Goal: Task Accomplishment & Management: Manage account settings

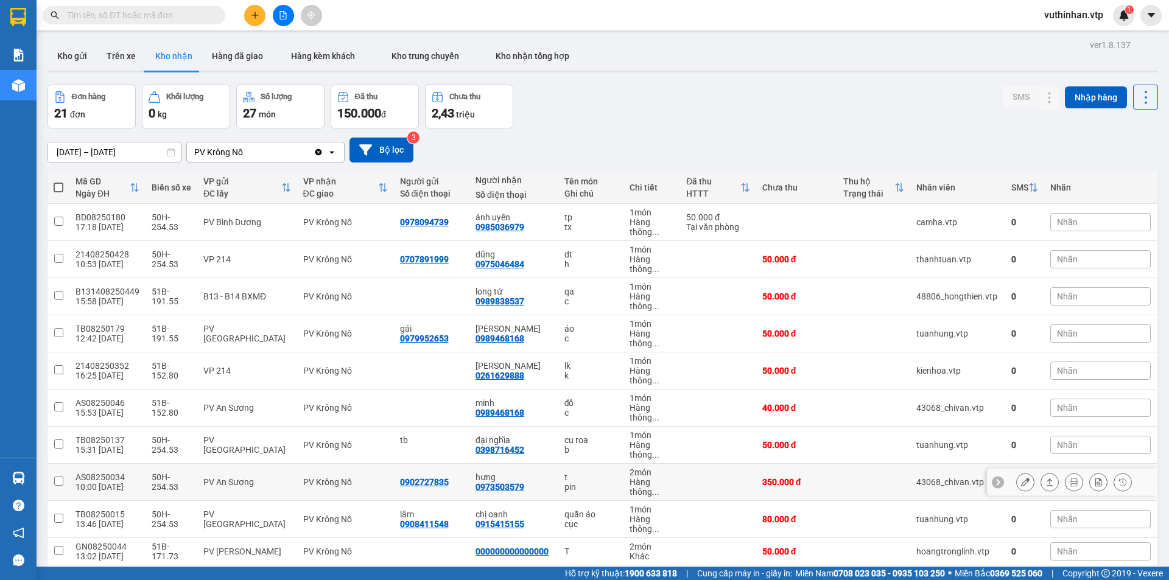
click at [1017, 483] on button at bounding box center [1025, 482] width 17 height 21
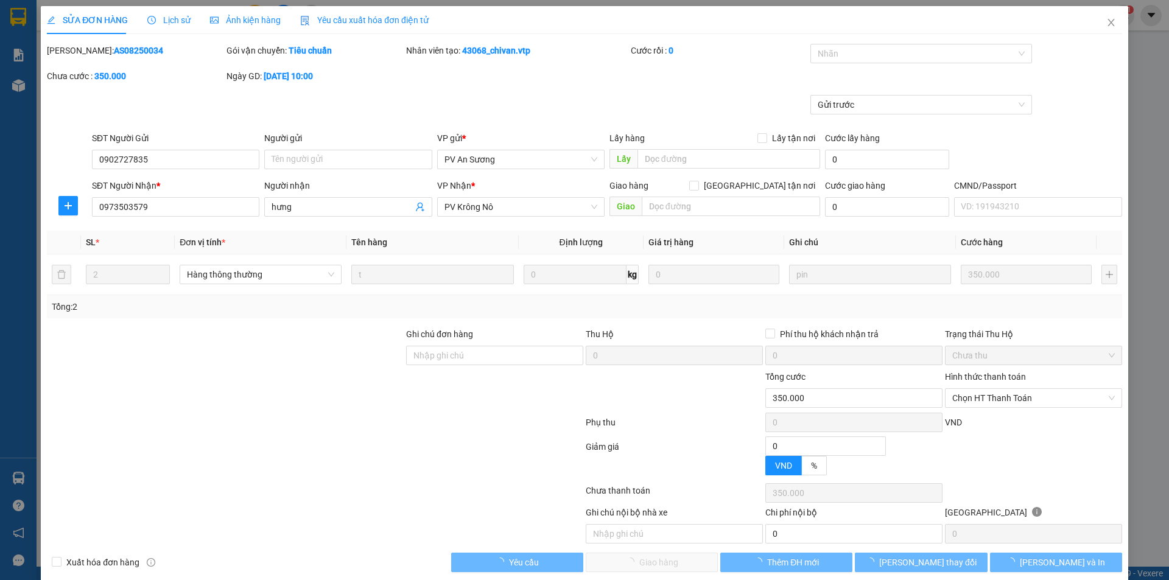
type input "0902727835"
type input "0973503579"
type input "hưng"
type input "350.000"
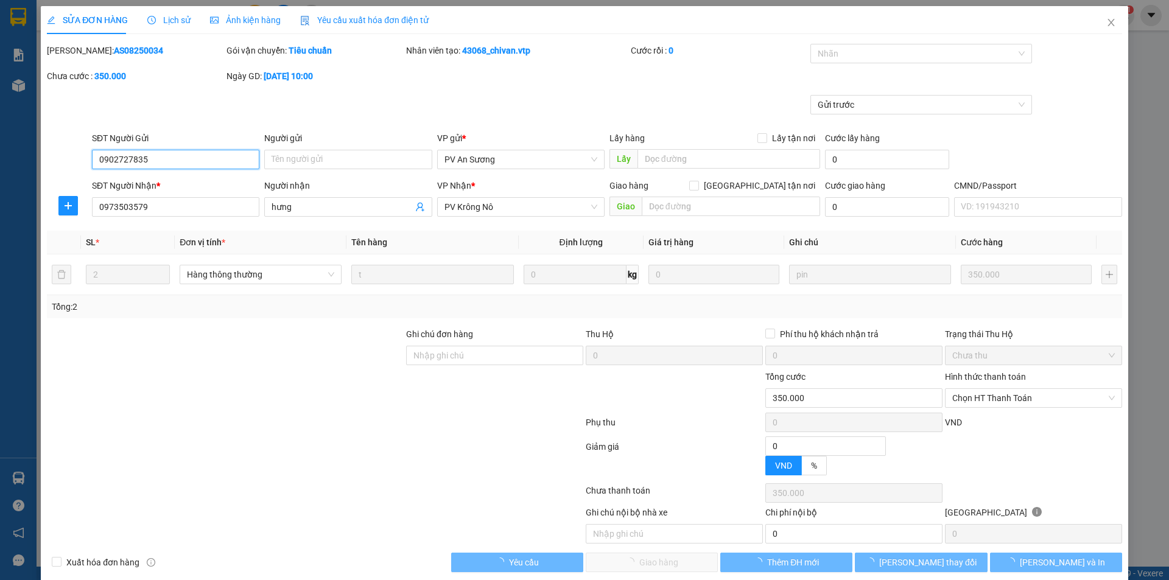
type input "17.500"
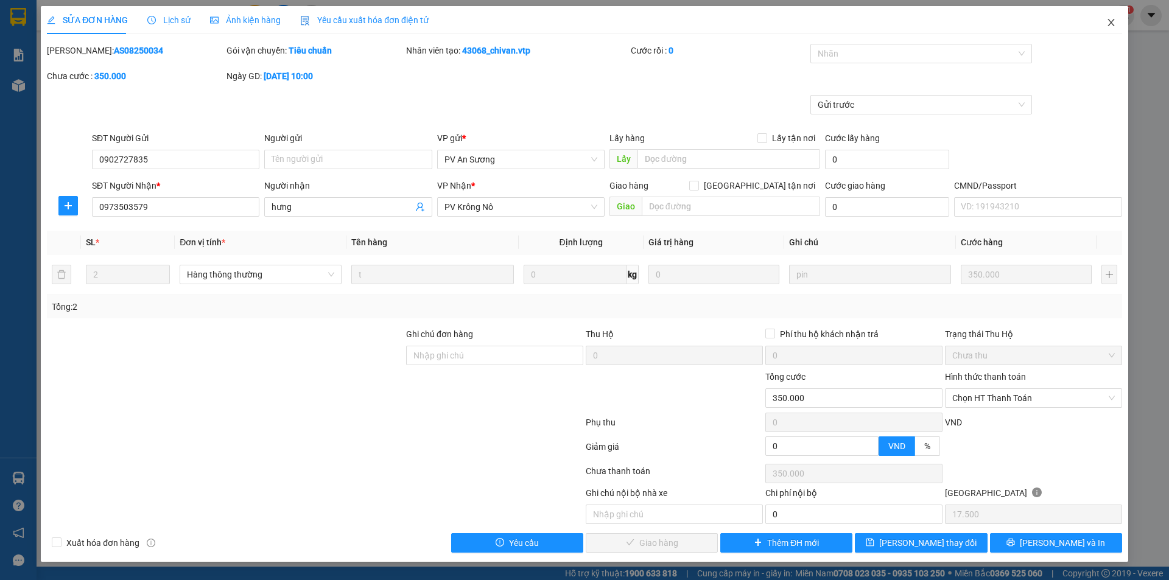
click at [1116, 23] on span "Close" at bounding box center [1111, 23] width 34 height 34
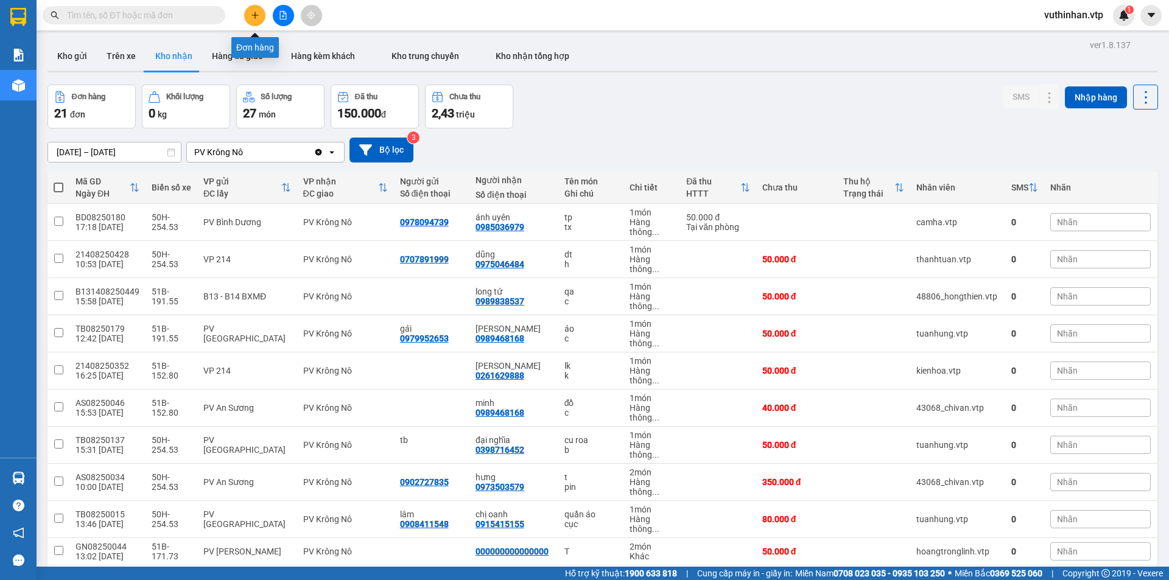
click at [248, 21] on button at bounding box center [254, 15] width 21 height 21
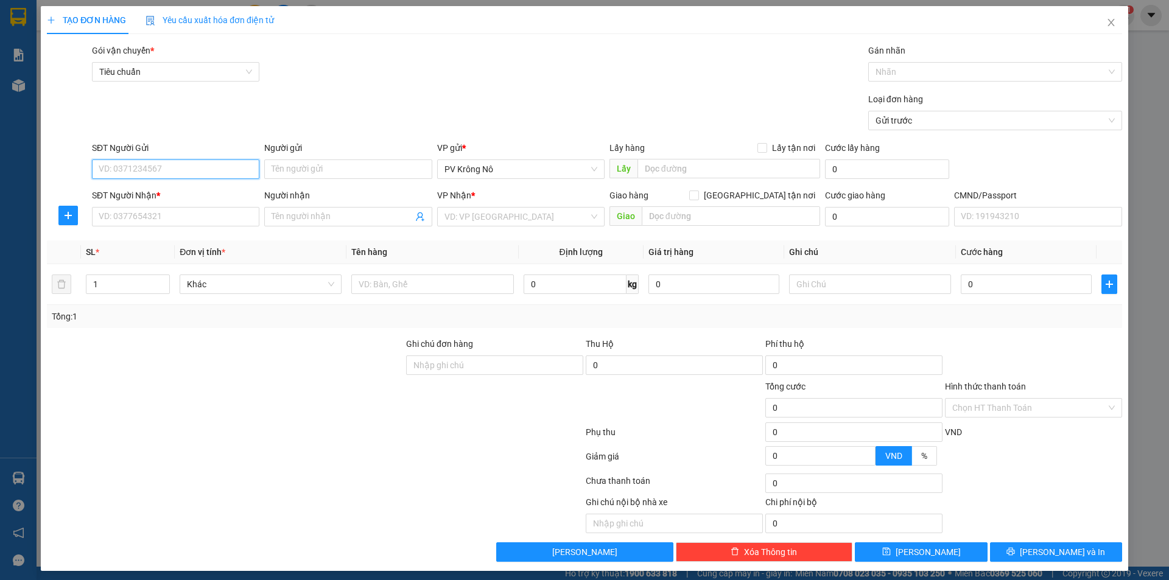
click at [121, 163] on input "SĐT Người Gửi" at bounding box center [175, 168] width 167 height 19
click at [139, 195] on div "0918177322" at bounding box center [175, 193] width 152 height 13
type input "0918177322"
type input "gần trại hòm (0918177322)"
type input "0971458119"
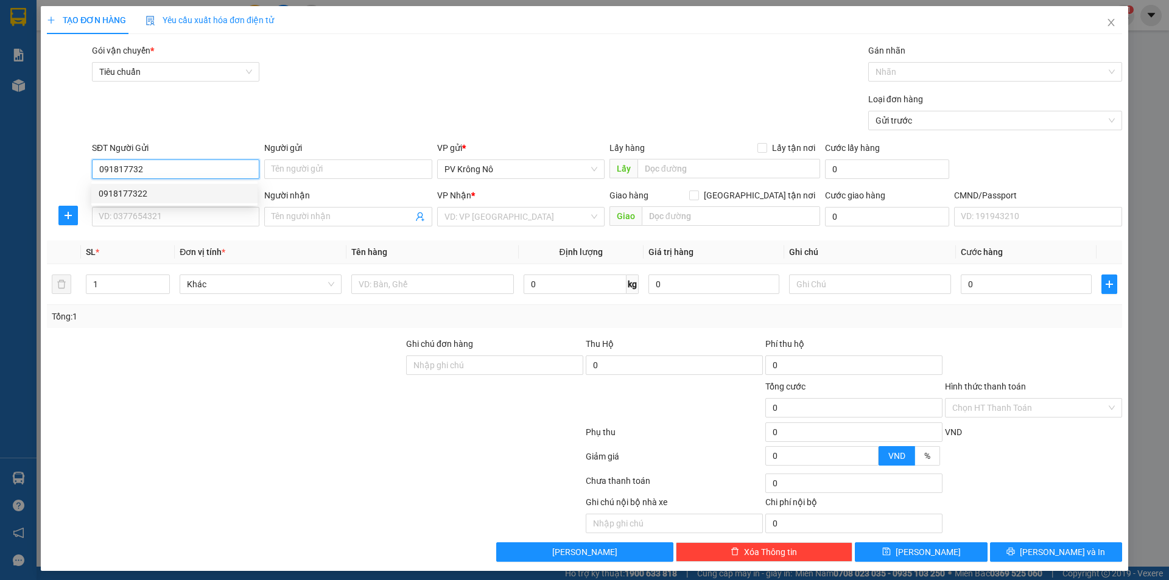
type input "[PERSON_NAME]"
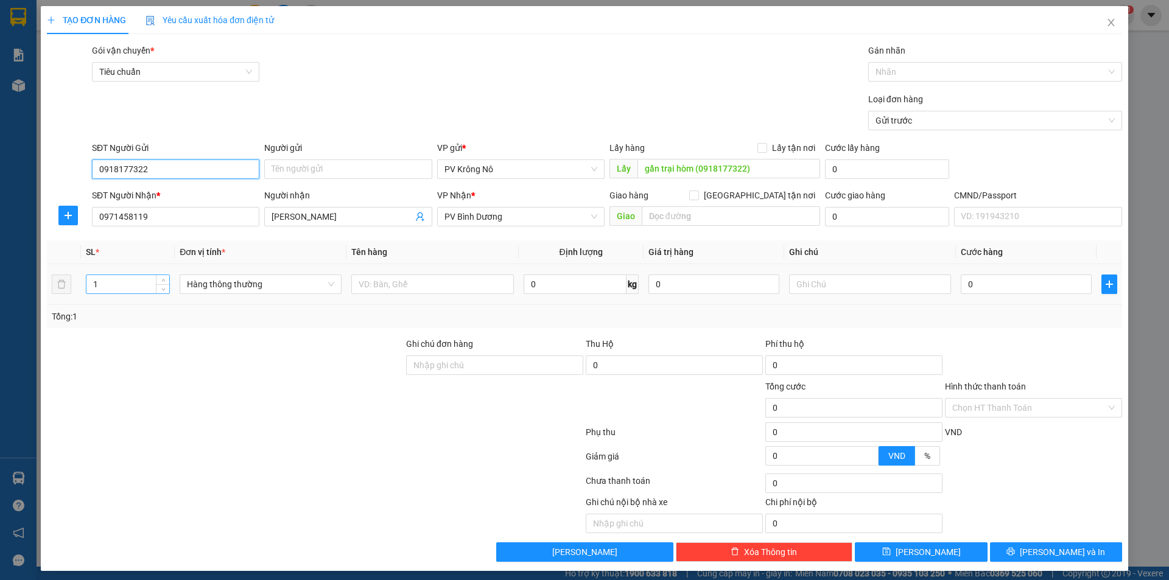
type input "0918177322"
click at [119, 284] on input "1" at bounding box center [127, 284] width 83 height 18
type input "3"
click at [396, 293] on input "text" at bounding box center [432, 284] width 162 height 19
type input "2boc+ 1tg"
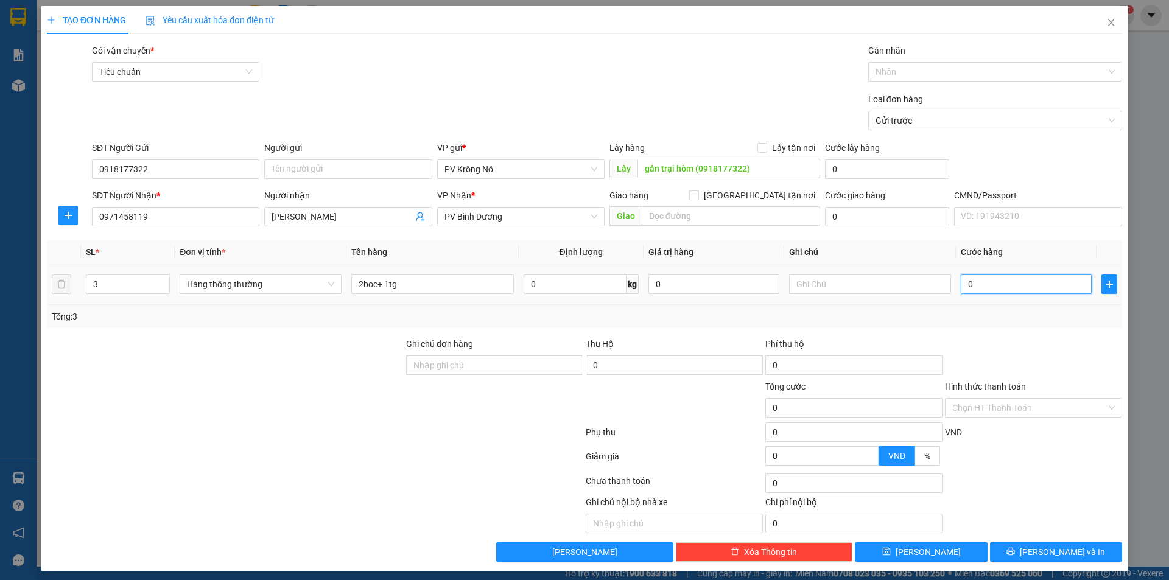
click at [1026, 285] on input "0" at bounding box center [1026, 284] width 131 height 19
type input "002"
type input "2"
type input "0.020"
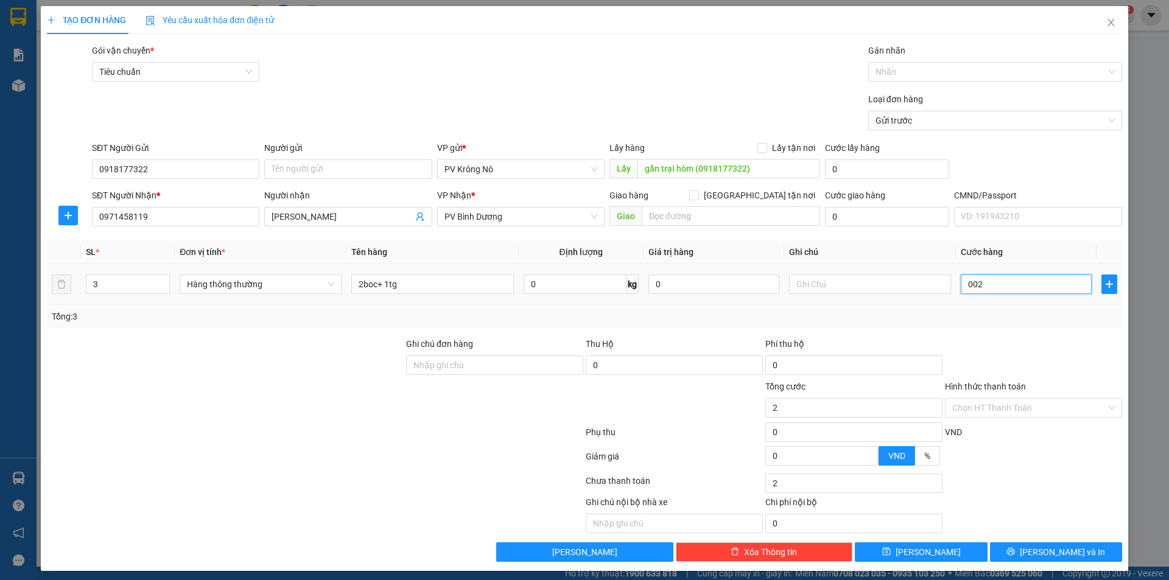
type input "20"
type input "00.200"
type input "200"
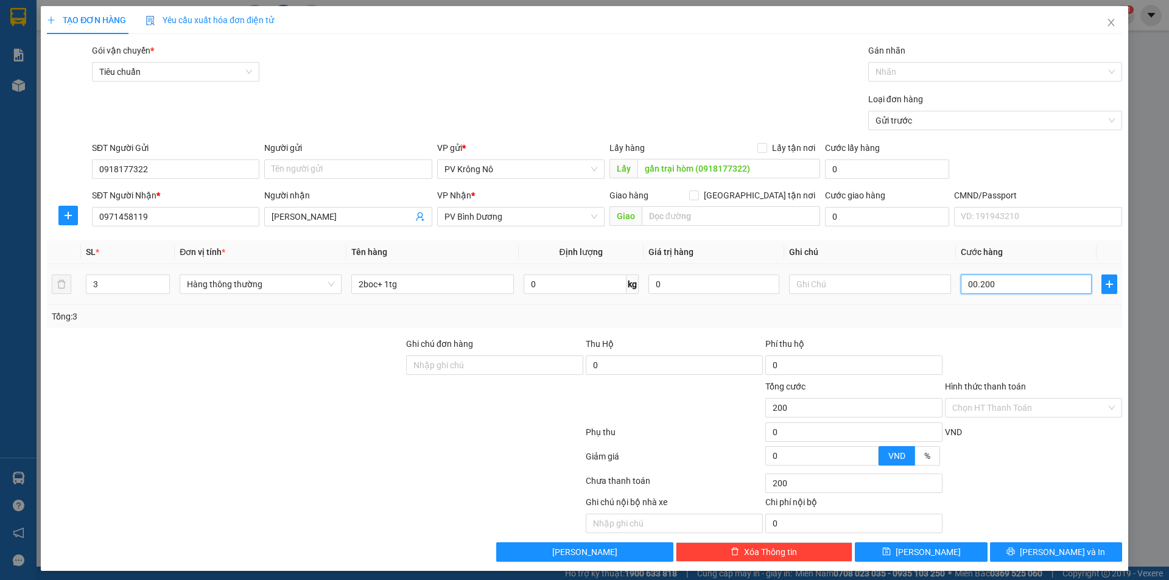
type input "0.002.000"
type input "2.000"
type input "000.020.000"
type input "20.000"
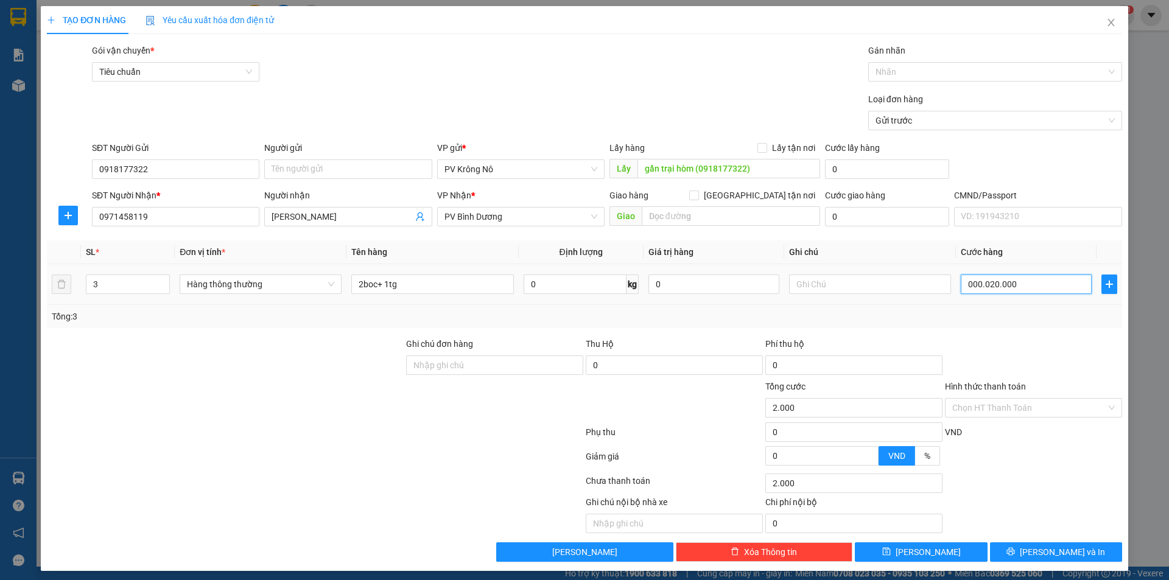
type input "20.000"
type input "00.000.200.000"
type input "200.000"
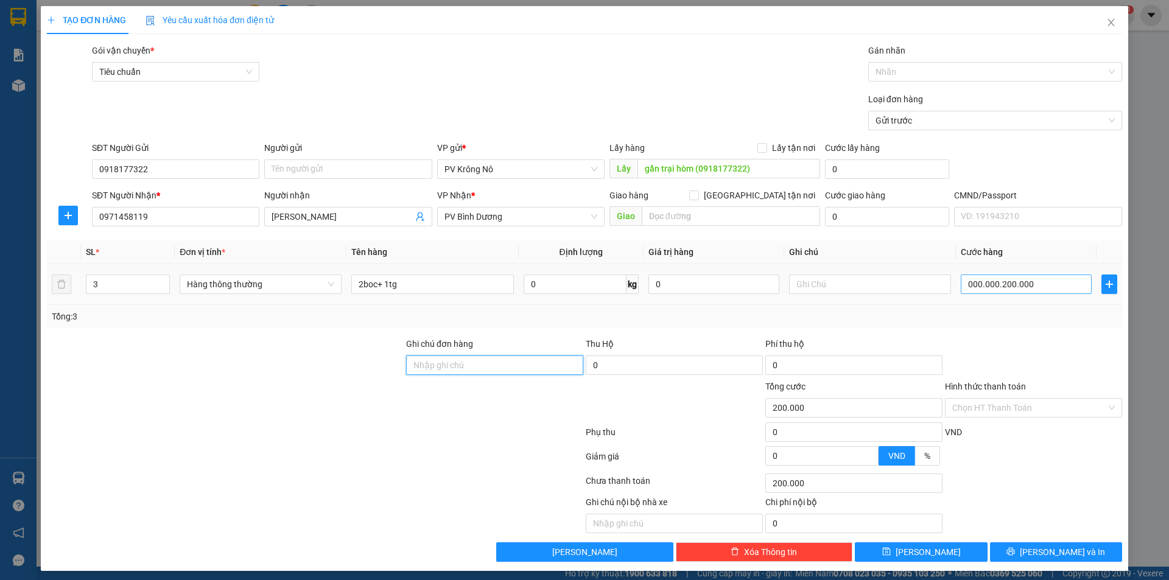
type input "200.000"
click at [910, 558] on button "[PERSON_NAME]" at bounding box center [921, 551] width 132 height 19
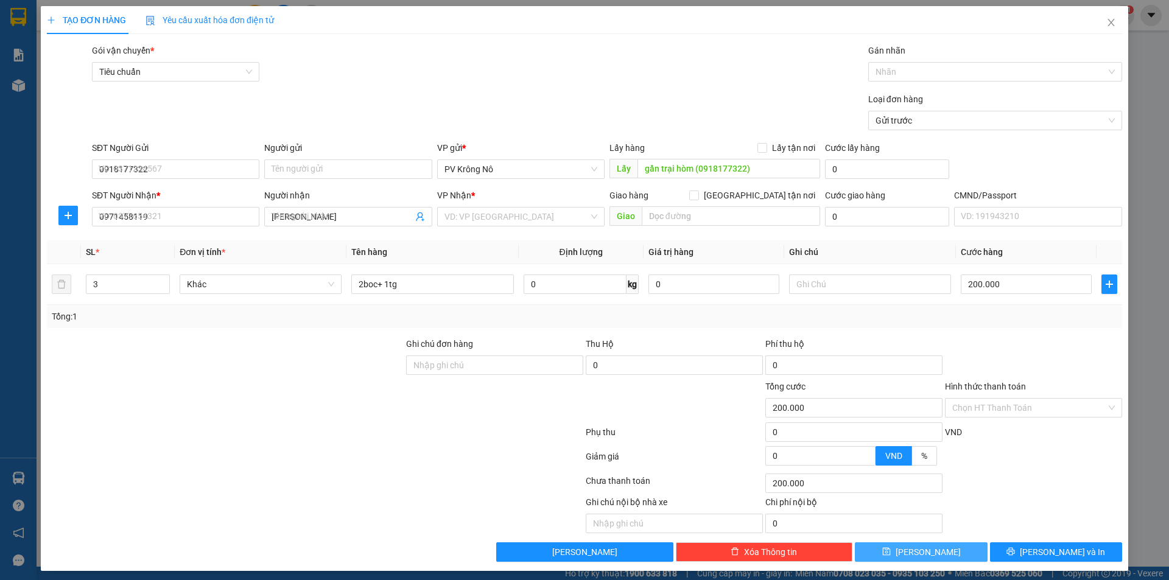
type input "1"
type input "0"
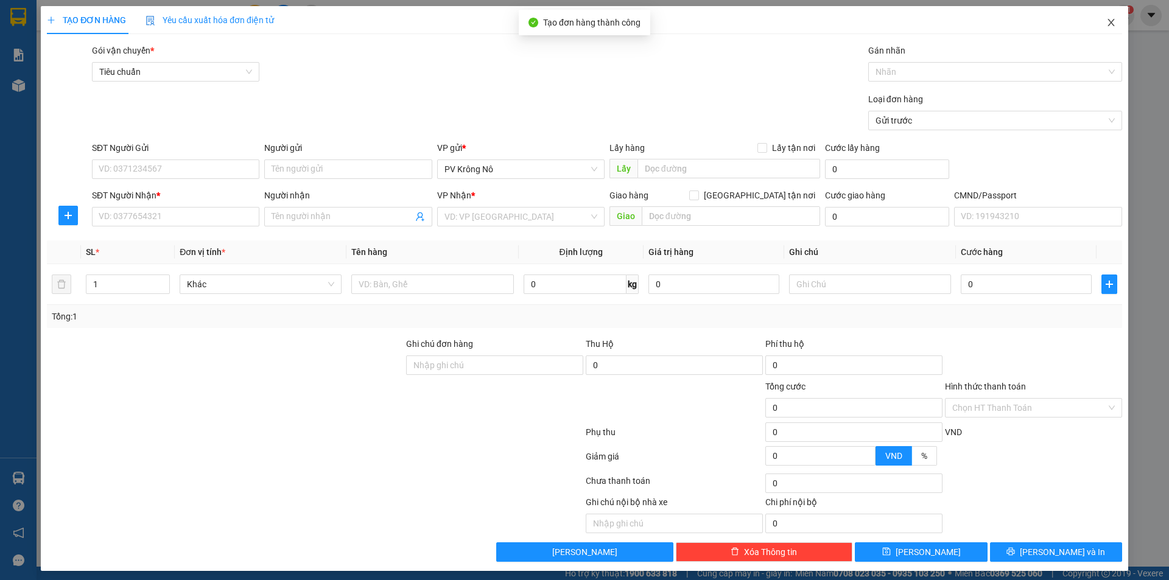
click at [1106, 25] on icon "close" at bounding box center [1111, 23] width 10 height 10
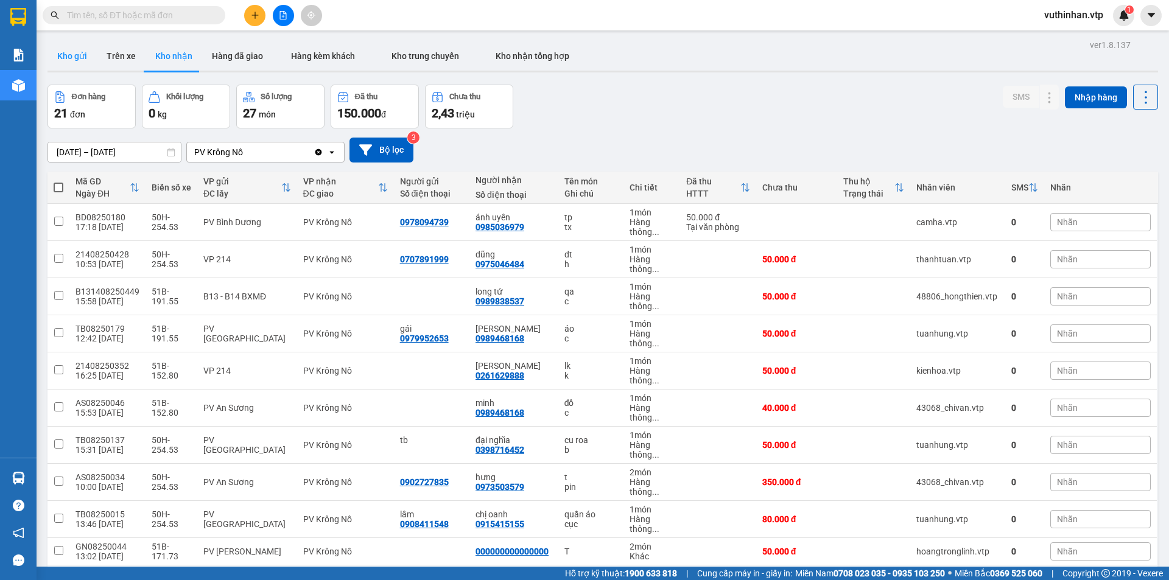
click at [79, 57] on button "Kho gửi" at bounding box center [71, 55] width 49 height 29
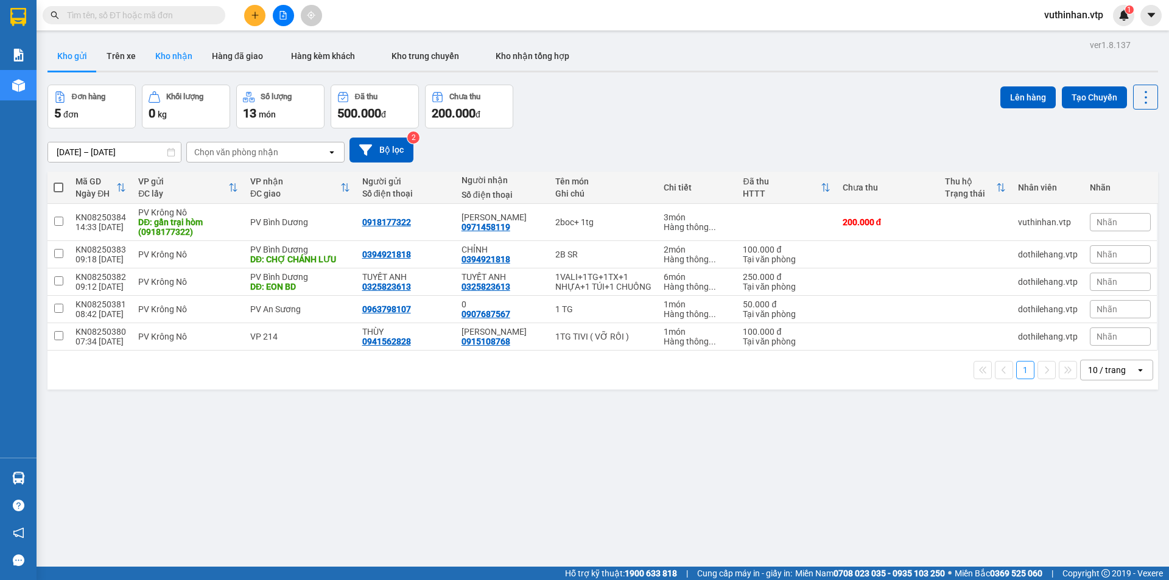
click at [163, 58] on button "Kho nhận" at bounding box center [173, 55] width 57 height 29
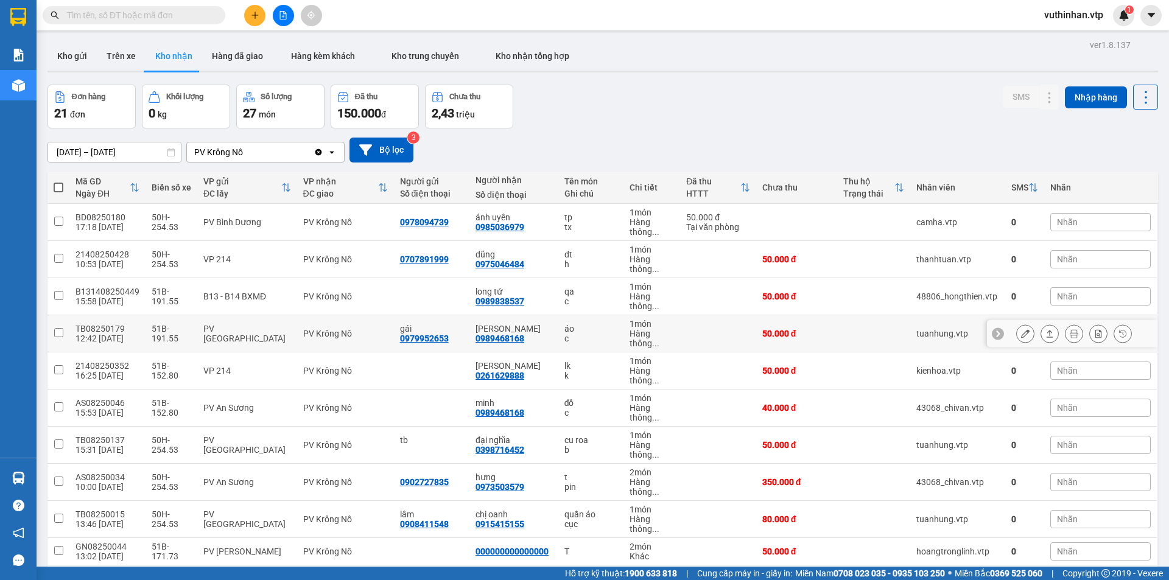
scroll to position [61, 0]
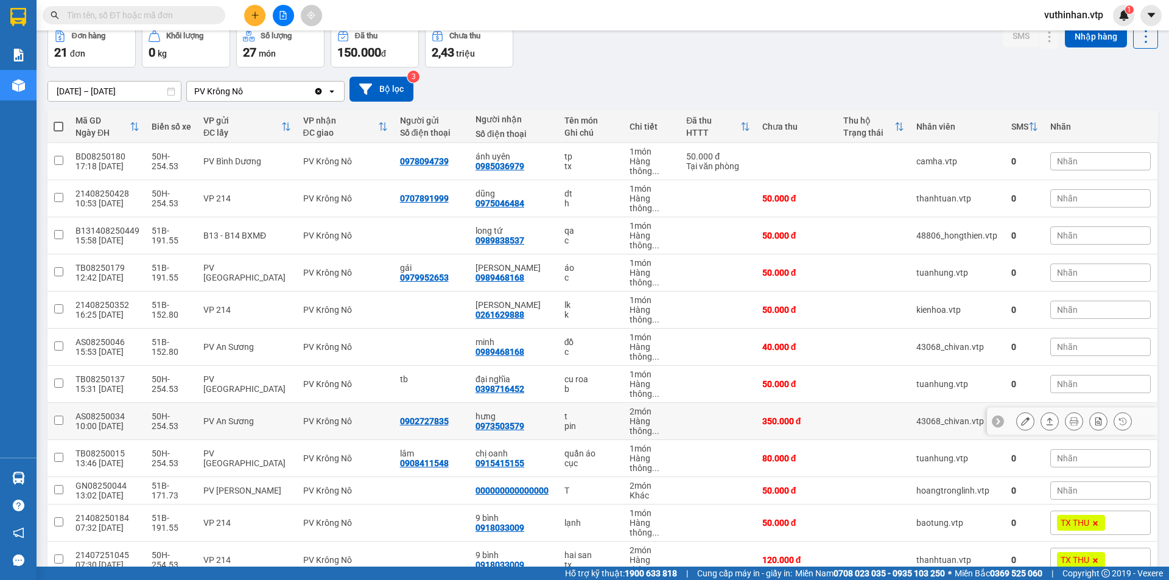
click at [1021, 424] on icon at bounding box center [1025, 421] width 9 height 9
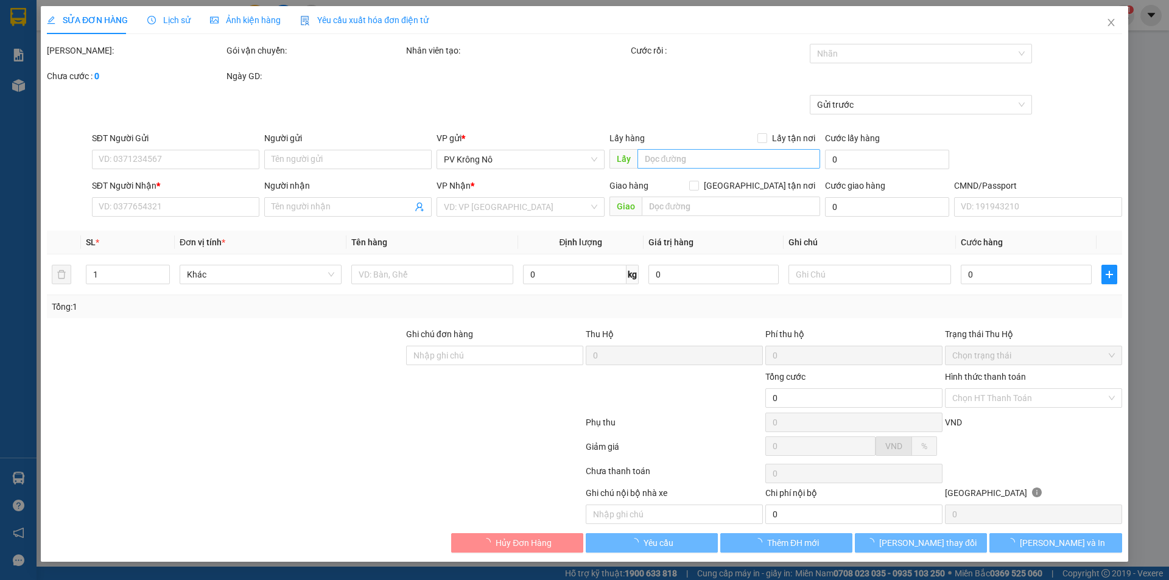
type input "0902727835"
type input "0973503579"
type input "hưng"
type input "350.000"
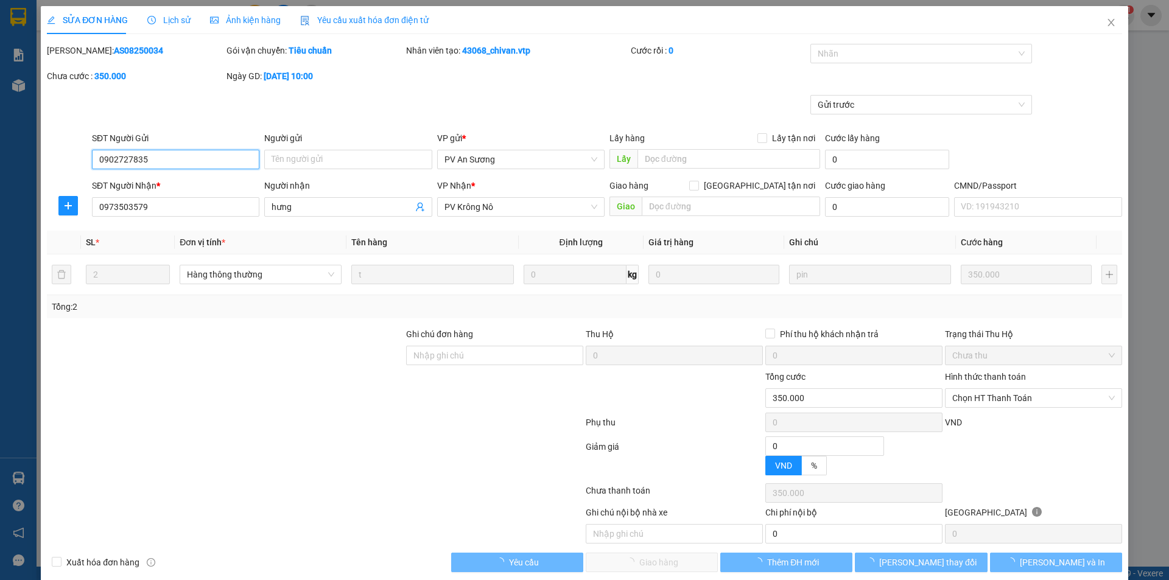
type input "17.500"
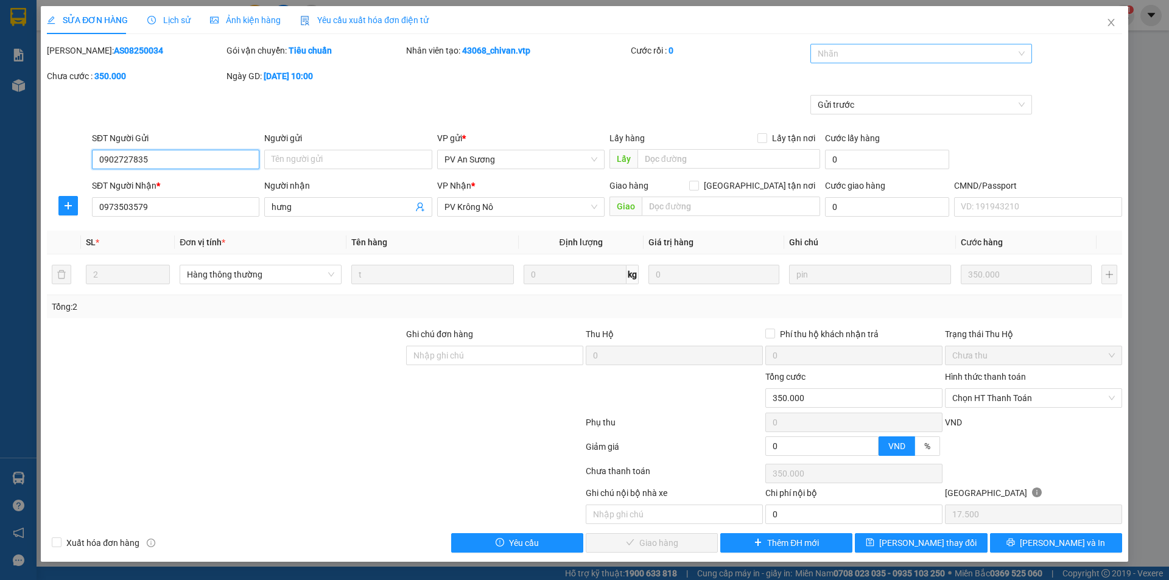
click at [847, 48] on div at bounding box center [915, 53] width 204 height 15
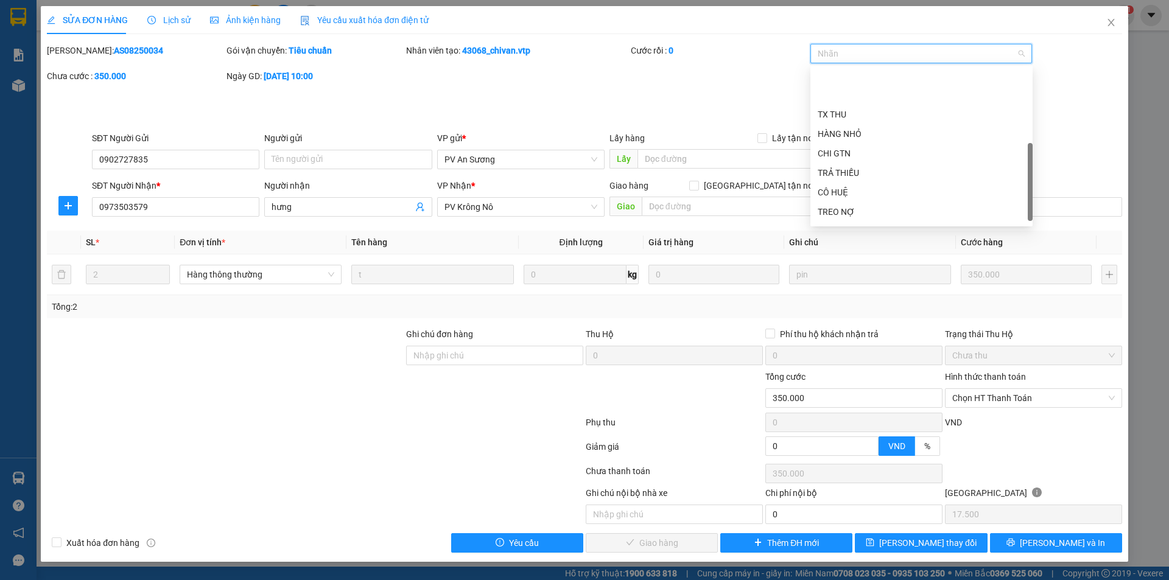
scroll to position [117, 0]
click at [843, 195] on div "CK 920" at bounding box center [922, 194] width 208 height 13
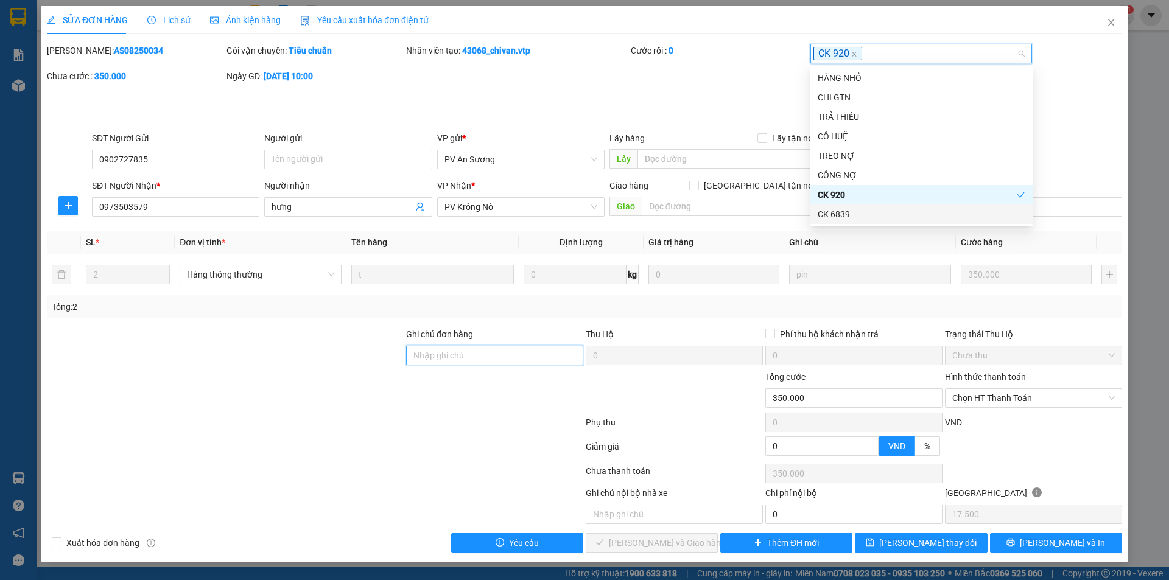
drag, startPoint x: 440, startPoint y: 350, endPoint x: 526, endPoint y: 324, distance: 89.7
click at [440, 350] on input "Ghi chú đơn hàng" at bounding box center [494, 355] width 177 height 19
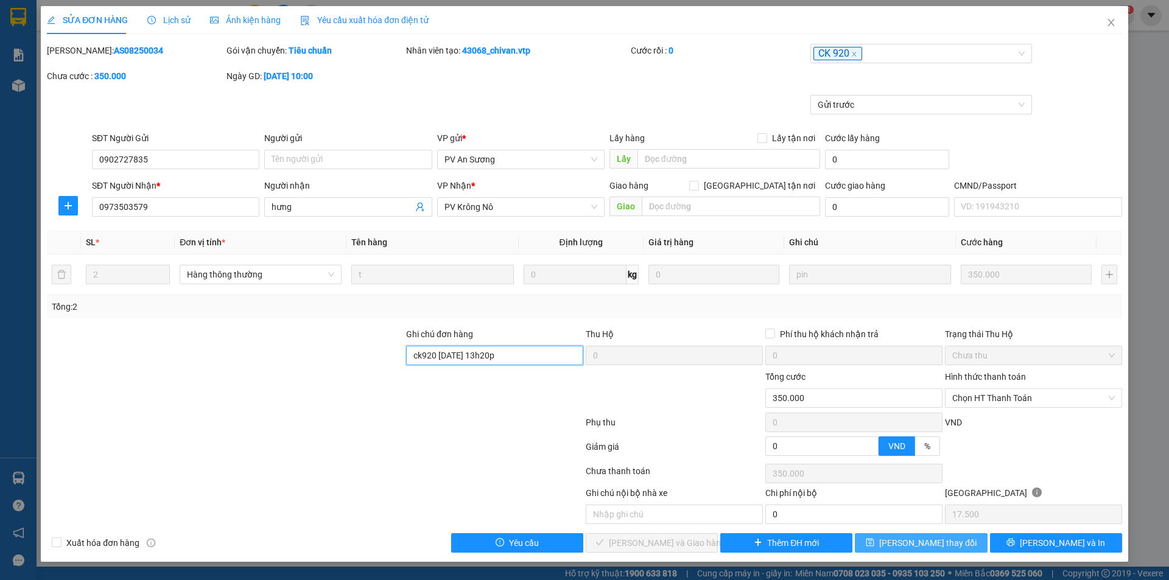
type input "ck920 10/08/25 13h20p"
drag, startPoint x: 927, startPoint y: 543, endPoint x: 891, endPoint y: 533, distance: 36.8
click at [927, 543] on span "[PERSON_NAME] thay đổi" at bounding box center [927, 542] width 97 height 13
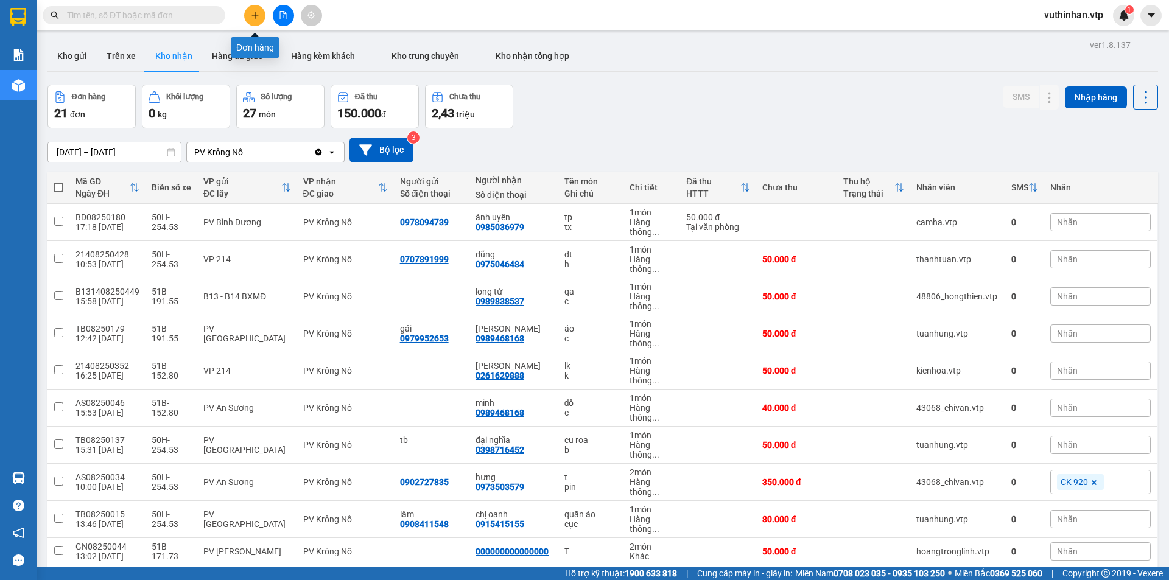
click at [258, 19] on button at bounding box center [254, 15] width 21 height 21
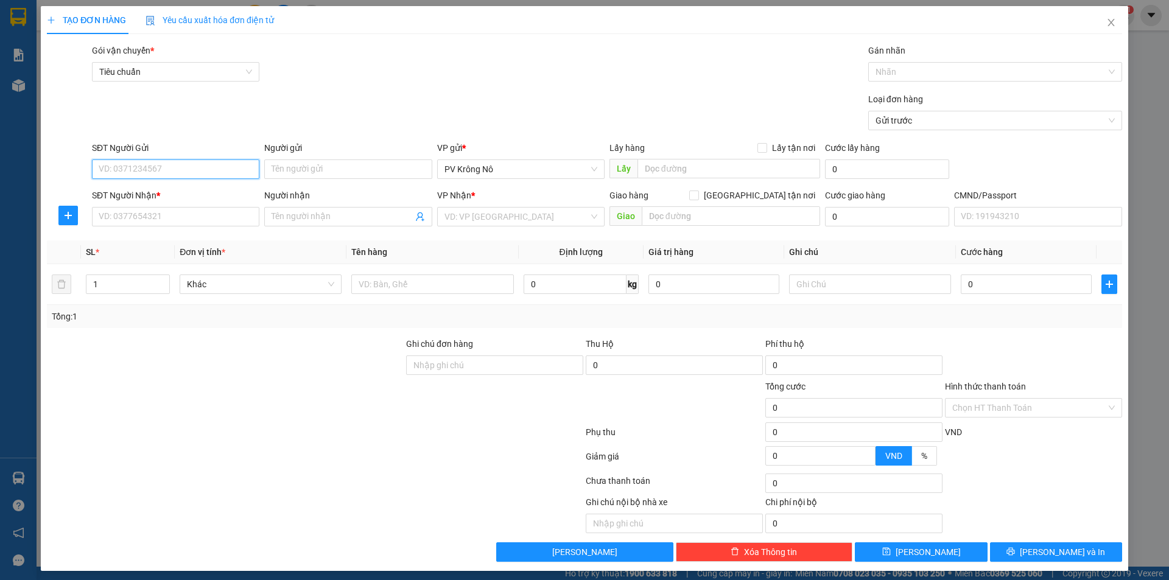
click at [141, 170] on input "SĐT Người Gửi" at bounding box center [175, 168] width 167 height 19
type input "0355707085"
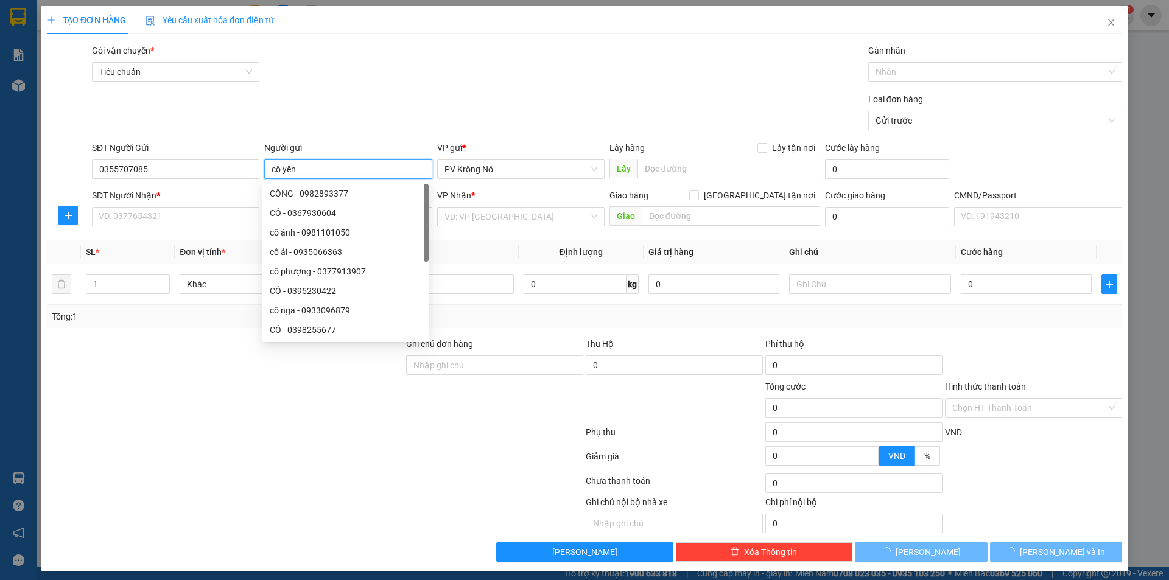
type input "cô yến"
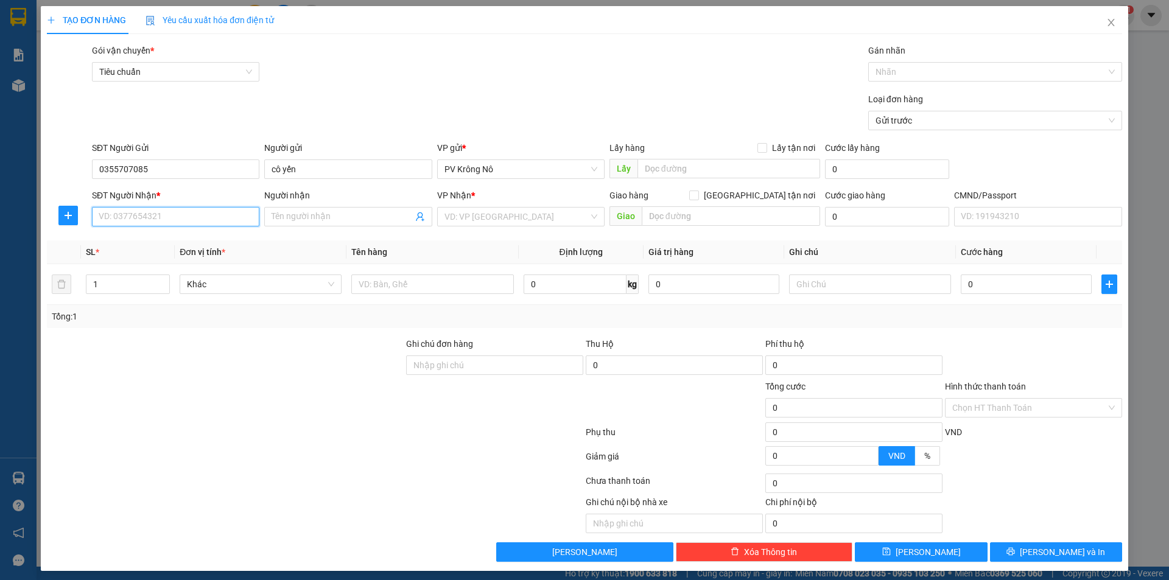
click at [206, 212] on input "SĐT Người Nhận *" at bounding box center [175, 216] width 167 height 19
click at [125, 242] on div "0981503031 - linh" at bounding box center [175, 240] width 152 height 13
type input "0981503031"
type input "linh"
type input "0981503301"
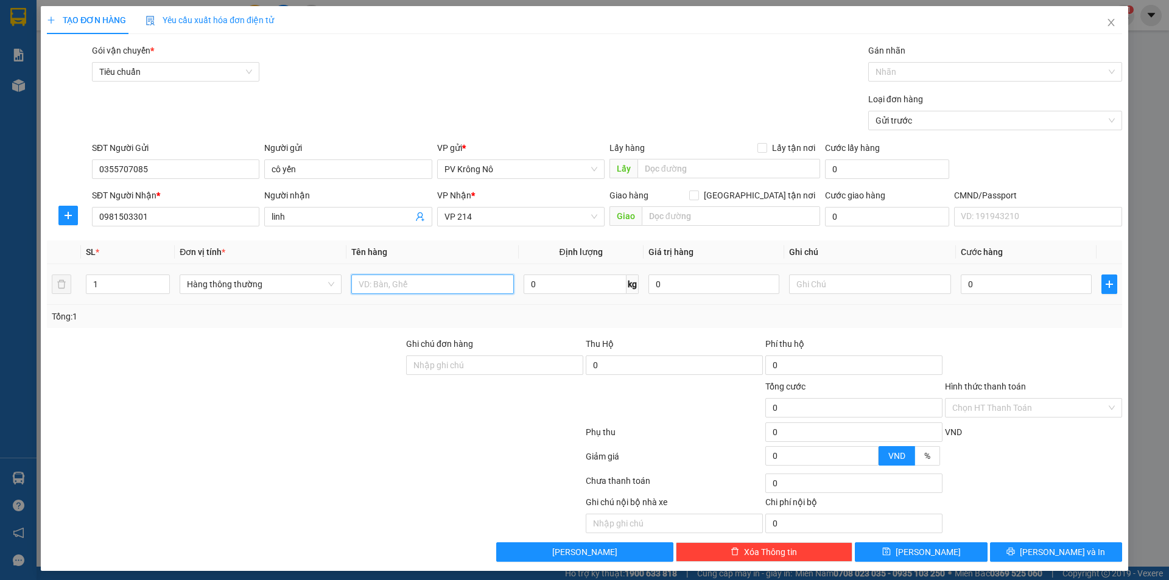
click at [382, 288] on input "text" at bounding box center [432, 284] width 162 height 19
type input "1tg tc"
click at [965, 279] on input "0" at bounding box center [1026, 284] width 131 height 19
type input "004"
type input "4"
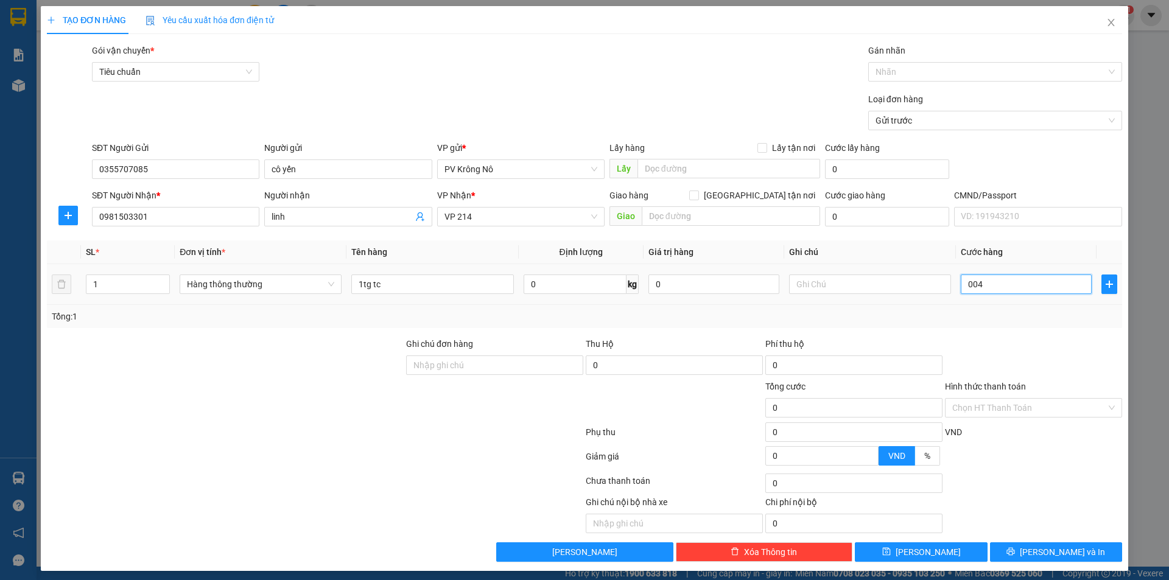
type input "4"
type input "0.040"
type input "40"
type input "00.400"
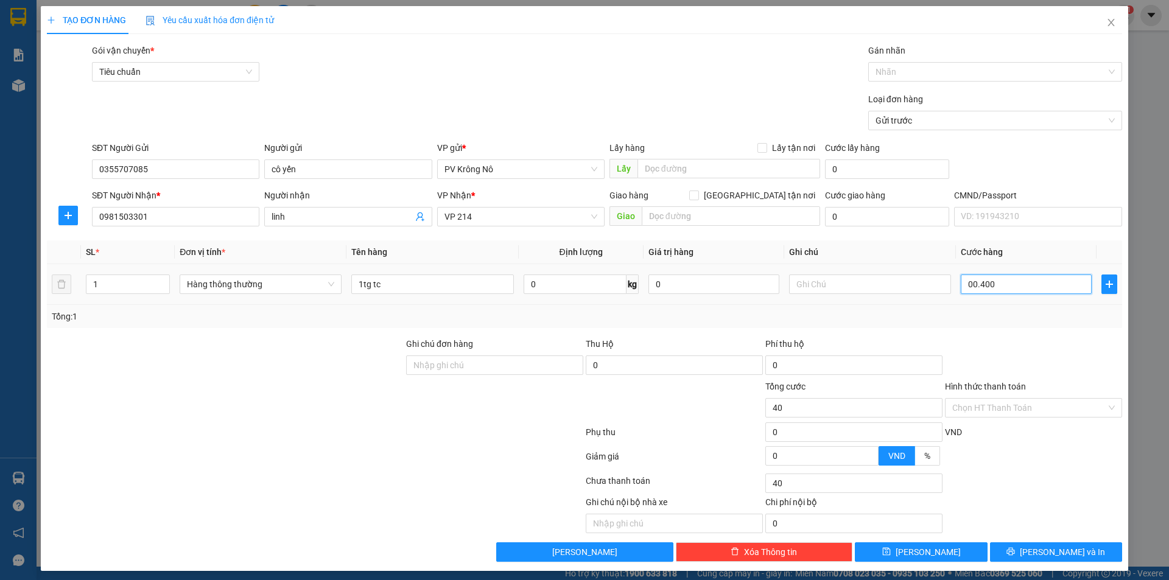
type input "400"
type input "0.004.000"
type input "4.000"
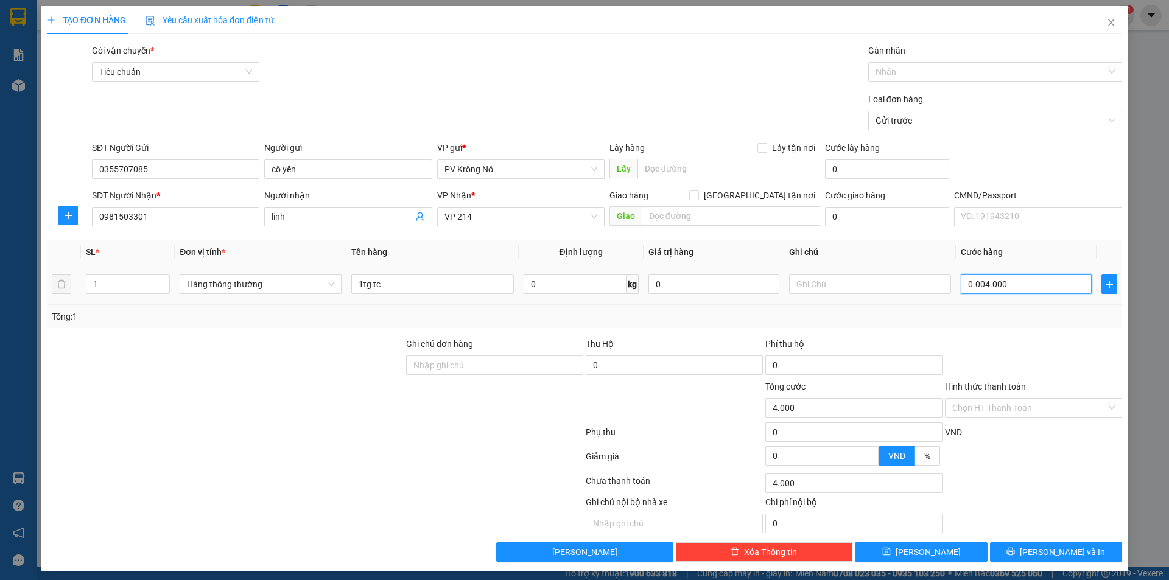
type input "000.040.000"
type input "40.000"
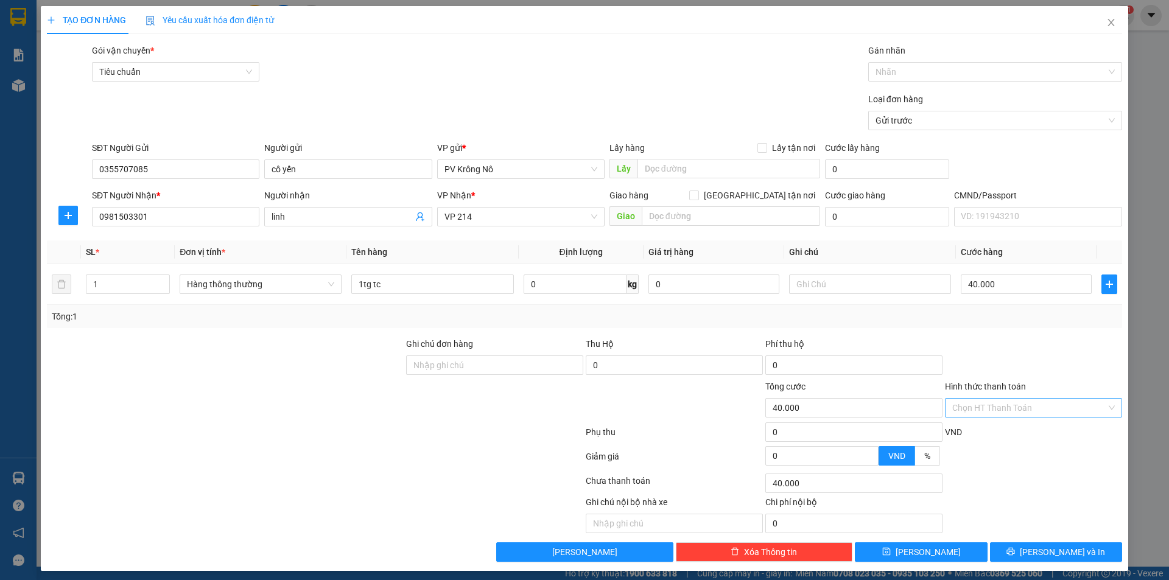
click at [1023, 406] on input "Hình thức thanh toán" at bounding box center [1029, 408] width 154 height 18
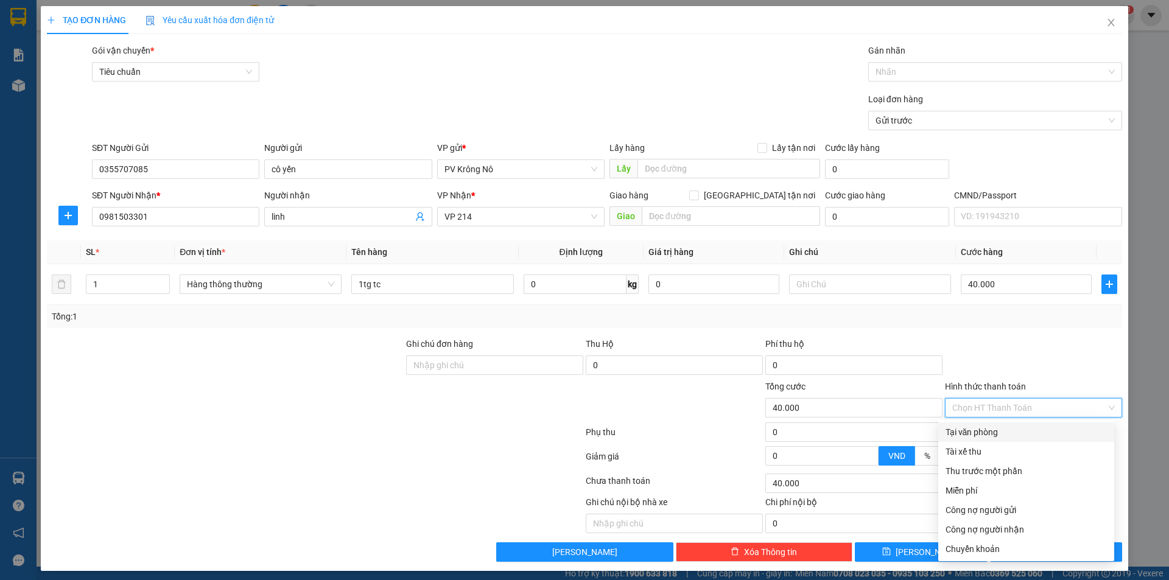
click at [1003, 428] on div "Tại văn phòng" at bounding box center [1025, 432] width 161 height 13
type input "0"
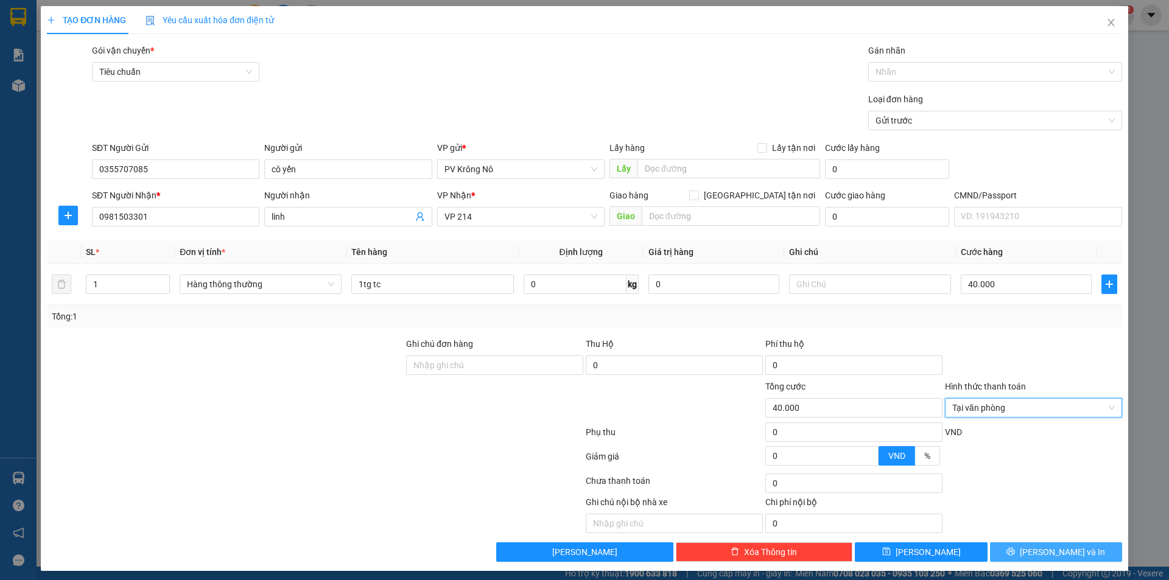
click at [1049, 555] on span "[PERSON_NAME] và In" at bounding box center [1062, 551] width 85 height 13
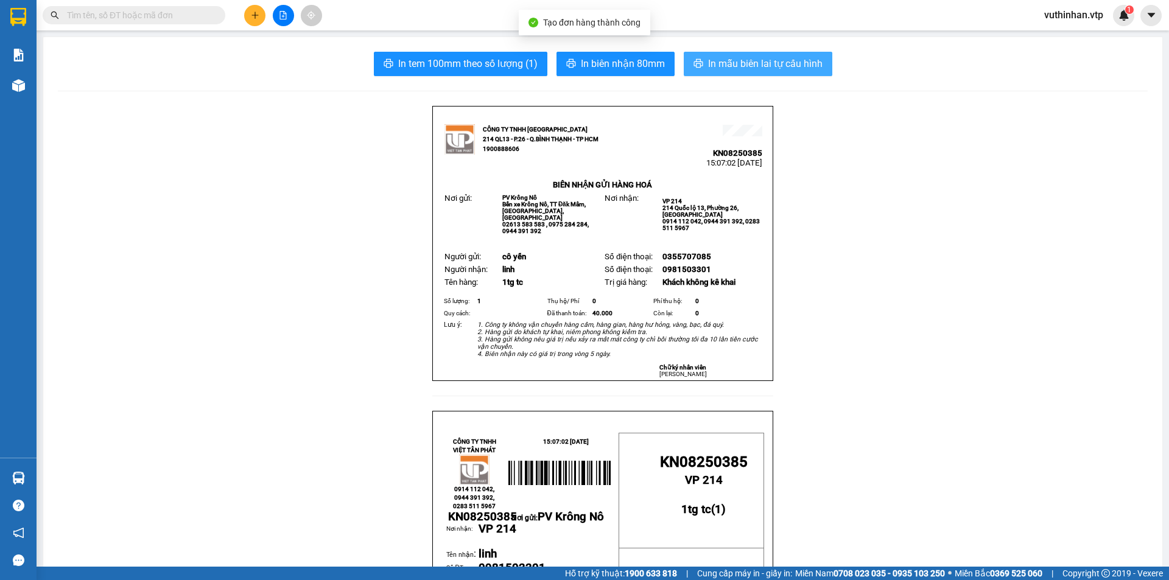
click at [693, 61] on icon "printer" at bounding box center [698, 63] width 10 height 10
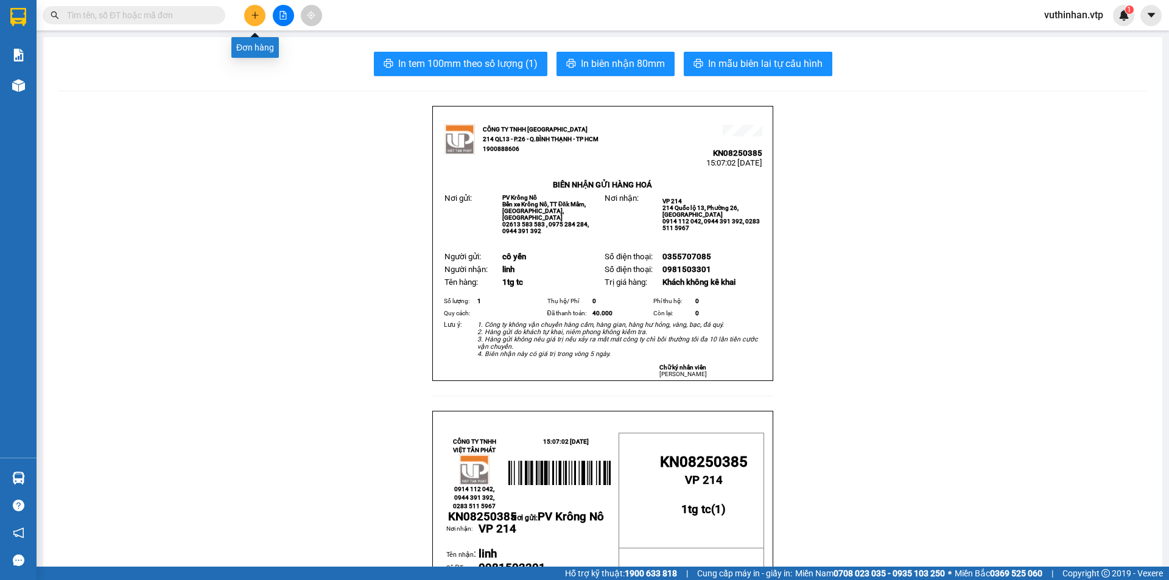
click at [254, 21] on button at bounding box center [254, 15] width 21 height 21
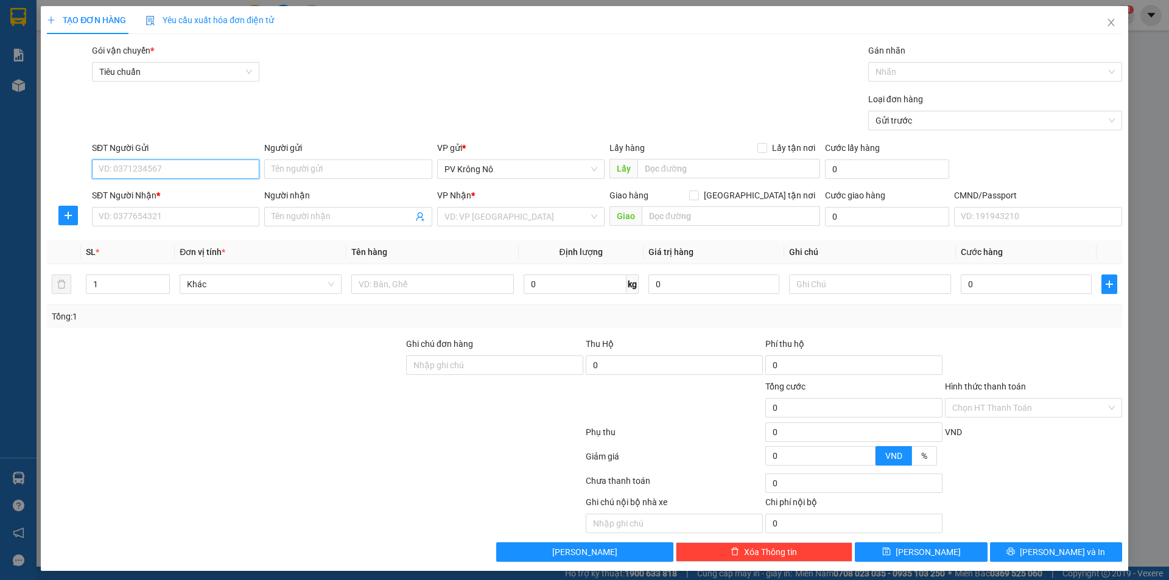
click at [136, 177] on input "SĐT Người Gửi" at bounding box center [175, 168] width 167 height 19
type input "0377052270"
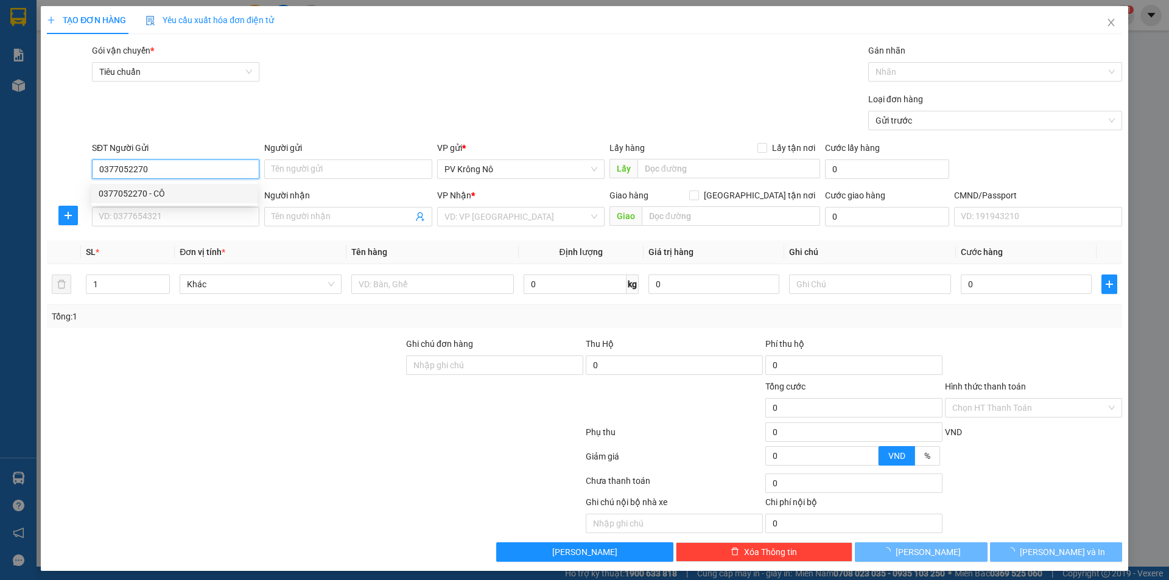
click at [107, 198] on div "0377052270 - CÔ" at bounding box center [175, 193] width 152 height 13
type input "CÔ"
type input "0397069322"
type input "hồng"
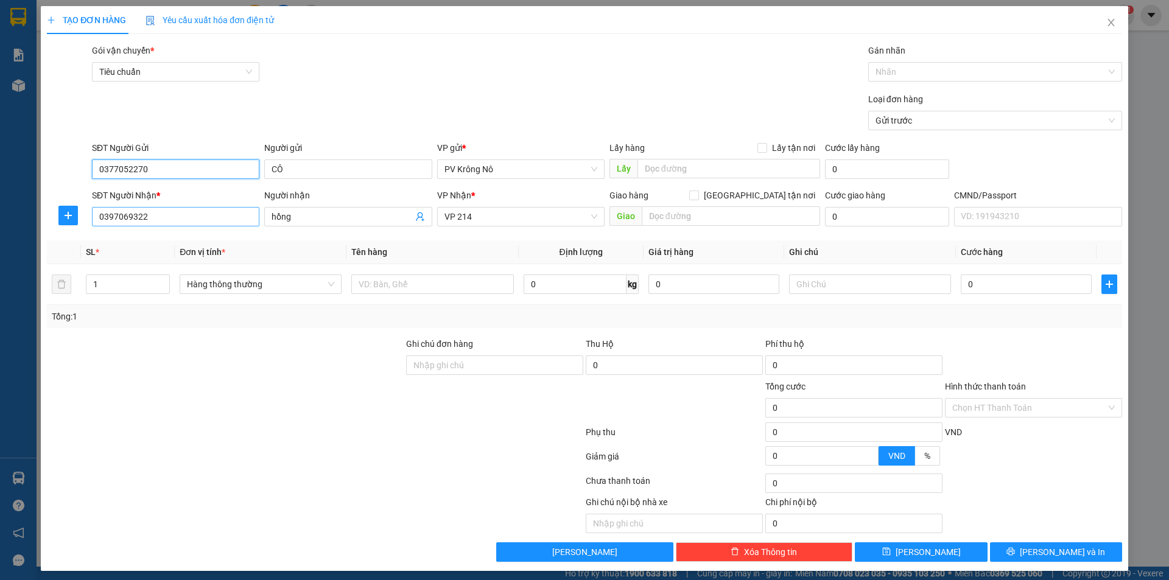
type input "0377052270"
drag, startPoint x: 161, startPoint y: 221, endPoint x: 0, endPoint y: 224, distance: 160.7
click at [0, 224] on div "TẠO ĐƠN HÀNG Yêu cầu xuất hóa đơn điện tử Transit Pickup Surcharge Ids Transit …" at bounding box center [584, 290] width 1169 height 580
type input "0377878178"
drag, startPoint x: 311, startPoint y: 226, endPoint x: 235, endPoint y: 212, distance: 77.3
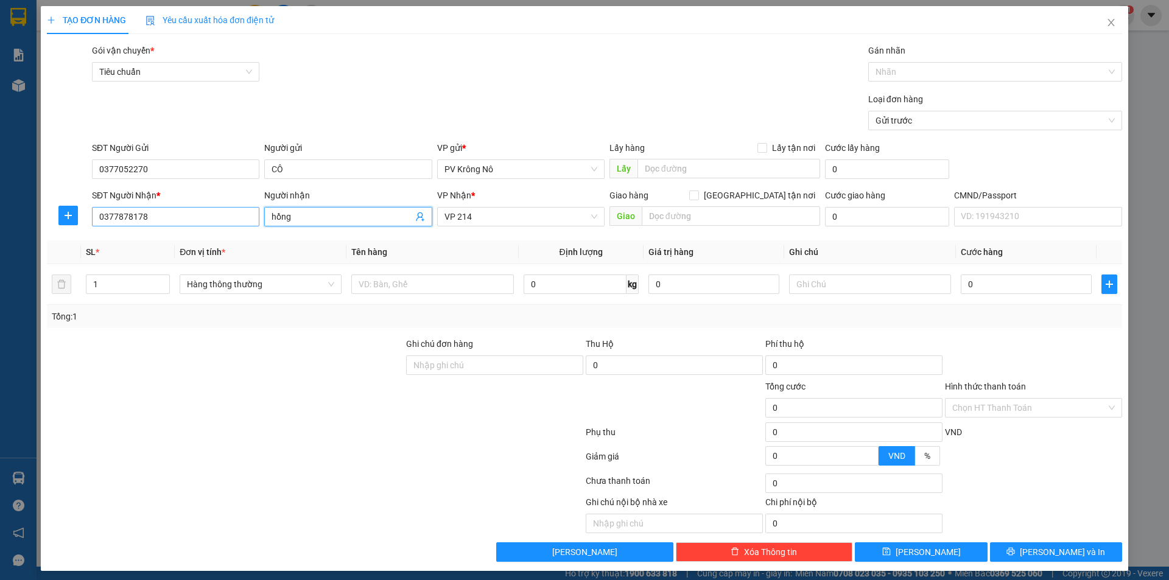
click at [235, 212] on div "SĐT Người Nhận * 0377878178 0377878178 Người nhận hồng VP Nhận * VP 214 Giao hà…" at bounding box center [606, 210] width 1035 height 43
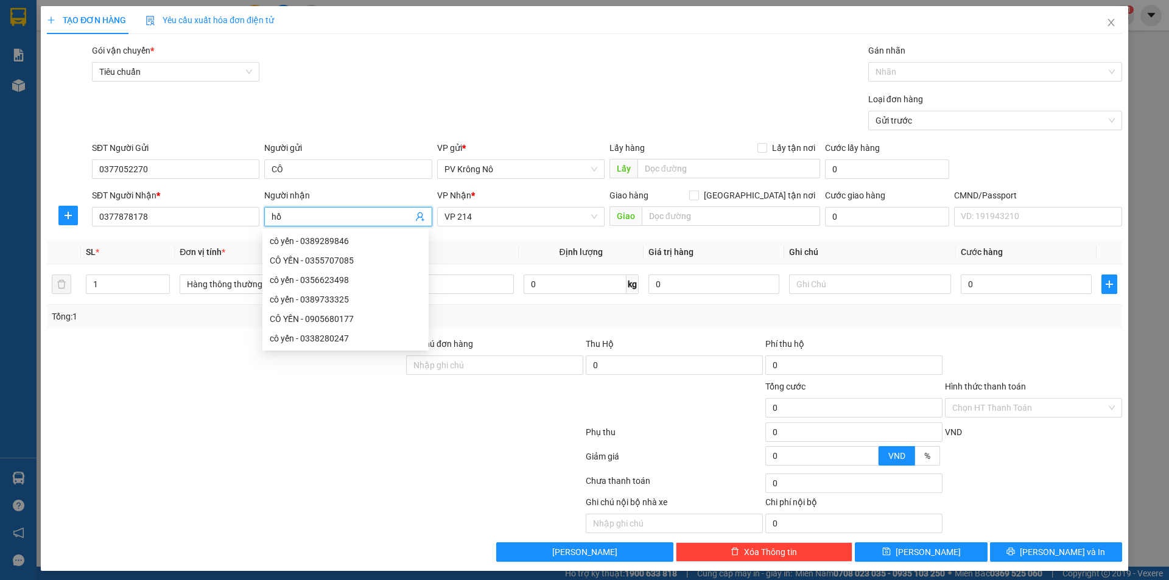
type input "h"
type input "cò"
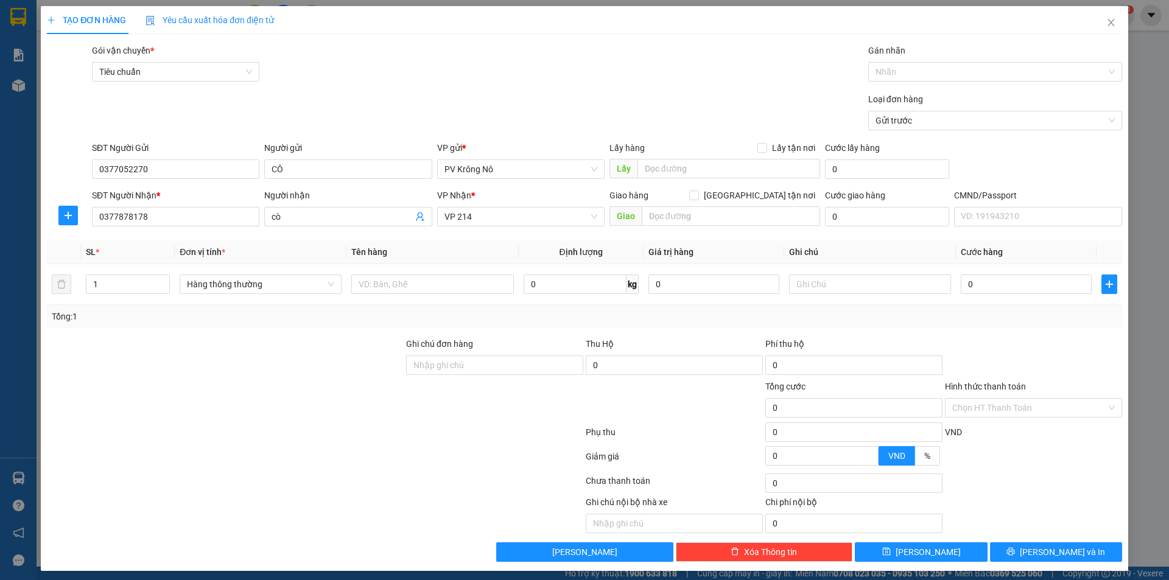
click at [242, 383] on div at bounding box center [225, 401] width 359 height 43
click at [426, 281] on input "text" at bounding box center [432, 284] width 162 height 19
type input "1b tc"
click at [1002, 287] on input "0" at bounding box center [1026, 284] width 131 height 19
type input "005"
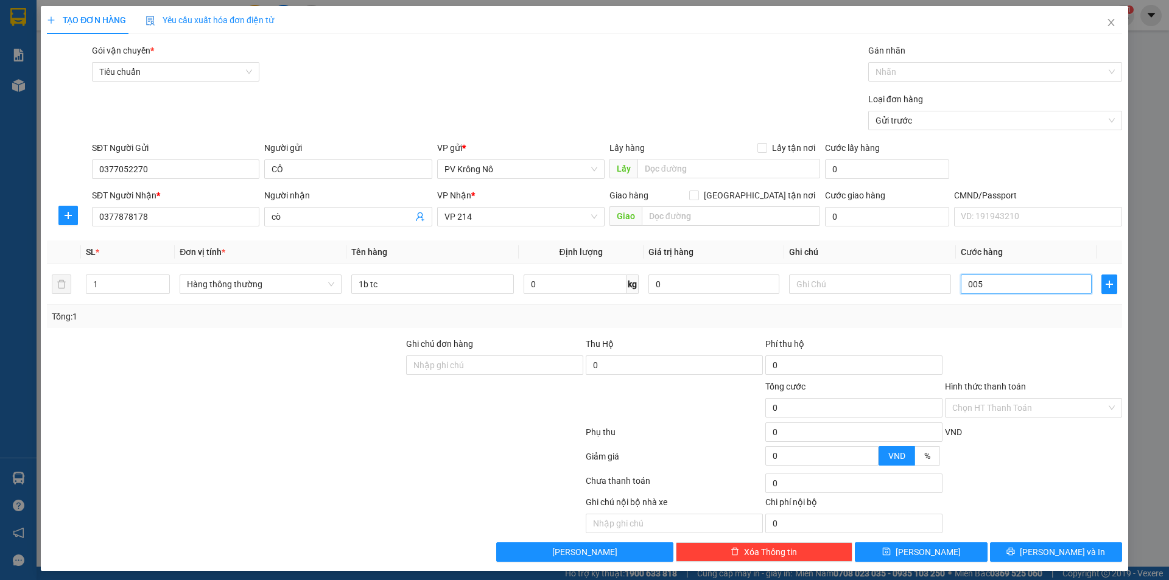
type input "5"
type input "0.050"
type input "50"
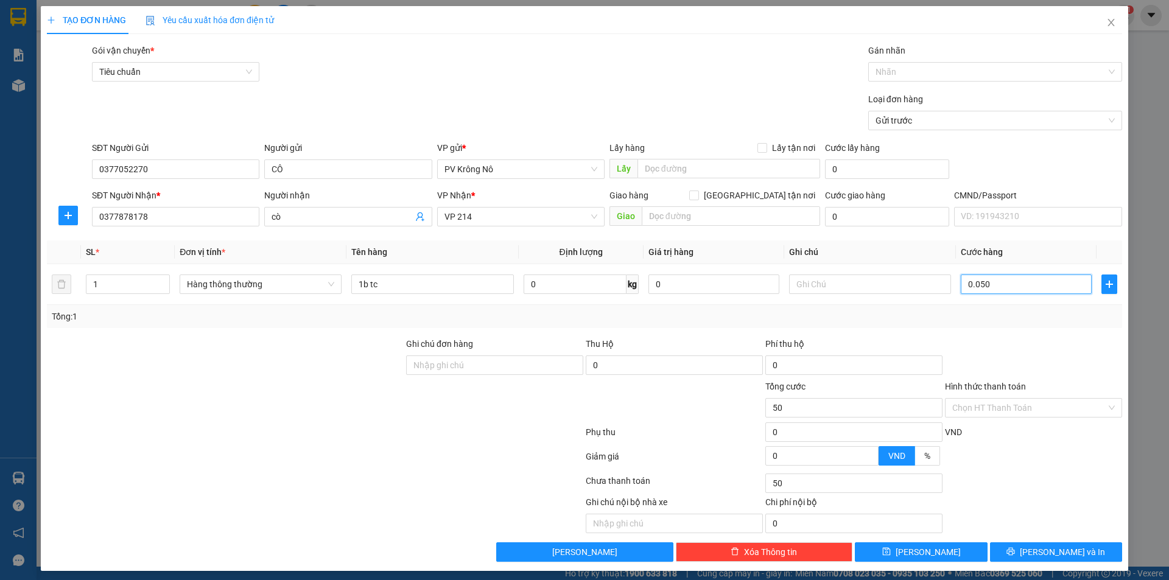
type input "00.500"
type input "500"
type input "0.005.000"
type input "5.000"
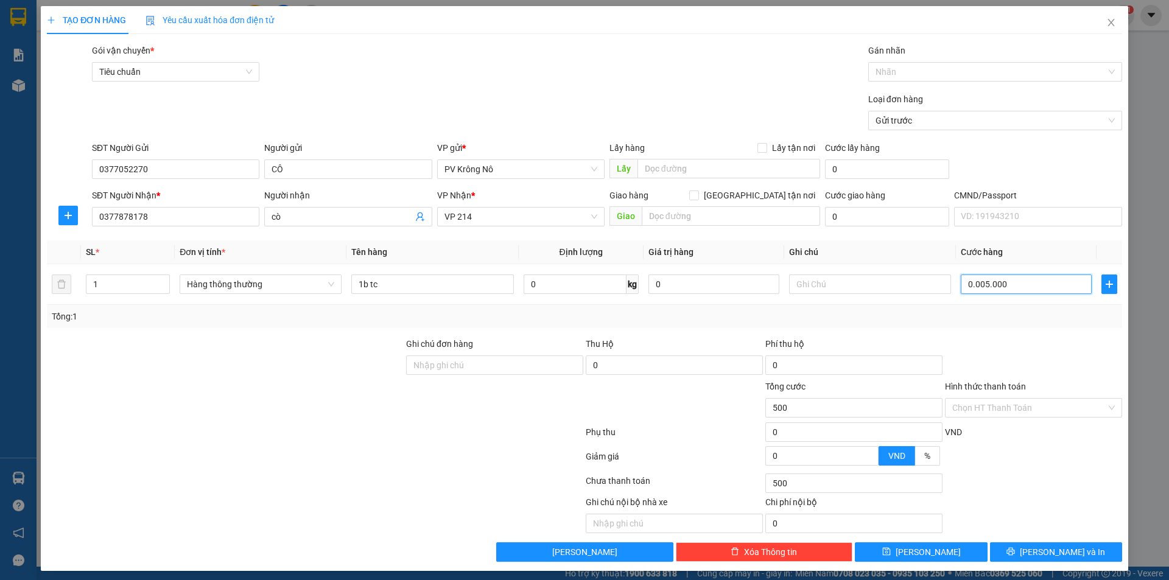
type input "5.000"
type input "000.050.000"
type input "50.000"
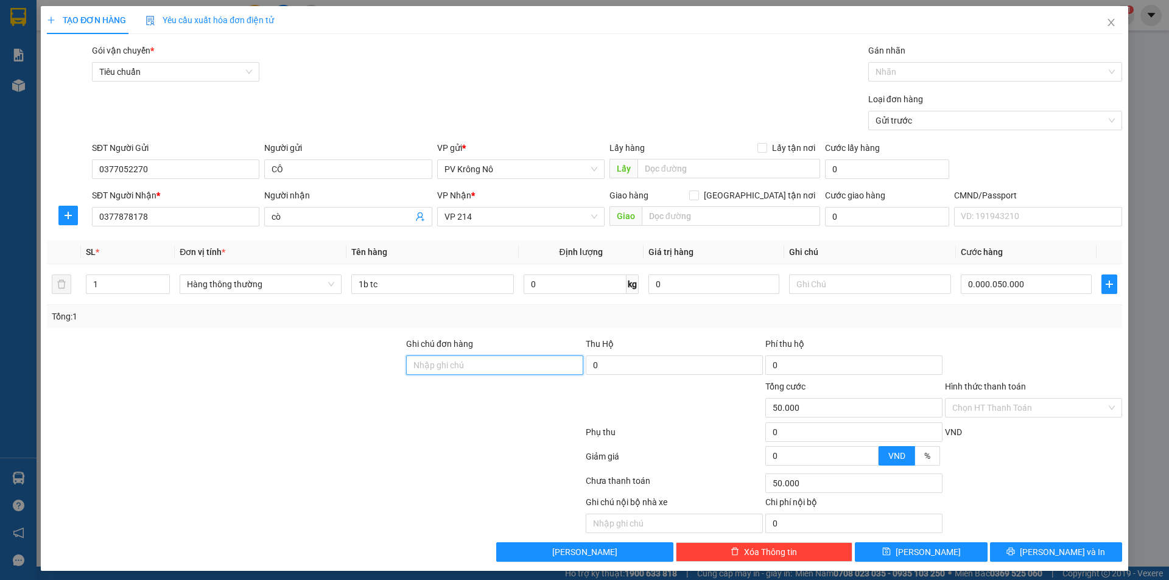
type input "50.000"
click at [985, 407] on input "Hình thức thanh toán" at bounding box center [1029, 408] width 154 height 18
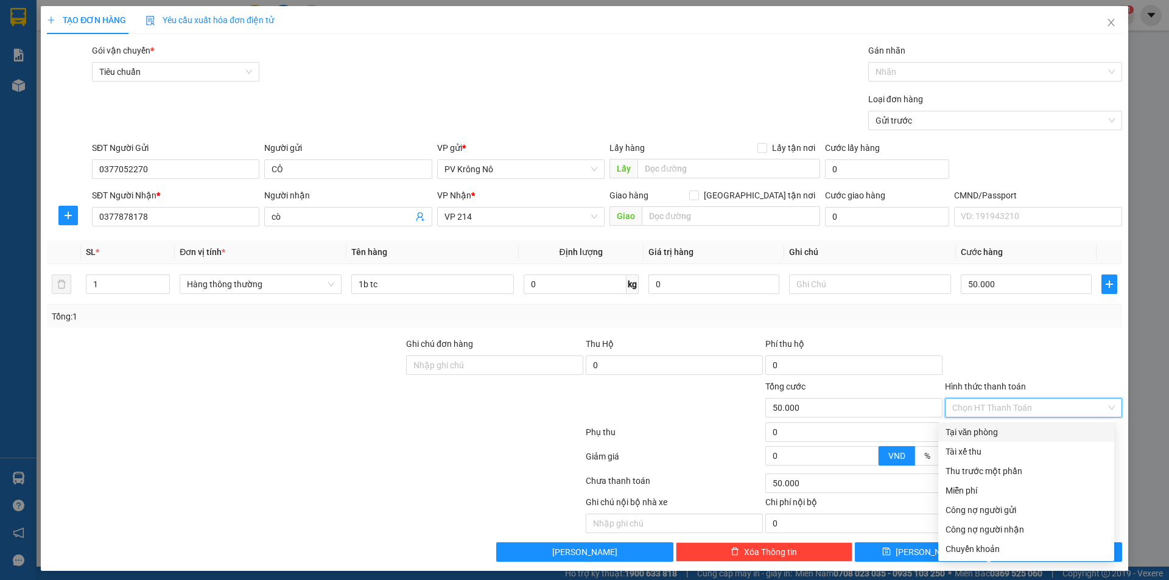
click at [954, 435] on div "Tại văn phòng" at bounding box center [1025, 432] width 161 height 13
type input "0"
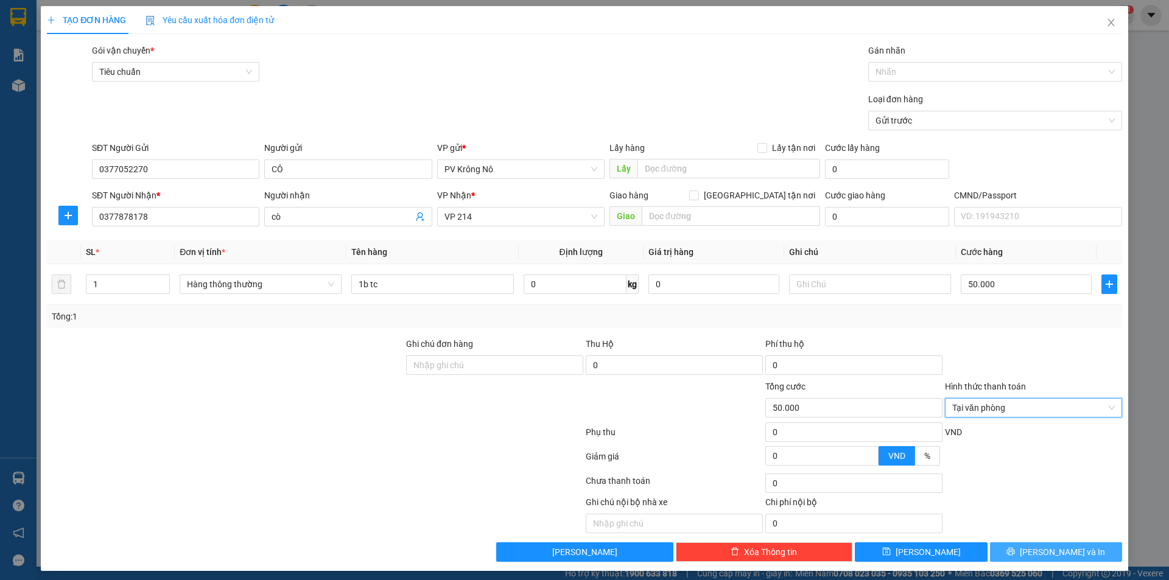
click at [1048, 551] on span "[PERSON_NAME] và In" at bounding box center [1062, 551] width 85 height 13
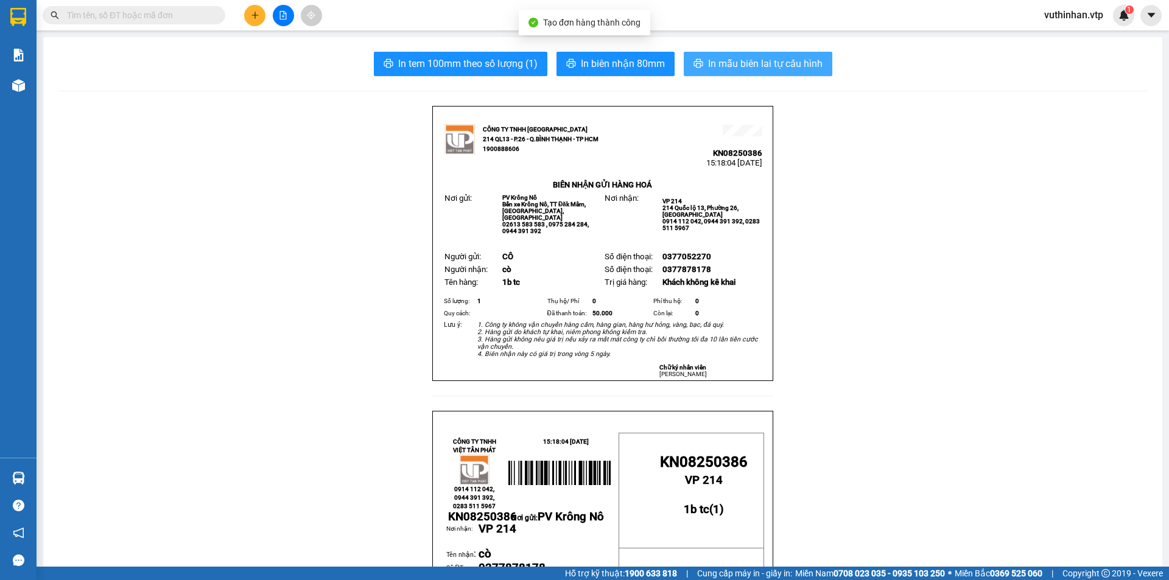
click at [710, 58] on span "In mẫu biên lai tự cấu hình" at bounding box center [765, 63] width 114 height 15
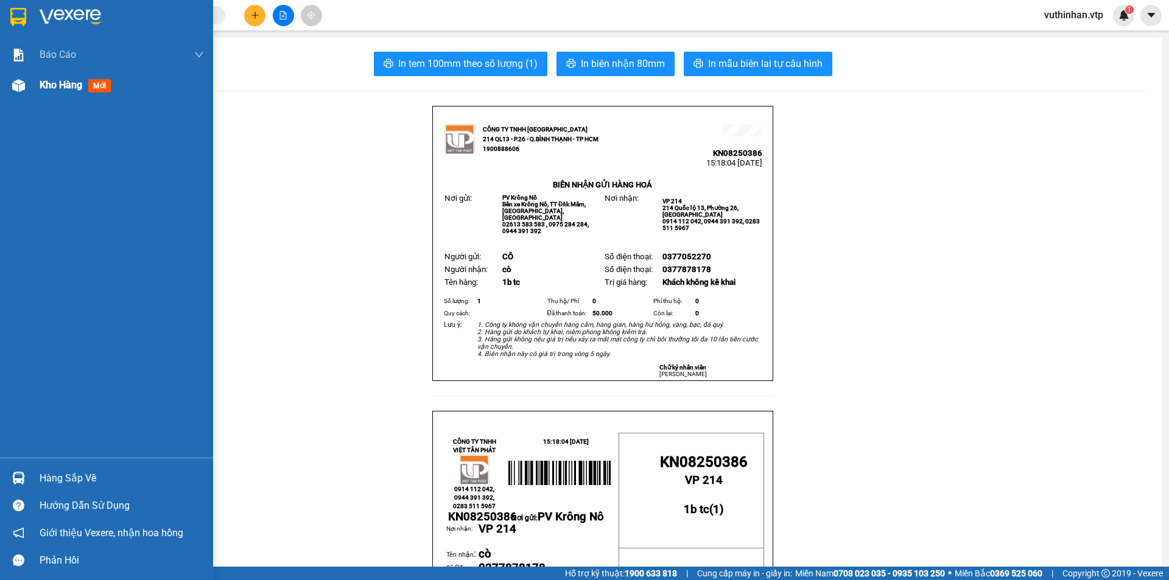
click at [58, 93] on div "Kho hàng mới" at bounding box center [78, 84] width 76 height 15
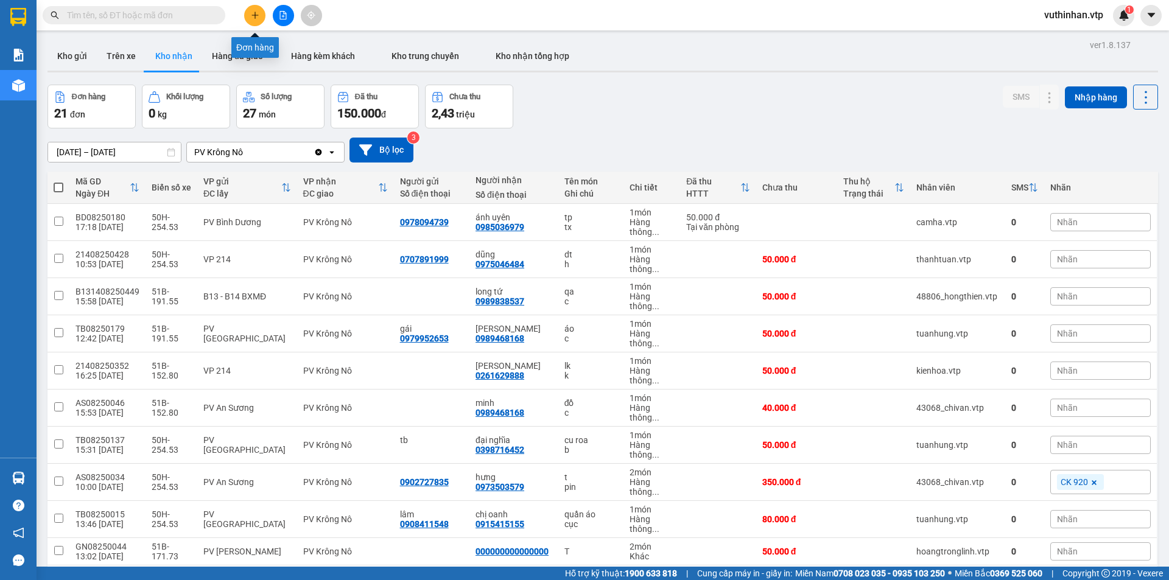
click at [253, 18] on icon "plus" at bounding box center [255, 15] width 9 height 9
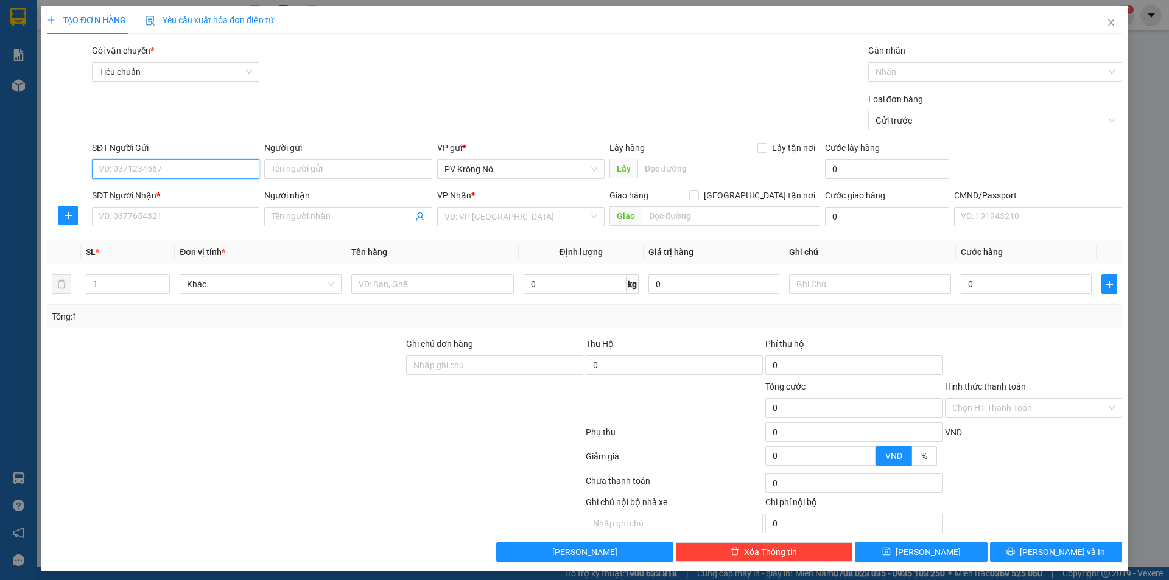
click at [152, 163] on input "SĐT Người Gửi" at bounding box center [175, 168] width 167 height 19
click at [154, 169] on input "SĐT Người Gửi" at bounding box center [175, 168] width 167 height 19
type input "0974"
click at [152, 173] on input "SĐT Người Gửi" at bounding box center [175, 168] width 167 height 19
type input "097463058"
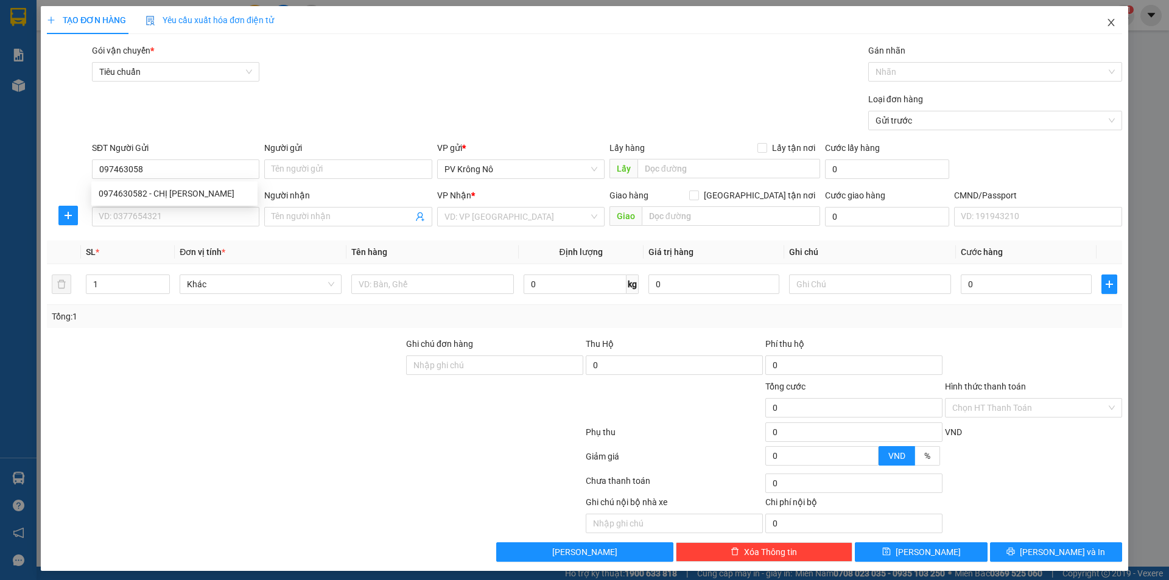
click at [1107, 22] on span "Close" at bounding box center [1111, 23] width 34 height 34
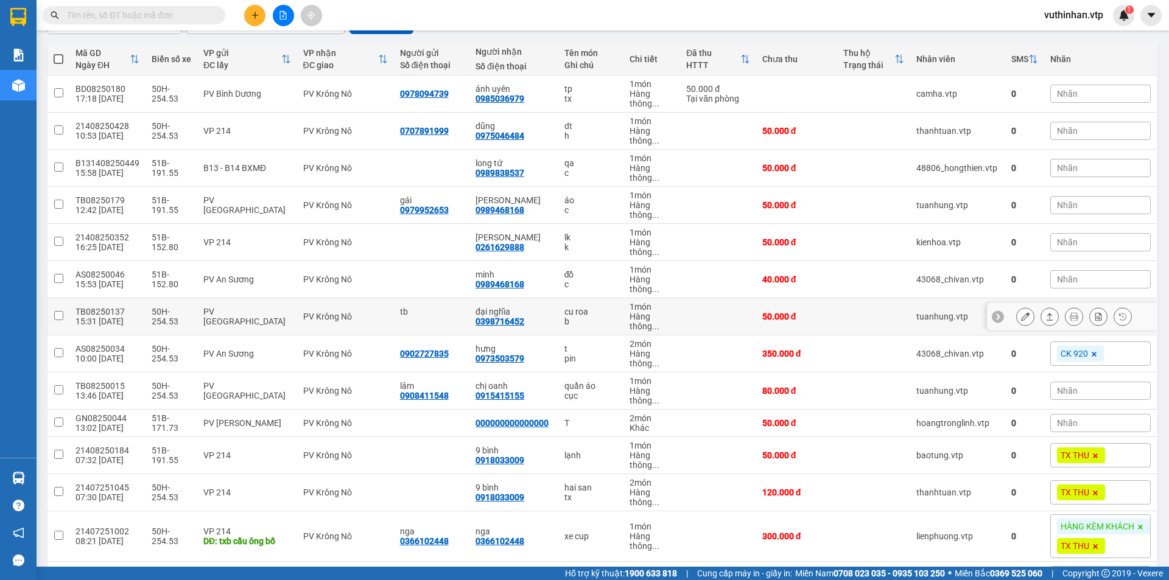
scroll to position [76, 0]
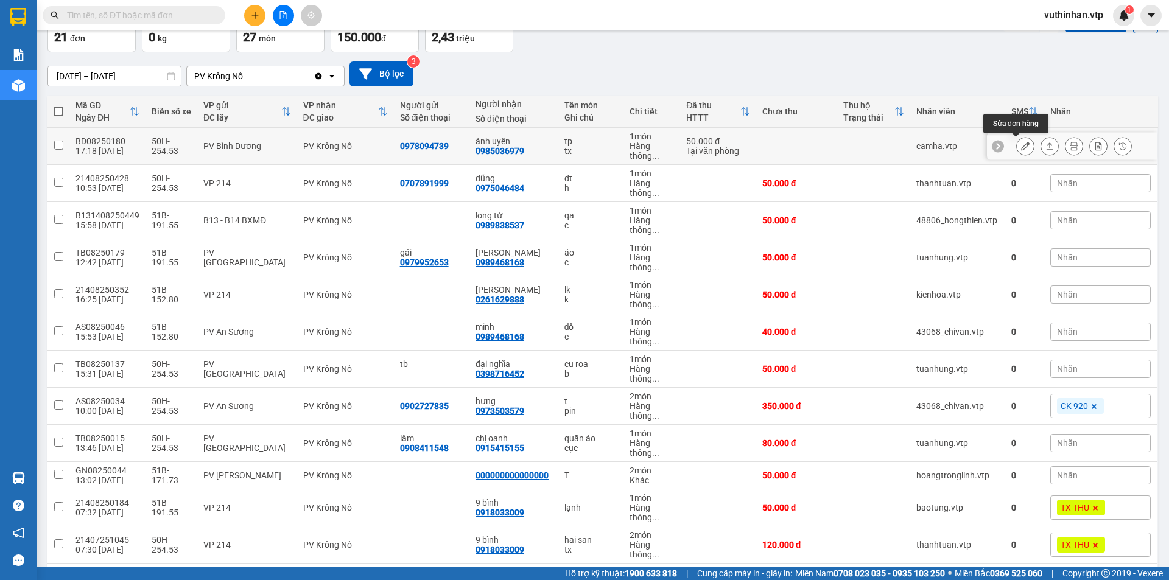
click at [1017, 145] on button at bounding box center [1025, 146] width 17 height 21
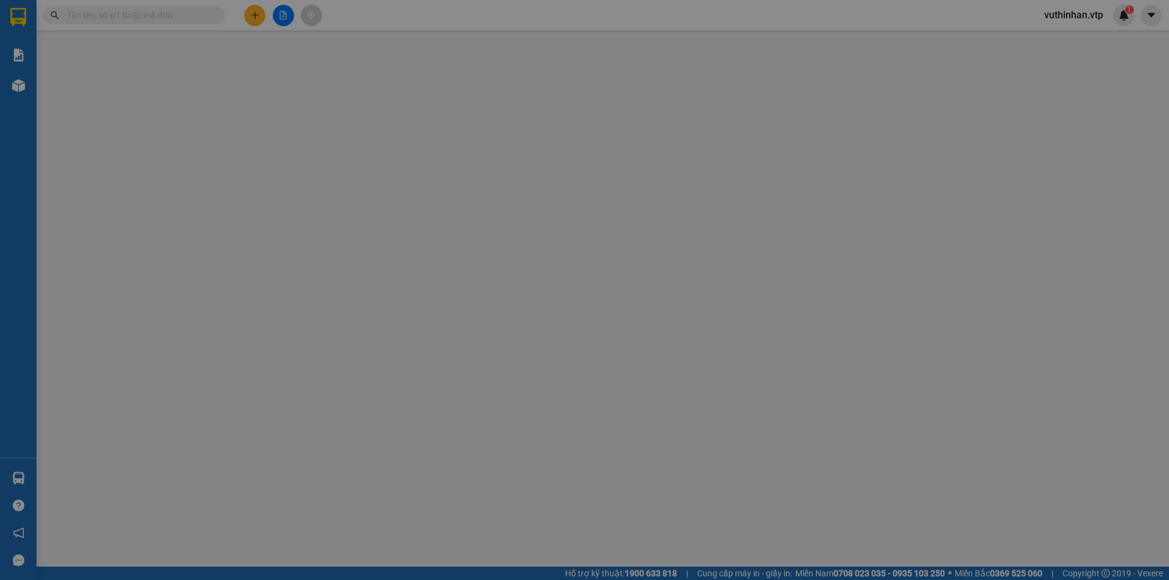
type input "0978094739"
type input "0985036979"
type input "ánh uyên"
type input "50.000"
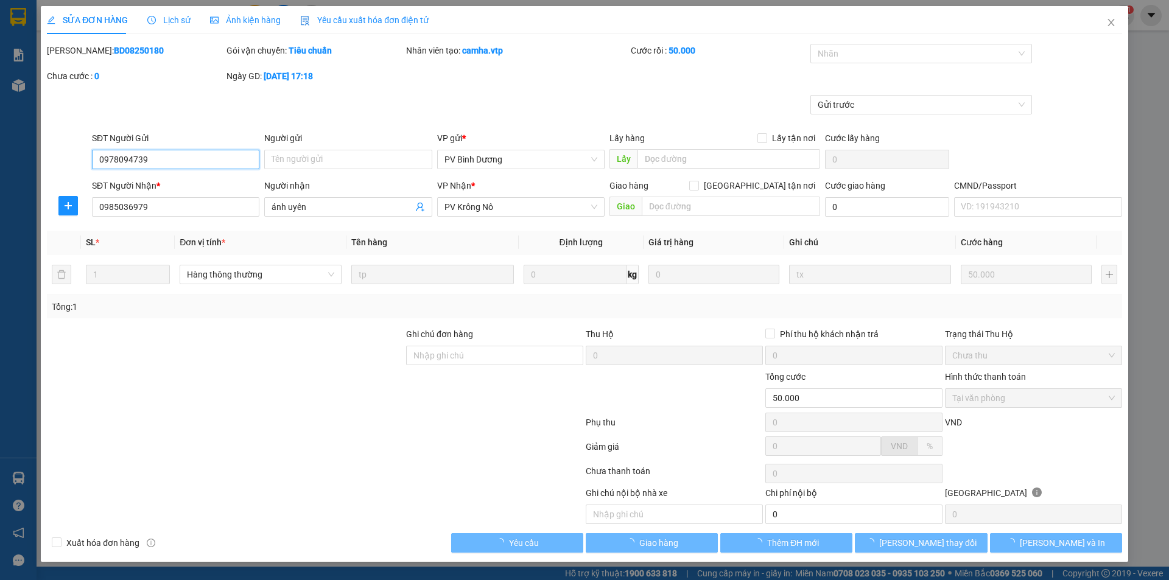
type input "2.500"
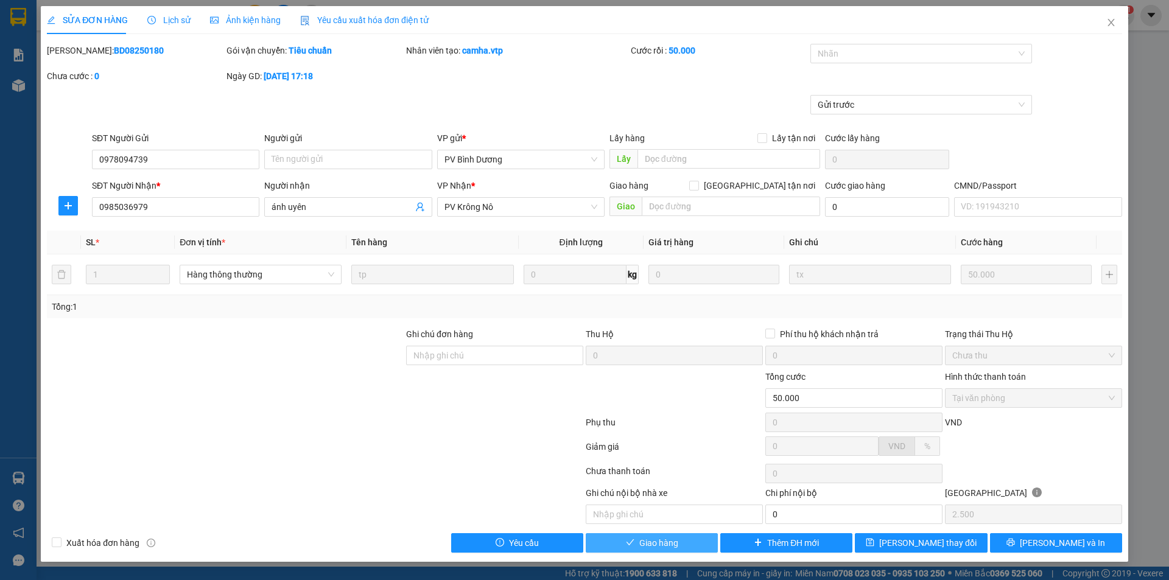
click at [667, 548] on span "Giao hàng" at bounding box center [658, 542] width 39 height 13
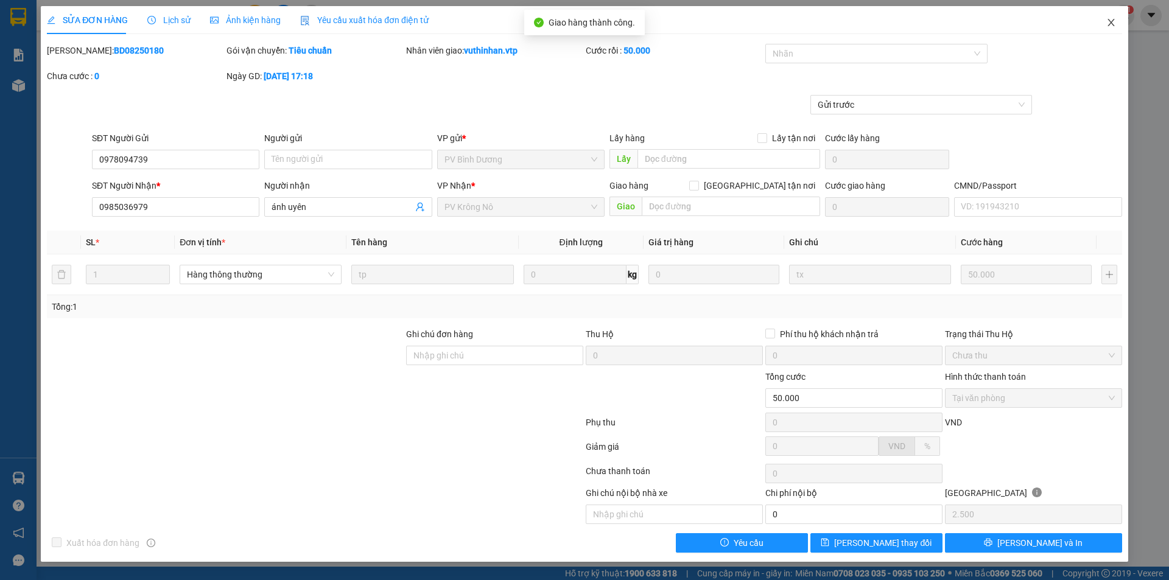
click at [1111, 26] on icon "close" at bounding box center [1111, 23] width 10 height 10
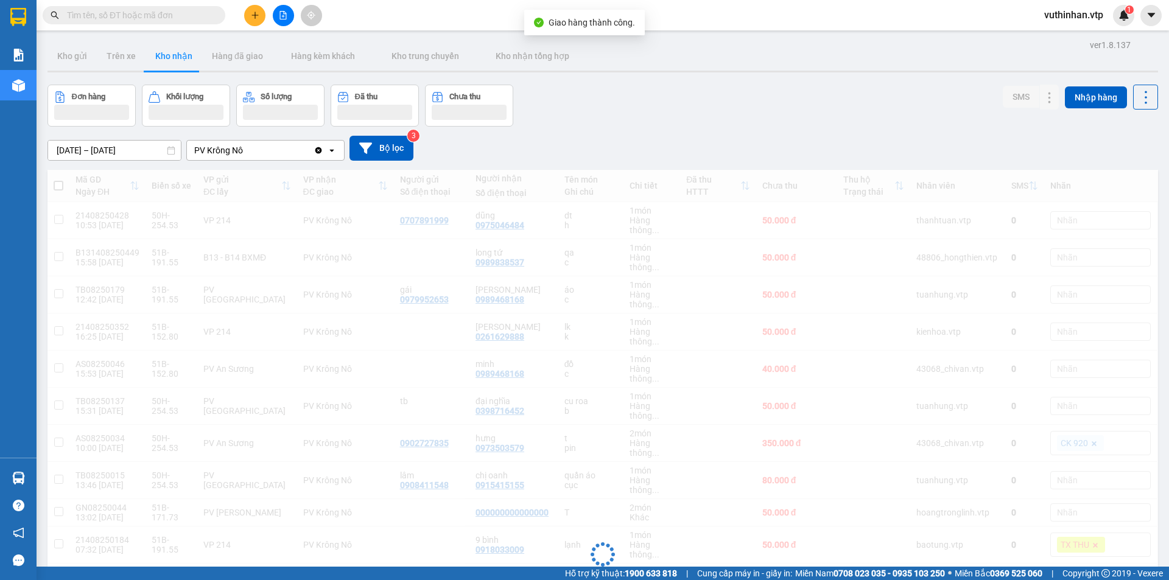
click at [257, 20] on button at bounding box center [254, 15] width 21 height 21
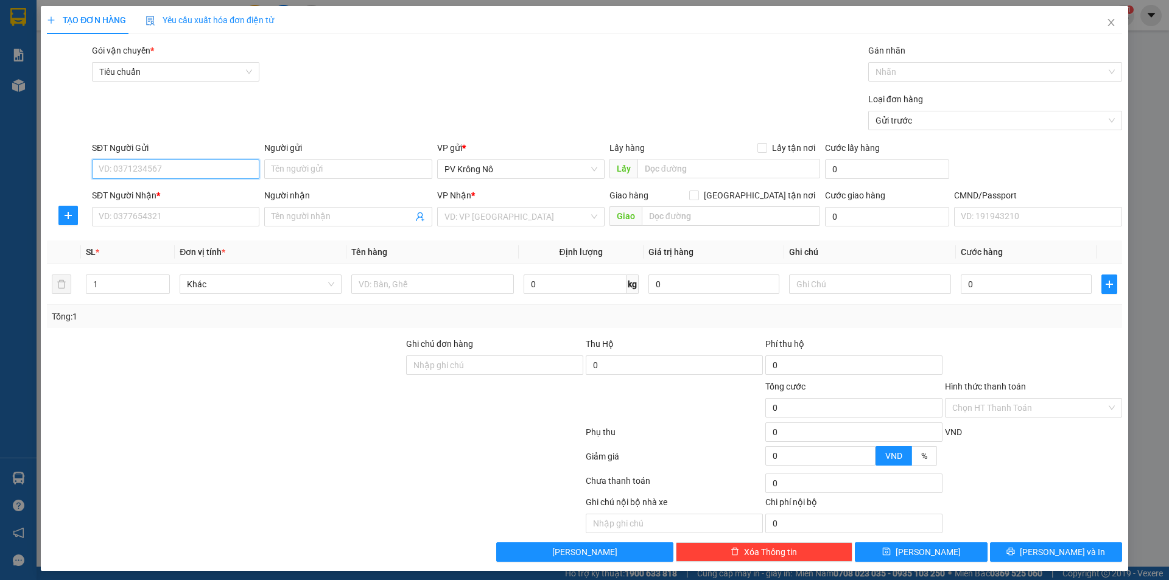
click at [145, 170] on input "SĐT Người Gửi" at bounding box center [175, 168] width 167 height 19
type input "0974630582"
click at [177, 192] on div "0974630582 - CHỊ HỒNG" at bounding box center [175, 193] width 152 height 13
type input "CHỊ [PERSON_NAME]"
type input "nghĩa trang kn ( 0974630582)"
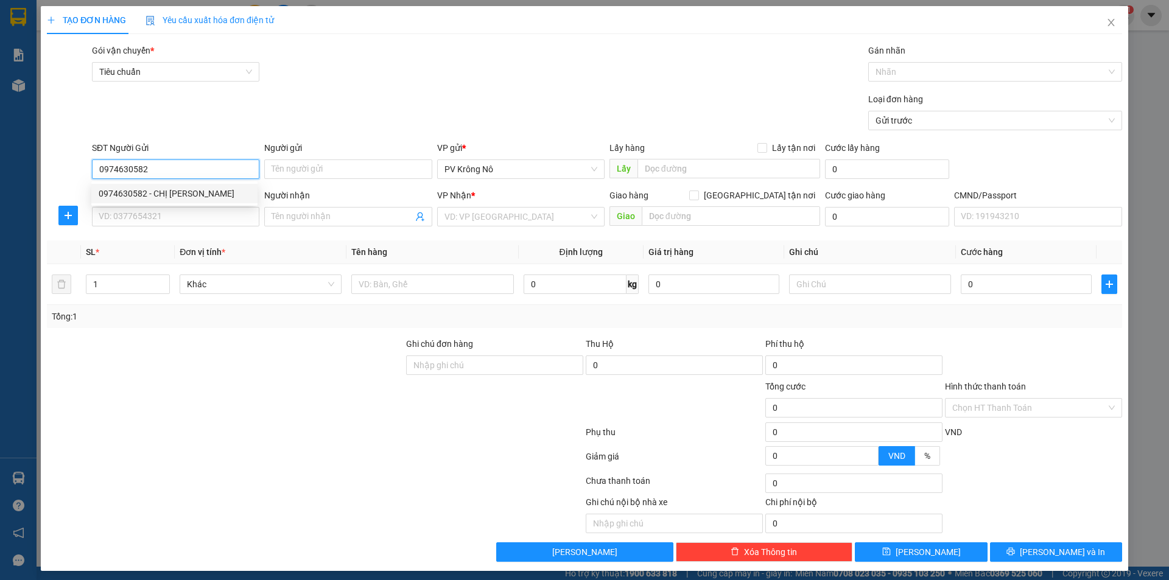
type input "0974630582"
type input "CHỊ [PERSON_NAME]"
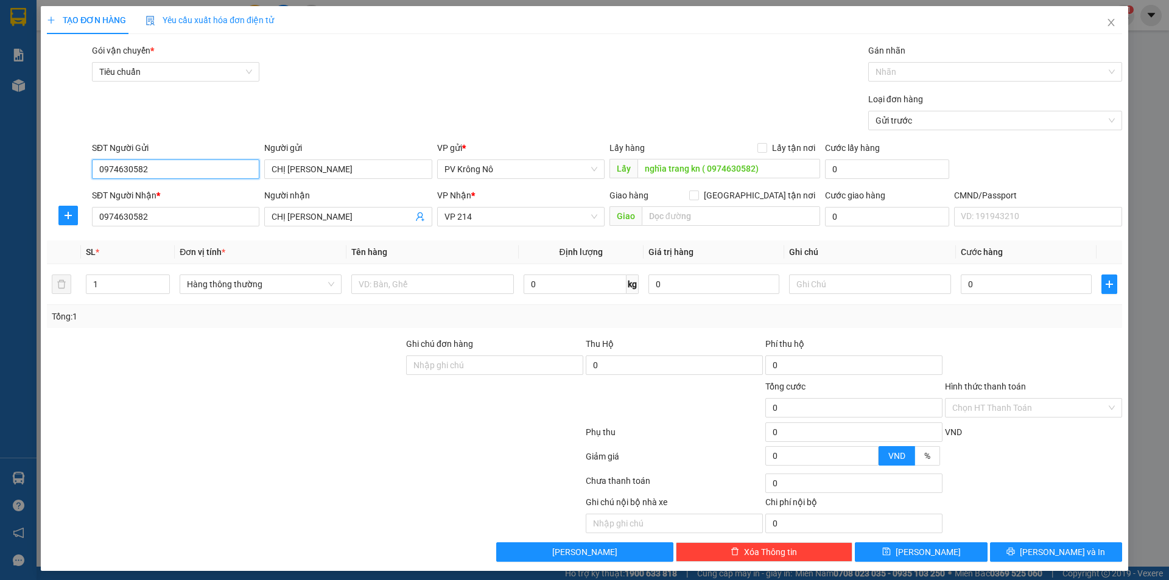
type input "0974630582"
click at [121, 286] on input "1" at bounding box center [127, 284] width 83 height 18
type input "6"
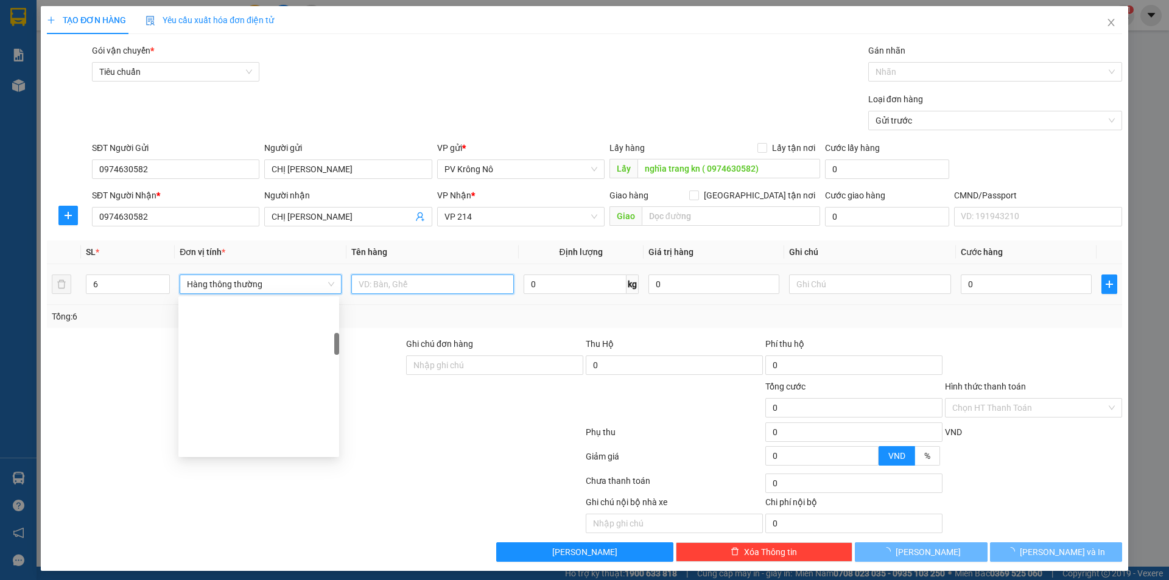
scroll to position [253, 0]
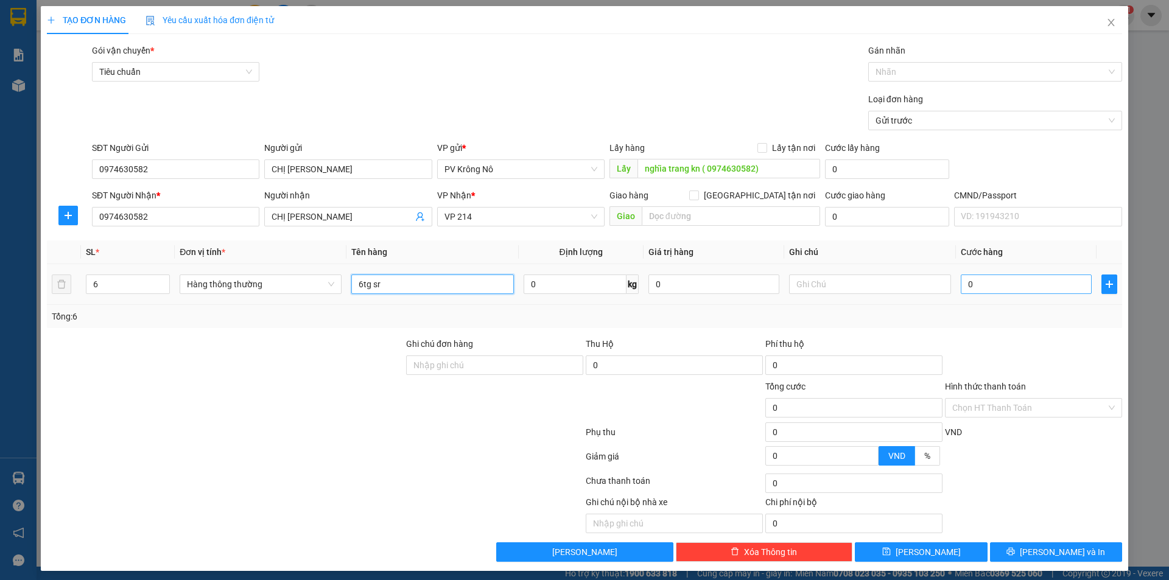
type input "6tg sr"
click at [1023, 278] on input "0" at bounding box center [1026, 284] width 131 height 19
type input "004"
type input "4"
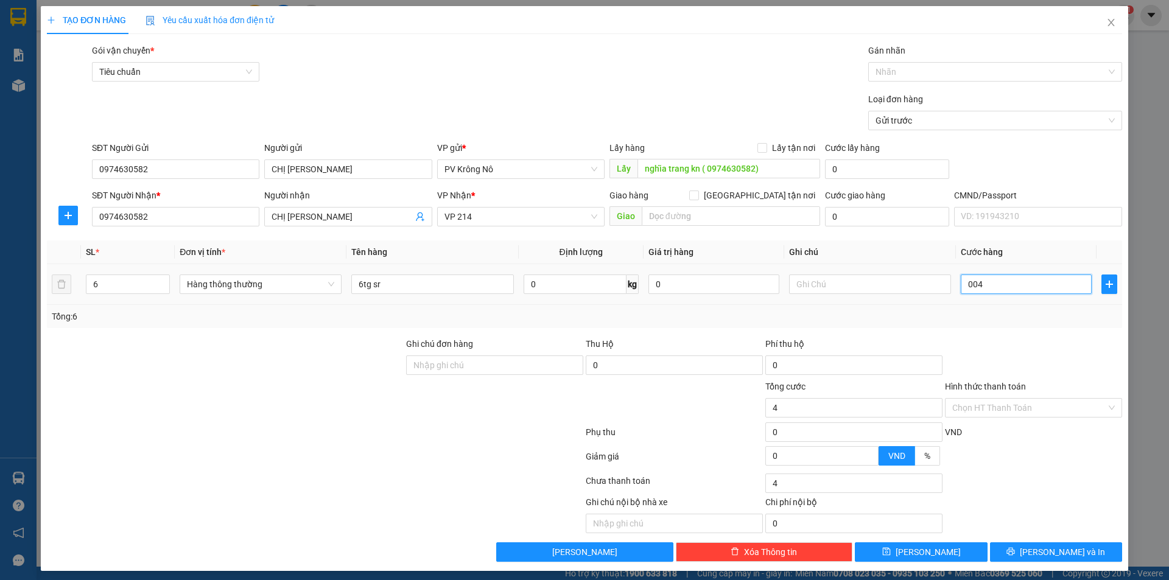
type input "0.040"
type input "40"
type input "00.400"
type input "400"
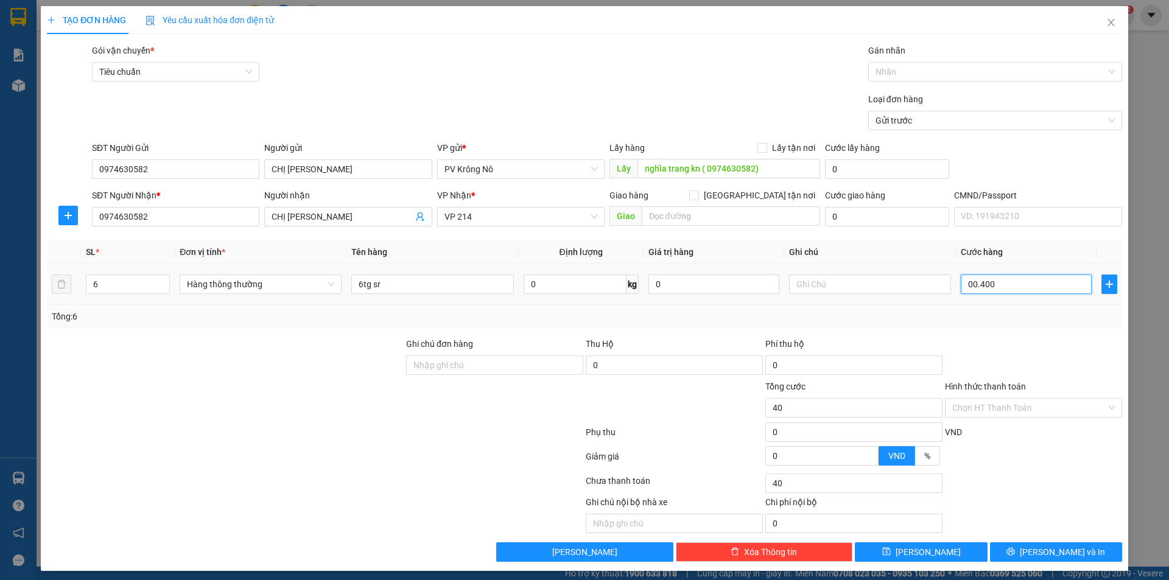
type input "400"
type input "0.004.000"
type input "4.000"
type input "000.040.000"
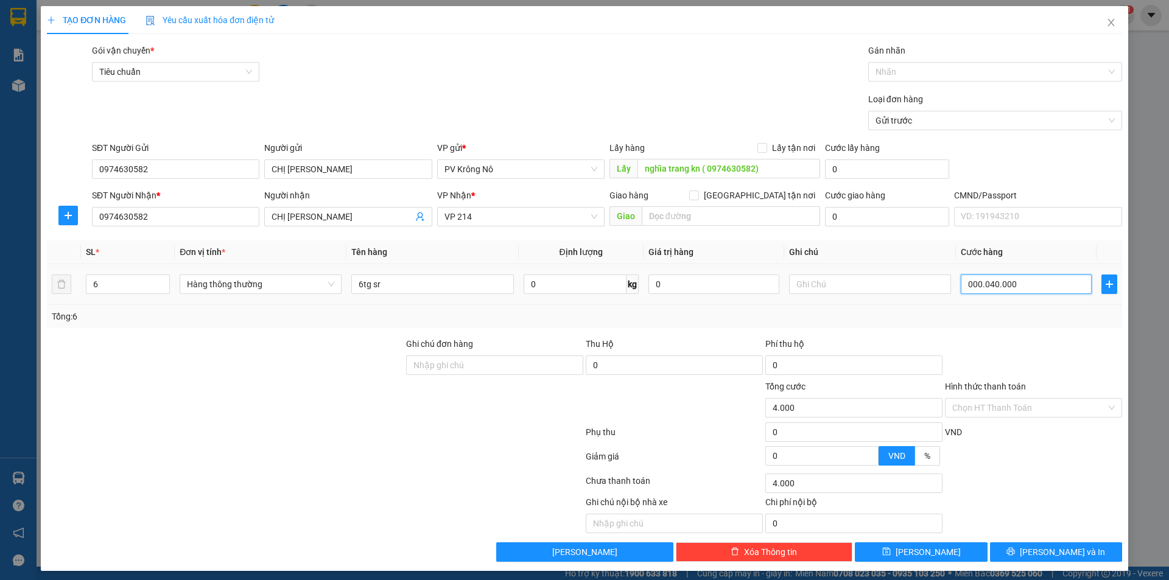
type input "40.000"
type input "000.000.400.000"
type input "400.000"
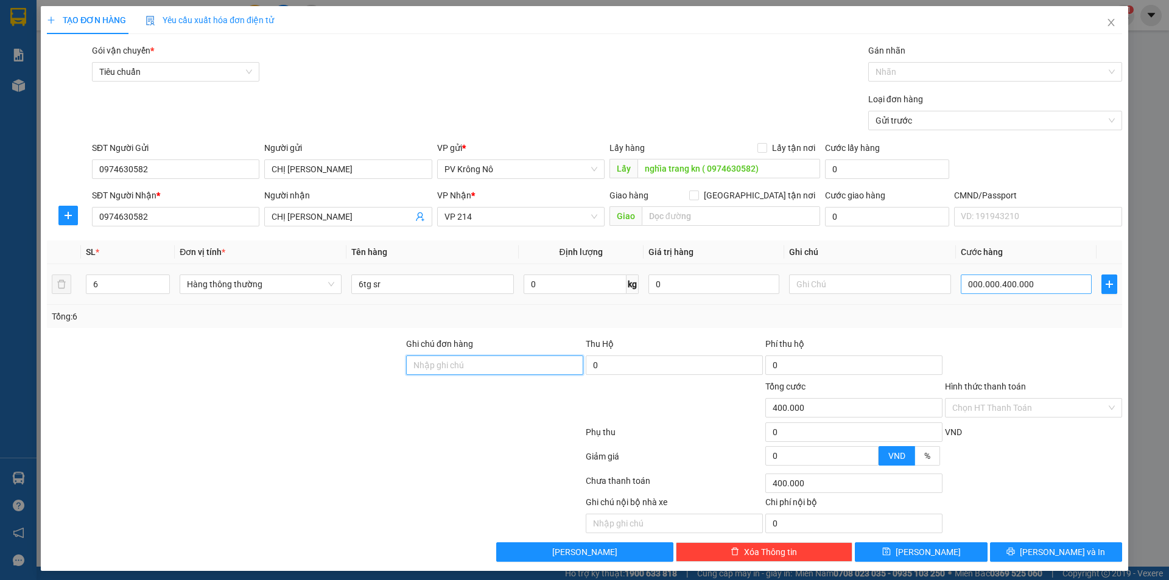
type input "400.000"
click at [997, 410] on input "Hình thức thanh toán" at bounding box center [1029, 408] width 154 height 18
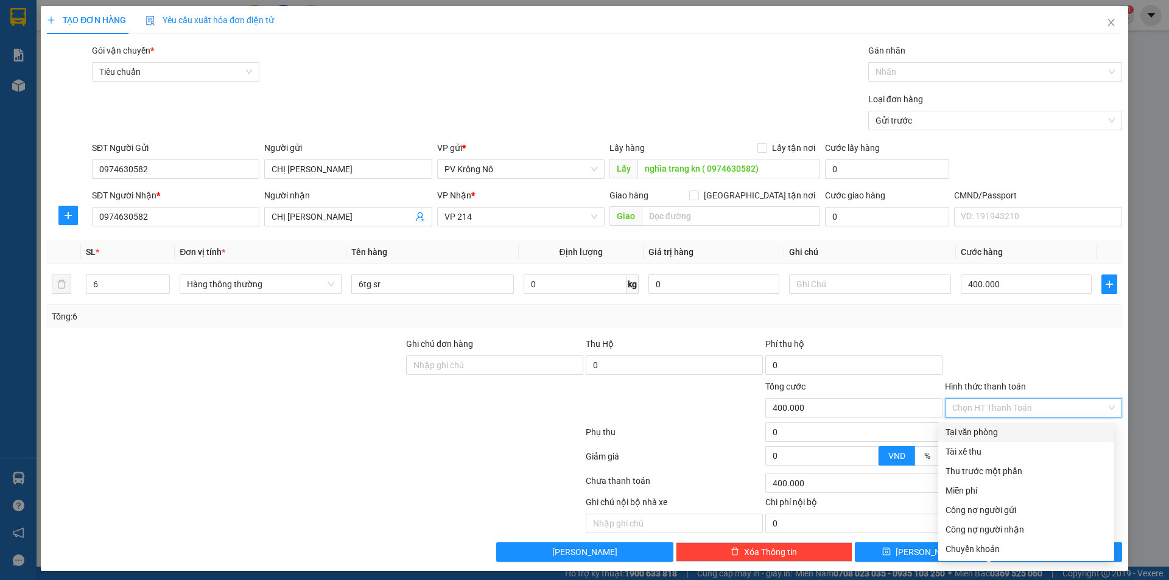
click at [982, 435] on div "Tại văn phòng" at bounding box center [1025, 432] width 161 height 13
type input "0"
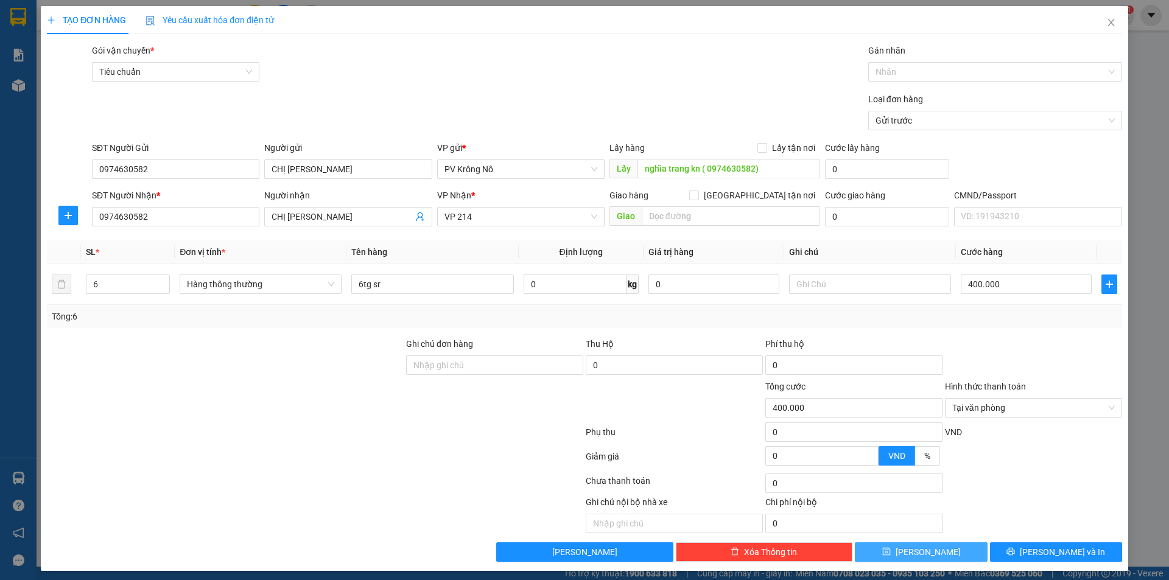
click at [925, 547] on span "[PERSON_NAME]" at bounding box center [927, 551] width 65 height 13
type input "1"
type input "0"
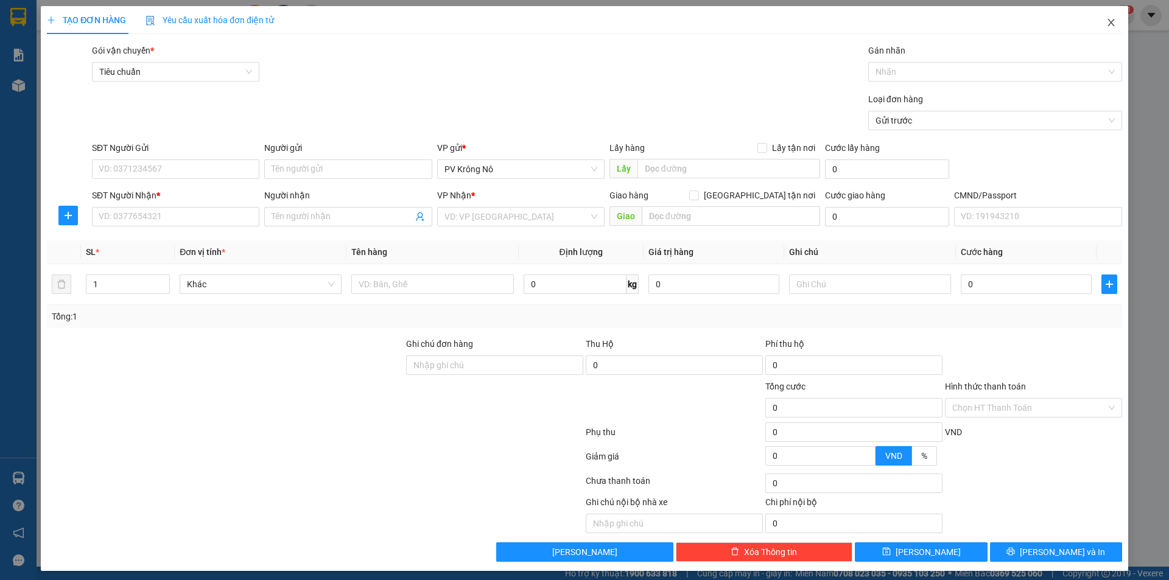
click at [1106, 20] on icon "close" at bounding box center [1111, 23] width 10 height 10
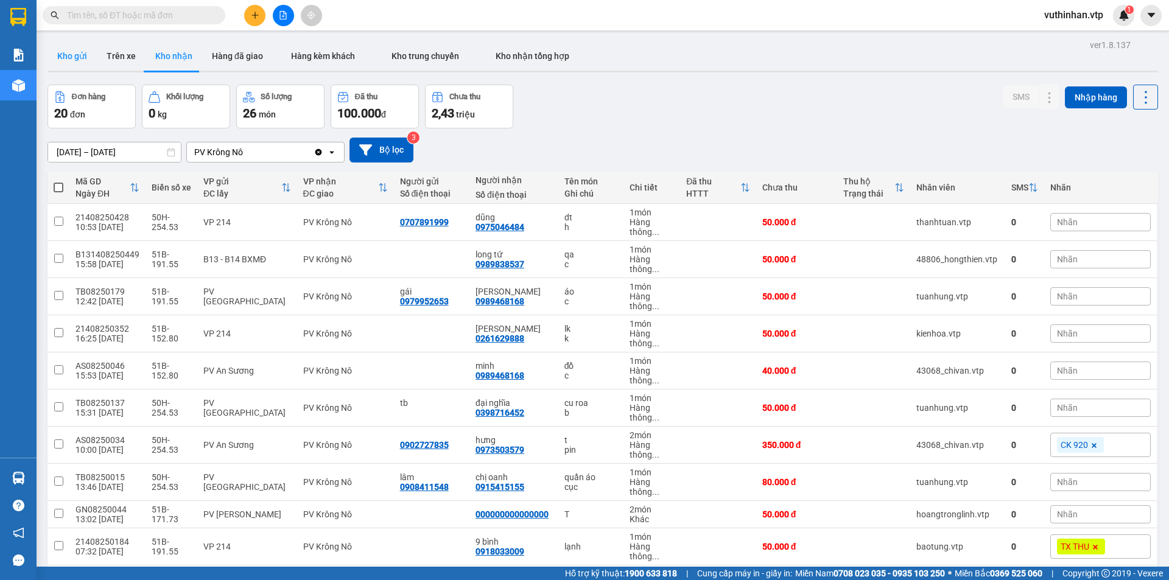
click at [67, 55] on button "Kho gửi" at bounding box center [71, 55] width 49 height 29
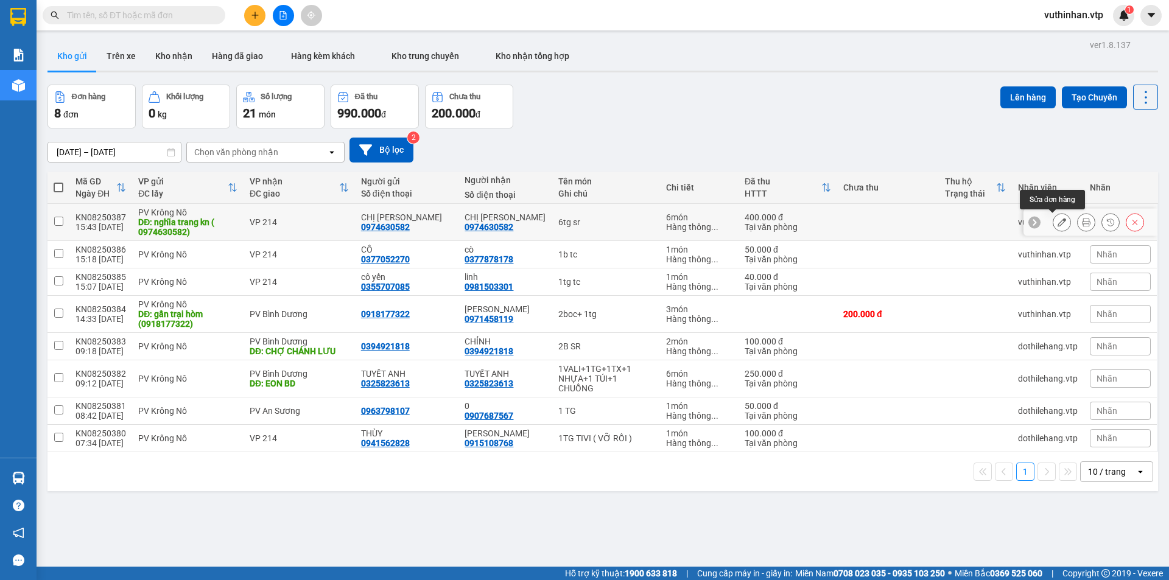
click at [1053, 225] on button at bounding box center [1061, 222] width 17 height 21
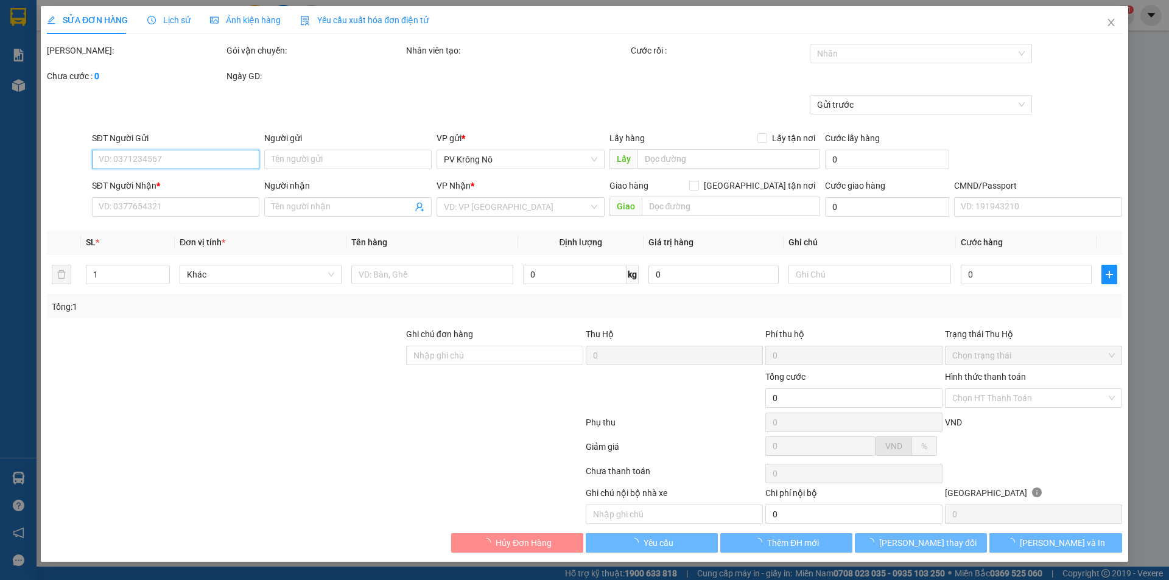
type input "0974630582"
type input "CHỊ [PERSON_NAME]"
type input "nghĩa trang kn ( 0974630582)"
type input "0974630582"
type input "CHỊ [PERSON_NAME]"
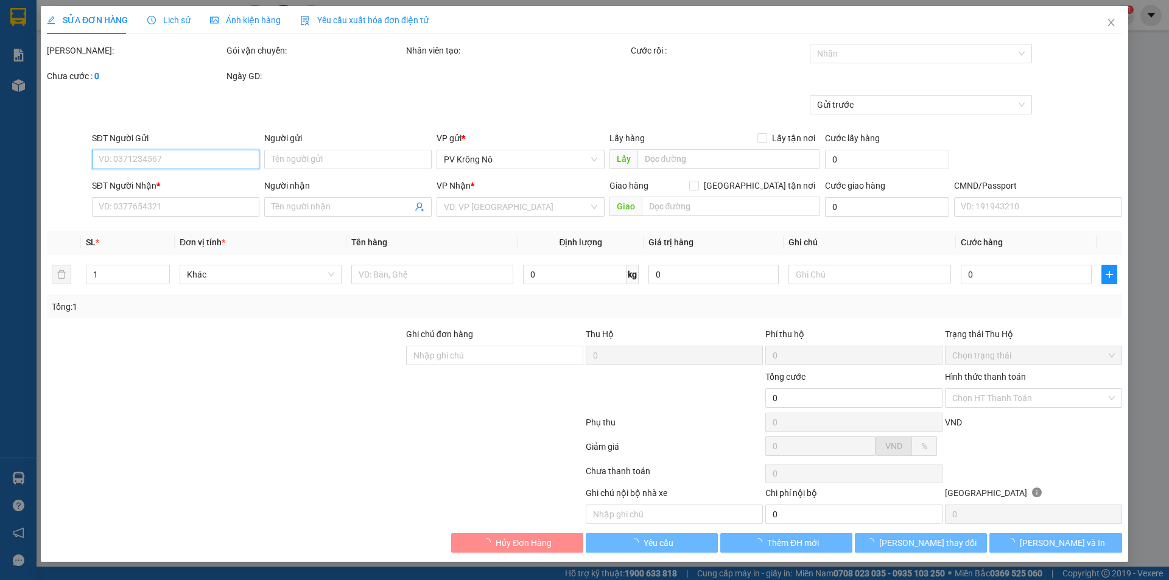
type input "400.000"
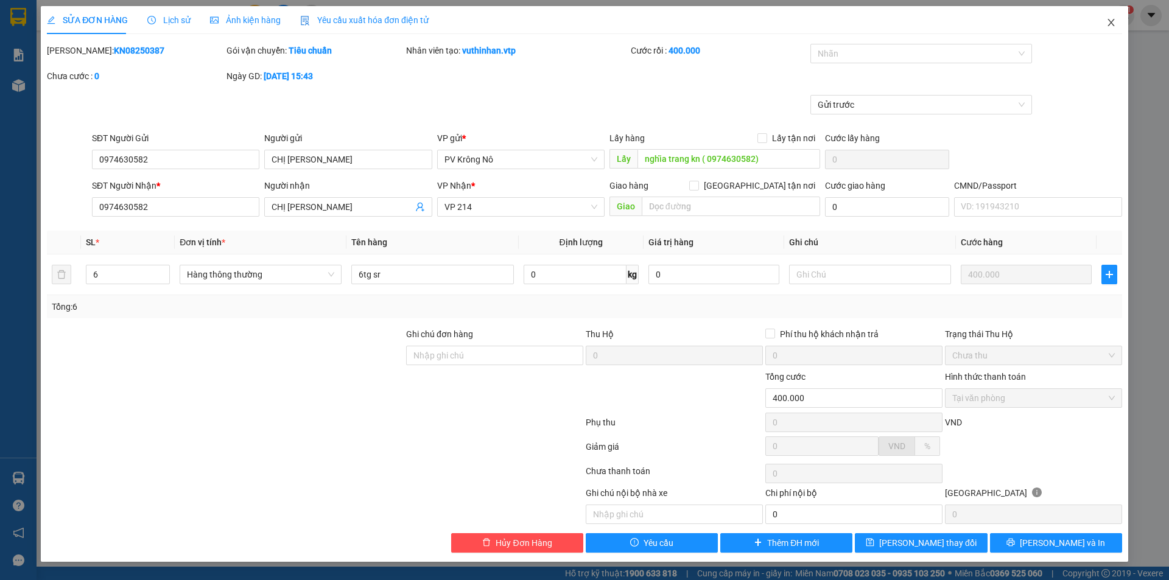
click at [1110, 20] on icon "close" at bounding box center [1111, 23] width 10 height 10
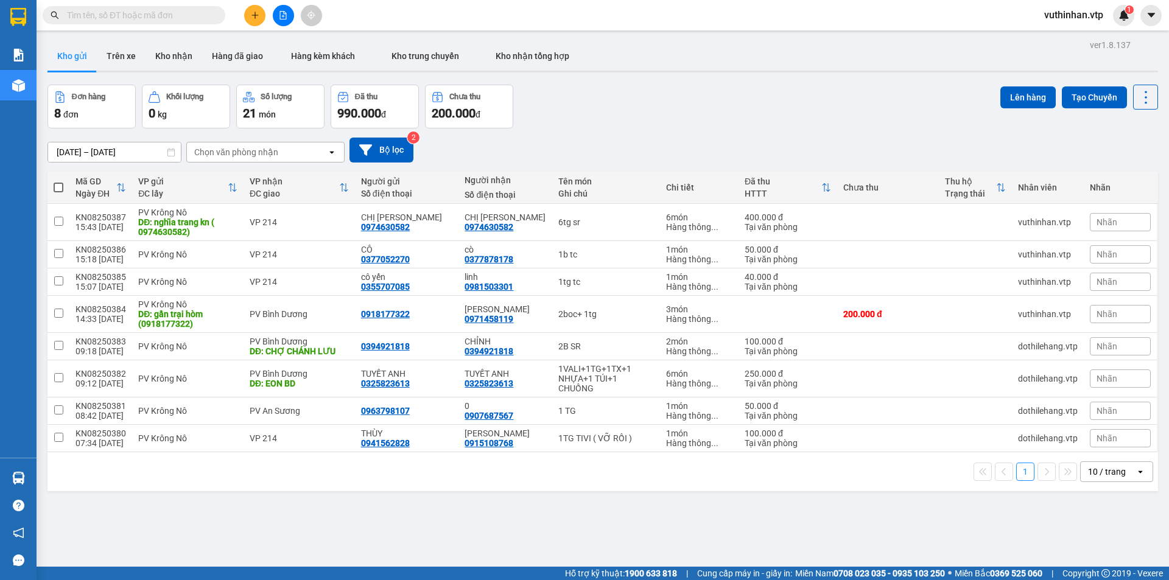
click at [54, 134] on div "09/08/2025 – 11/08/2025 Press the down arrow key to interact with the calendar …" at bounding box center [602, 149] width 1110 height 43
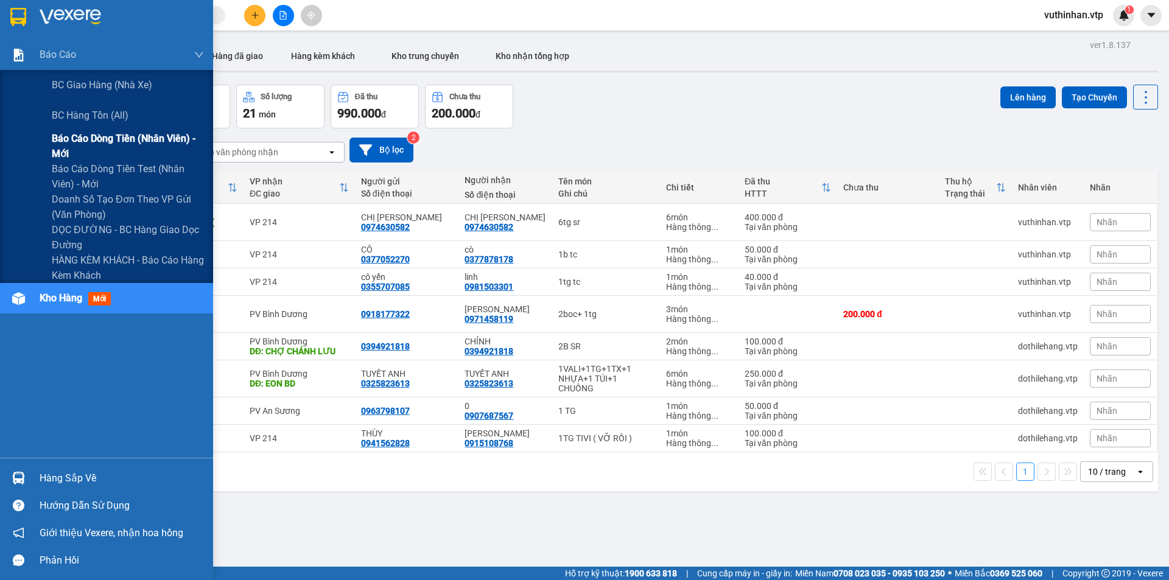
click at [71, 149] on span "Báo cáo dòng tiền (nhân viên) - mới" at bounding box center [128, 146] width 152 height 30
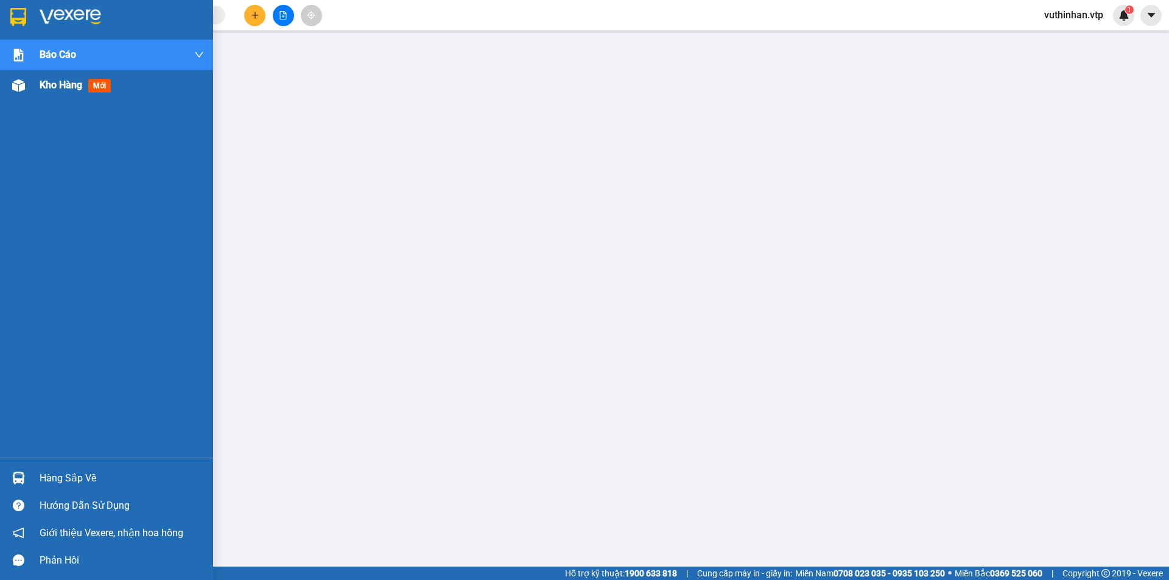
click at [61, 95] on div "Kho hàng mới" at bounding box center [122, 85] width 164 height 30
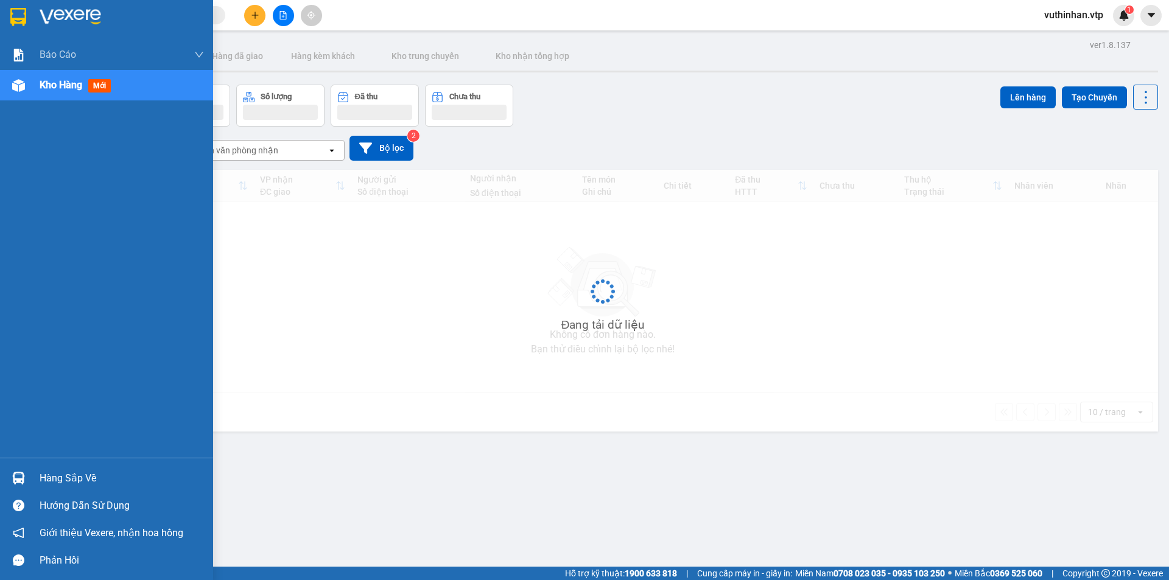
click at [61, 84] on span "Kho hàng" at bounding box center [61, 85] width 43 height 12
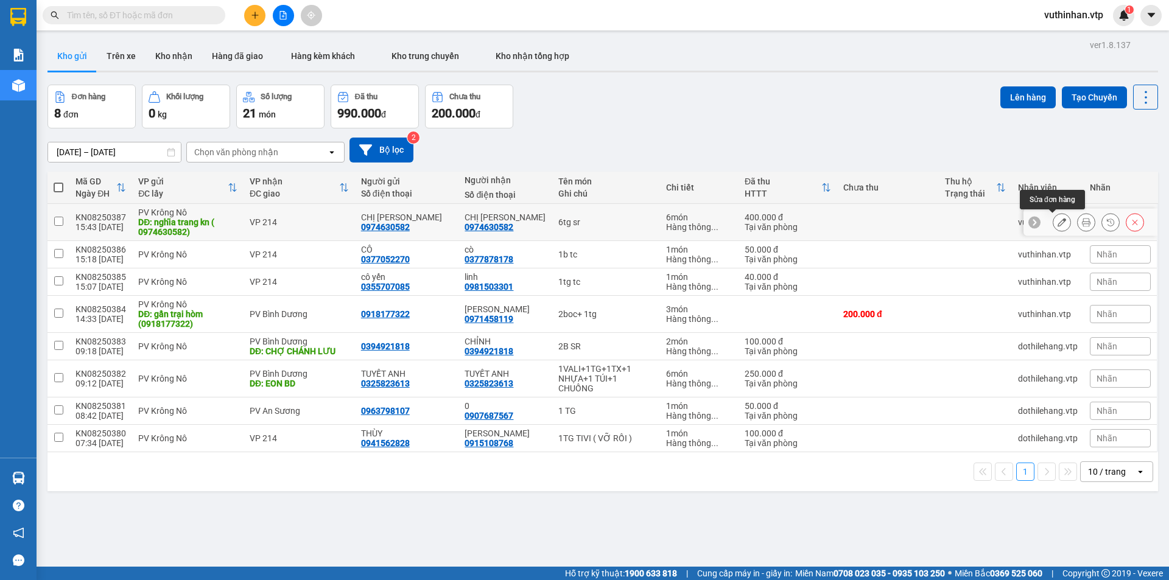
click at [1057, 221] on icon at bounding box center [1061, 222] width 9 height 9
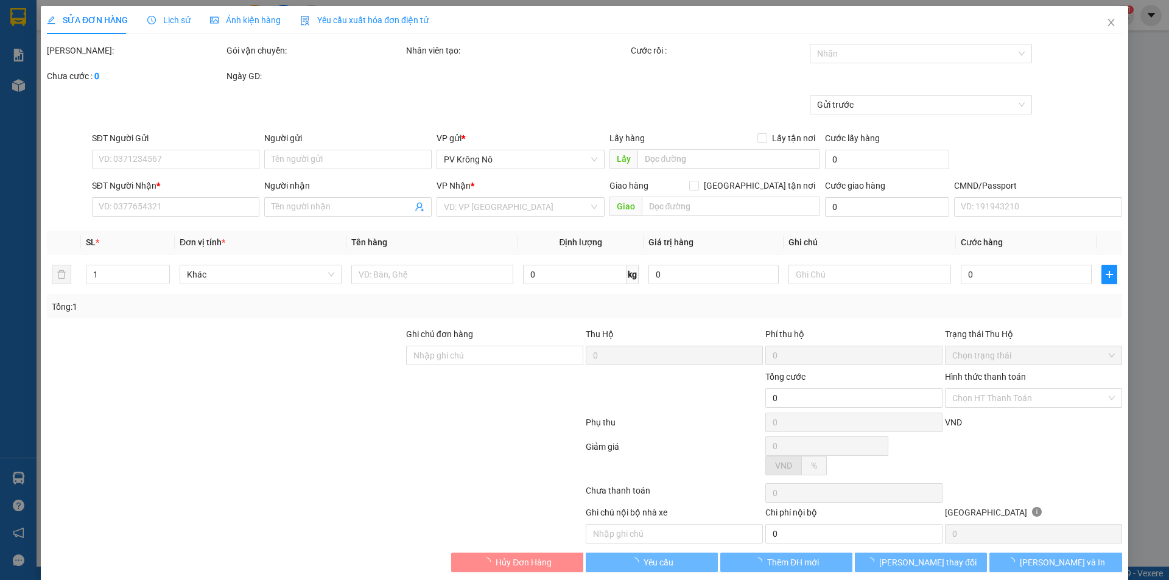
type input "0974630582"
type input "CHỊ [PERSON_NAME]"
type input "nghĩa trang kn ( 0974630582)"
type input "0974630582"
type input "CHỊ [PERSON_NAME]"
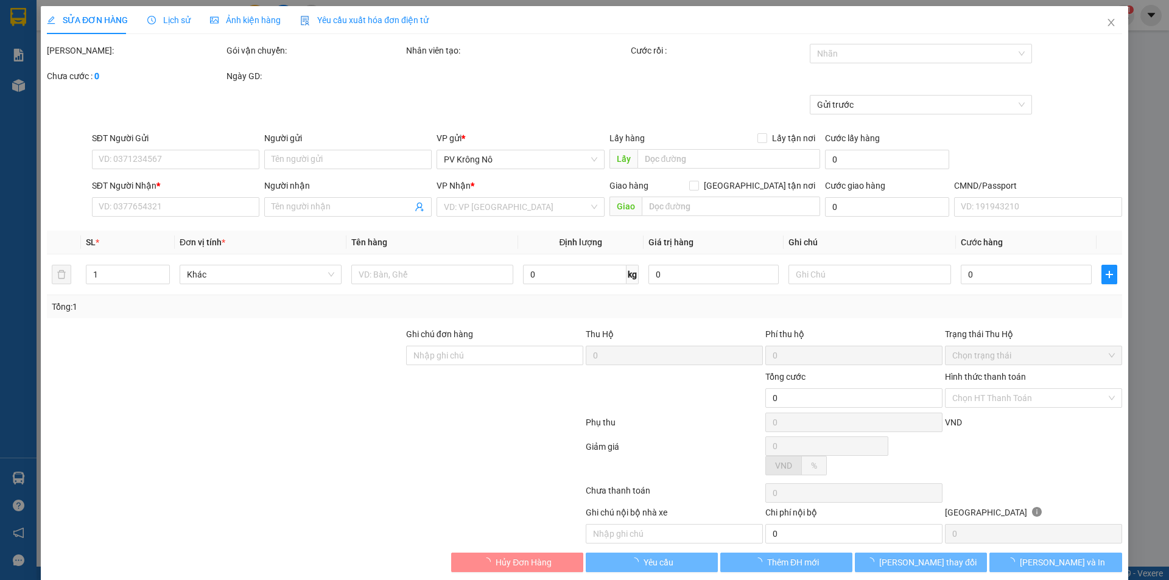
type input "400.000"
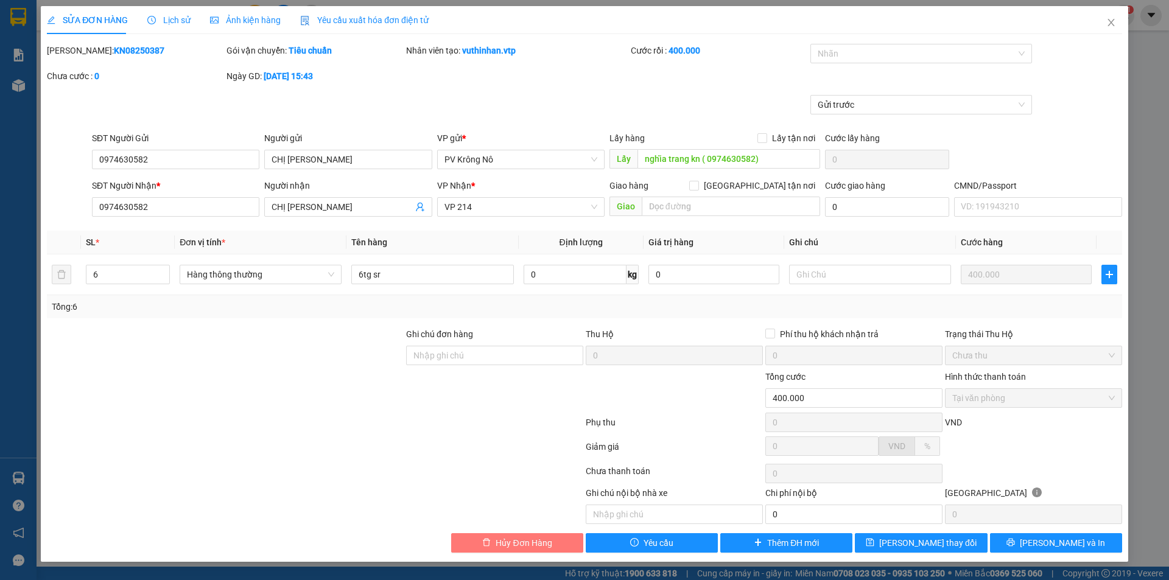
click at [513, 538] on span "Hủy Đơn Hàng" at bounding box center [524, 542] width 56 height 13
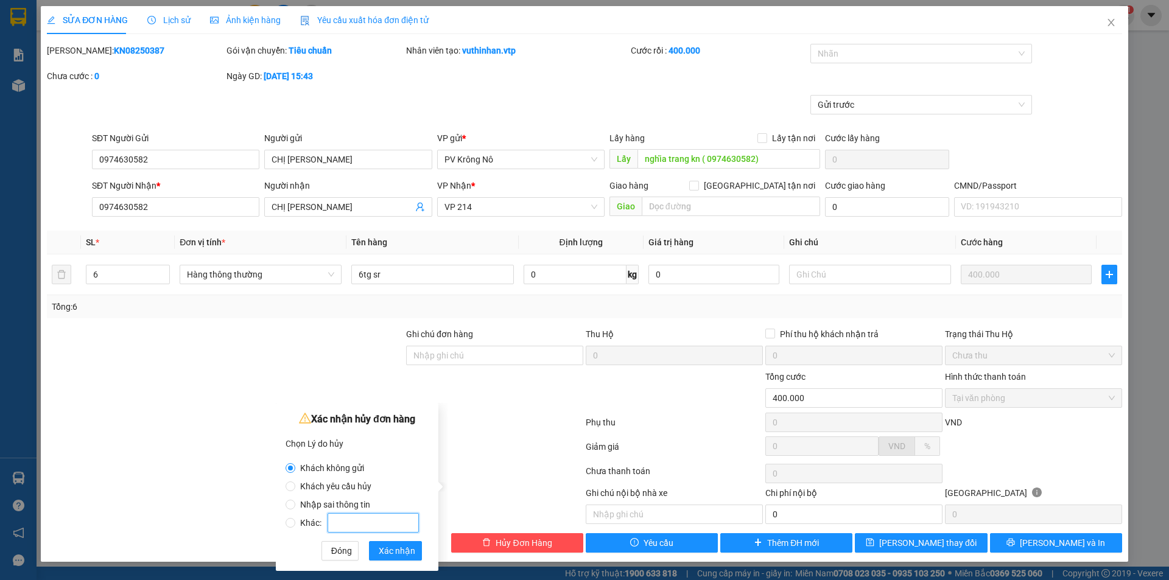
click at [359, 517] on input "Khác:" at bounding box center [373, 522] width 91 height 19
radio input "false"
radio input "true"
type input "h"
type input "k"
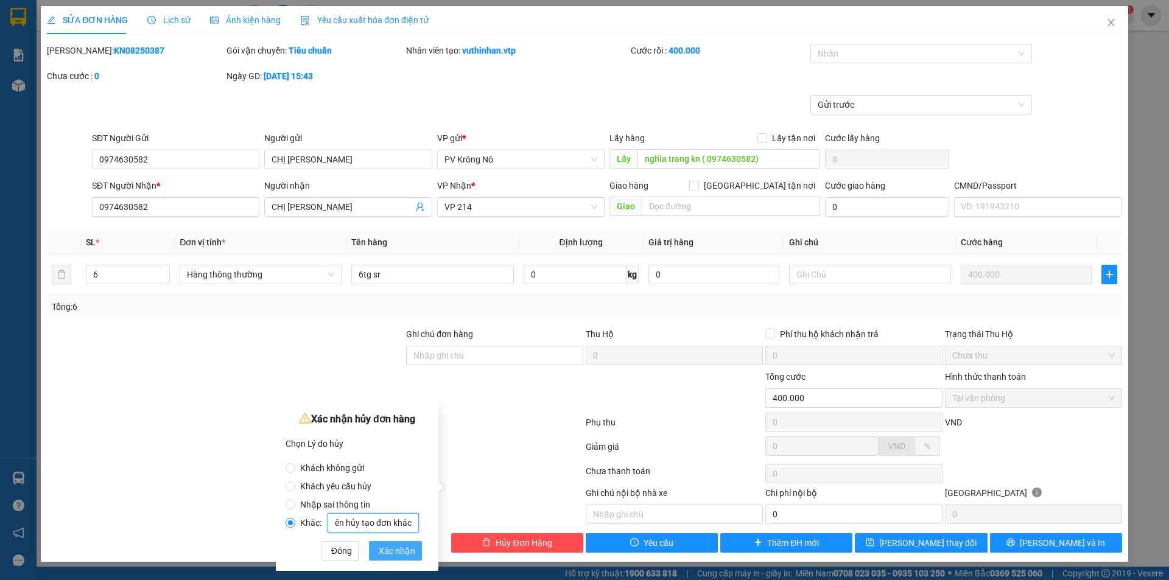
scroll to position [0, 85]
type input "khách gửi ít hàng lại nên hủy tạo đơn khác"
click at [396, 551] on span "Xác nhận" at bounding box center [397, 550] width 37 height 13
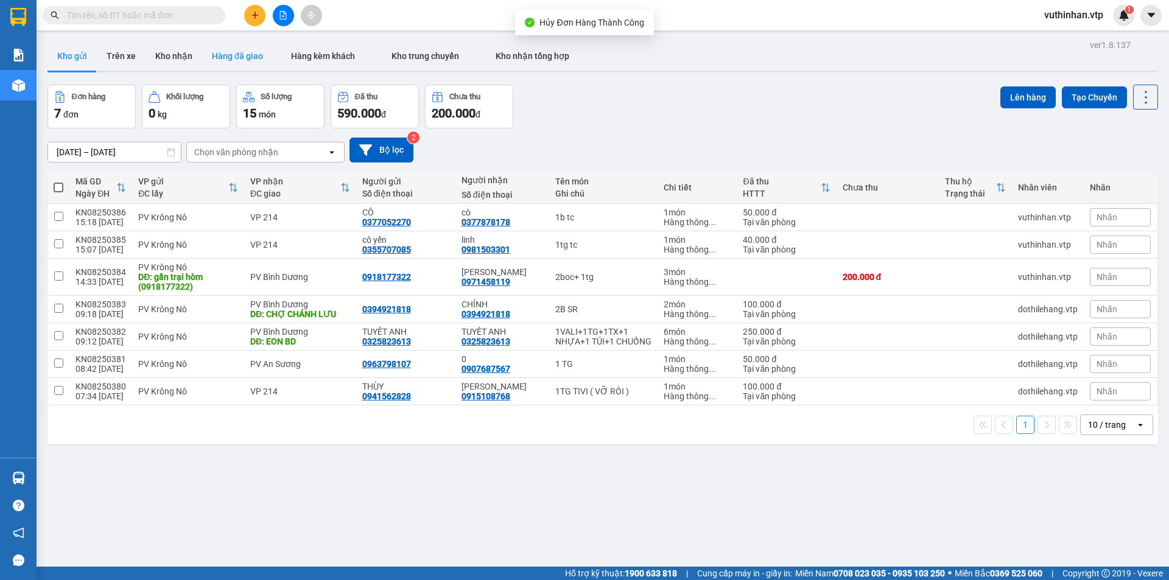
click at [217, 54] on button "Hàng đã giao" at bounding box center [237, 55] width 71 height 29
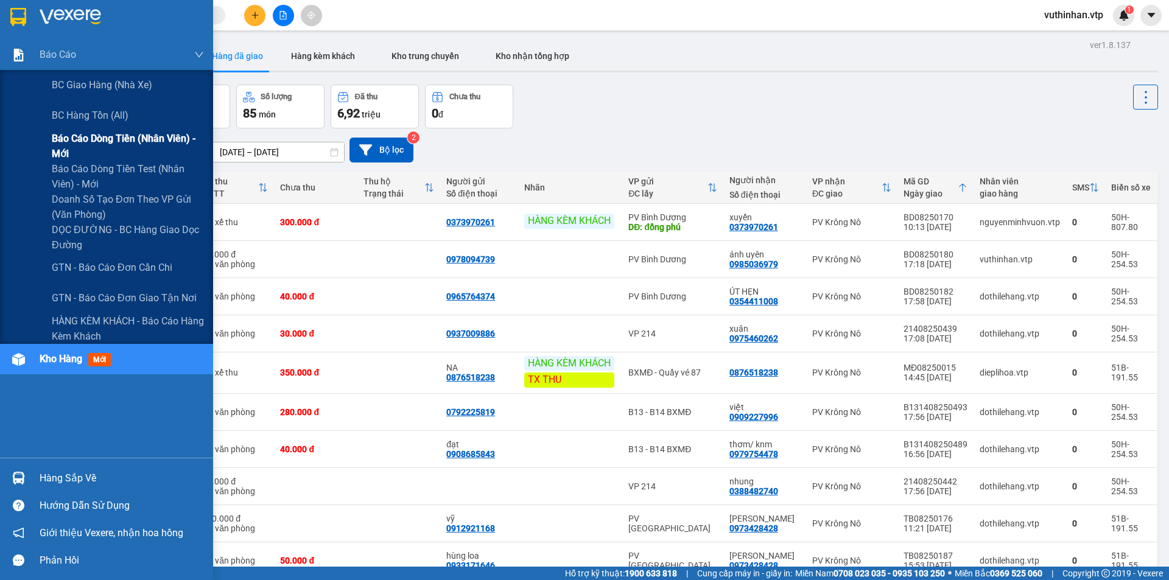
drag, startPoint x: 70, startPoint y: 144, endPoint x: 130, endPoint y: 145, distance: 59.7
click at [71, 144] on span "Báo cáo dòng tiền (nhân viên) - mới" at bounding box center [128, 146] width 152 height 30
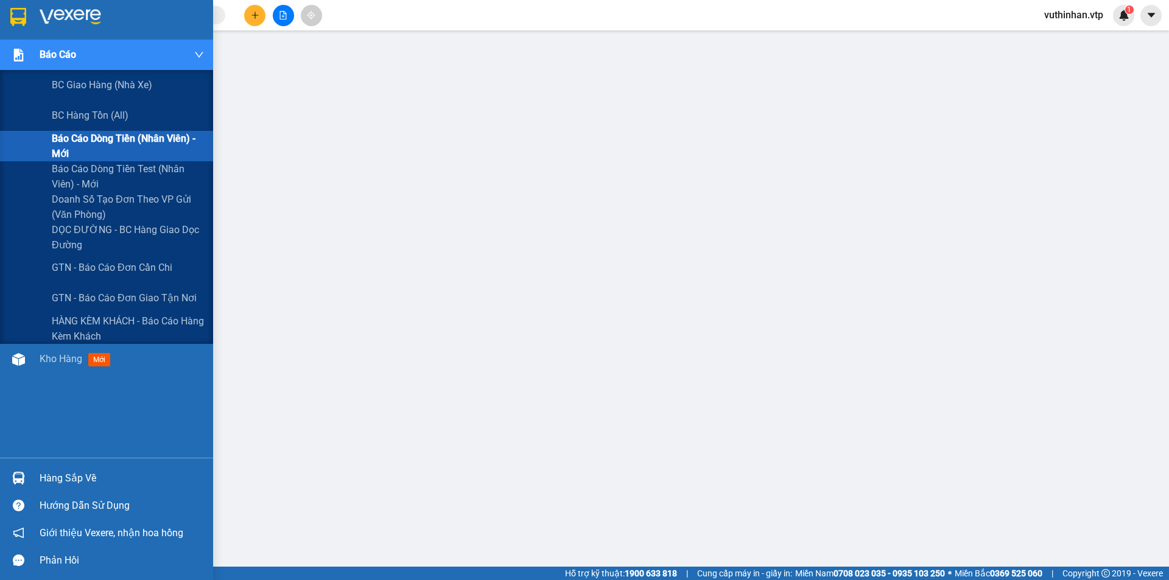
drag, startPoint x: 105, startPoint y: 55, endPoint x: 104, endPoint y: 65, distance: 9.2
click at [106, 55] on div "Báo cáo" at bounding box center [122, 55] width 164 height 30
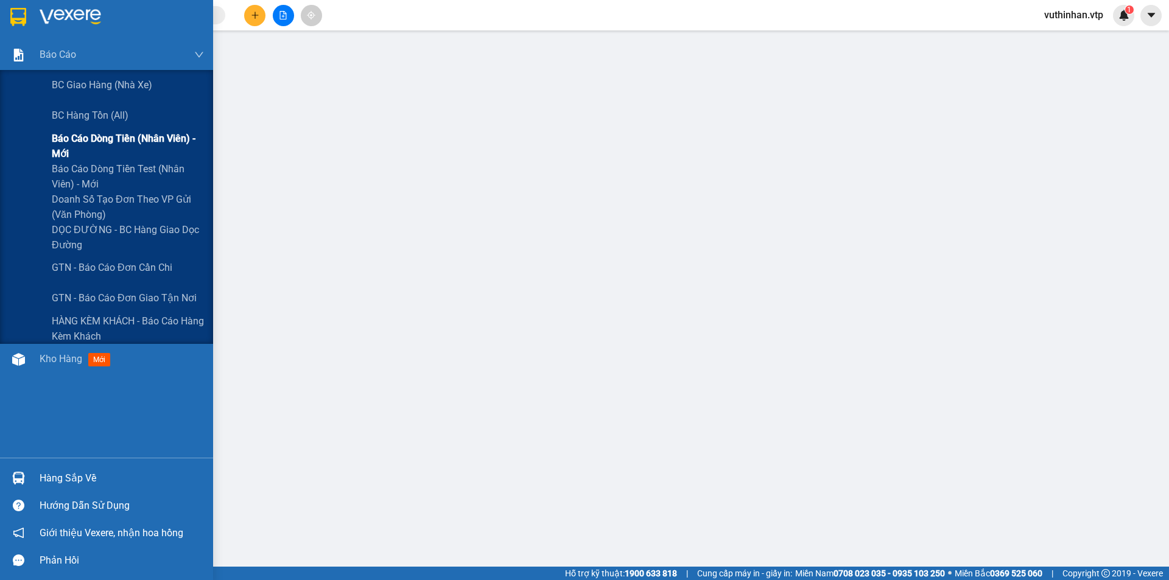
click at [74, 139] on span "Báo cáo dòng tiền (nhân viên) - mới" at bounding box center [128, 146] width 152 height 30
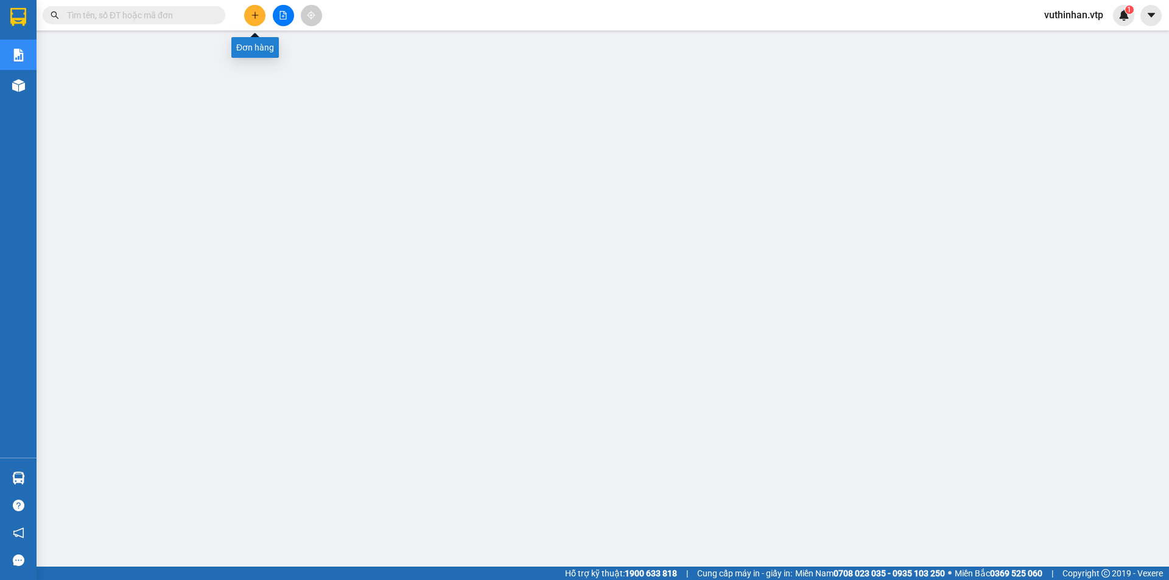
click at [251, 12] on icon "plus" at bounding box center [255, 15] width 9 height 9
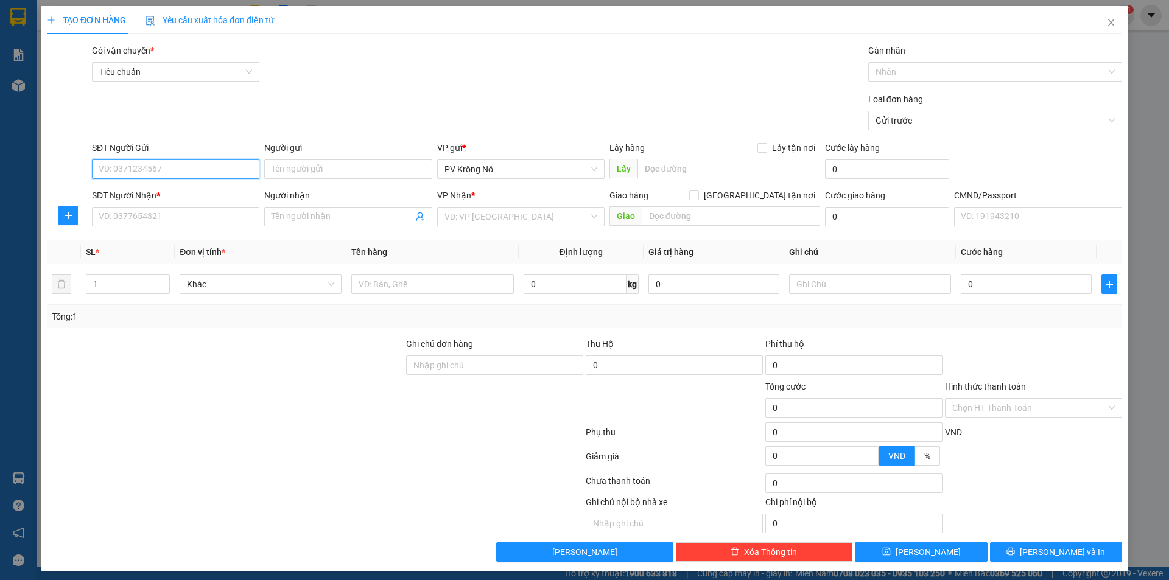
click at [129, 166] on input "SĐT Người Gửi" at bounding box center [175, 168] width 167 height 19
type input "0933330219"
click at [320, 167] on input "Người gửi" at bounding box center [347, 168] width 167 height 19
type input "chị phương"
click at [135, 214] on input "SĐT Người Nhận *" at bounding box center [175, 216] width 167 height 19
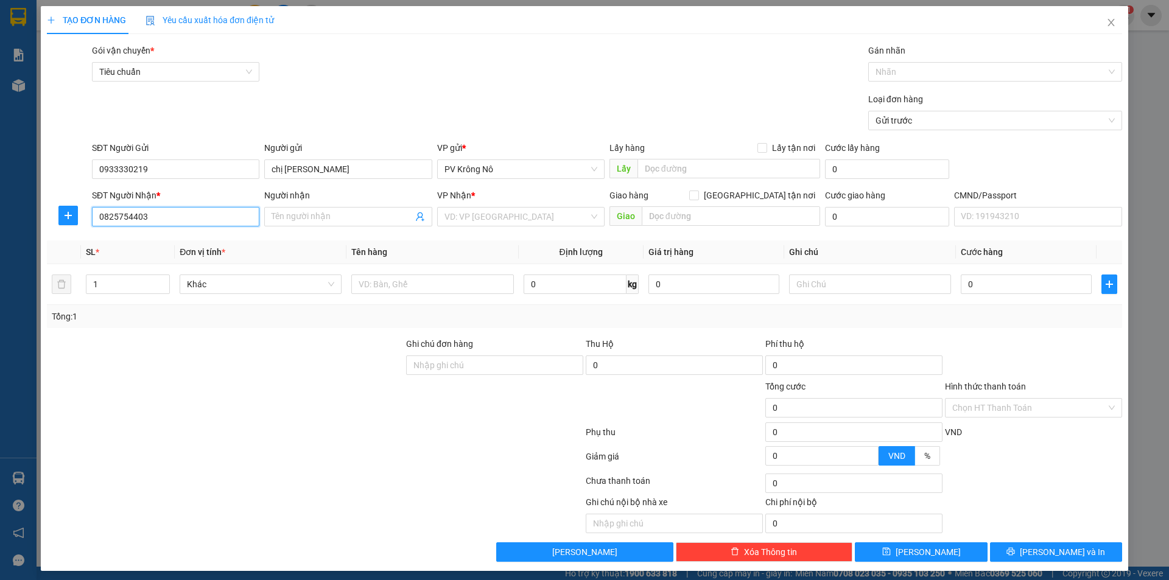
type input "0825754403"
type input "tâm"
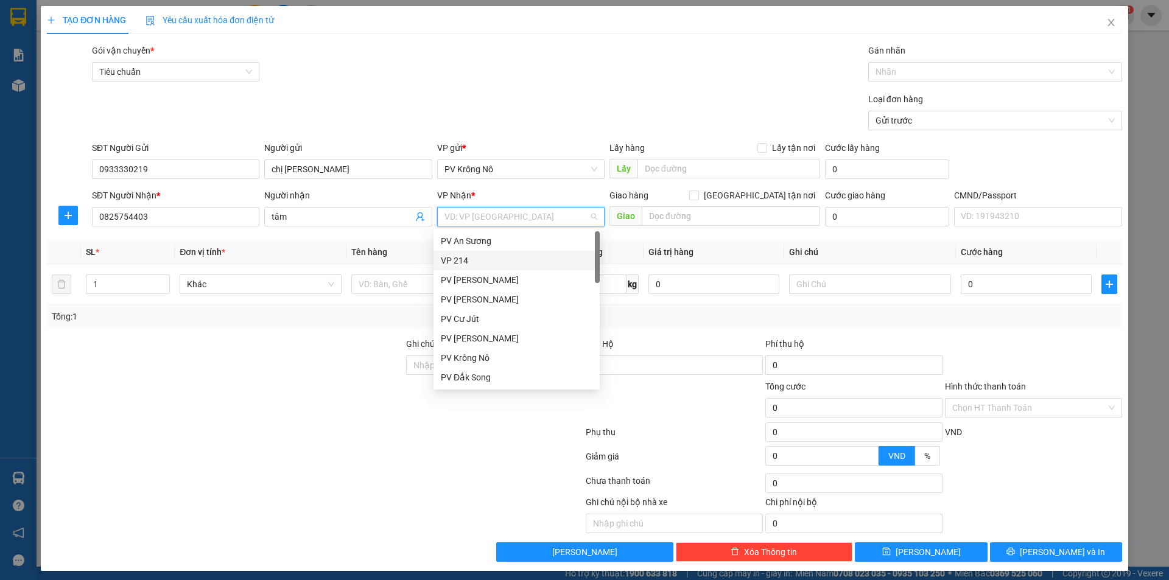
click at [534, 260] on div "VP 214" at bounding box center [517, 260] width 152 height 13
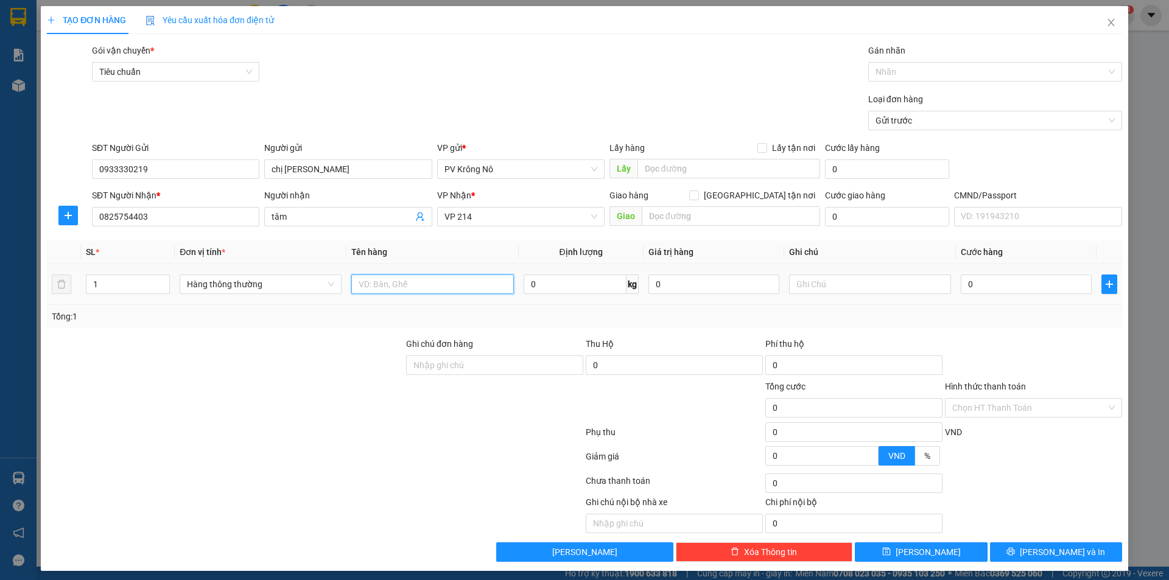
drag, startPoint x: 367, startPoint y: 283, endPoint x: 379, endPoint y: 279, distance: 12.1
click at [368, 283] on input "text" at bounding box center [432, 284] width 162 height 19
type input "1tg sr"
click at [1002, 275] on input "0" at bounding box center [1026, 284] width 131 height 19
type input "008"
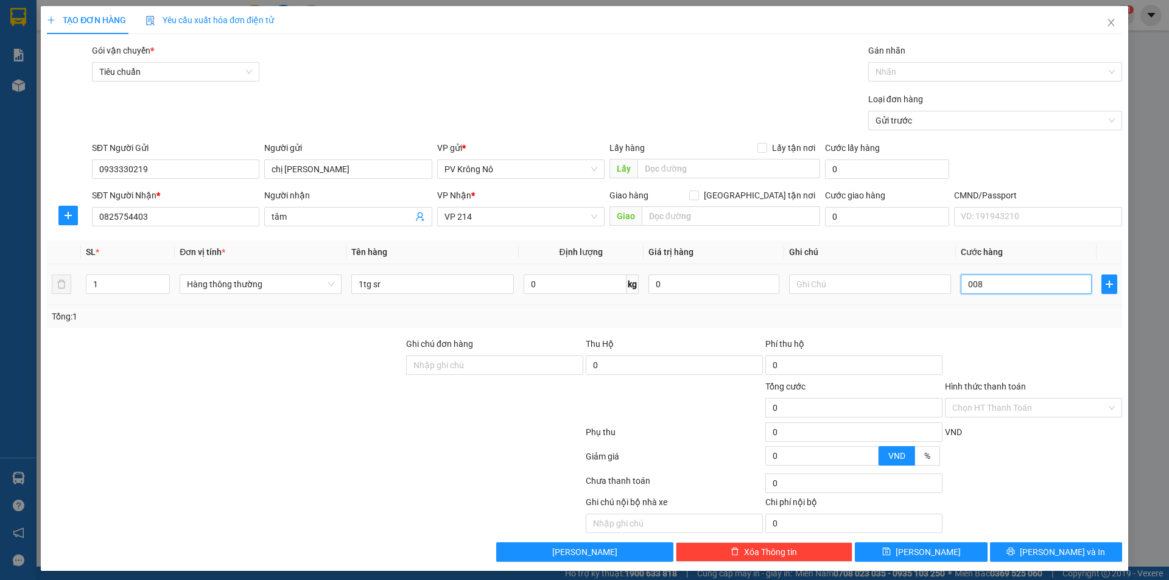
type input "8"
type input "0.080"
type input "80"
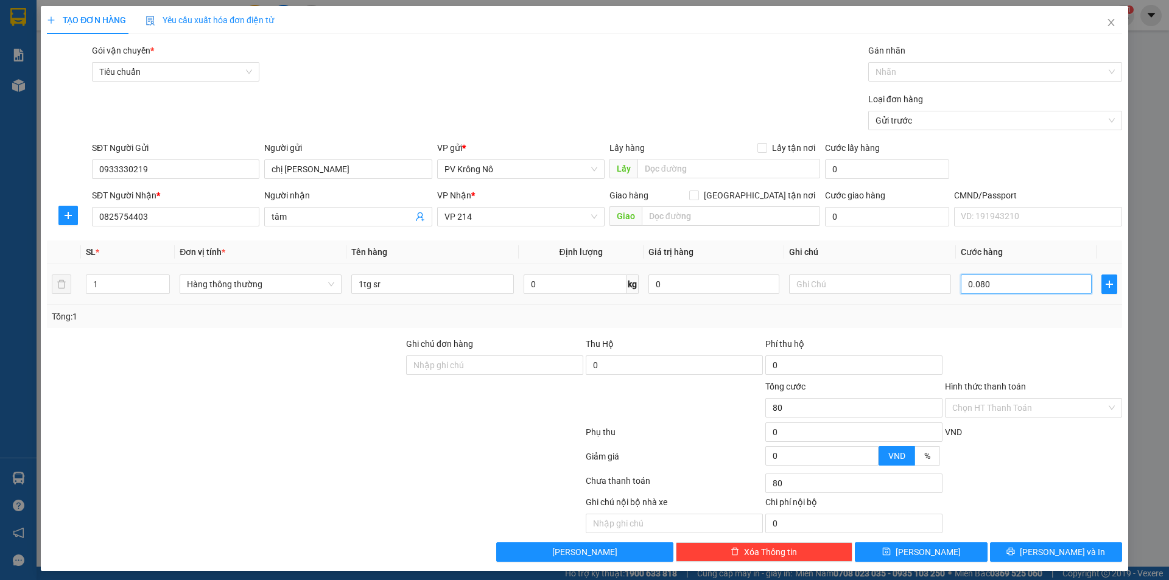
type input "00.800"
type input "800"
type input "0.008.000"
type input "8.000"
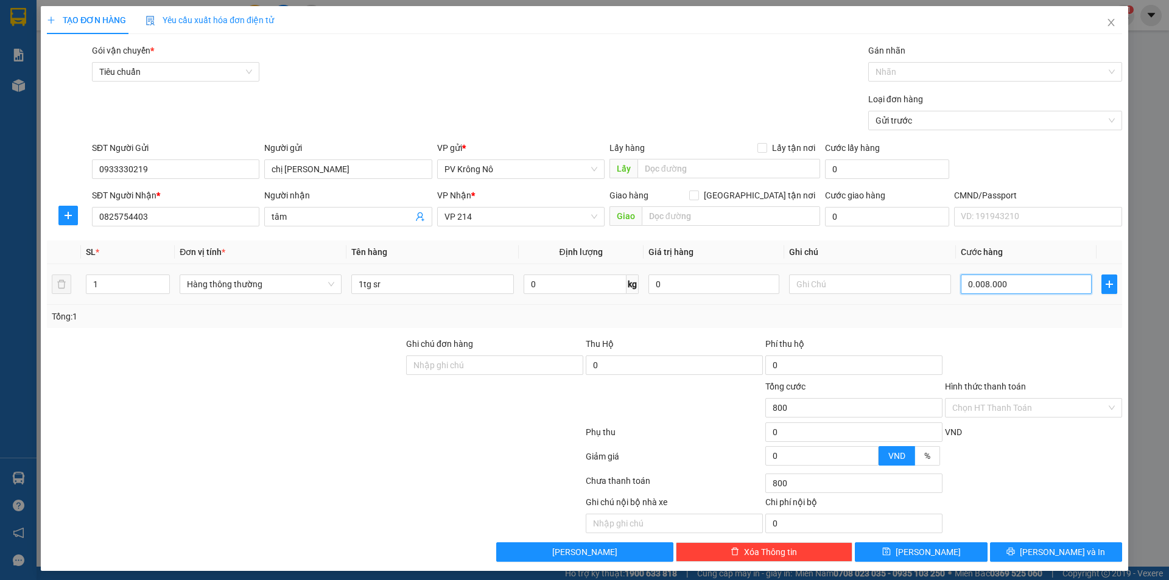
type input "8.000"
type input "000.080.000"
type input "80.000"
type input "00.000.800.000"
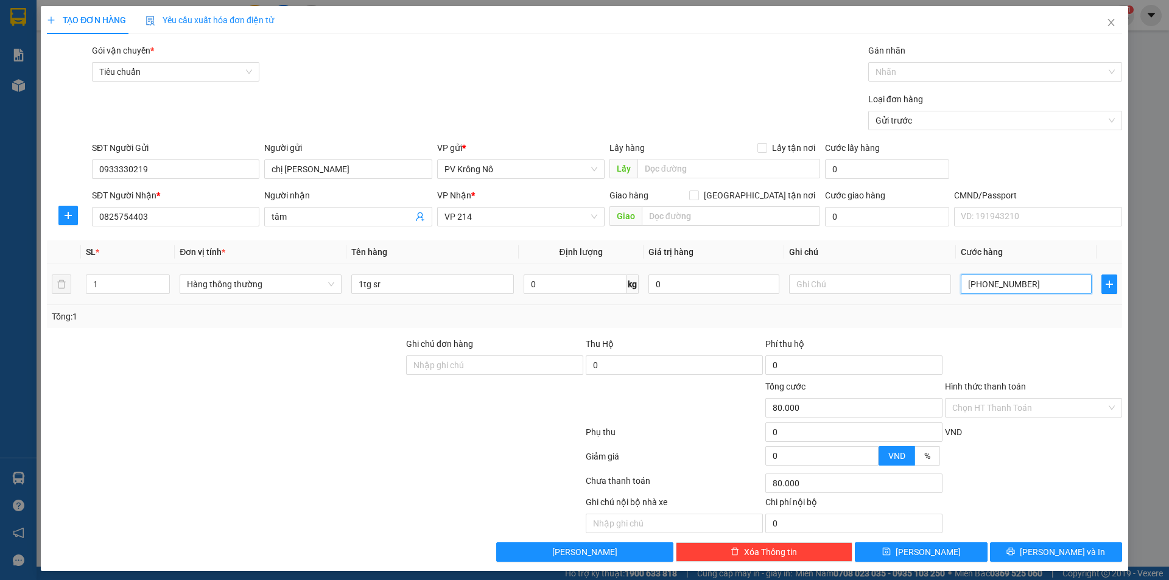
type input "800.000"
type input "00.000.080.000"
type input "80.000"
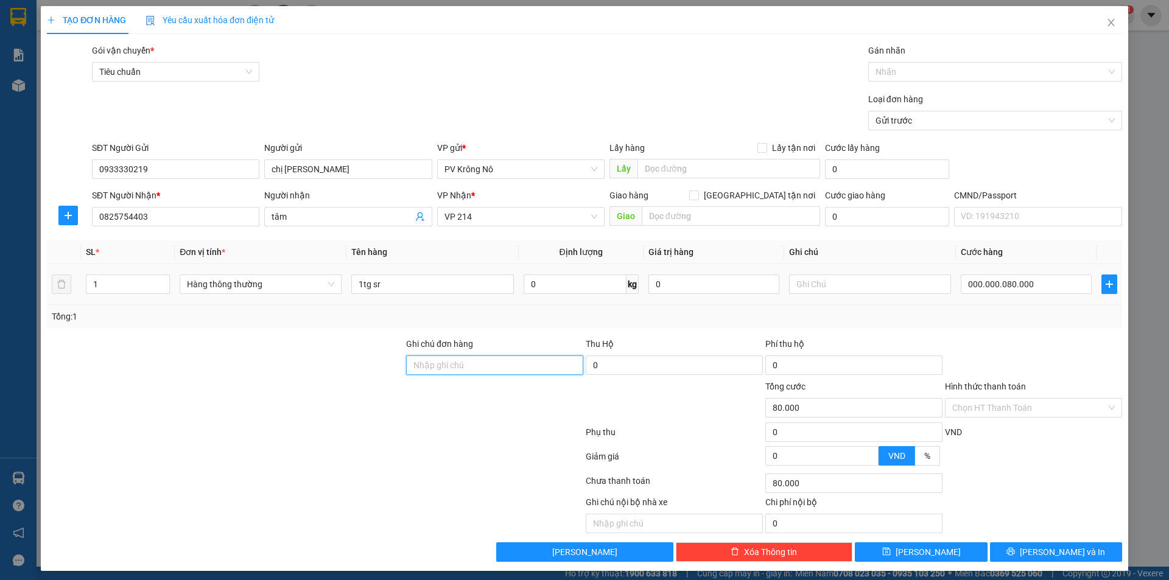
type input "80.000"
click at [980, 405] on input "Hình thức thanh toán" at bounding box center [1029, 408] width 154 height 18
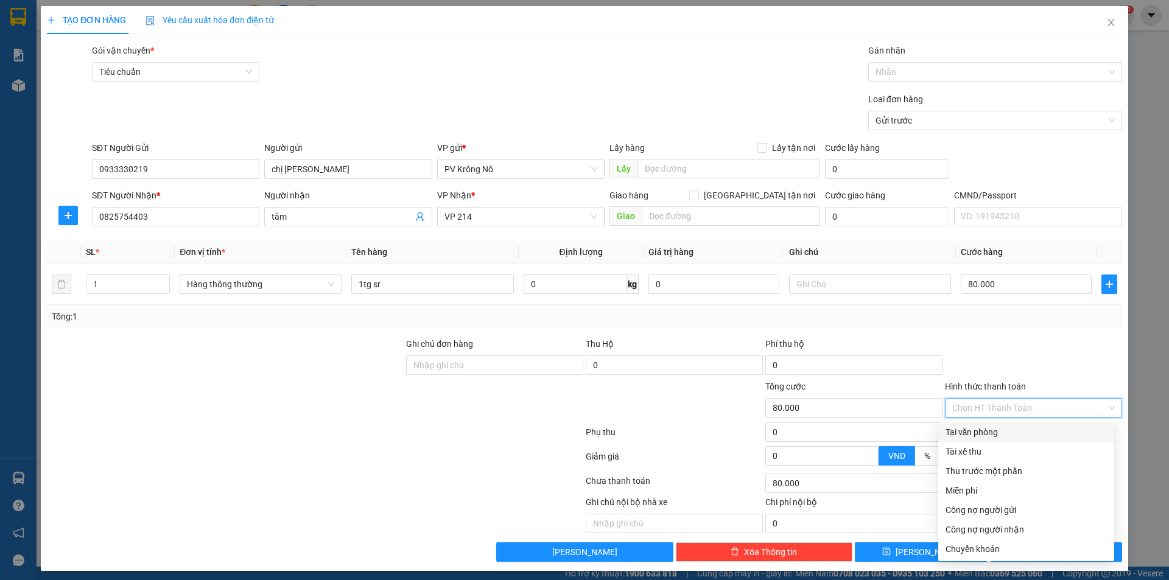
click at [965, 436] on div "Tại văn phòng" at bounding box center [1025, 432] width 161 height 13
type input "0"
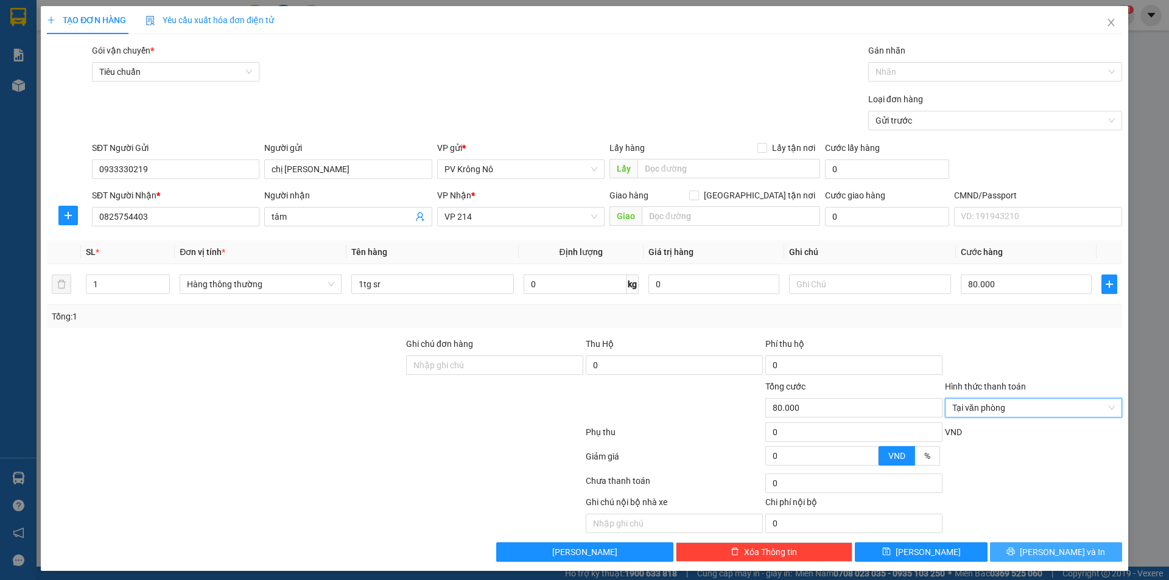
click at [1048, 558] on span "[PERSON_NAME] và In" at bounding box center [1062, 551] width 85 height 13
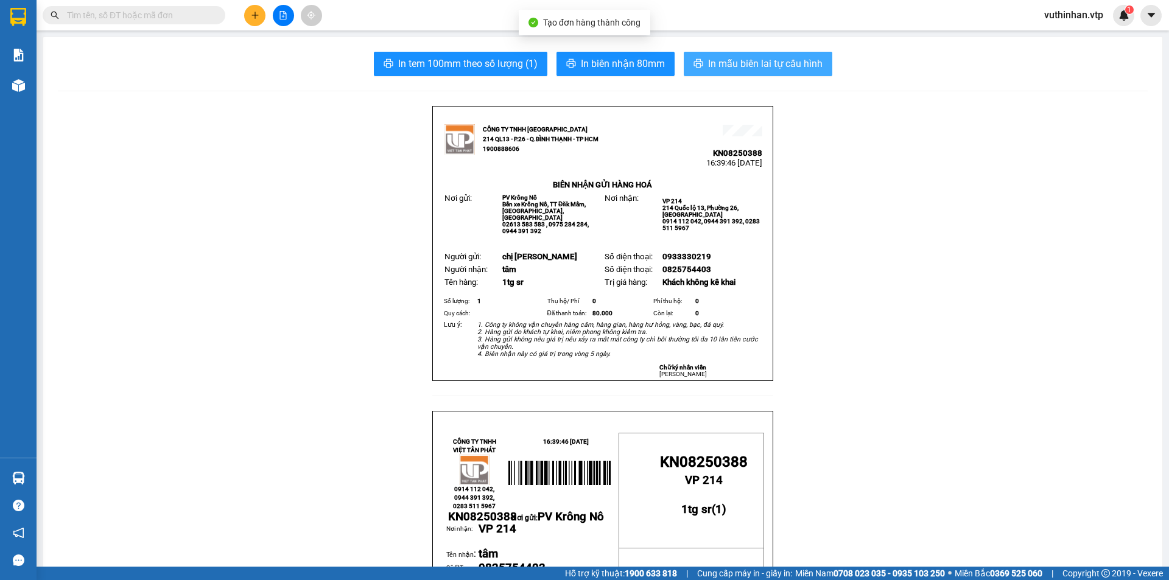
click at [746, 66] on span "In mẫu biên lai tự cấu hình" at bounding box center [765, 63] width 114 height 15
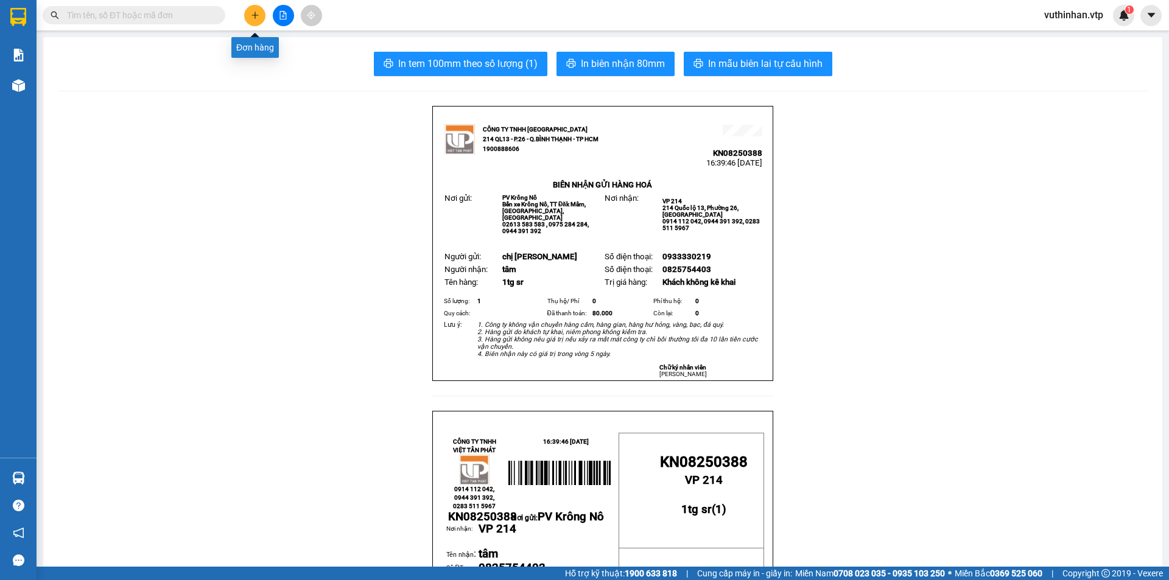
click at [251, 16] on icon "plus" at bounding box center [255, 15] width 9 height 9
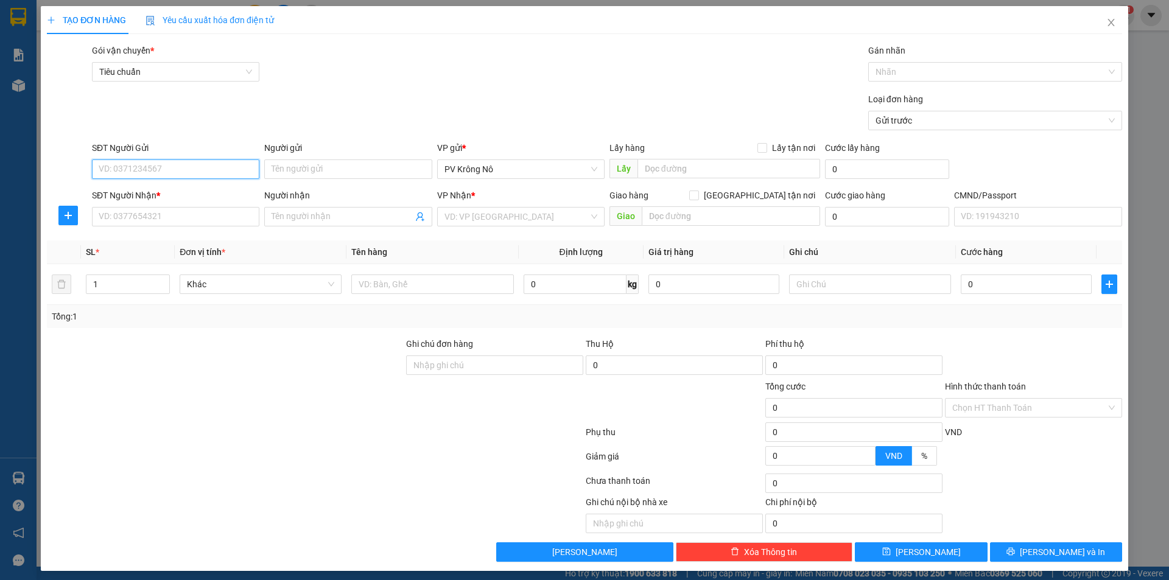
click at [169, 173] on input "SĐT Người Gửi" at bounding box center [175, 168] width 167 height 19
type input "0365116890"
type input "y hue"
click at [150, 213] on input "SĐT Người Nhận *" at bounding box center [175, 216] width 167 height 19
type input "0765307000"
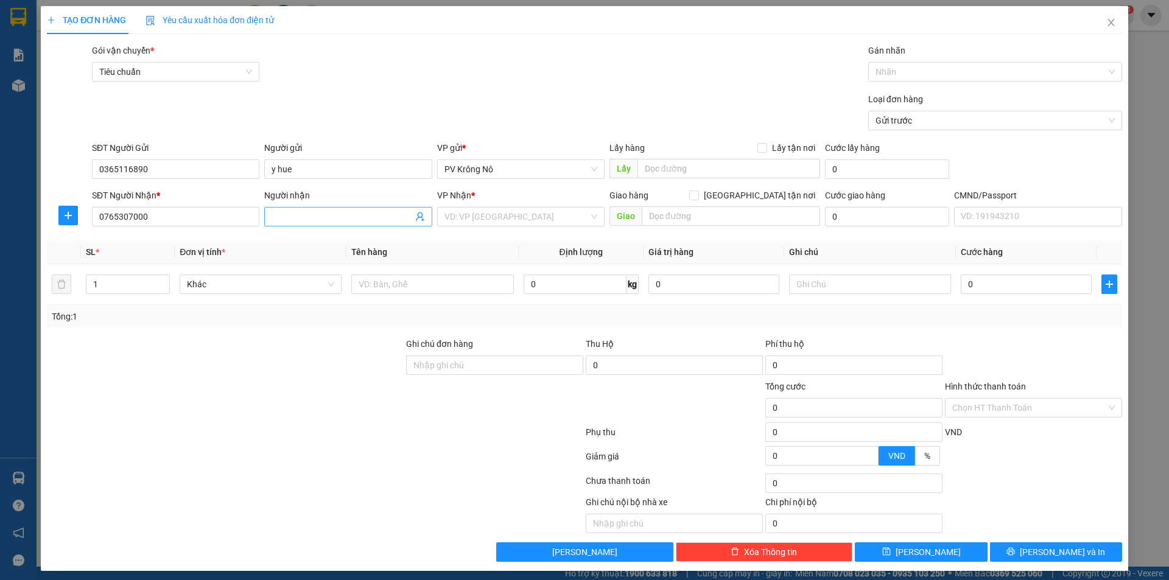
click at [346, 219] on input "Người nhận" at bounding box center [342, 216] width 141 height 13
type input "mục sư [PERSON_NAME]"
click at [539, 213] on input "search" at bounding box center [516, 217] width 144 height 18
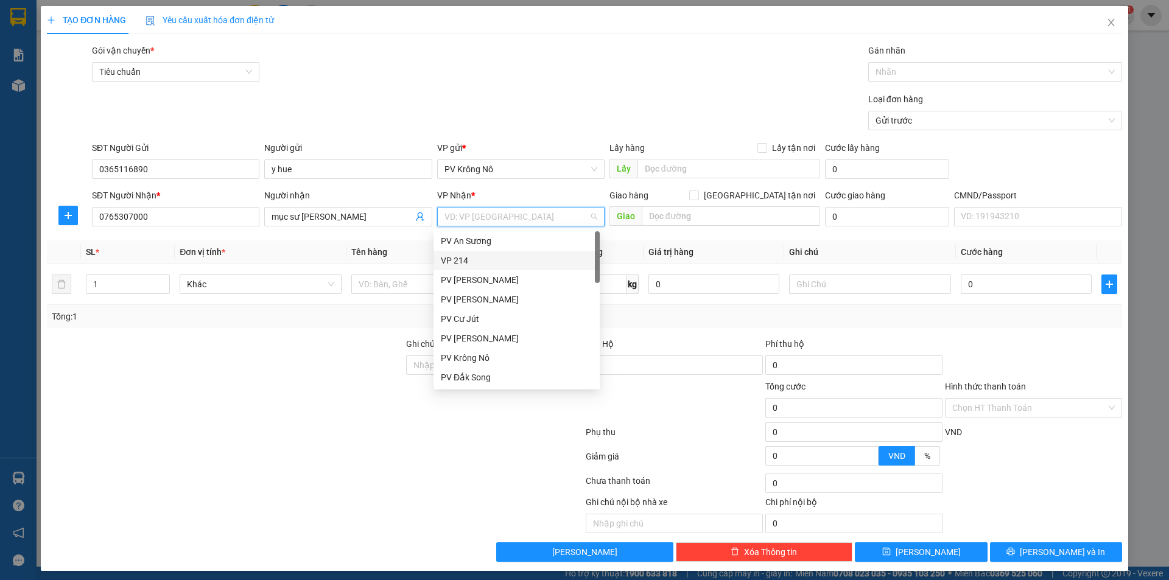
click at [504, 269] on div "VP 214" at bounding box center [516, 260] width 166 height 19
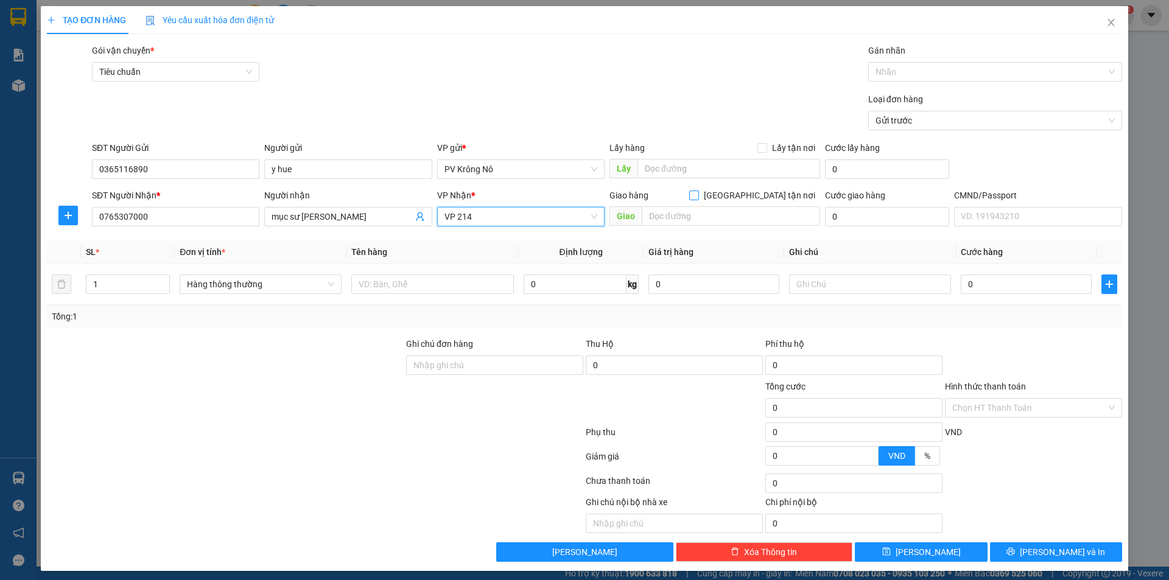
click at [698, 198] on input "[GEOGRAPHIC_DATA] tận nơi" at bounding box center [693, 195] width 9 height 9
checkbox input "true"
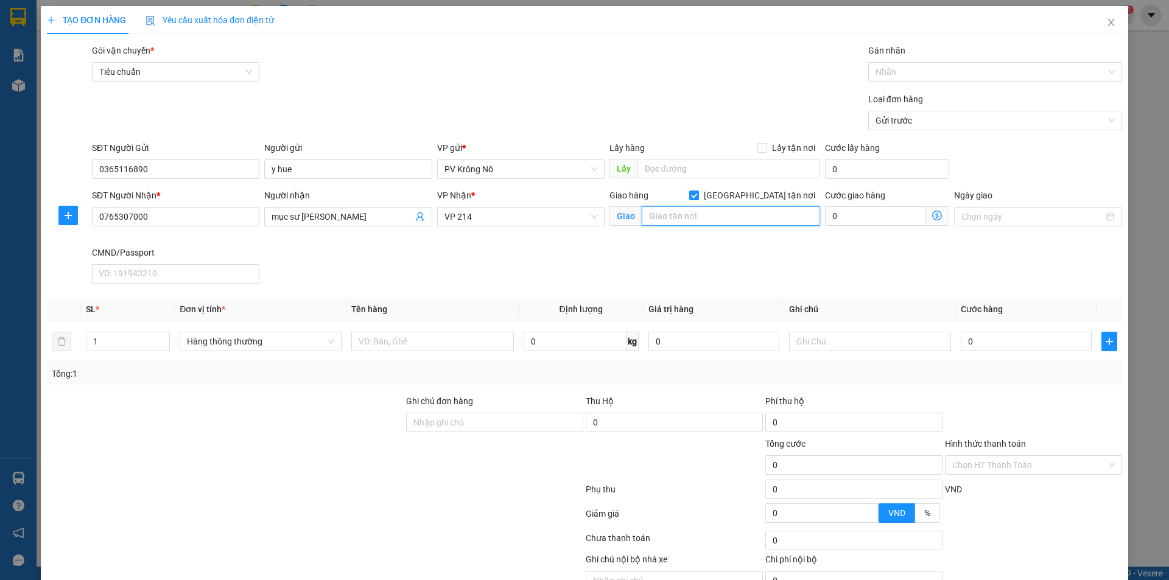
click at [719, 220] on input "text" at bounding box center [731, 215] width 178 height 19
type input "1b14 đs25 khu phố 5 an [GEOGRAPHIC_DATA]"
click at [899, 217] on input "0" at bounding box center [875, 215] width 100 height 19
type input "8"
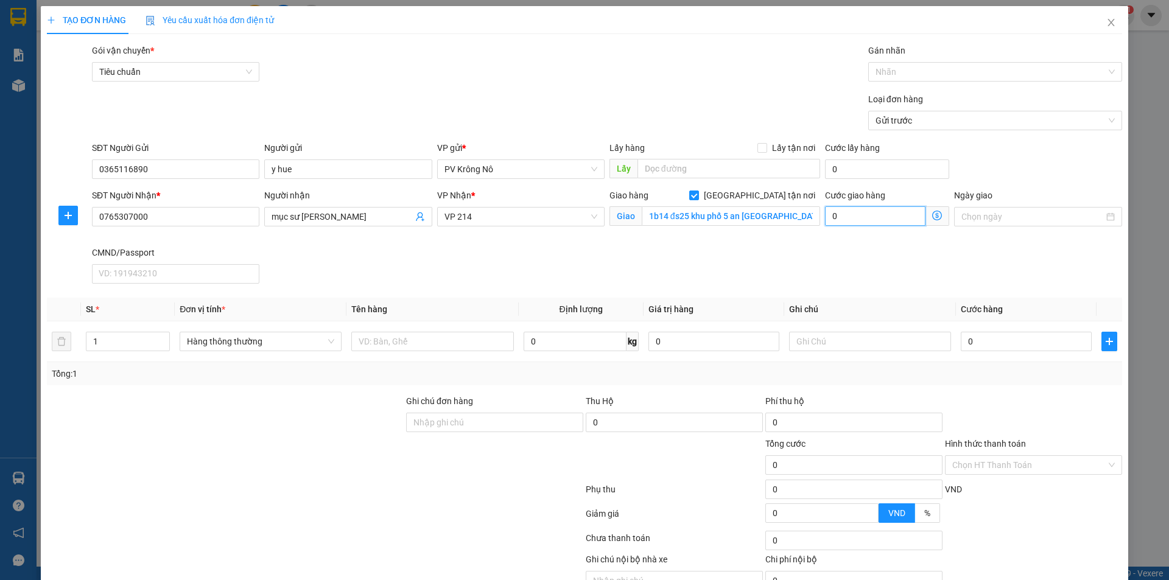
type input "8"
type input "80"
type input "800"
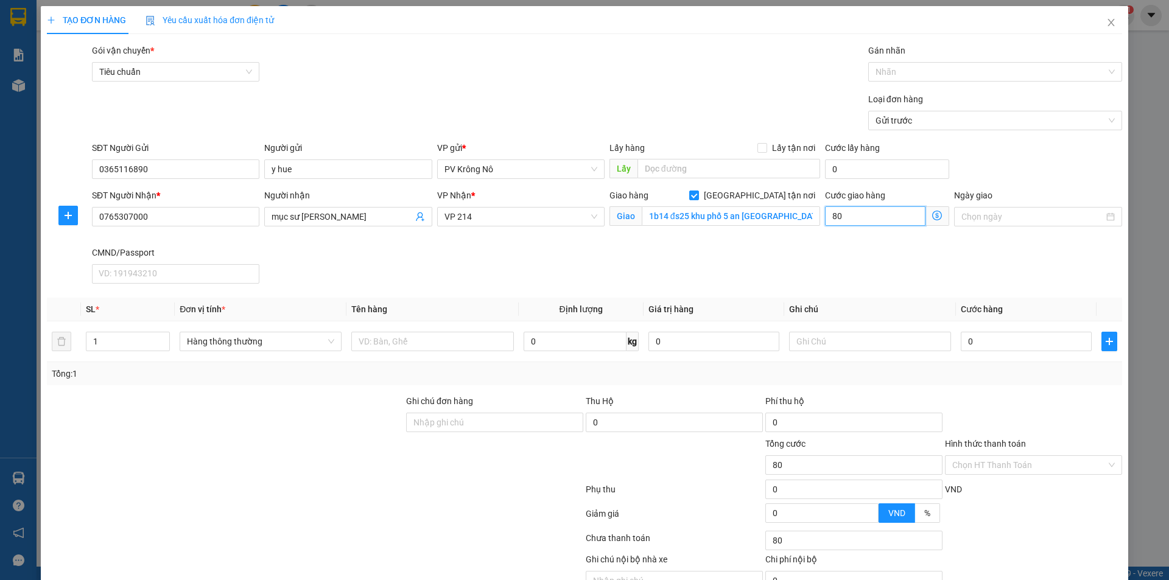
type input "800"
type input "8.000"
type input "80.000"
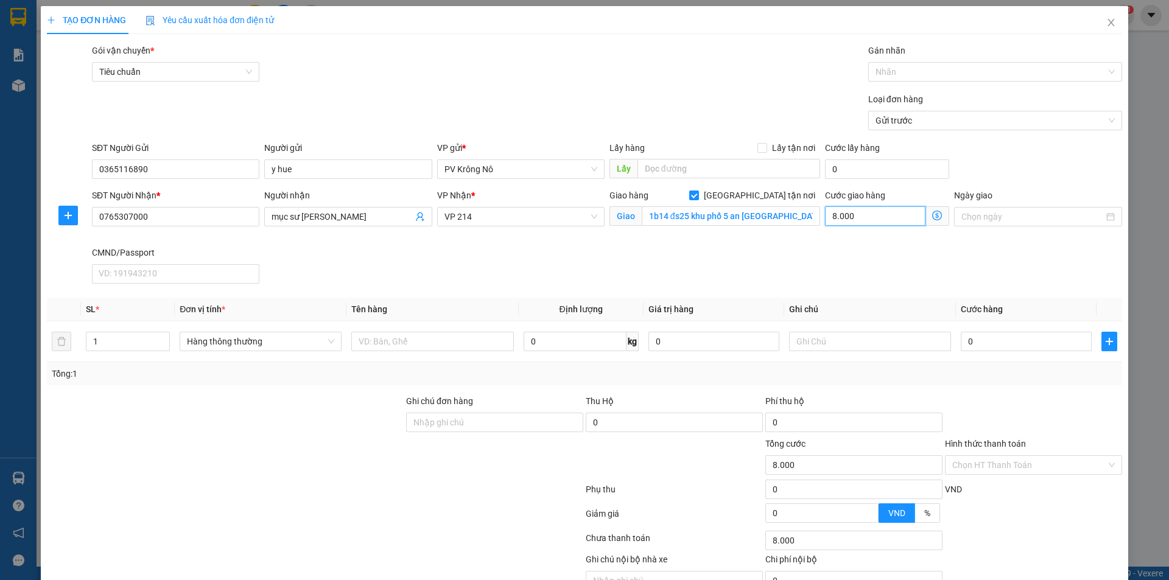
type input "80.000"
click at [410, 347] on input "text" at bounding box center [432, 341] width 162 height 19
type input "80.000"
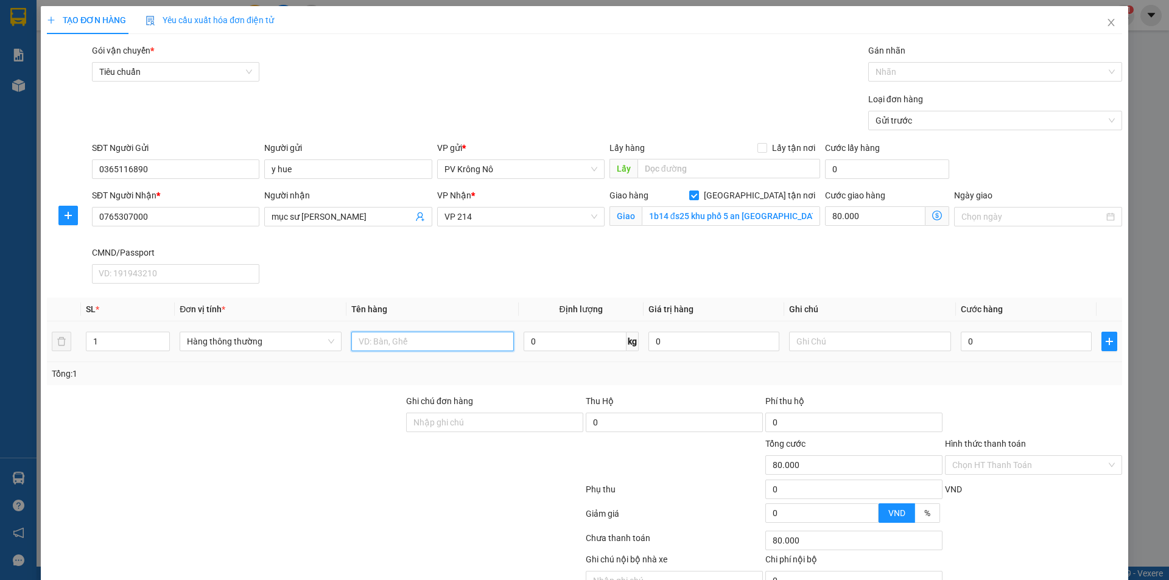
type input "80.000"
type input "1b sr"
click at [1015, 345] on input "0" at bounding box center [1026, 341] width 131 height 19
type input "008"
type input "80.008"
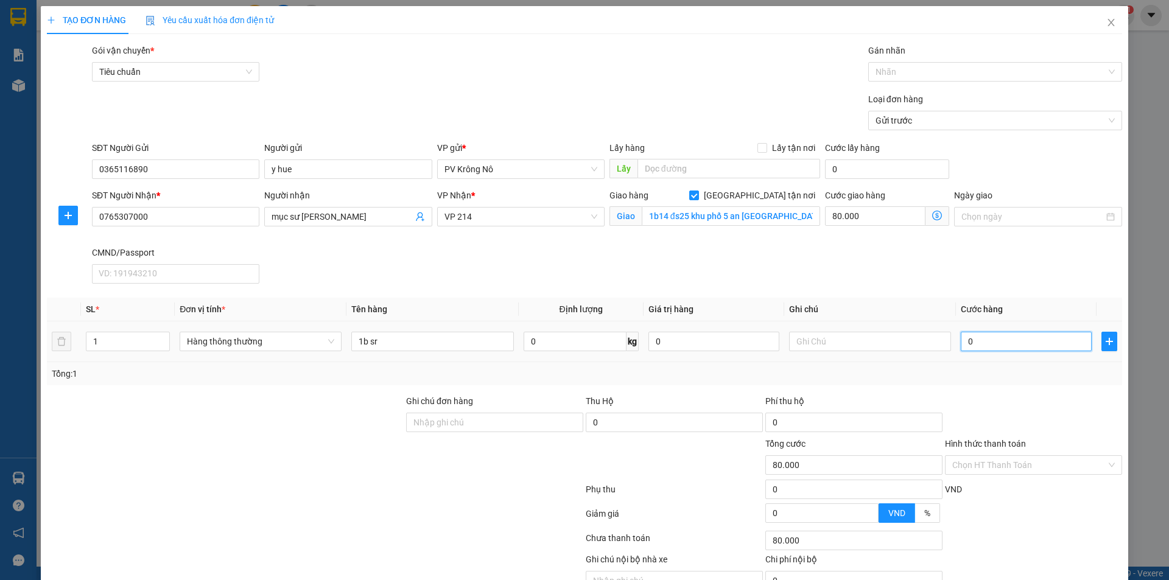
type input "80.008"
type input "00"
type input "80.000"
type input "007"
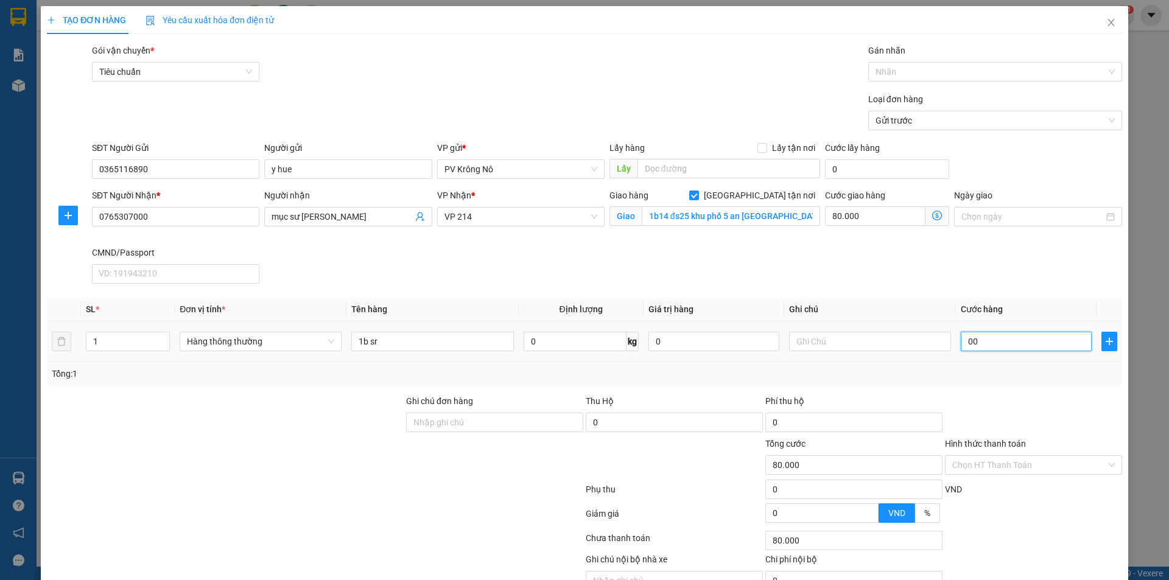
type input "80.007"
type input "0.070"
type input "80.070"
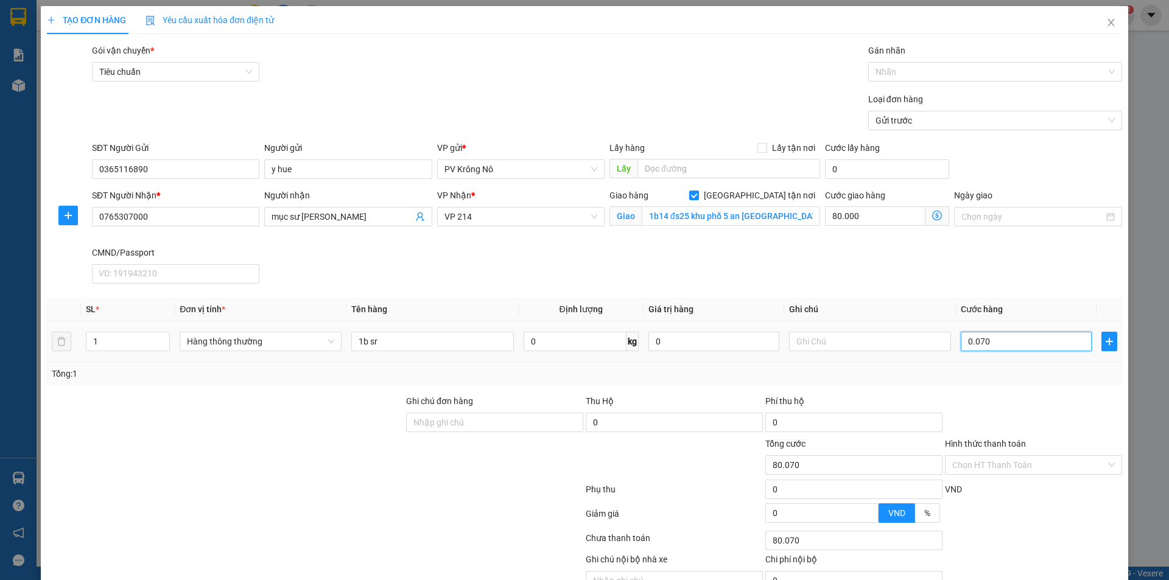
type input "00.700"
type input "80.700"
type input "0.007.000"
type input "87.000"
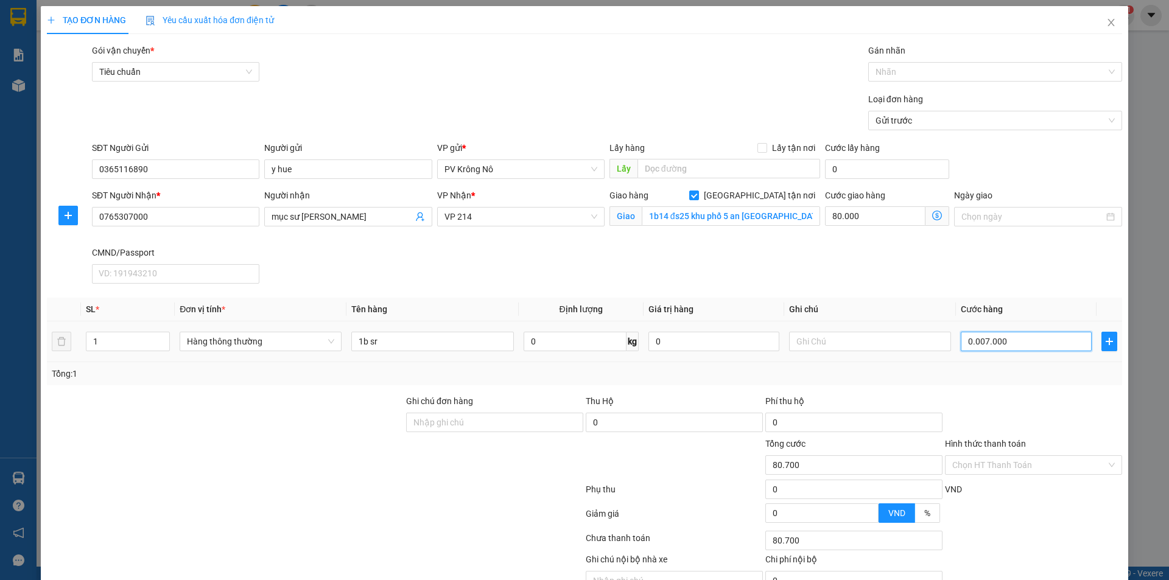
type input "87.000"
type input "000.070.000"
type input "150.000"
type input "70.000"
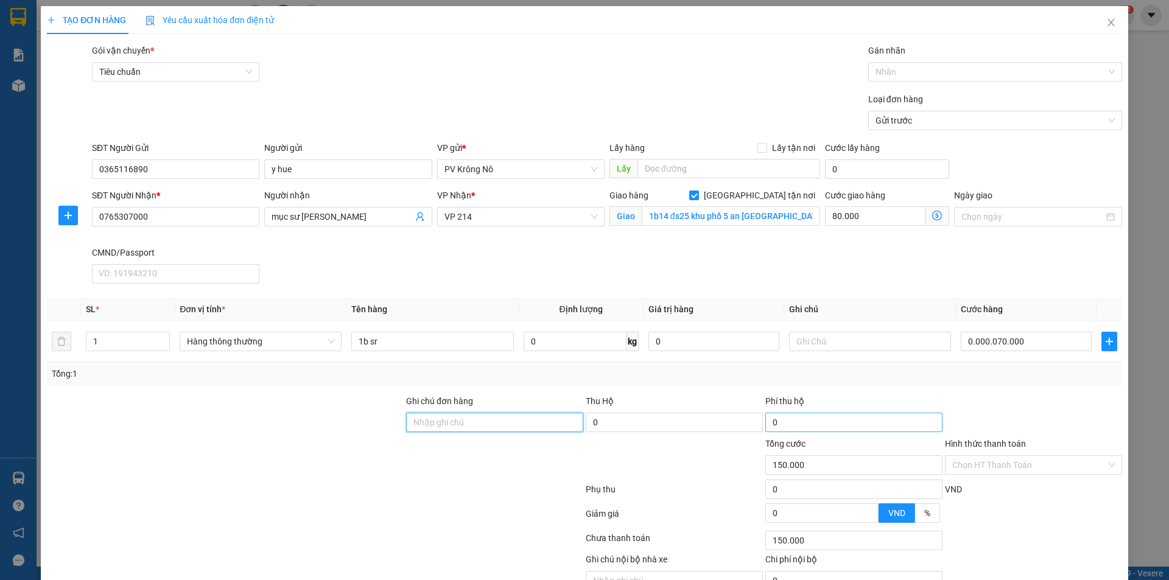
type input "150.000"
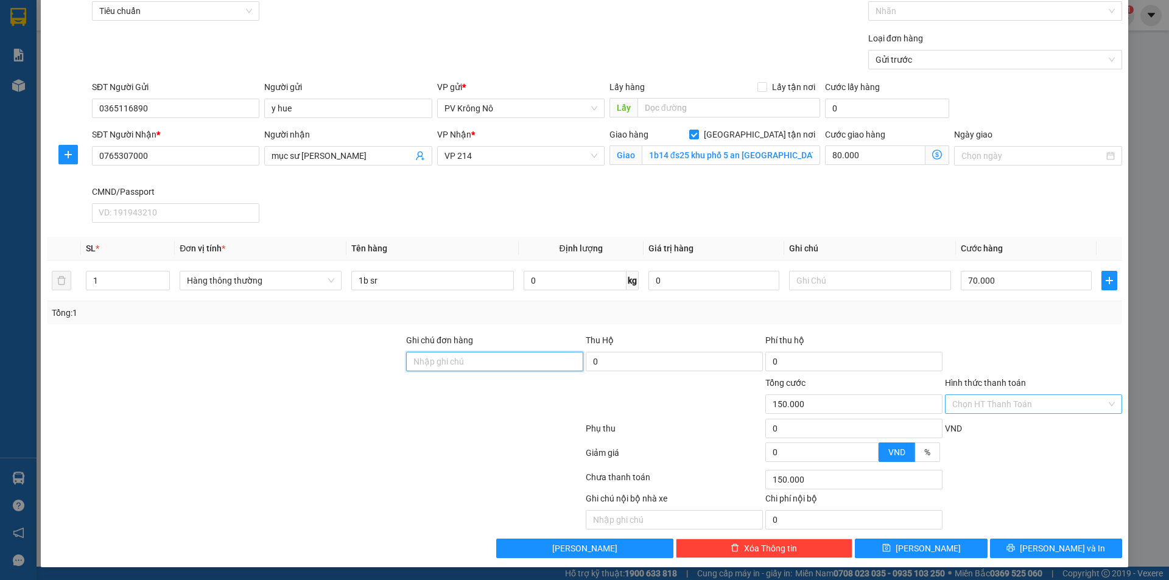
scroll to position [63, 0]
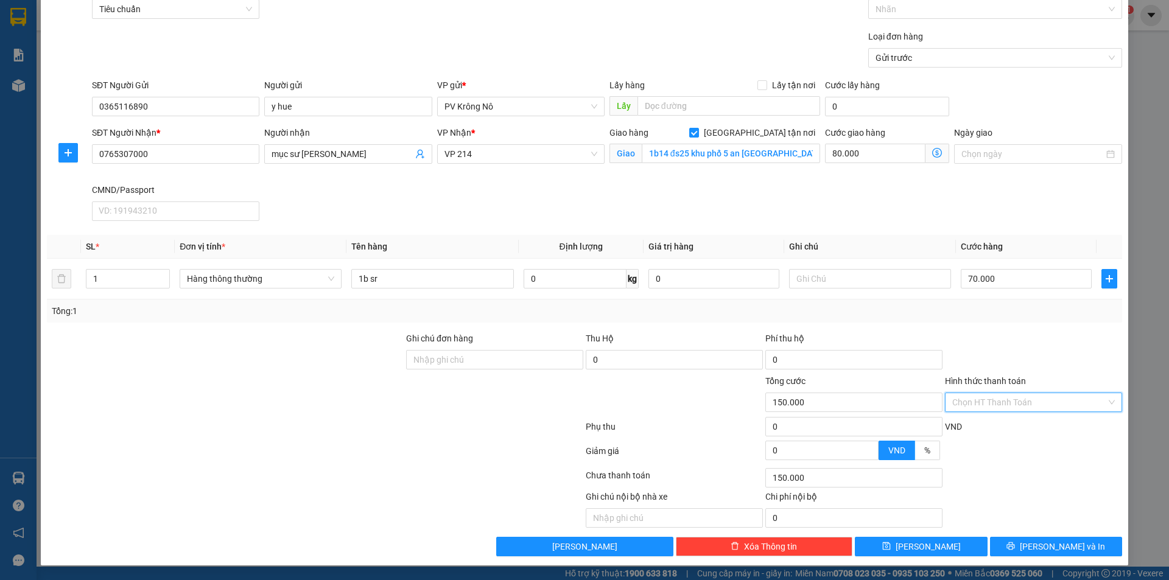
click at [973, 401] on input "Hình thức thanh toán" at bounding box center [1029, 402] width 154 height 18
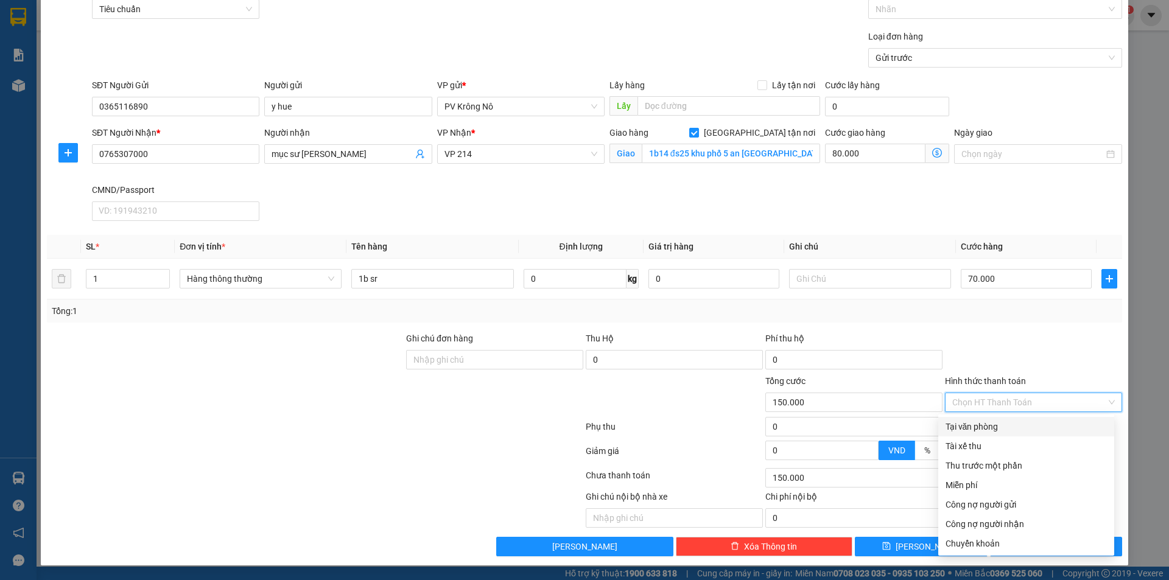
click at [981, 430] on div "Tại văn phòng" at bounding box center [1025, 426] width 161 height 13
type input "0"
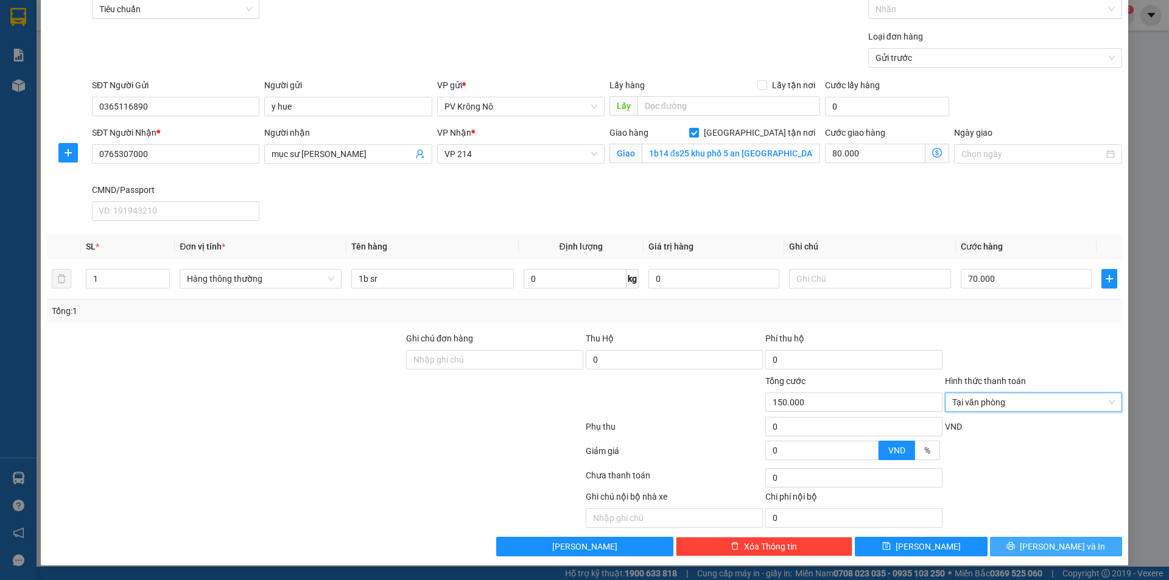
drag, startPoint x: 1042, startPoint y: 549, endPoint x: 1041, endPoint y: 542, distance: 6.7
click at [1042, 548] on span "[PERSON_NAME] và In" at bounding box center [1062, 546] width 85 height 13
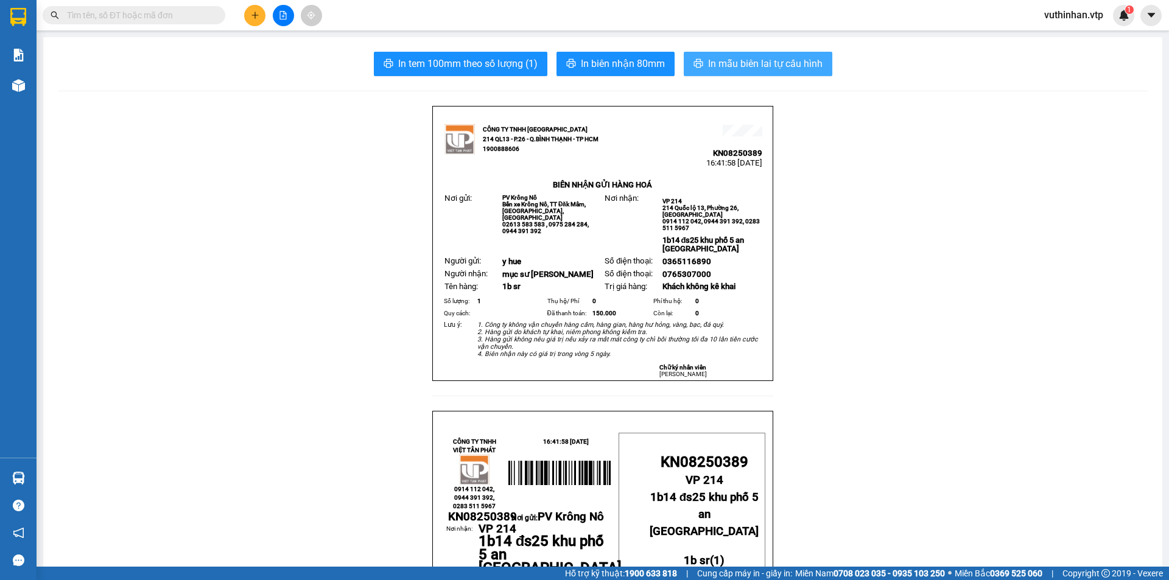
click at [782, 69] on span "In mẫu biên lai tự cấu hình" at bounding box center [765, 63] width 114 height 15
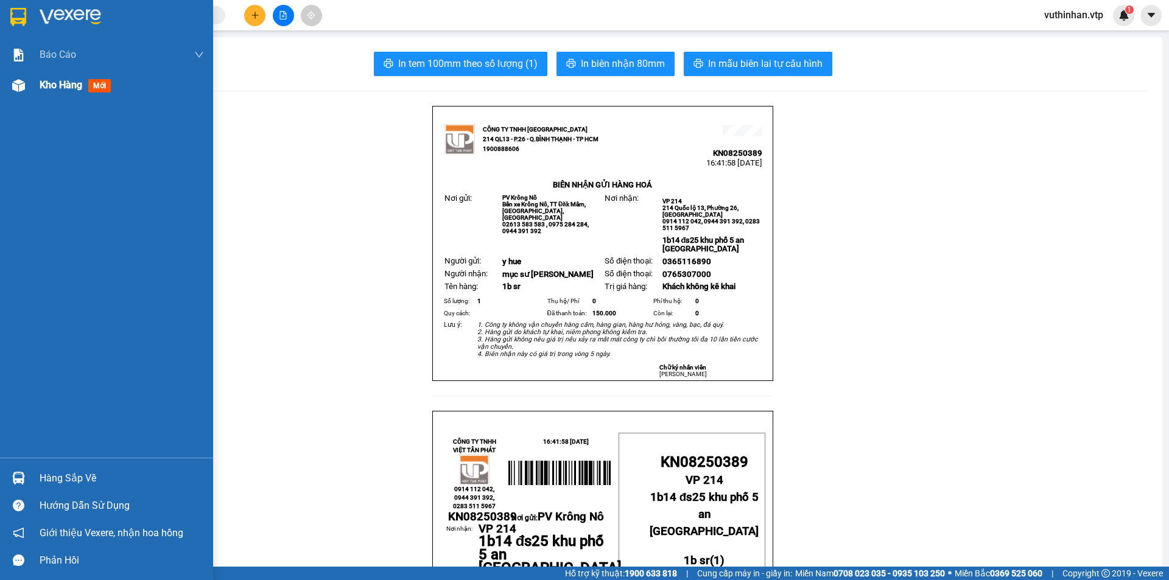
click at [24, 81] on img at bounding box center [18, 85] width 13 height 13
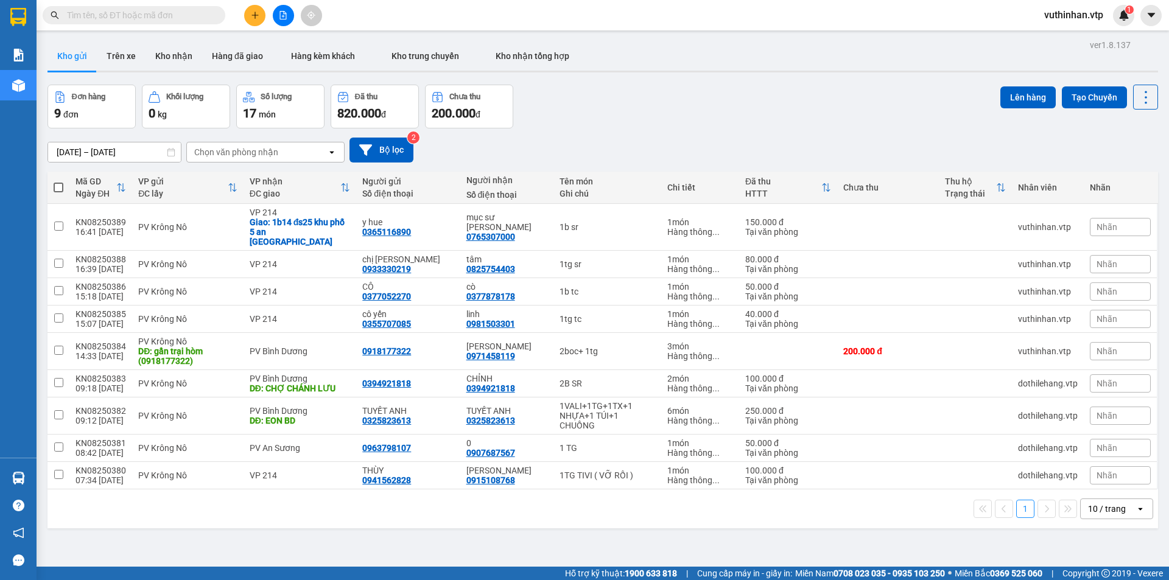
click at [1100, 505] on div "10 / trang" at bounding box center [1108, 508] width 55 height 19
drag, startPoint x: 1106, startPoint y: 474, endPoint x: 1095, endPoint y: 461, distance: 17.2
click at [1107, 473] on span "100 / trang" at bounding box center [1103, 472] width 44 height 12
click at [285, 7] on button at bounding box center [283, 15] width 21 height 21
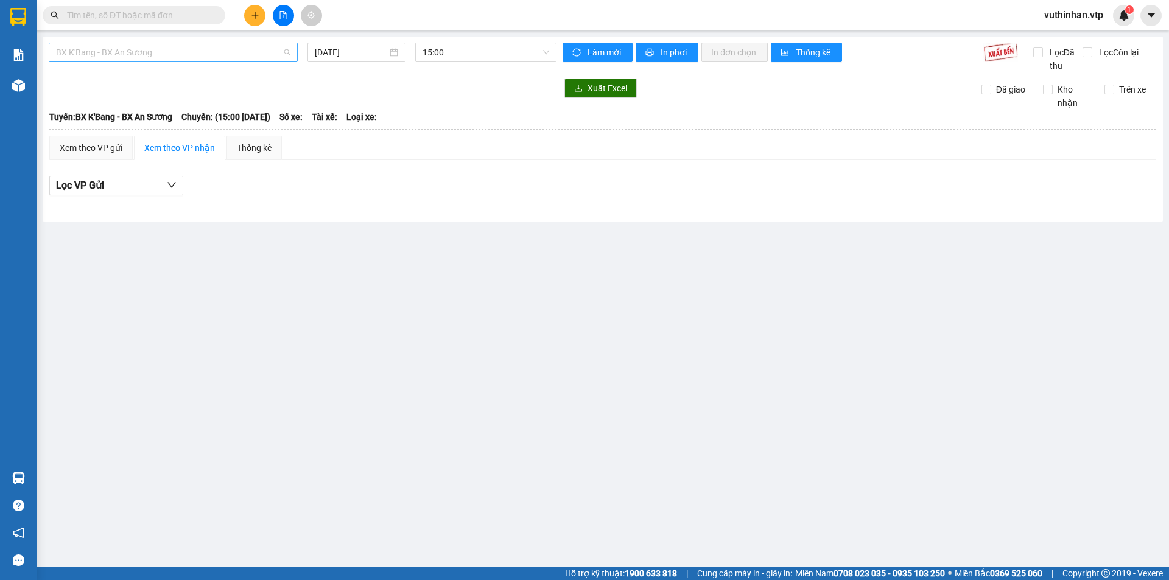
click at [225, 61] on div "BX K'Bang - BX An Sương" at bounding box center [173, 52] width 249 height 19
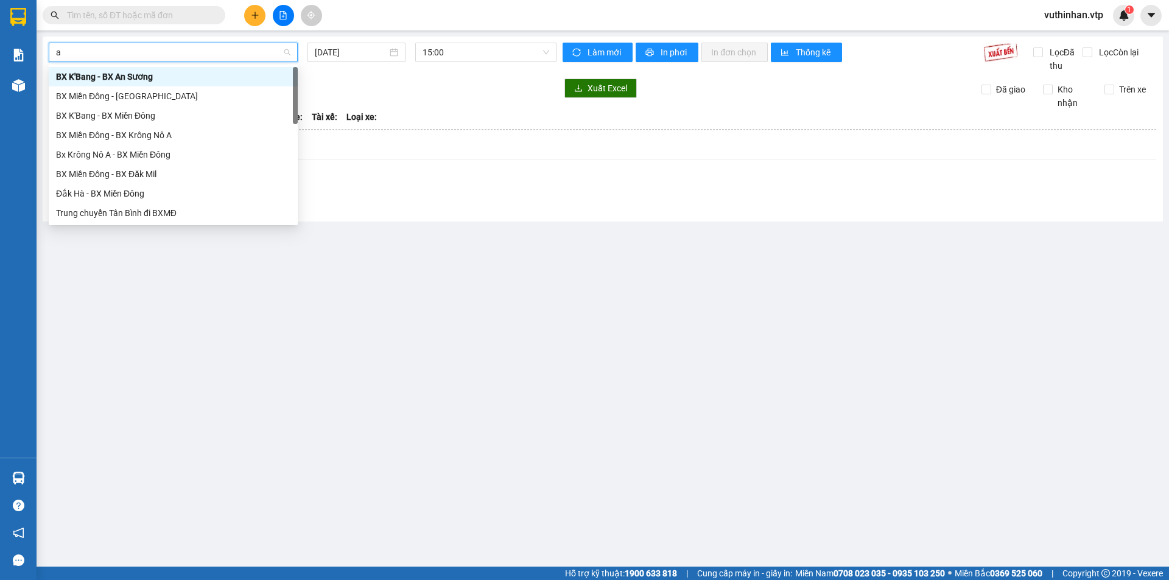
type input "a"
click at [140, 94] on div "BX Miền Đông - BX Krông Nô A" at bounding box center [173, 95] width 234 height 13
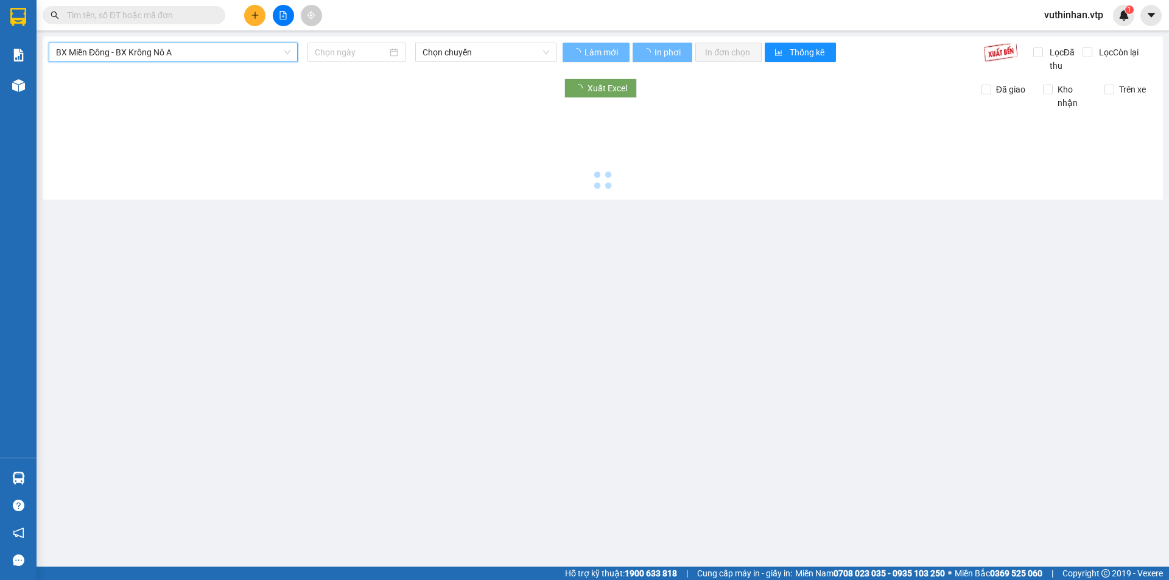
type input "[DATE]"
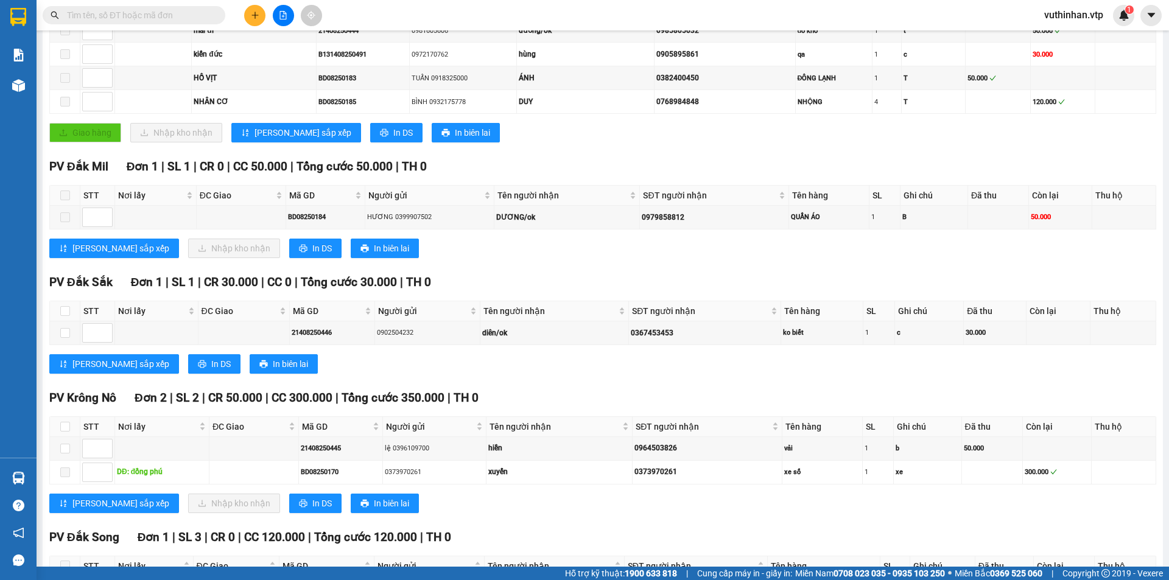
scroll to position [304, 0]
click at [67, 452] on input "checkbox" at bounding box center [65, 448] width 10 height 10
checkbox input "true"
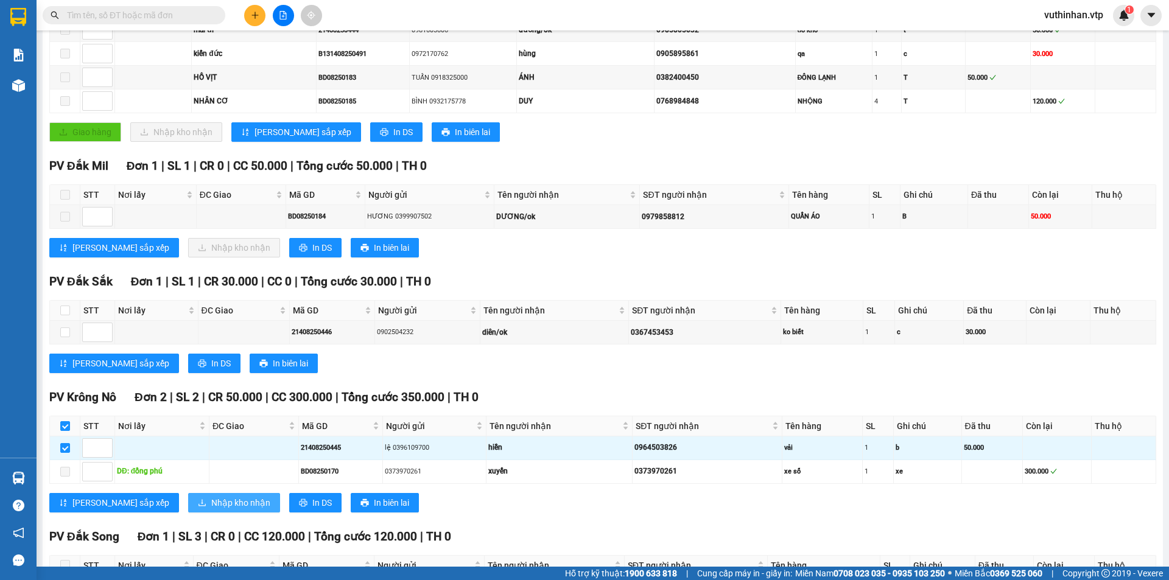
click at [211, 506] on span "Nhập kho nhận" at bounding box center [240, 502] width 59 height 13
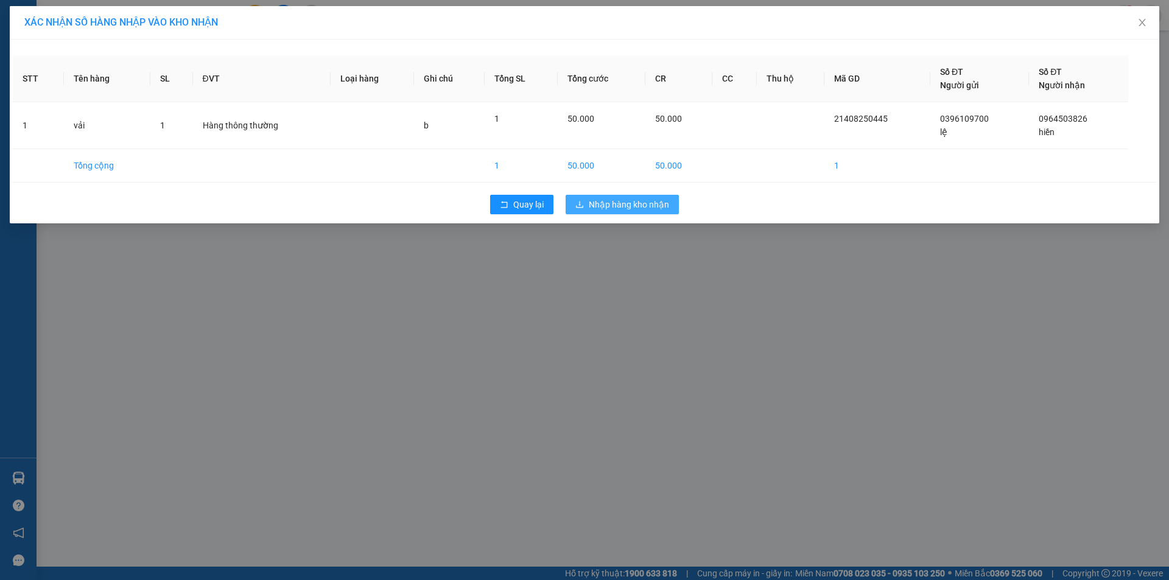
click at [643, 197] on button "Nhập hàng kho nhận" at bounding box center [622, 204] width 113 height 19
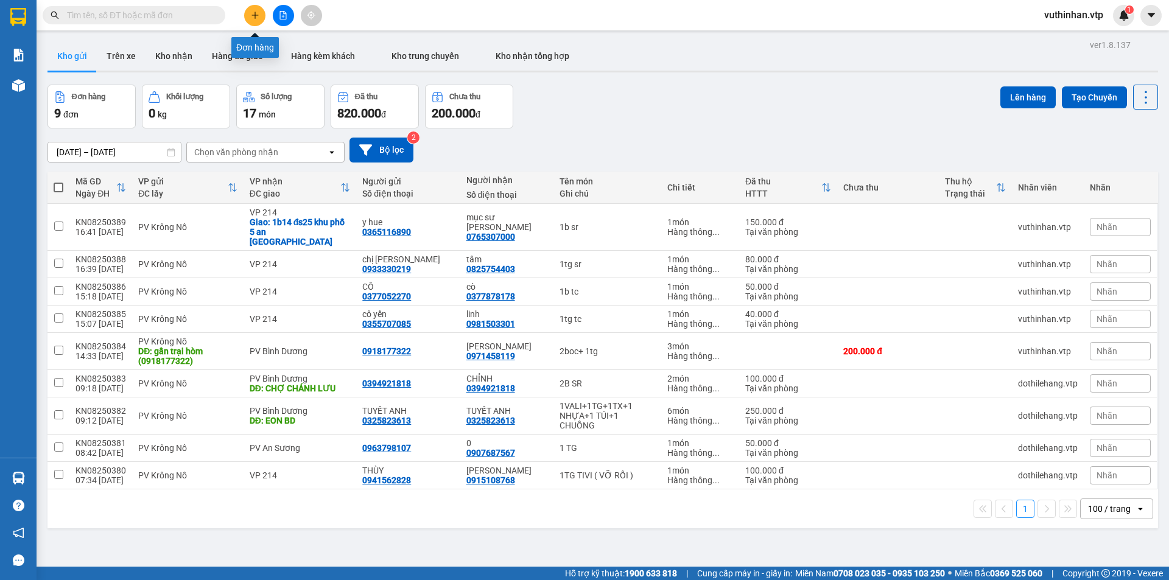
click at [248, 18] on button at bounding box center [254, 15] width 21 height 21
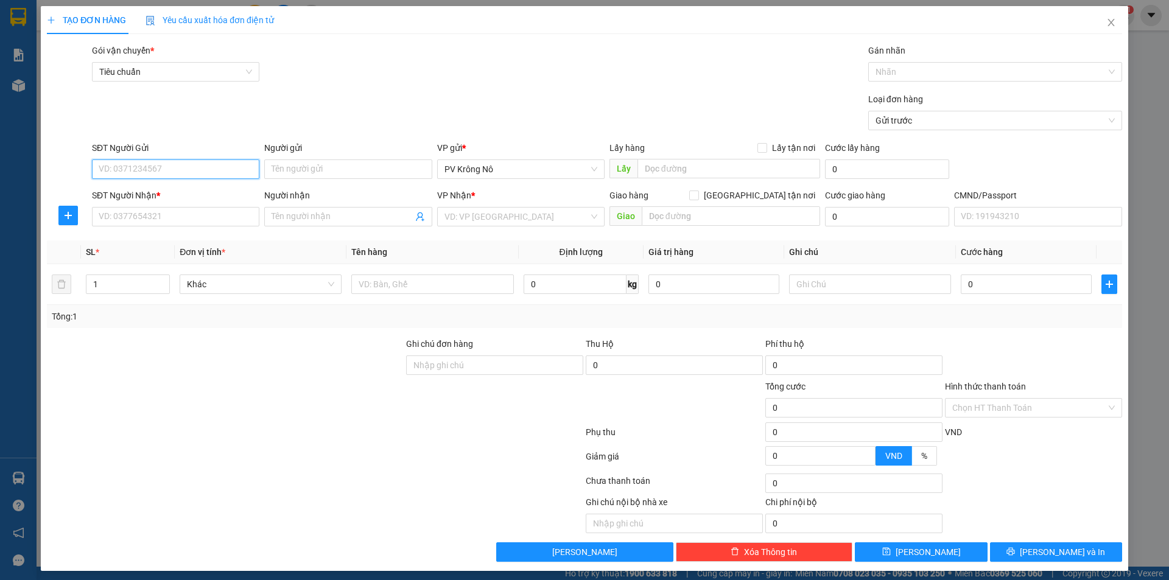
click at [184, 170] on input "SĐT Người Gửi" at bounding box center [175, 168] width 167 height 19
type input "0333837728"
click at [130, 189] on div "0333837728 - cô 10" at bounding box center [175, 193] width 152 height 13
type input "cô 10"
type input "0777756806"
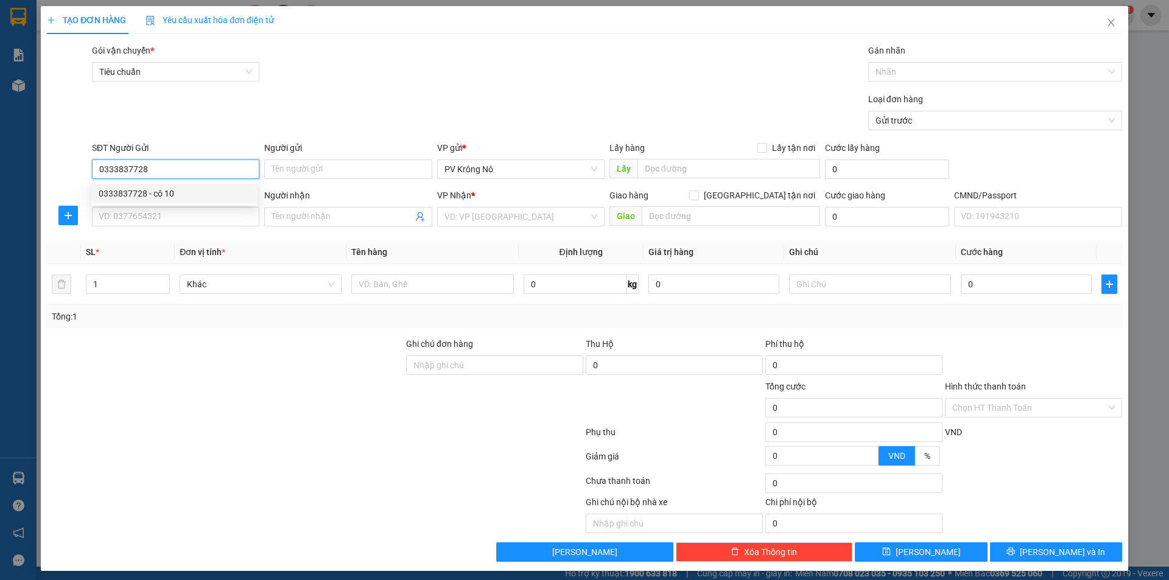
type input "tùng"
type input "CHỢ ĐỒN"
type input "0333837728"
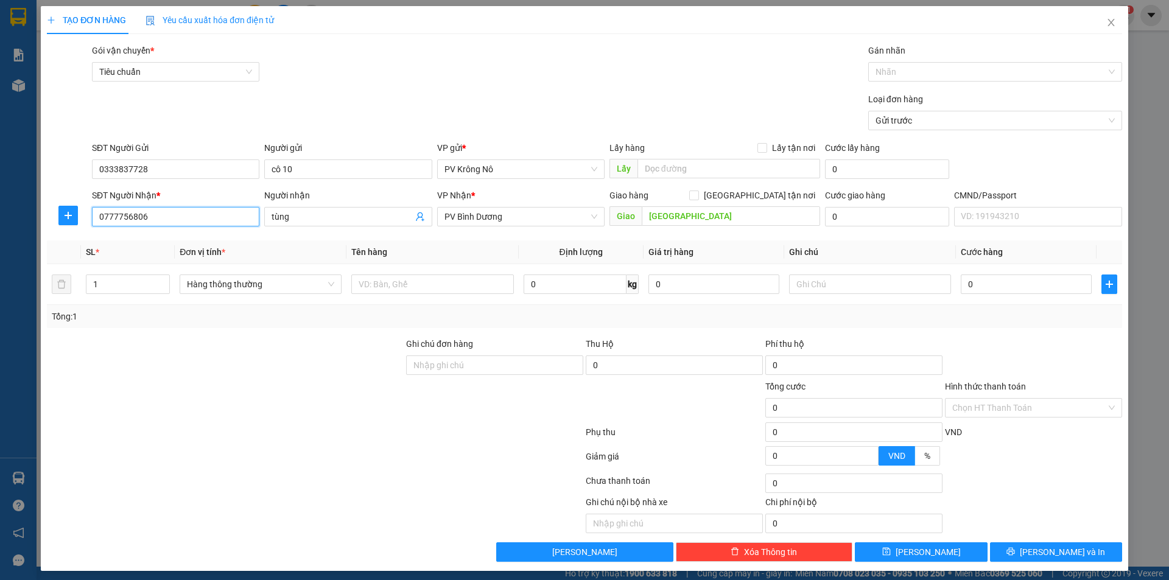
drag, startPoint x: 181, startPoint y: 215, endPoint x: 45, endPoint y: 227, distance: 136.9
click at [46, 227] on div "SĐT Người Nhận * 0777756806 0777756806 Người nhận tùng VP Nhận * PV Bình Dương …" at bounding box center [584, 210] width 1077 height 43
type input "0946756336"
type input "luân"
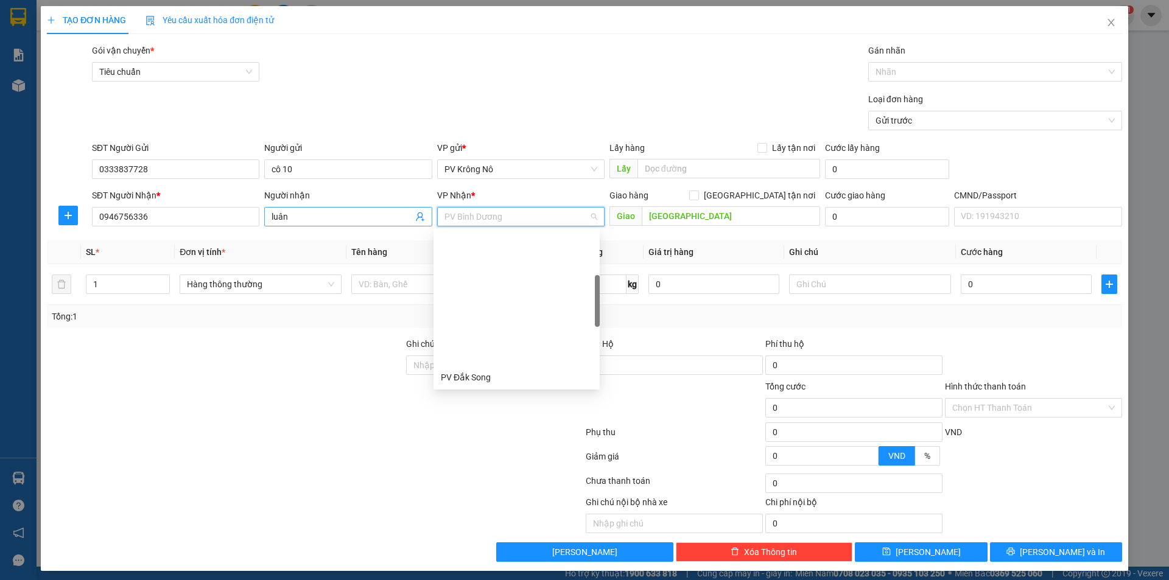
scroll to position [156, 0]
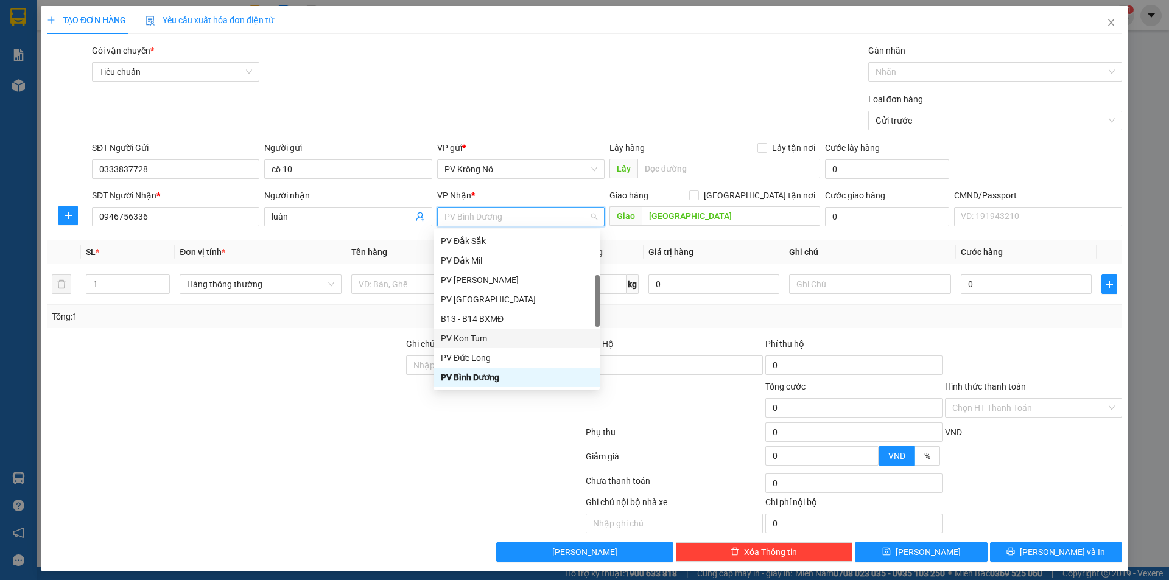
type input "2"
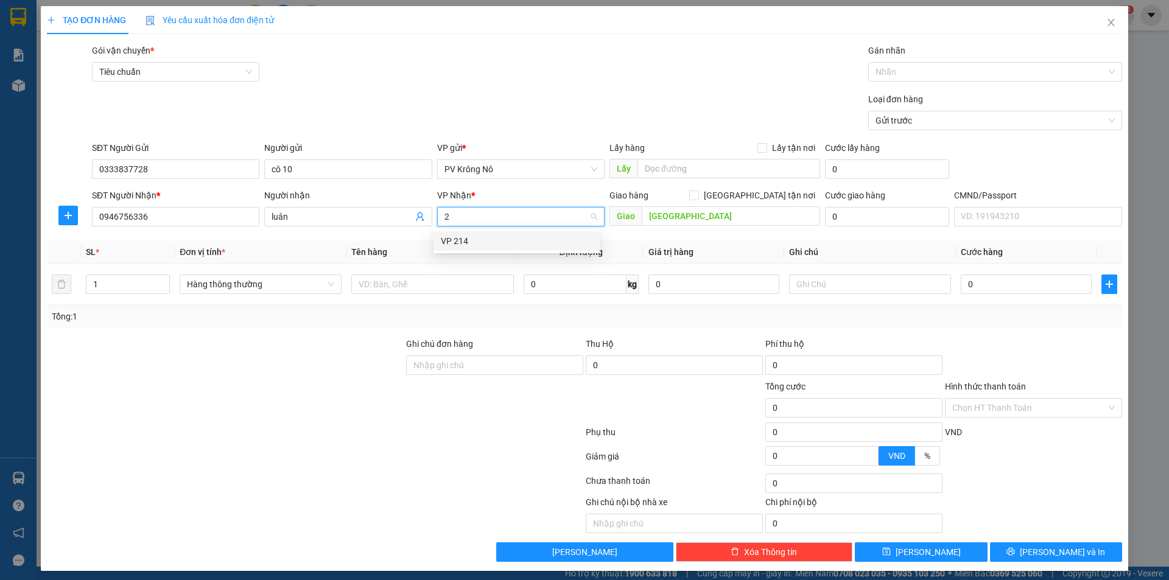
scroll to position [0, 0]
click at [496, 244] on div "VP 214" at bounding box center [517, 240] width 152 height 13
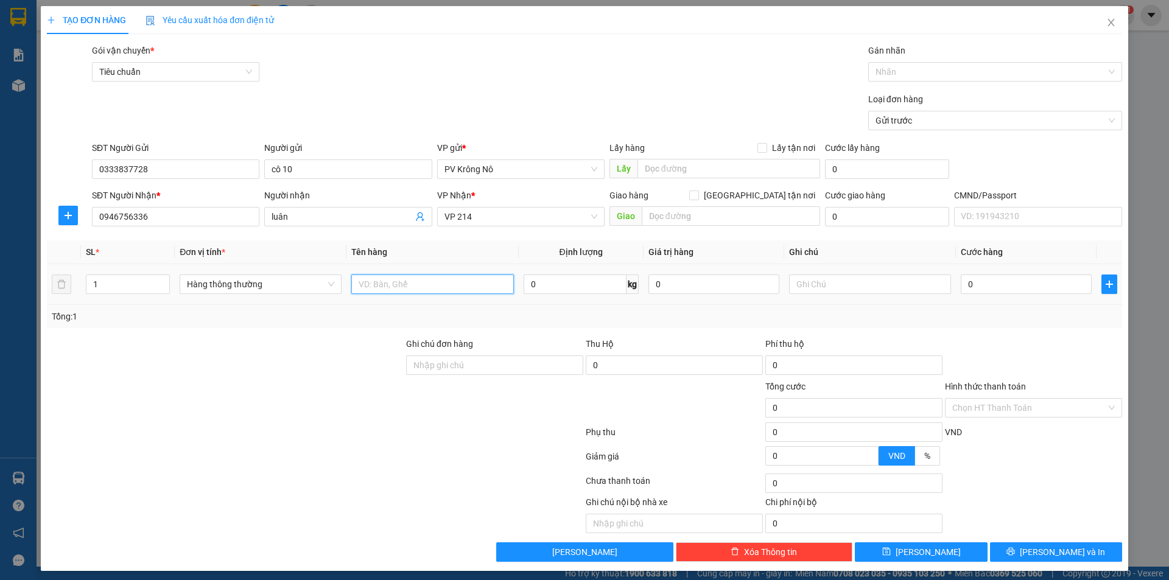
click at [456, 281] on input "text" at bounding box center [432, 284] width 162 height 19
type input "1tum gạo"
click at [1022, 273] on div "0" at bounding box center [1026, 284] width 131 height 24
click at [997, 282] on input "0" at bounding box center [1026, 284] width 131 height 19
type input "004"
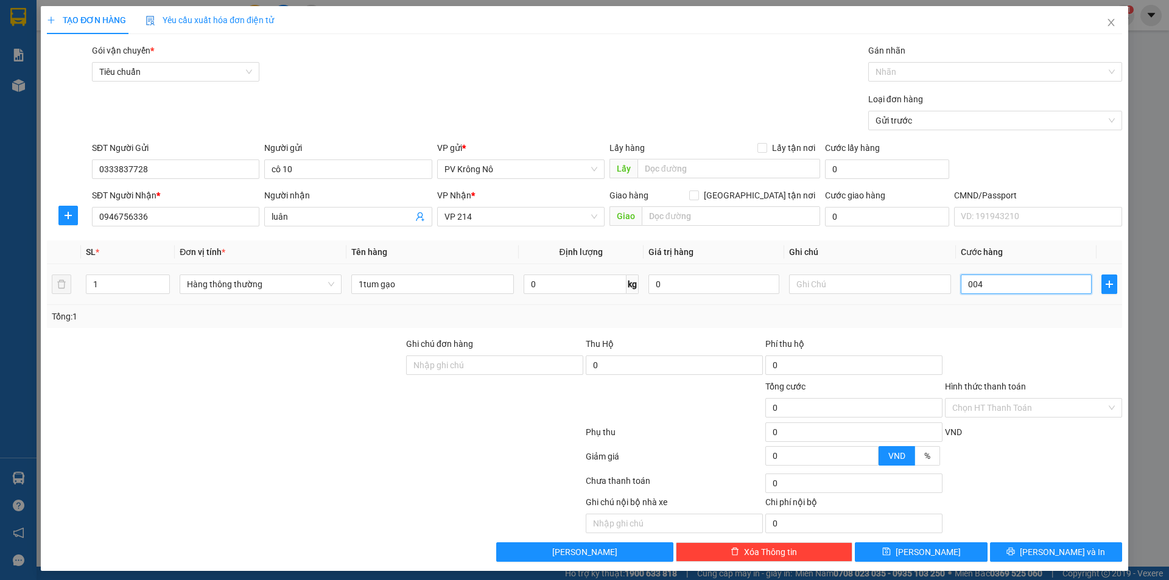
type input "4"
type input "0.040"
type input "40"
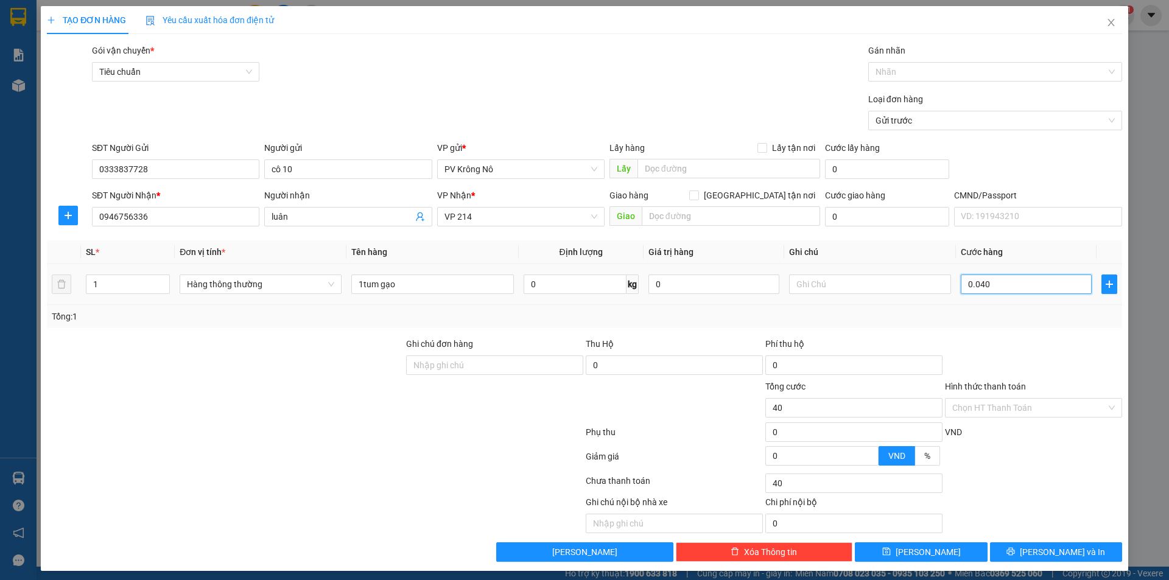
type input "00.400"
type input "400"
type input "0.004.000"
type input "4.000"
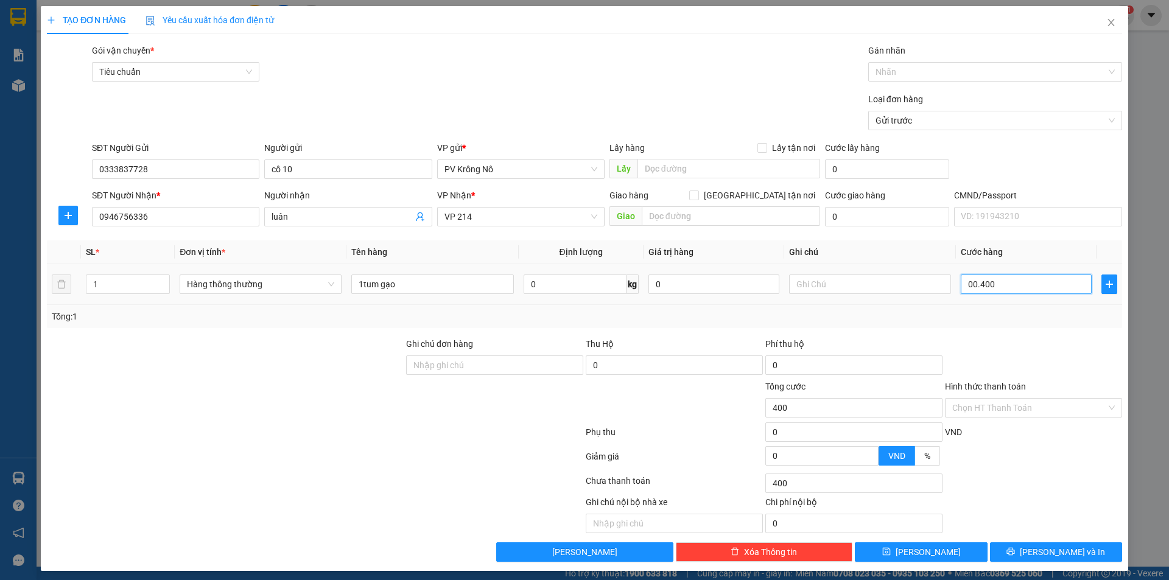
type input "4.000"
type input "000.040.000"
type input "40.000"
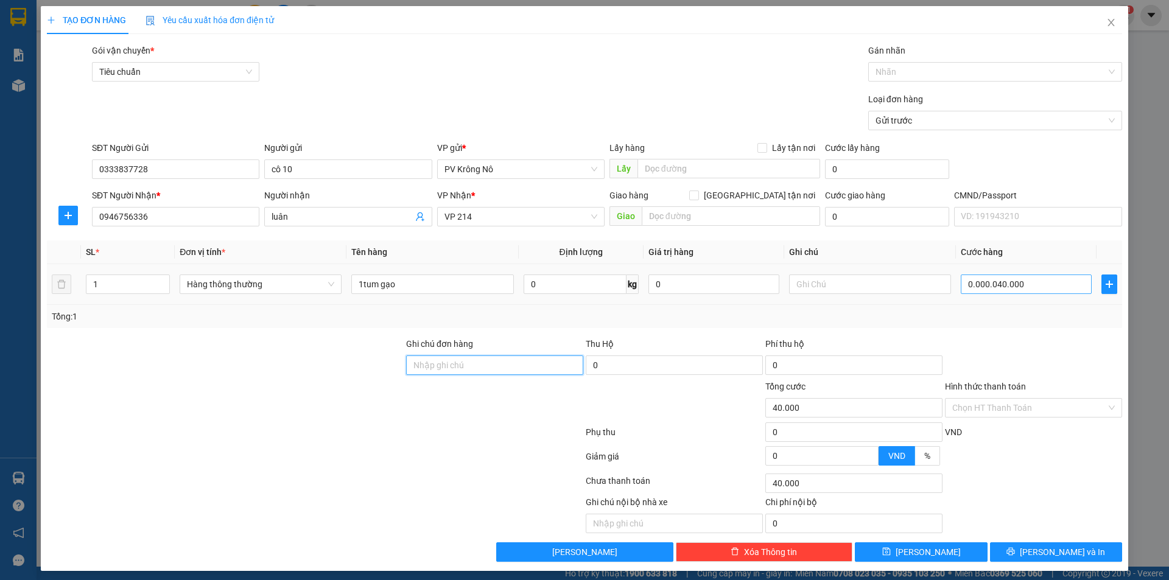
type input "40.000"
click at [1042, 551] on span "[PERSON_NAME] và In" at bounding box center [1062, 551] width 85 height 13
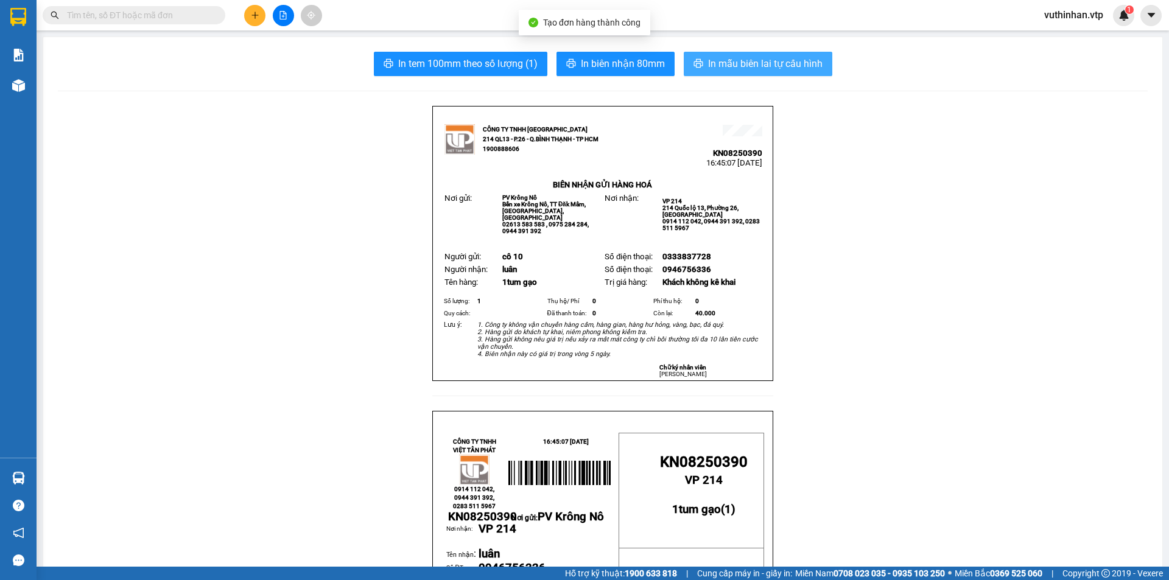
click at [780, 71] on span "In mẫu biên lai tự cấu hình" at bounding box center [765, 63] width 114 height 15
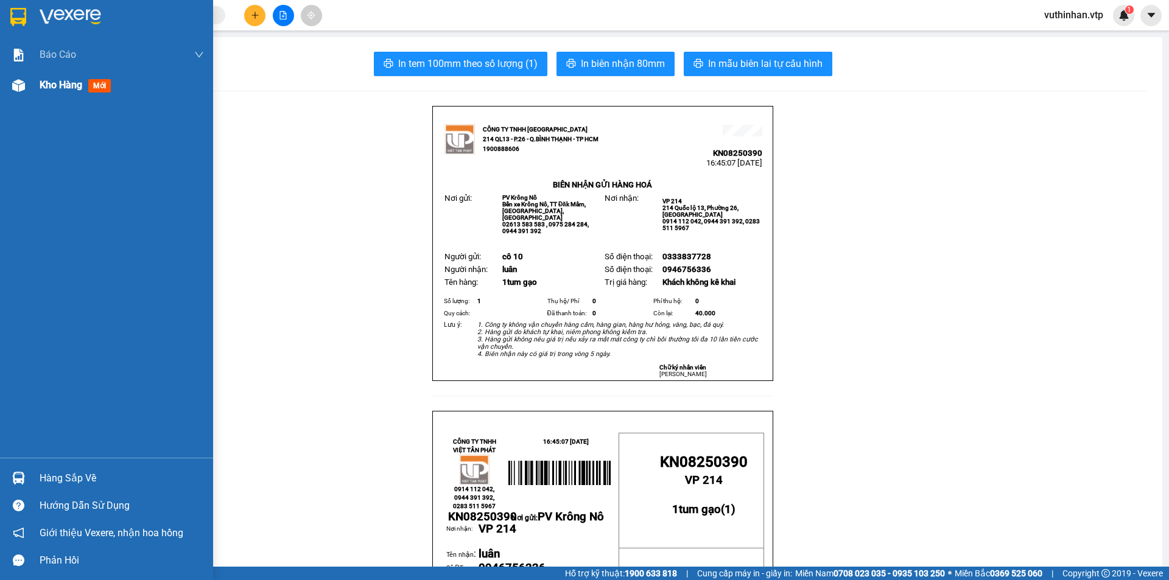
click at [27, 94] on div at bounding box center [18, 85] width 21 height 21
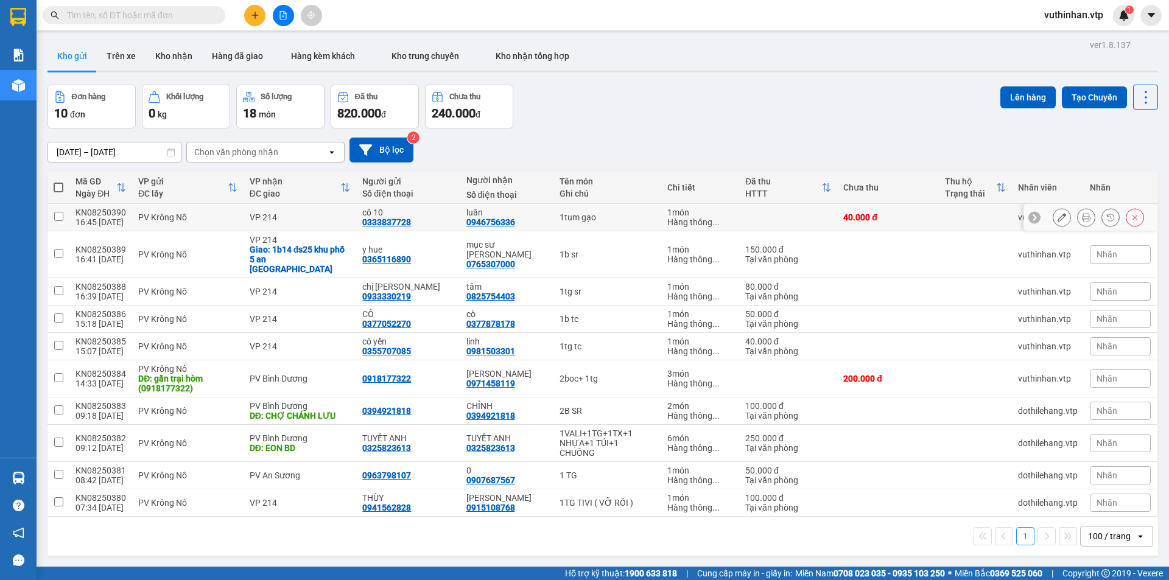
click at [1082, 215] on icon at bounding box center [1086, 217] width 9 height 9
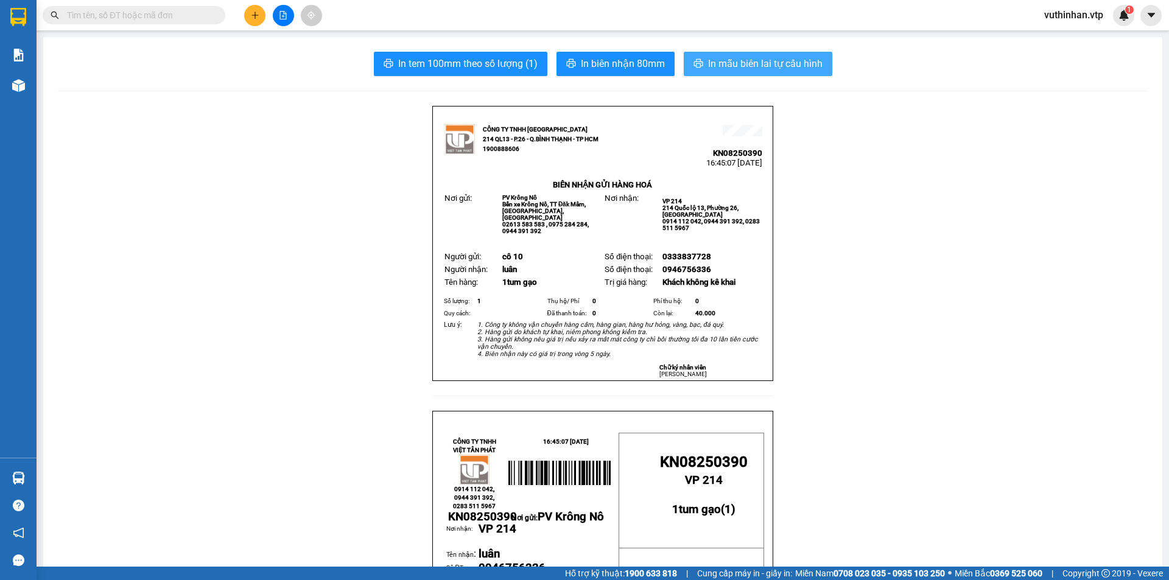
click at [744, 66] on span "In mẫu biên lai tự cấu hình" at bounding box center [765, 63] width 114 height 15
click at [252, 11] on icon "plus" at bounding box center [255, 15] width 9 height 9
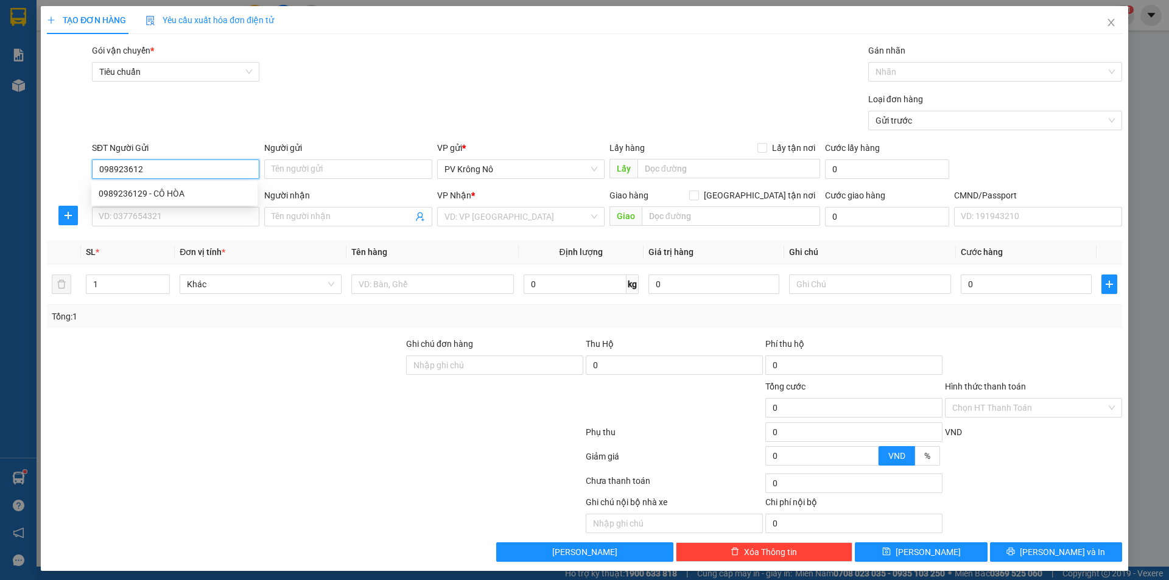
type input "0989236129"
click at [190, 189] on div "0989236129 - CÔ HÒA" at bounding box center [175, 193] width 152 height 13
type input "CÔ HÒA"
type input "0329749317"
type input "HẰNG"
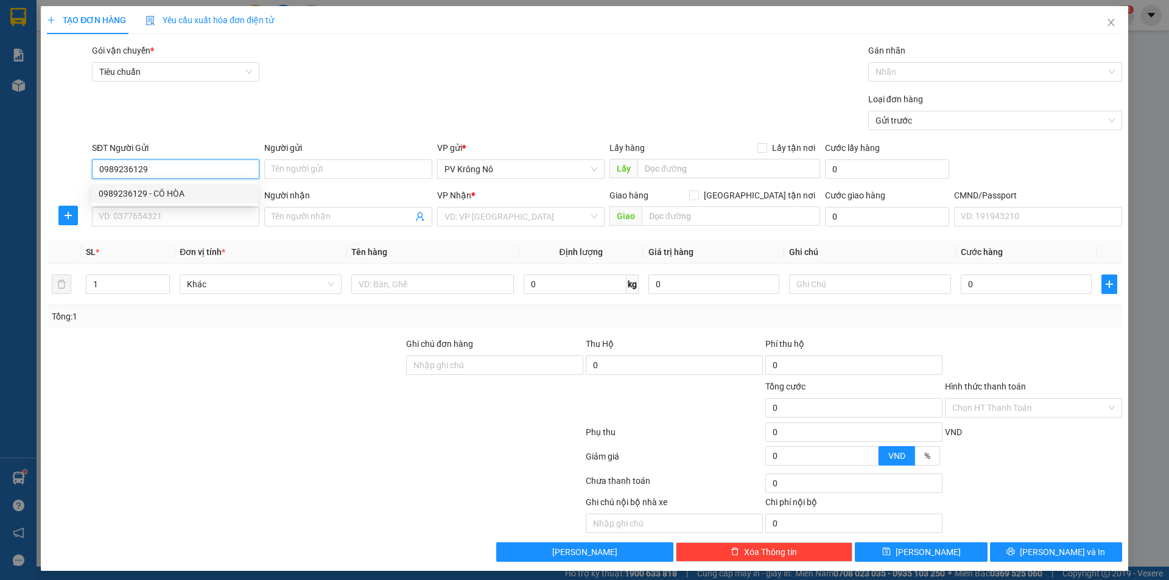
type input "N4 CHỢ ĐÌNH"
type input "0989236129"
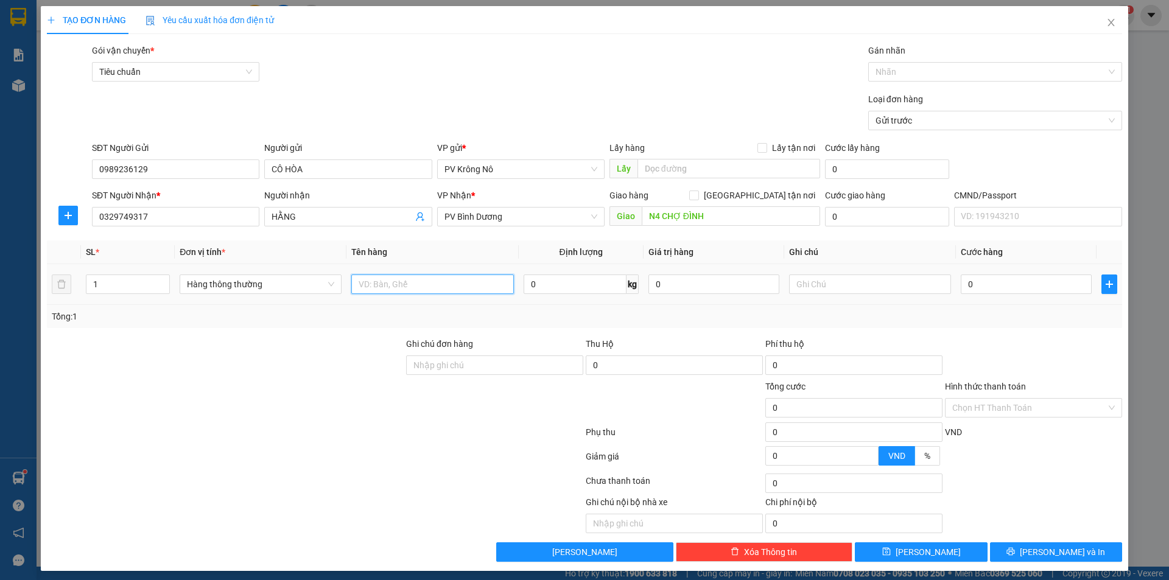
click at [425, 281] on input "text" at bounding box center [432, 284] width 162 height 19
type input "1tum sr"
click at [1013, 287] on input "0" at bounding box center [1026, 284] width 131 height 19
type input "005"
type input "5"
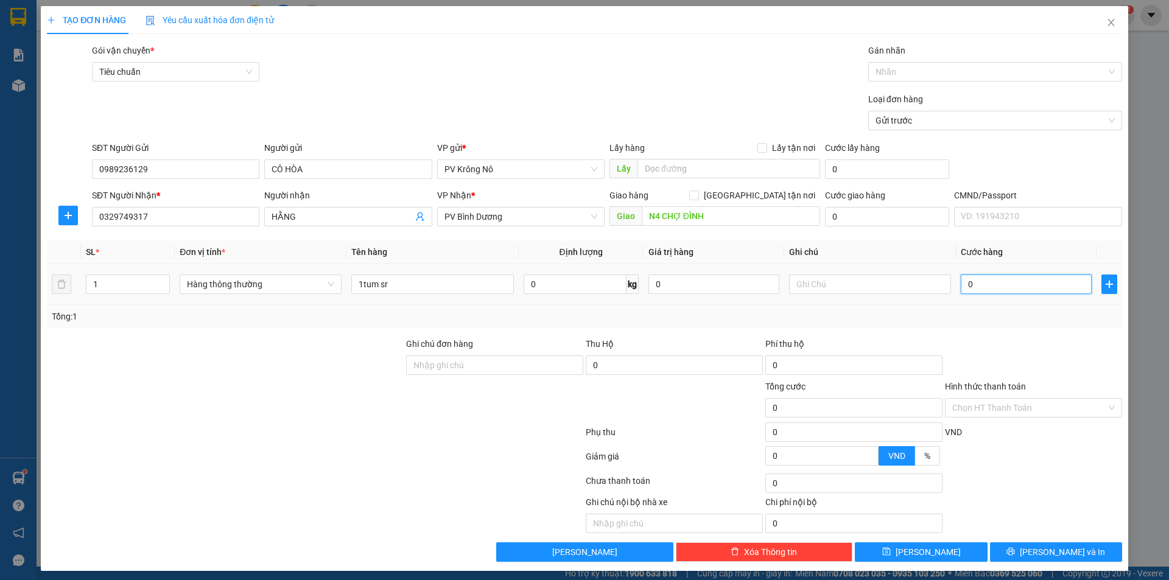
type input "5"
type input "0.050"
type input "50"
type input "00.500"
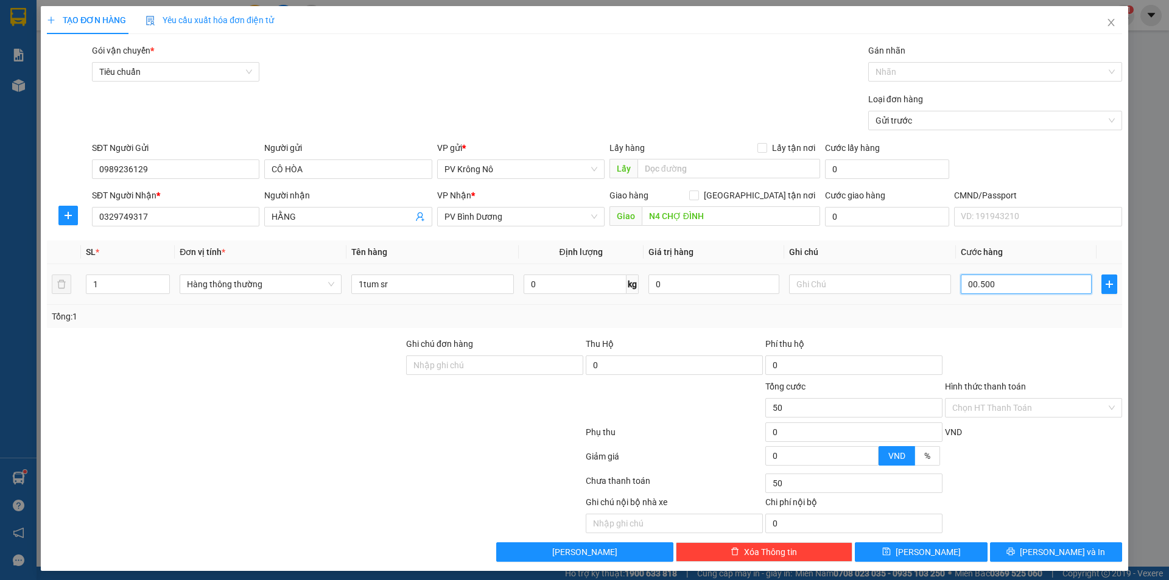
type input "500"
type input "0.005.000"
type input "5.000"
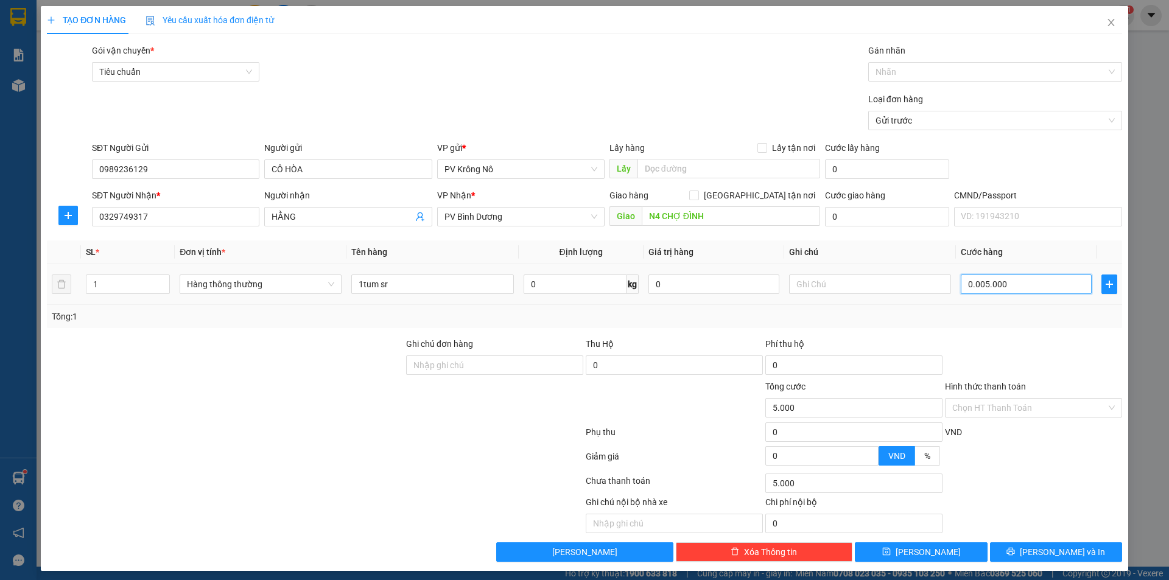
type input "000.050.000"
type input "50.000"
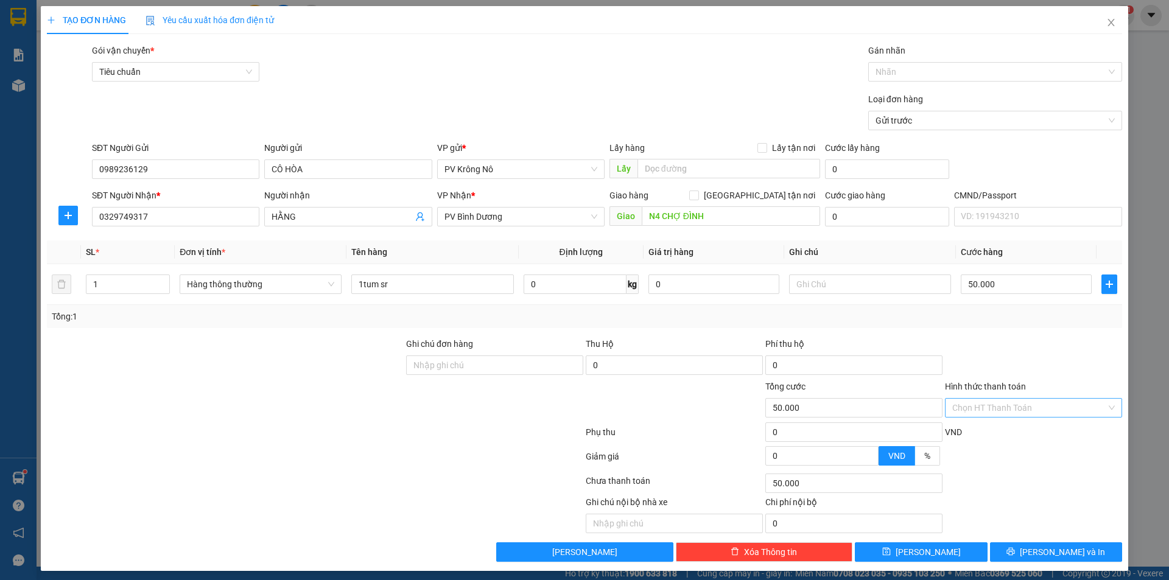
click at [1018, 405] on input "Hình thức thanh toán" at bounding box center [1029, 408] width 154 height 18
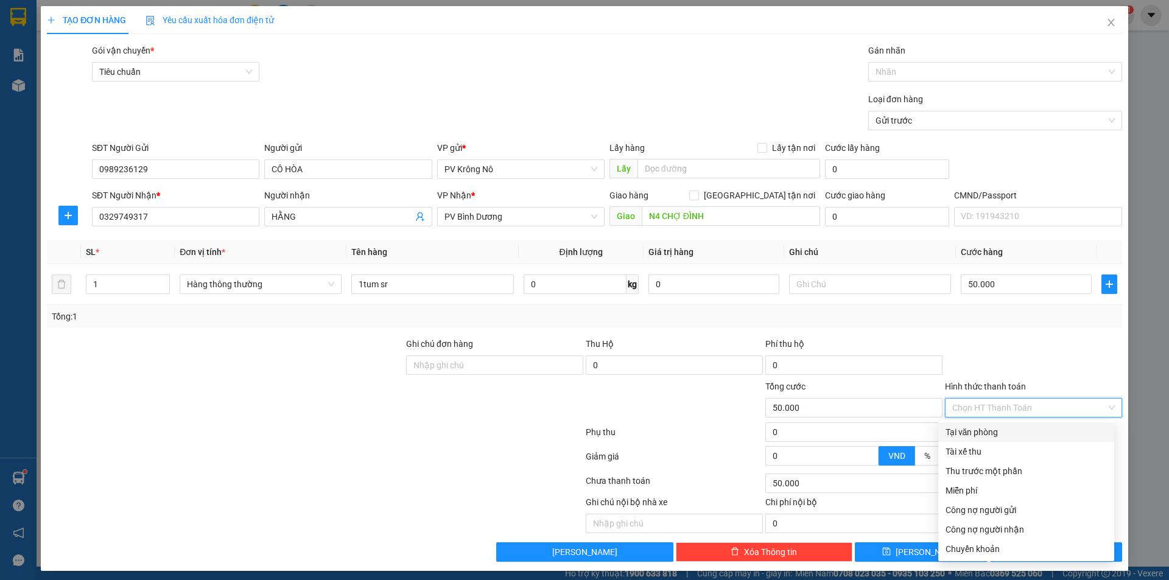
click at [1022, 435] on div "Tại văn phòng" at bounding box center [1025, 432] width 161 height 13
type input "0"
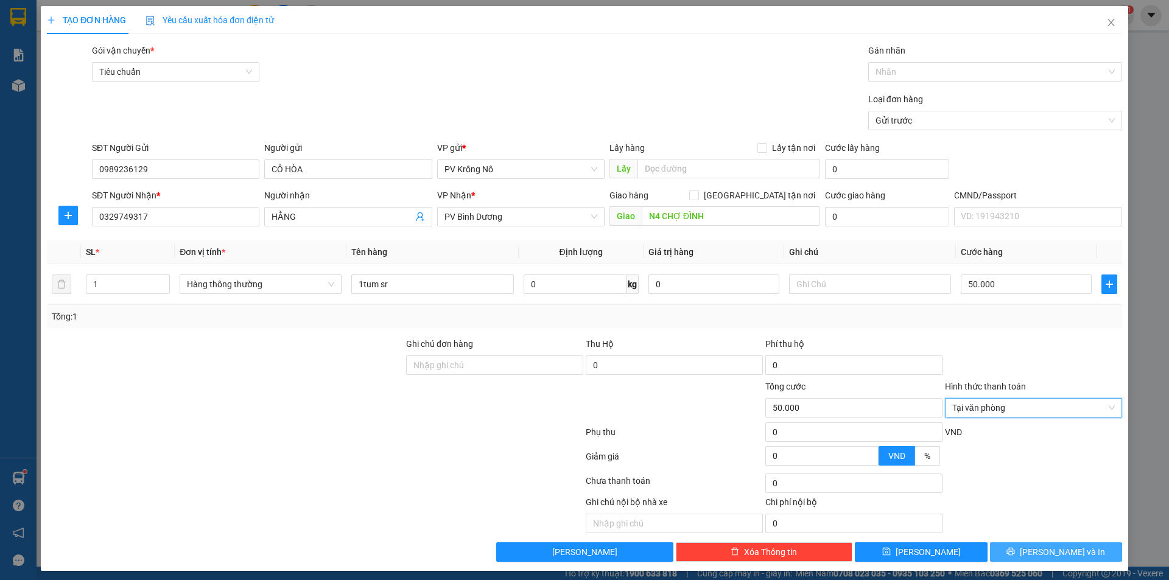
click at [1015, 550] on icon "printer" at bounding box center [1010, 551] width 9 height 9
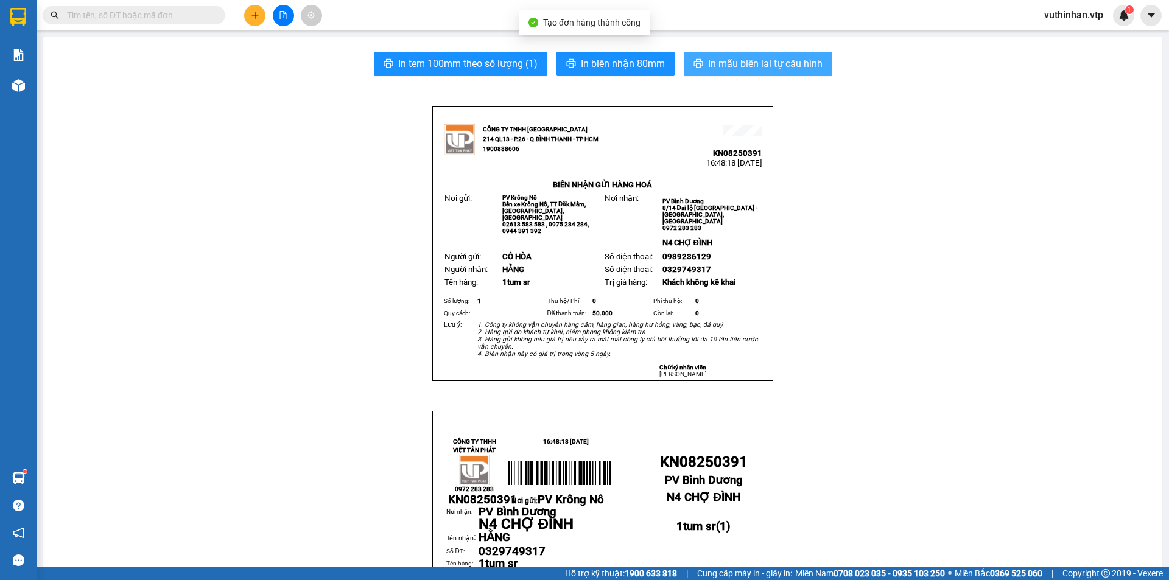
click at [764, 59] on span "In mẫu biên lai tự cấu hình" at bounding box center [765, 63] width 114 height 15
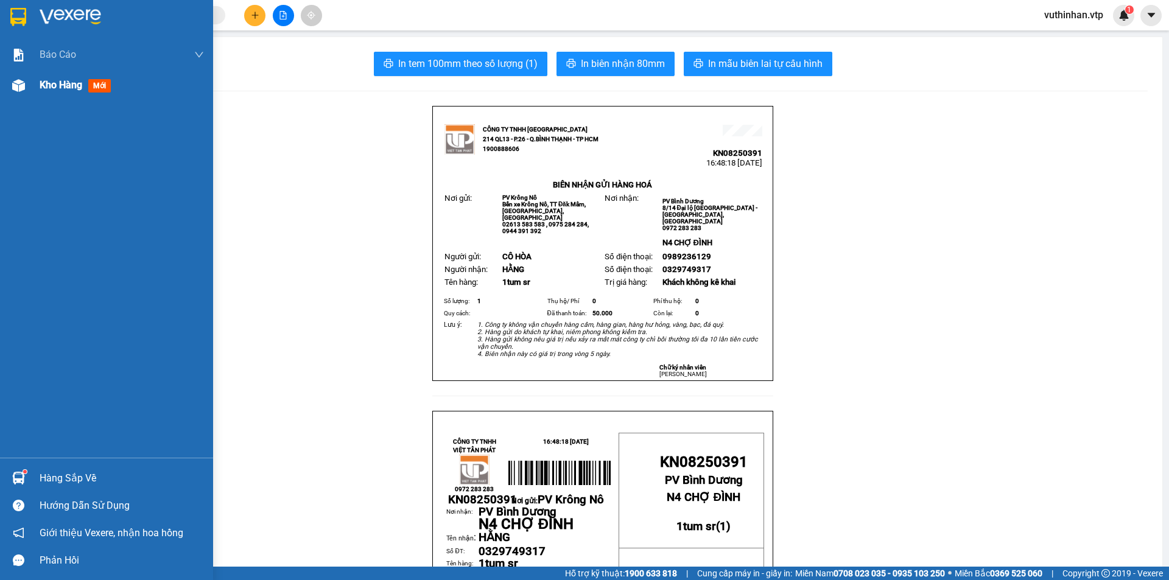
click at [33, 84] on div "Kho hàng mới" at bounding box center [106, 85] width 213 height 30
click at [36, 84] on div "Kho hàng mới" at bounding box center [106, 85] width 213 height 30
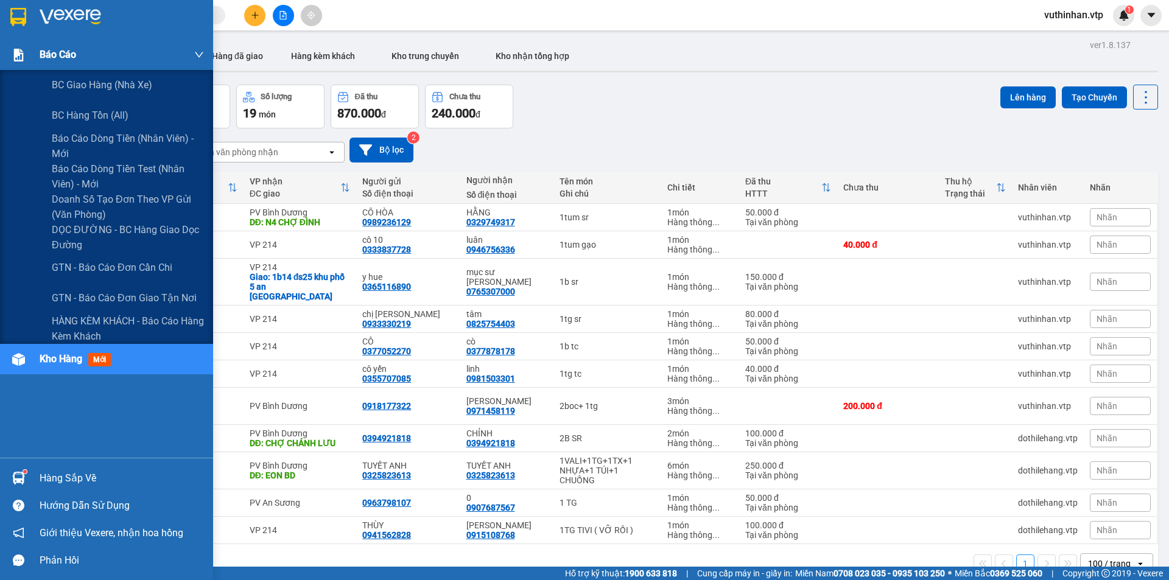
drag, startPoint x: 26, startPoint y: 49, endPoint x: 40, endPoint y: 54, distance: 15.4
click at [26, 49] on div at bounding box center [18, 54] width 21 height 21
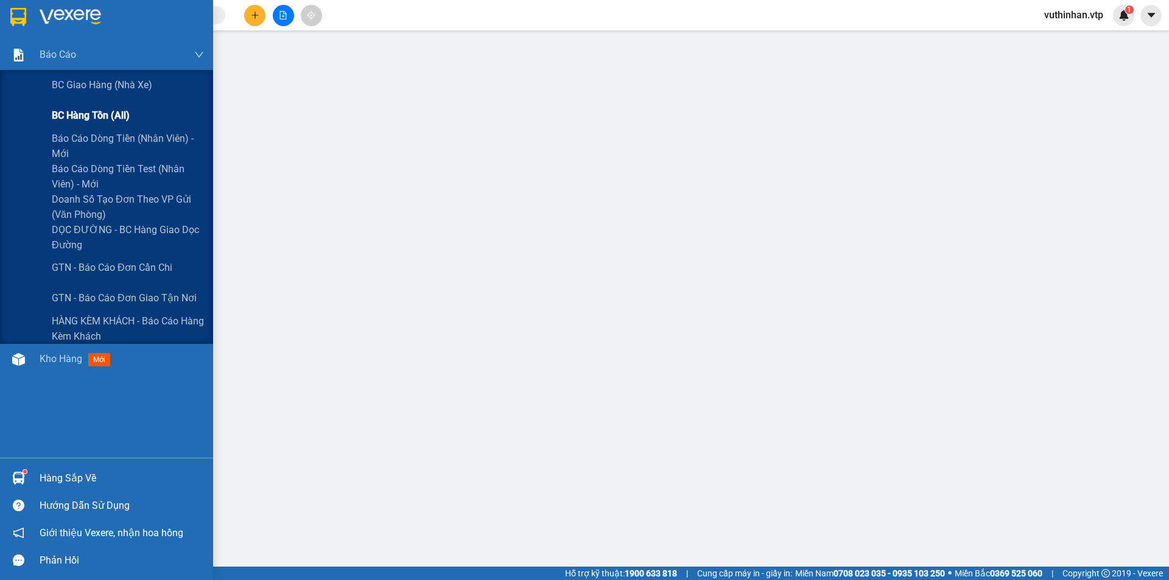
drag, startPoint x: 60, startPoint y: 141, endPoint x: 99, endPoint y: 126, distance: 42.2
click at [69, 139] on span "Báo cáo dòng tiền (nhân viên) - mới" at bounding box center [128, 146] width 152 height 30
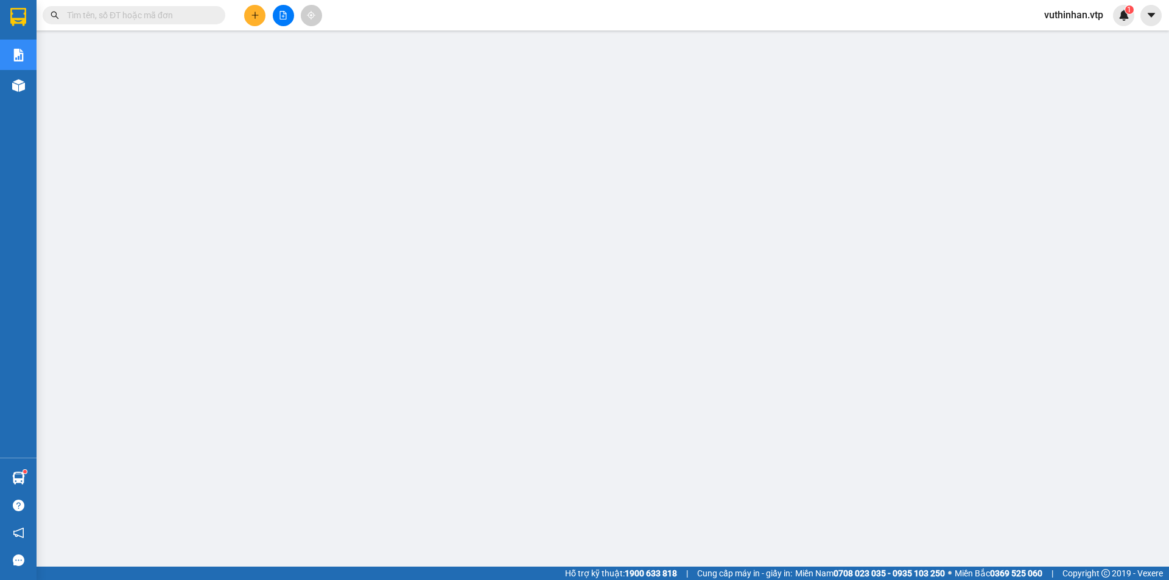
click at [247, 16] on button at bounding box center [254, 15] width 21 height 21
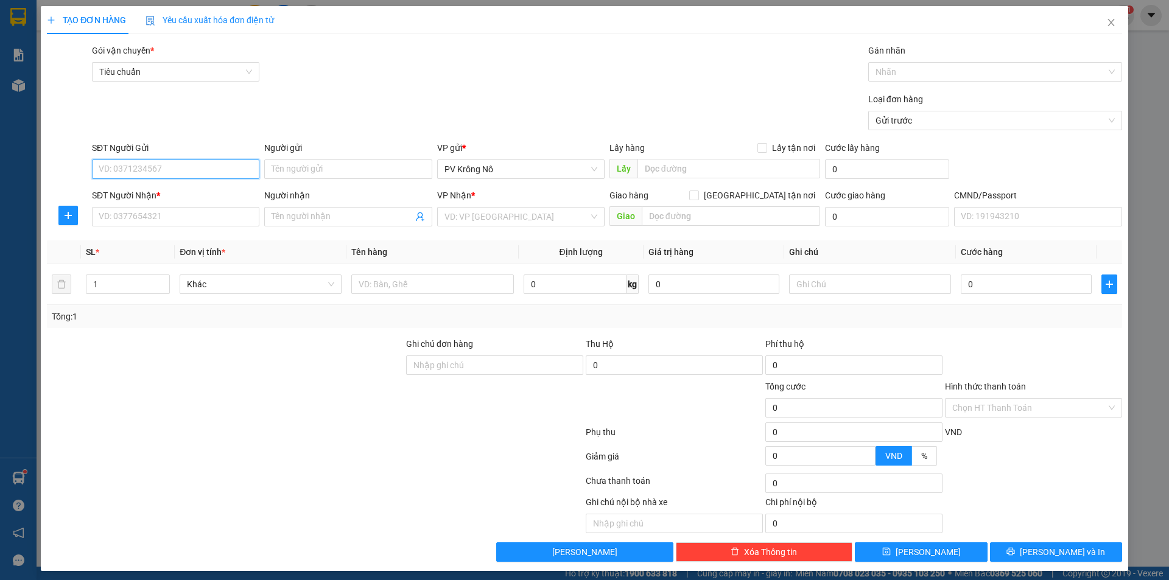
click at [186, 169] on input "SĐT Người Gửi" at bounding box center [175, 168] width 167 height 19
click at [180, 192] on div "0974630582 - CHỊ HỒNG" at bounding box center [175, 193] width 152 height 13
type input "0974630582"
type input "CHỊ [PERSON_NAME]"
type input "nghĩa trang kn ( 0974630582)"
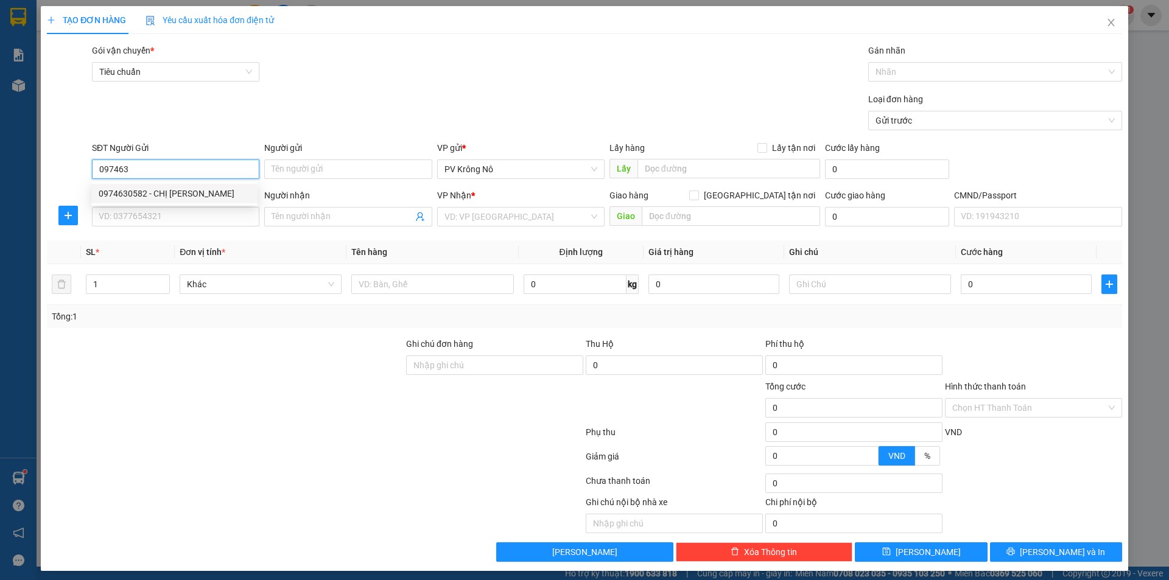
type input "0974630582"
type input "CHỊ [PERSON_NAME]"
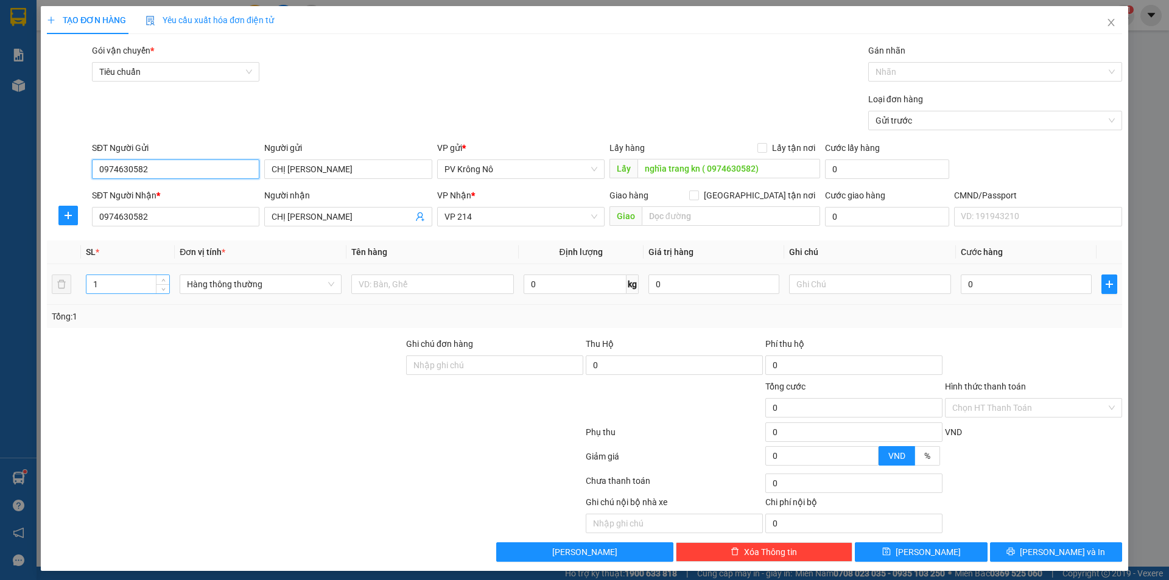
type input "0974630582"
click at [144, 284] on input "1" at bounding box center [127, 284] width 83 height 18
type input "4"
click at [446, 280] on input "text" at bounding box center [432, 284] width 162 height 19
type input "4tg sr"
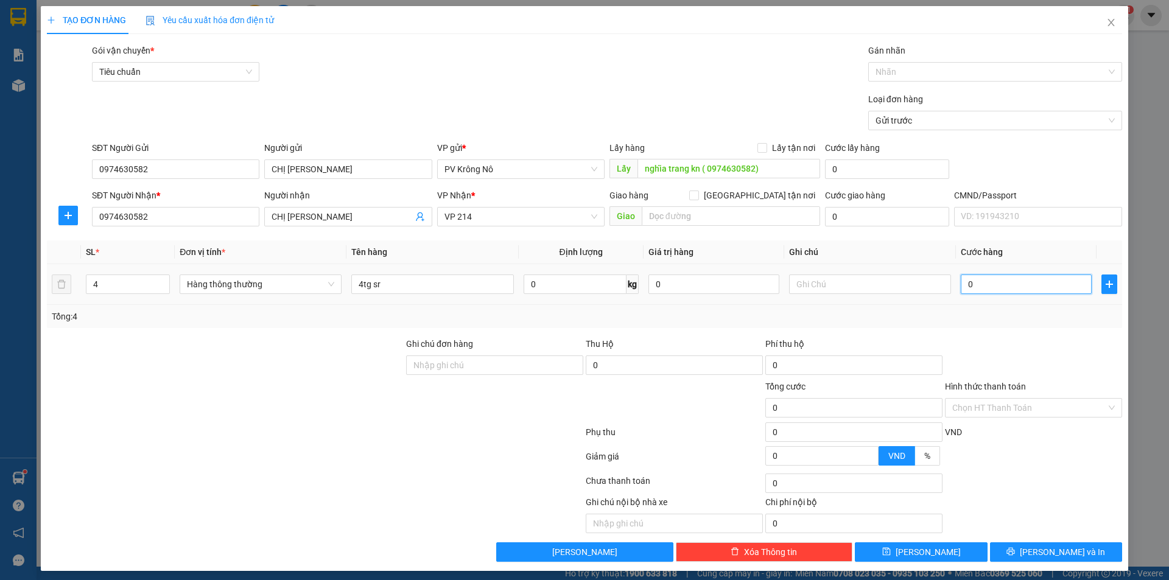
click at [998, 277] on input "0" at bounding box center [1026, 284] width 131 height 19
type input "002"
type input "2"
type input "0.028"
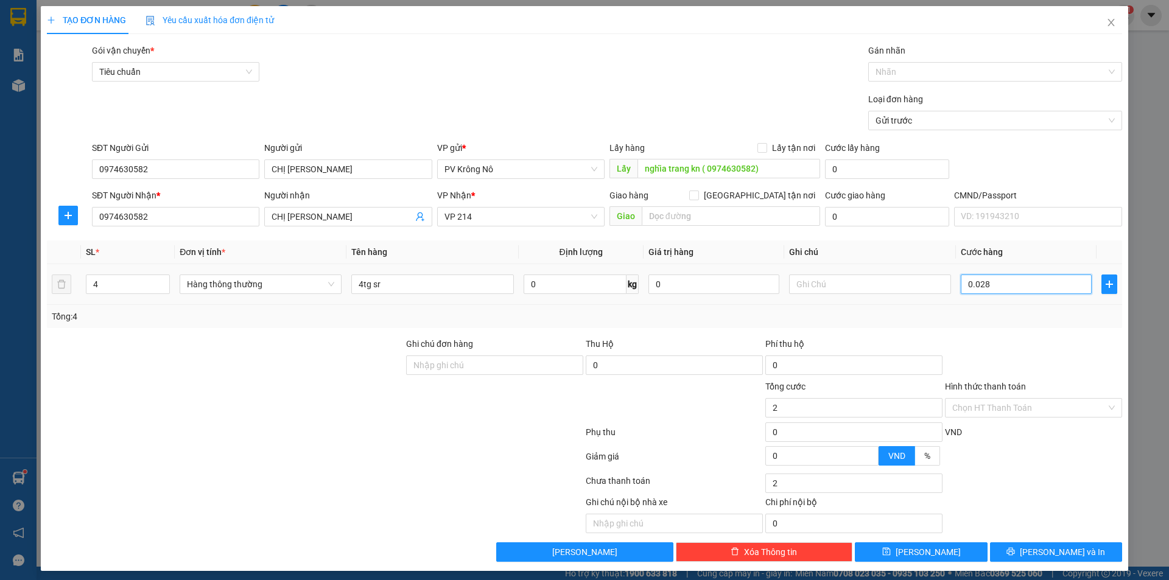
type input "28"
type input "00.280"
type input "280"
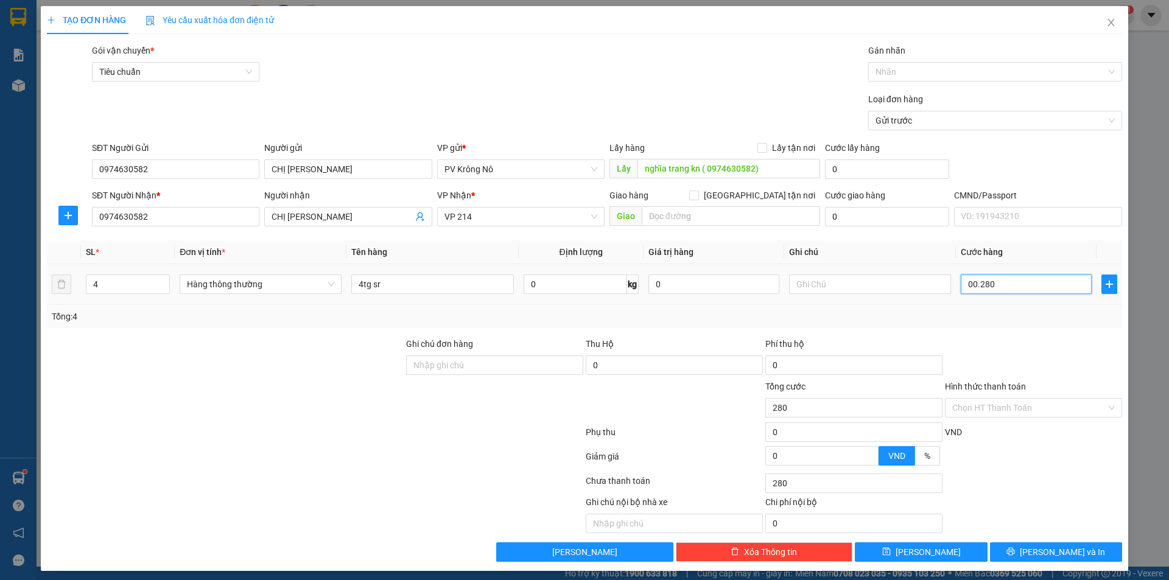
type input "0.002.800"
type input "2.800"
type input "000.028.000"
type input "28.000"
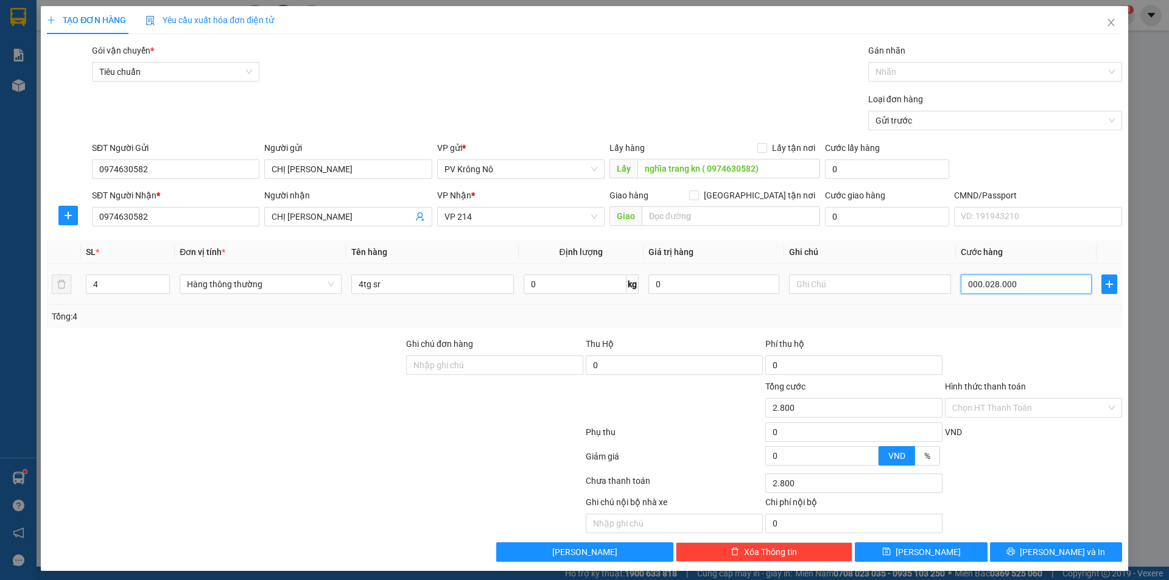
type input "28.000"
type input "00.000.280.000"
type input "280.000"
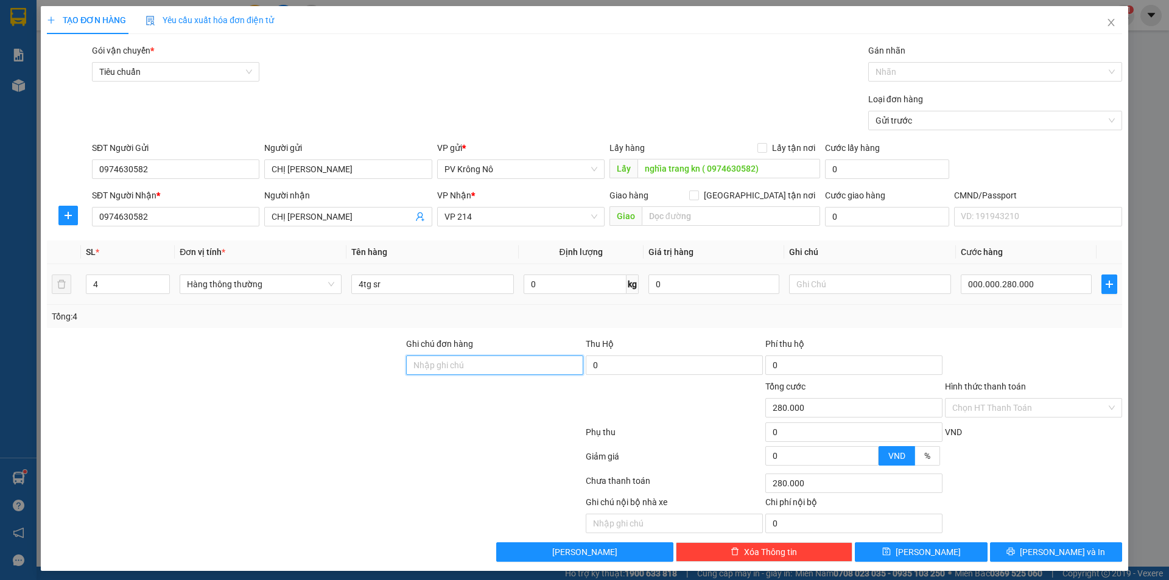
type input "280.000"
click at [890, 554] on icon "save" at bounding box center [886, 552] width 8 height 8
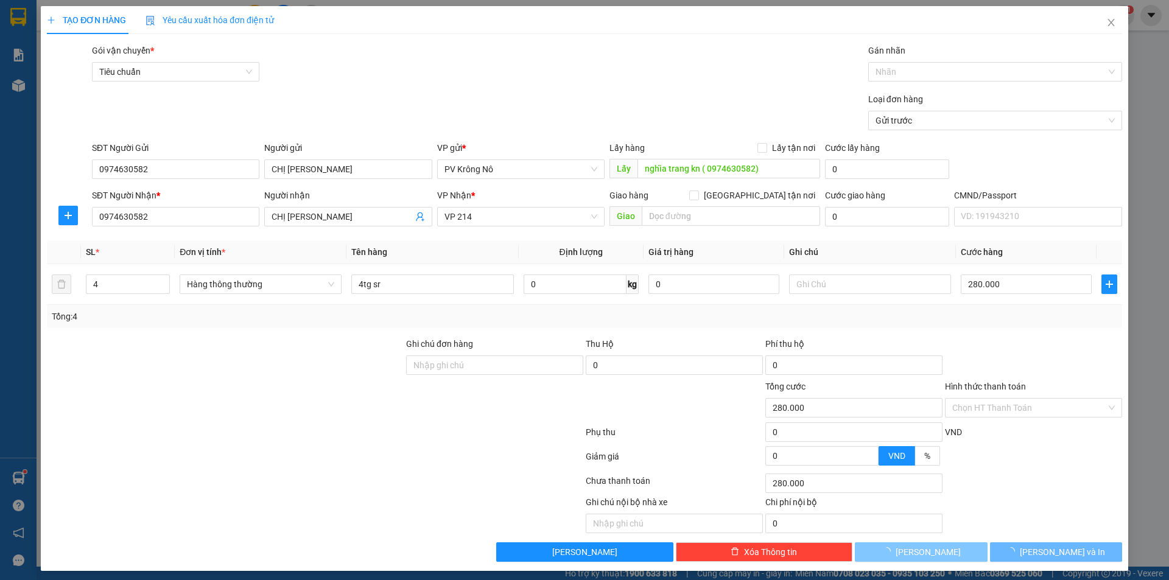
type input "1"
type input "0"
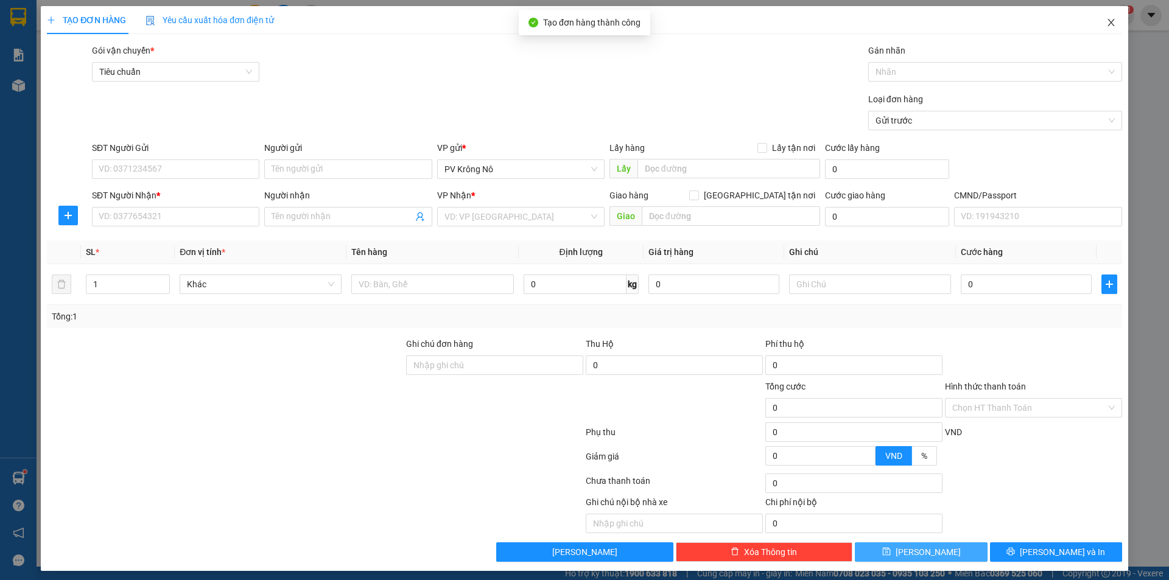
click at [1095, 21] on span "Close" at bounding box center [1111, 23] width 34 height 34
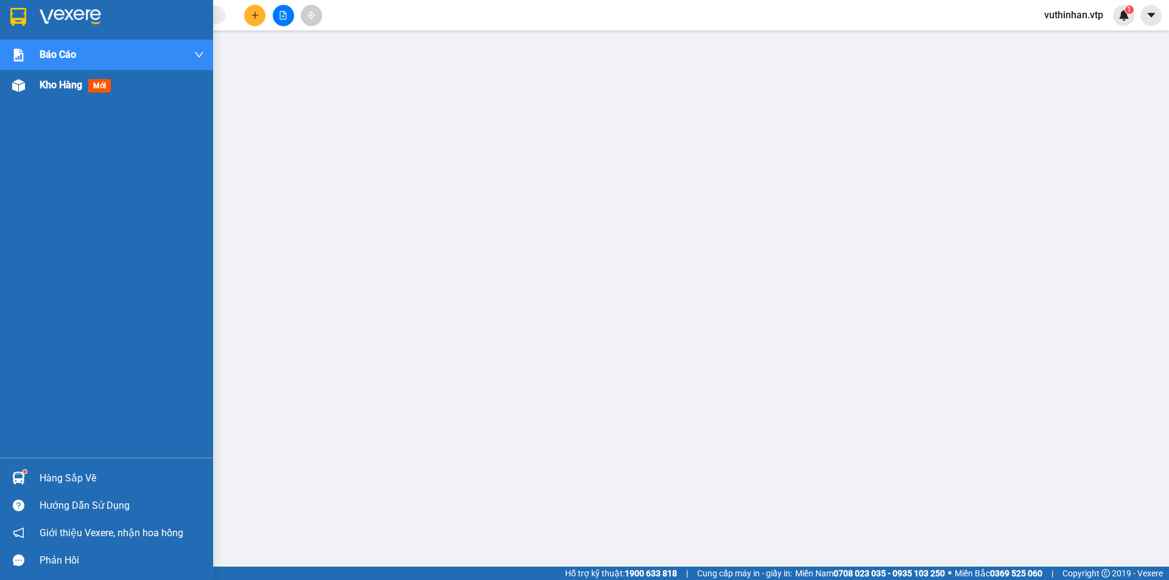
click at [27, 89] on div at bounding box center [18, 85] width 21 height 21
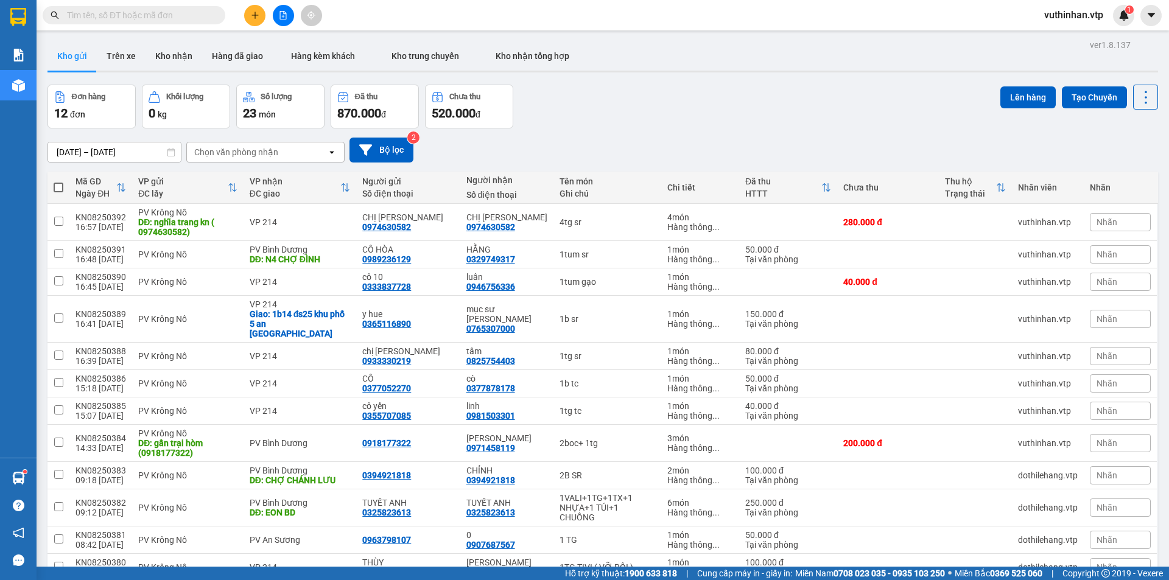
click at [255, 18] on icon "plus" at bounding box center [255, 15] width 9 height 9
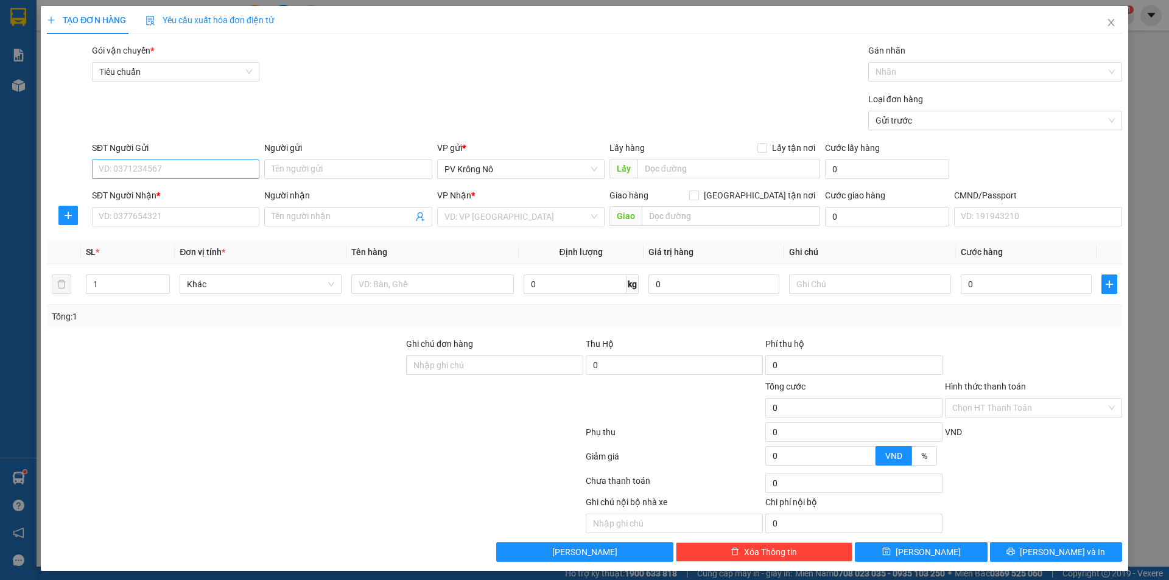
click at [183, 155] on div "SĐT Người Gửi" at bounding box center [175, 150] width 167 height 18
click at [176, 175] on input "SĐT Người Gửi" at bounding box center [175, 168] width 167 height 19
type input "0369154458"
click at [158, 194] on div "0369154458 - CÔ HẠT" at bounding box center [175, 193] width 152 height 13
type input "CÔ HẠT"
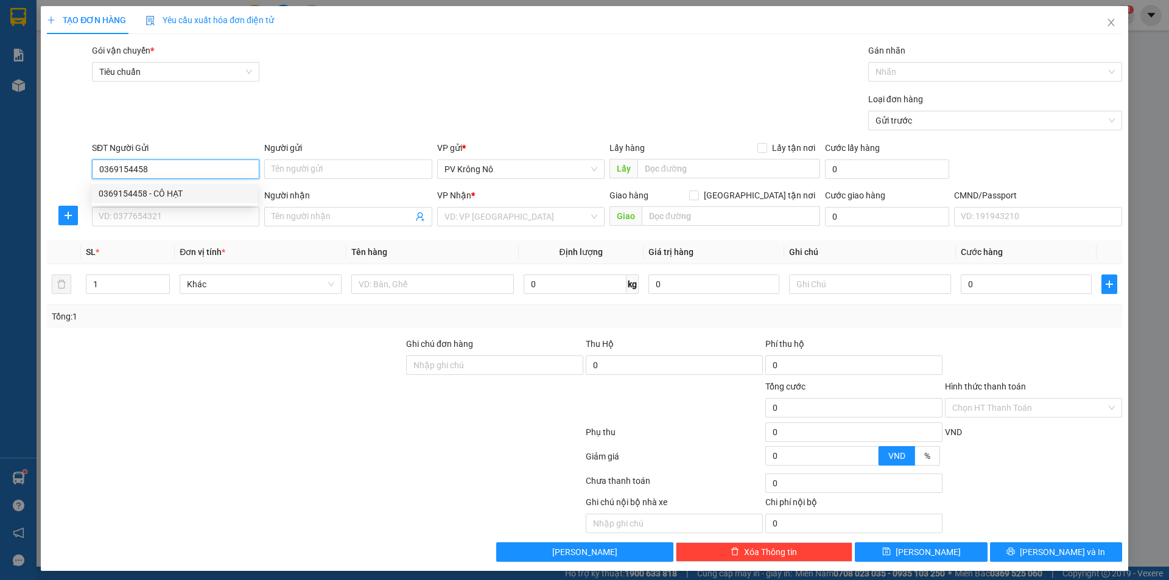
type input "0332464578"
type input "HƯƠNG"
type input "0369154458"
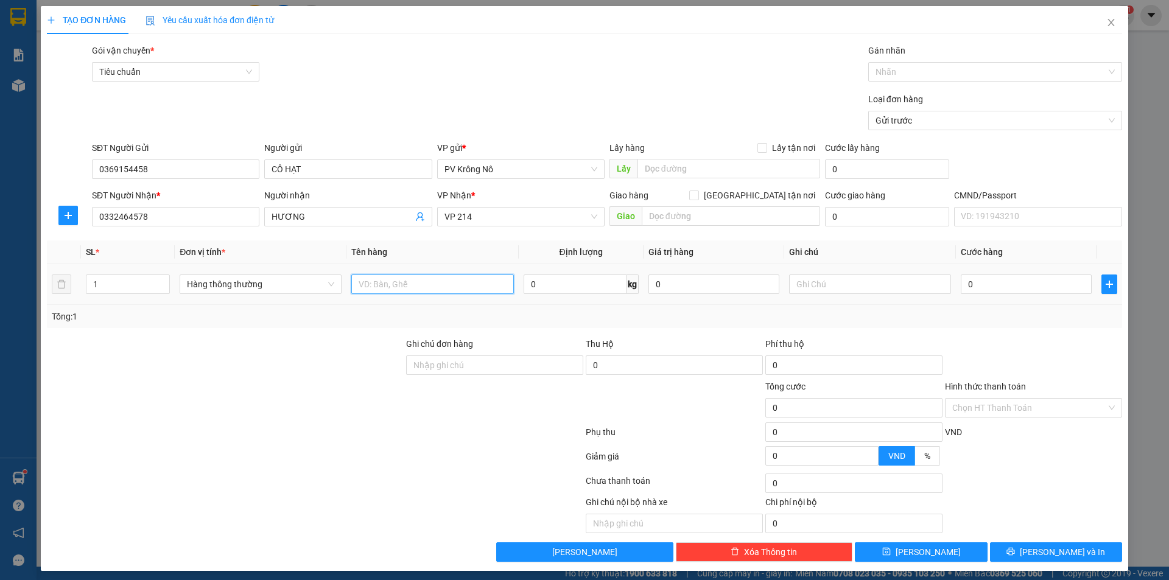
click at [428, 278] on input "text" at bounding box center [432, 284] width 162 height 19
type input "1tg=k tc"
type input "004"
type input "4"
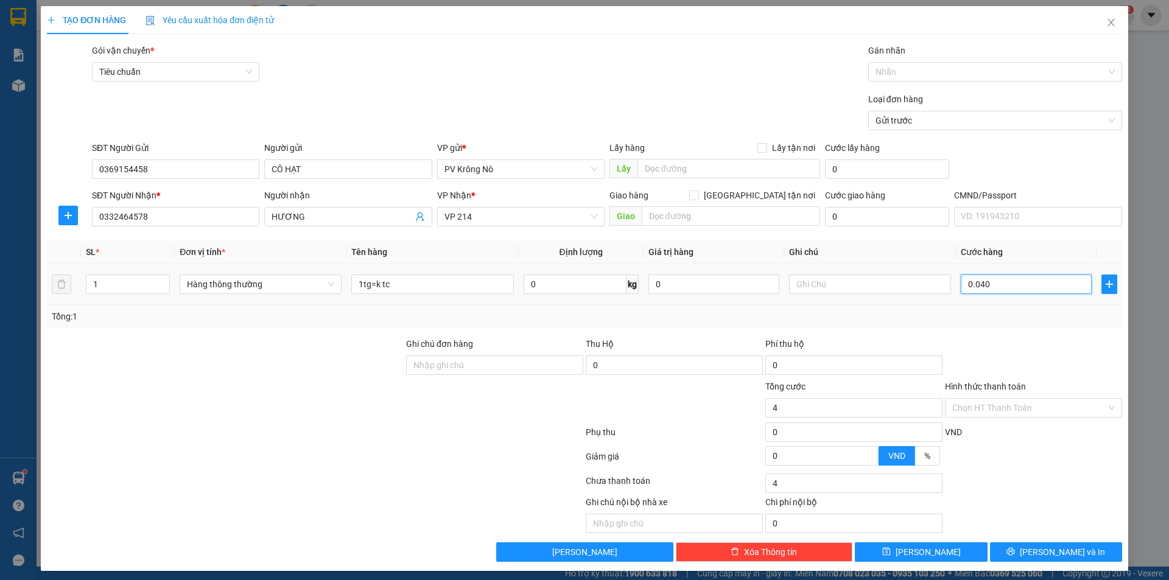
type input "0.040"
type input "40"
type input "00.400"
type input "400"
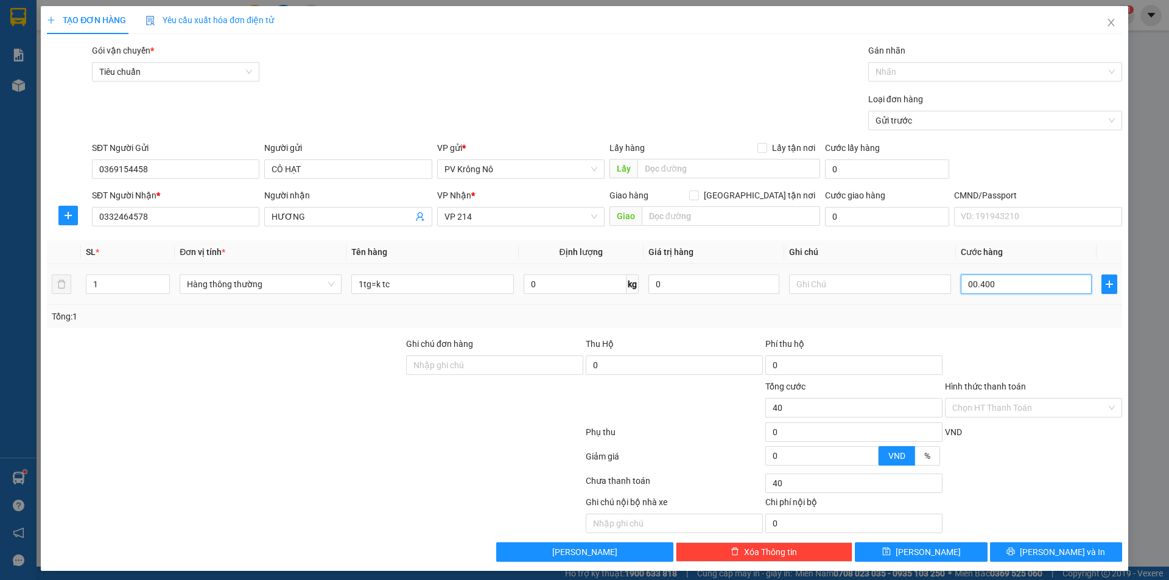
type input "400"
type input "0.004.000"
type input "4.000"
type input "000.040.000"
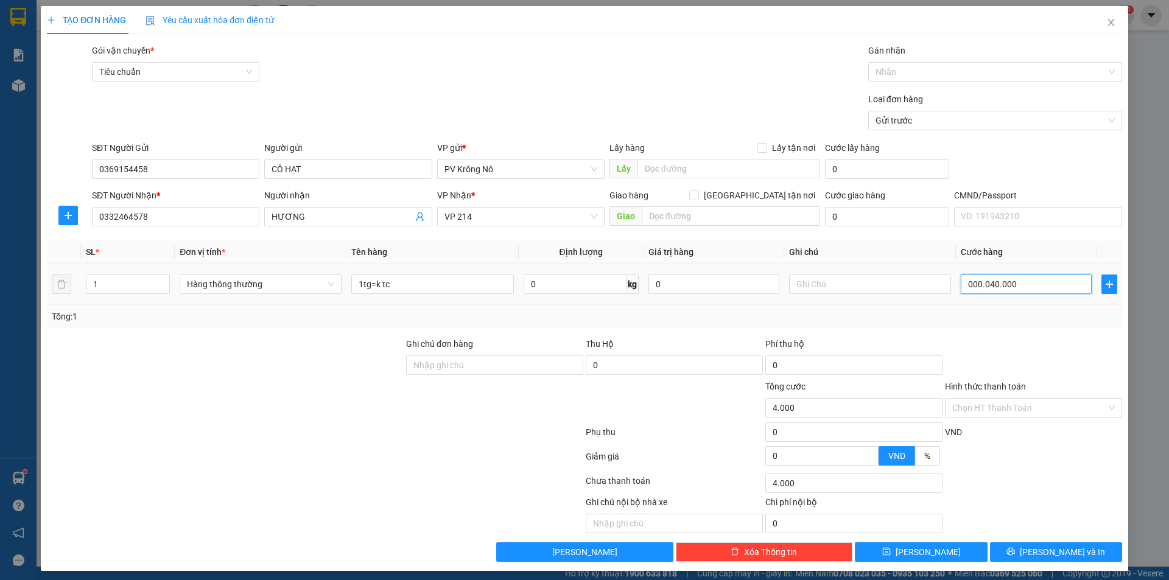
type input "40.000"
click at [1040, 410] on input "Hình thức thanh toán" at bounding box center [1029, 408] width 154 height 18
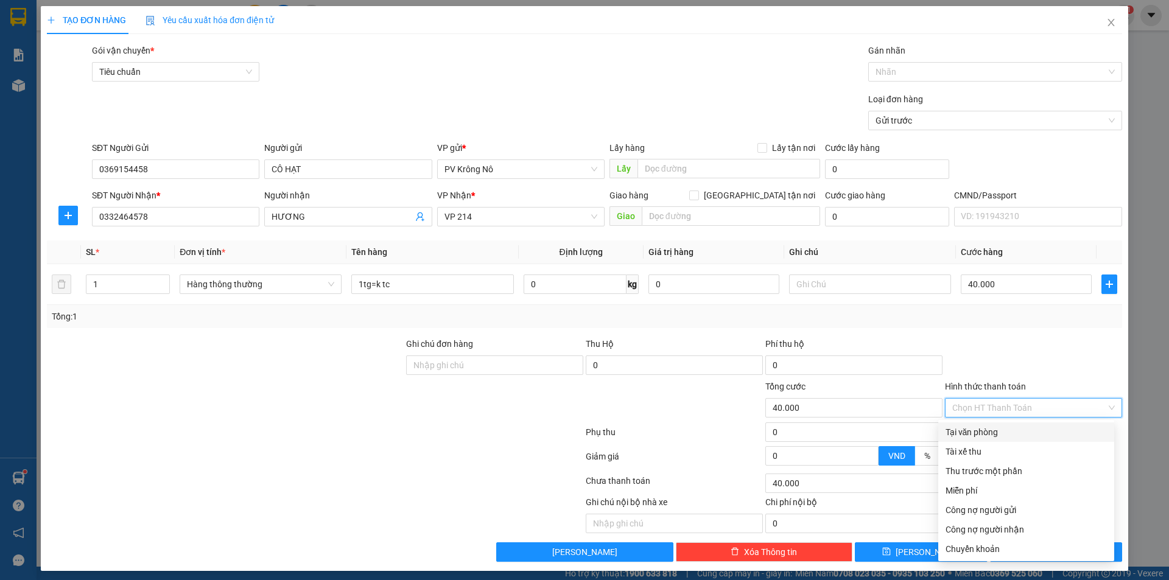
click at [972, 424] on div "Tại văn phòng" at bounding box center [1026, 431] width 176 height 19
type input "0"
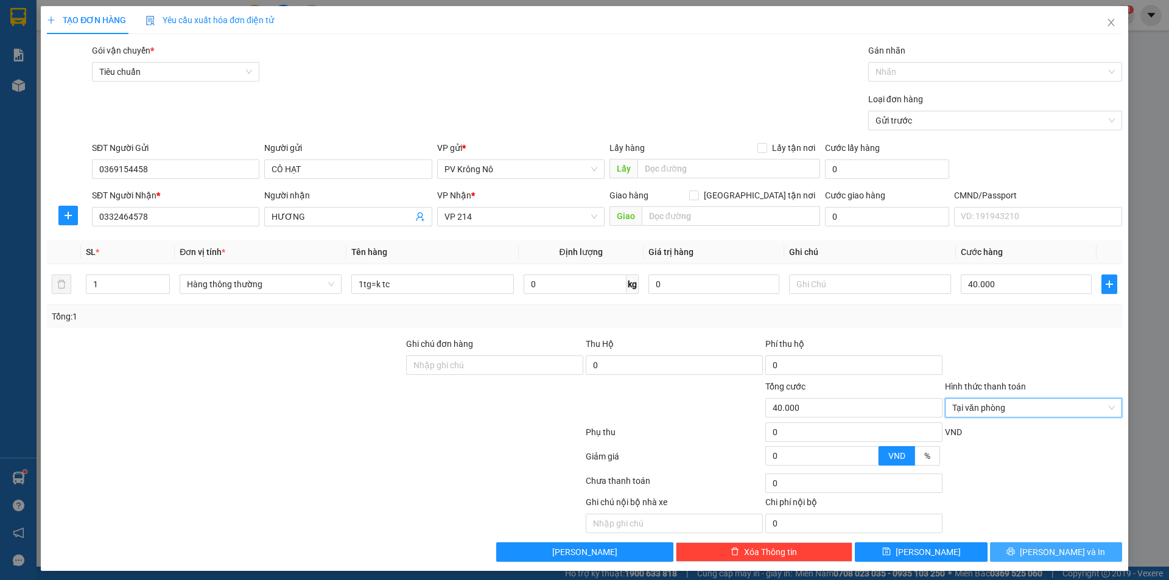
click at [1048, 545] on button "[PERSON_NAME] và In" at bounding box center [1056, 551] width 132 height 19
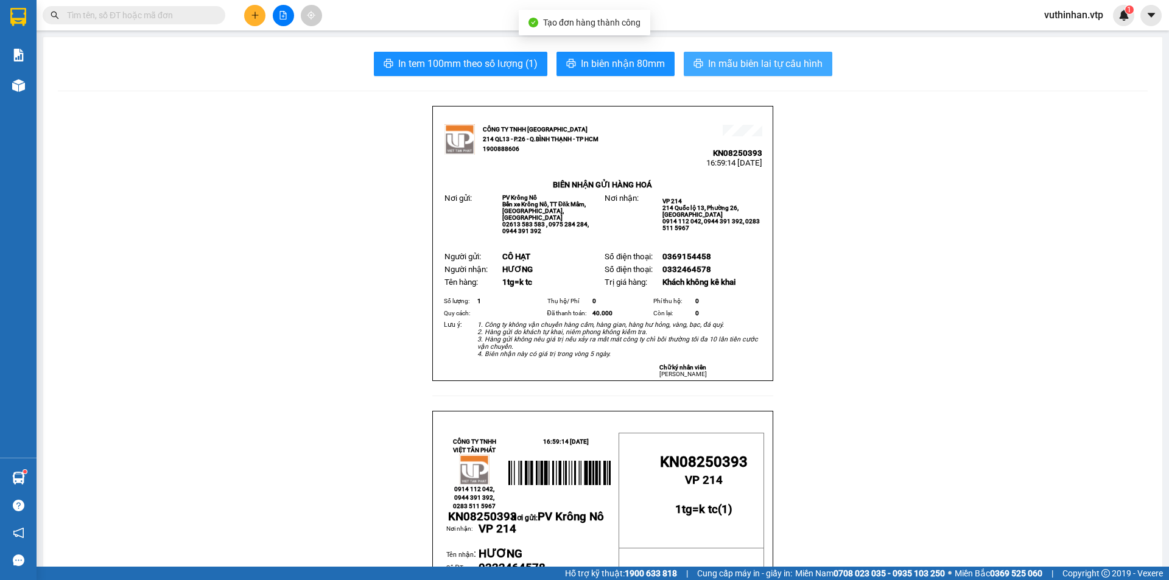
click at [728, 55] on button "In mẫu biên lai tự cấu hình" at bounding box center [758, 64] width 149 height 24
click at [265, 22] on div at bounding box center [282, 15] width 91 height 21
click at [261, 18] on button at bounding box center [254, 15] width 21 height 21
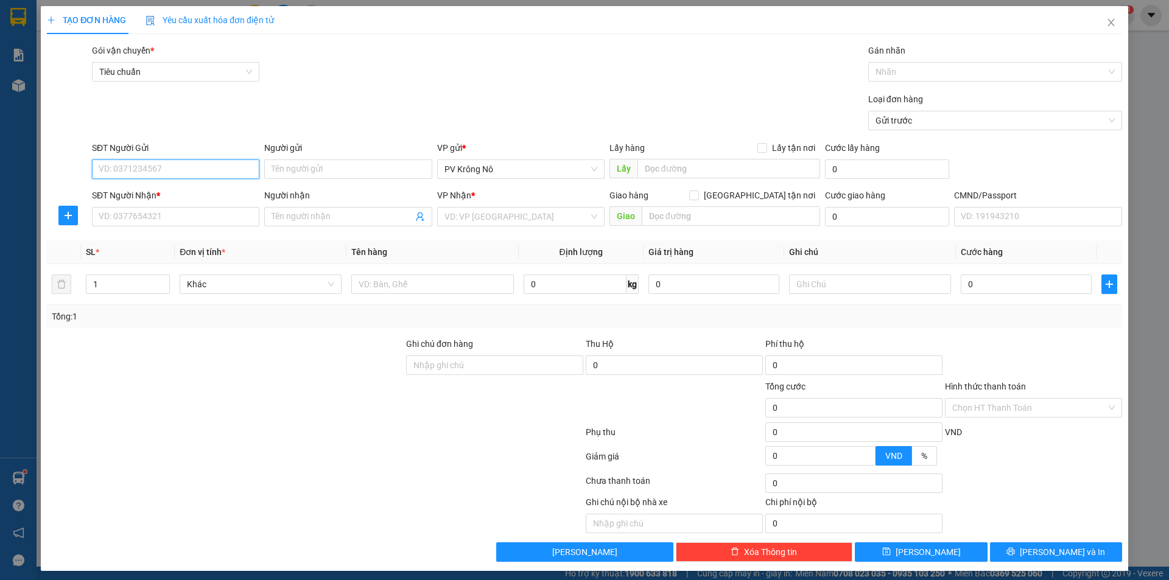
click at [212, 173] on input "SĐT Người Gửi" at bounding box center [175, 168] width 167 height 19
click at [158, 192] on div "0384246119 - cô oanh" at bounding box center [175, 193] width 152 height 13
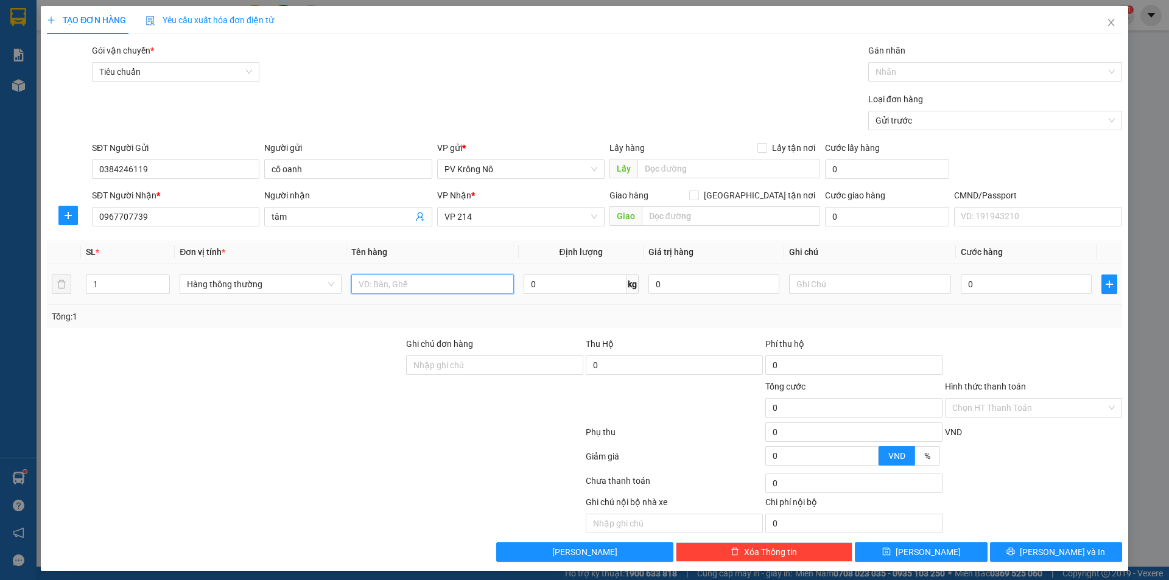
click at [436, 290] on input "text" at bounding box center [432, 284] width 162 height 19
click at [1001, 298] on td "0" at bounding box center [1026, 284] width 141 height 41
click at [1001, 288] on input "0" at bounding box center [1026, 284] width 131 height 19
click at [1017, 555] on button "[PERSON_NAME] và In" at bounding box center [1056, 551] width 132 height 19
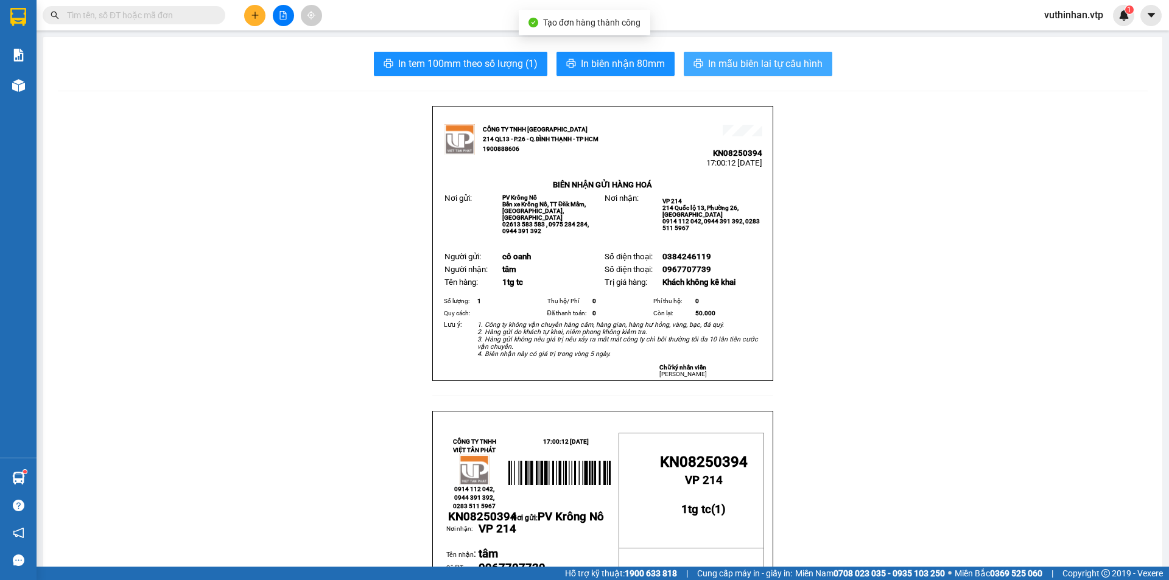
drag, startPoint x: 747, startPoint y: 70, endPoint x: 731, endPoint y: 69, distance: 16.4
click at [748, 69] on span "In mẫu biên lai tự cấu hình" at bounding box center [765, 63] width 114 height 15
click at [256, 21] on button at bounding box center [254, 15] width 21 height 21
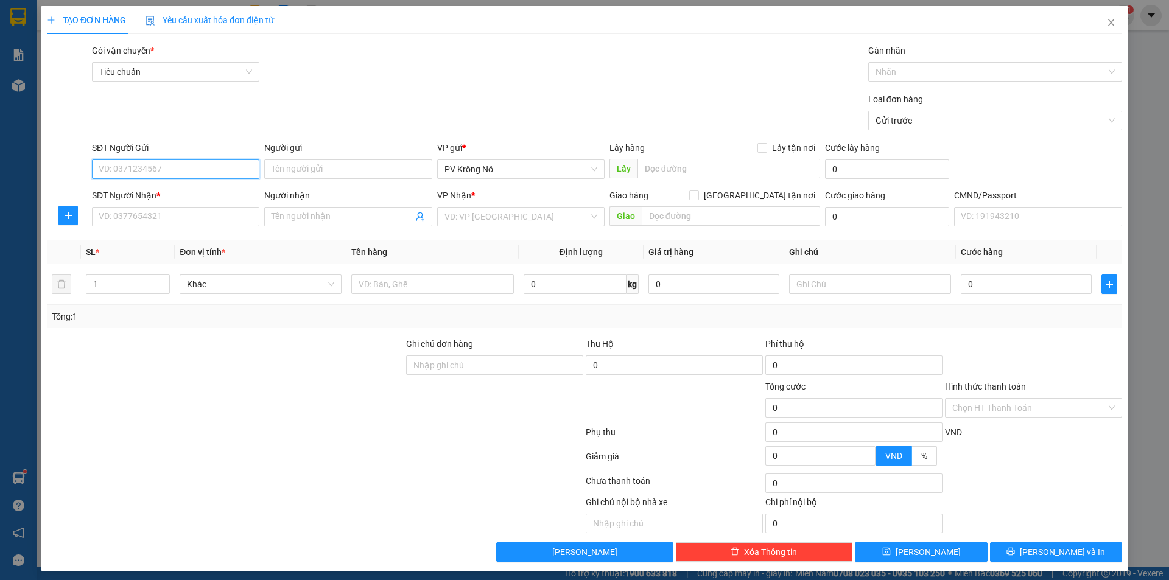
click at [121, 169] on input "SĐT Người Gửi" at bounding box center [175, 168] width 167 height 19
click at [149, 192] on div "0343537709 - CÔ" at bounding box center [175, 193] width 152 height 13
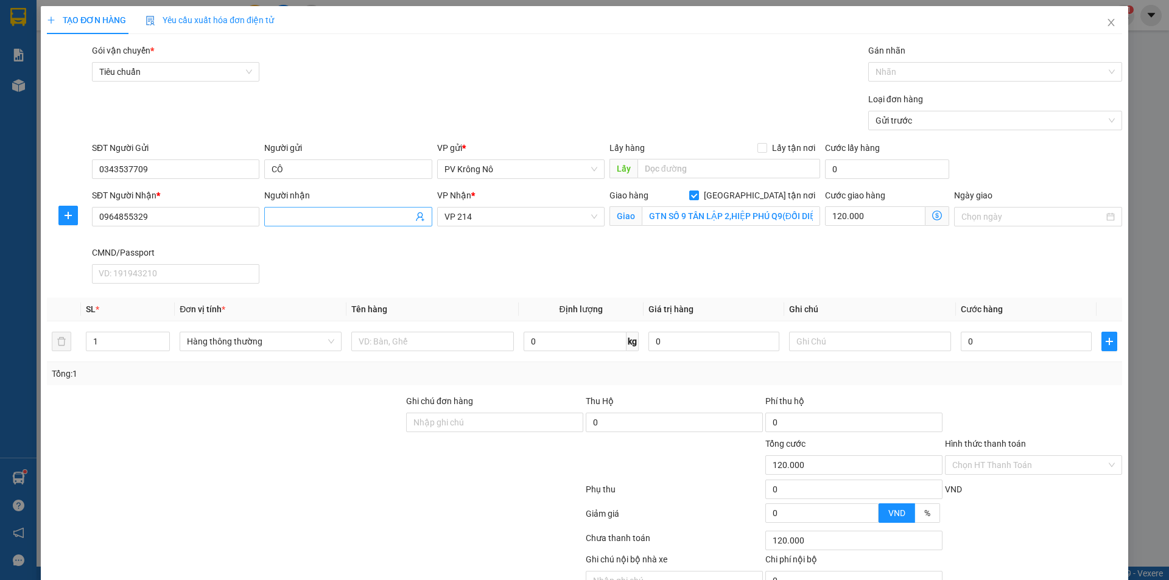
click at [368, 221] on input "Người nhận" at bounding box center [342, 216] width 141 height 13
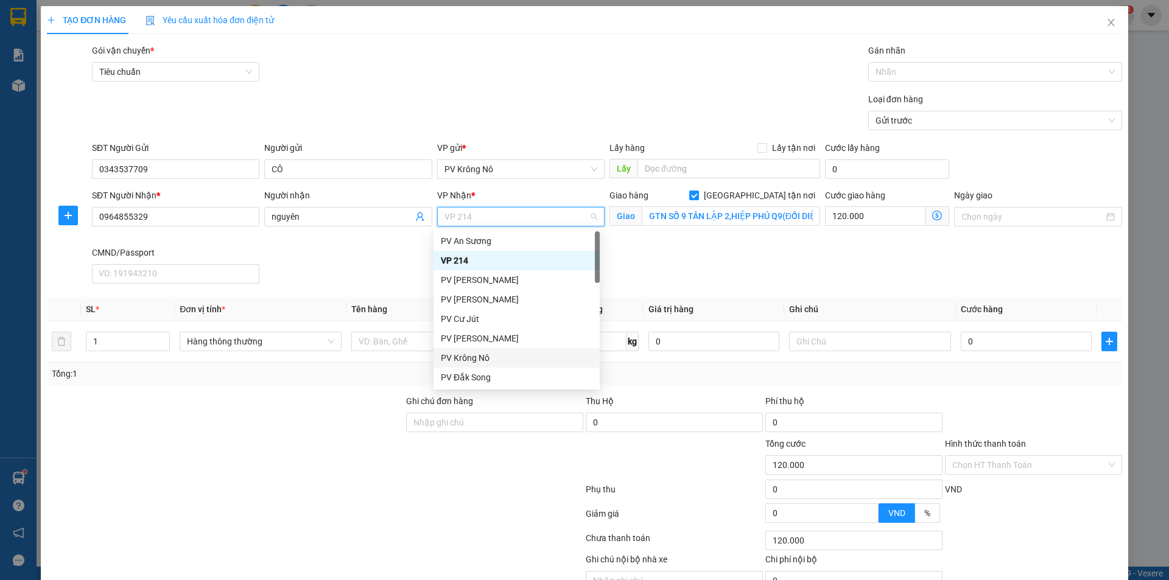
click at [282, 499] on div at bounding box center [315, 492] width 539 height 24
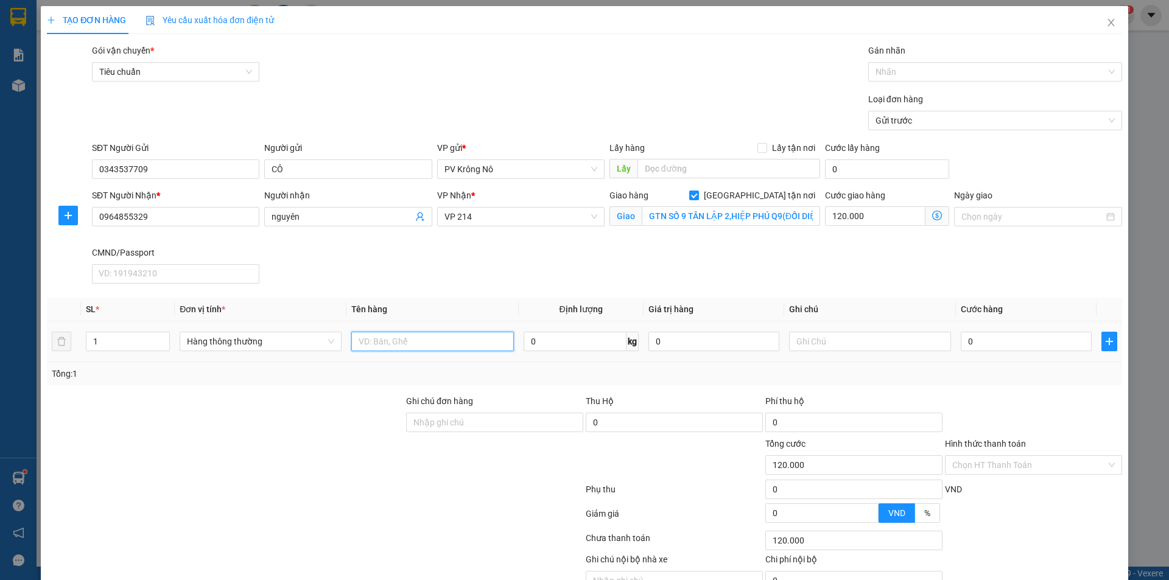
click at [412, 339] on input "text" at bounding box center [432, 341] width 162 height 19
click at [1024, 343] on input "0" at bounding box center [1026, 341] width 131 height 19
click at [964, 463] on input "Hình thức thanh toán" at bounding box center [1029, 465] width 154 height 18
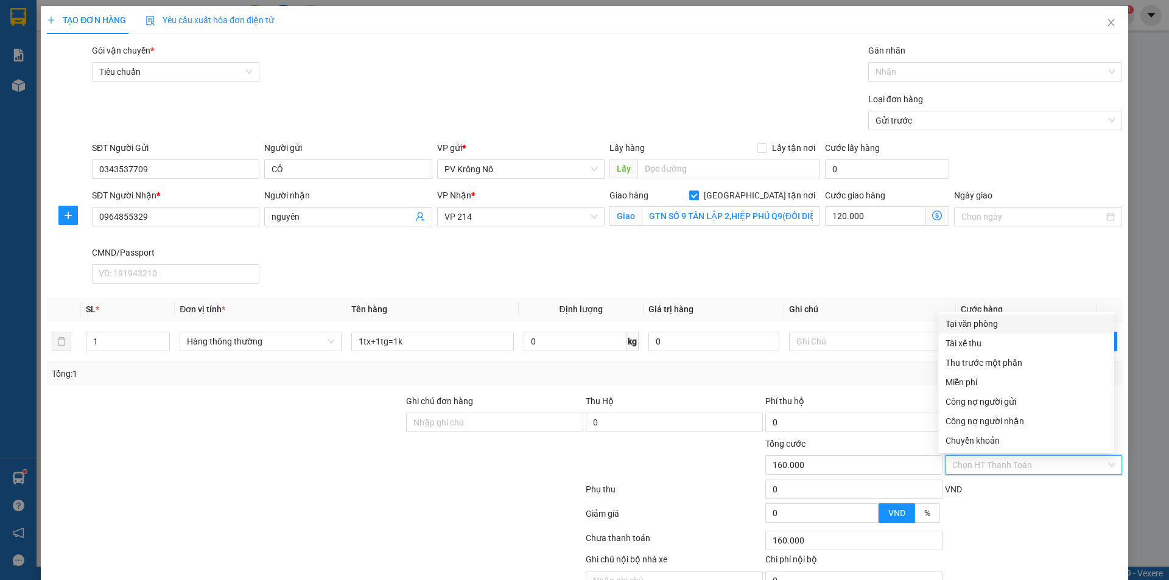
click at [987, 329] on div "Tại văn phòng" at bounding box center [1025, 323] width 161 height 13
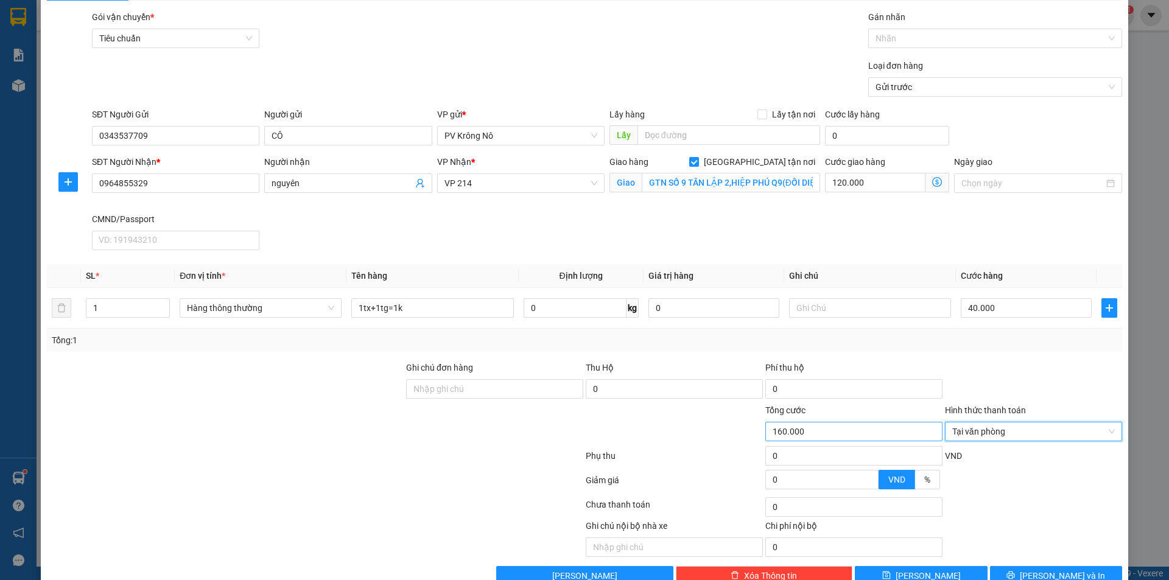
scroll to position [63, 0]
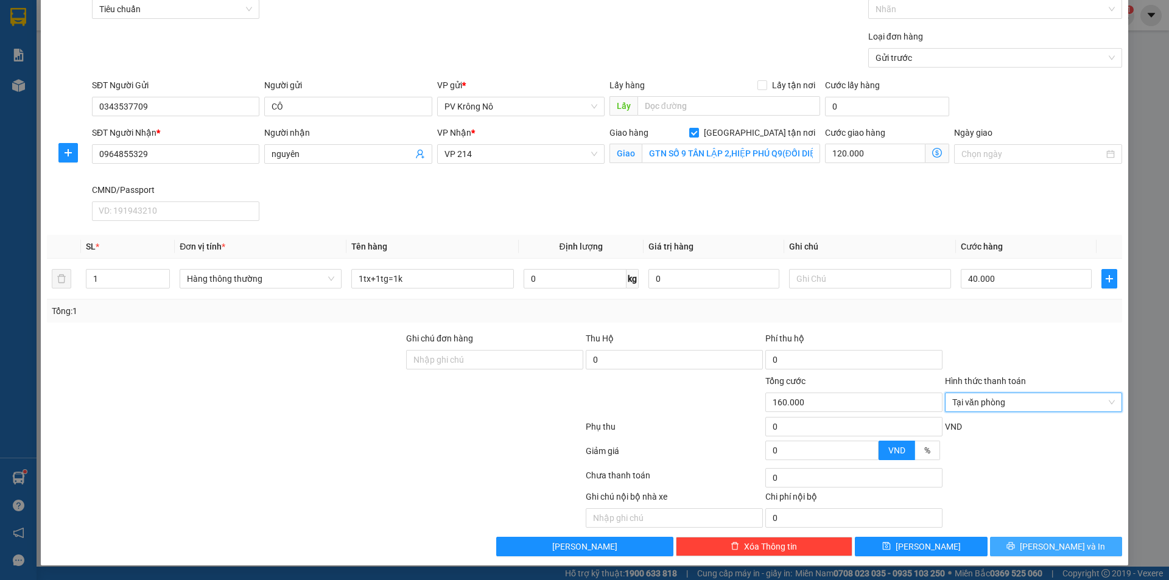
click at [1052, 547] on span "[PERSON_NAME] và In" at bounding box center [1062, 546] width 85 height 13
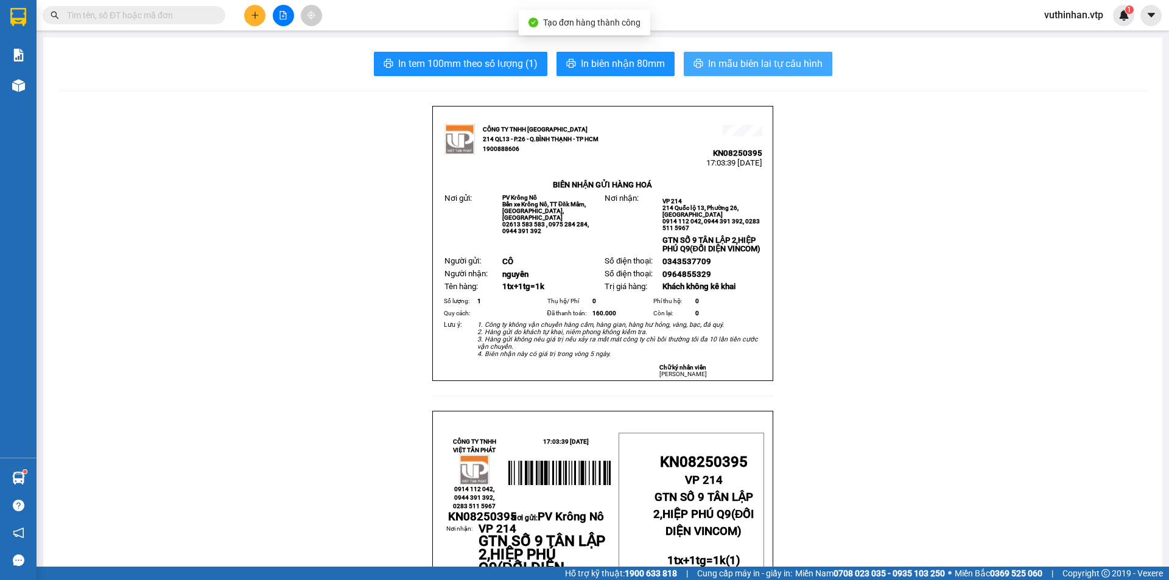
click at [780, 58] on span "In mẫu biên lai tự cấu hình" at bounding box center [765, 63] width 114 height 15
click at [785, 58] on span "In mẫu biên lai tự cấu hình" at bounding box center [765, 63] width 114 height 15
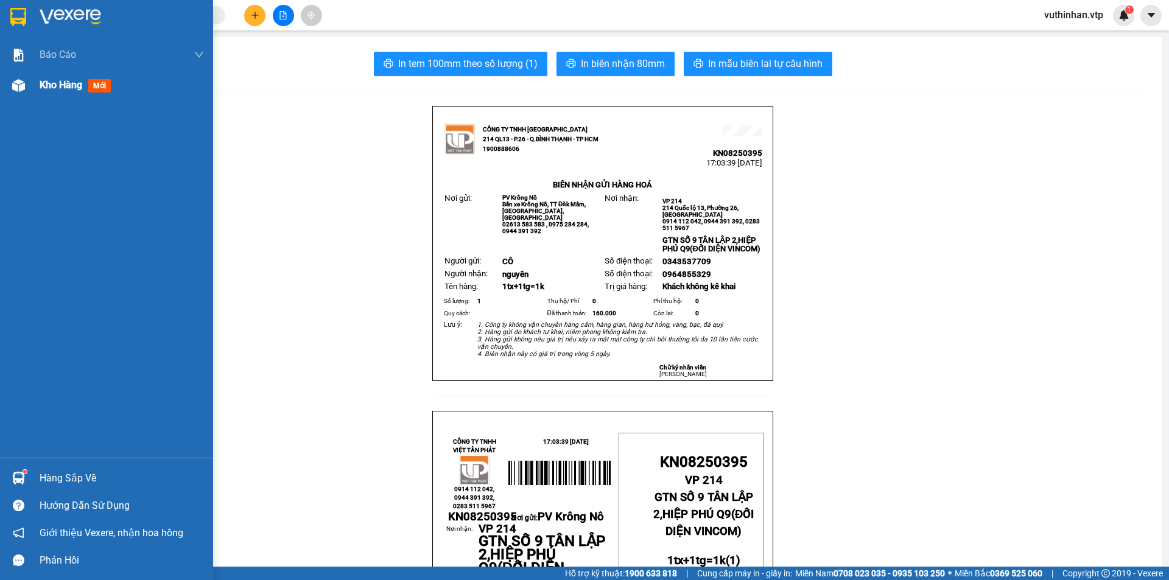
click at [49, 94] on div "Kho hàng mới" at bounding box center [122, 85] width 164 height 30
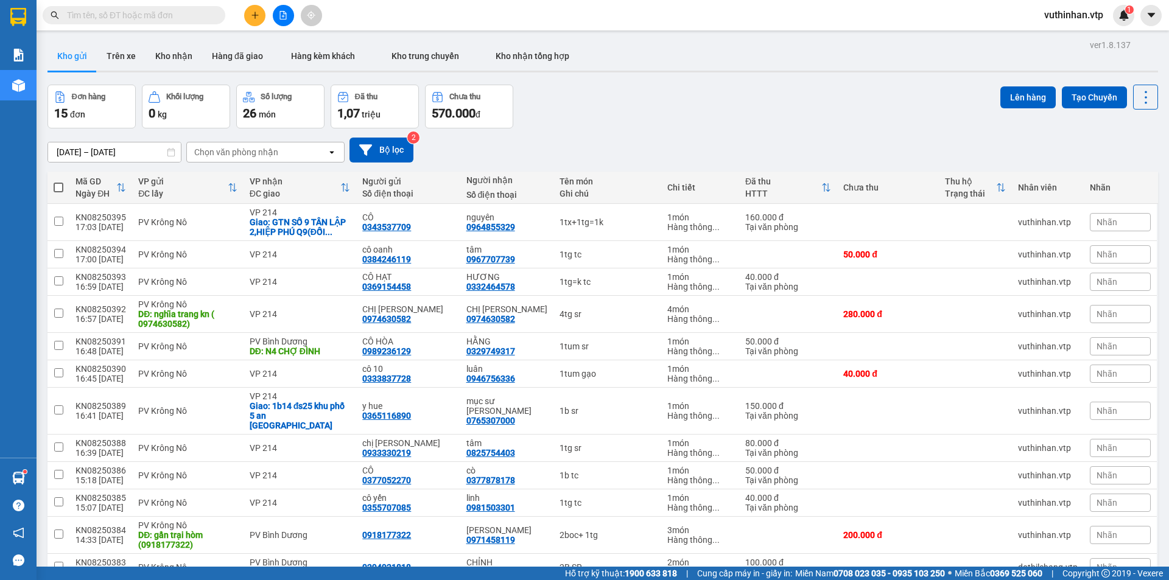
click at [261, 12] on button at bounding box center [254, 15] width 21 height 21
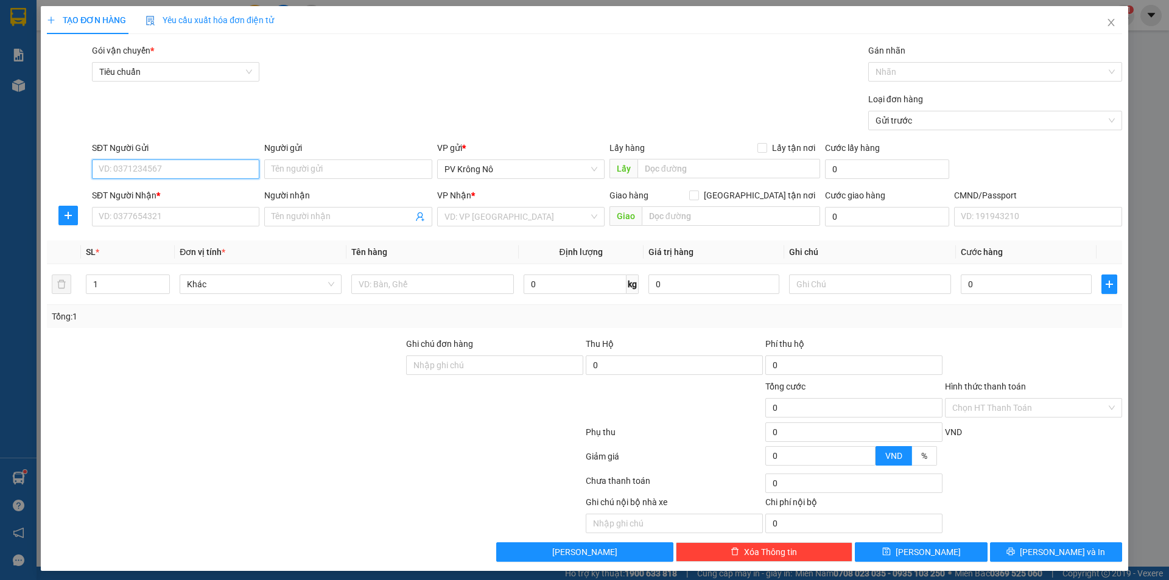
click at [125, 166] on input "SĐT Người Gửi" at bounding box center [175, 168] width 167 height 19
click at [130, 194] on div "0369543440" at bounding box center [175, 193] width 152 height 13
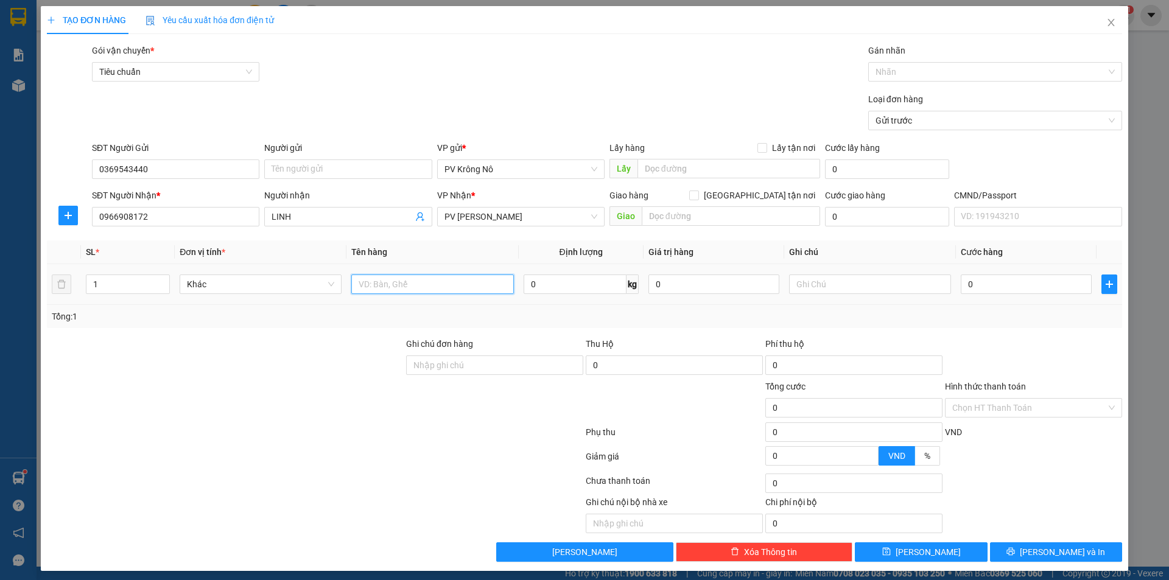
click at [366, 279] on input "text" at bounding box center [432, 284] width 162 height 19
click at [995, 284] on input "0" at bounding box center [1026, 284] width 131 height 19
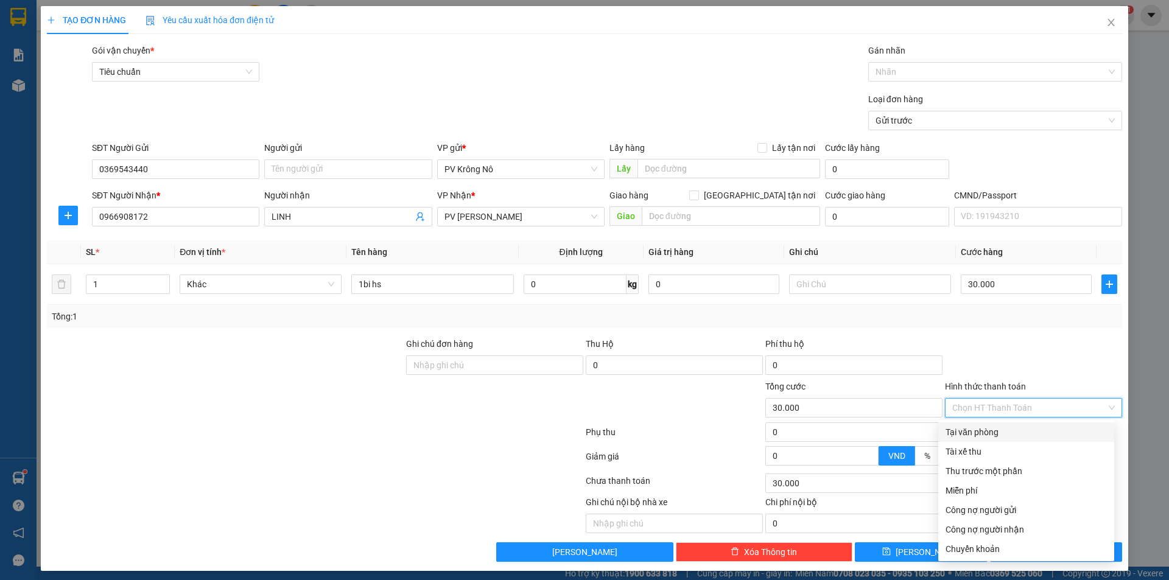
click at [1023, 408] on input "Hình thức thanh toán" at bounding box center [1029, 408] width 154 height 18
click at [977, 436] on div "Tại văn phòng" at bounding box center [1025, 432] width 161 height 13
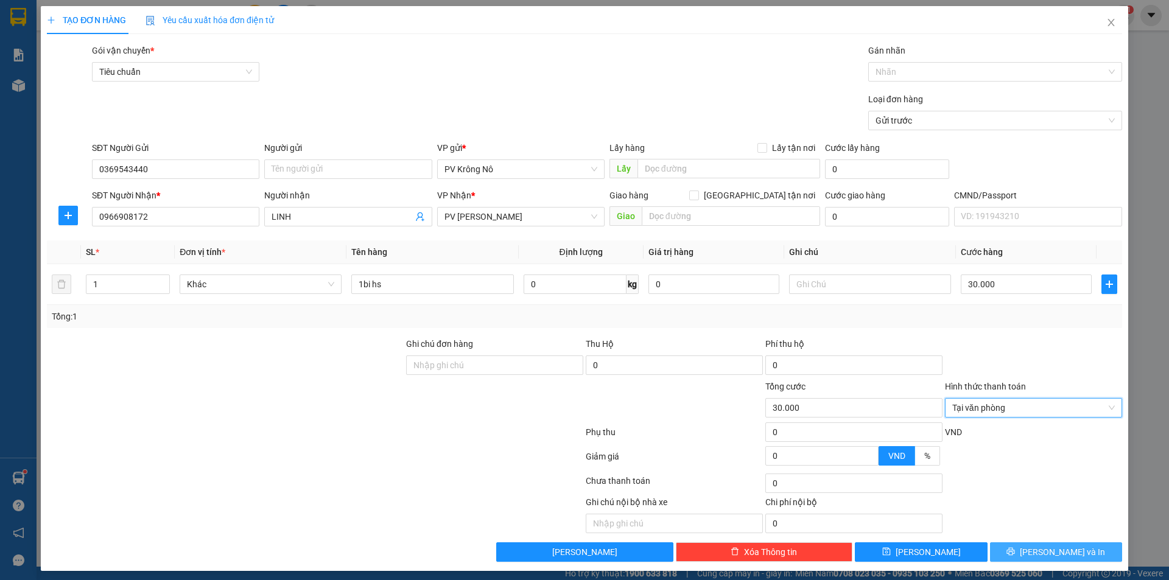
click at [1045, 553] on span "[PERSON_NAME] và In" at bounding box center [1062, 551] width 85 height 13
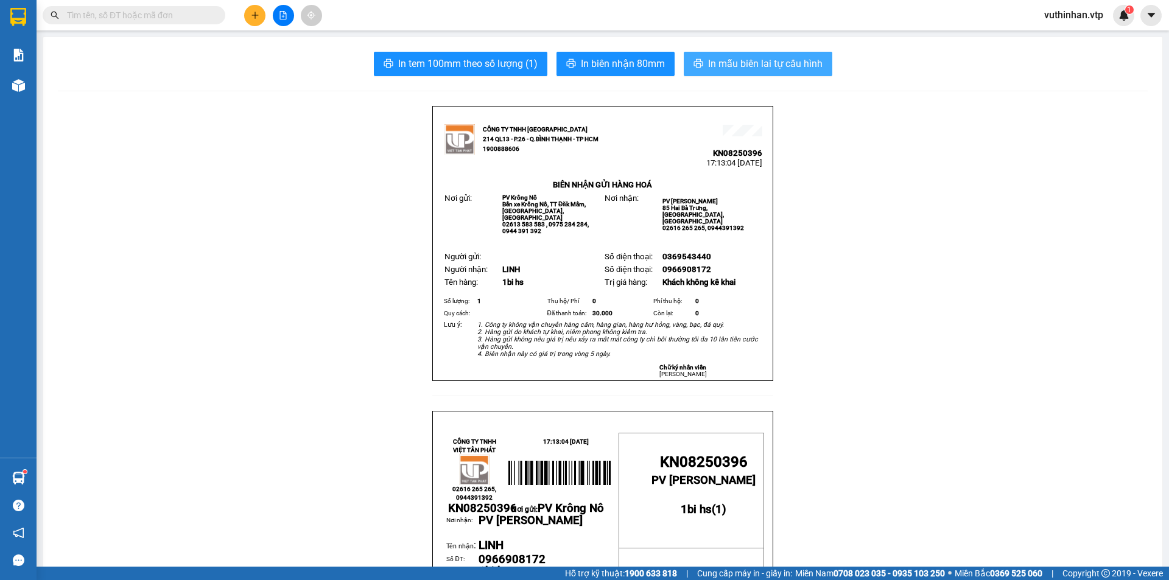
click at [721, 71] on span "In mẫu biên lai tự cấu hình" at bounding box center [765, 63] width 114 height 15
click at [261, 18] on button at bounding box center [254, 15] width 21 height 21
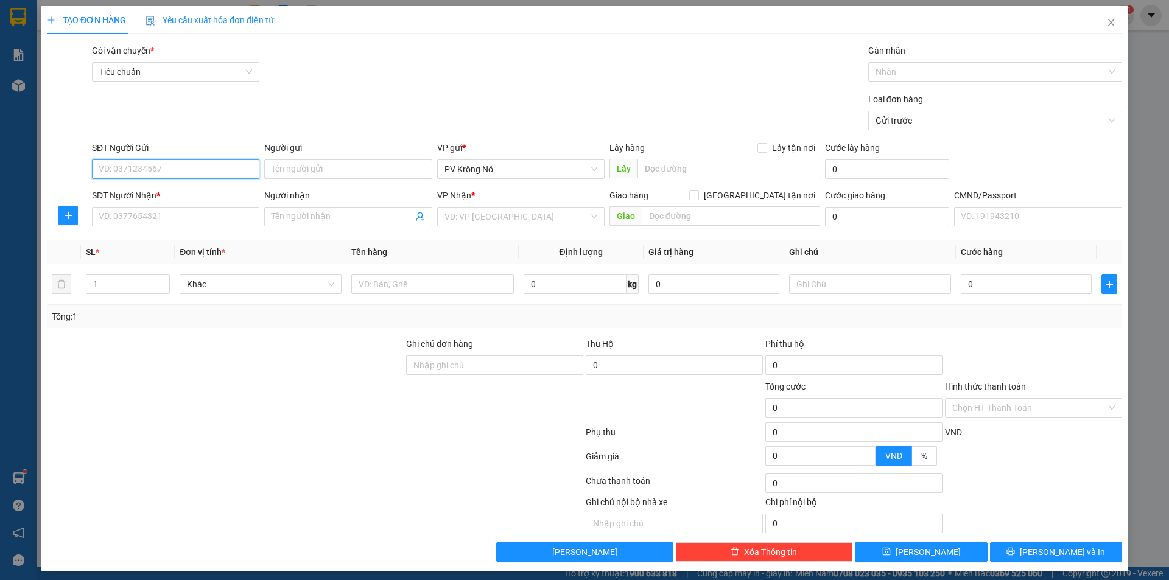
click at [166, 170] on input "SĐT Người Gửi" at bounding box center [175, 168] width 167 height 19
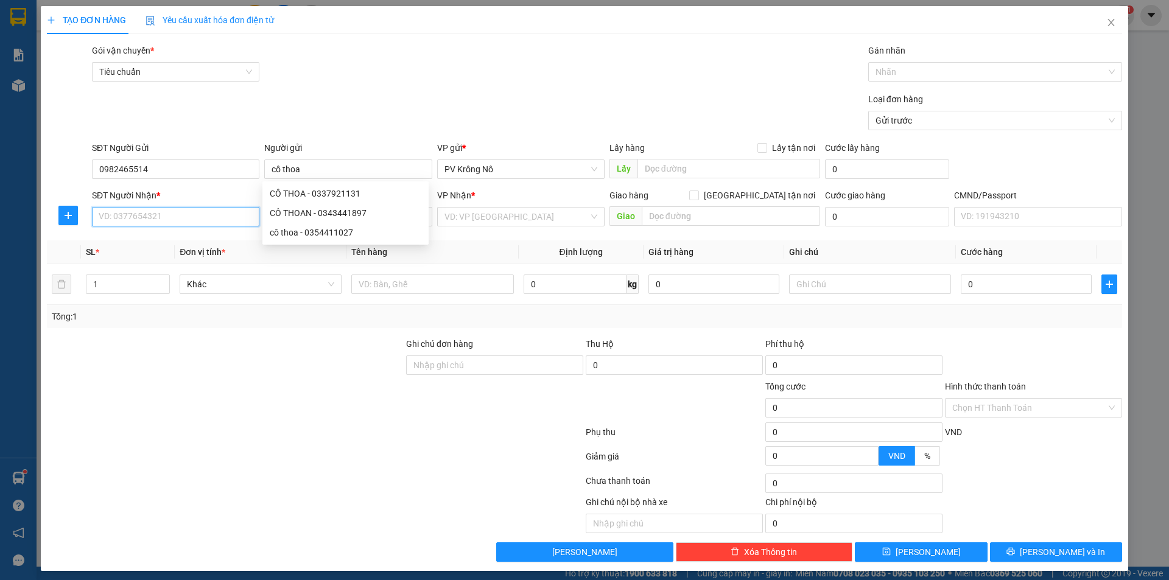
click at [188, 222] on input "SĐT Người Nhận *" at bounding box center [175, 216] width 167 height 19
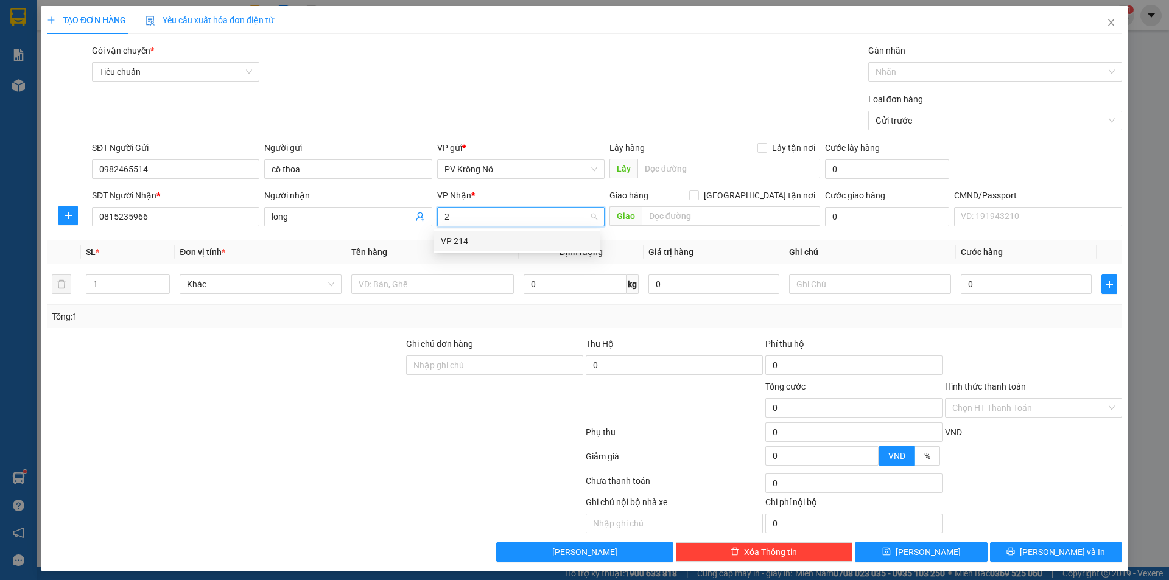
click at [458, 247] on div "VP 214" at bounding box center [517, 240] width 152 height 13
click at [726, 219] on input "text" at bounding box center [731, 215] width 178 height 19
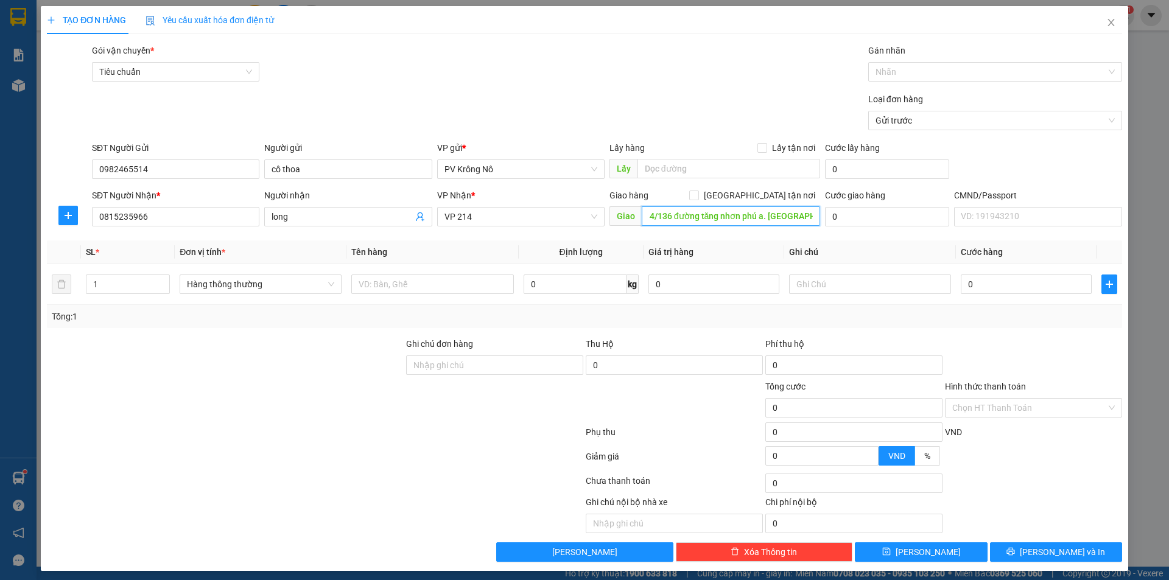
scroll to position [0, 12]
click at [698, 194] on input "[GEOGRAPHIC_DATA] tận nơi" at bounding box center [693, 195] width 9 height 9
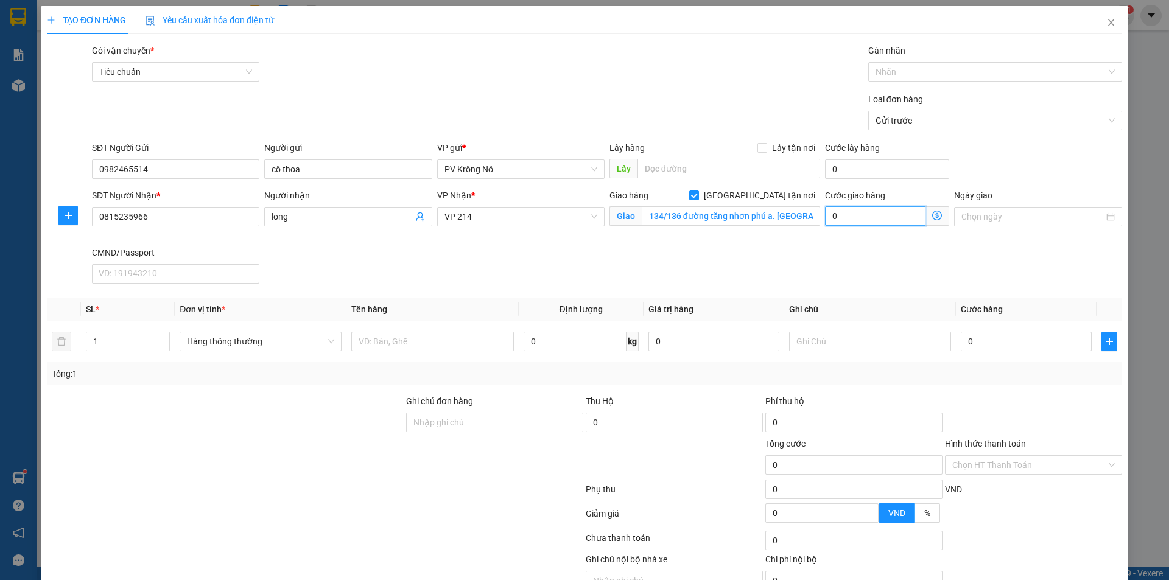
click at [865, 212] on input "0" at bounding box center [875, 215] width 100 height 19
click at [807, 216] on input "134/136 đường tăng nhơn phú a. tp thủ đức" at bounding box center [731, 215] width 178 height 19
click at [810, 213] on input "134/136 đường tăng nhơn phú a. tp thủ đức" at bounding box center [731, 215] width 178 height 19
click at [805, 218] on input "134/136 đường tăng nhơn phú a. tp thủ đức" at bounding box center [731, 215] width 178 height 19
click at [430, 343] on input "text" at bounding box center [432, 341] width 162 height 19
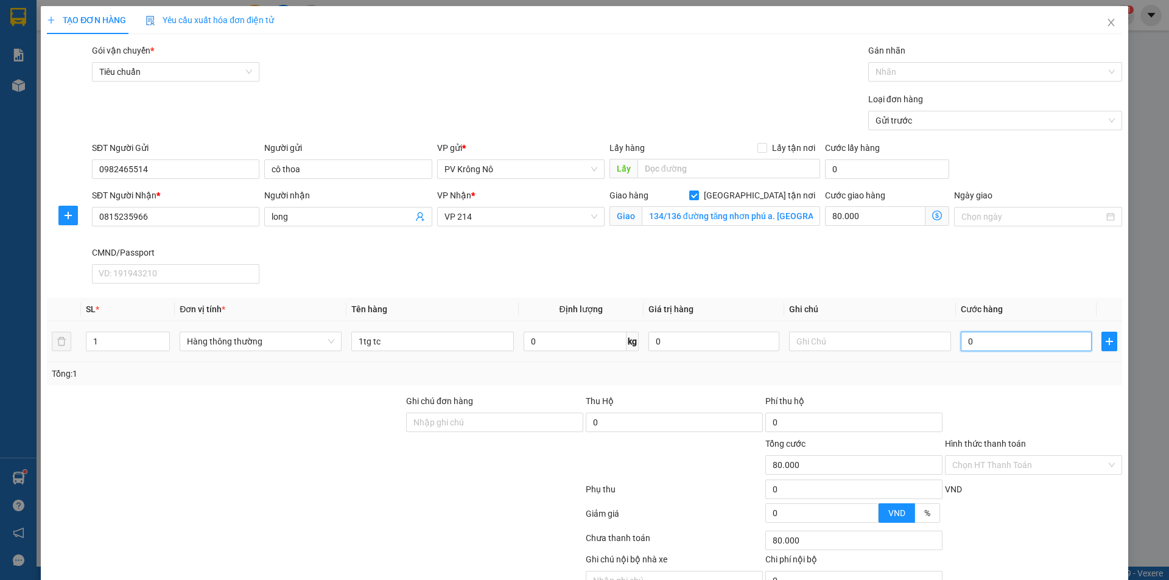
click at [985, 344] on input "0" at bounding box center [1026, 341] width 131 height 19
click at [992, 467] on input "Hình thức thanh toán" at bounding box center [1029, 465] width 154 height 18
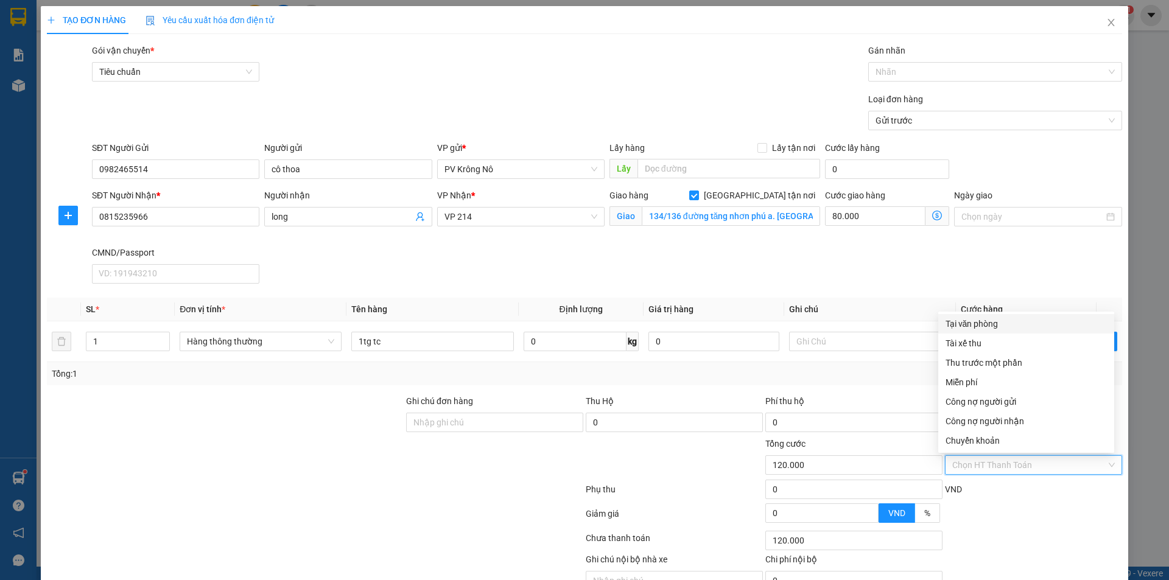
drag, startPoint x: 979, startPoint y: 323, endPoint x: 780, endPoint y: 290, distance: 202.4
click at [979, 323] on div "Tại văn phòng" at bounding box center [1025, 323] width 161 height 13
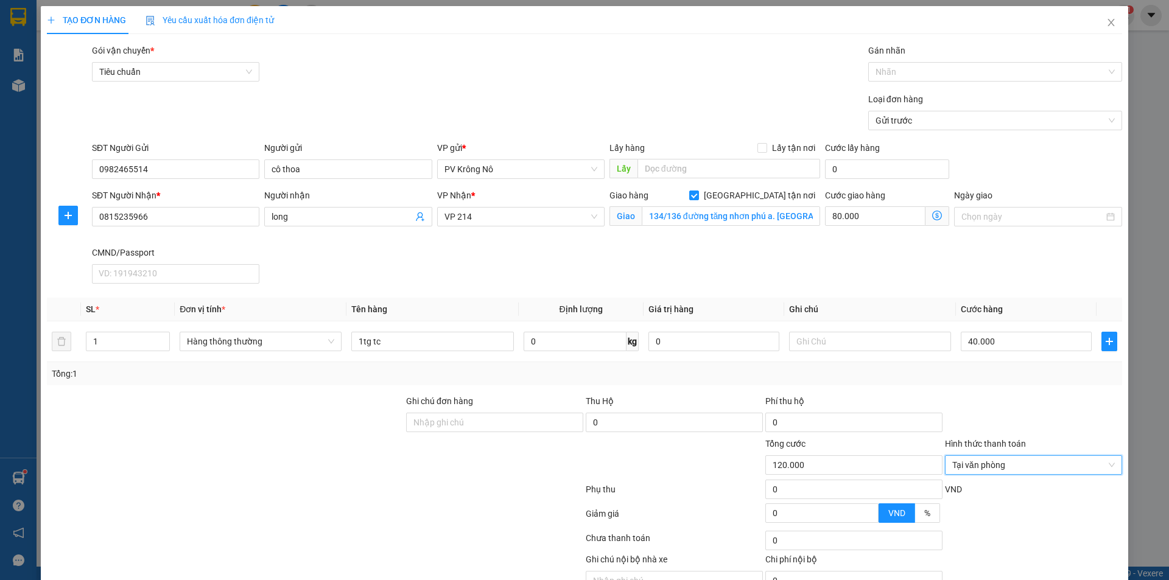
scroll to position [63, 0]
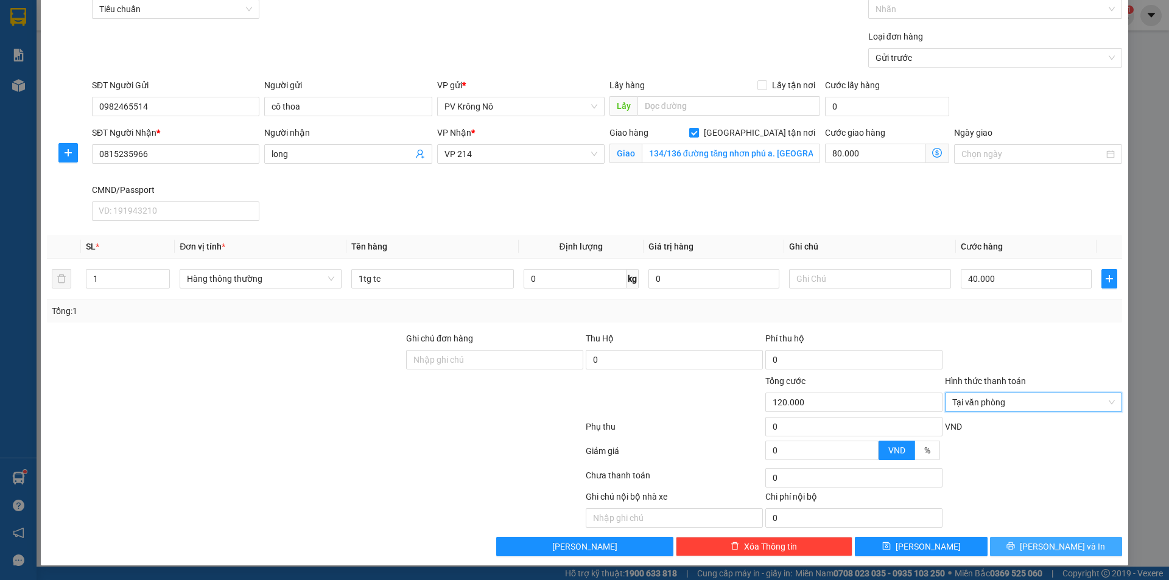
drag, startPoint x: 1014, startPoint y: 542, endPoint x: 1042, endPoint y: 479, distance: 68.9
click at [1014, 542] on button "[PERSON_NAME] và In" at bounding box center [1056, 546] width 132 height 19
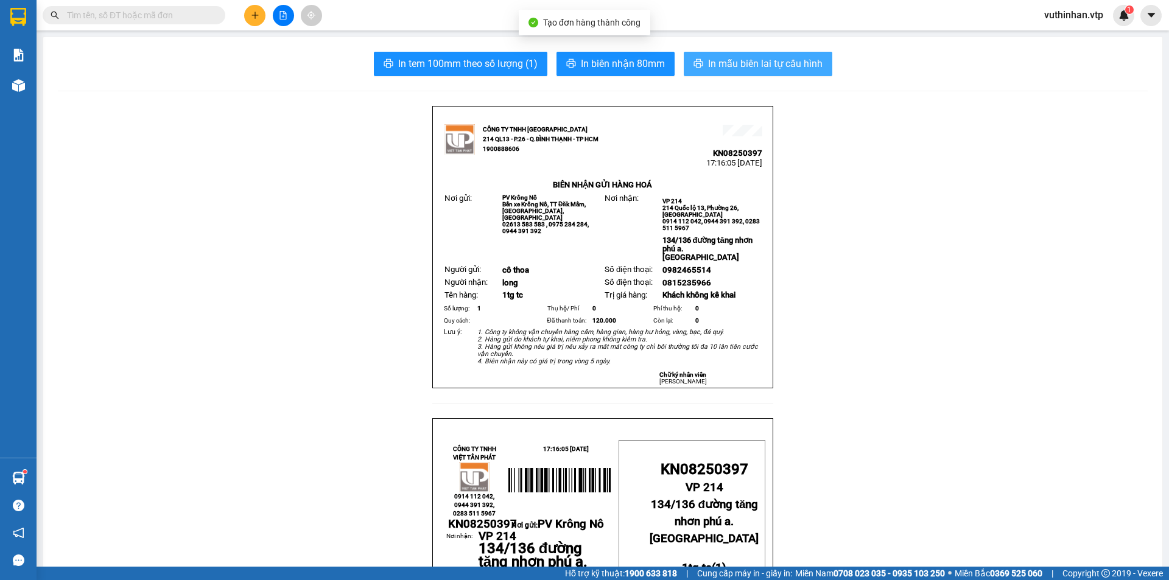
click at [745, 69] on span "In mẫu biên lai tự cấu hình" at bounding box center [765, 63] width 114 height 15
click at [259, 11] on button at bounding box center [254, 15] width 21 height 21
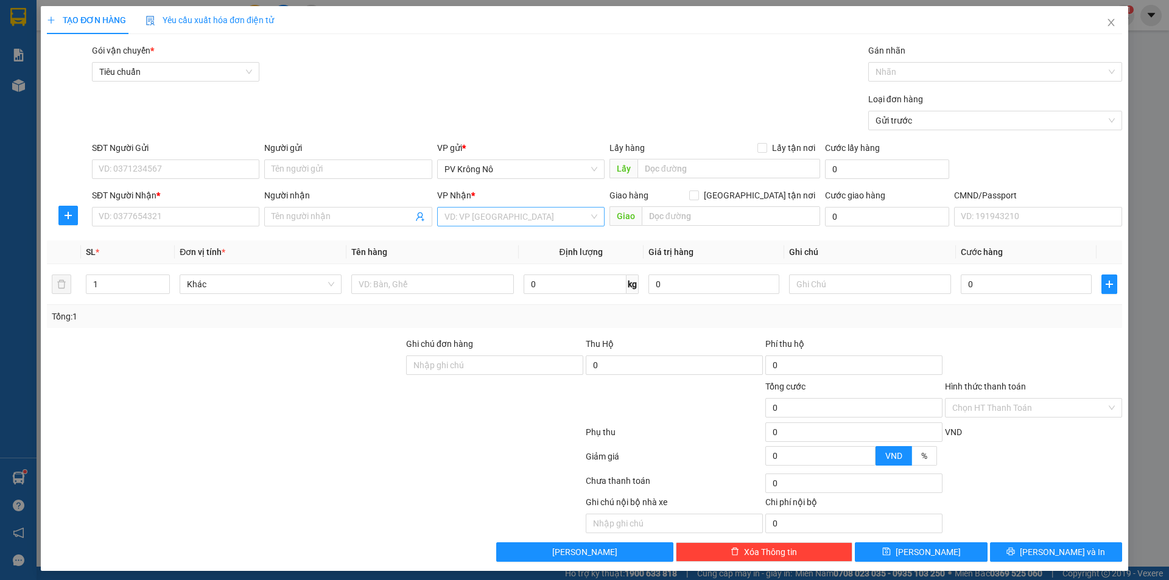
click at [491, 214] on input "search" at bounding box center [516, 217] width 144 height 18
click at [457, 238] on div "VP 214" at bounding box center [517, 240] width 152 height 13
click at [198, 174] on input "SĐT Người Gửi" at bounding box center [175, 168] width 167 height 19
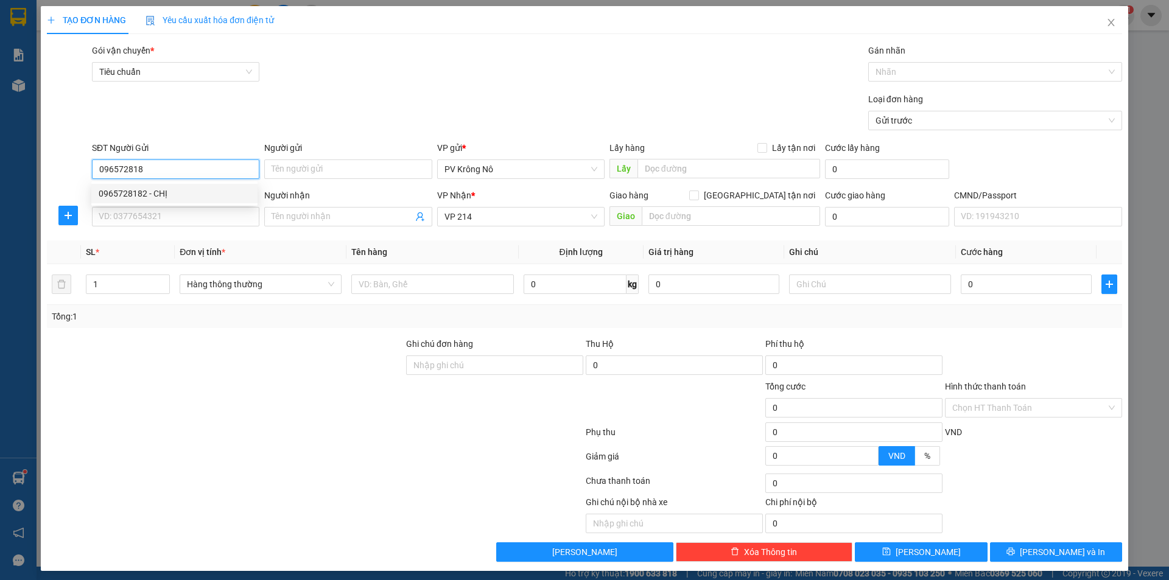
click at [143, 191] on div "0965728182 - CHỊ" at bounding box center [175, 193] width 152 height 13
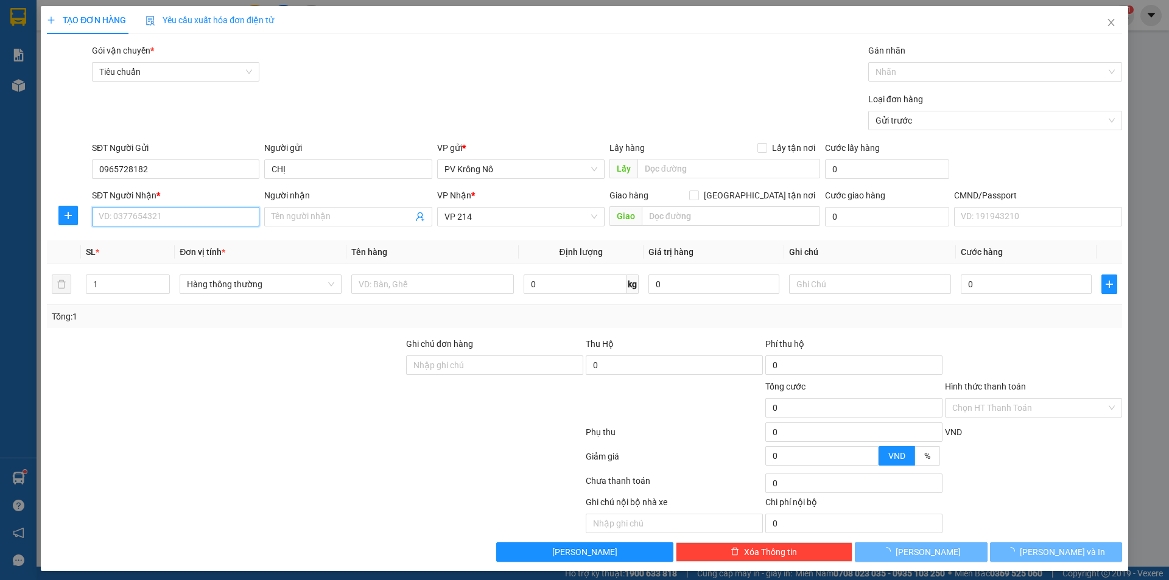
click at [158, 213] on input "SĐT Người Nhận *" at bounding box center [175, 216] width 167 height 19
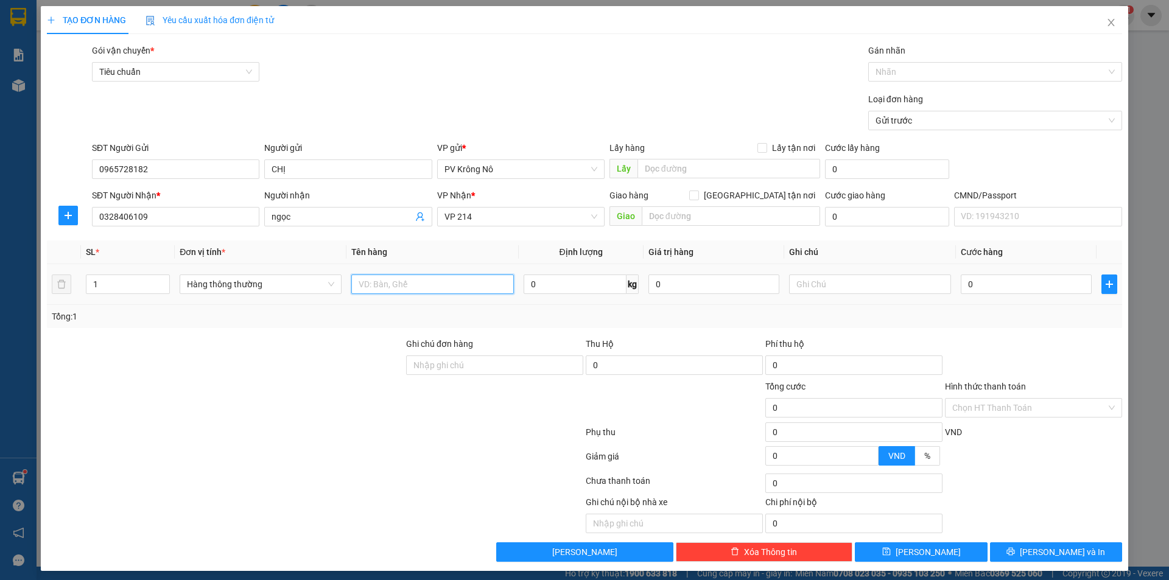
click at [377, 287] on input "text" at bounding box center [432, 284] width 162 height 19
click at [1012, 286] on input "0" at bounding box center [1026, 284] width 131 height 19
click at [427, 282] on input "1tx=k" at bounding box center [432, 284] width 162 height 19
click at [1032, 284] on input "0" at bounding box center [1026, 284] width 131 height 19
click at [1012, 408] on input "Hình thức thanh toán" at bounding box center [1029, 408] width 154 height 18
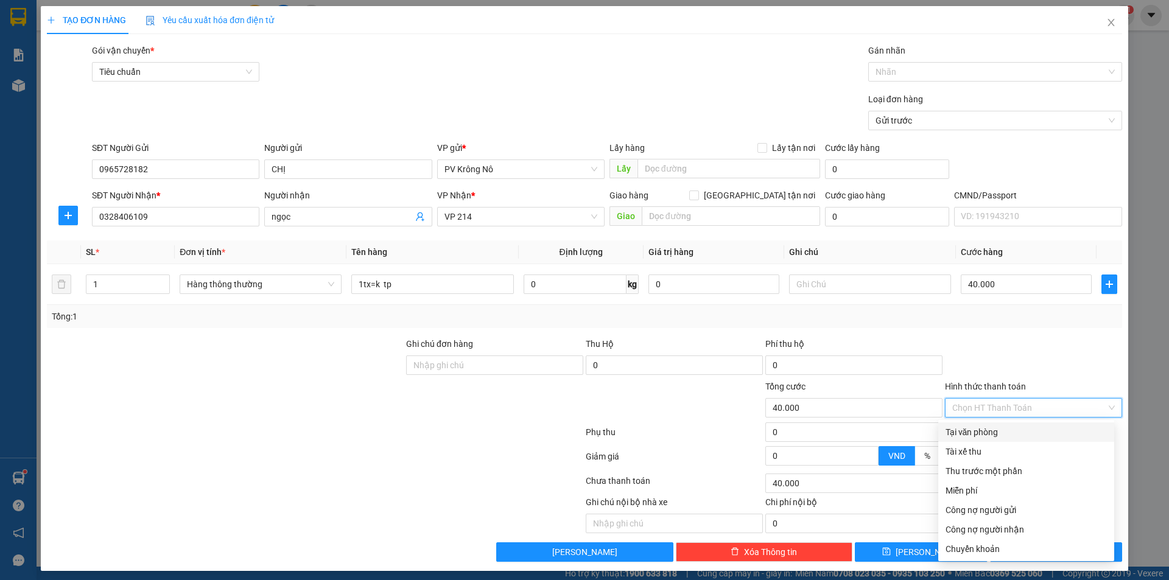
click at [992, 432] on div "Tại văn phòng" at bounding box center [1025, 432] width 161 height 13
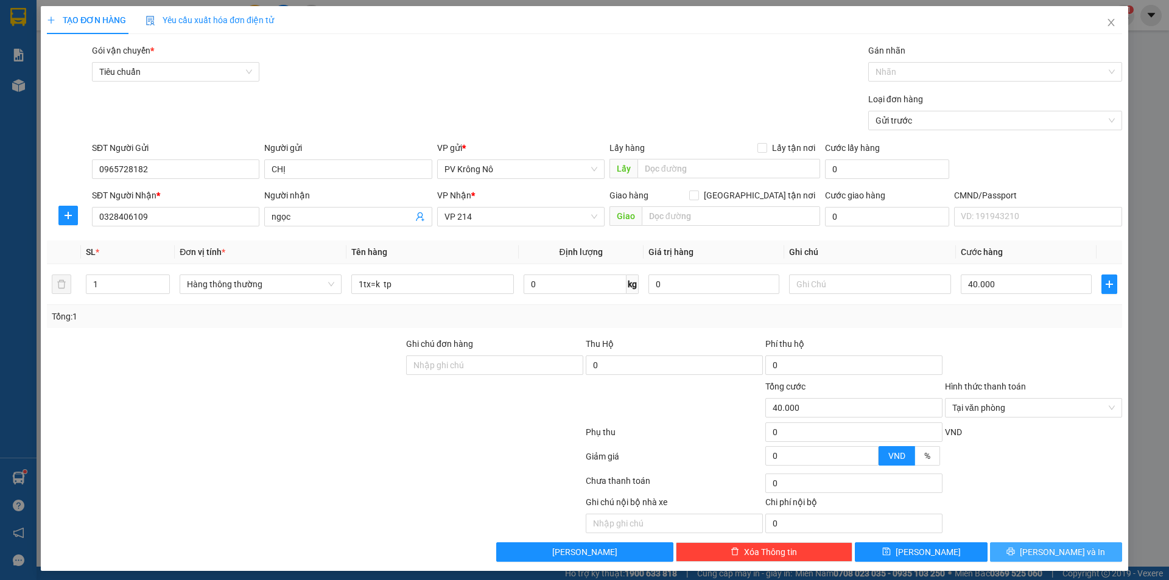
click at [1015, 549] on icon "printer" at bounding box center [1010, 551] width 9 height 9
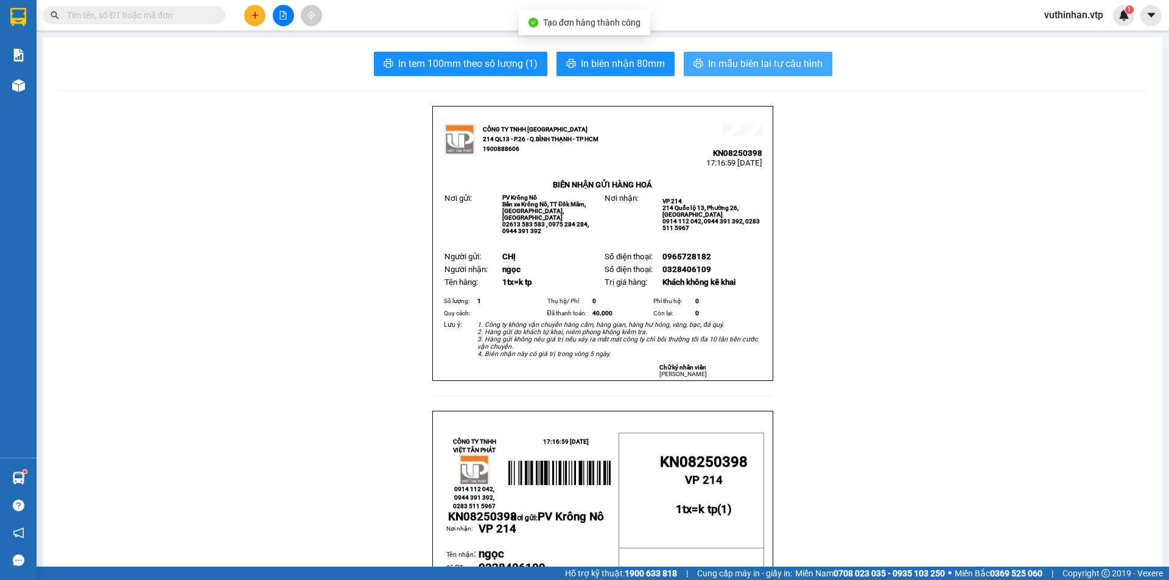
click at [741, 64] on span "In mẫu biên lai tự cấu hình" at bounding box center [765, 63] width 114 height 15
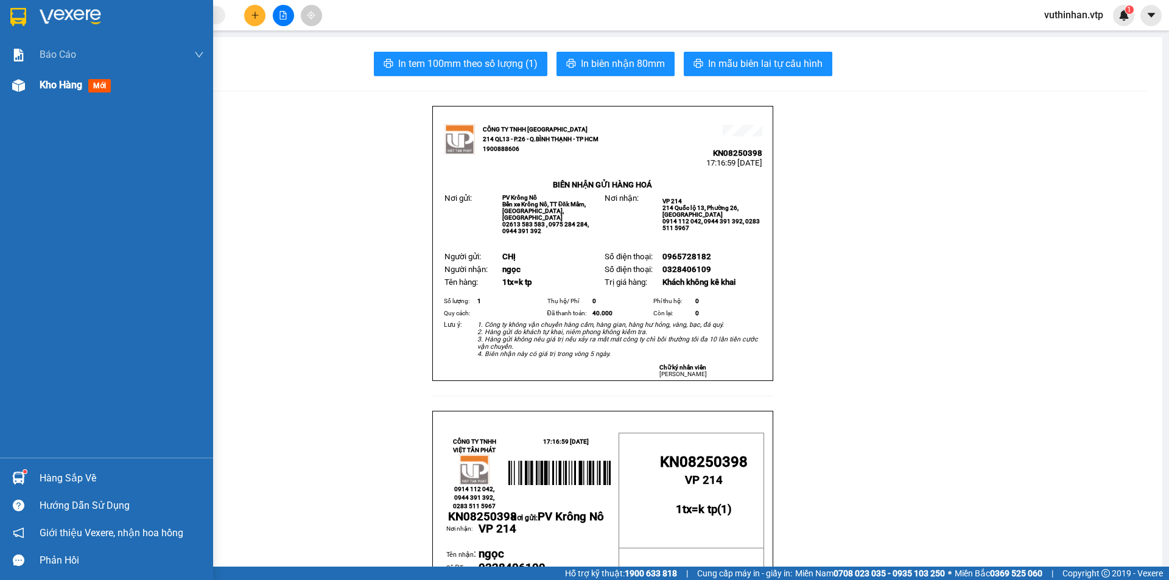
click at [50, 91] on span "Kho hàng" at bounding box center [61, 85] width 43 height 12
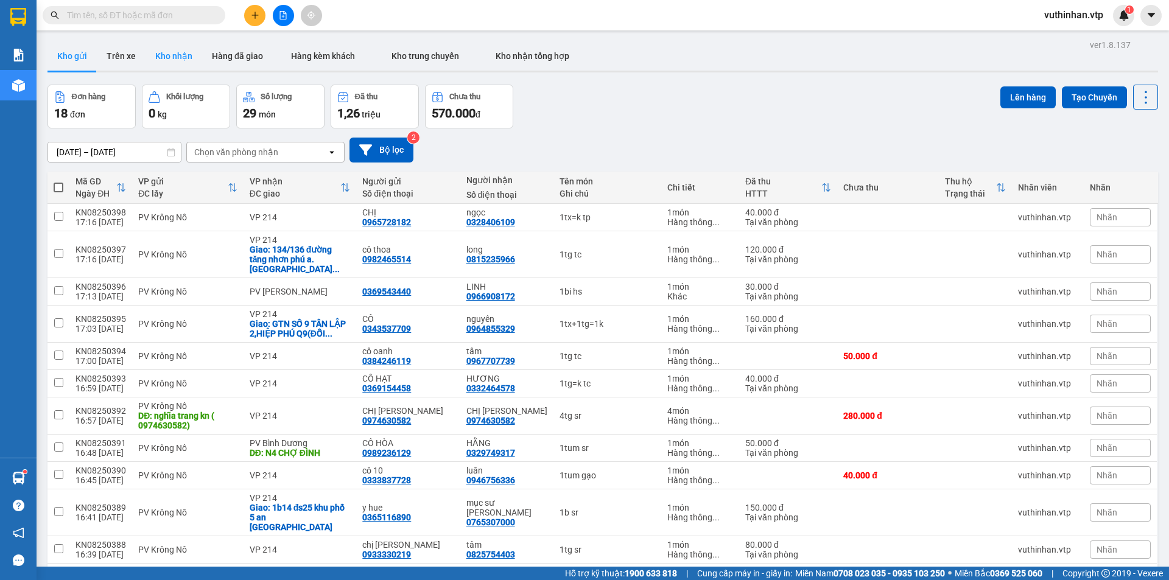
click at [156, 52] on button "Kho nhận" at bounding box center [173, 55] width 57 height 29
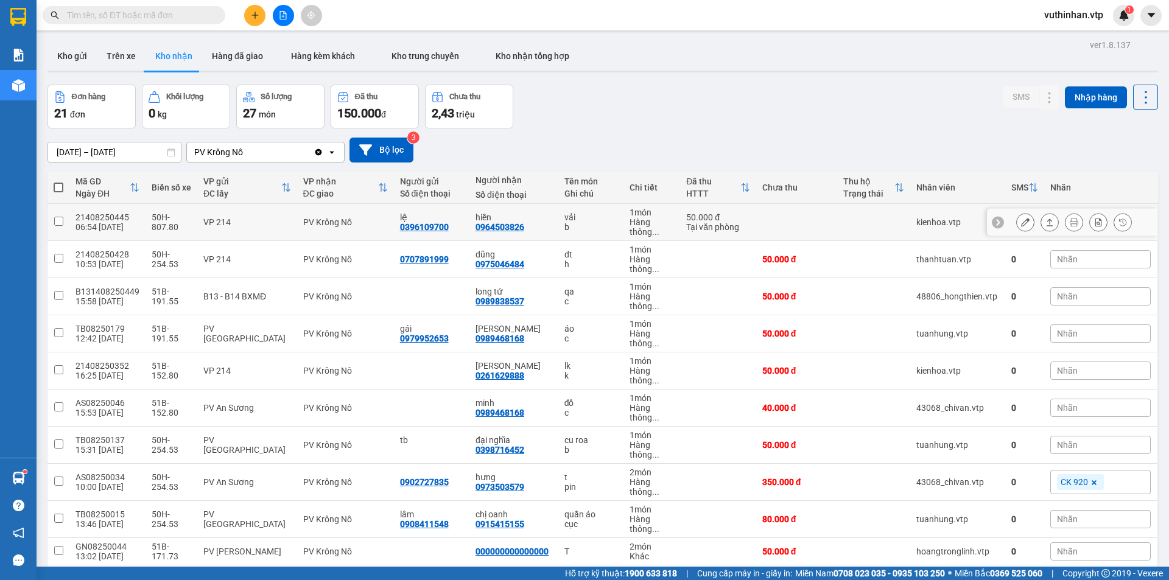
click at [1021, 225] on icon at bounding box center [1025, 222] width 9 height 9
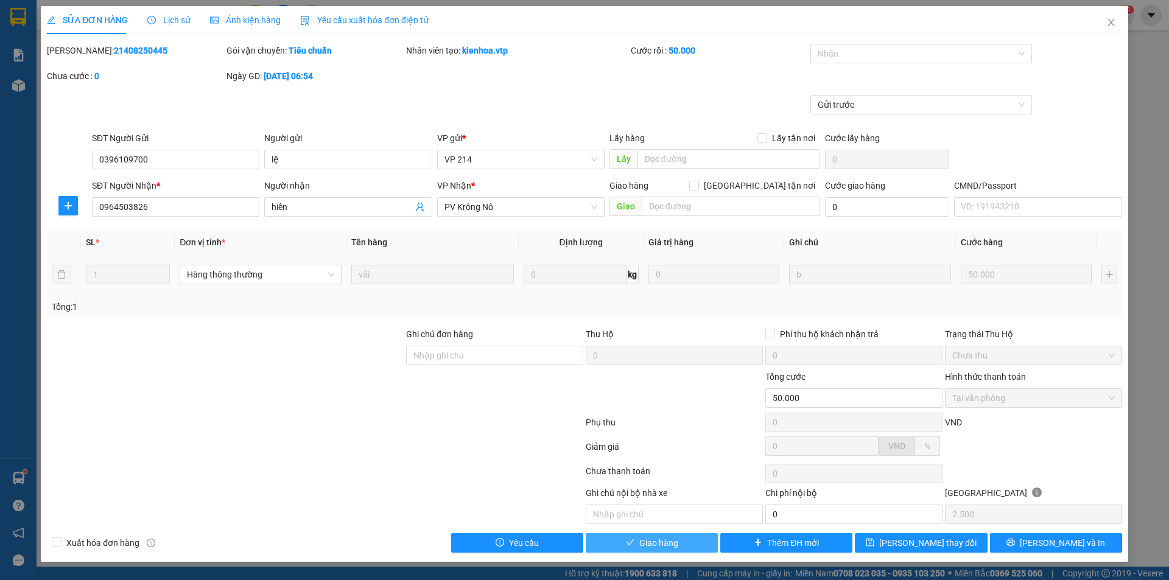
click at [672, 546] on span "Giao hàng" at bounding box center [658, 542] width 39 height 13
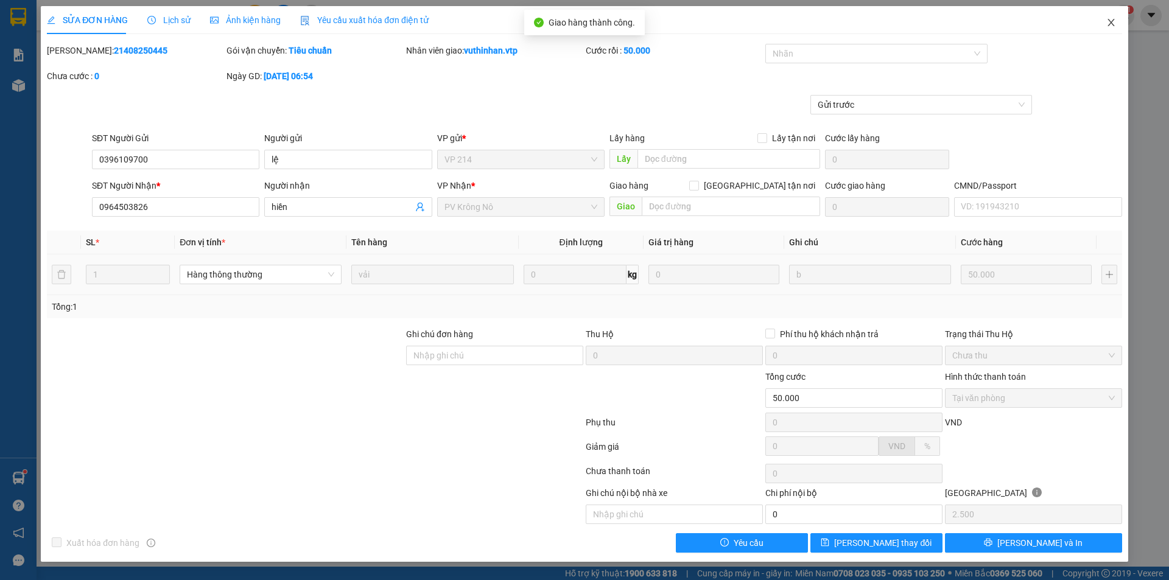
click at [1104, 16] on span "Close" at bounding box center [1111, 23] width 34 height 34
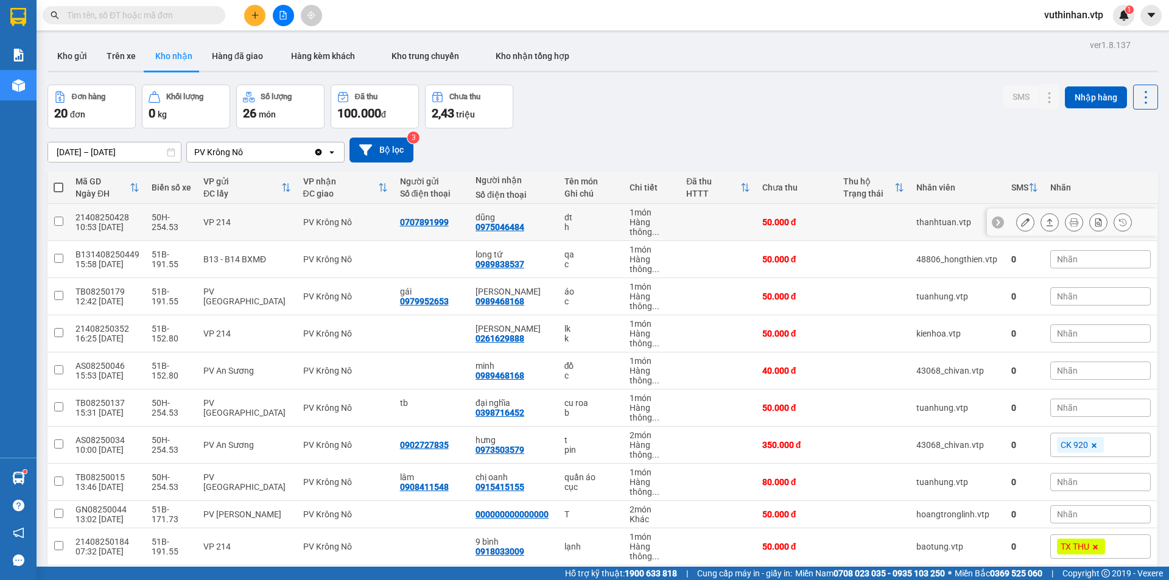
click at [590, 220] on div "dt" at bounding box center [590, 217] width 53 height 10
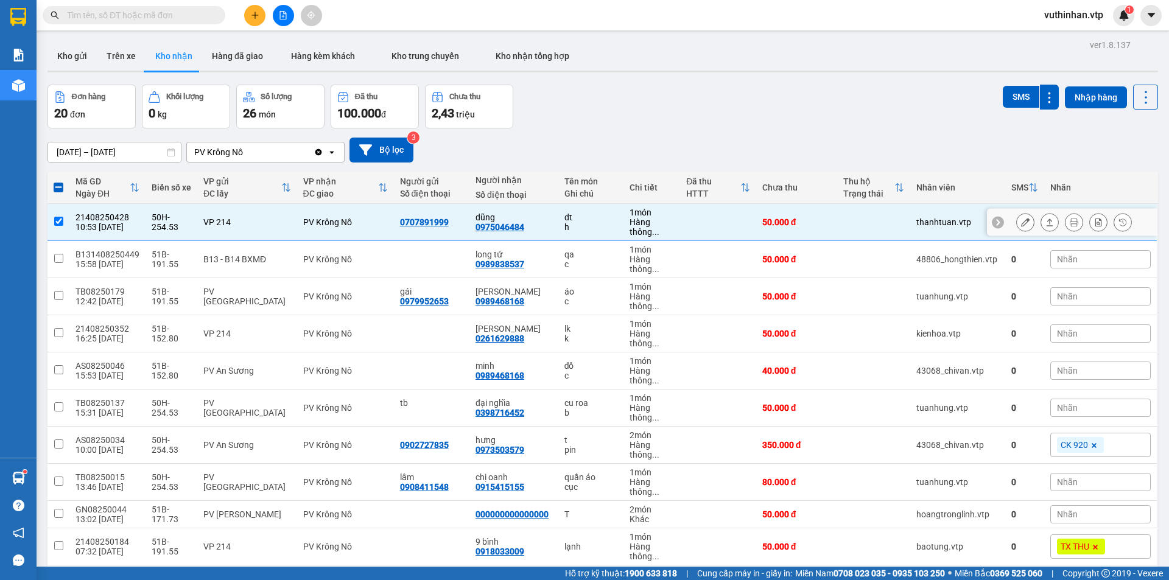
click at [424, 224] on div "0707891999" at bounding box center [424, 222] width 49 height 10
click at [428, 335] on div at bounding box center [431, 334] width 63 height 10
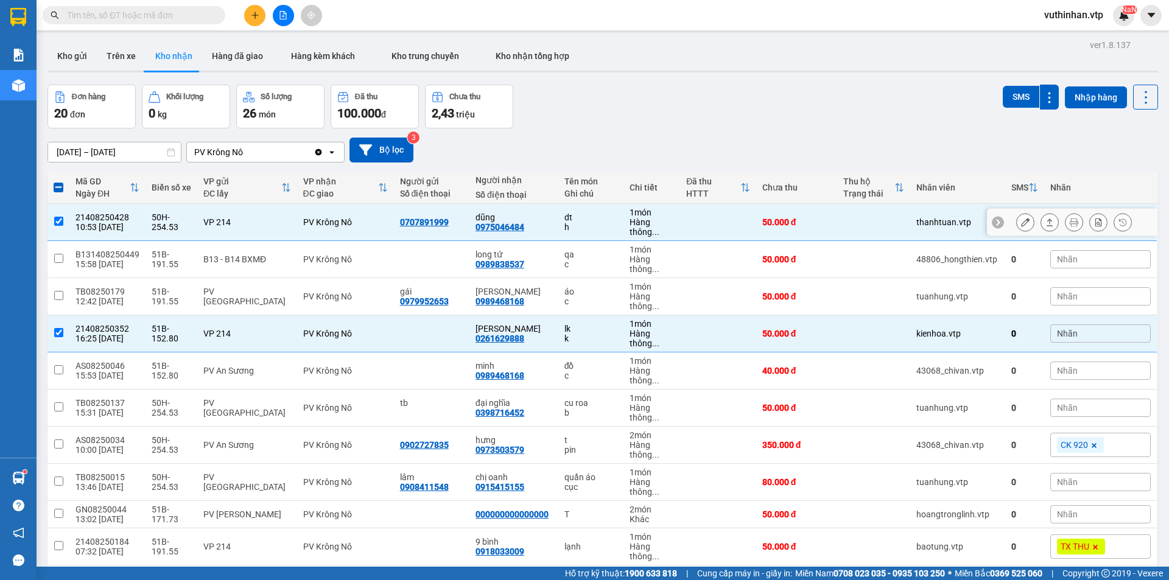
drag, startPoint x: 261, startPoint y: 226, endPoint x: 268, endPoint y: 237, distance: 14.0
click at [265, 229] on td "VP 214" at bounding box center [246, 222] width 99 height 37
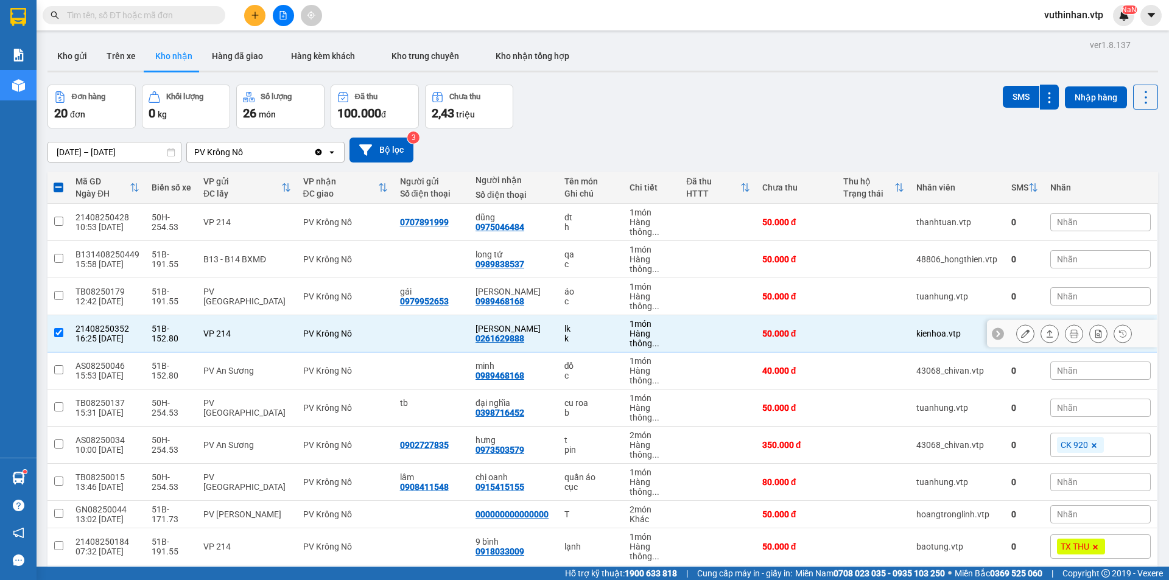
click at [355, 334] on div "PV Krông Nô" at bounding box center [345, 334] width 85 height 10
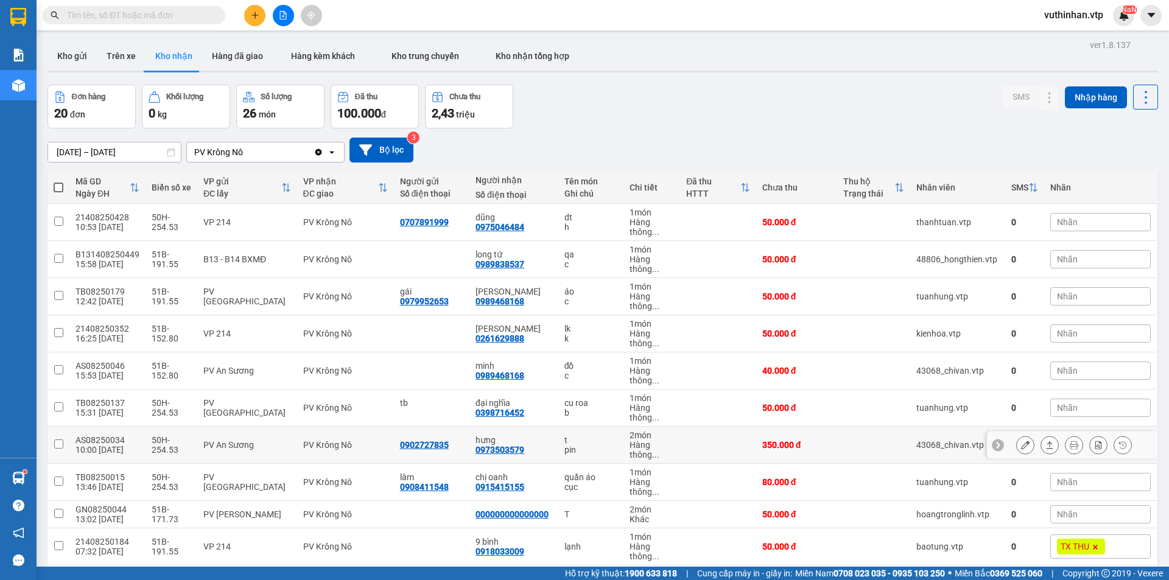
click at [1021, 444] on icon at bounding box center [1025, 445] width 9 height 9
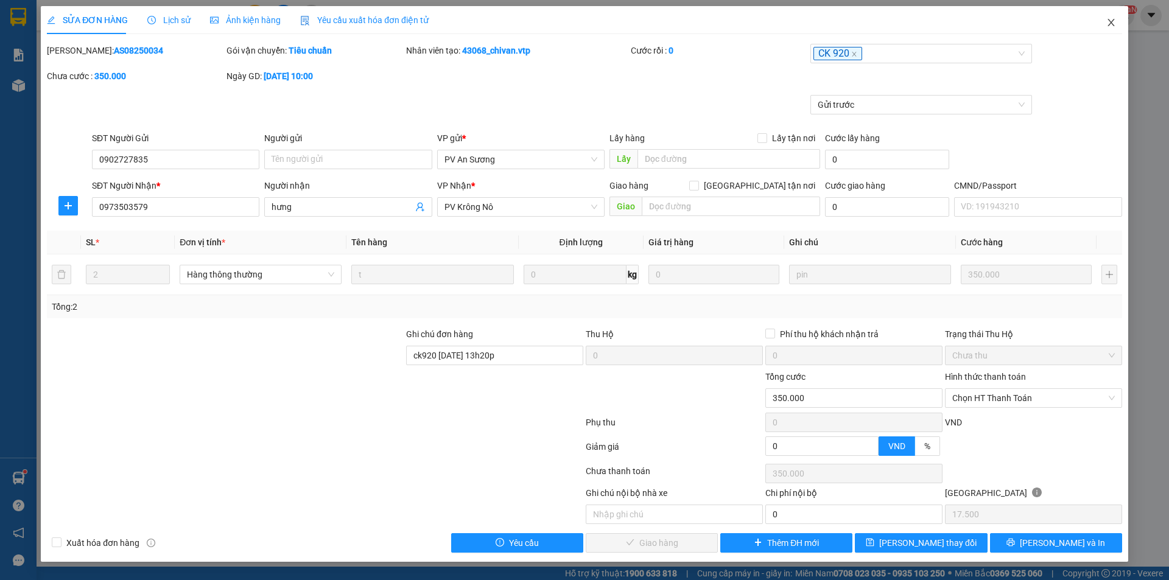
click at [1116, 23] on span "Close" at bounding box center [1111, 23] width 34 height 34
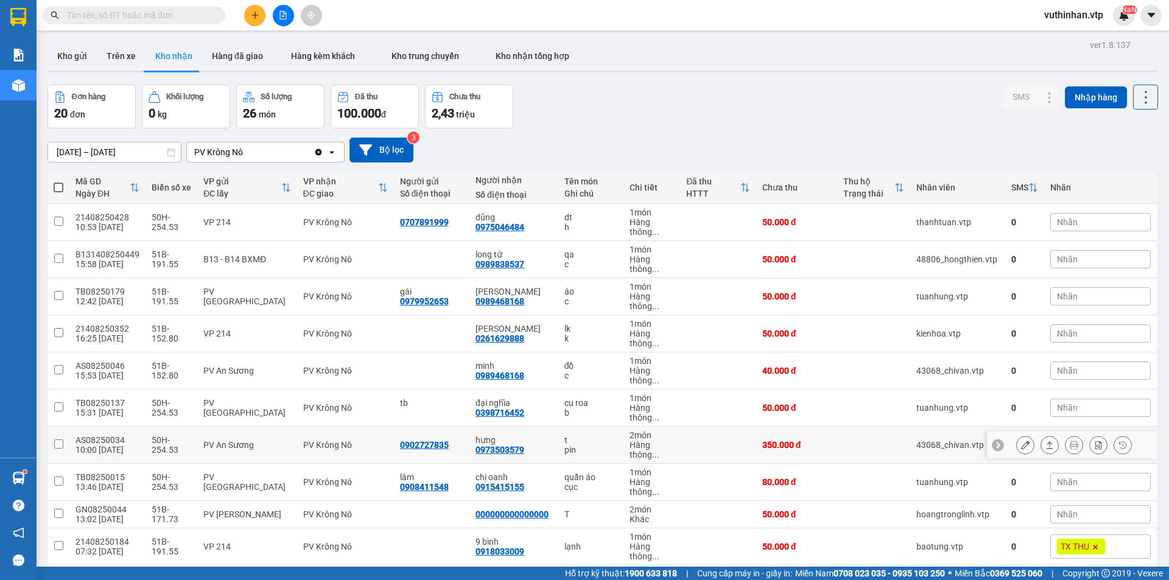
click at [531, 446] on div "hưng 0973503579" at bounding box center [513, 444] width 77 height 19
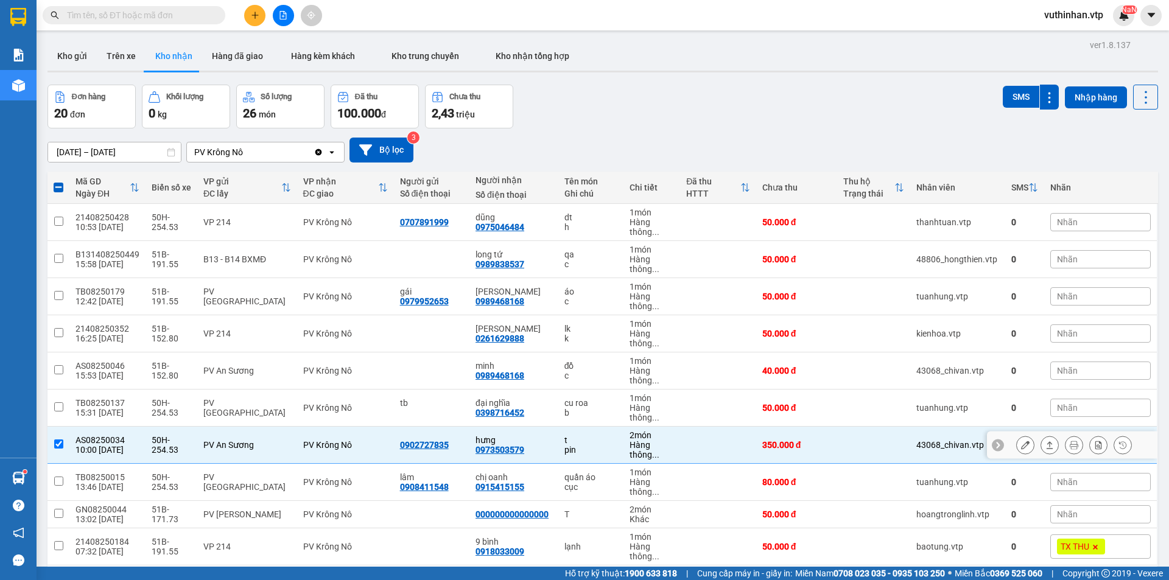
click at [356, 448] on div "PV Krông Nô" at bounding box center [345, 445] width 85 height 10
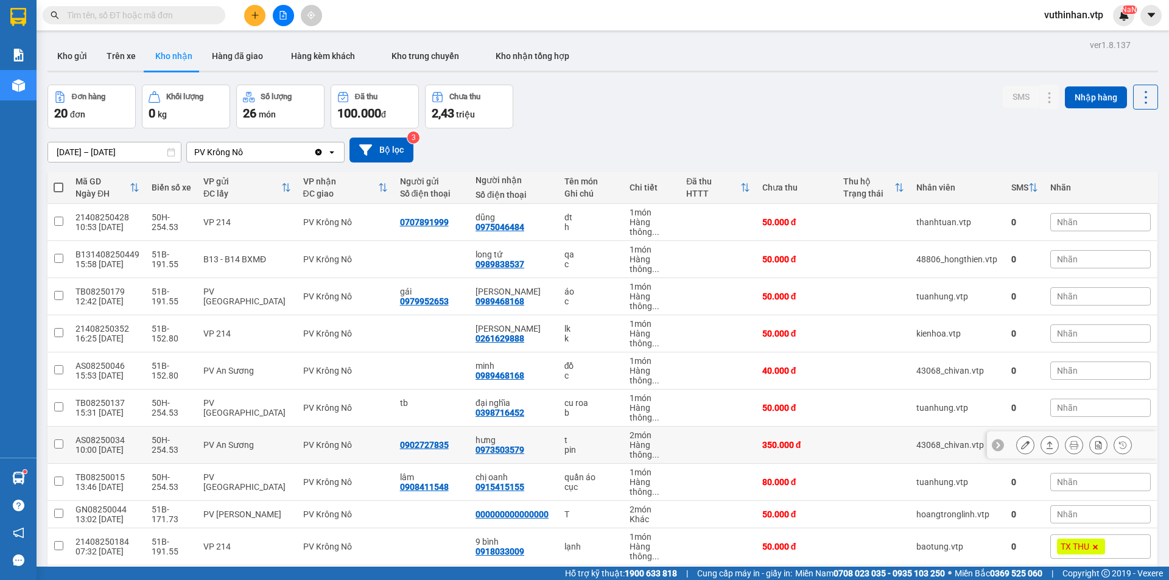
click at [359, 449] on div "PV Krông Nô" at bounding box center [345, 445] width 85 height 10
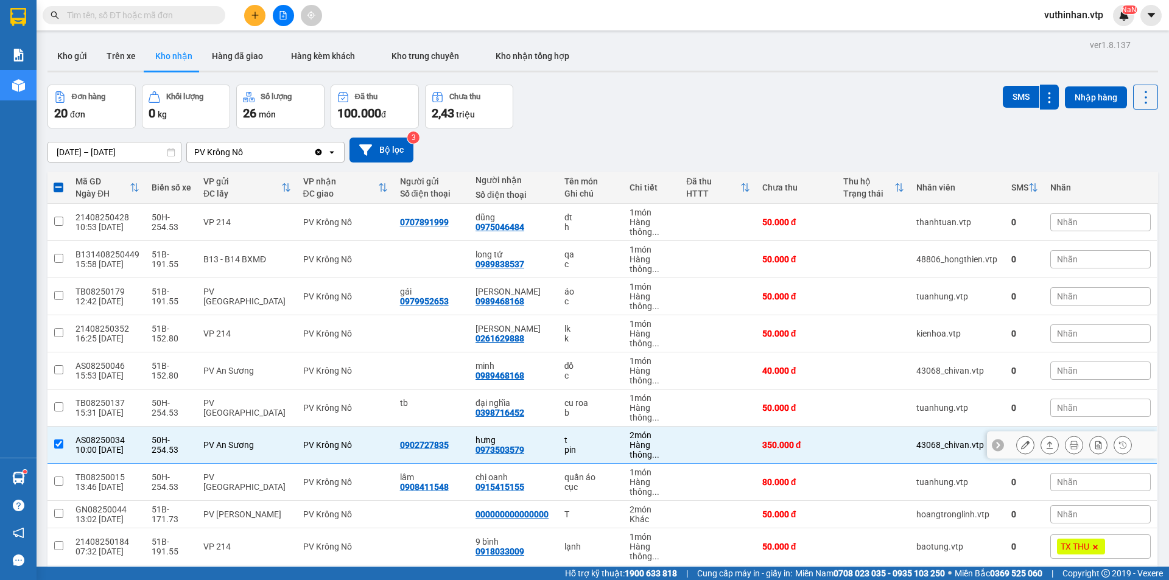
click at [281, 443] on div "PV An Sương" at bounding box center [246, 445] width 87 height 10
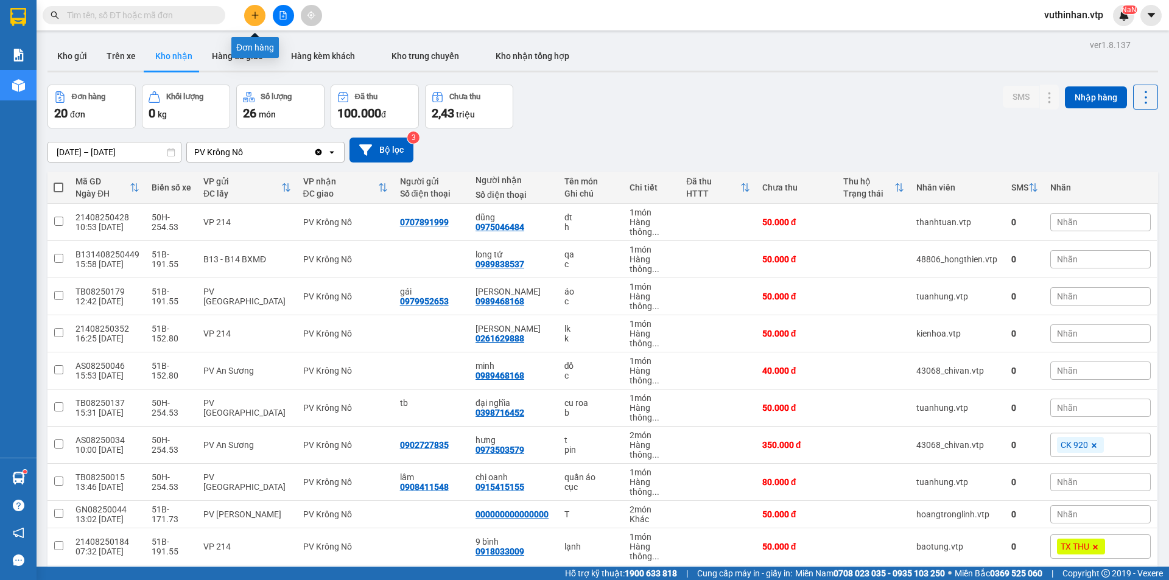
click at [254, 21] on button at bounding box center [254, 15] width 21 height 21
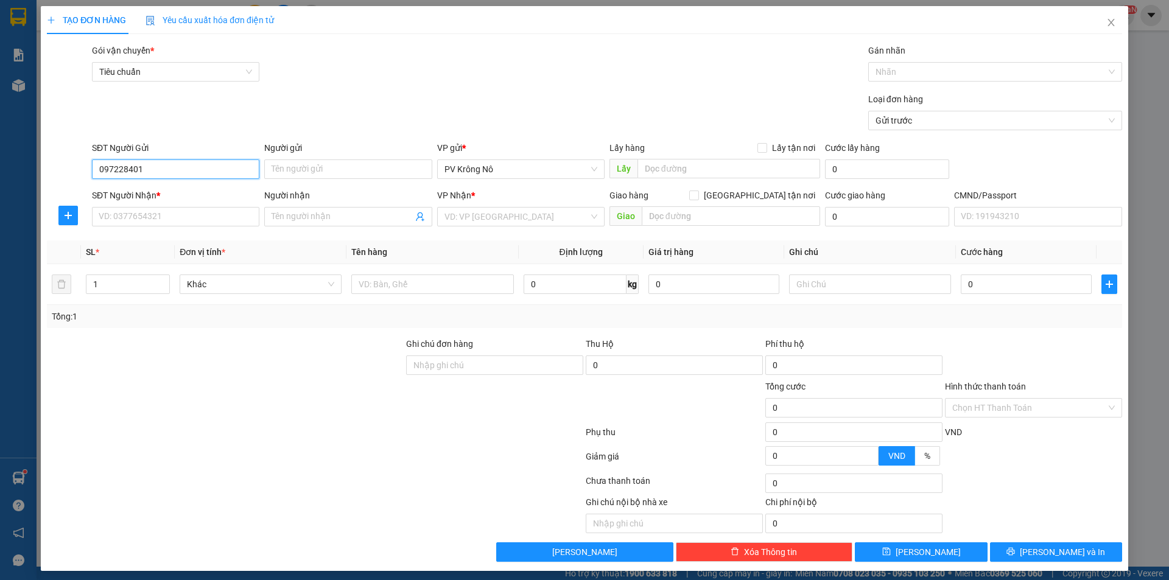
drag, startPoint x: 0, startPoint y: 176, endPoint x: 0, endPoint y: 209, distance: 32.9
click at [0, 181] on div "TẠO ĐƠN HÀNG Yêu cầu xuất hóa đơn điện tử Transit Pickup Surcharge Ids Transit …" at bounding box center [584, 290] width 1169 height 580
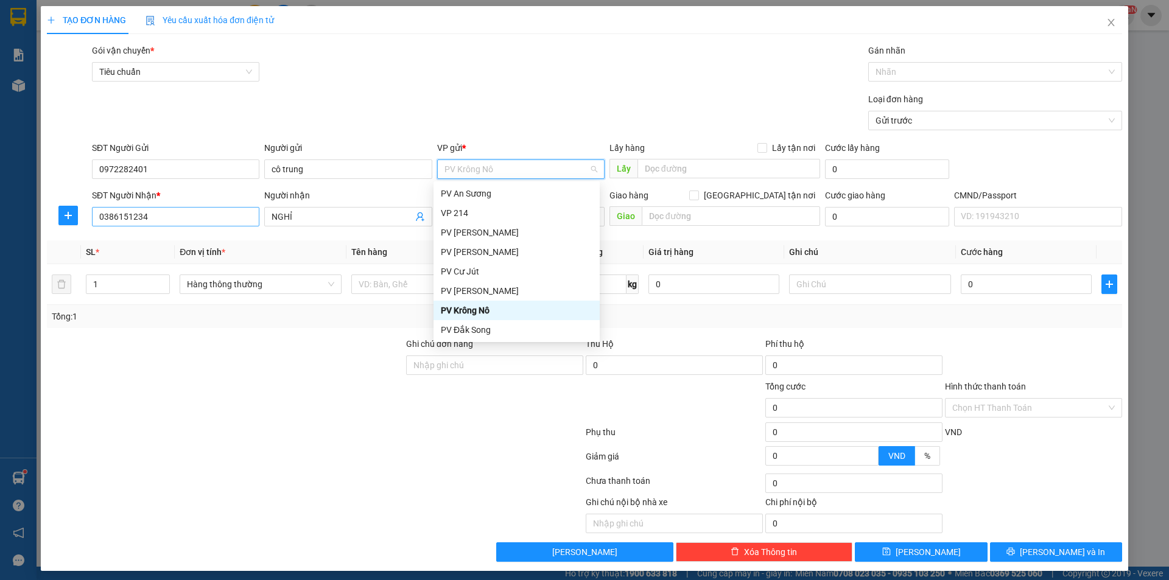
drag, startPoint x: 301, startPoint y: 215, endPoint x: 103, endPoint y: 225, distance: 198.1
click at [103, 225] on div "SĐT Người Nhận * 0386151234 Người nhận NGHỈ VP Nhận * VP 214 Giao hàng Giao tận…" at bounding box center [606, 210] width 1035 height 43
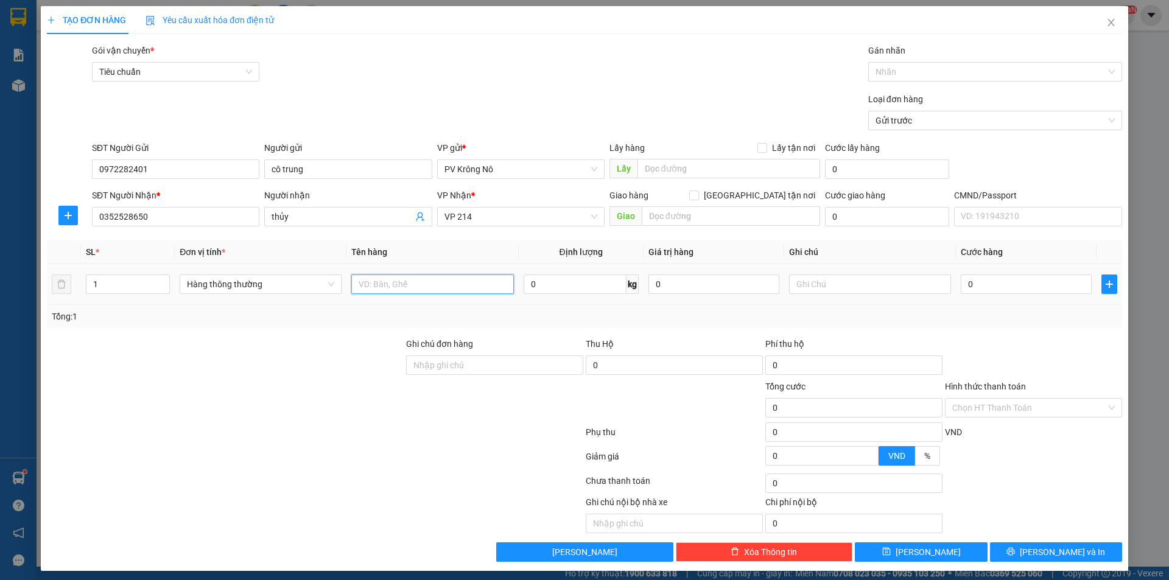
click at [387, 284] on input "text" at bounding box center [432, 284] width 162 height 19
click at [975, 281] on input "0" at bounding box center [1026, 284] width 131 height 19
click at [1018, 408] on input "Hình thức thanh toán" at bounding box center [1029, 408] width 154 height 18
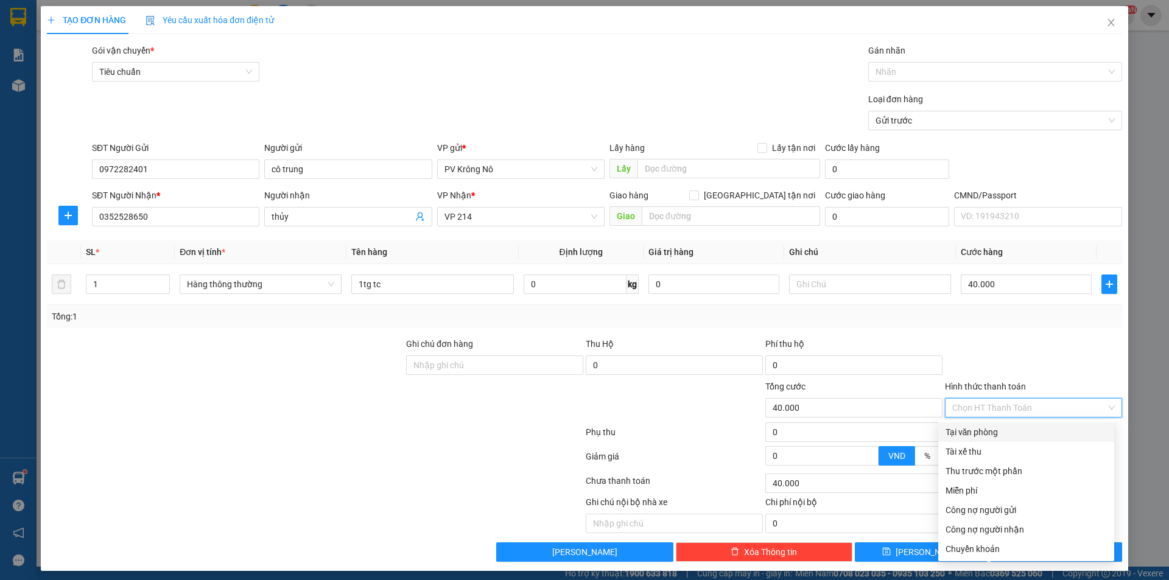
click at [961, 439] on div "Tại văn phòng" at bounding box center [1026, 431] width 176 height 19
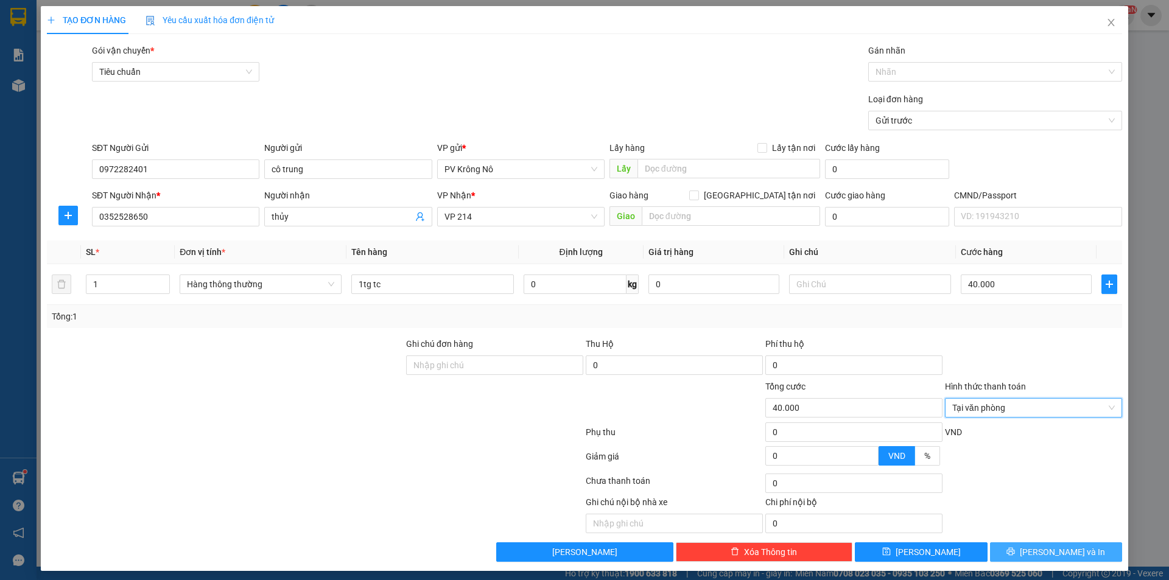
click at [1015, 550] on icon "printer" at bounding box center [1011, 552] width 8 height 8
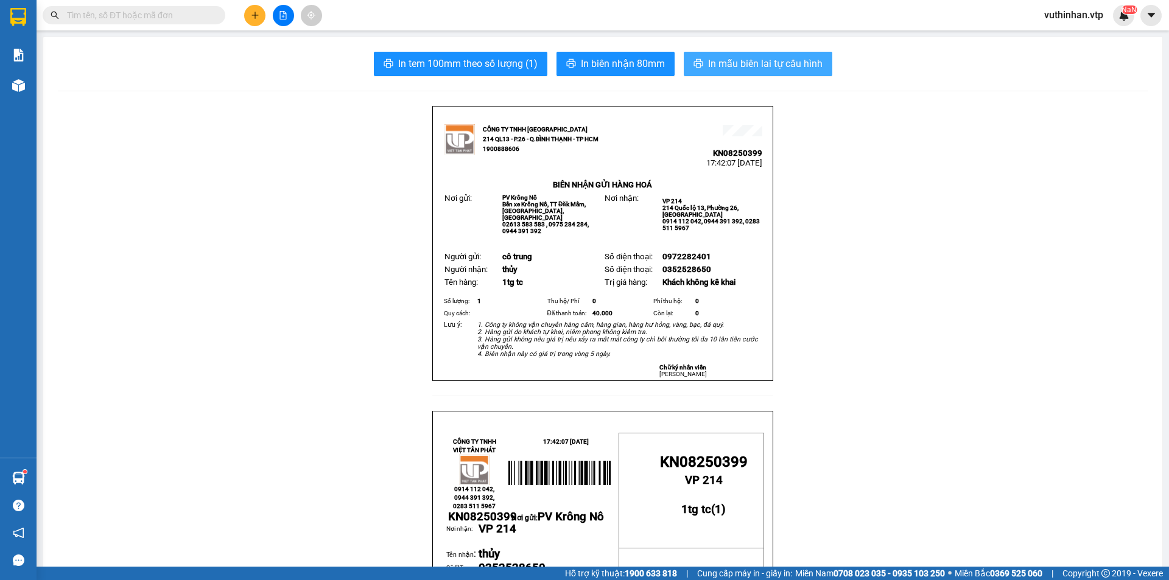
click at [737, 60] on span "In mẫu biên lai tự cấu hình" at bounding box center [765, 63] width 114 height 15
click at [252, 21] on button at bounding box center [254, 15] width 21 height 21
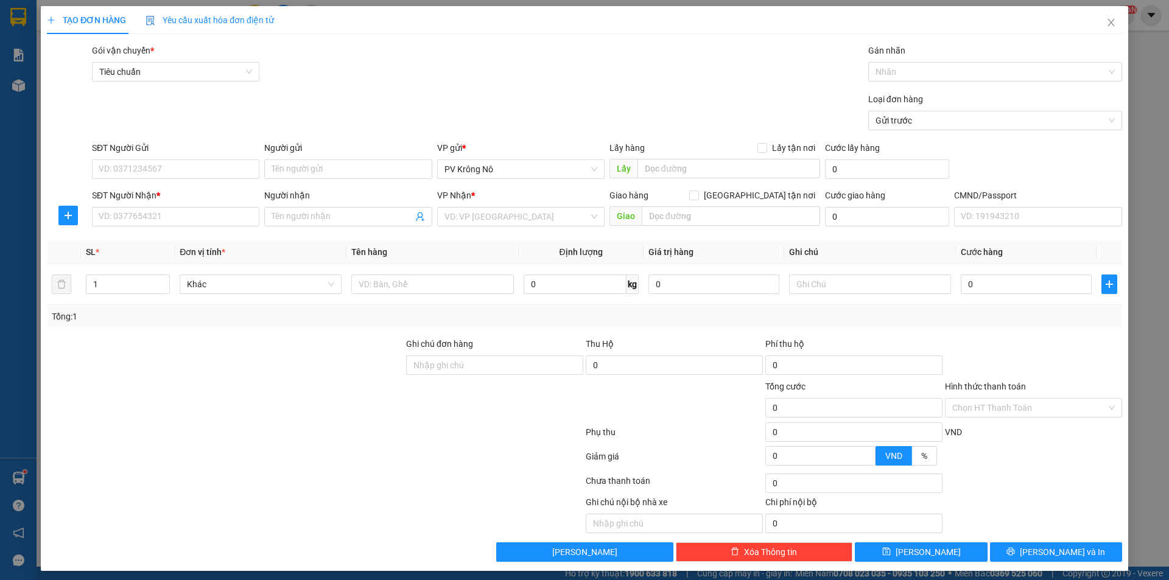
click at [189, 179] on div "SĐT Người Gửi VD: 0371234567" at bounding box center [175, 162] width 167 height 43
drag, startPoint x: 471, startPoint y: 215, endPoint x: 415, endPoint y: 211, distance: 56.2
click at [474, 215] on input "search" at bounding box center [516, 217] width 144 height 18
click at [558, 247] on div "VP 214" at bounding box center [516, 240] width 166 height 19
click at [170, 163] on input "SĐT Người Gửi" at bounding box center [175, 168] width 167 height 19
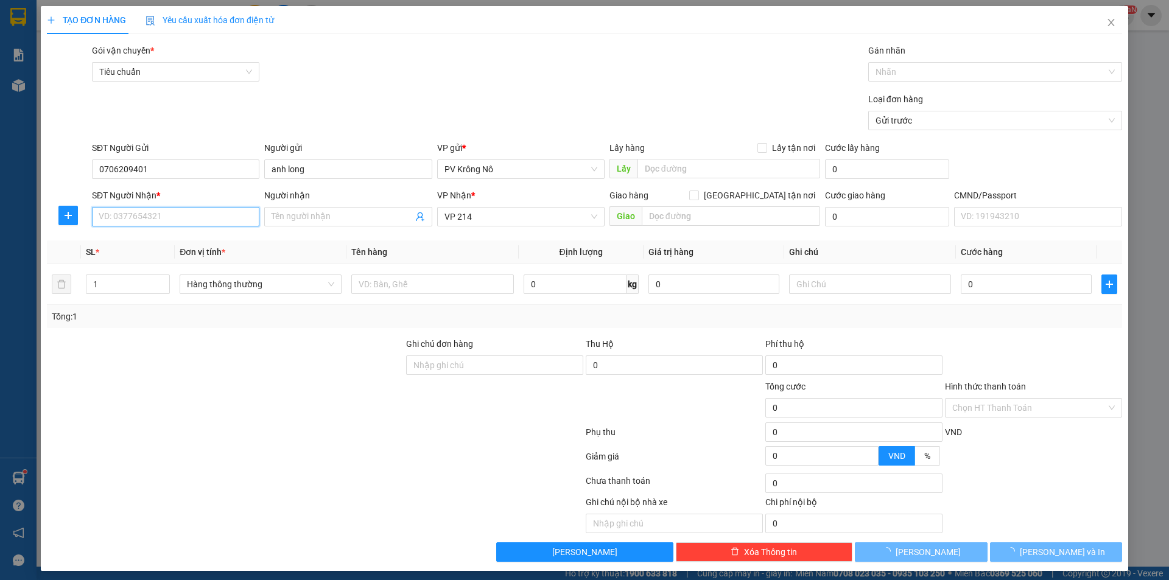
click at [138, 215] on input "SĐT Người Nhận *" at bounding box center [175, 216] width 167 height 19
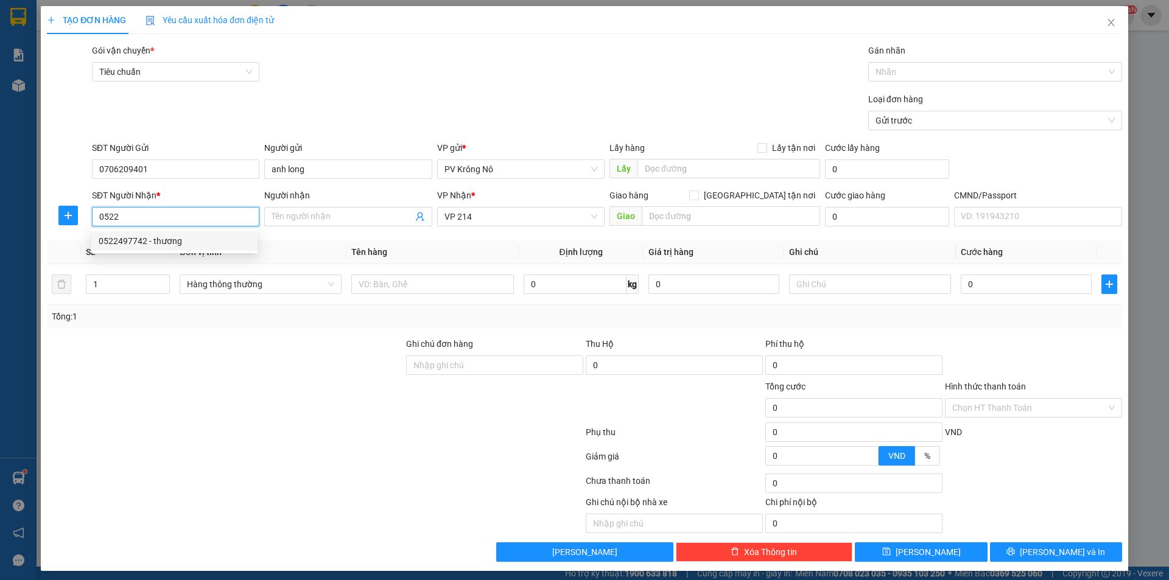
click at [127, 244] on div "0522497742 - thương" at bounding box center [175, 240] width 152 height 13
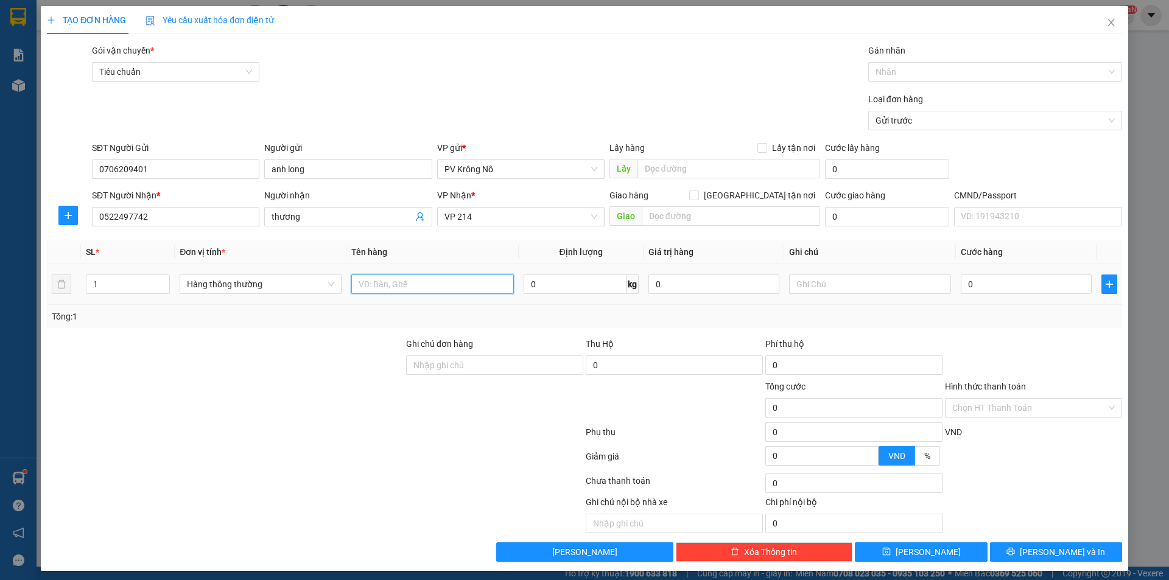
click at [390, 282] on input "text" at bounding box center [432, 284] width 162 height 19
click at [1012, 281] on input "0" at bounding box center [1026, 284] width 131 height 19
click at [1000, 407] on input "Hình thức thanh toán" at bounding box center [1029, 408] width 154 height 18
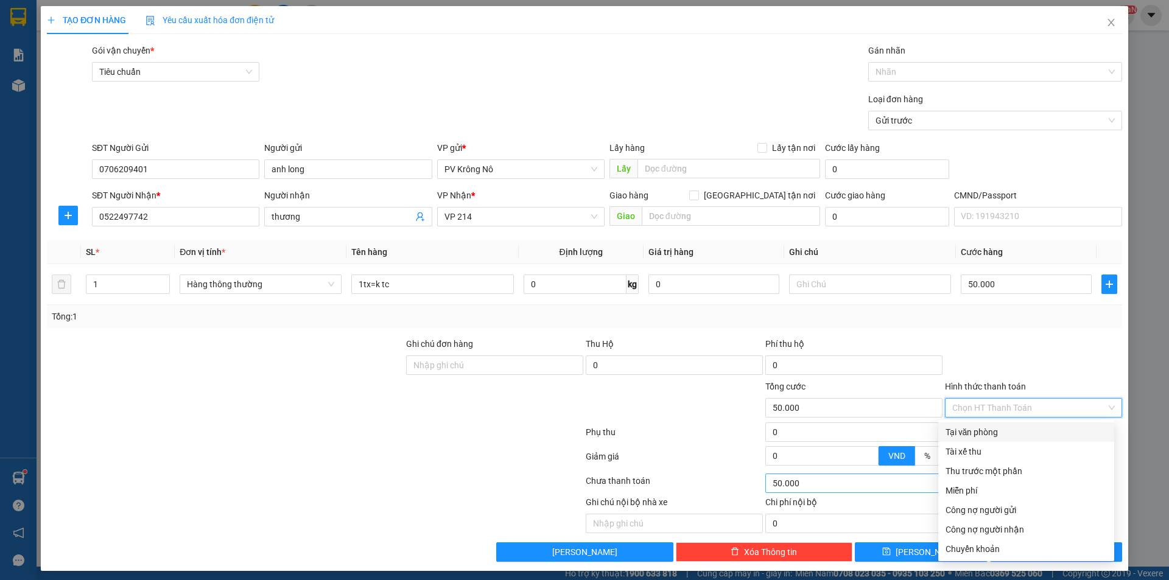
drag, startPoint x: 1010, startPoint y: 430, endPoint x: 910, endPoint y: 483, distance: 113.0
click at [1007, 431] on div "Tại văn phòng" at bounding box center [1025, 432] width 161 height 13
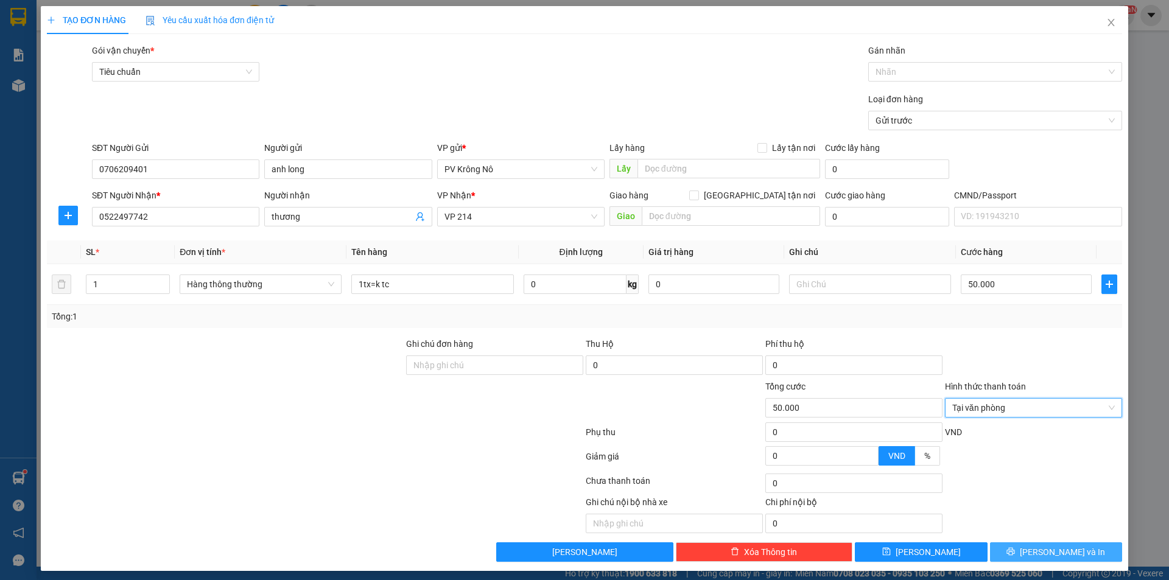
click at [1015, 547] on button "[PERSON_NAME] và In" at bounding box center [1056, 551] width 132 height 19
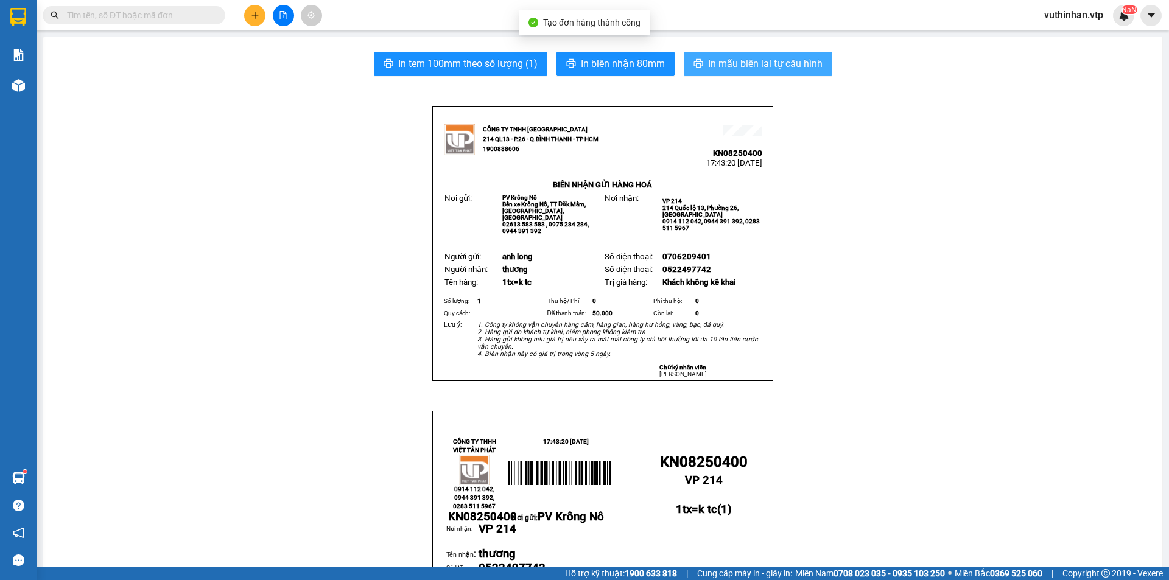
click at [708, 60] on span "In mẫu biên lai tự cấu hình" at bounding box center [765, 63] width 114 height 15
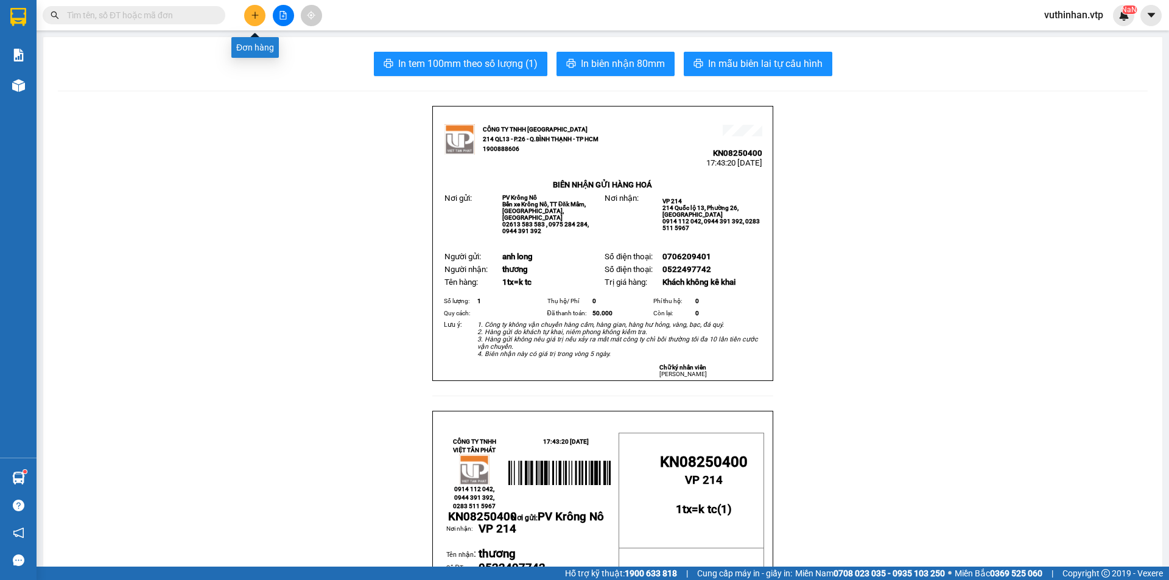
click at [253, 13] on icon "plus" at bounding box center [255, 15] width 9 height 9
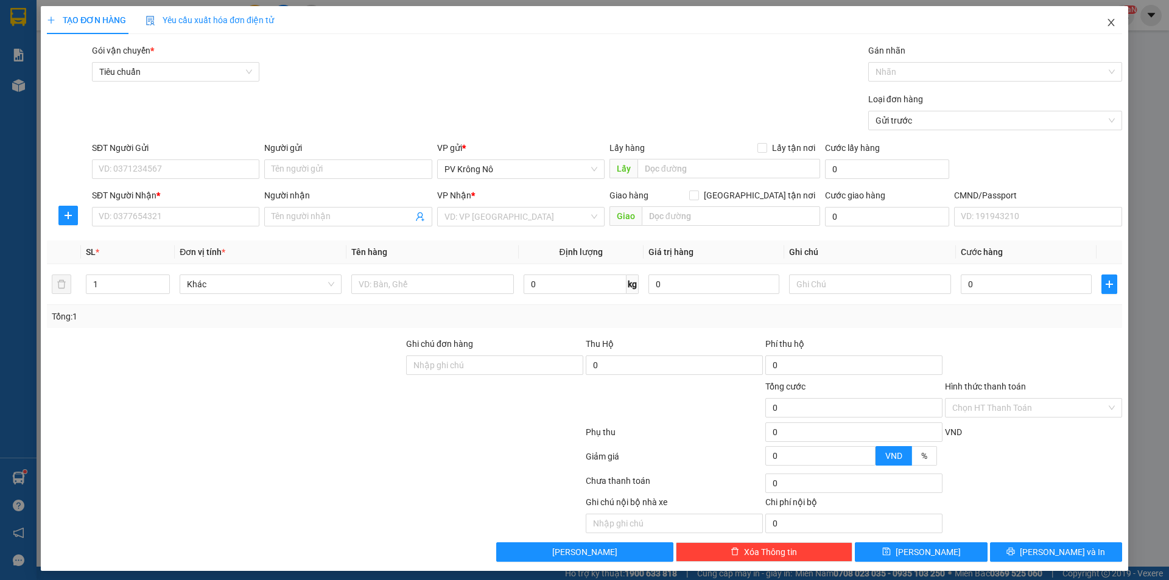
click at [1106, 20] on icon "close" at bounding box center [1111, 23] width 10 height 10
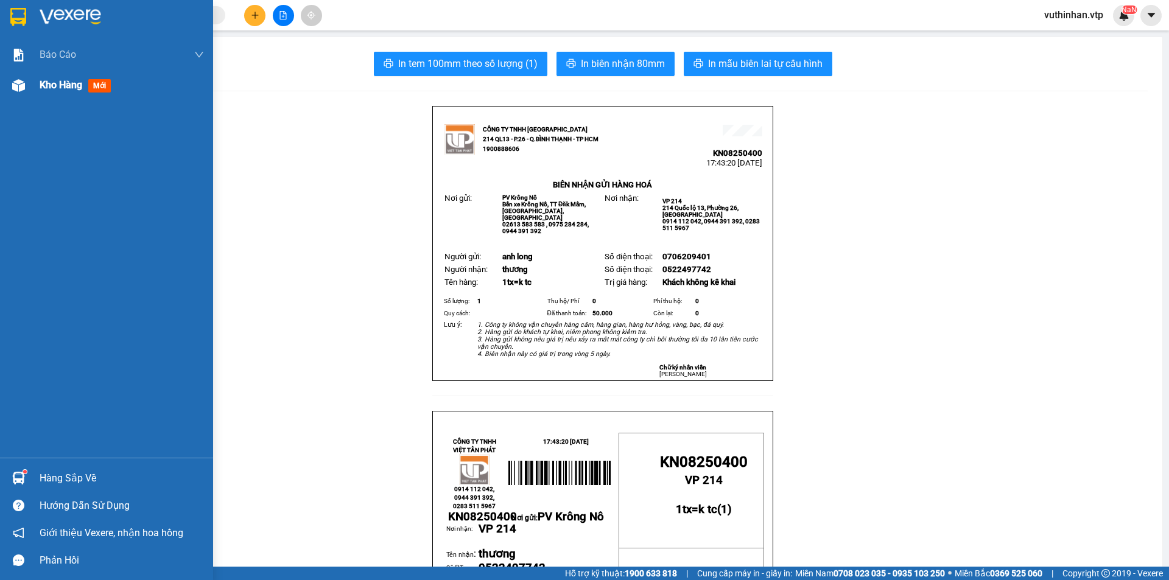
click at [55, 86] on span "Kho hàng" at bounding box center [61, 85] width 43 height 12
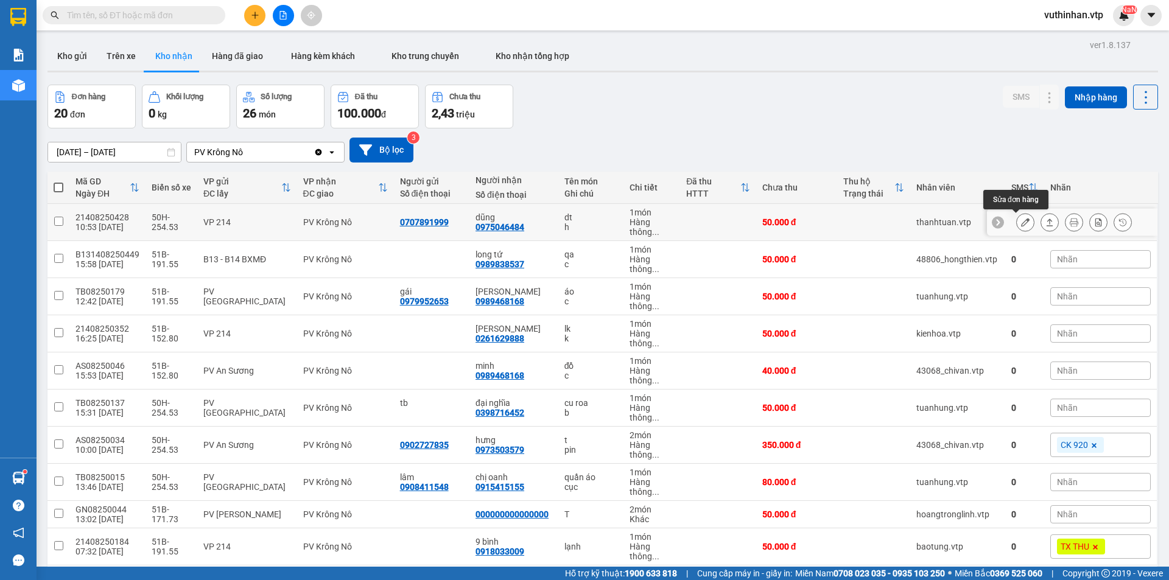
click at [1017, 222] on button at bounding box center [1025, 222] width 17 height 21
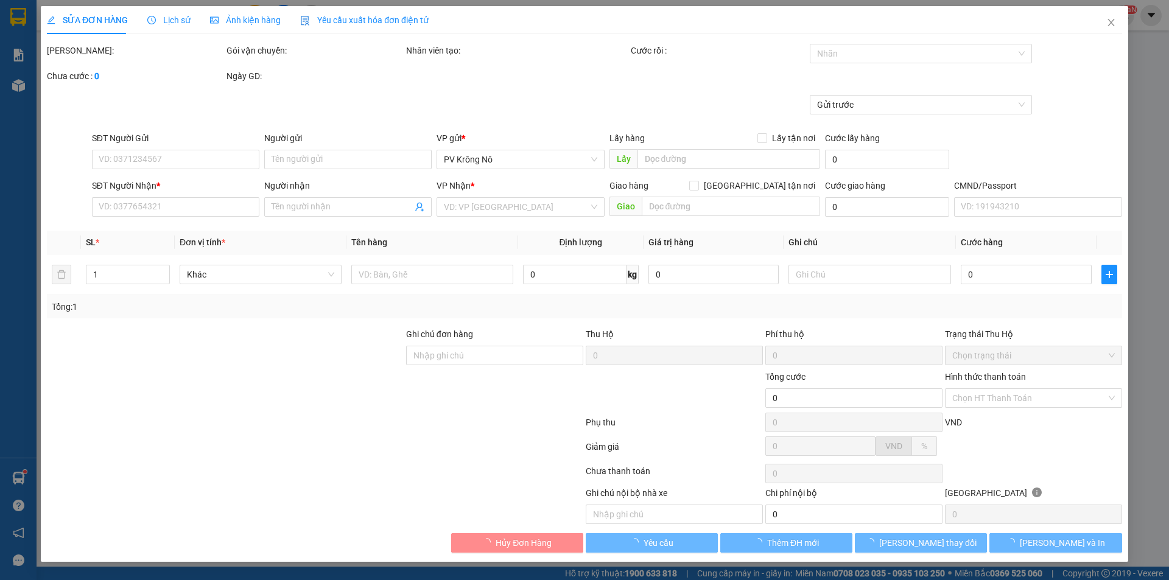
type input "0707891999"
type input "0975046484"
type input "dũng"
type input "50.000"
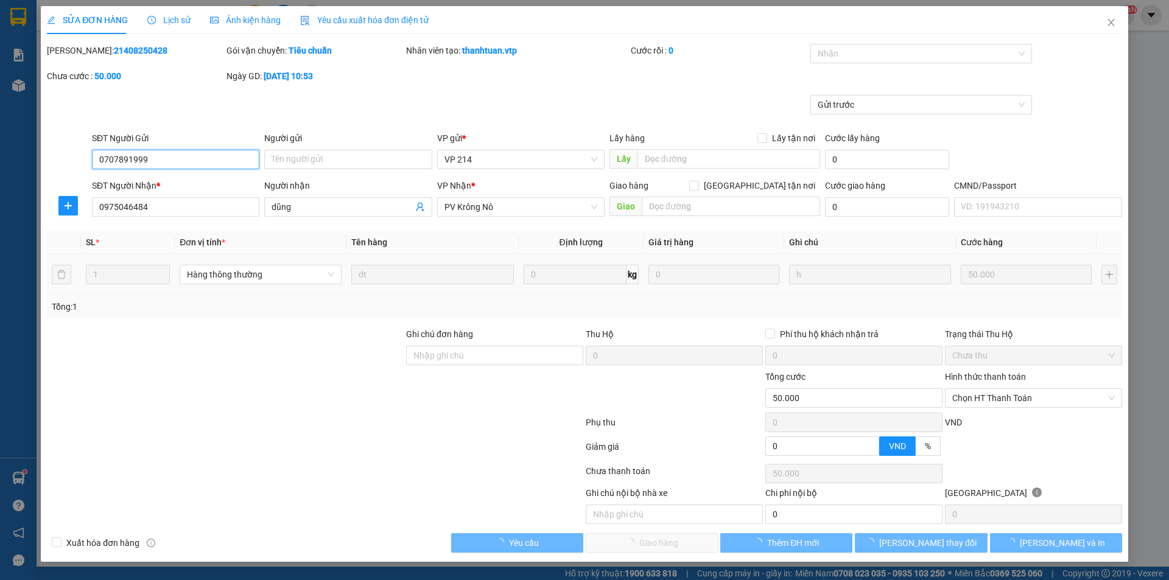
type input "2.500"
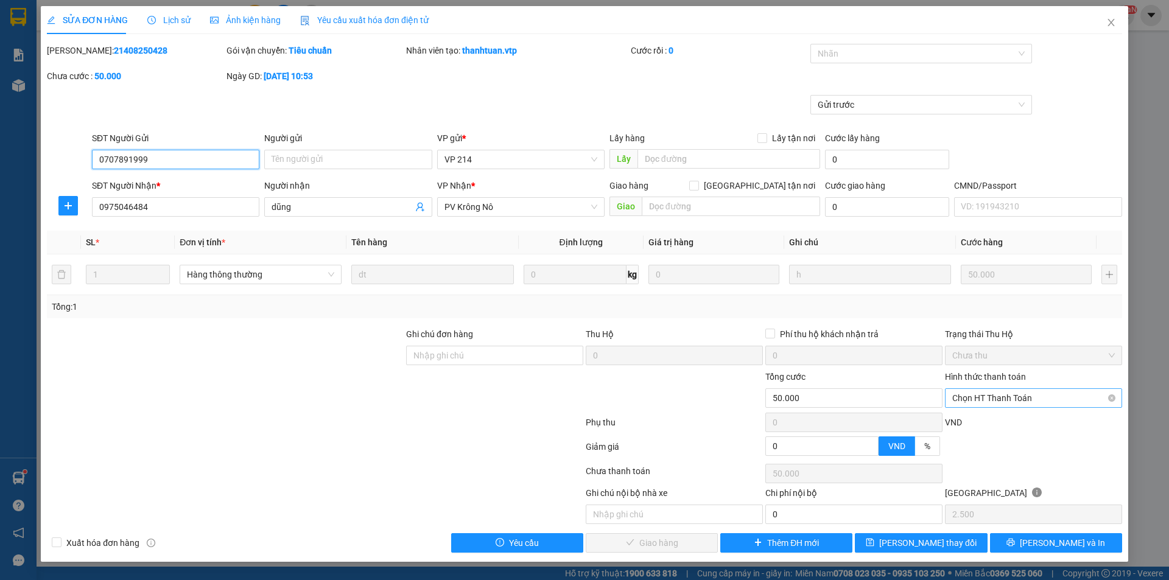
click at [1002, 398] on span "Chọn HT Thanh Toán" at bounding box center [1033, 398] width 163 height 18
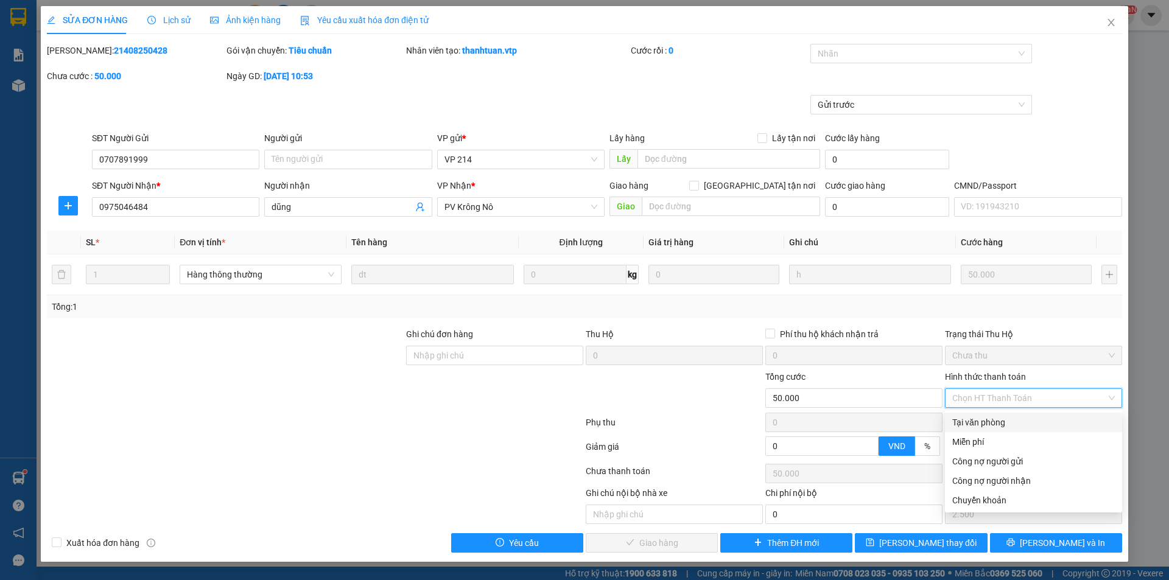
click at [975, 419] on div "Tại văn phòng" at bounding box center [1033, 422] width 163 height 13
type input "0"
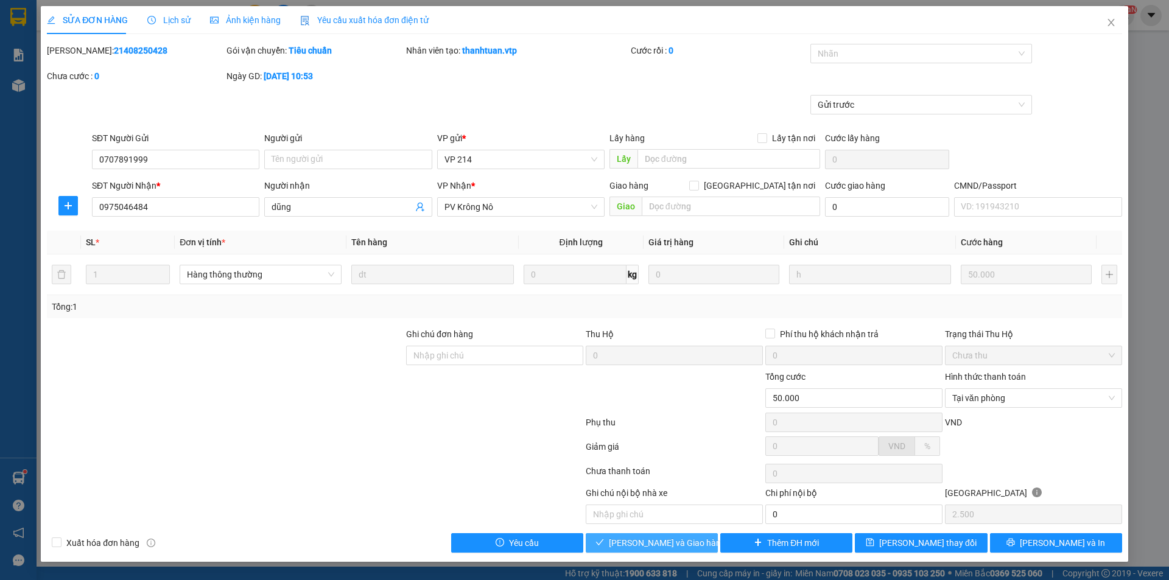
click at [655, 547] on span "[PERSON_NAME] và Giao hàng" at bounding box center [667, 542] width 117 height 13
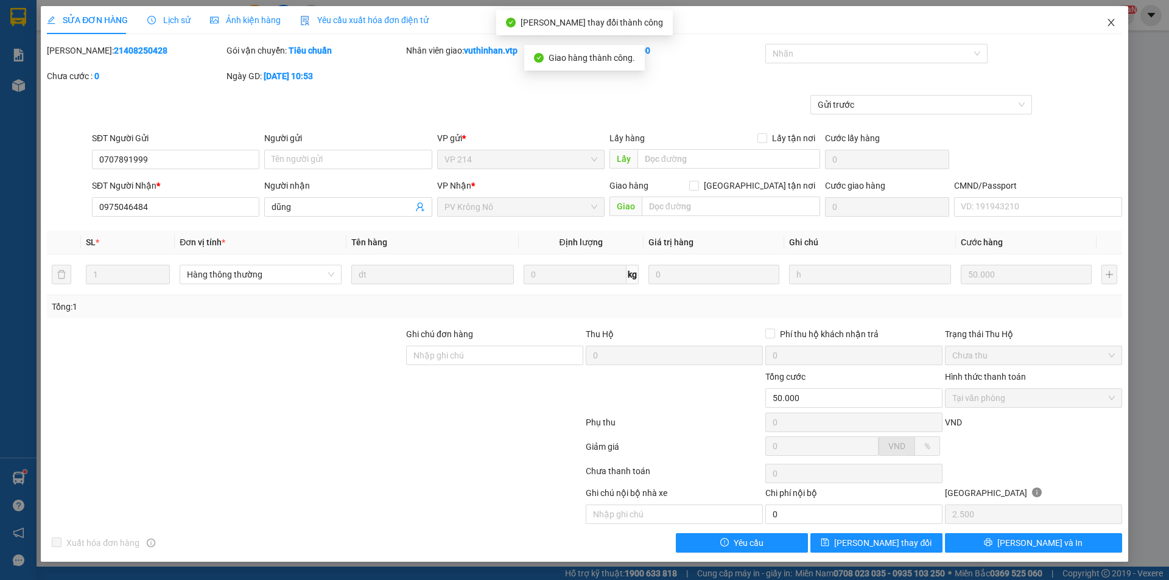
click at [1113, 19] on icon "close" at bounding box center [1111, 23] width 10 height 10
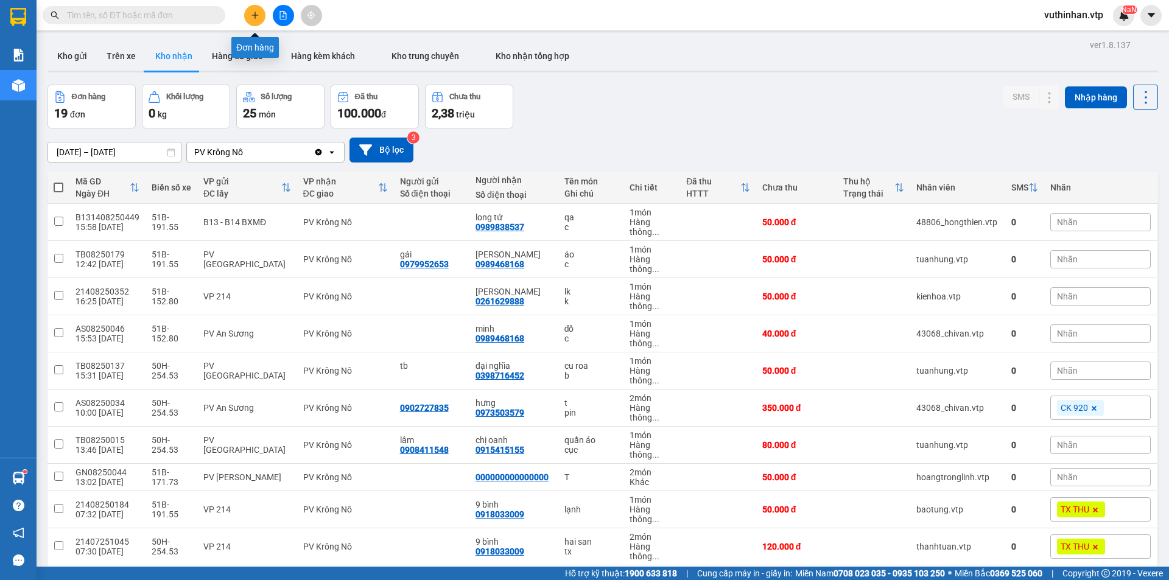
click at [262, 9] on button at bounding box center [254, 15] width 21 height 21
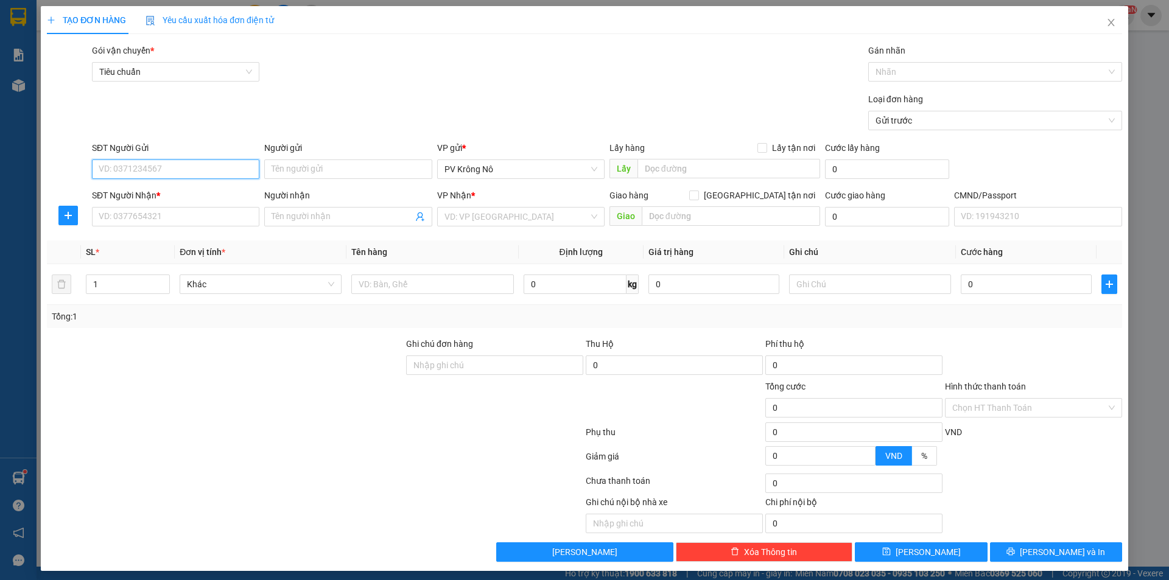
click at [208, 172] on input "SĐT Người Gửi" at bounding box center [175, 168] width 167 height 19
type input "0"
click at [144, 209] on input "SĐT Người Nhận *" at bounding box center [175, 216] width 167 height 19
type input "0"
click at [1099, 17] on span "Close" at bounding box center [1111, 23] width 34 height 34
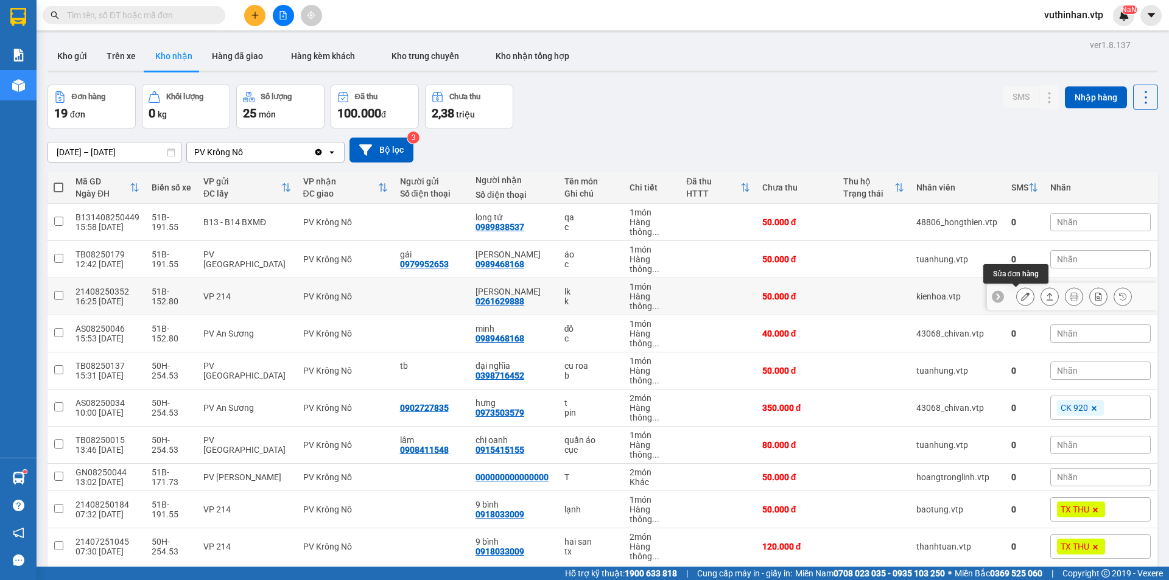
click at [1021, 295] on icon at bounding box center [1025, 296] width 9 height 9
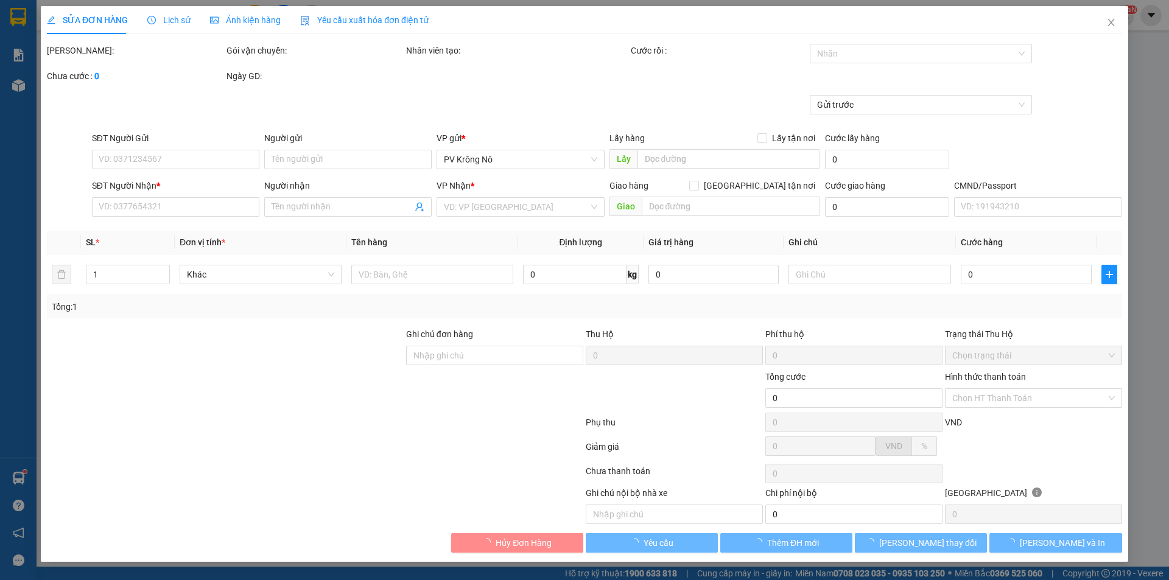
type input "0261629888"
type input "[PERSON_NAME]"
type input "50.000"
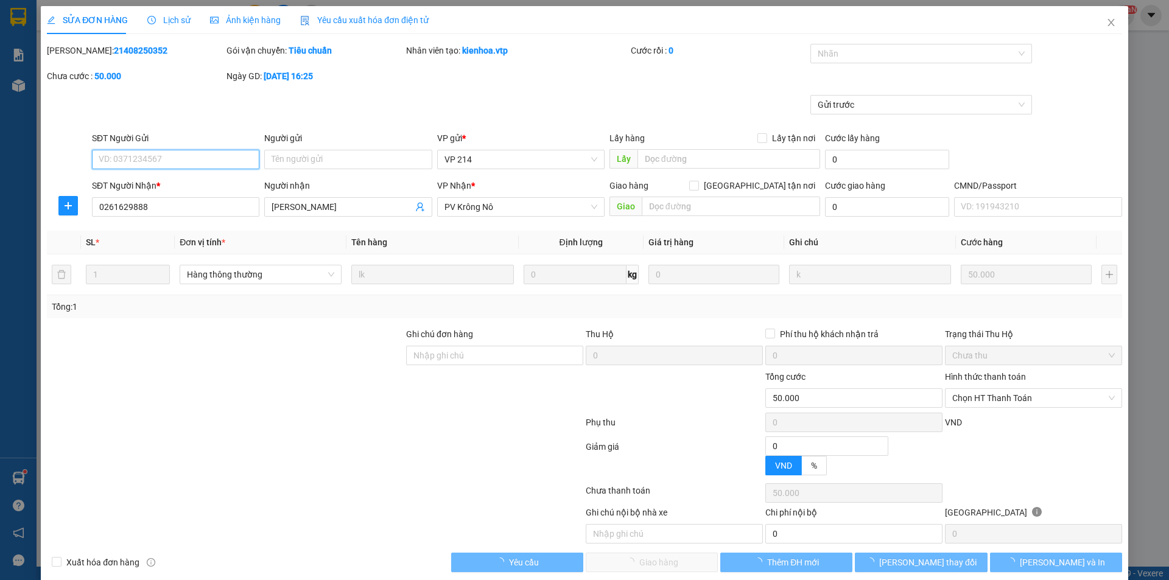
type input "2.500"
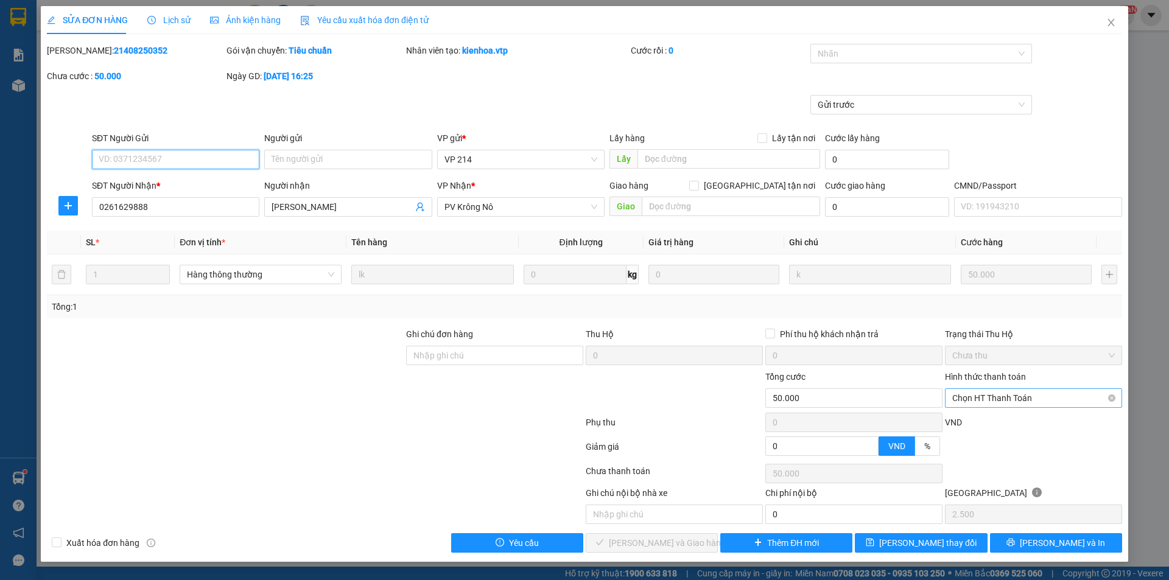
click at [1022, 393] on span "Chọn HT Thanh Toán" at bounding box center [1033, 398] width 163 height 18
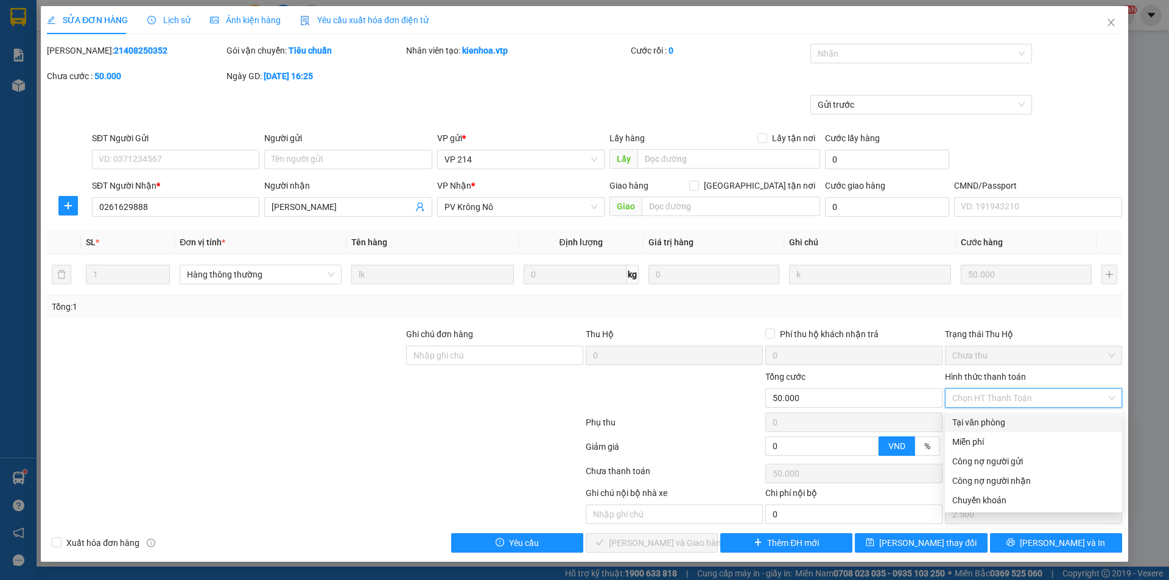
click at [984, 418] on div "Tại văn phòng" at bounding box center [1033, 422] width 163 height 13
type input "0"
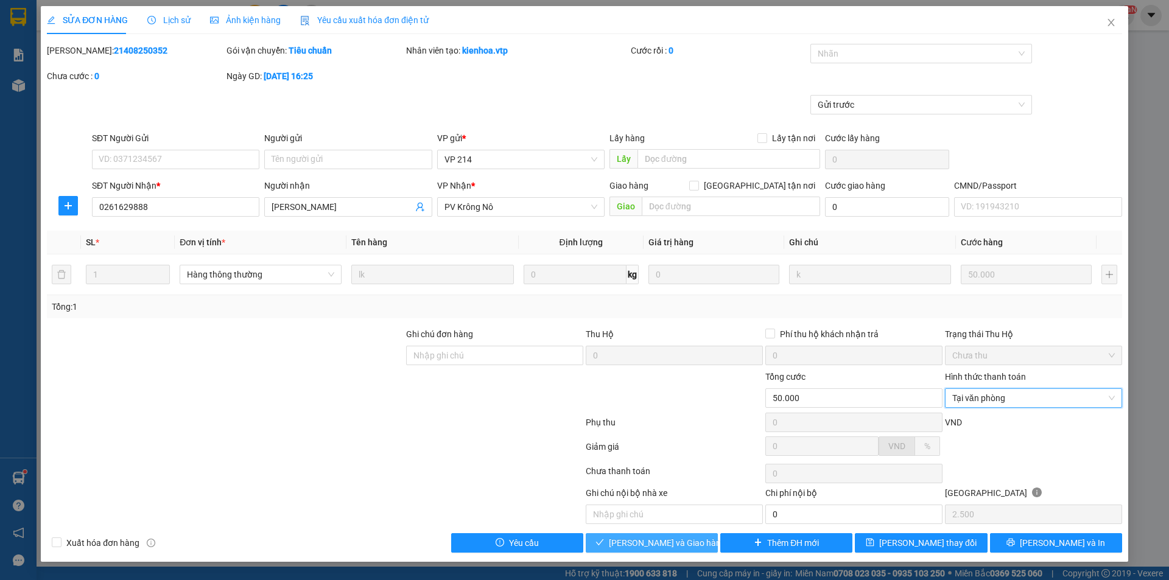
click at [647, 539] on span "[PERSON_NAME] và Giao hàng" at bounding box center [667, 542] width 117 height 13
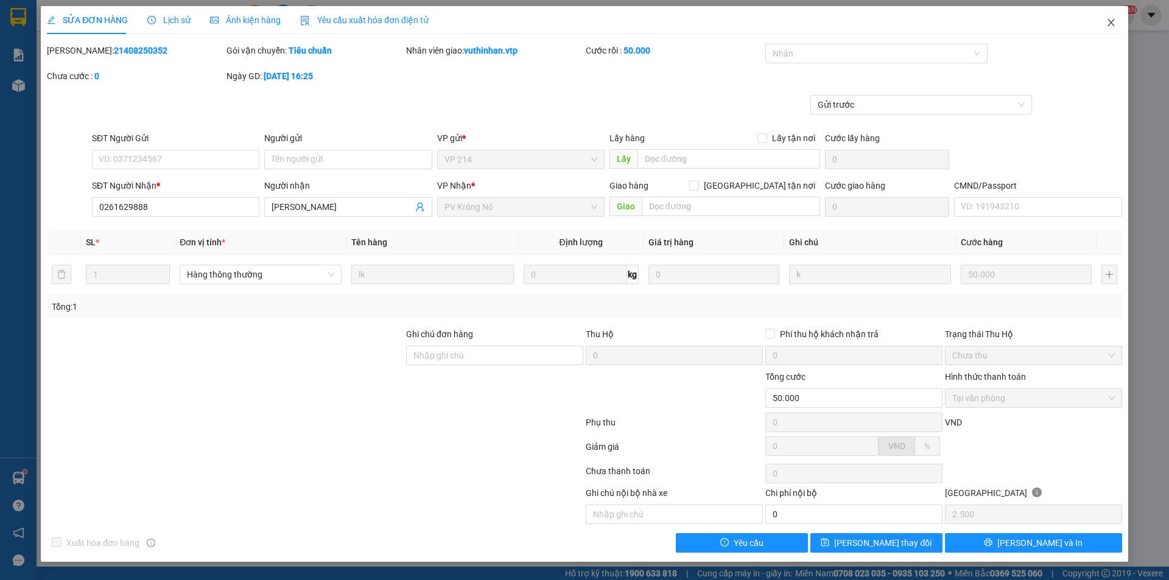
click at [1118, 23] on span "Close" at bounding box center [1111, 23] width 34 height 34
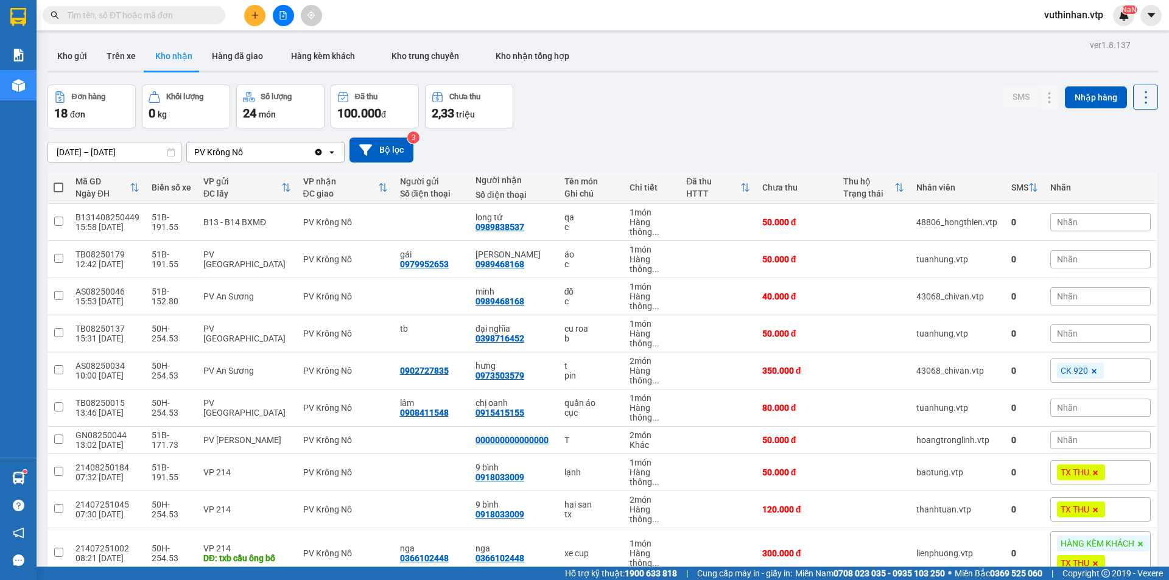
click at [242, 15] on div at bounding box center [282, 15] width 91 height 21
click at [248, 19] on button at bounding box center [254, 15] width 21 height 21
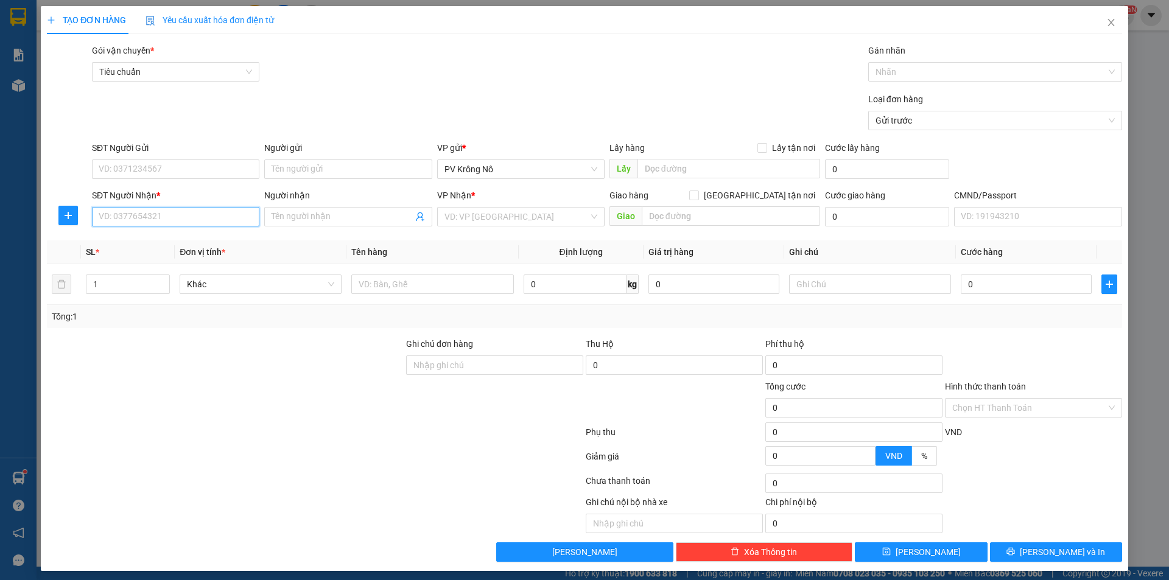
click at [139, 220] on input "SĐT Người Nhận *" at bounding box center [175, 216] width 167 height 19
type input "0973966836"
click at [309, 215] on input "cường" at bounding box center [342, 216] width 141 height 13
type input "cường//0966291895"
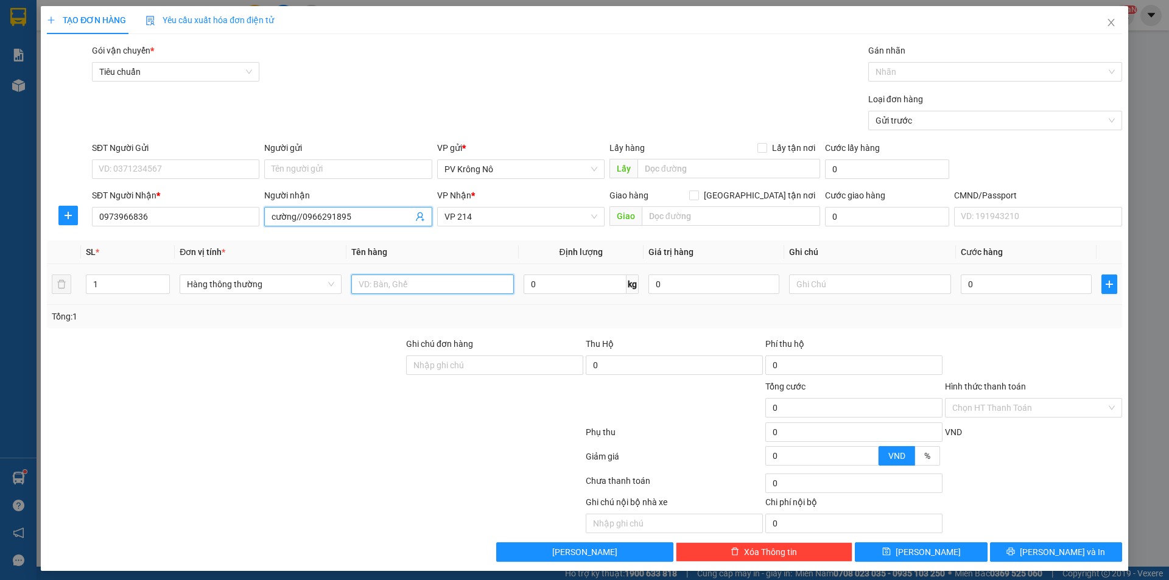
click at [412, 286] on input "text" at bounding box center [432, 284] width 162 height 19
type input "1tx tp"
click at [1028, 411] on input "Hình thức thanh toán" at bounding box center [1029, 408] width 154 height 18
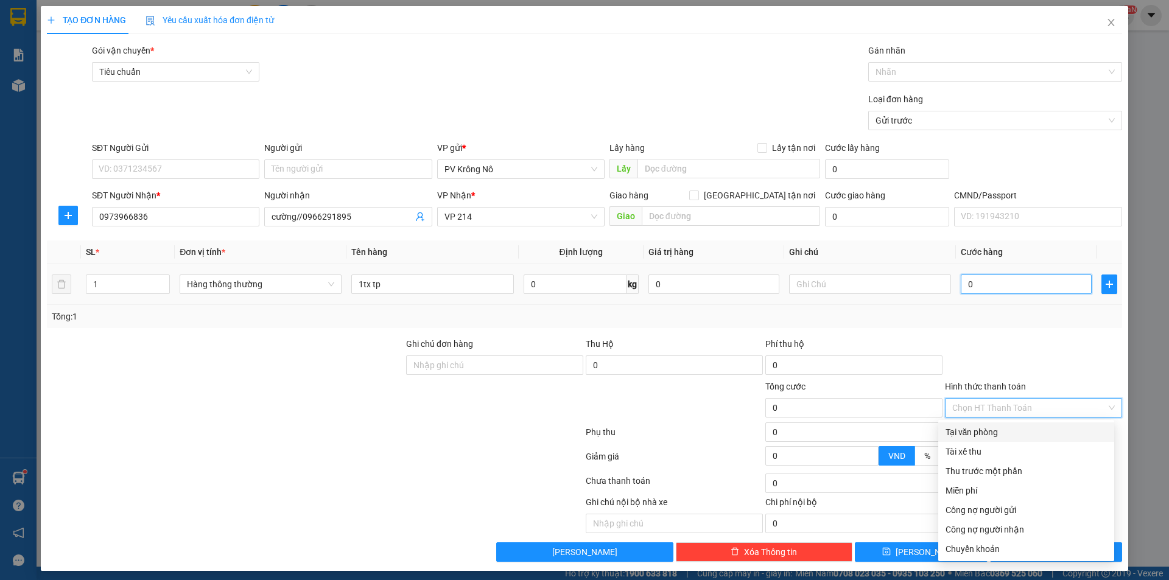
click at [978, 284] on input "0" at bounding box center [1026, 284] width 131 height 19
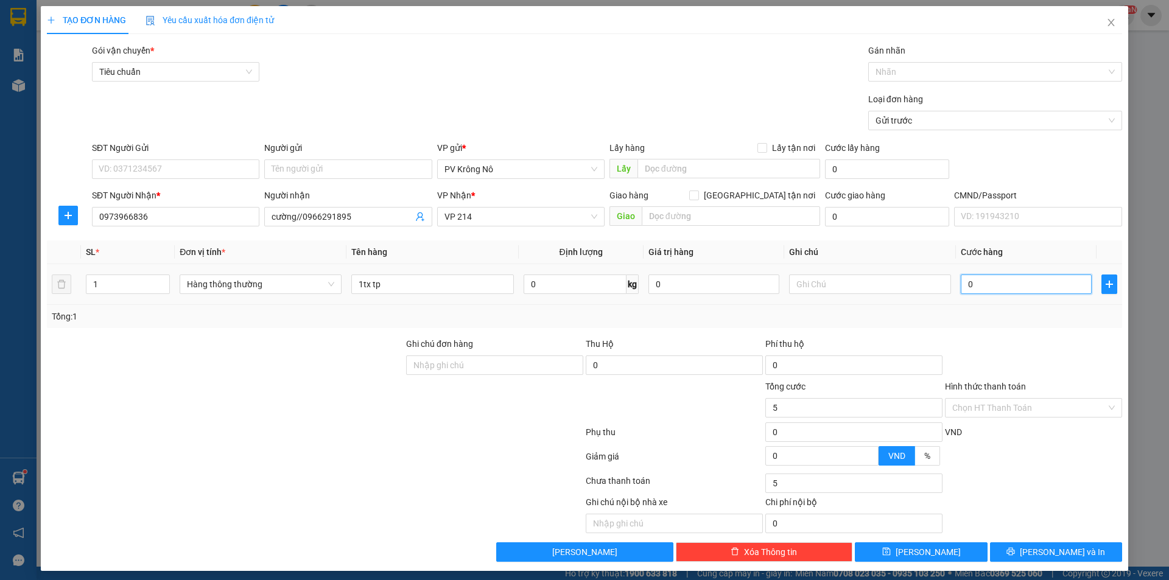
type input "005"
type input "5"
type input "0.050"
type input "50"
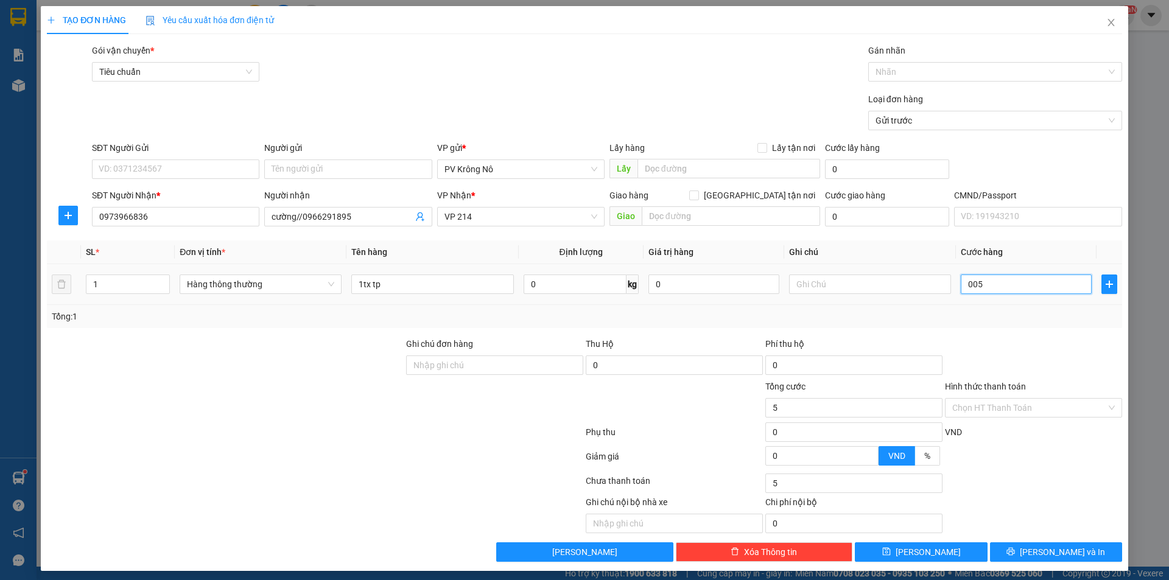
type input "50"
type input "00.500"
type input "500"
type input "0.005.000"
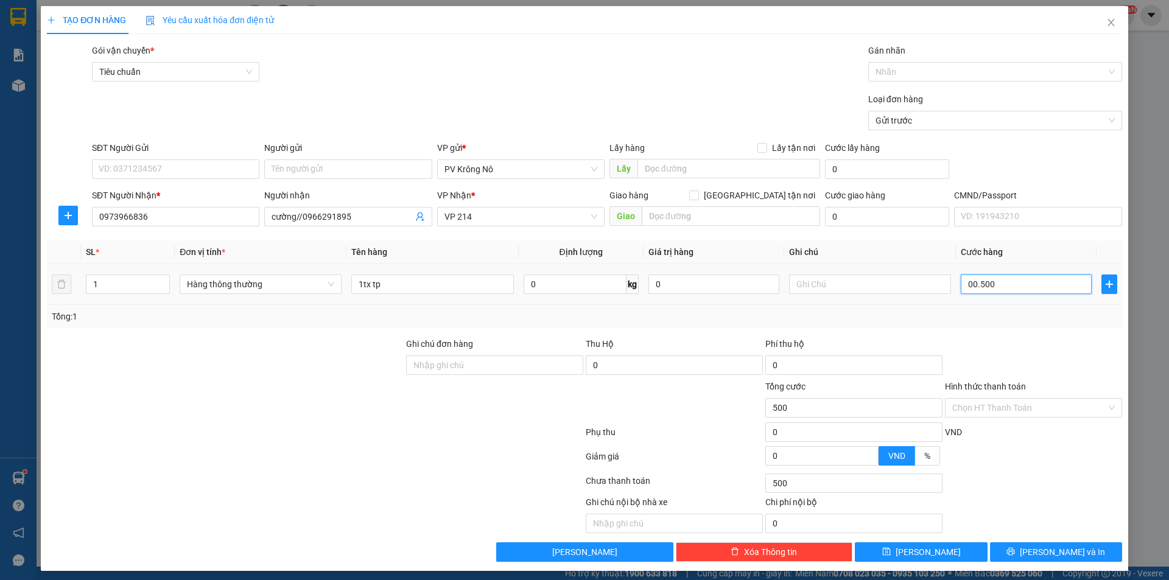
type input "5.000"
type input "000.050.000"
type input "50.000"
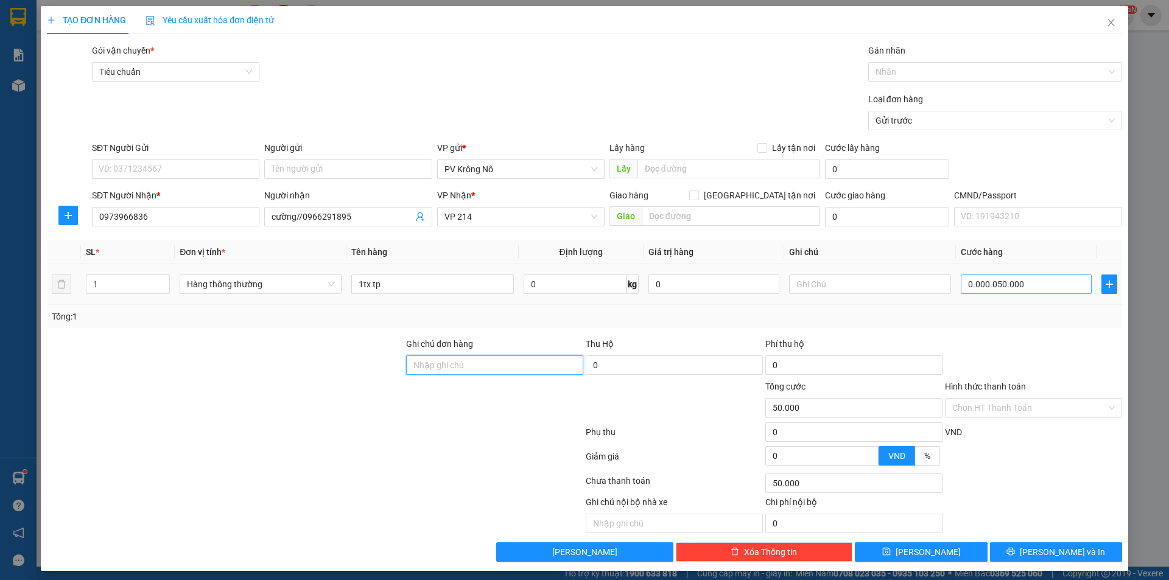
type input "50.000"
click at [1037, 412] on input "Hình thức thanh toán" at bounding box center [1029, 408] width 154 height 18
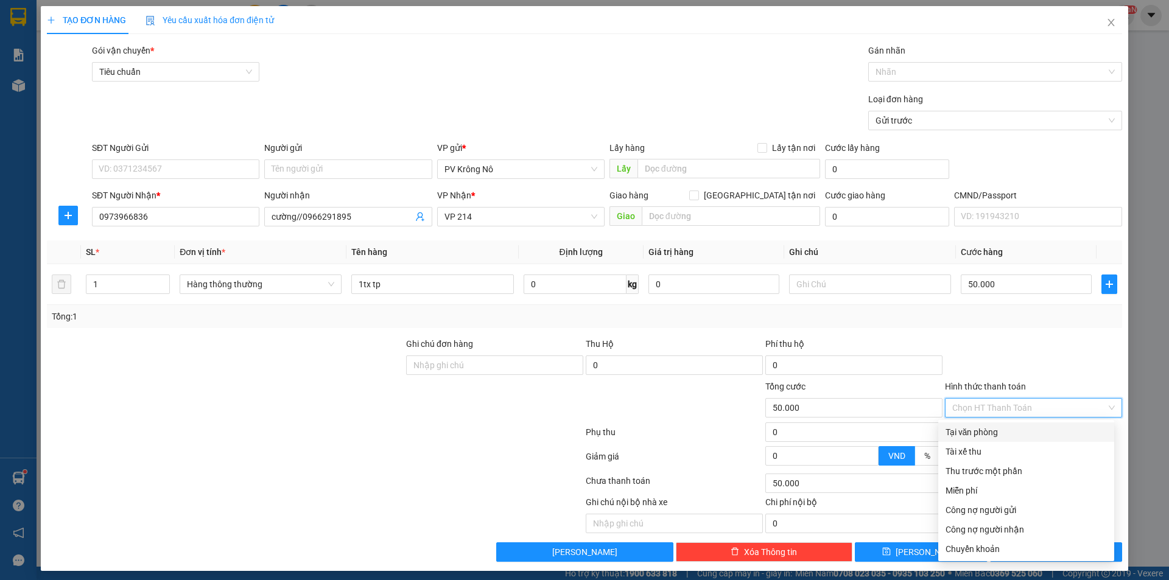
click at [1018, 437] on div "Tại văn phòng" at bounding box center [1025, 432] width 161 height 13
type input "0"
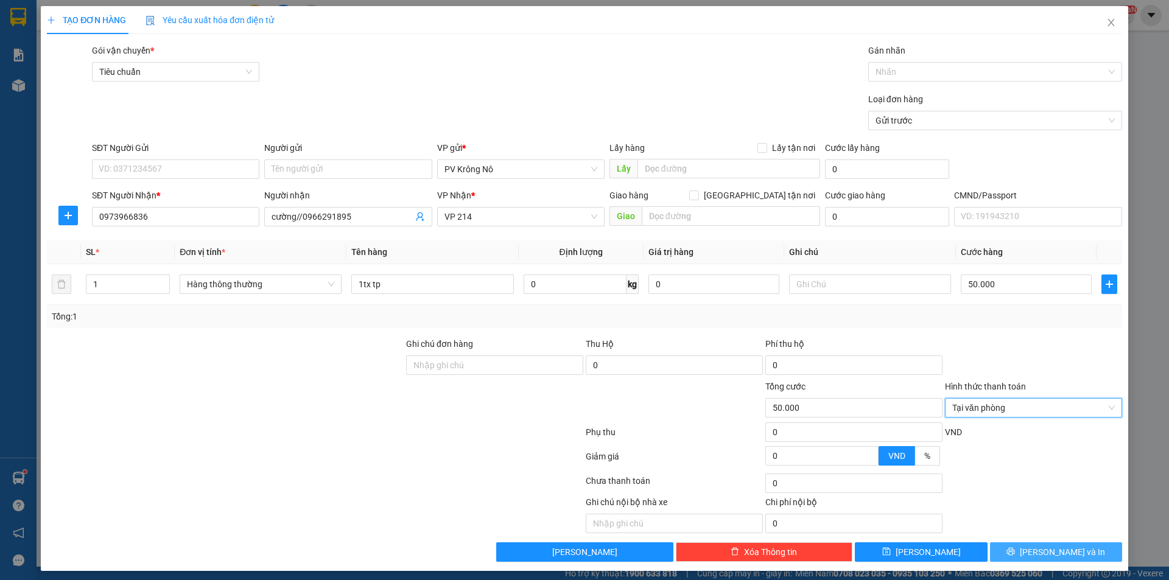
click at [1015, 556] on span "printer" at bounding box center [1010, 552] width 9 height 10
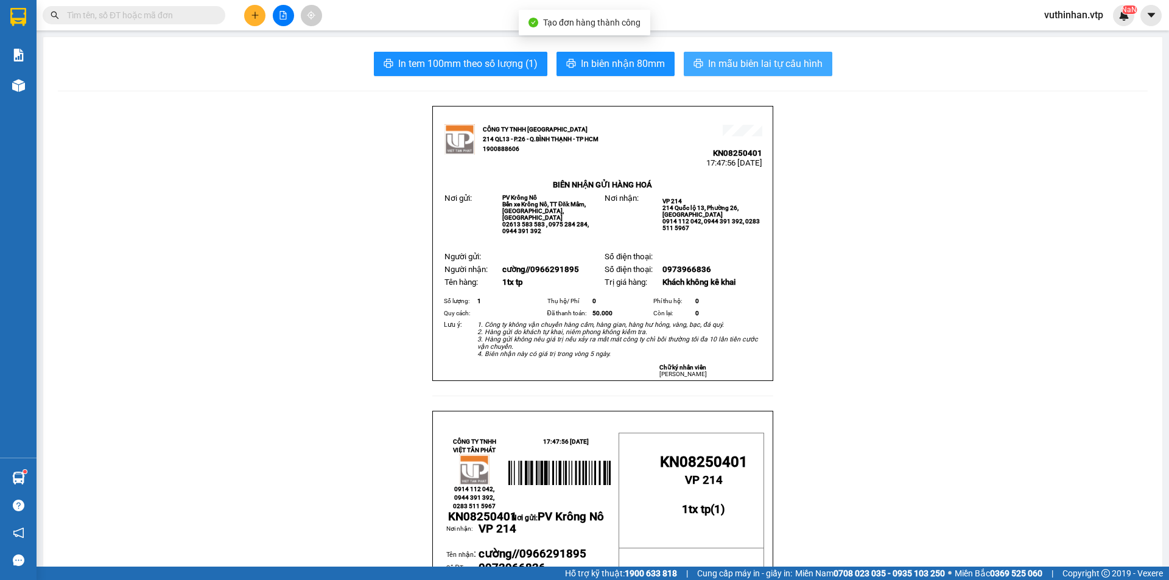
click at [775, 70] on span "In mẫu biên lai tự cấu hình" at bounding box center [765, 63] width 114 height 15
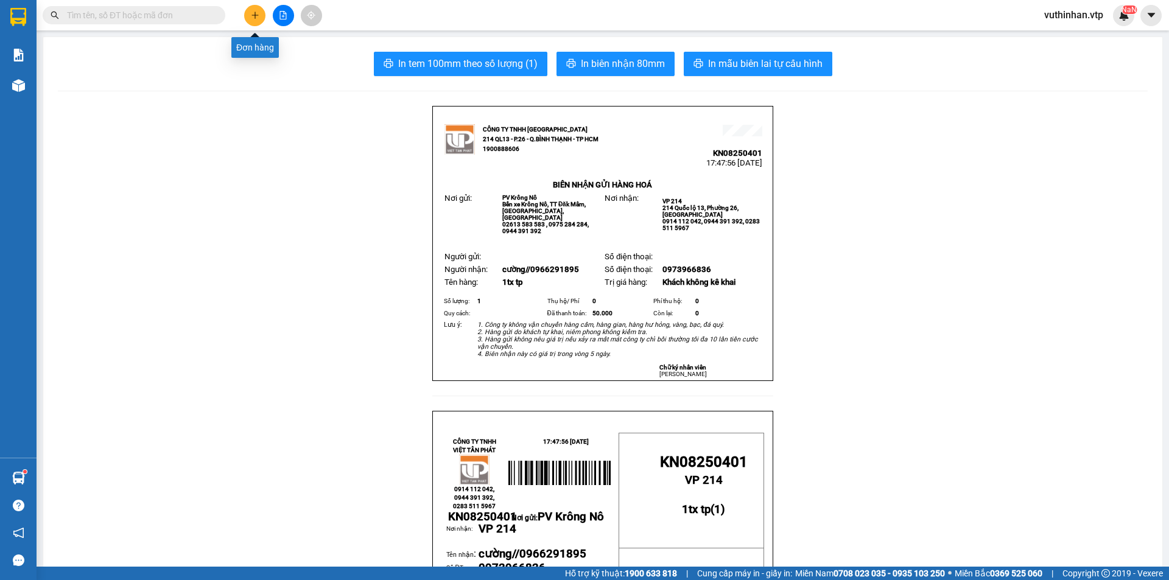
click at [248, 9] on button at bounding box center [254, 15] width 21 height 21
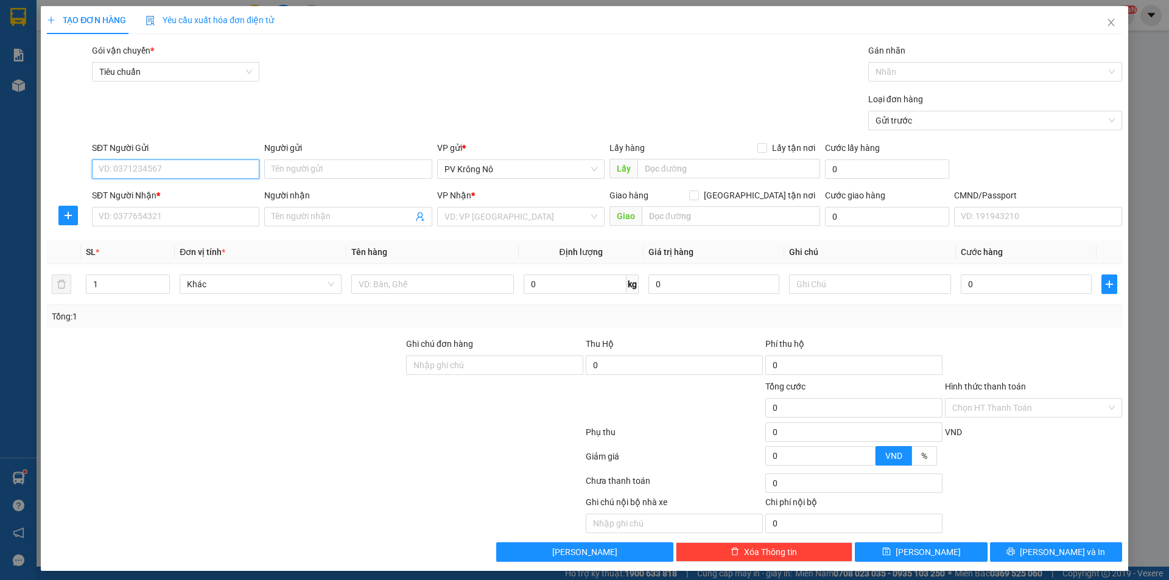
click at [201, 169] on input "SĐT Người Gửi" at bounding box center [175, 168] width 167 height 19
click at [187, 191] on div "0386308547" at bounding box center [175, 193] width 152 height 13
type input "0386308547"
type input "0932759080"
type input "ANH ĐẠt"
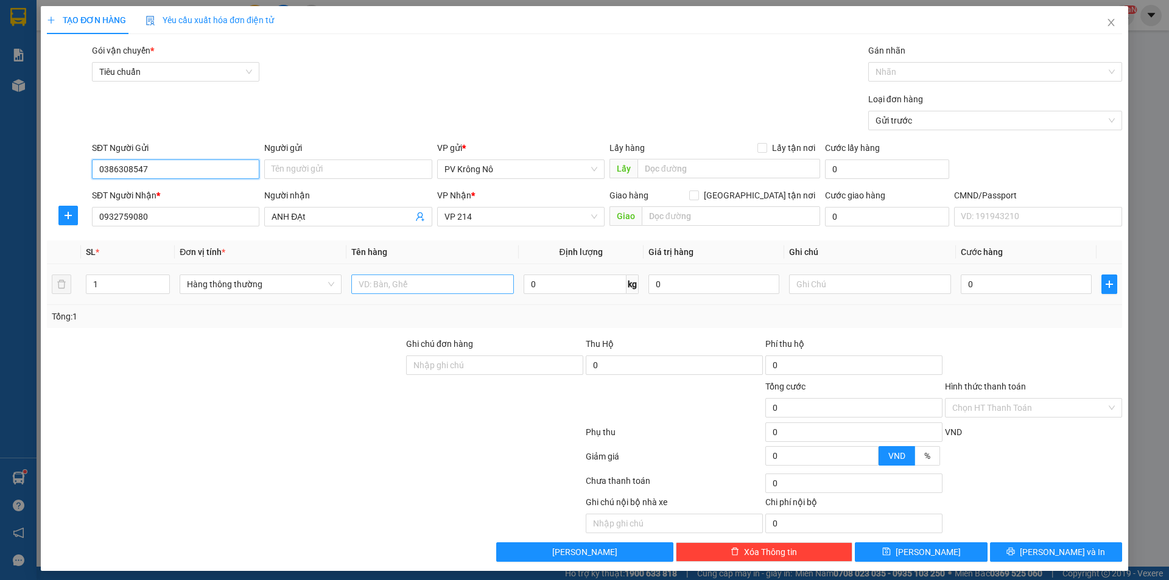
type input "0386308547"
click at [395, 288] on input "text" at bounding box center [432, 284] width 162 height 19
drag, startPoint x: 169, startPoint y: 212, endPoint x: 0, endPoint y: 220, distance: 169.4
click at [0, 220] on div "TẠO ĐƠN HÀNG Yêu cầu xuất hóa đơn điện tử Transit Pickup Surcharge Ids Transit …" at bounding box center [584, 290] width 1169 height 580
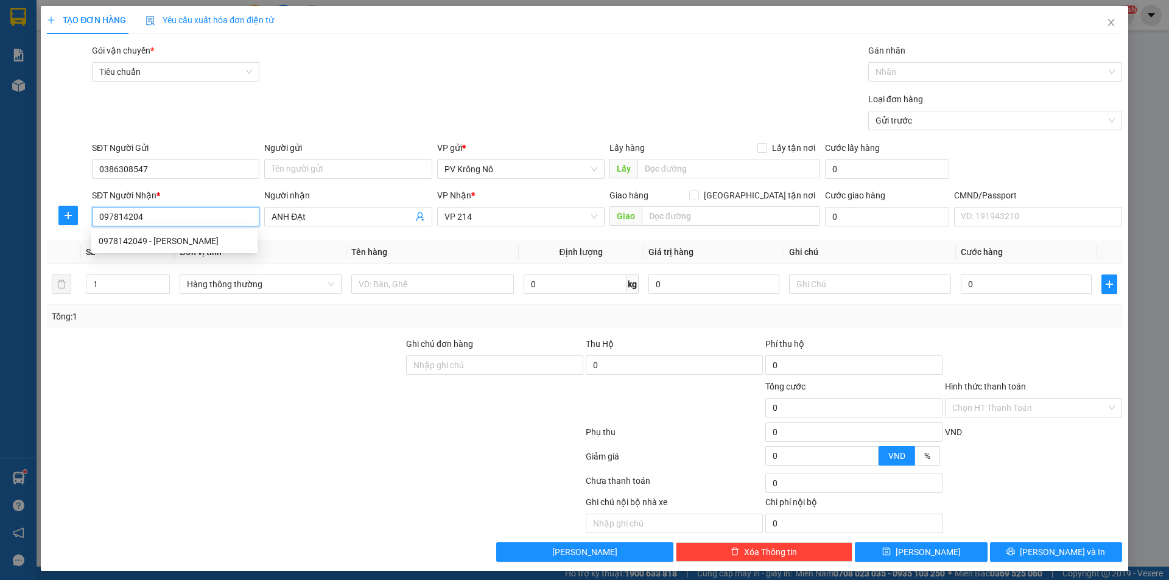
type input "0978142049"
click at [170, 243] on div "0978142049 - HẢI" at bounding box center [175, 240] width 152 height 13
type input "HẢI"
type input "[DEMOGRAPHIC_DATA]"
type input "0978142049"
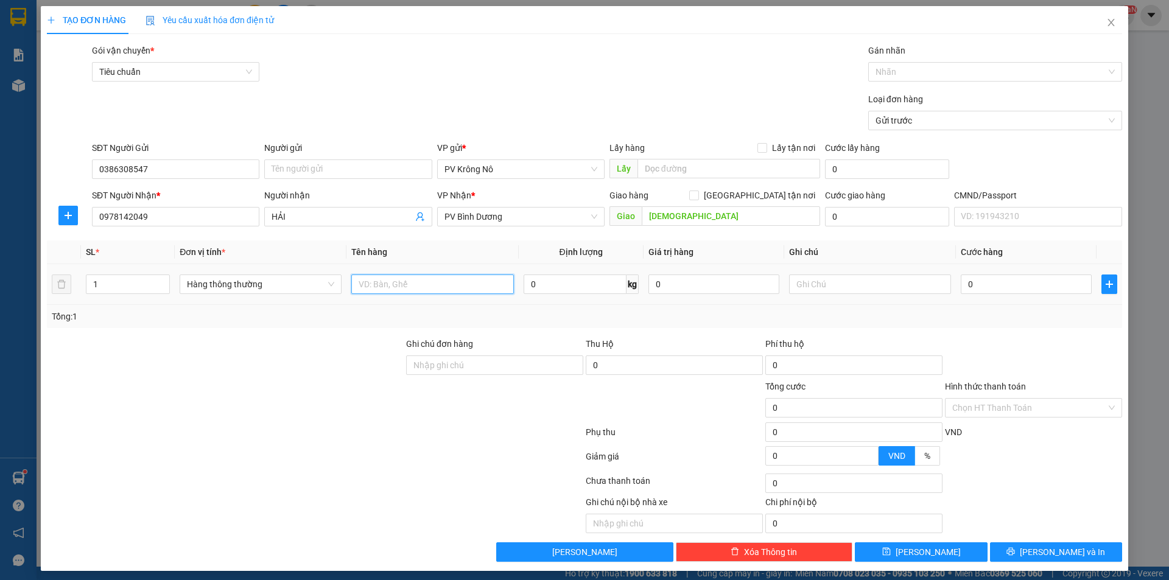
drag, startPoint x: 384, startPoint y: 287, endPoint x: 394, endPoint y: 288, distance: 11.0
click at [386, 287] on input "text" at bounding box center [432, 284] width 162 height 19
type input "1tx"
click at [1003, 281] on input "0" at bounding box center [1026, 284] width 131 height 19
type input "007"
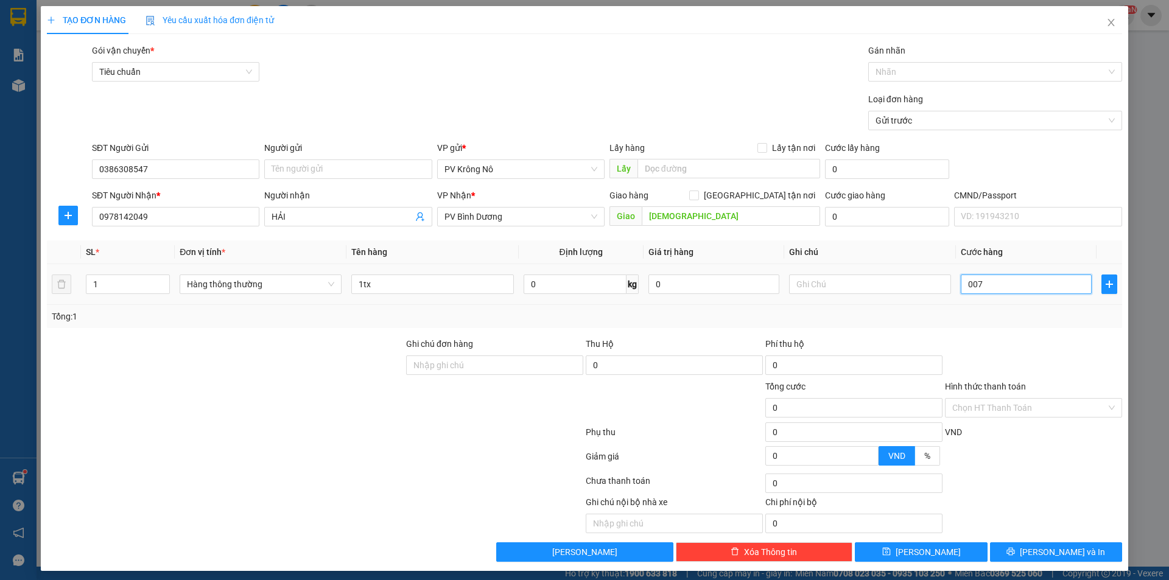
type input "7"
type input "0.070"
type input "70"
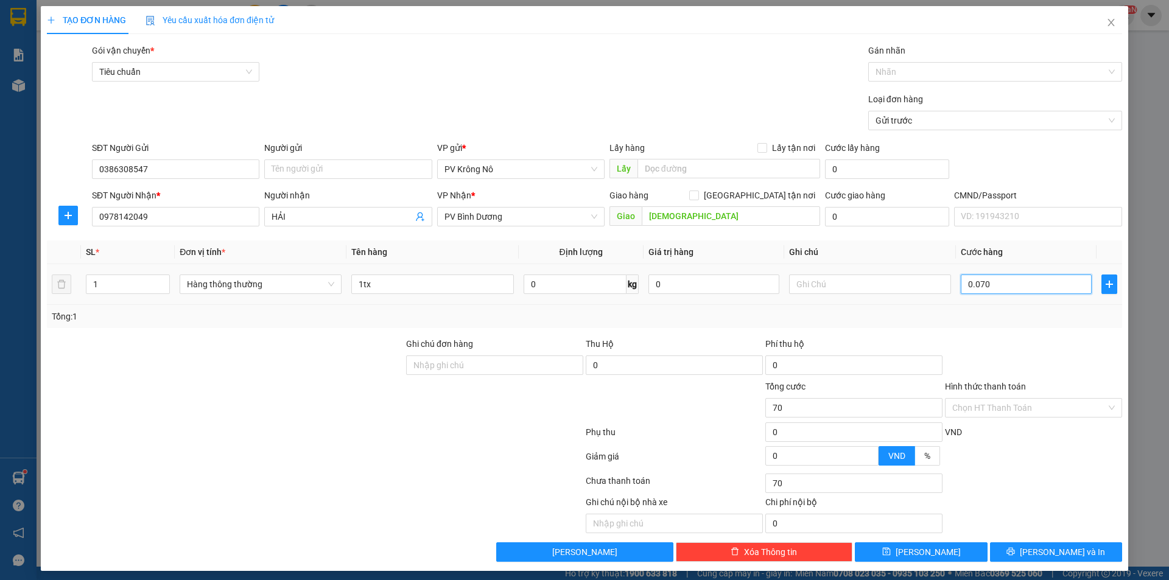
type input "00.700"
type input "700"
type input "0.007.000"
type input "7.000"
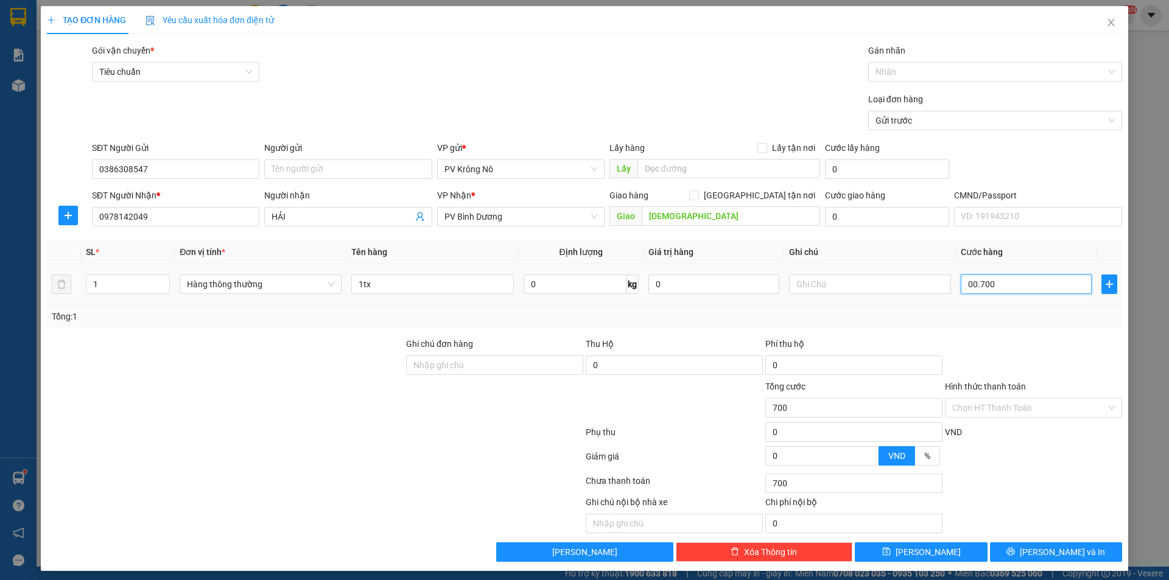
type input "7.000"
type input "000.070.000"
type input "70.000"
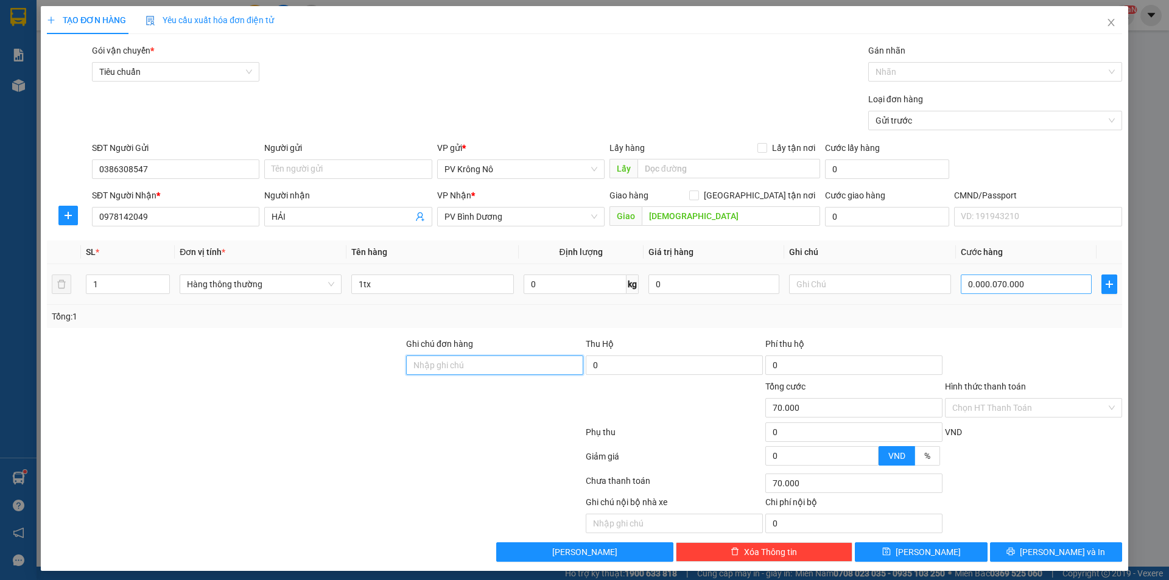
type input "70.000"
type input "0"
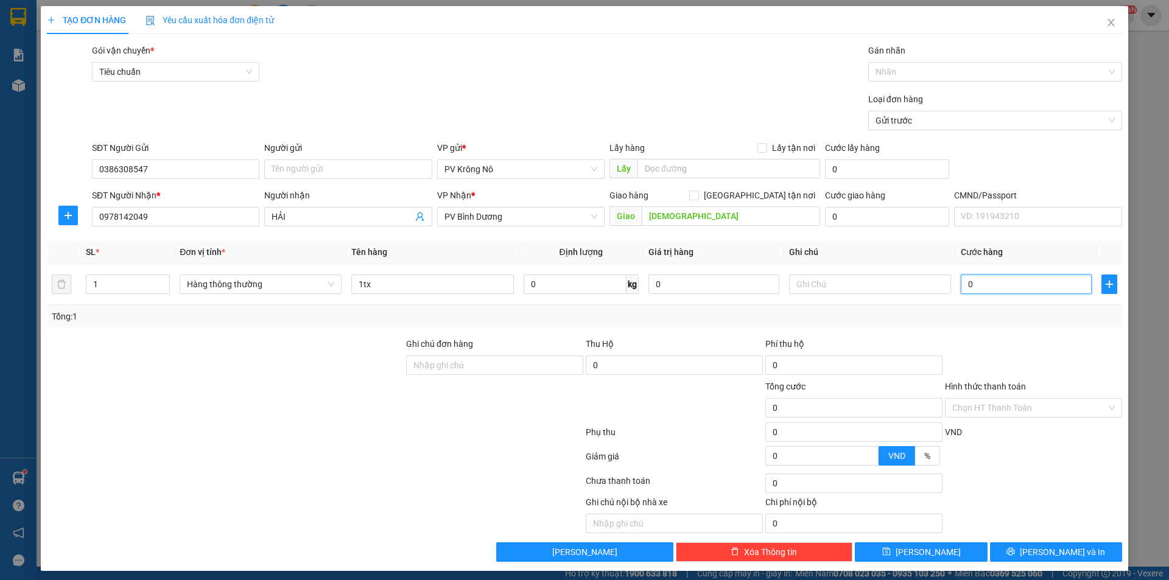
type input "008"
type input "8"
type input "0.080"
type input "80"
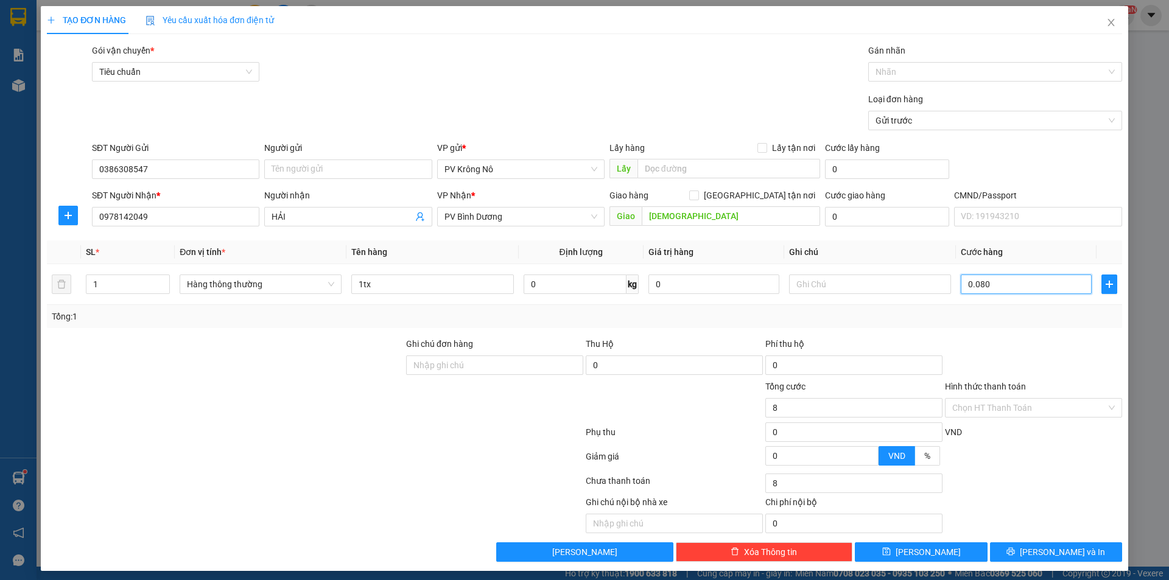
type input "80"
type input "00.800"
type input "800"
type input "0.008.000"
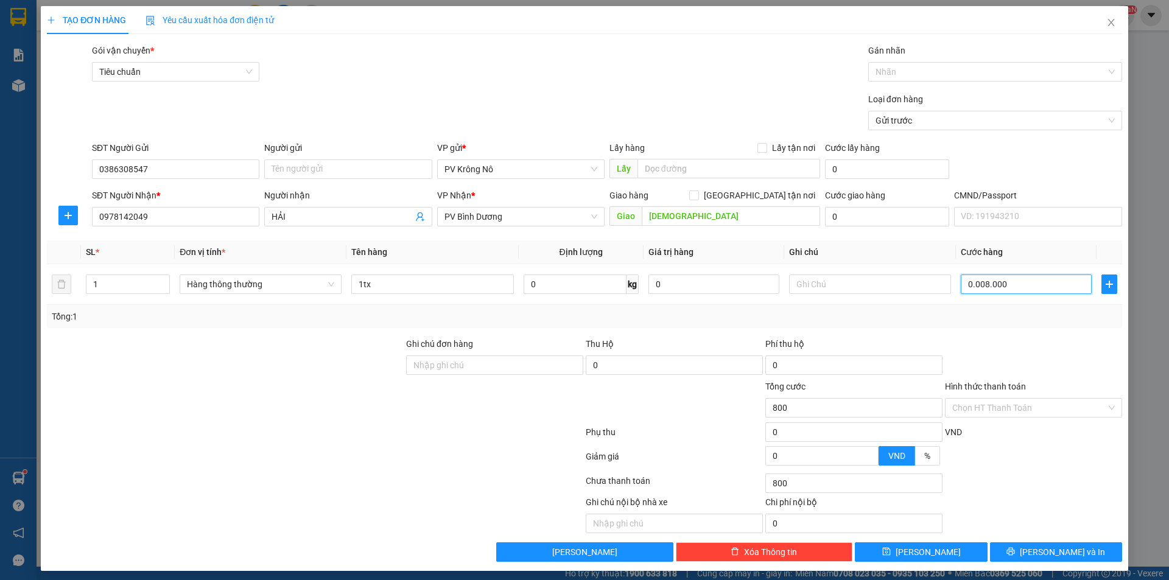
type input "8.000"
type input "000.080.000"
type input "80.000"
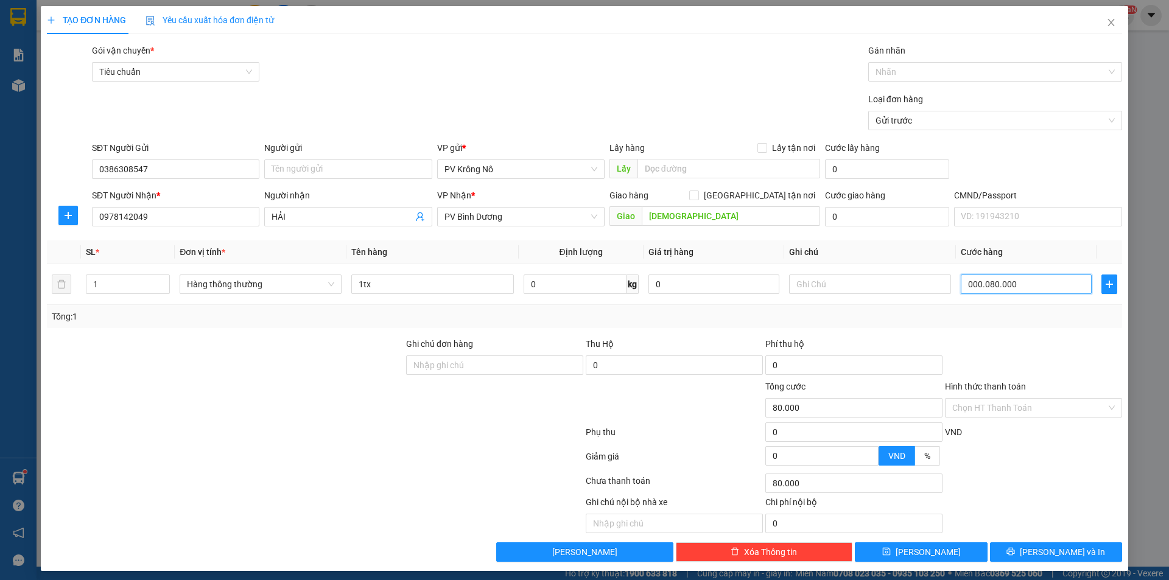
type input "000.008.000"
type input "8.000"
type input "008.000"
type input "8.000"
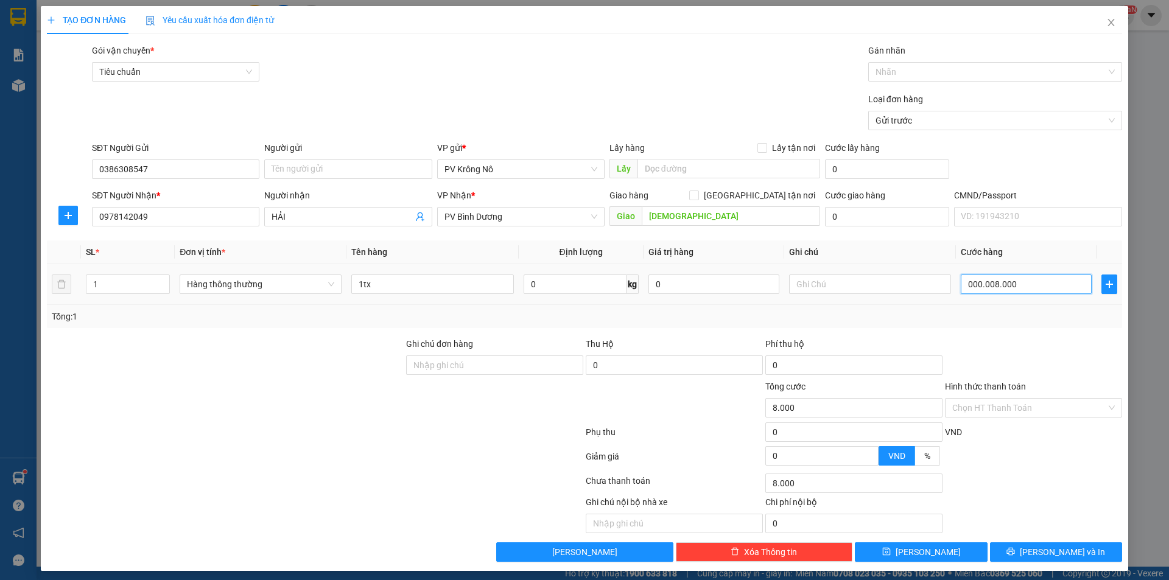
type input "8.000"
drag, startPoint x: 1035, startPoint y: 278, endPoint x: 843, endPoint y: 297, distance: 193.3
click at [860, 296] on tr "1 Hàng thông thường 1tx 0 kg 0 008.000" at bounding box center [584, 284] width 1075 height 41
type input "0"
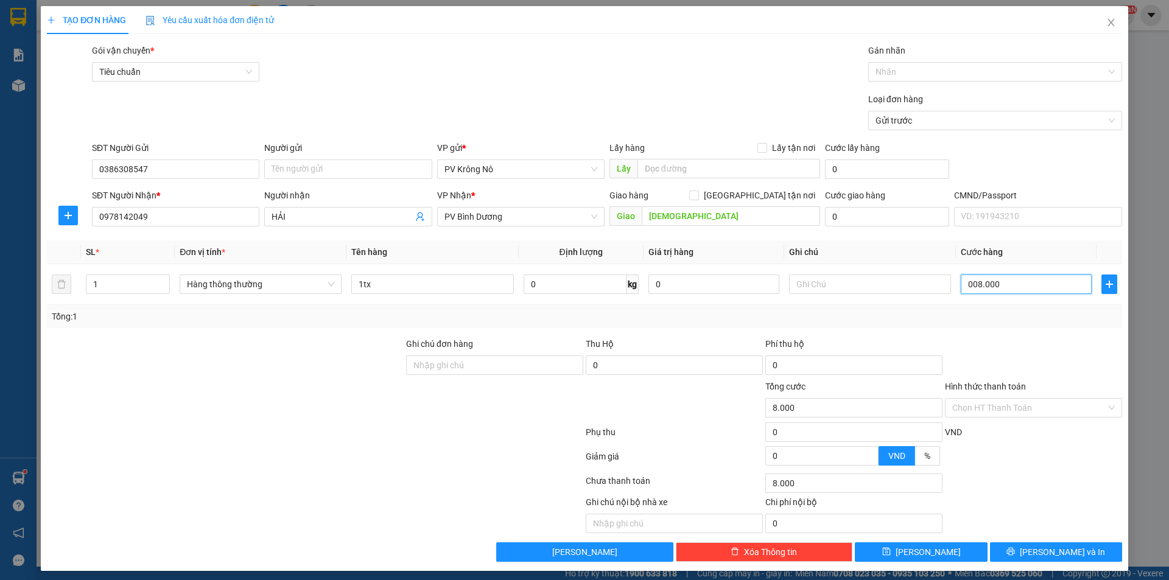
type input "0"
type input "007"
type input "7"
type input "0.070"
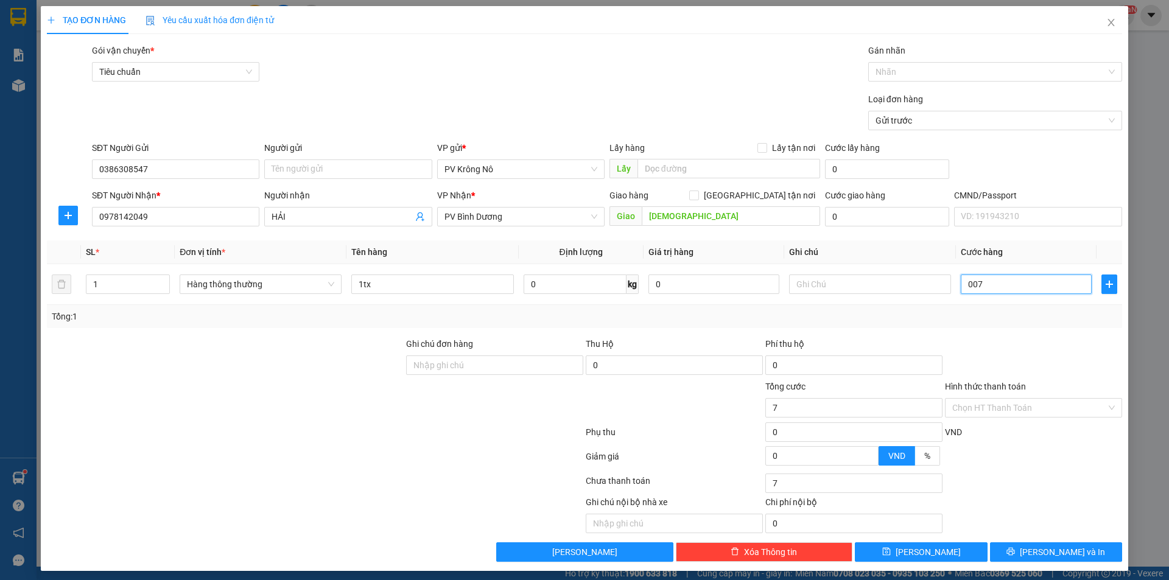
type input "70"
type input "00.700"
type input "700"
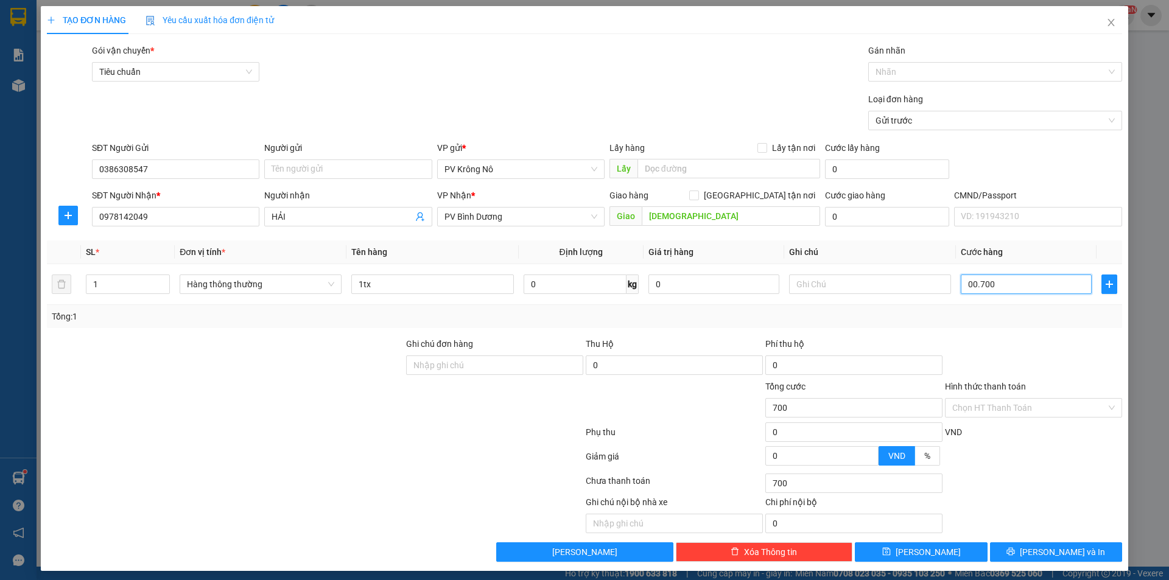
type input "0.007.000"
type input "7.000"
type input "000.070.000"
type input "70.000"
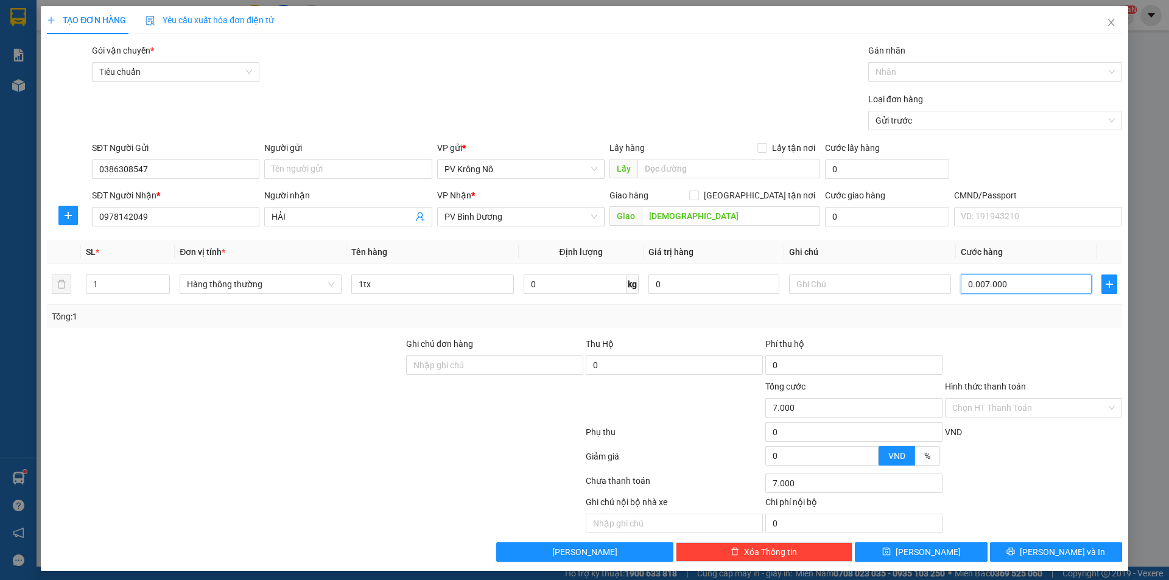
type input "70.000"
type input "000.007.000"
type input "7.000"
type input "00.000.070.000"
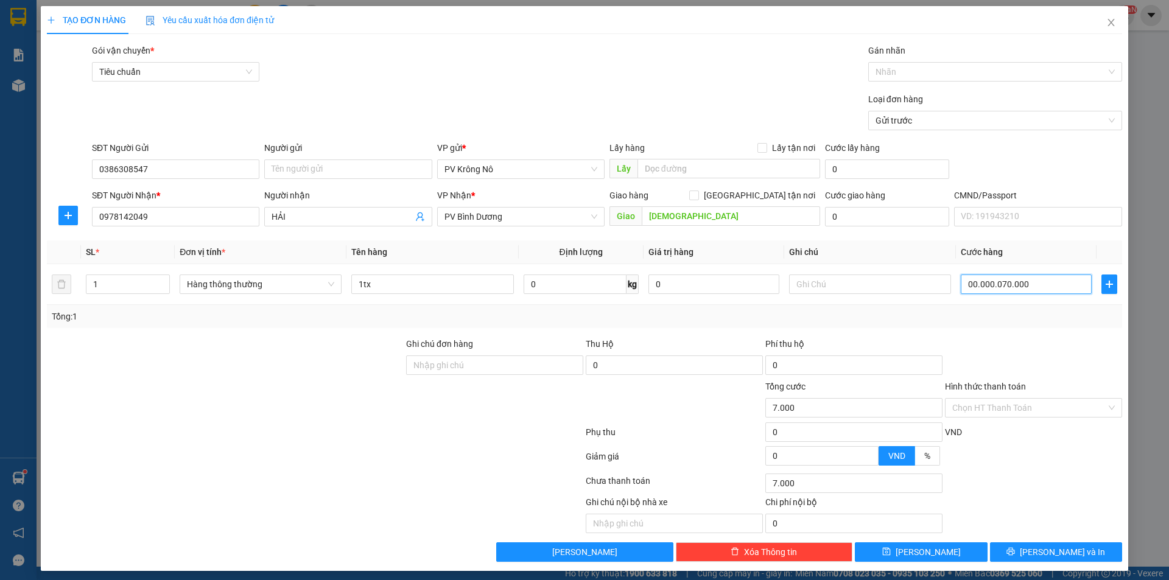
type input "70.000"
type input "00.000.007.000"
type input "7.000"
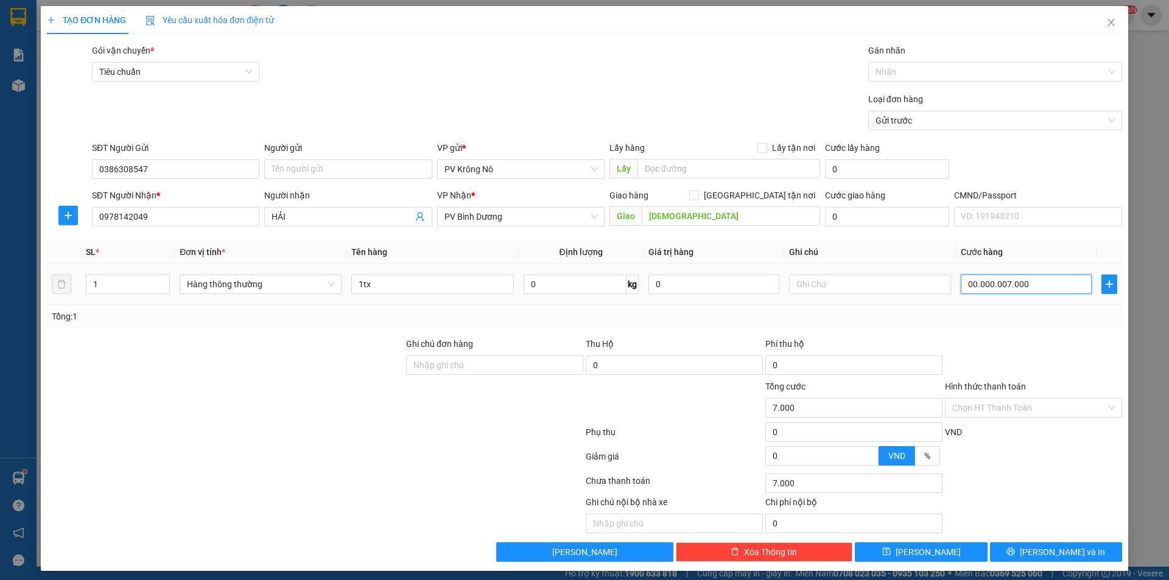
type input "0.000.000.070.000"
type input "70.000"
drag, startPoint x: 1001, startPoint y: 556, endPoint x: 1002, endPoint y: 540, distance: 16.5
click at [1001, 556] on button "[PERSON_NAME] và In" at bounding box center [1056, 551] width 132 height 19
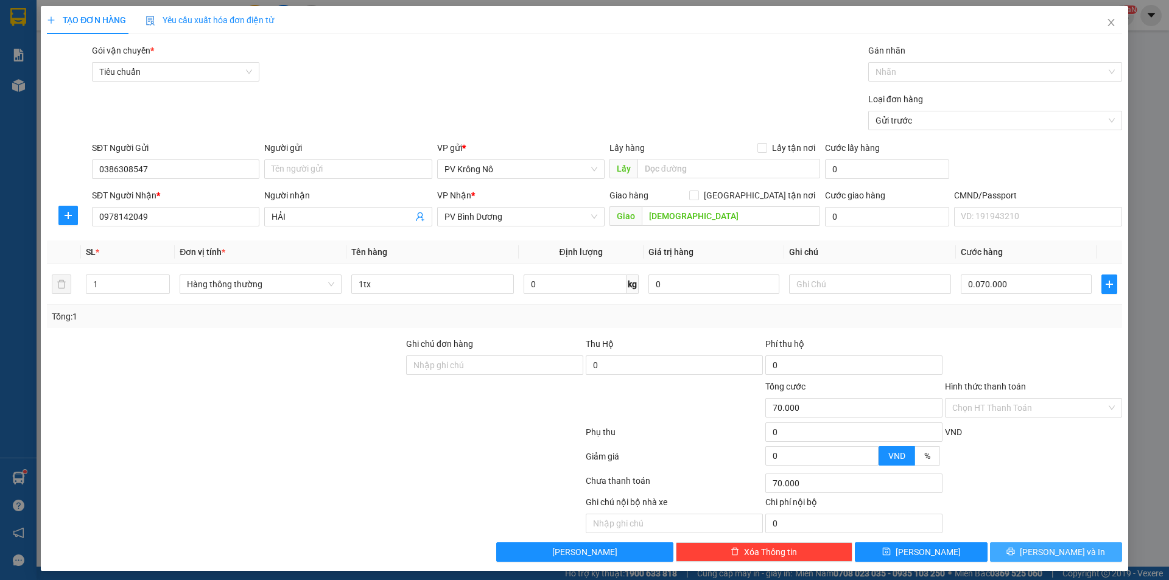
type input "70.000"
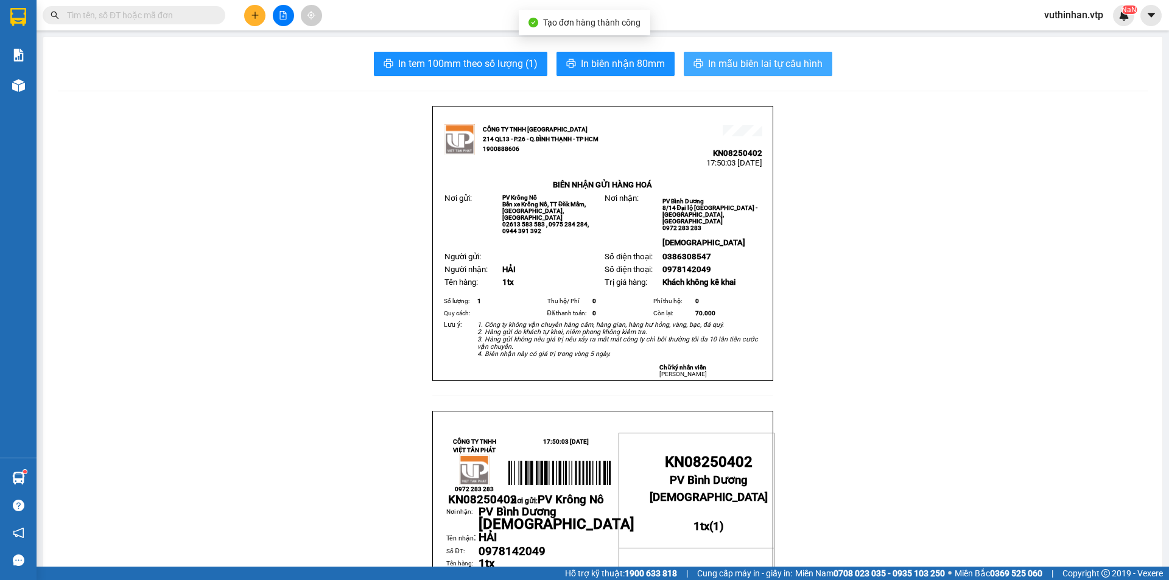
drag, startPoint x: 741, startPoint y: 71, endPoint x: 654, endPoint y: 83, distance: 87.2
click at [741, 71] on span "In mẫu biên lai tự cấu hình" at bounding box center [765, 63] width 114 height 15
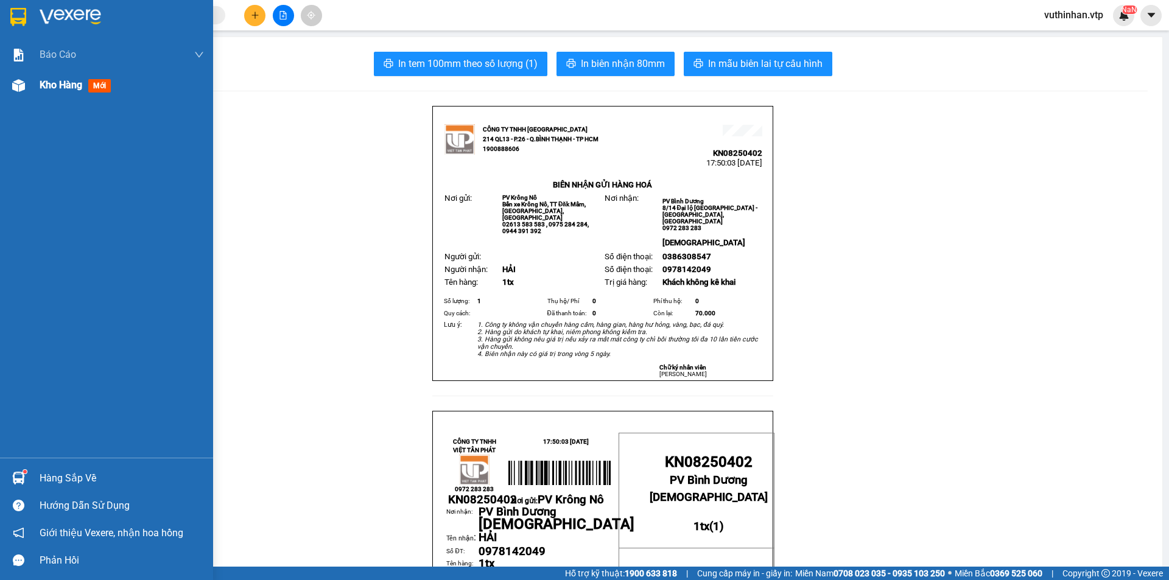
click at [19, 91] on img at bounding box center [18, 85] width 13 height 13
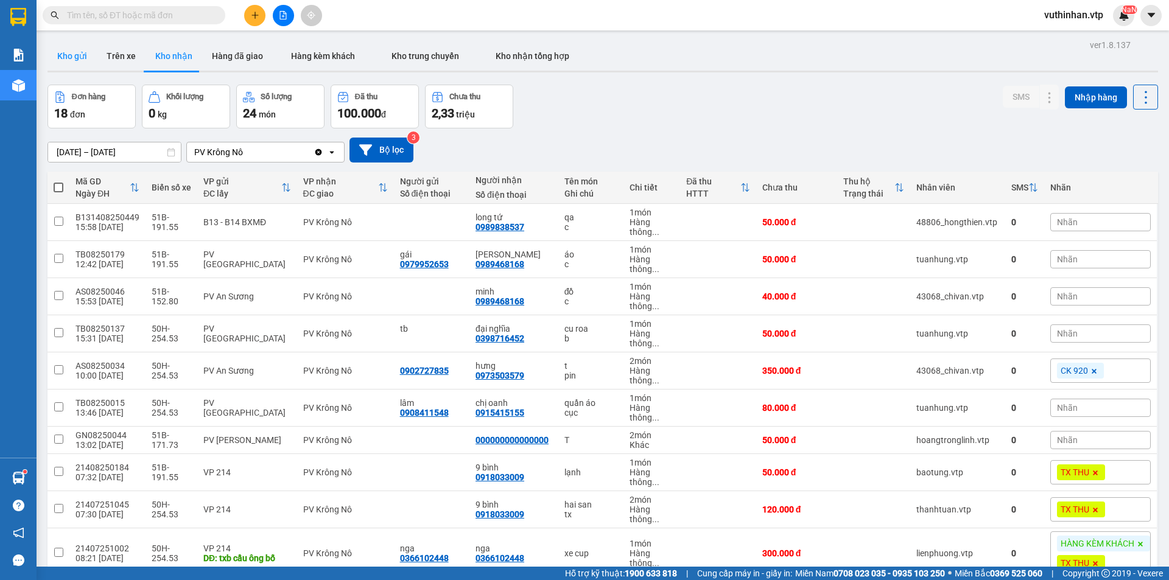
click at [65, 51] on button "Kho gửi" at bounding box center [71, 55] width 49 height 29
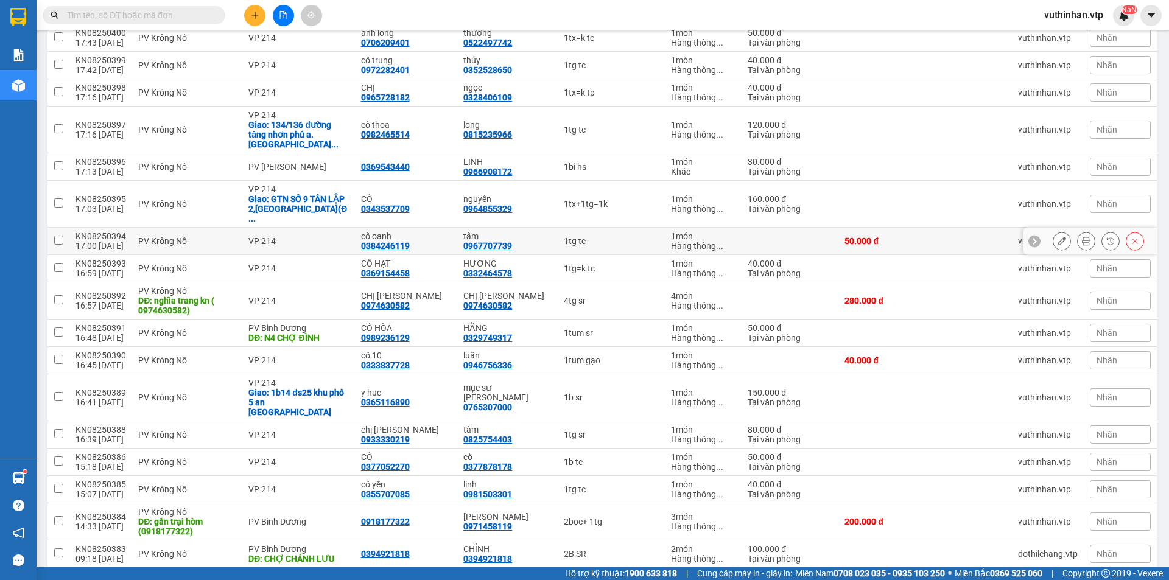
scroll to position [244, 0]
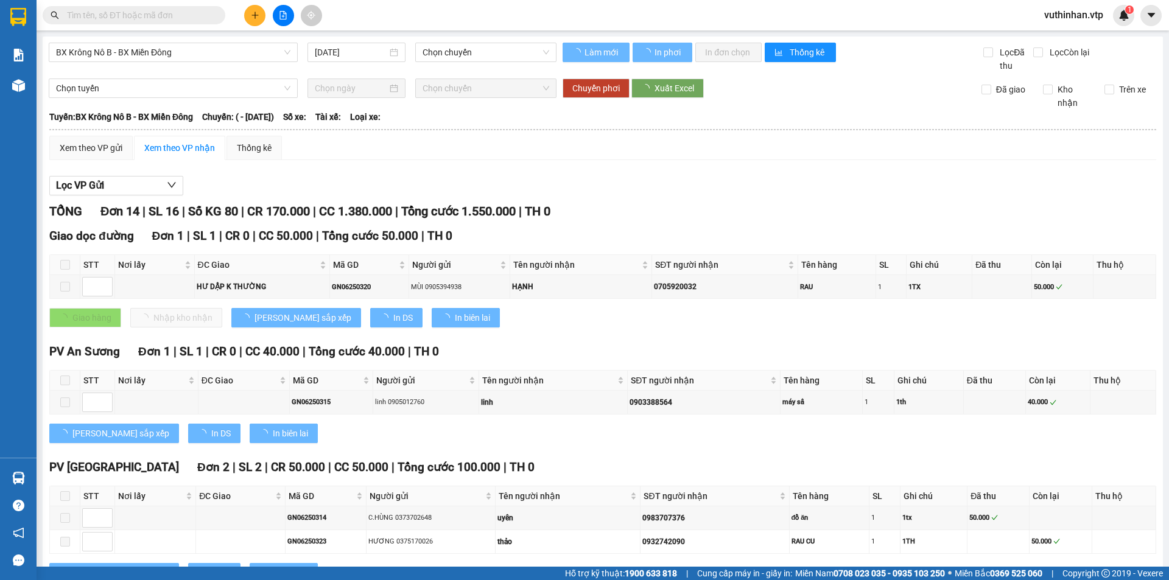
type input "[DATE]"
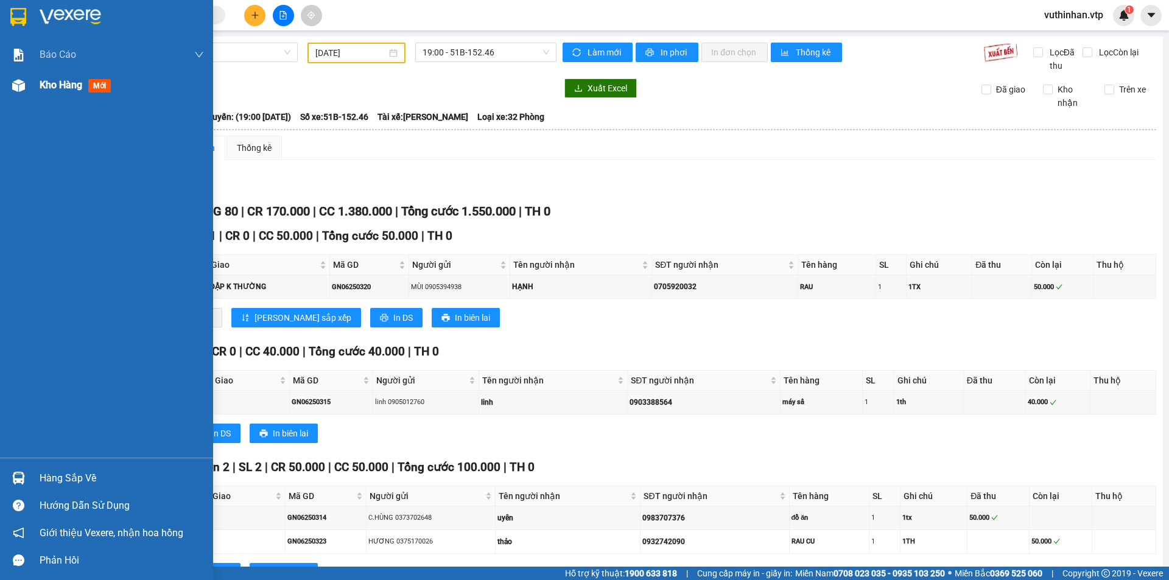
click at [51, 85] on span "Kho hàng" at bounding box center [61, 85] width 43 height 12
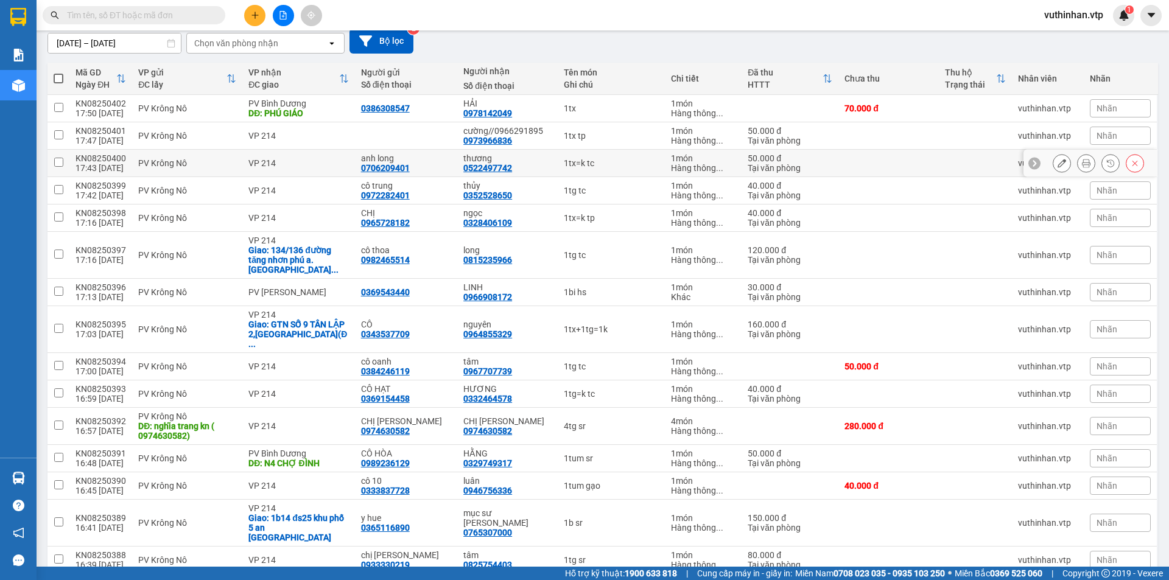
scroll to position [244, 0]
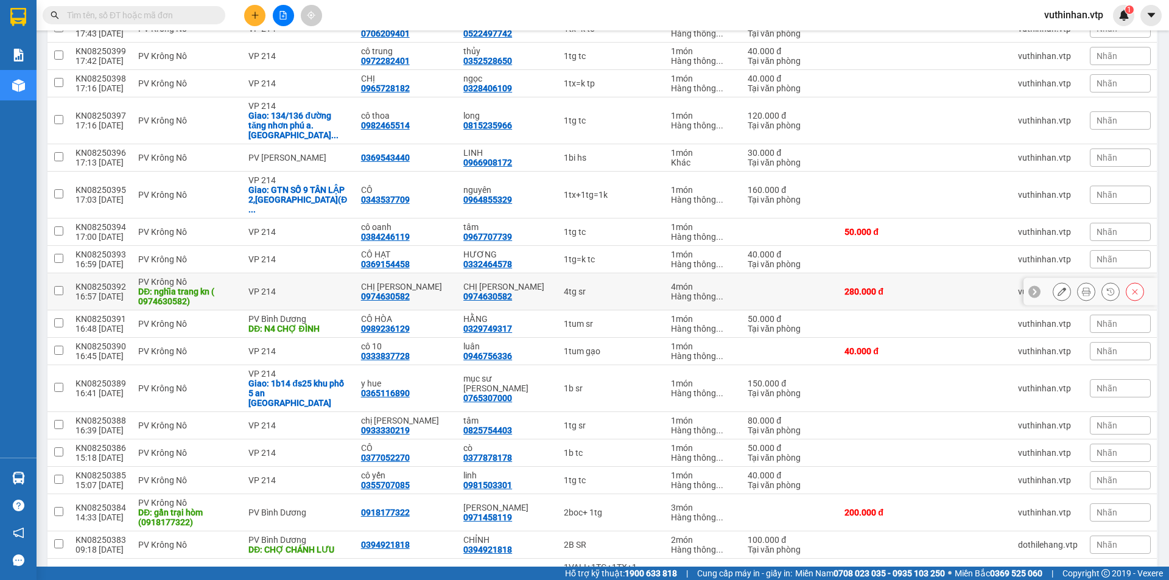
click at [1053, 281] on button at bounding box center [1061, 291] width 17 height 21
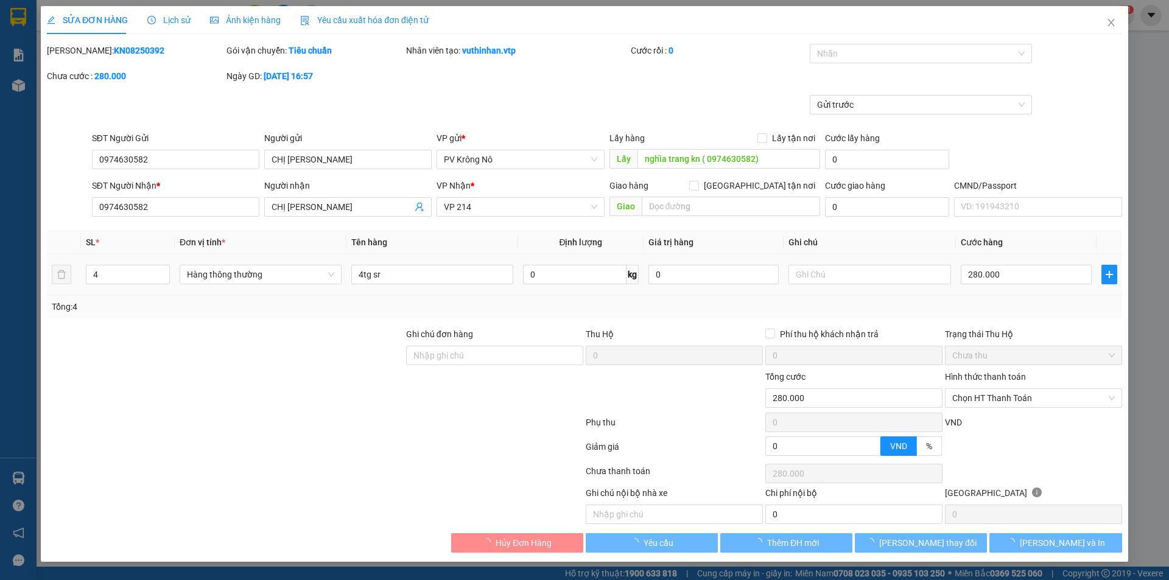
type input "0974630582"
type input "CHỊ [PERSON_NAME]"
type input "nghĩa trang kn ( 0974630582)"
type input "0974630582"
type input "CHỊ [PERSON_NAME]"
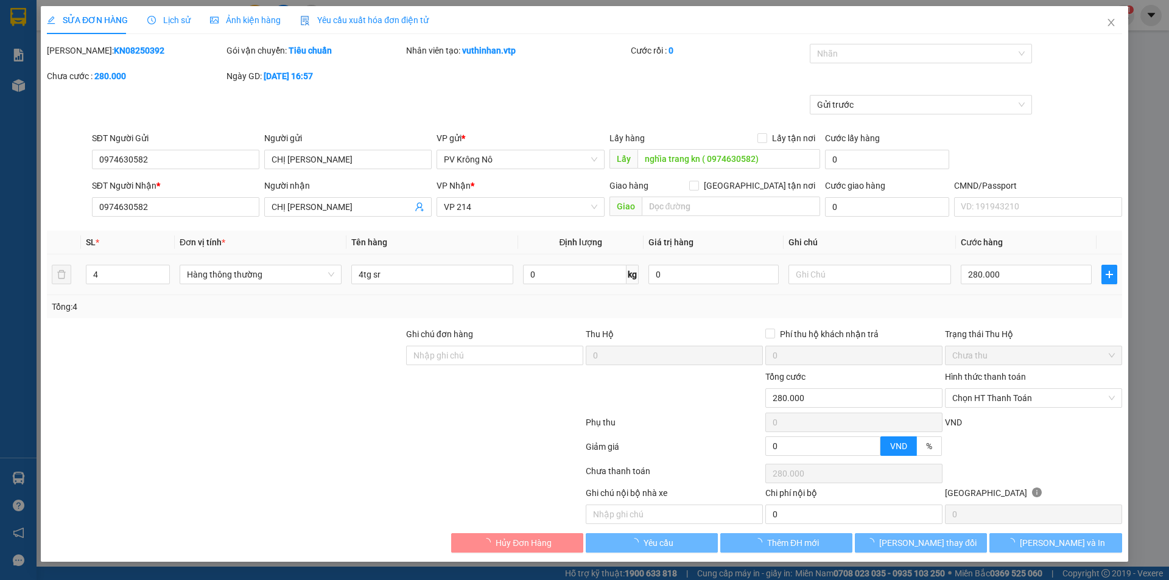
type input "280.000"
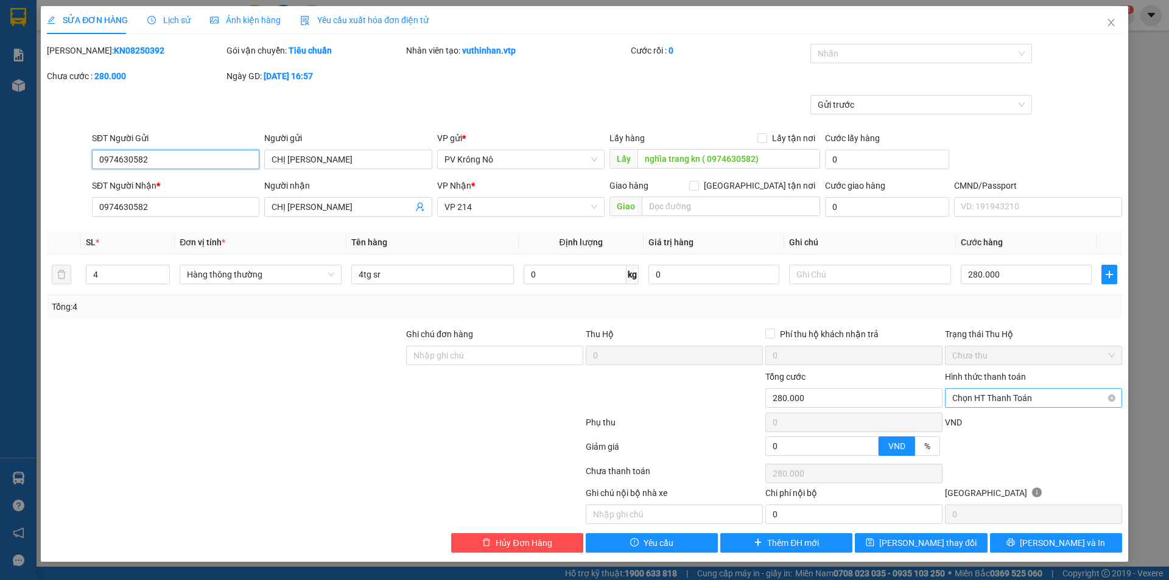
click at [1002, 398] on span "Chọn HT Thanh Toán" at bounding box center [1033, 398] width 163 height 18
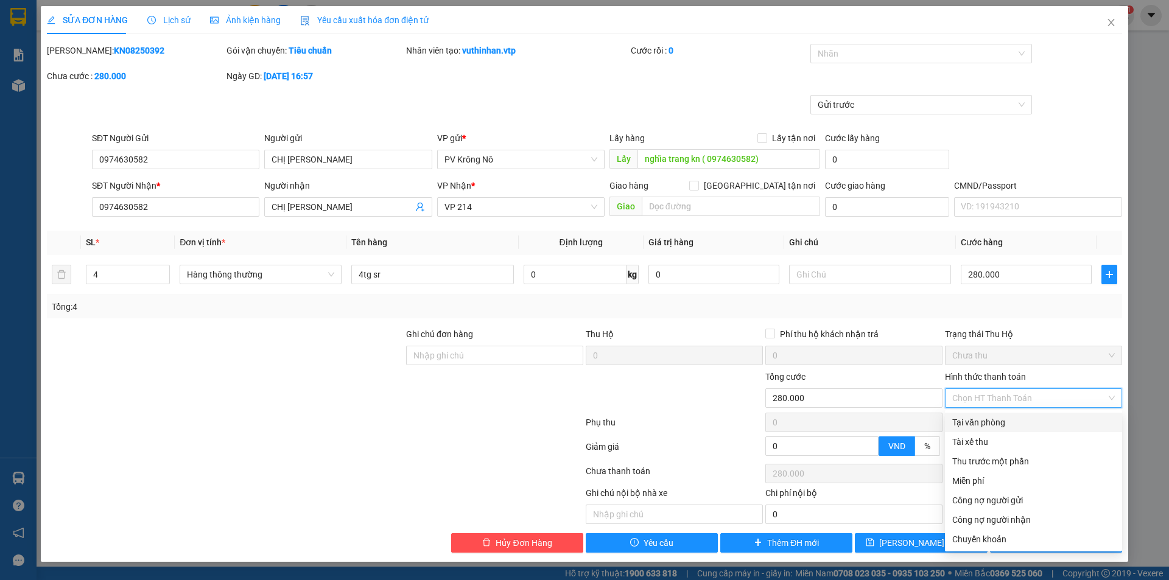
click at [975, 423] on div "Tại văn phòng" at bounding box center [1033, 422] width 163 height 13
type input "0"
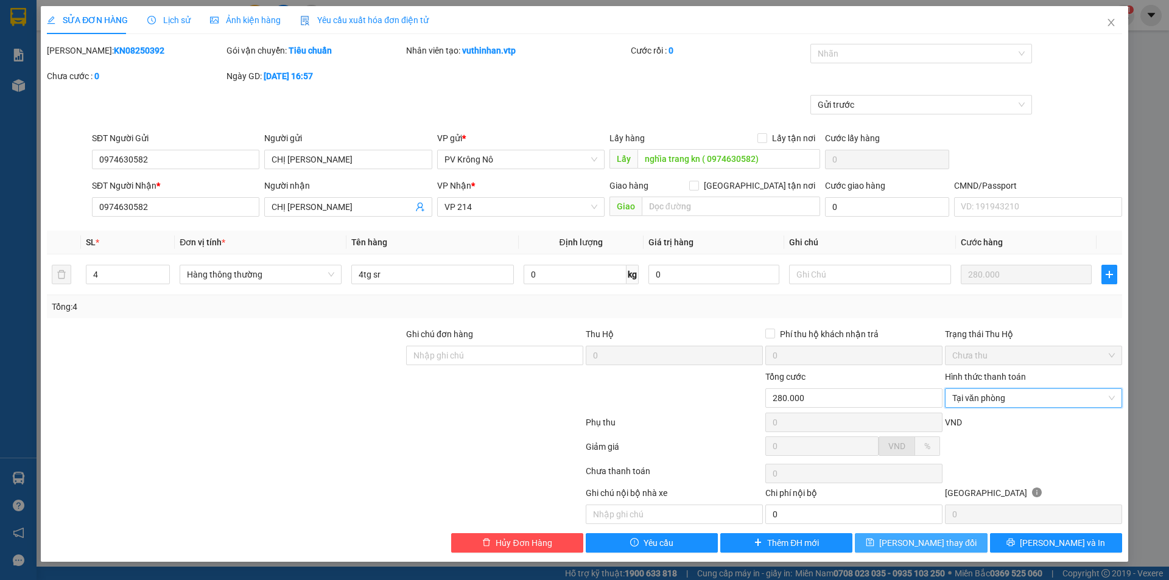
click at [934, 538] on span "[PERSON_NAME] thay đổi" at bounding box center [927, 542] width 97 height 13
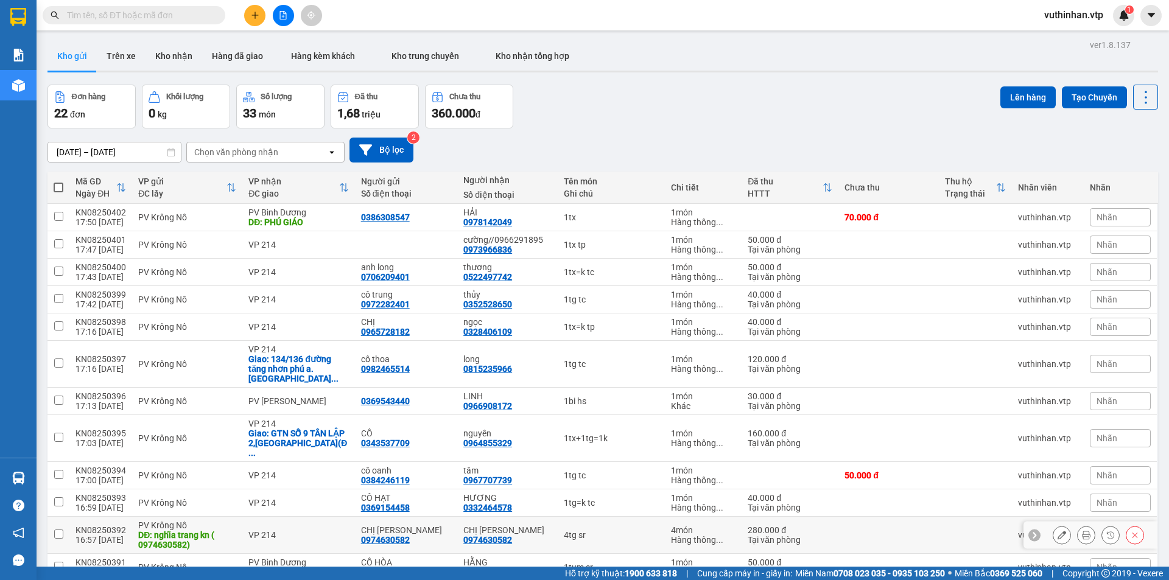
click at [194, 530] on div "DĐ: nghĩa trang kn ( 0974630582)" at bounding box center [187, 539] width 98 height 19
checkbox input "true"
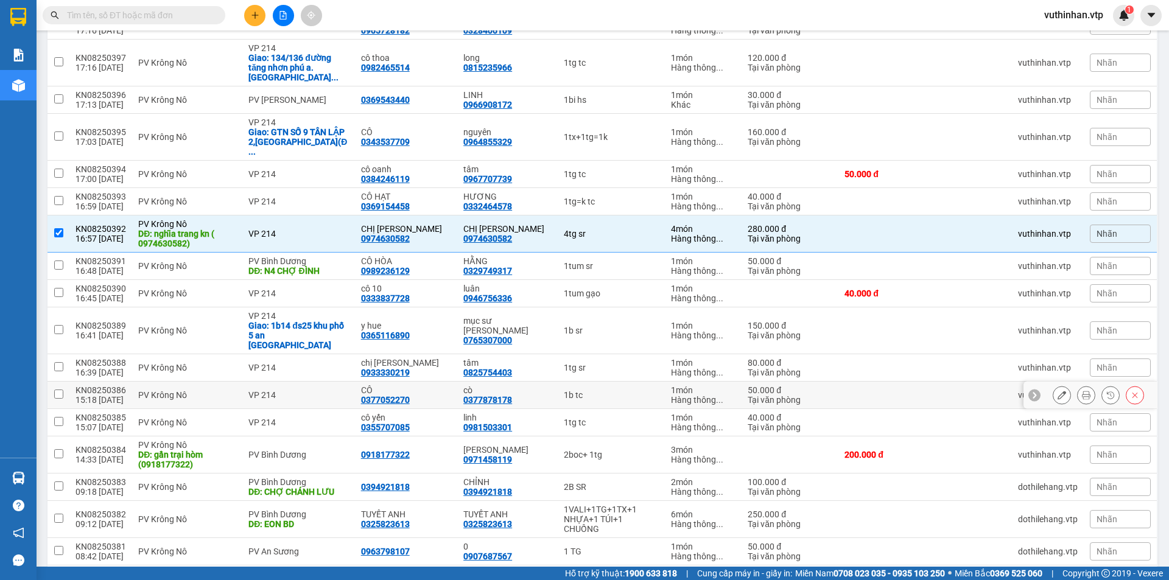
scroll to position [304, 0]
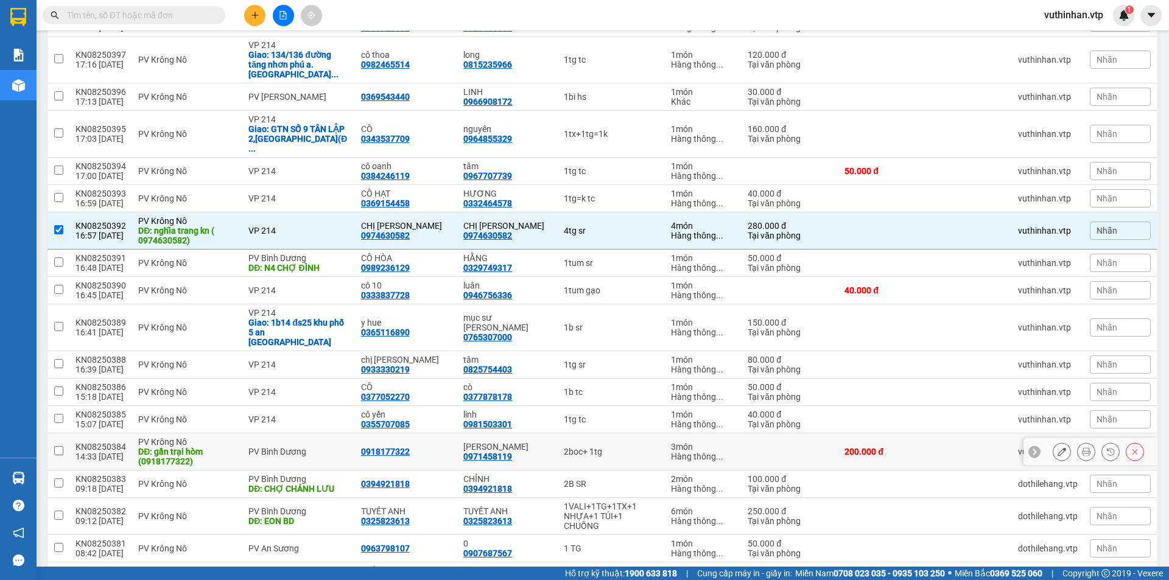
click at [331, 433] on td "PV Bình Dương" at bounding box center [298, 451] width 112 height 37
checkbox input "true"
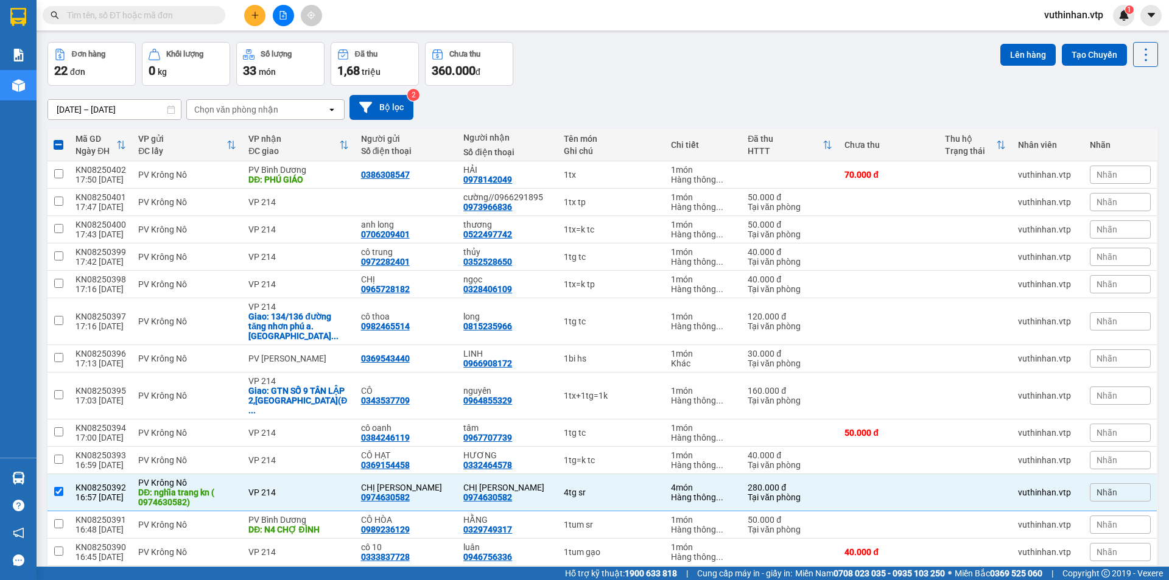
scroll to position [0, 0]
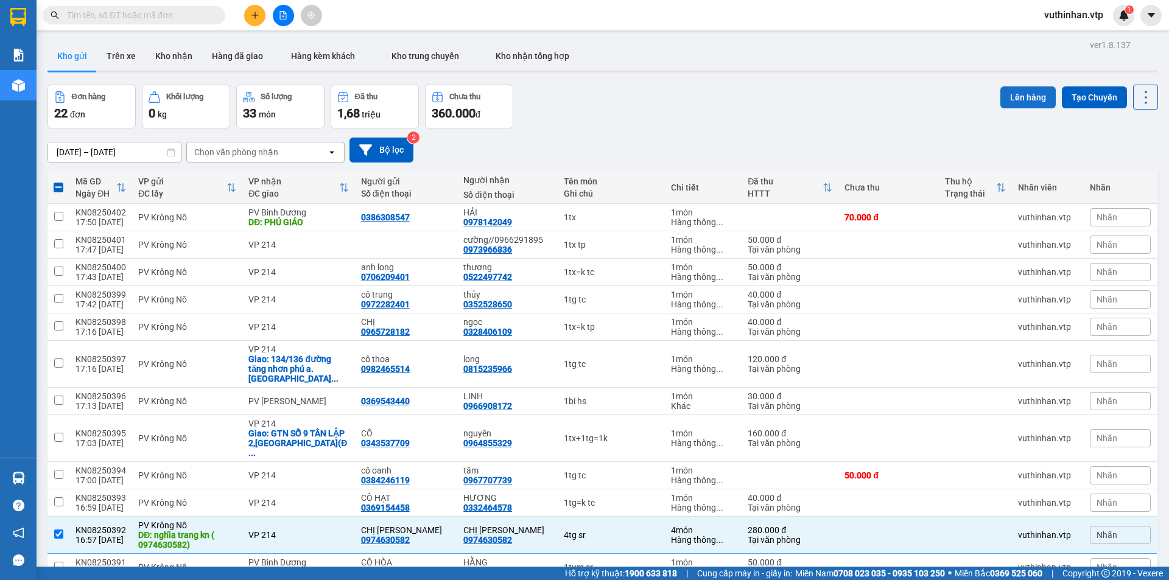
click at [1011, 92] on button "Lên hàng" at bounding box center [1027, 97] width 55 height 22
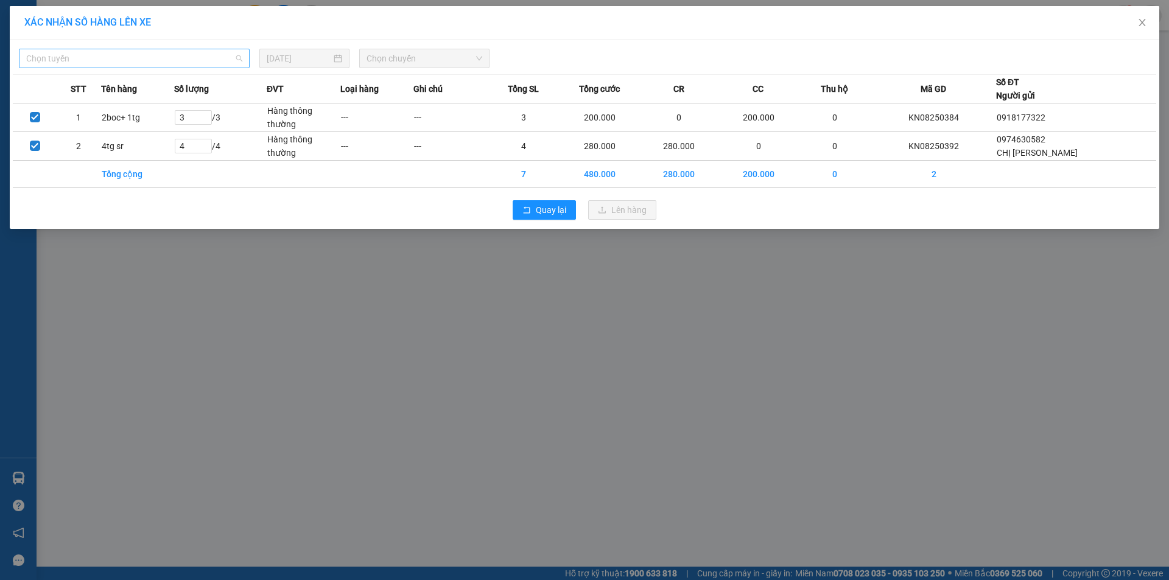
click at [214, 60] on span "Chọn tuyến" at bounding box center [134, 58] width 216 height 18
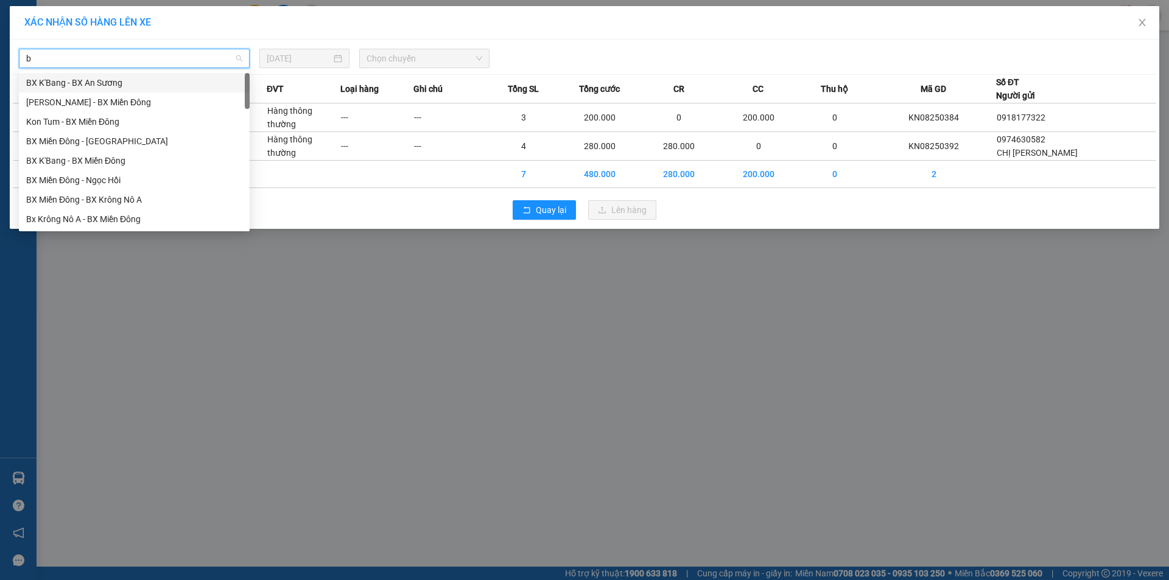
type input "b"
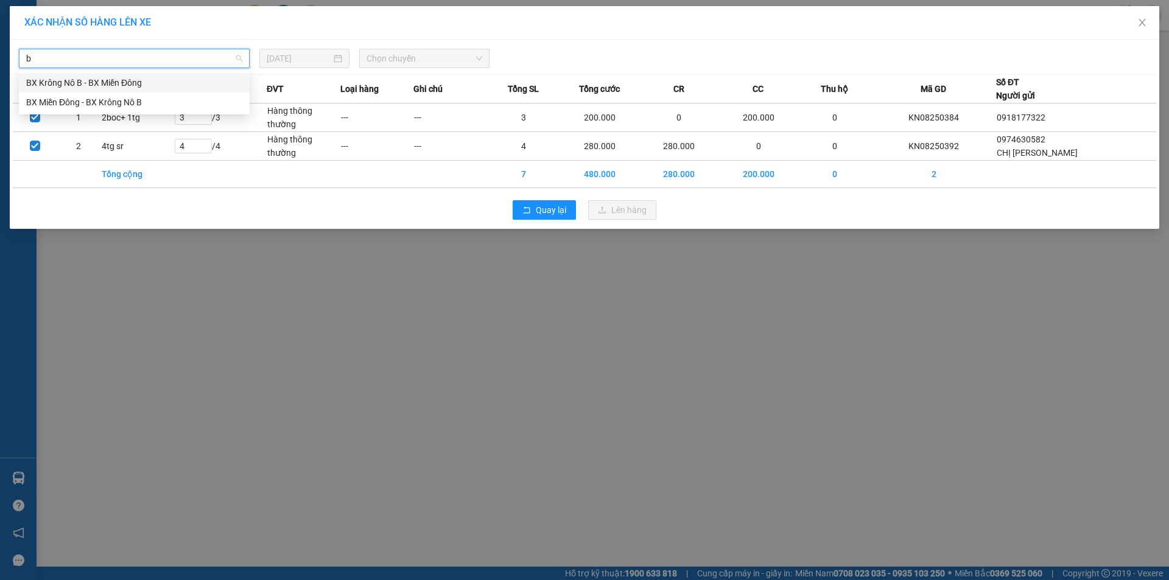
click at [103, 83] on div "BX Krông Nô B - BX Miền Đông" at bounding box center [134, 82] width 216 height 13
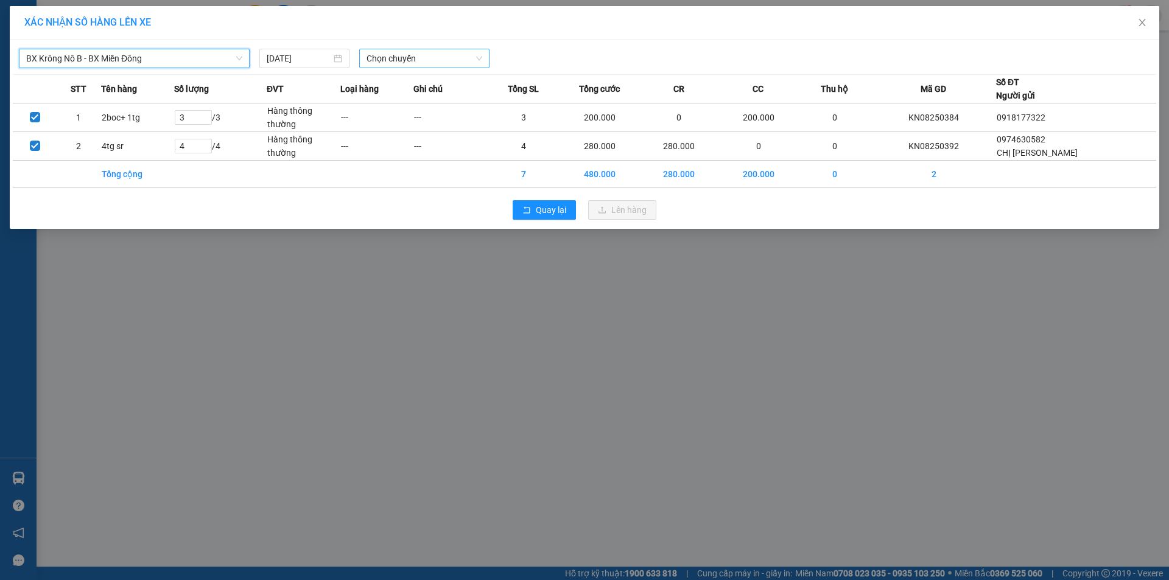
click at [401, 59] on span "Chọn chuyến" at bounding box center [424, 58] width 116 height 18
click at [407, 106] on div "19:00 - 51B-152.80" at bounding box center [413, 102] width 95 height 13
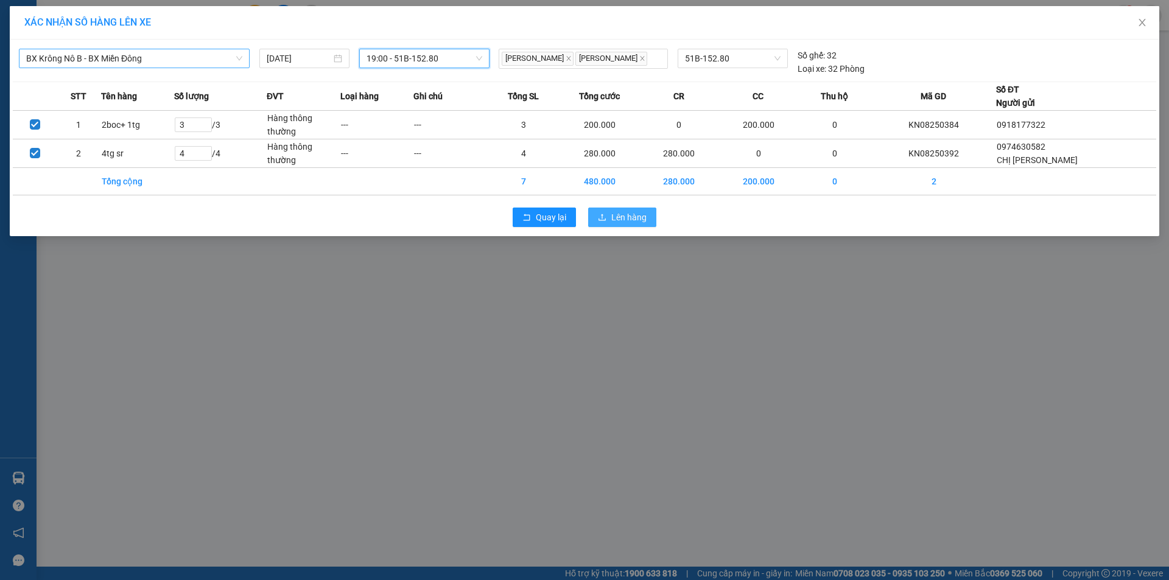
drag, startPoint x: 614, startPoint y: 217, endPoint x: 580, endPoint y: 194, distance: 40.7
click at [614, 218] on span "Lên hàng" at bounding box center [628, 217] width 35 height 13
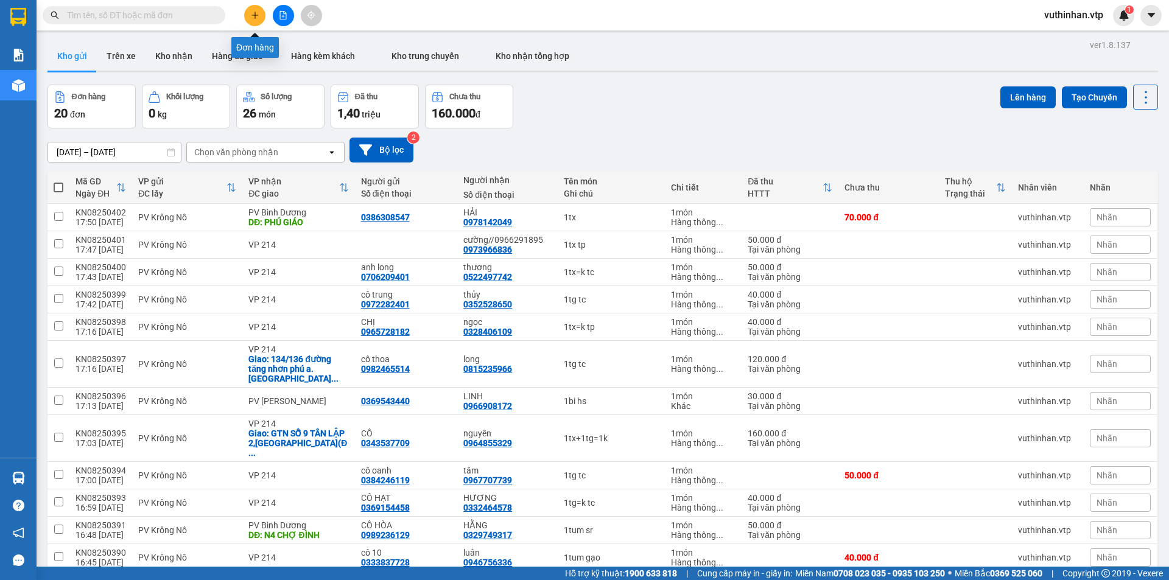
click at [260, 21] on button at bounding box center [254, 15] width 21 height 21
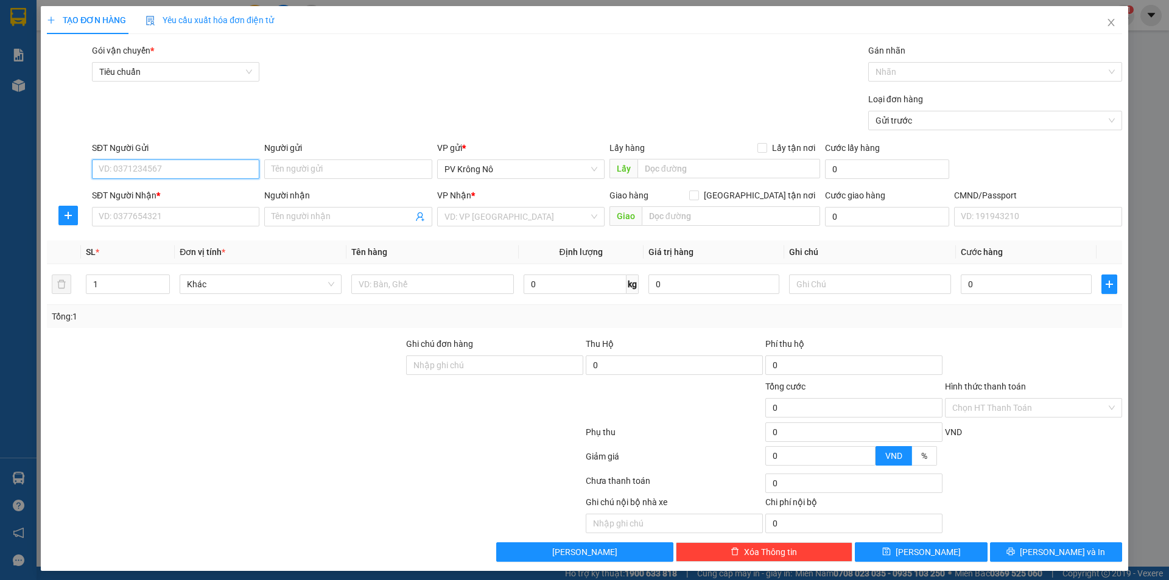
click at [124, 164] on input "SĐT Người Gửi" at bounding box center [175, 168] width 167 height 19
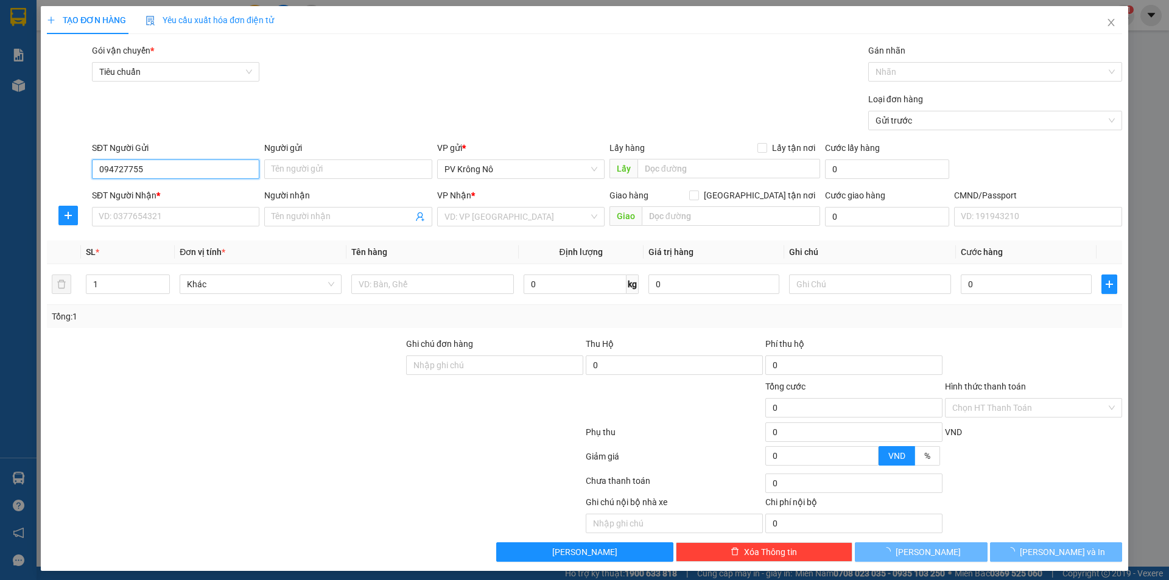
type input "0947277557"
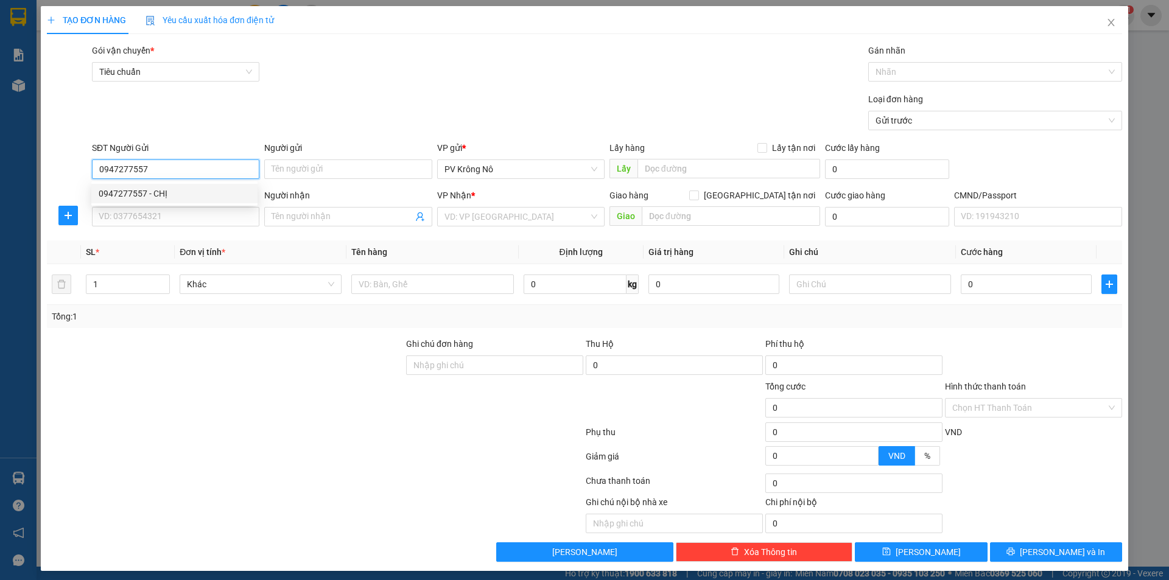
click at [110, 187] on div "0947277557 - CHỊ" at bounding box center [175, 193] width 152 height 13
type input "CHỊ"
type input "0901694567"
type input "THƯỜNG"
checkbox input "true"
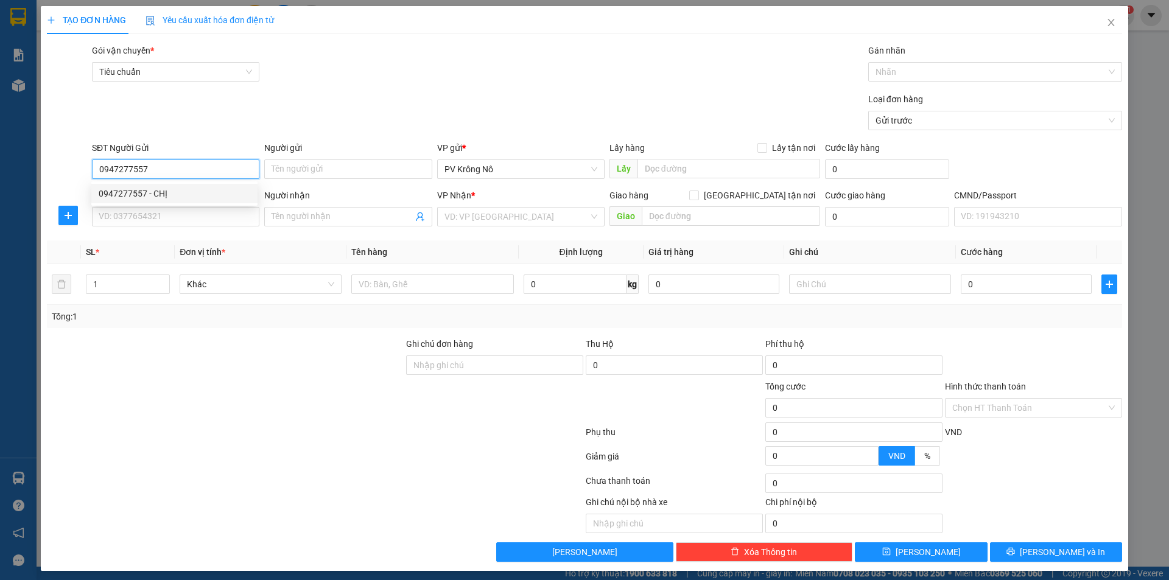
type input "104 SONG HÀNH,KDT LAKEVIEW, P BÌNH TRƯNG"
type input "120.000"
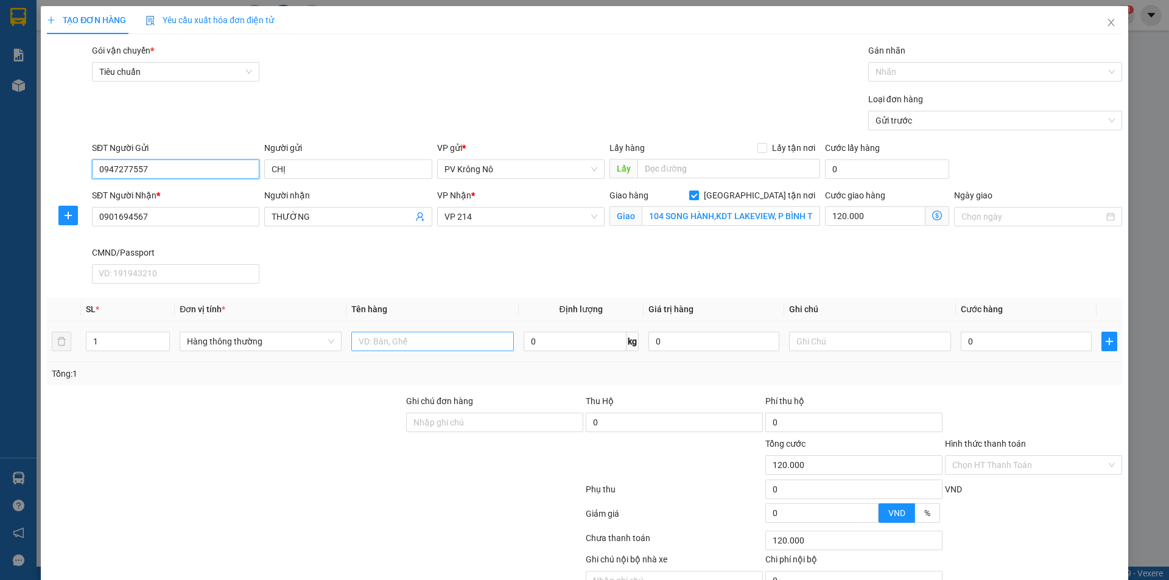
type input "0947277557"
click at [413, 344] on input "text" at bounding box center [432, 341] width 162 height 19
type input "1tx=k tp"
click at [1012, 340] on input "0" at bounding box center [1026, 341] width 131 height 19
type input "005"
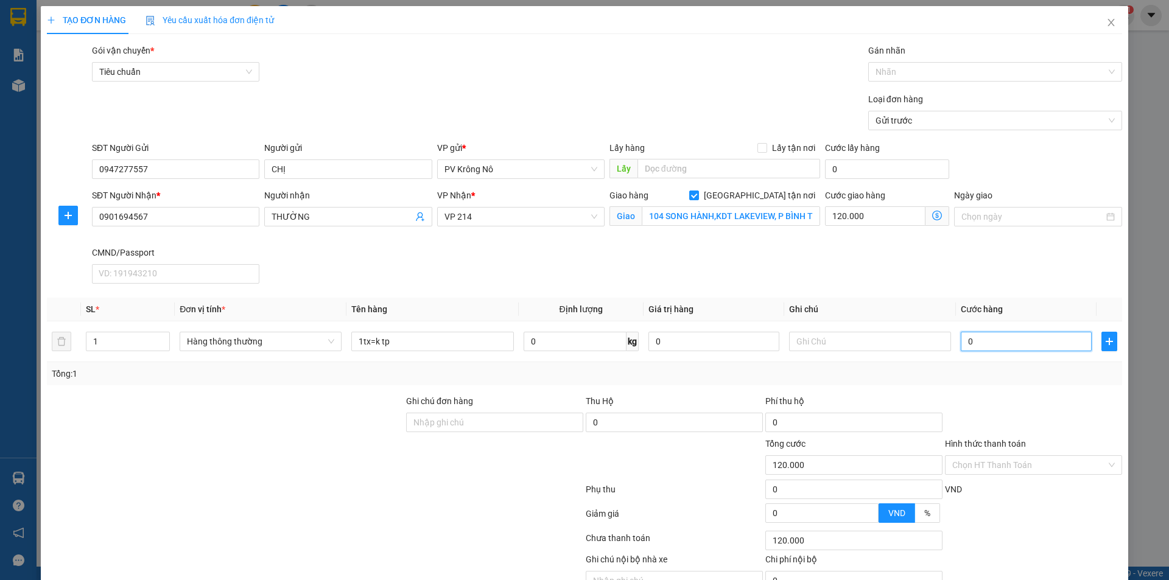
type input "120.005"
type input "0.050"
type input "120.050"
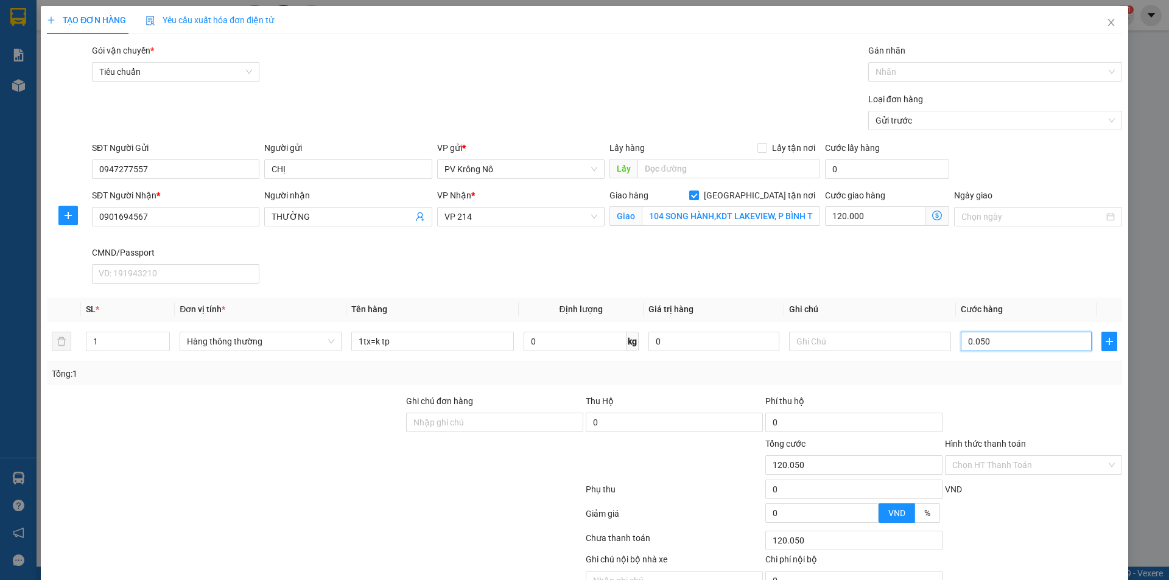
type input "00.500"
type input "120.500"
type input "0.005.000"
type input "125.000"
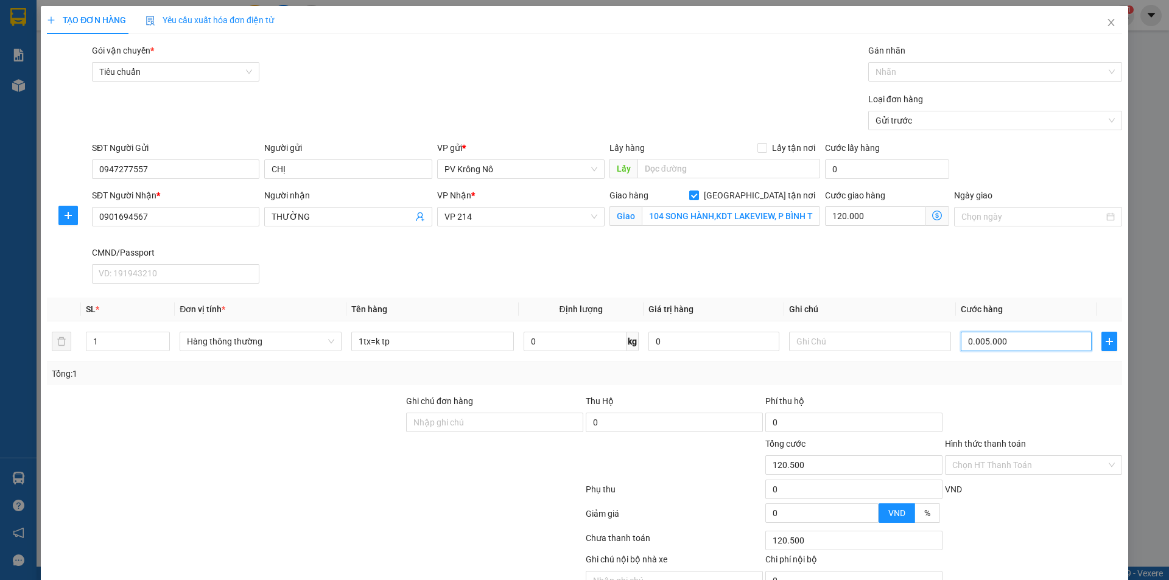
type input "125.000"
type input "000.050.000"
type input "170.000"
type input "50.000"
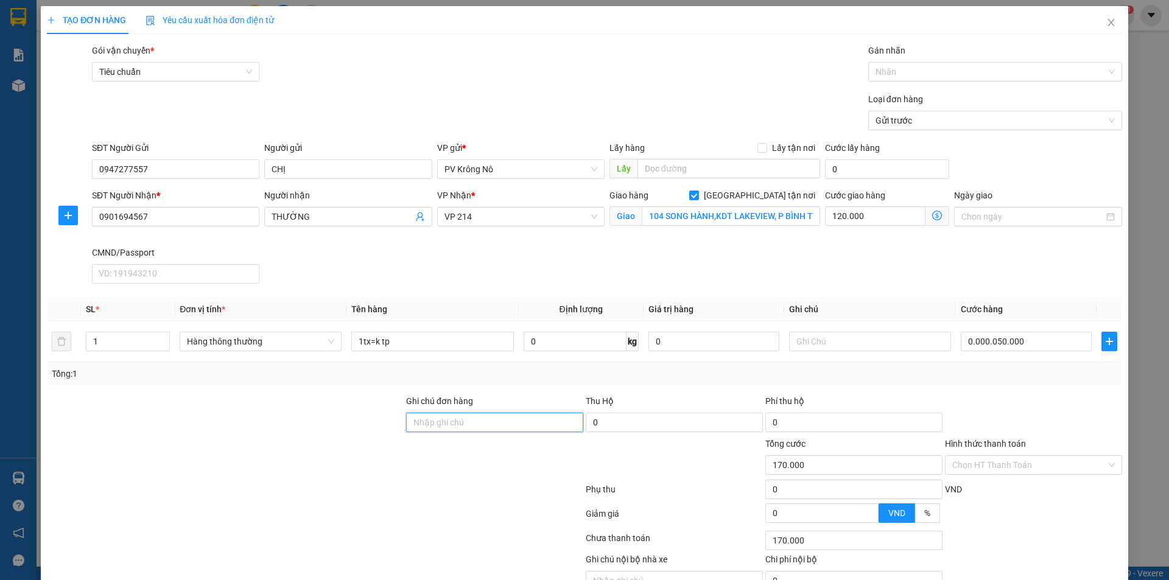
type input "170.000"
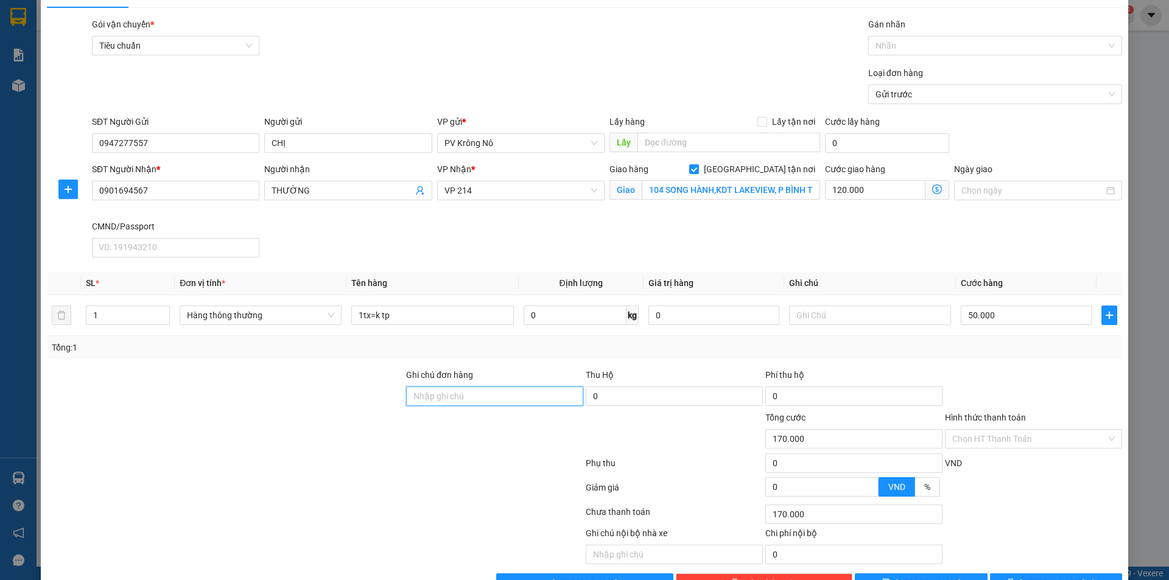
scroll to position [63, 0]
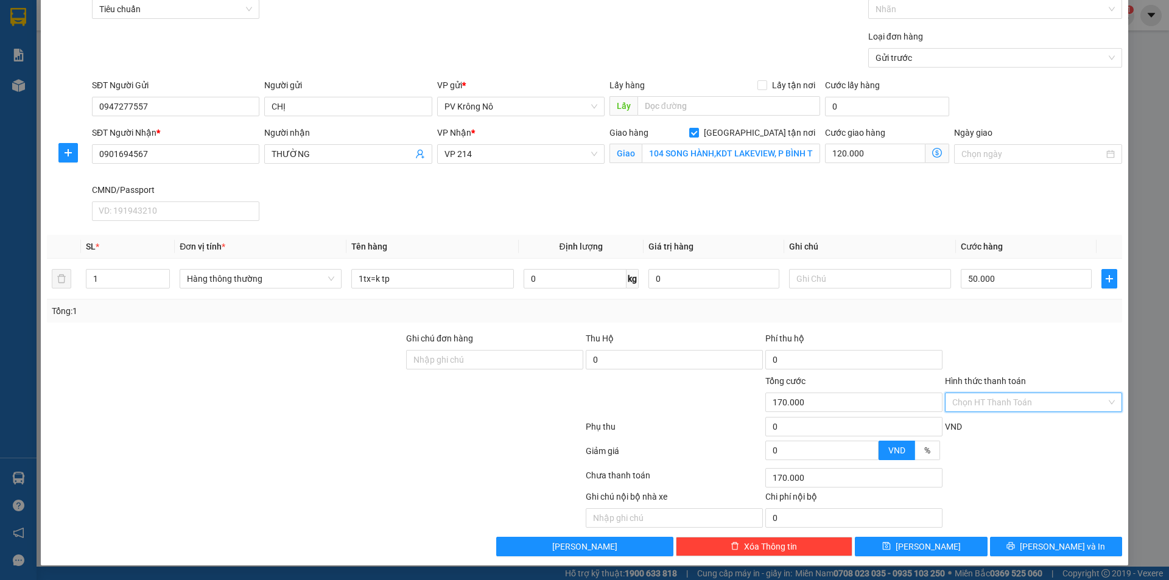
click at [970, 407] on input "Hình thức thanh toán" at bounding box center [1029, 402] width 154 height 18
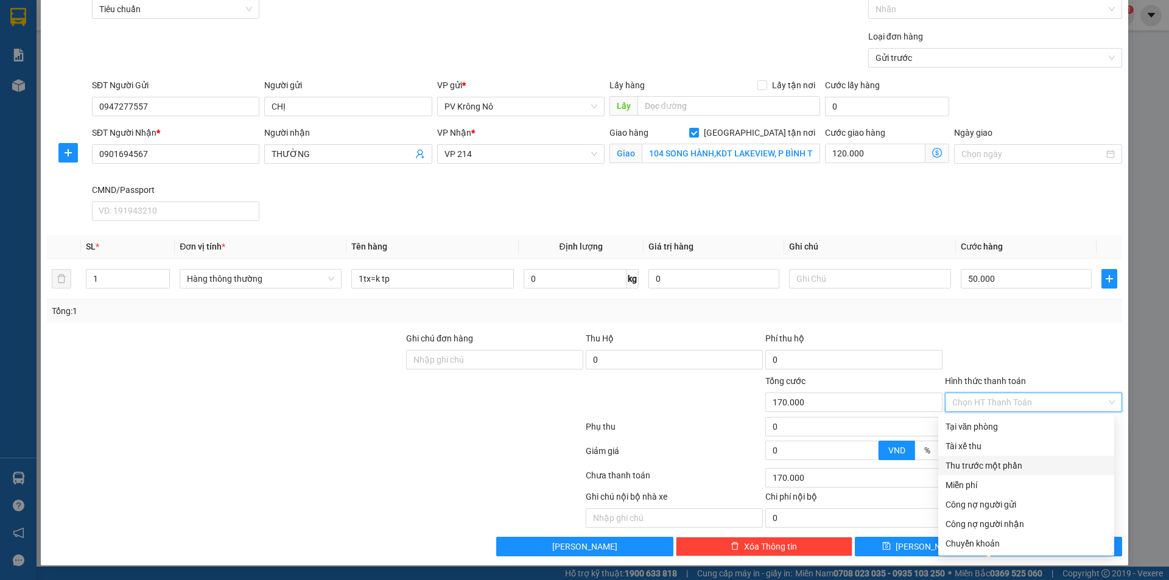
click at [1004, 463] on div "Thu trước một phần" at bounding box center [1025, 465] width 161 height 13
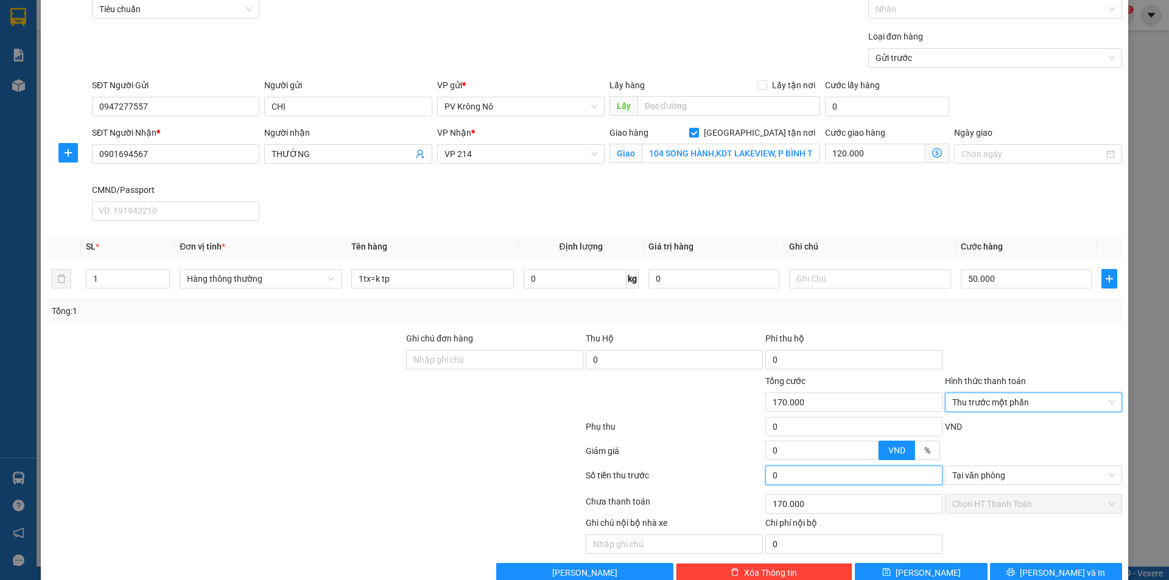
click at [813, 476] on input "0" at bounding box center [853, 475] width 177 height 19
type input "5"
type input "169.995"
type input "50"
type input "169.950"
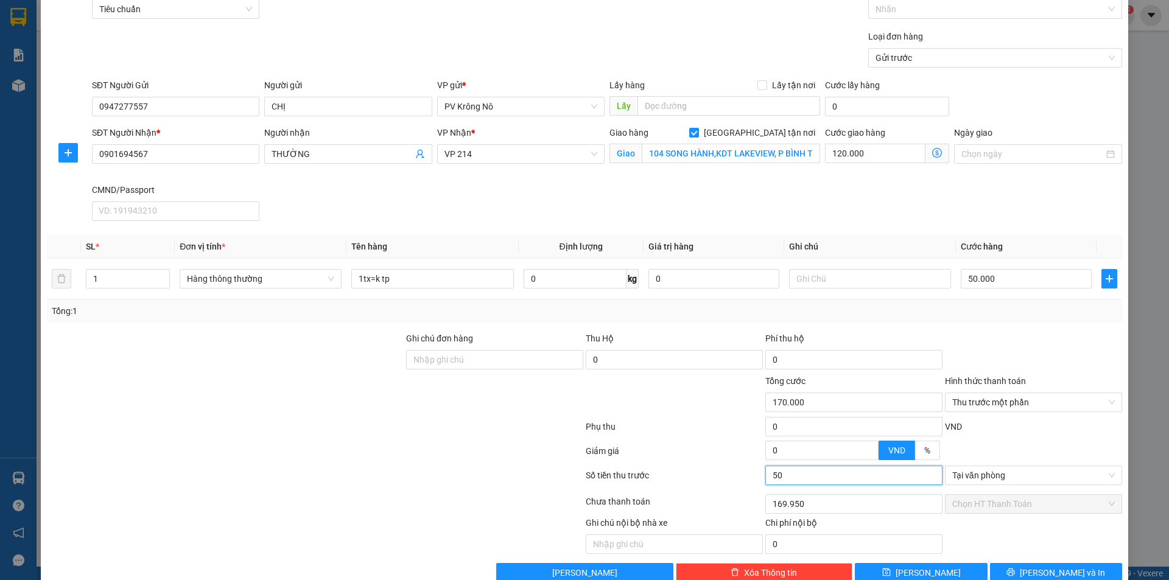
type input "500"
type input "169.500"
type input "5.000"
type input "165.000"
type input "50.000"
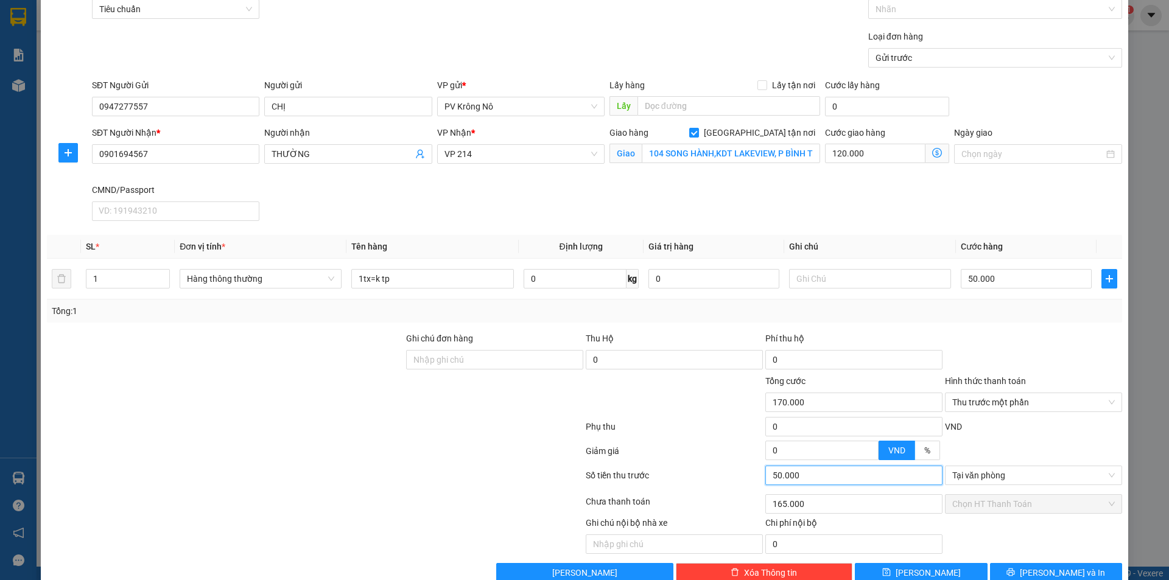
type input "120.000"
type input "50.000"
type input "120.000"
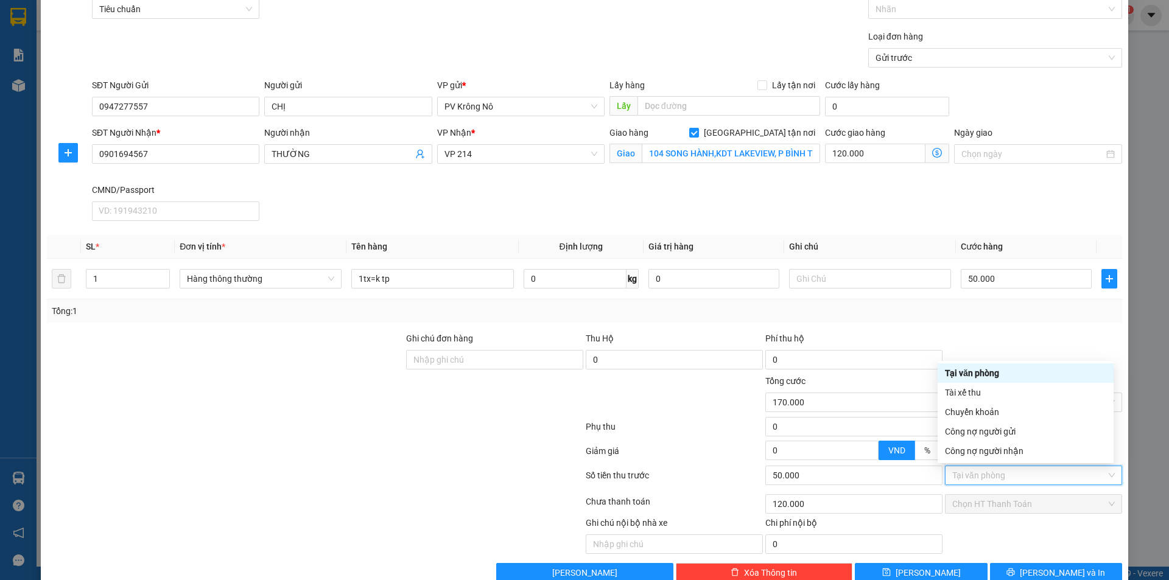
scroll to position [89, 0]
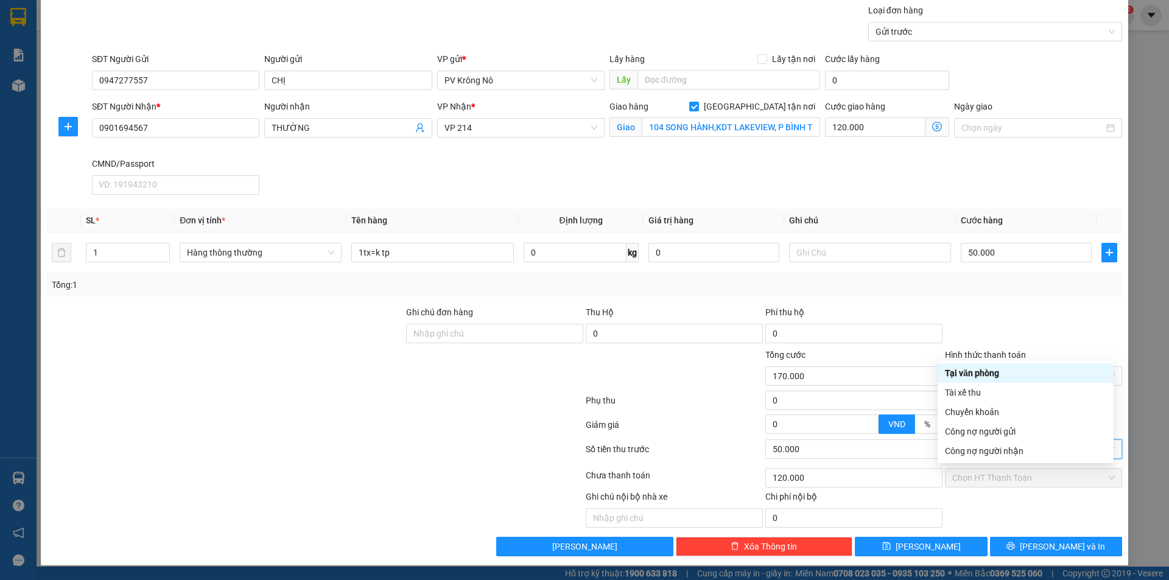
click at [958, 374] on div "Tại văn phòng" at bounding box center [1025, 372] width 161 height 13
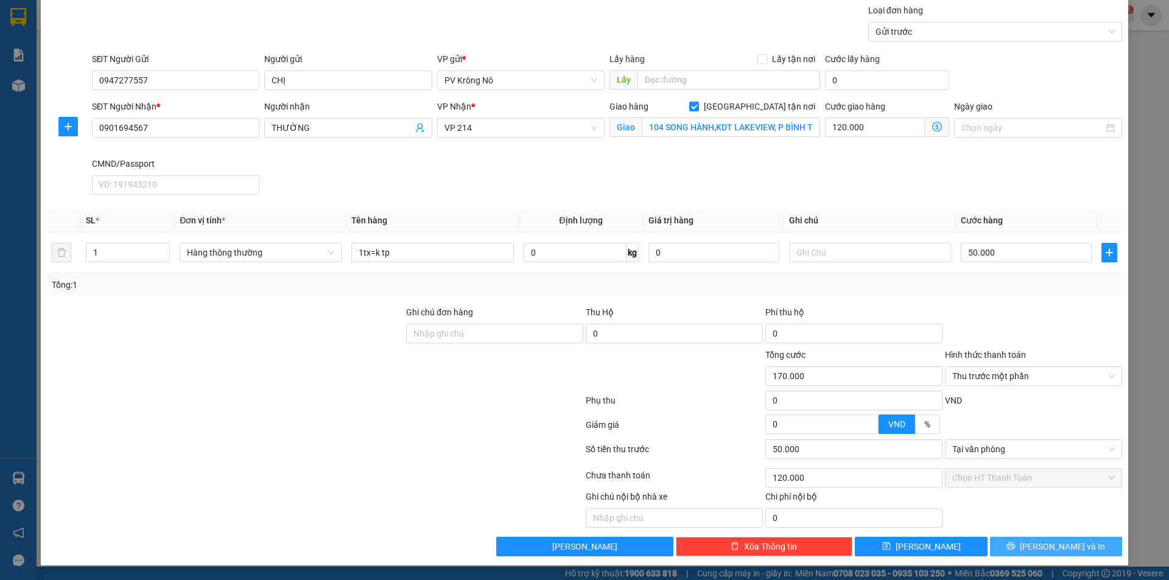
click at [1015, 547] on icon "printer" at bounding box center [1010, 546] width 9 height 9
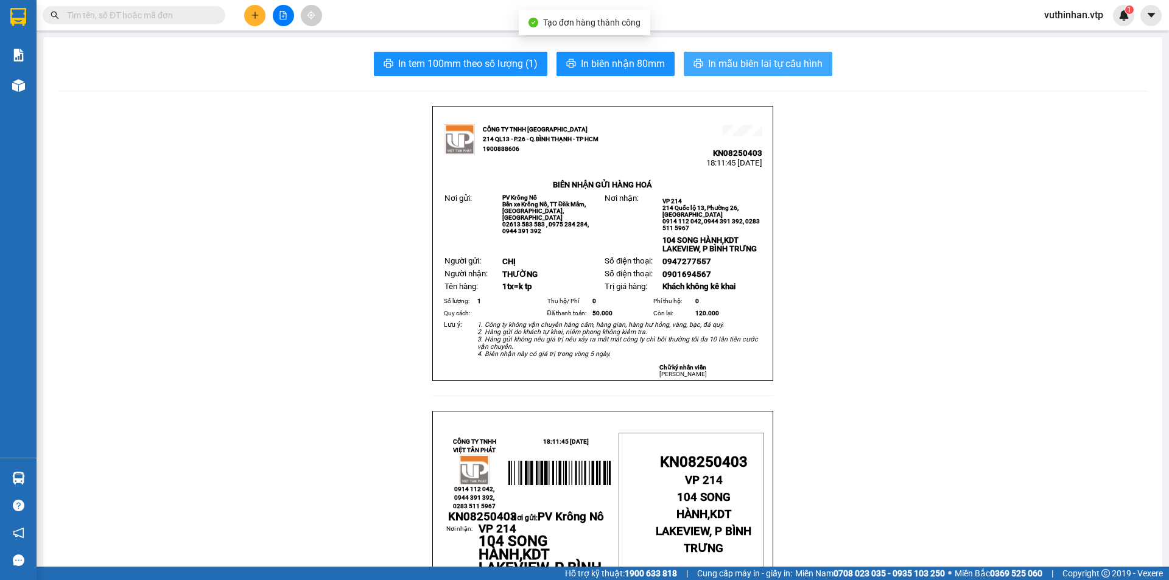
click at [735, 68] on span "In mẫu biên lai tự cấu hình" at bounding box center [765, 63] width 114 height 15
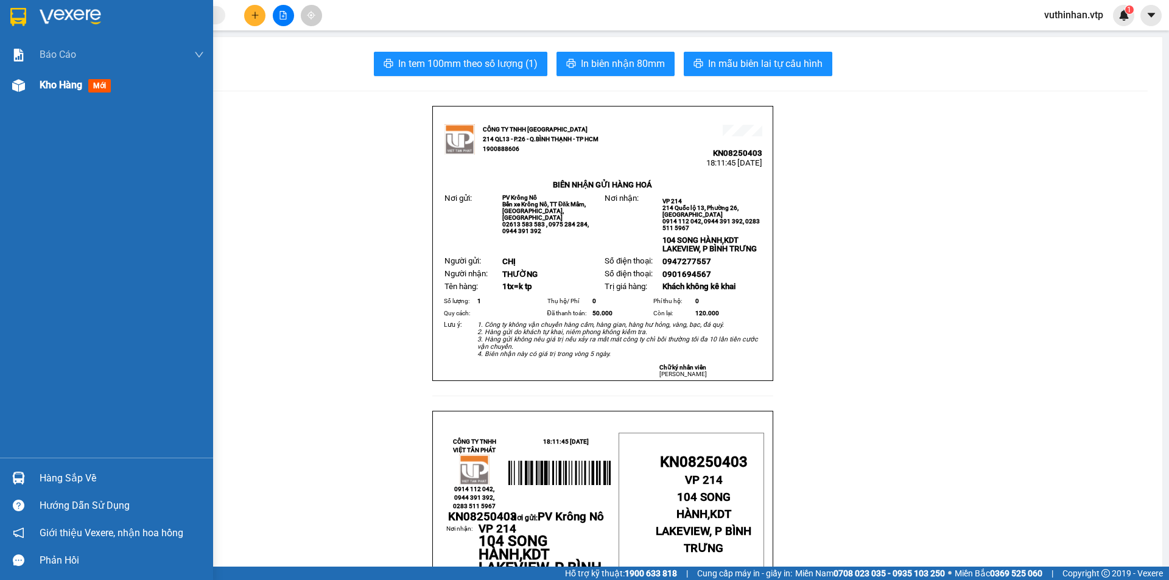
click at [55, 85] on span "Kho hàng" at bounding box center [61, 85] width 43 height 12
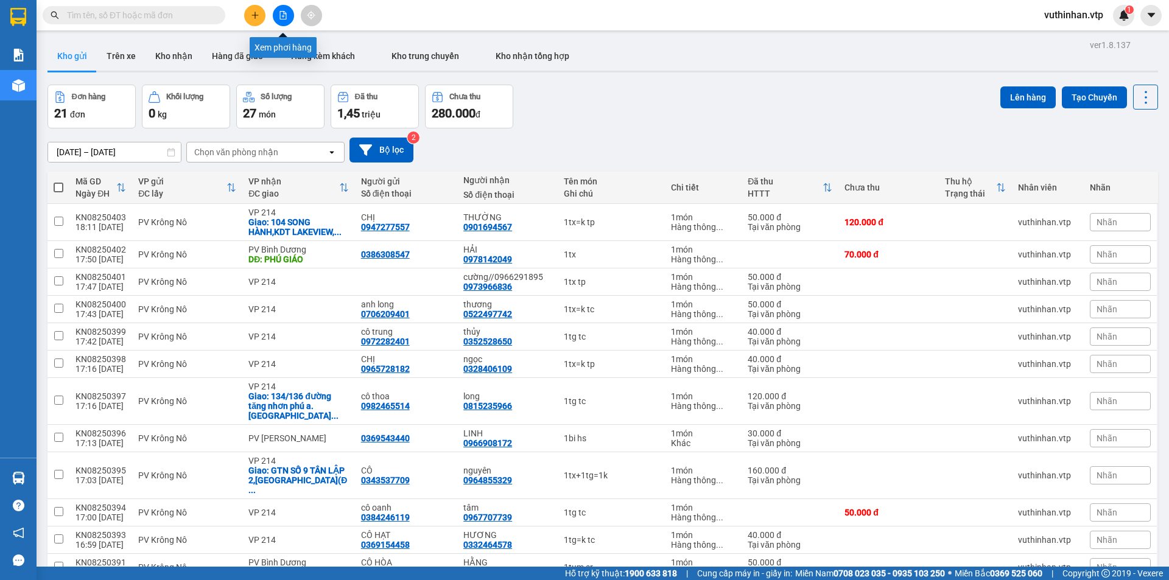
click at [284, 12] on icon "file-add" at bounding box center [283, 15] width 7 height 9
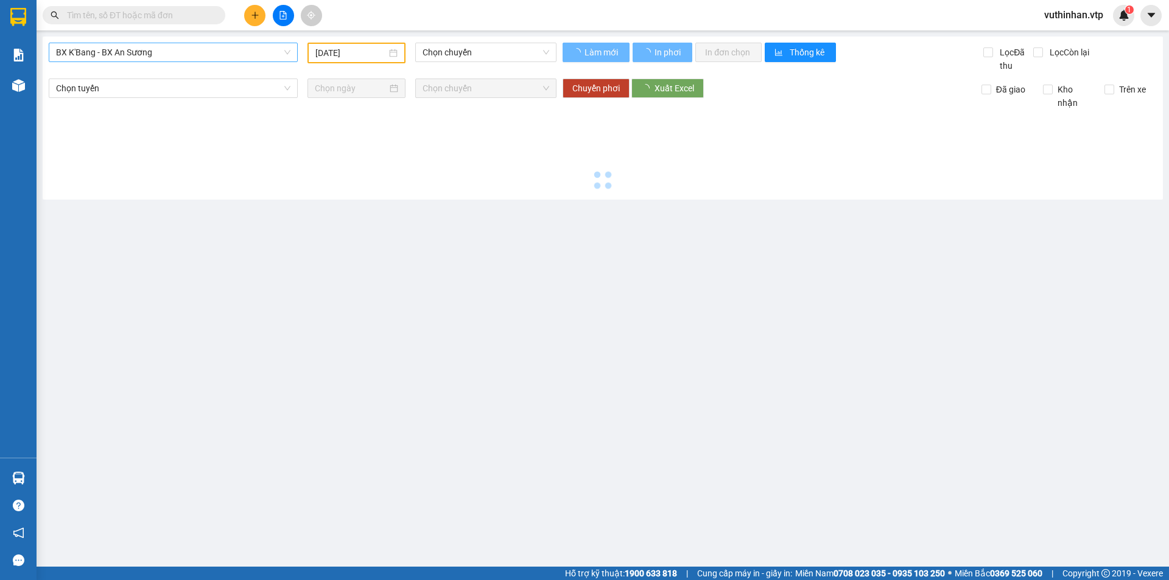
type input "[DATE]"
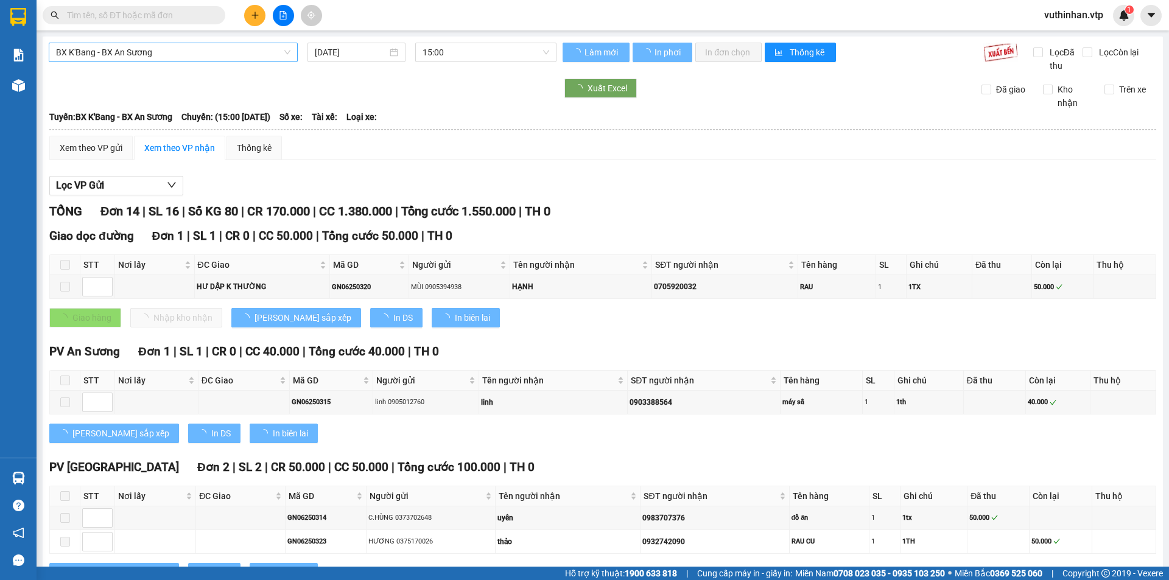
click at [163, 52] on span "BX K'Bang - BX An Sương" at bounding box center [173, 52] width 234 height 18
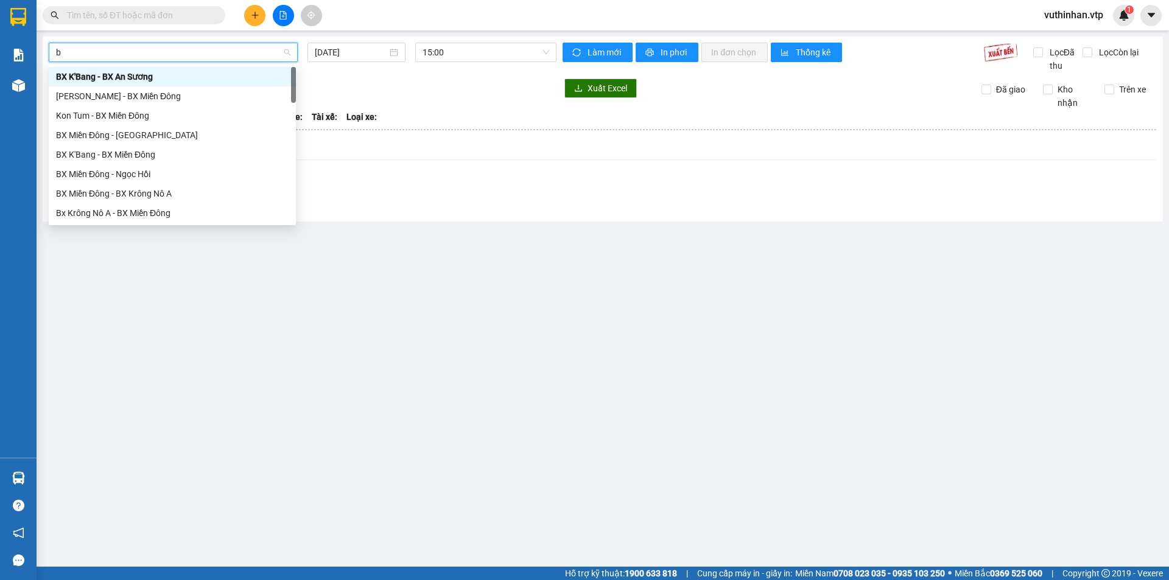
type input "b"
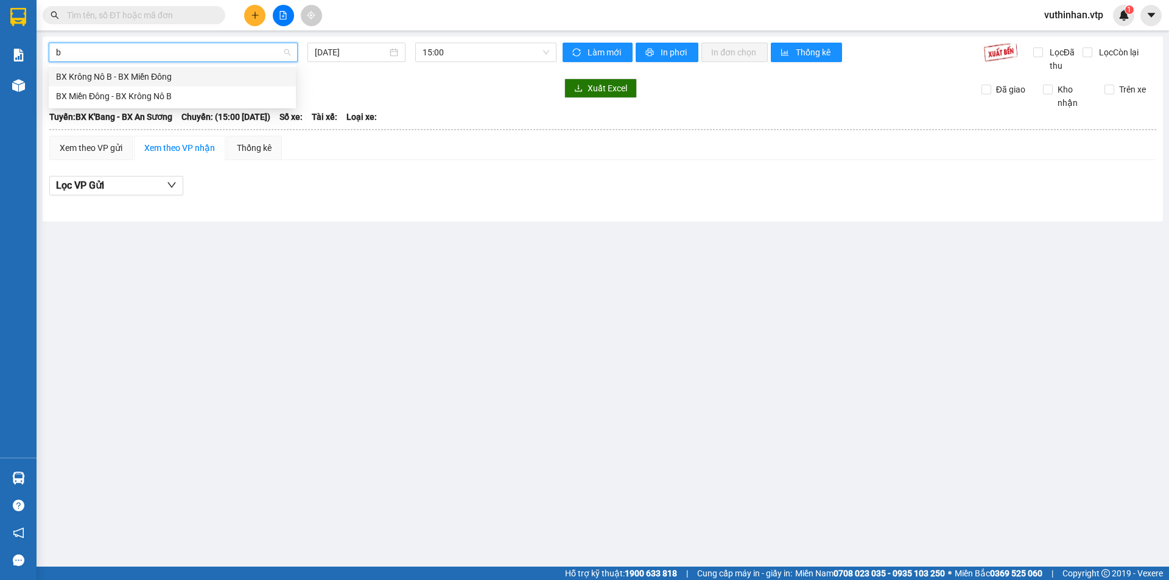
click at [144, 79] on div "BX Krông Nô B - BX Miền Đông" at bounding box center [172, 76] width 233 height 13
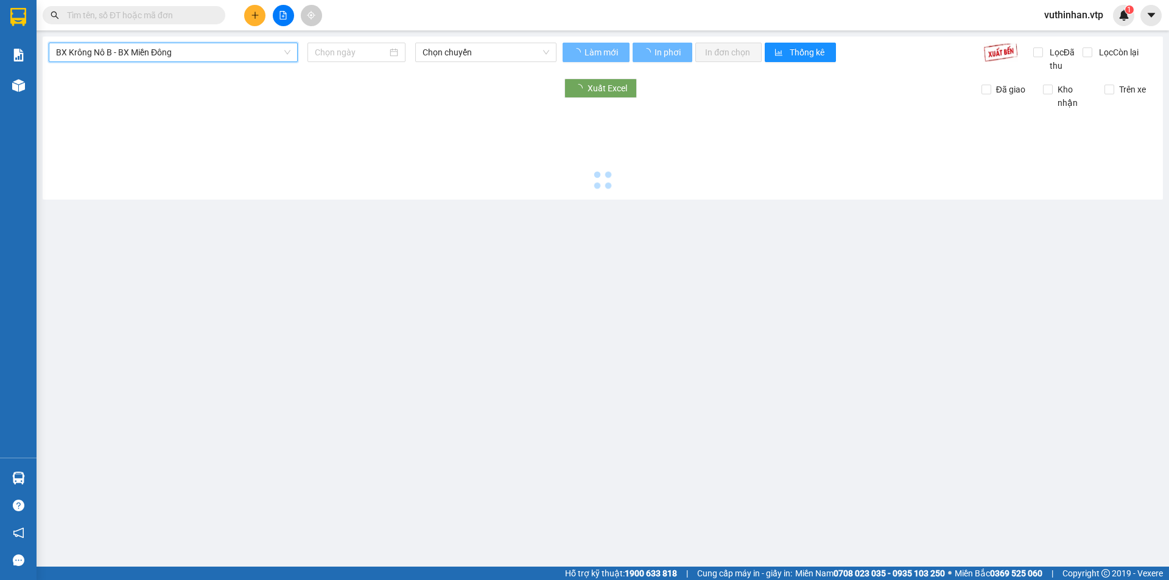
type input "[DATE]"
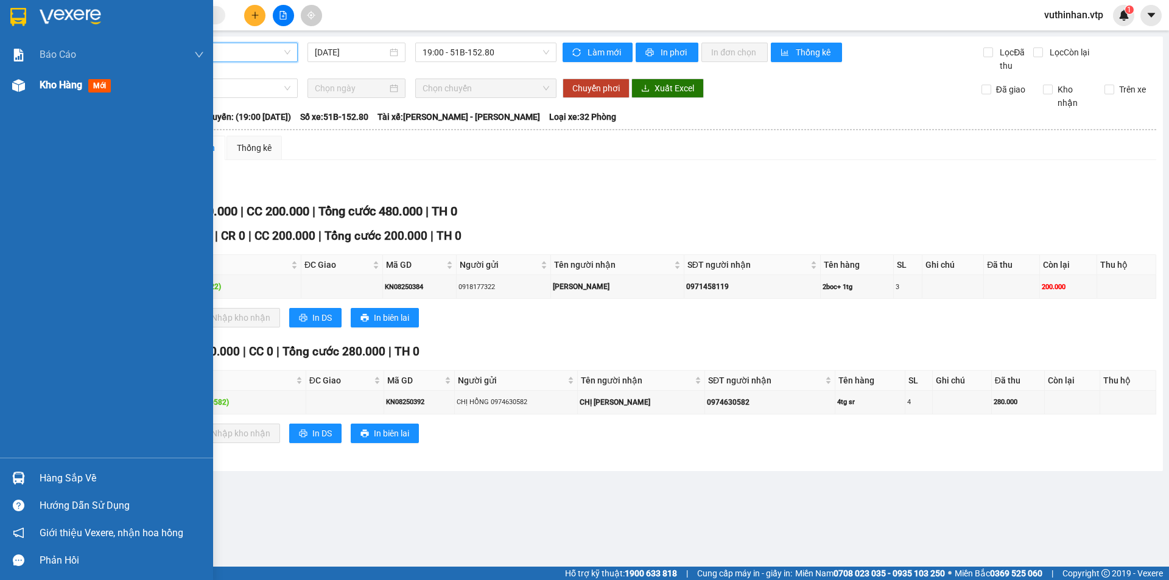
click at [38, 86] on div "Kho hàng mới" at bounding box center [106, 85] width 213 height 30
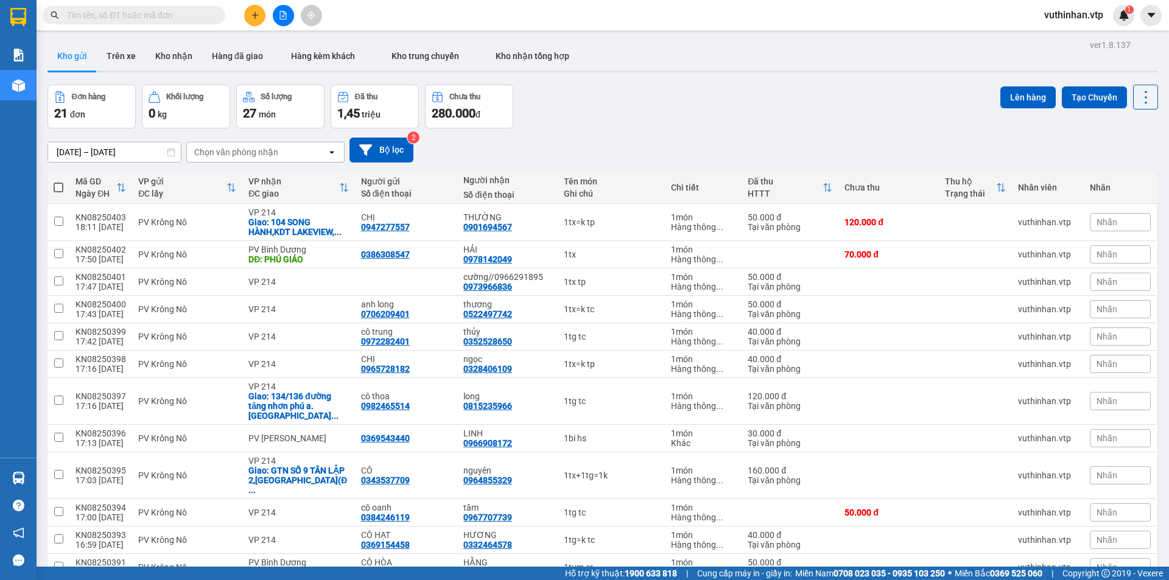
click at [275, 18] on button at bounding box center [283, 15] width 21 height 21
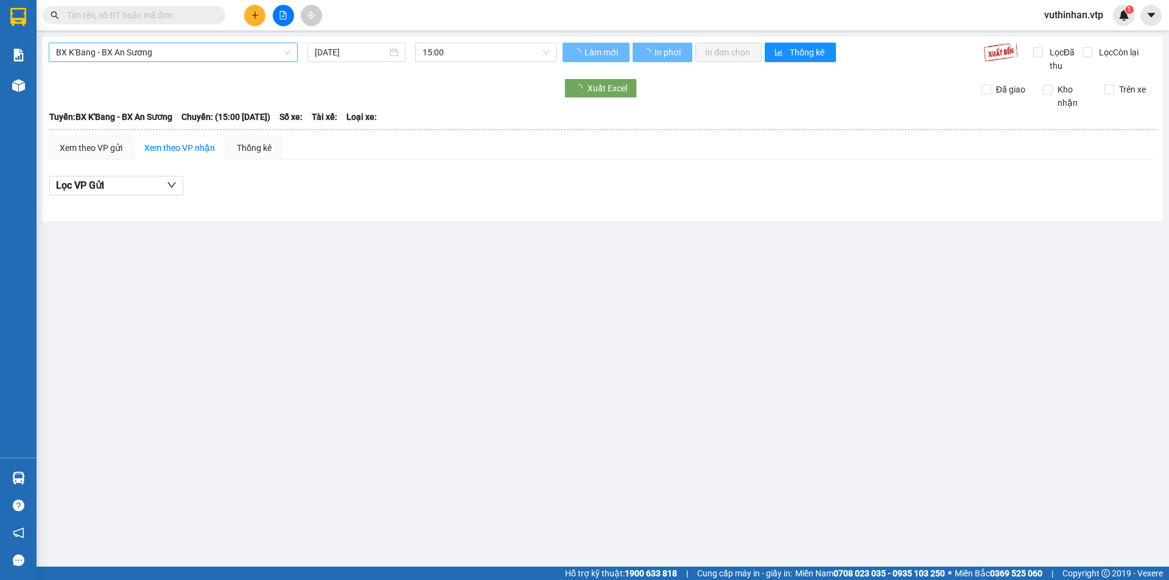
click at [175, 55] on span "BX K'Bang - BX An Sương" at bounding box center [173, 52] width 234 height 18
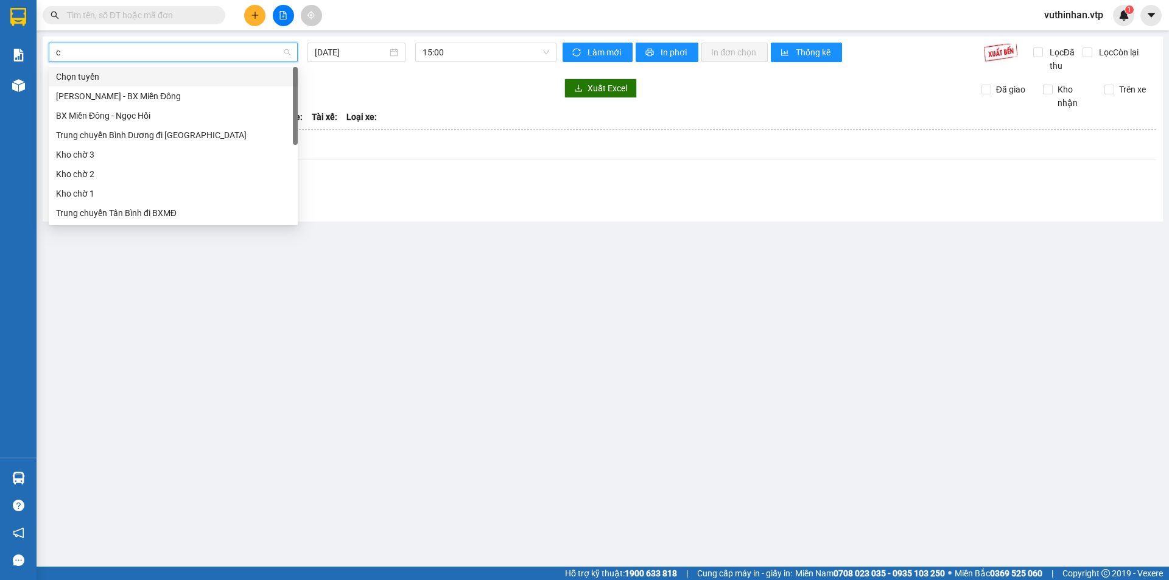
type input "c"
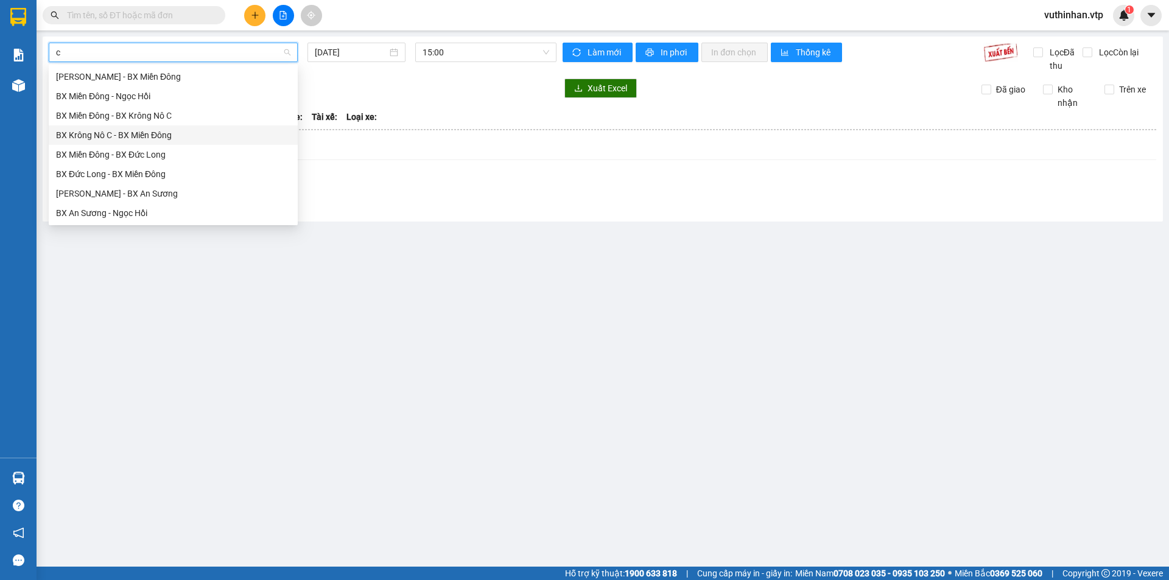
click at [105, 139] on div "BX Krông Nô C - BX Miền Đông" at bounding box center [173, 134] width 234 height 13
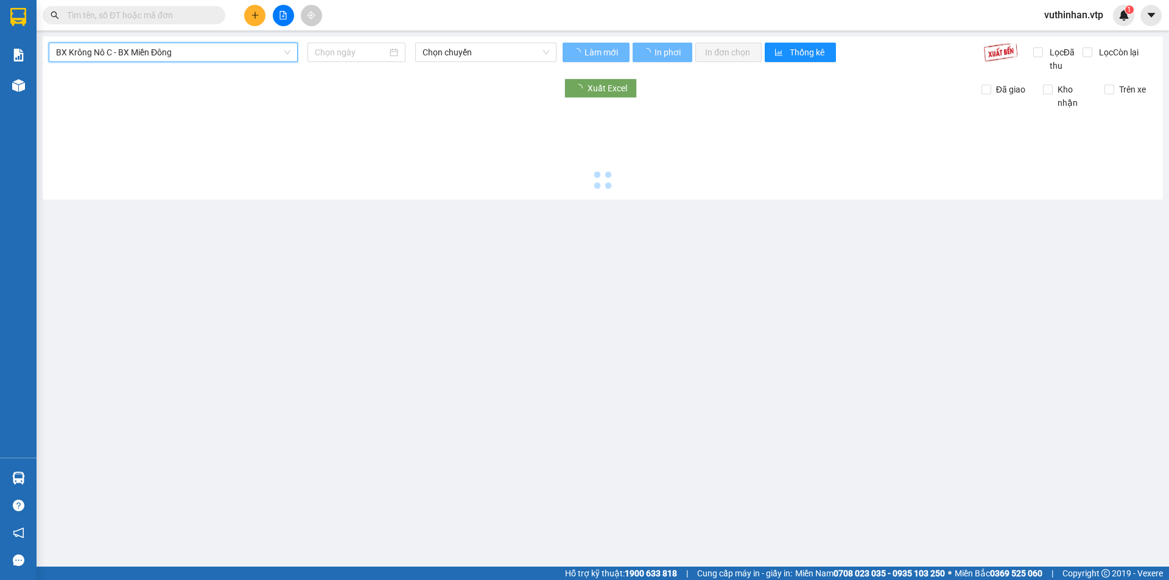
type input "[DATE]"
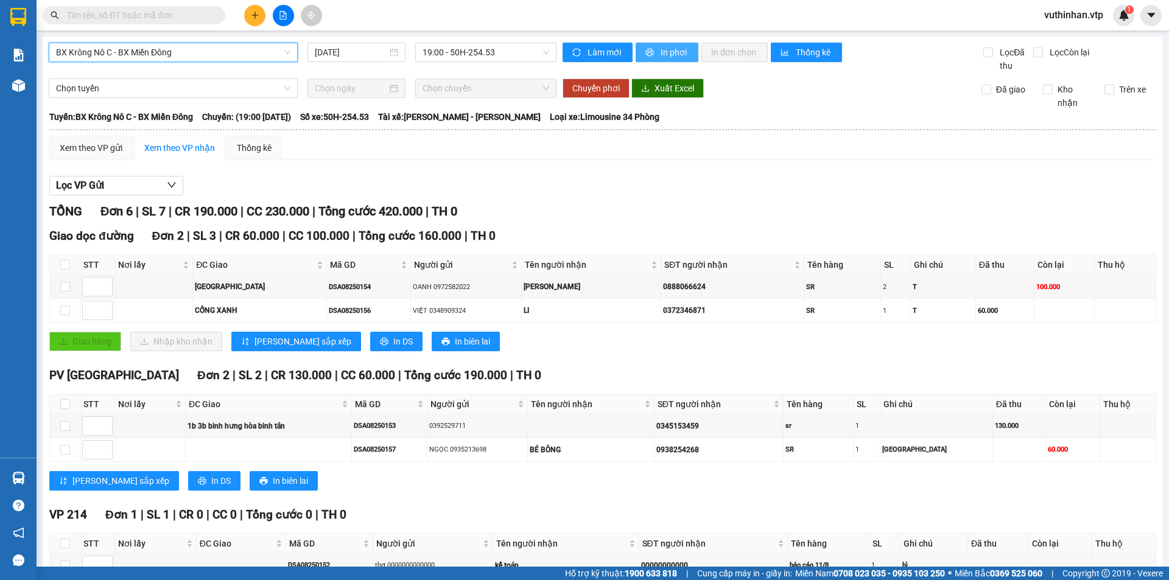
click at [660, 47] on span "In phơi" at bounding box center [674, 52] width 28 height 13
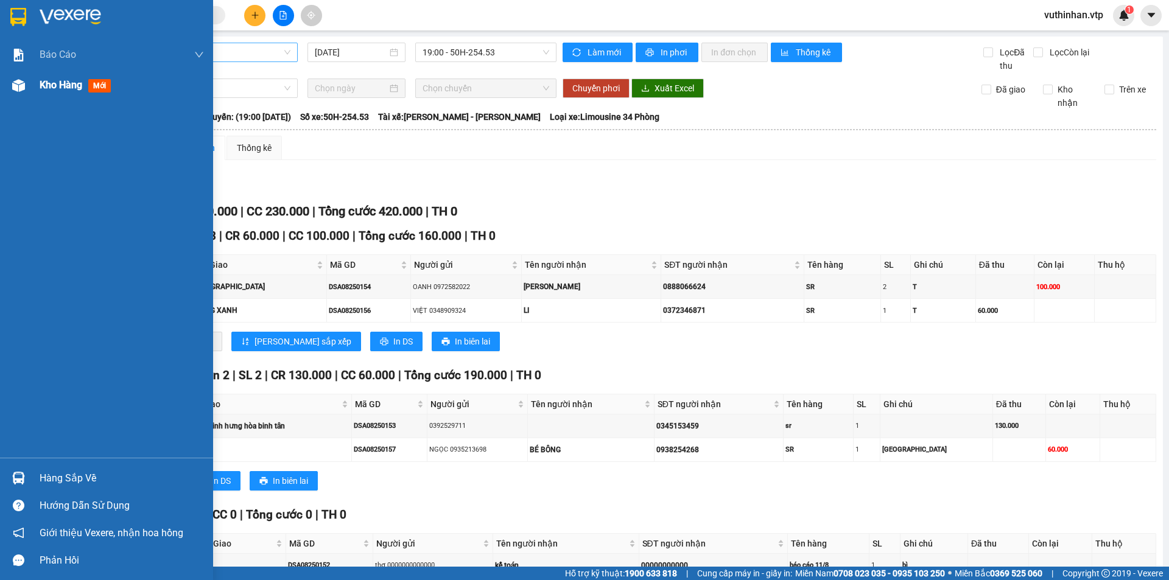
click at [8, 80] on div at bounding box center [18, 85] width 21 height 21
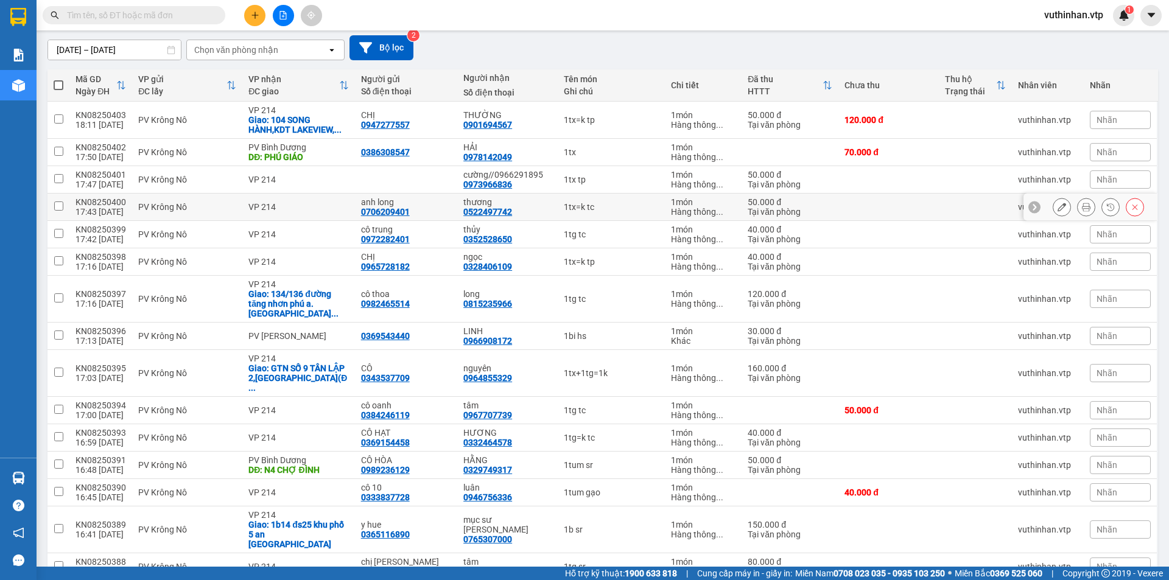
scroll to position [183, 0]
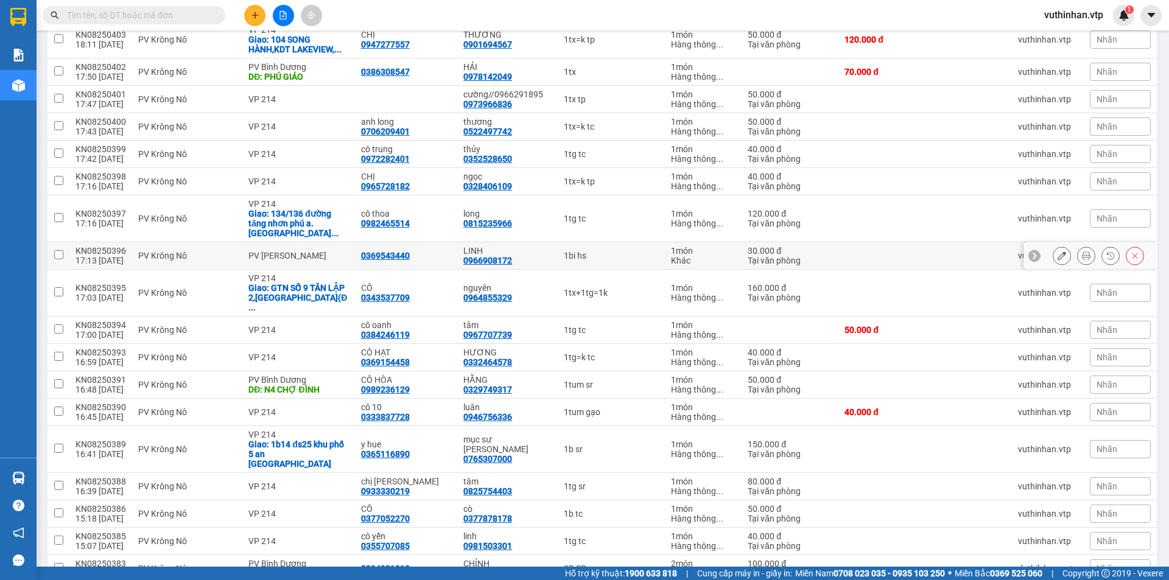
click at [138, 251] on div "PV Krông Nô" at bounding box center [187, 256] width 98 height 10
checkbox input "true"
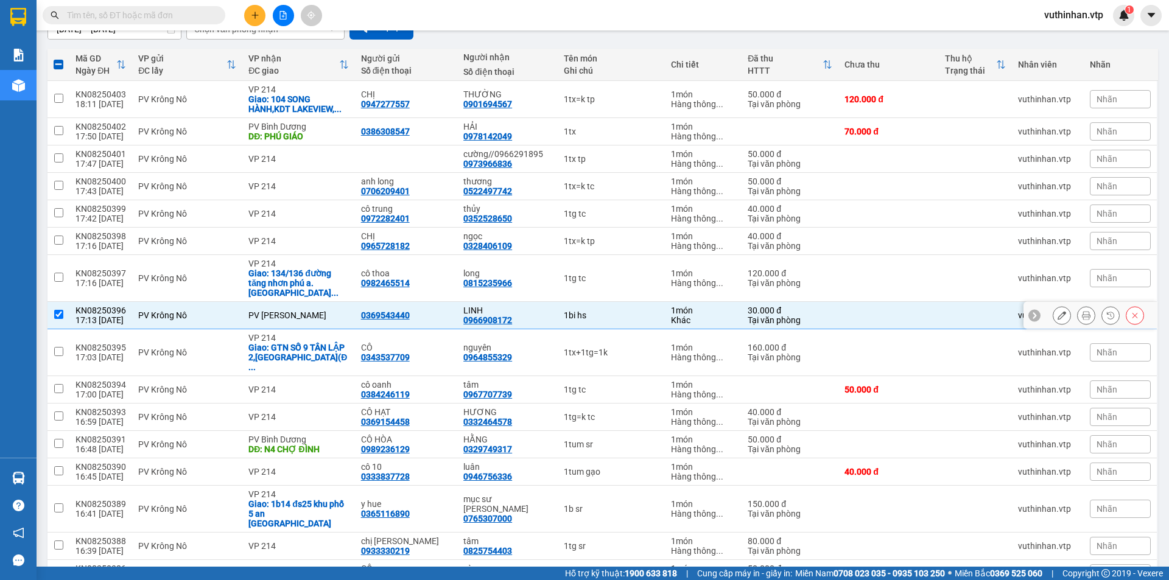
scroll to position [0, 0]
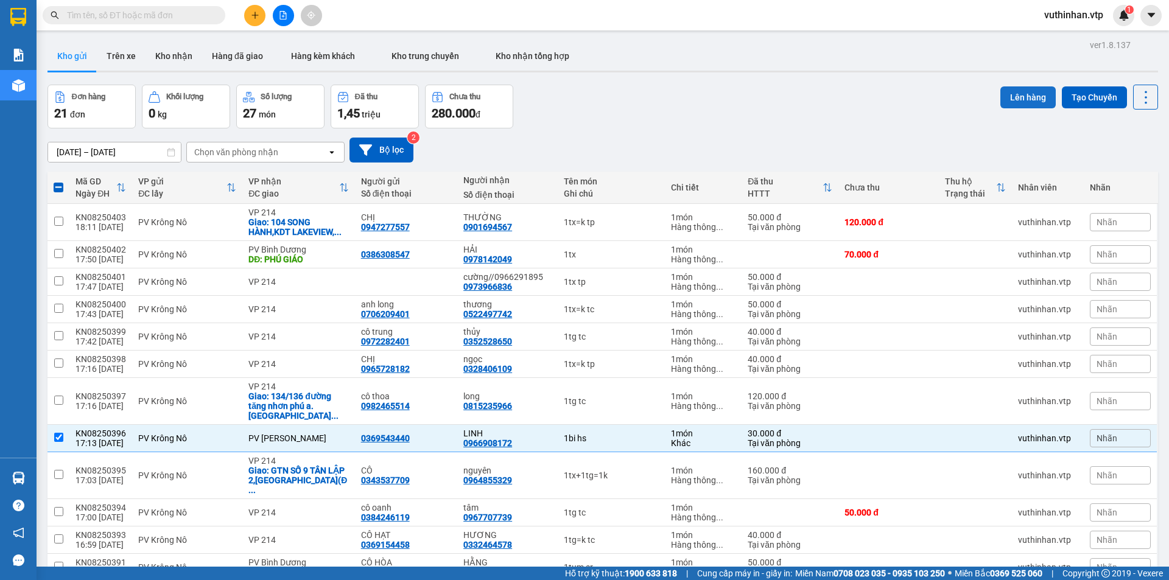
click at [1012, 98] on button "Lên hàng" at bounding box center [1027, 97] width 55 height 22
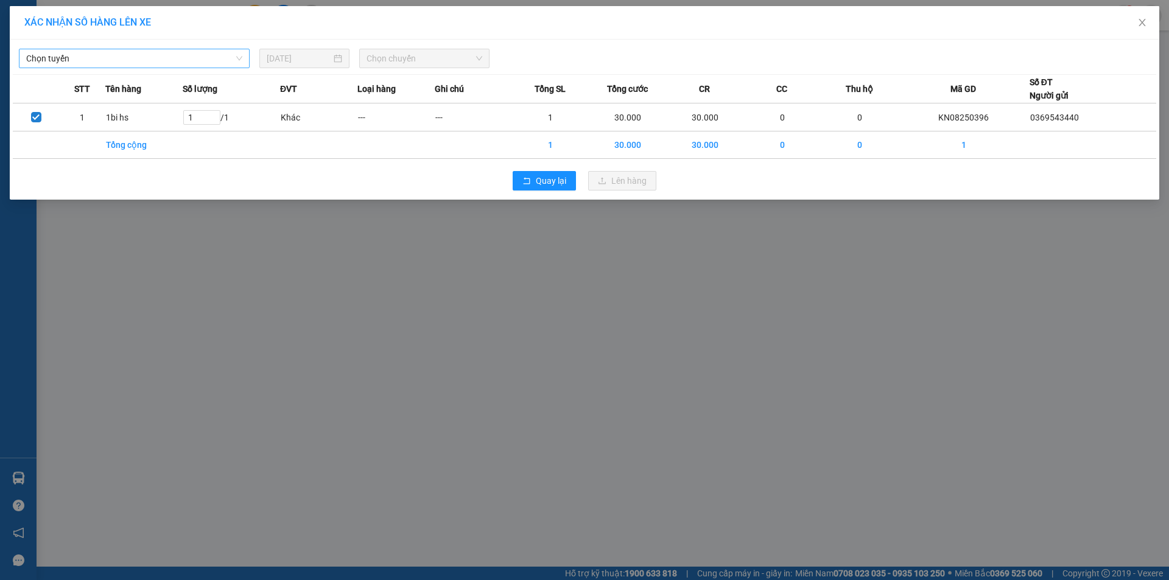
click at [173, 63] on span "Chọn tuyến" at bounding box center [134, 58] width 216 height 18
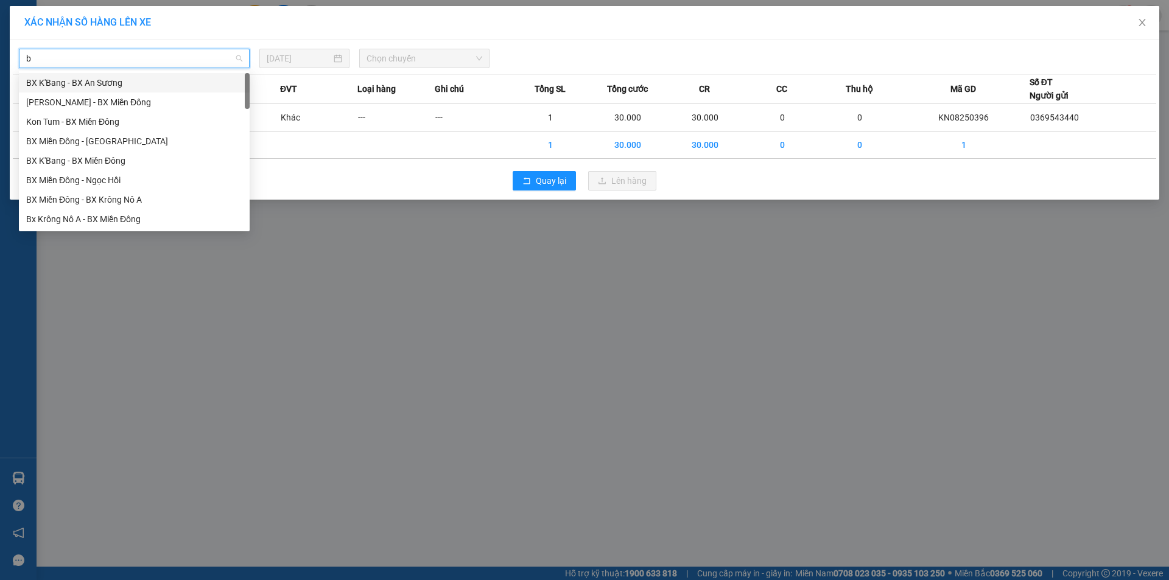
type input "b"
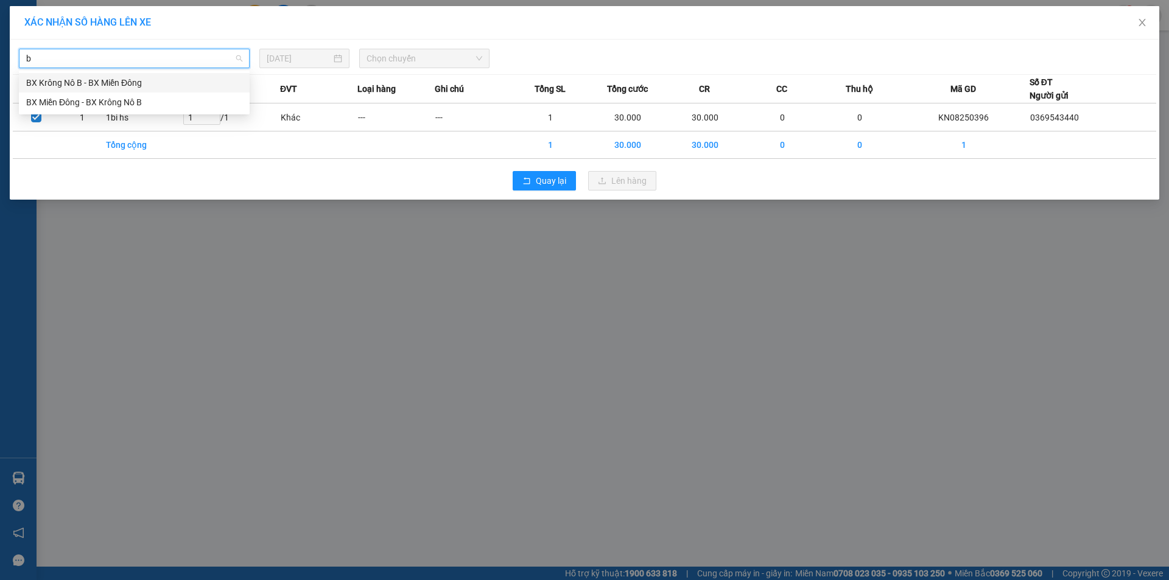
click at [97, 81] on div "BX Krông Nô B - BX Miền Đông" at bounding box center [134, 82] width 216 height 13
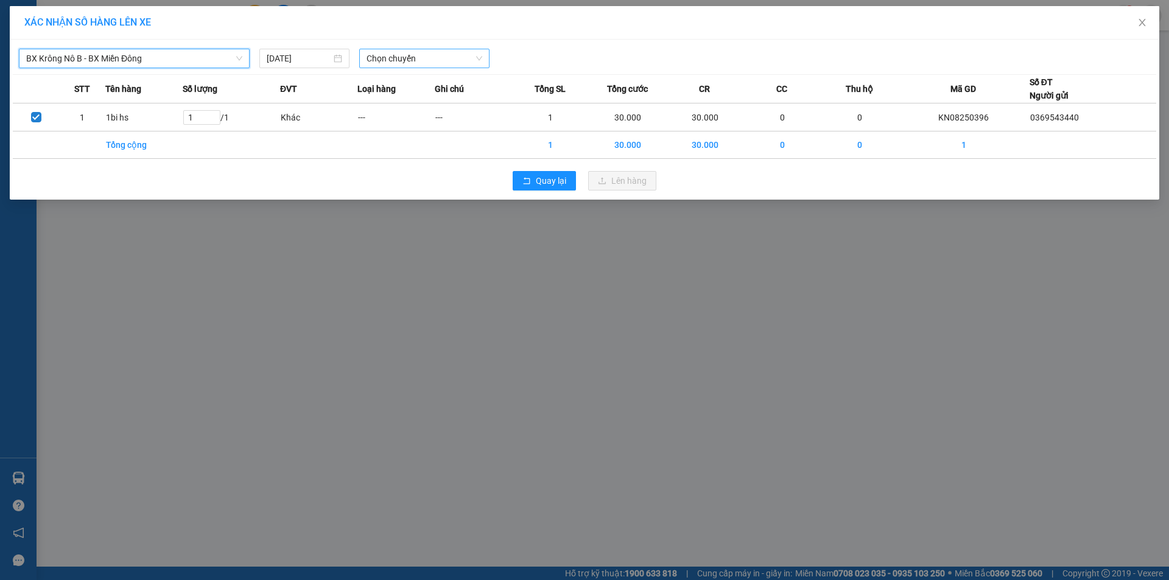
click at [410, 58] on span "Chọn chuyến" at bounding box center [424, 58] width 116 height 18
drag, startPoint x: 416, startPoint y: 103, endPoint x: 422, endPoint y: 110, distance: 8.2
click at [416, 104] on div "19:00 - 51B-152.80" at bounding box center [413, 102] width 95 height 13
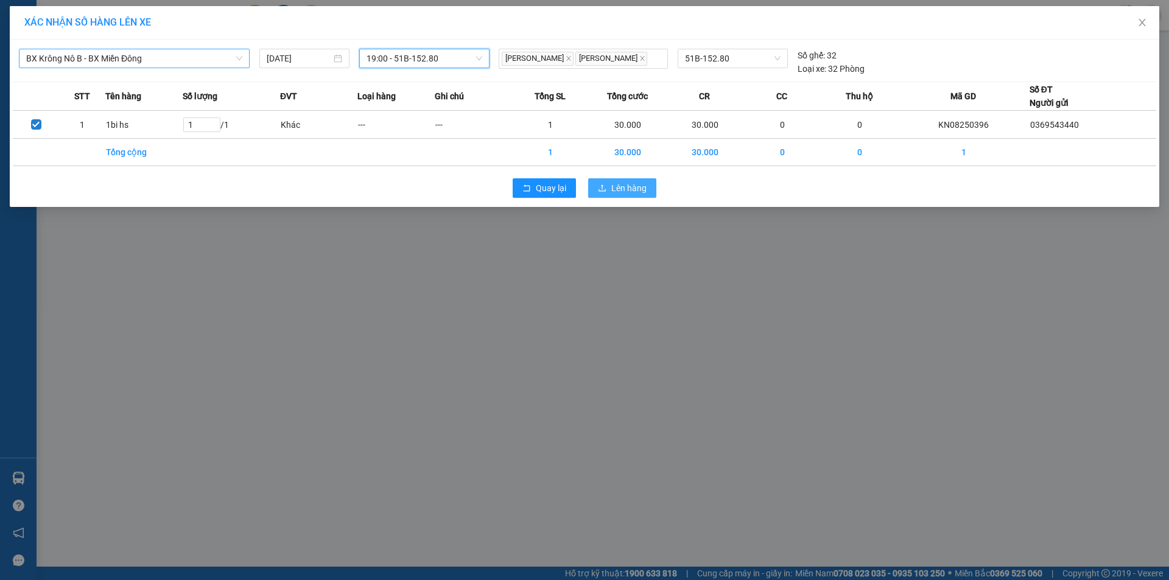
click at [630, 186] on span "Lên hàng" at bounding box center [628, 187] width 35 height 13
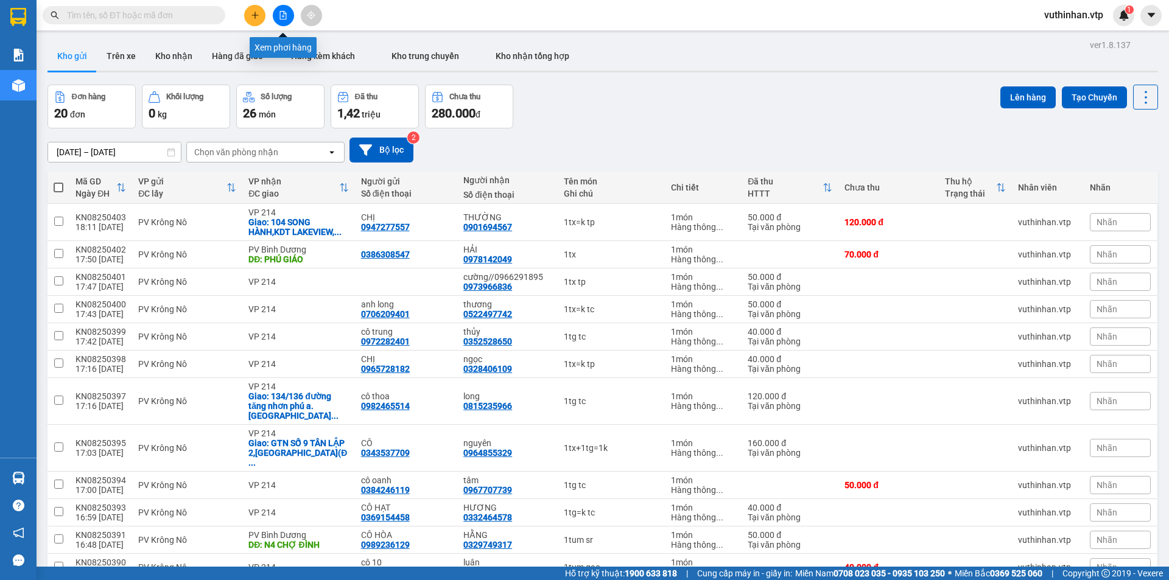
click at [282, 13] on icon "file-add" at bounding box center [283, 15] width 9 height 9
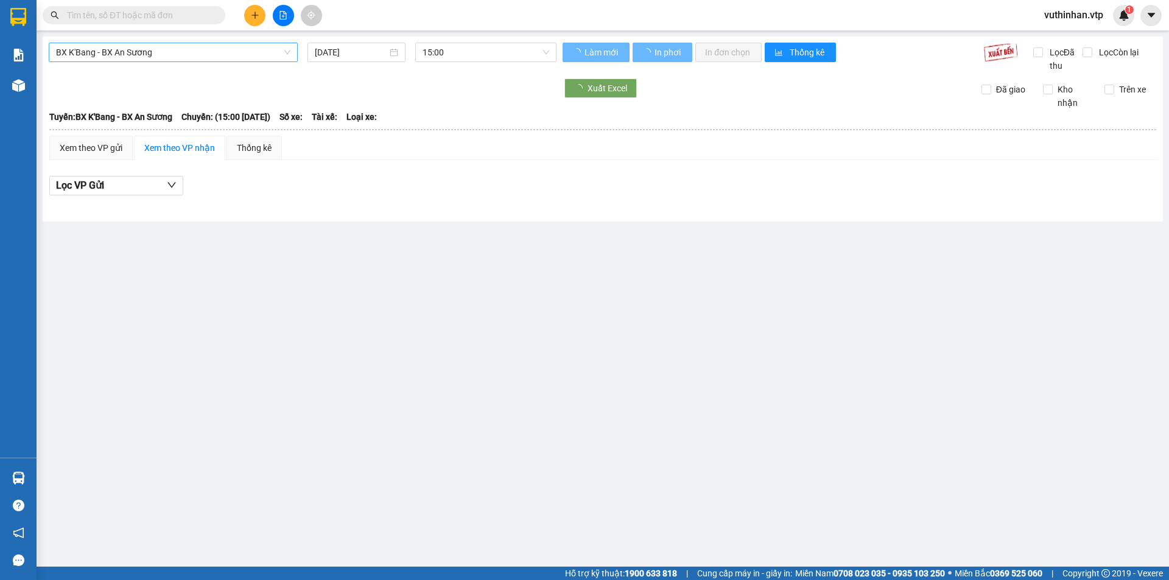
click at [131, 57] on span "BX K'Bang - BX An Sương" at bounding box center [173, 52] width 234 height 18
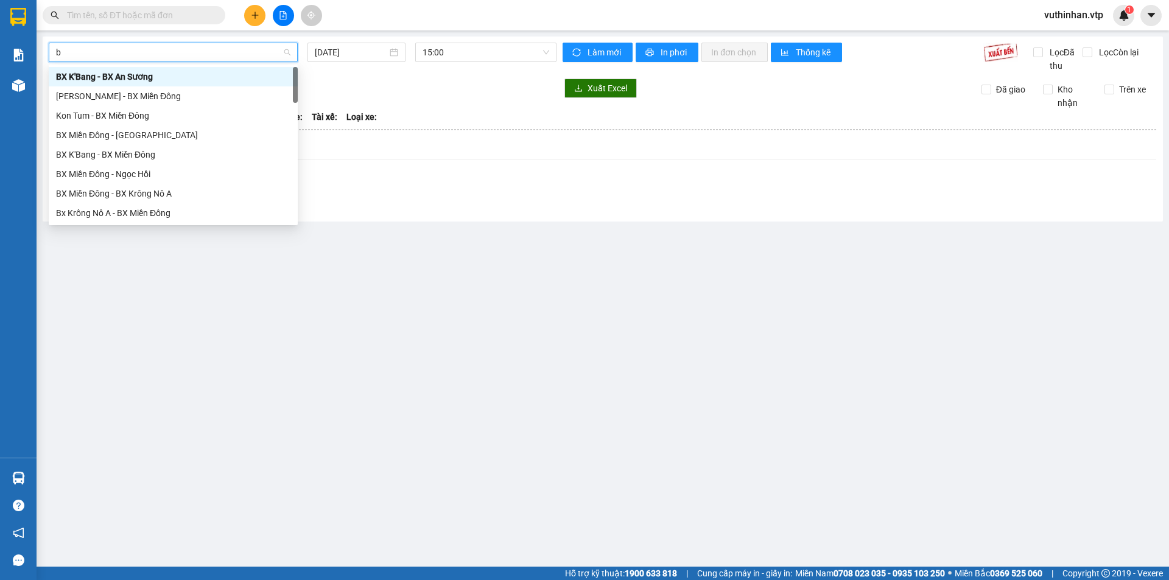
type input "b"
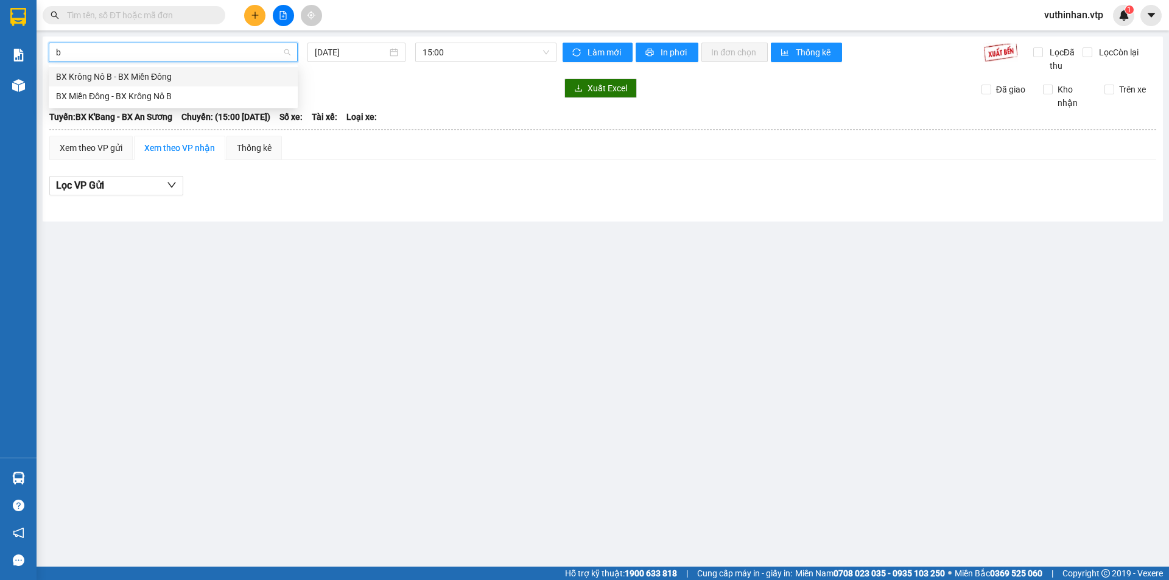
click at [146, 76] on div "BX Krông Nô B - BX Miền Đông" at bounding box center [173, 76] width 234 height 13
type input "[DATE]"
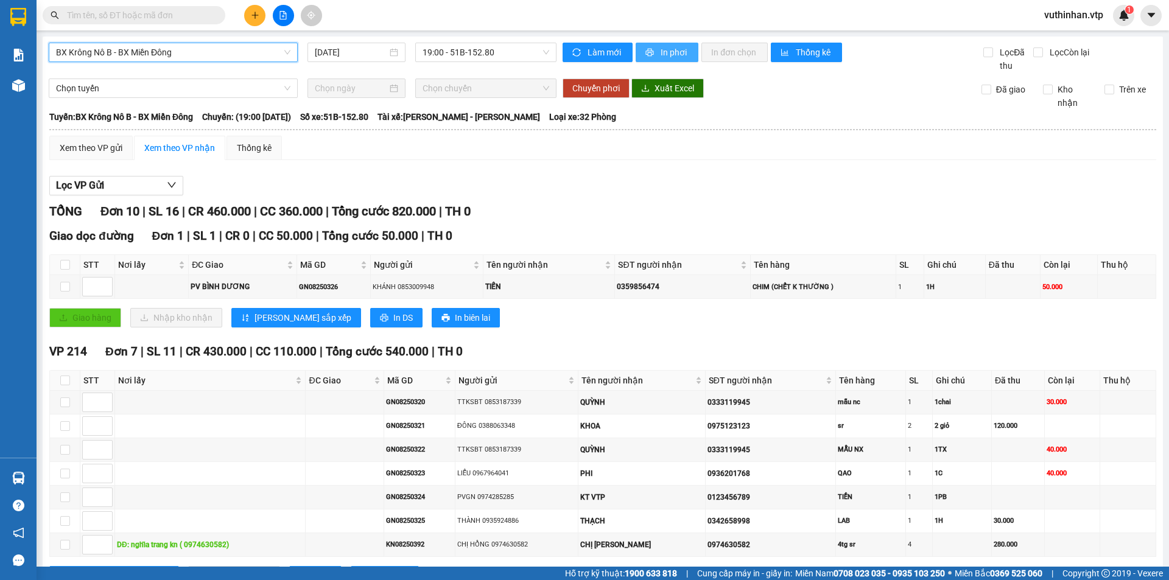
click at [668, 52] on span "In phơi" at bounding box center [674, 52] width 28 height 13
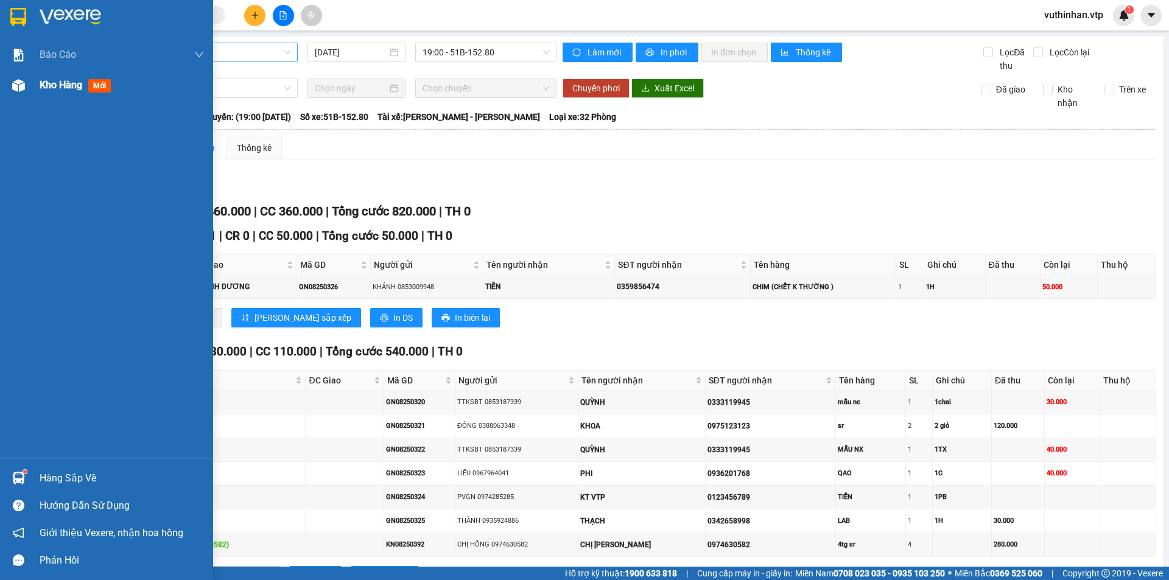
click at [34, 72] on div "Kho hàng mới" at bounding box center [106, 85] width 213 height 30
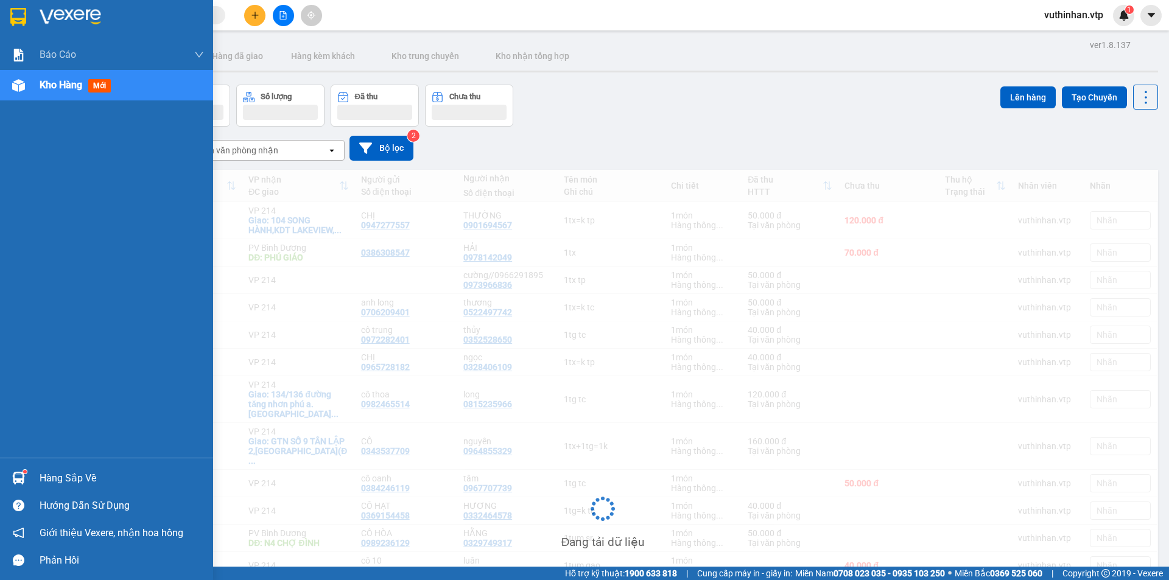
click at [60, 88] on span "Kho hàng" at bounding box center [61, 85] width 43 height 12
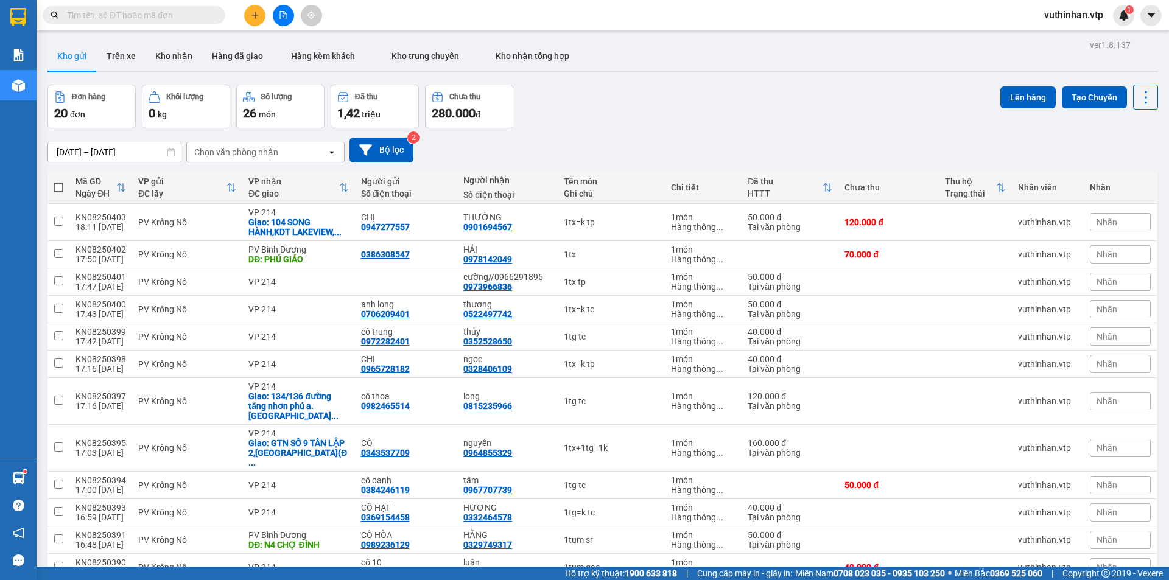
click at [54, 184] on span at bounding box center [59, 188] width 10 height 10
click at [58, 181] on input "checkbox" at bounding box center [58, 181] width 0 height 0
checkbox input "true"
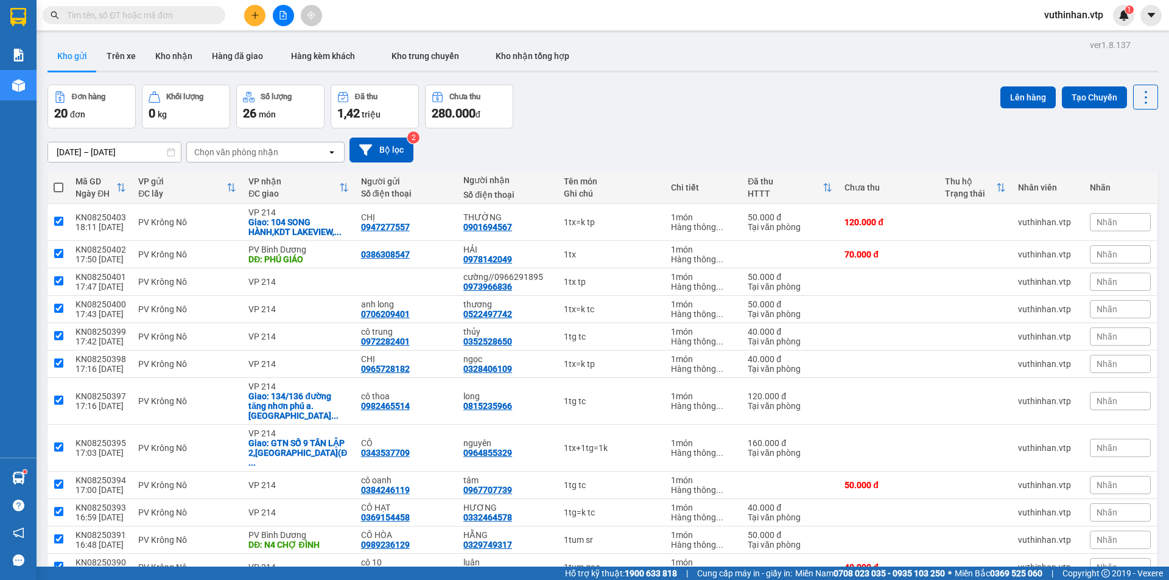
checkbox input "true"
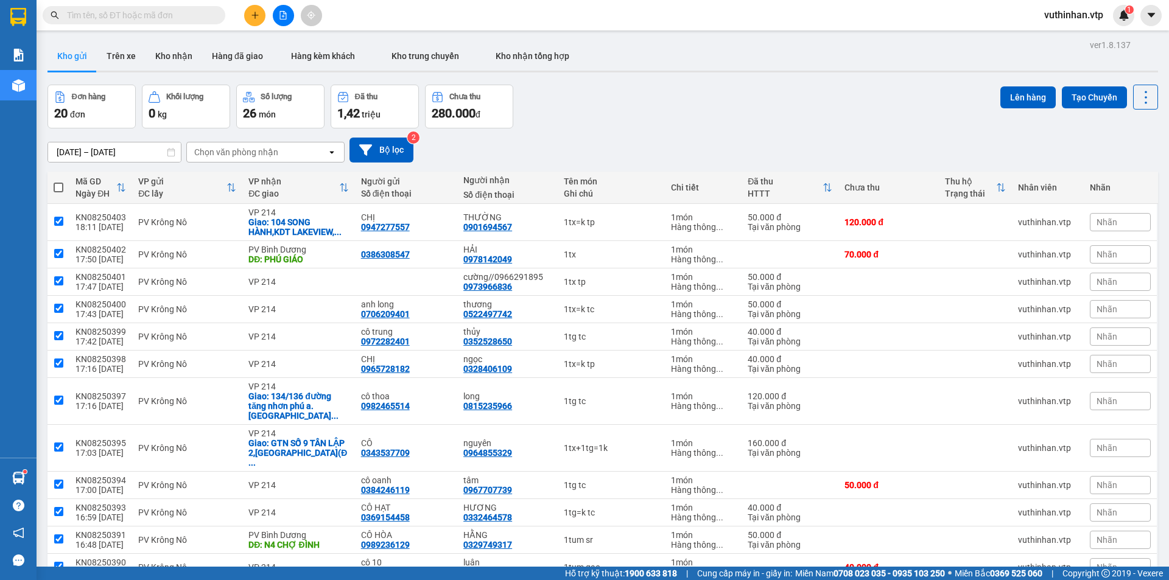
checkbox input "true"
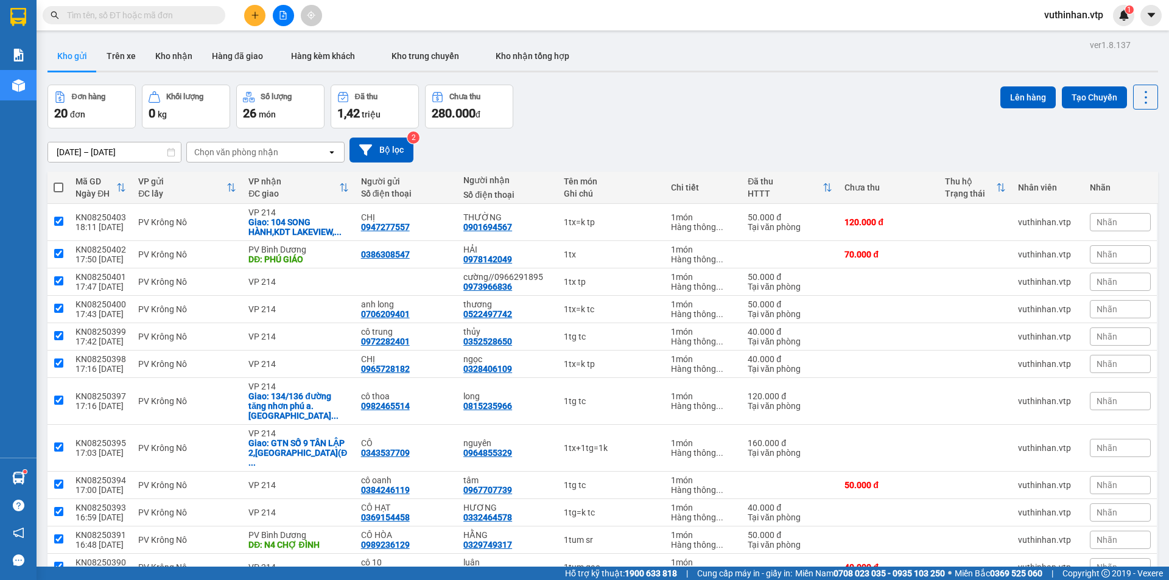
checkbox input "true"
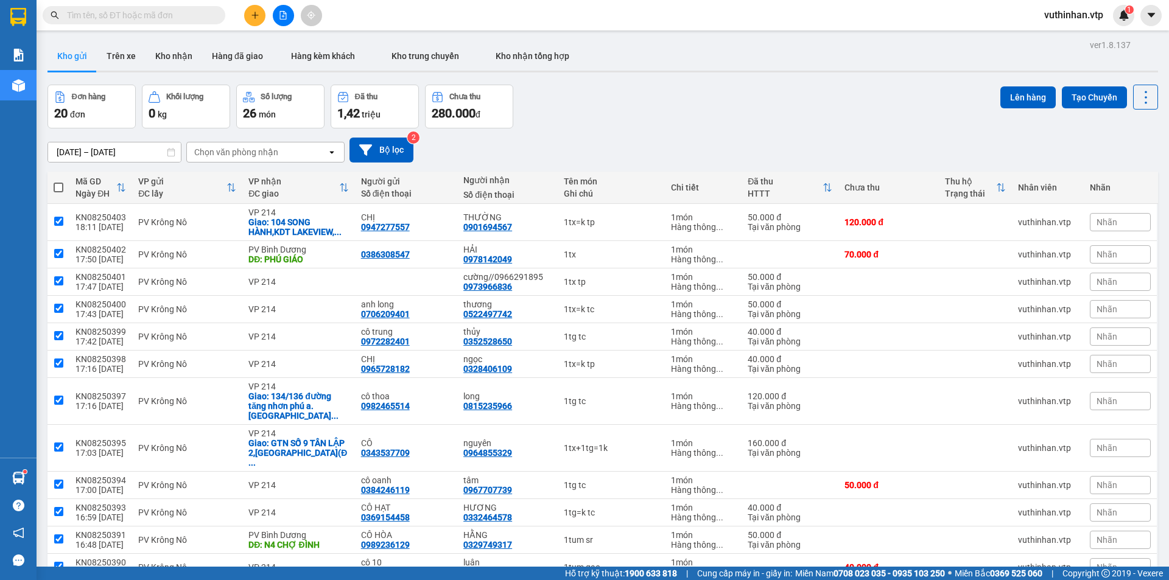
checkbox input "true"
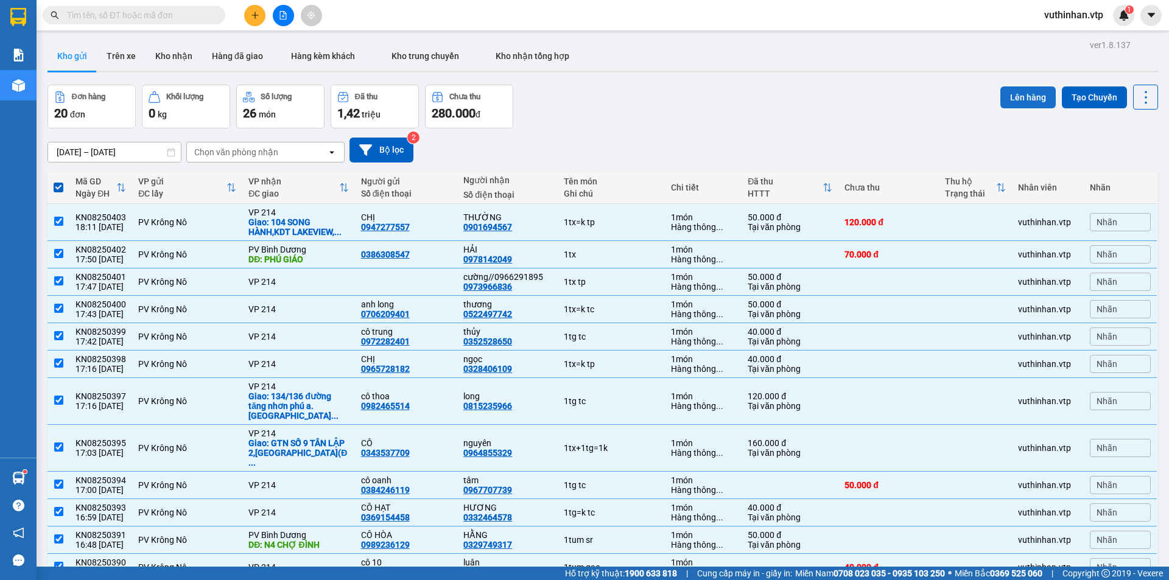
click at [1026, 101] on button "Lên hàng" at bounding box center [1027, 97] width 55 height 22
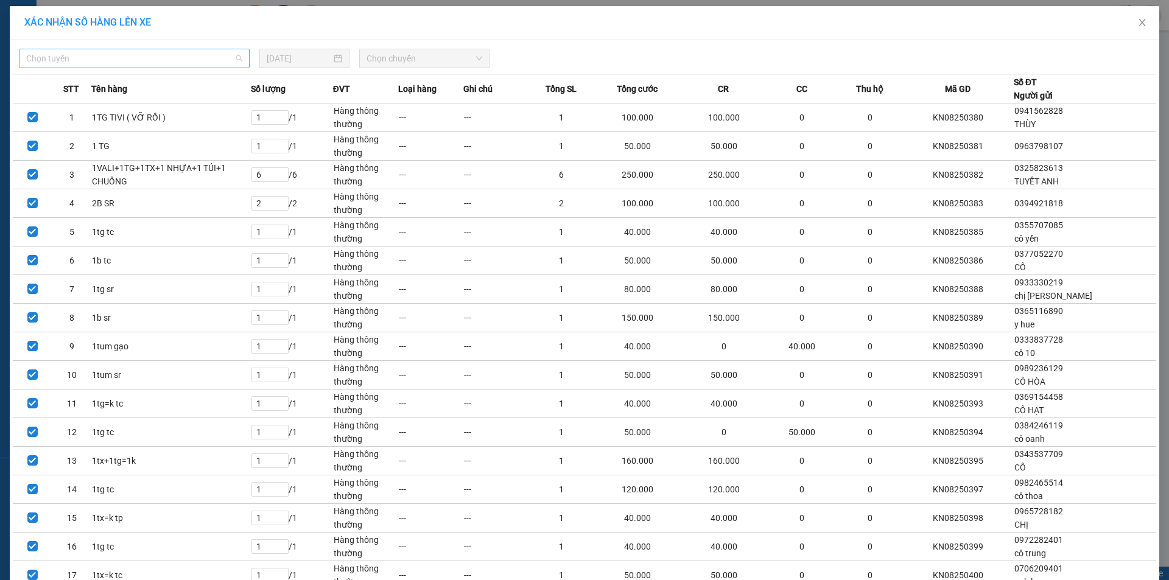
click at [152, 60] on span "Chọn tuyến" at bounding box center [134, 58] width 216 height 18
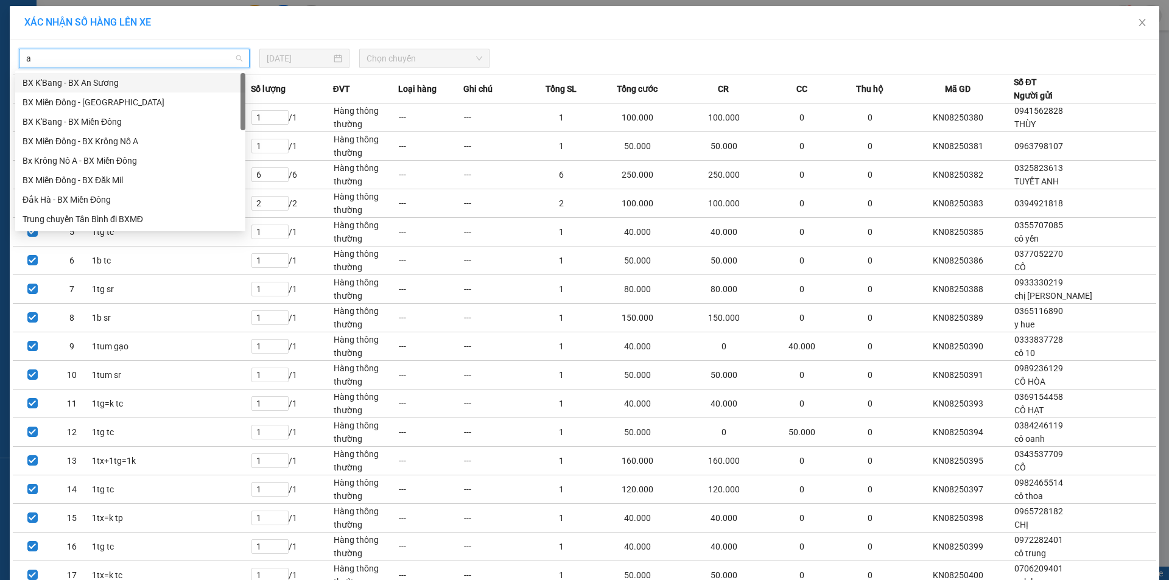
type input "a"
click at [97, 124] on div "Bx Krông Nô A - BX Miền Đông" at bounding box center [130, 121] width 215 height 13
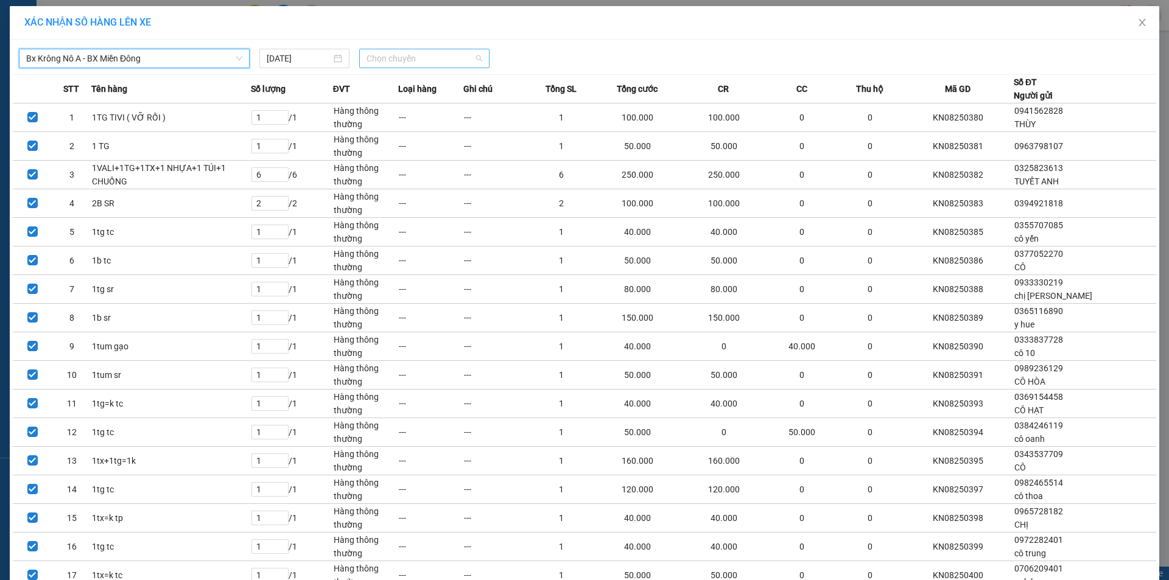
click at [405, 59] on span "Chọn chuyến" at bounding box center [424, 58] width 116 height 18
click at [385, 125] on div "20:00 - 50H-807.80" at bounding box center [409, 121] width 95 height 13
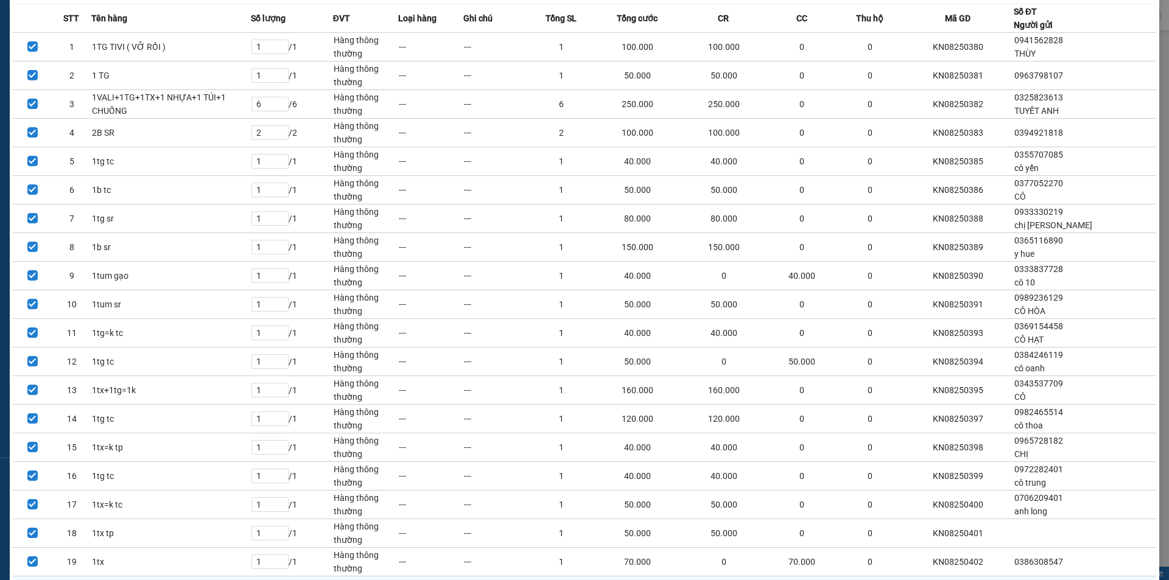
scroll to position [186, 0]
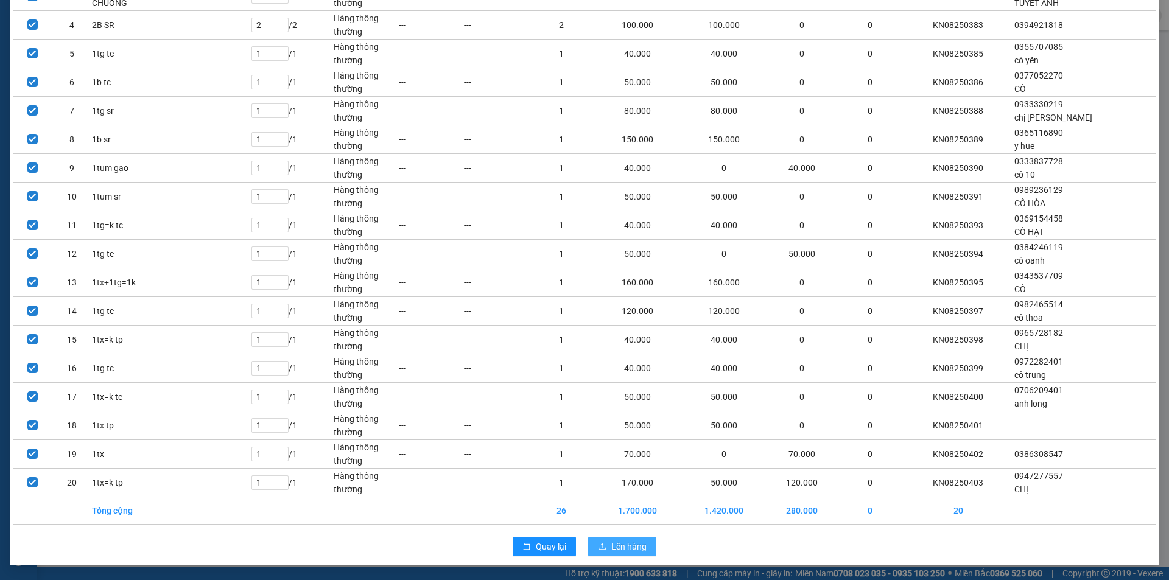
drag, startPoint x: 616, startPoint y: 552, endPoint x: 583, endPoint y: 532, distance: 39.0
click at [617, 552] on span "Lên hàng" at bounding box center [628, 546] width 35 height 13
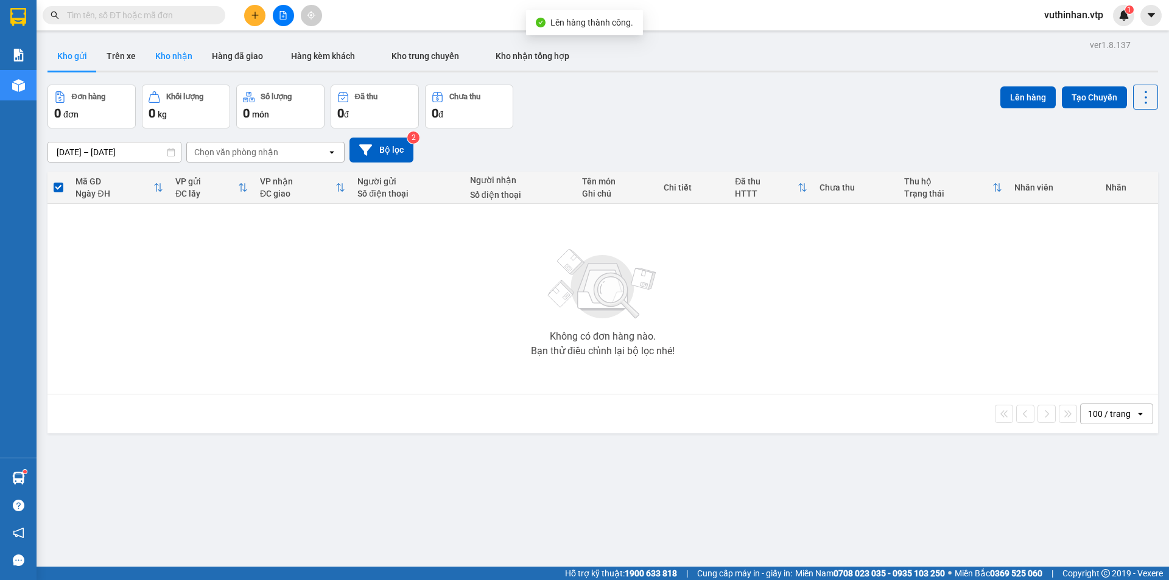
click at [166, 52] on button "Kho nhận" at bounding box center [173, 55] width 57 height 29
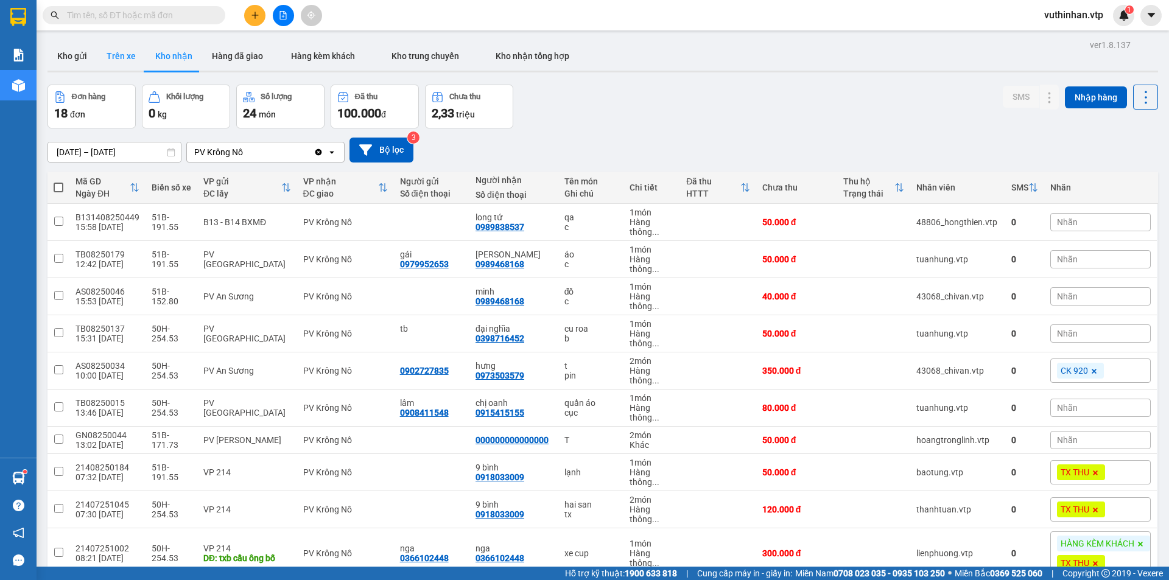
click at [115, 58] on button "Trên xe" at bounding box center [121, 55] width 49 height 29
type input "[DATE] – [DATE]"
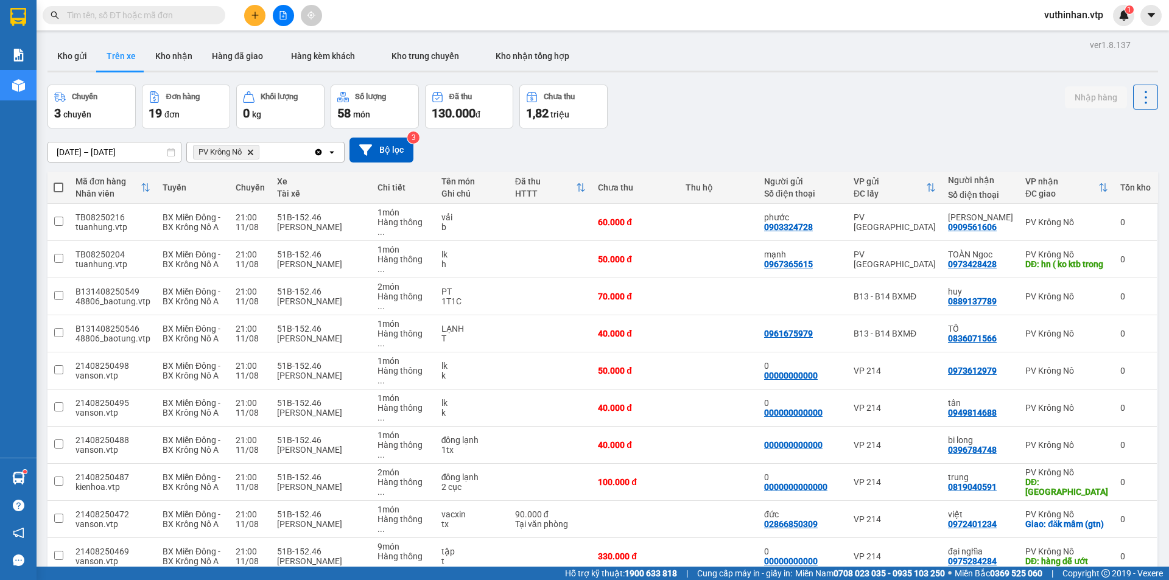
click at [1089, 489] on span "100 / trang" at bounding box center [1103, 490] width 44 height 12
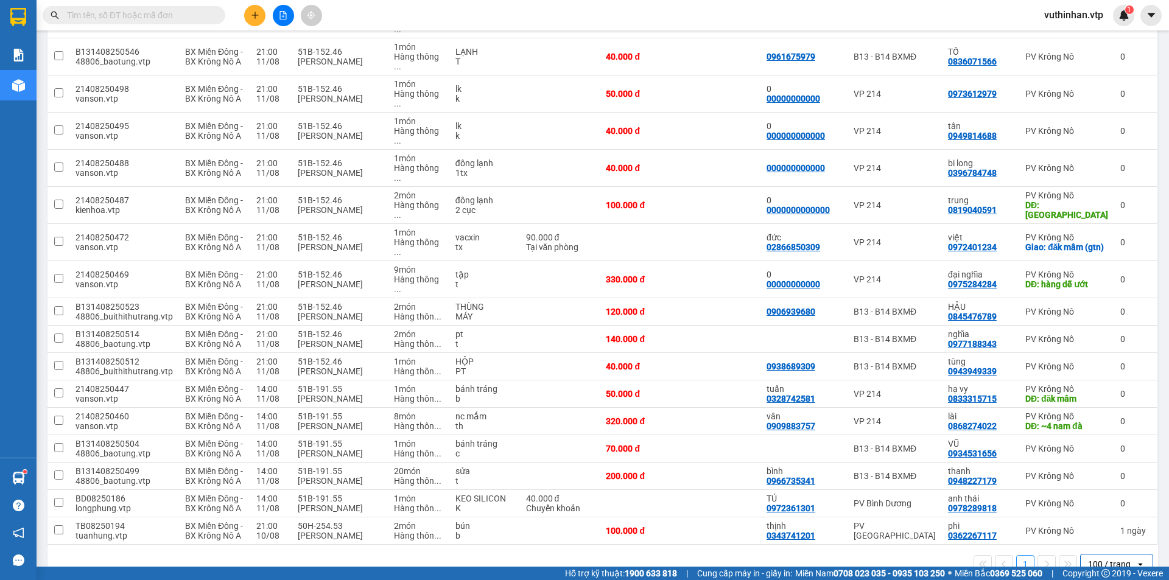
scroll to position [393, 0]
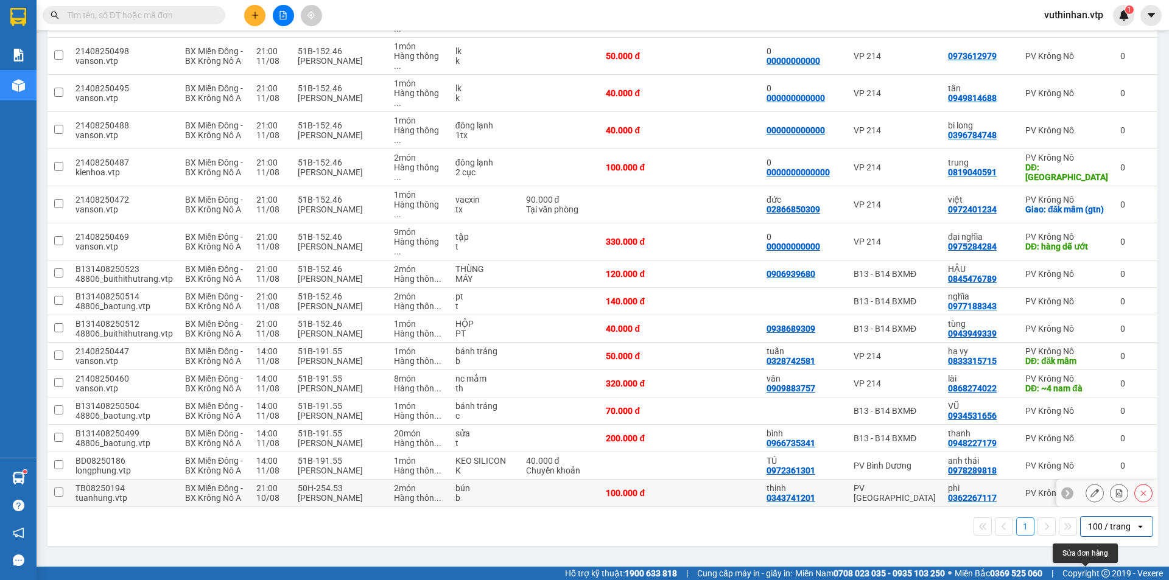
click at [1090, 497] on icon at bounding box center [1094, 493] width 9 height 9
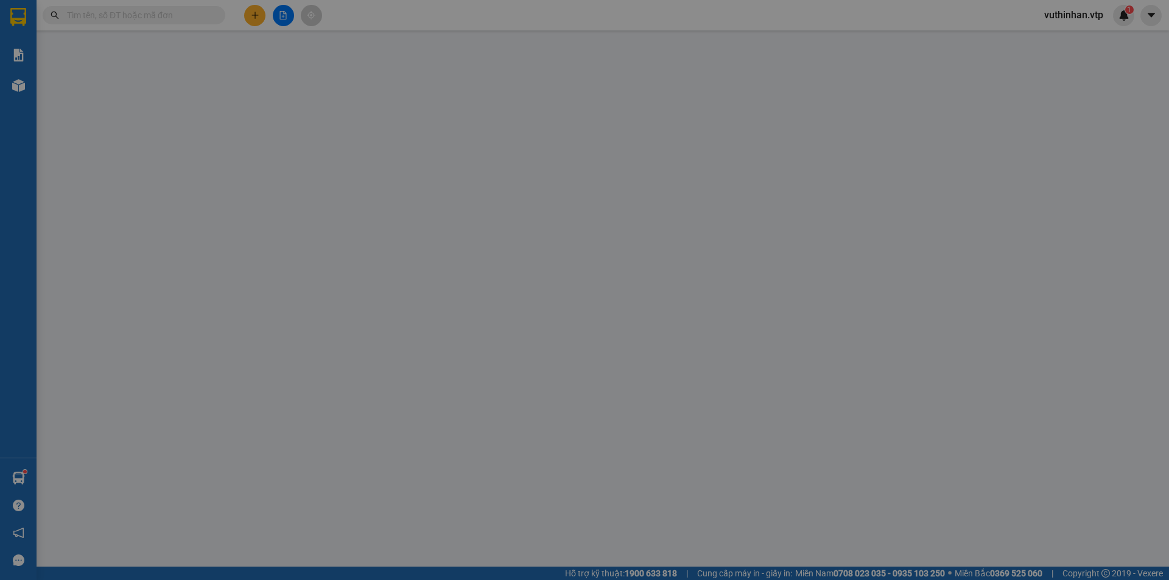
type input "0343741201"
type input "thịnh"
type input "0362267117"
type input "phi"
type input "100.000"
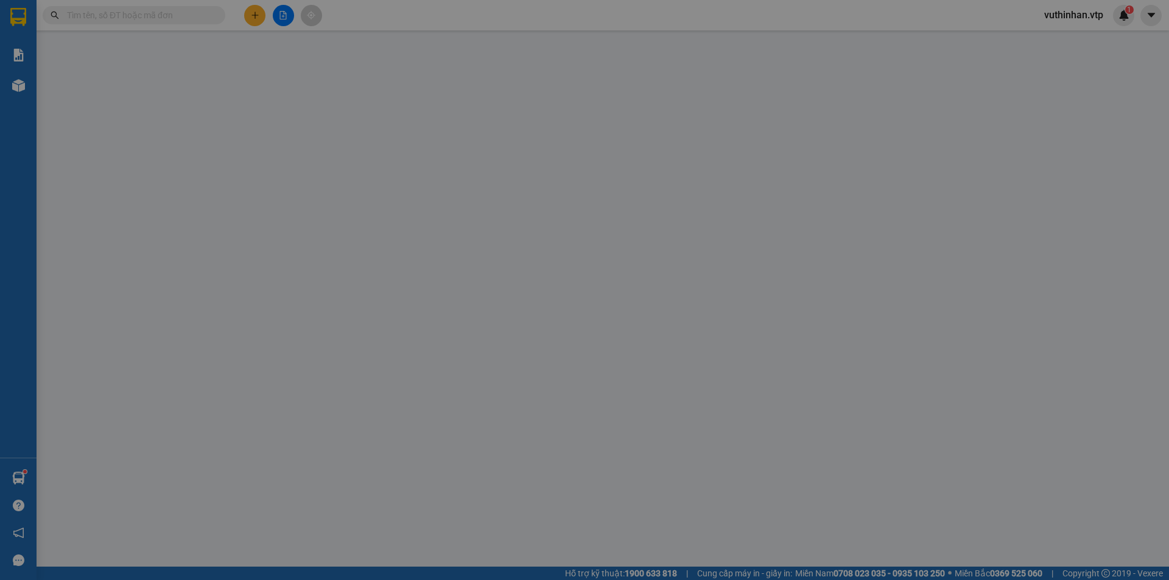
type input "100.000"
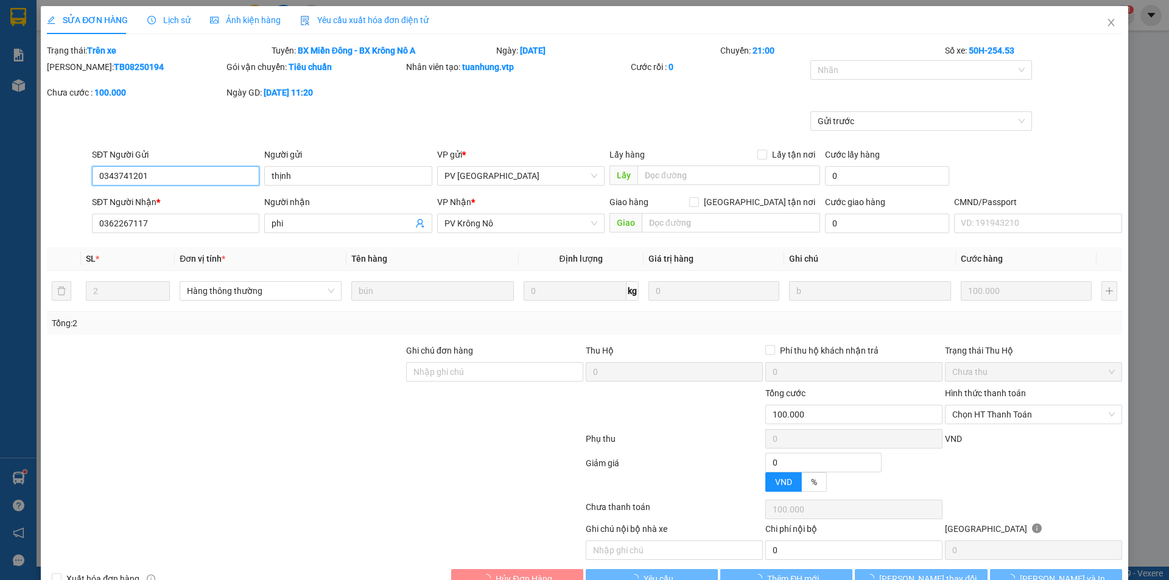
type input "5.000"
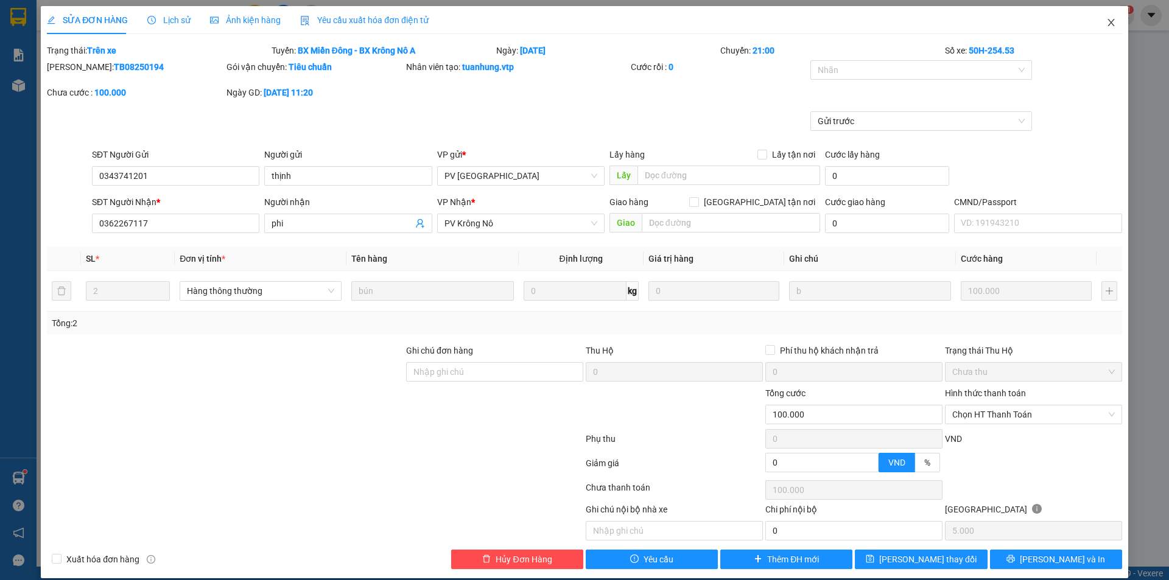
click at [1107, 22] on icon "close" at bounding box center [1110, 22] width 7 height 7
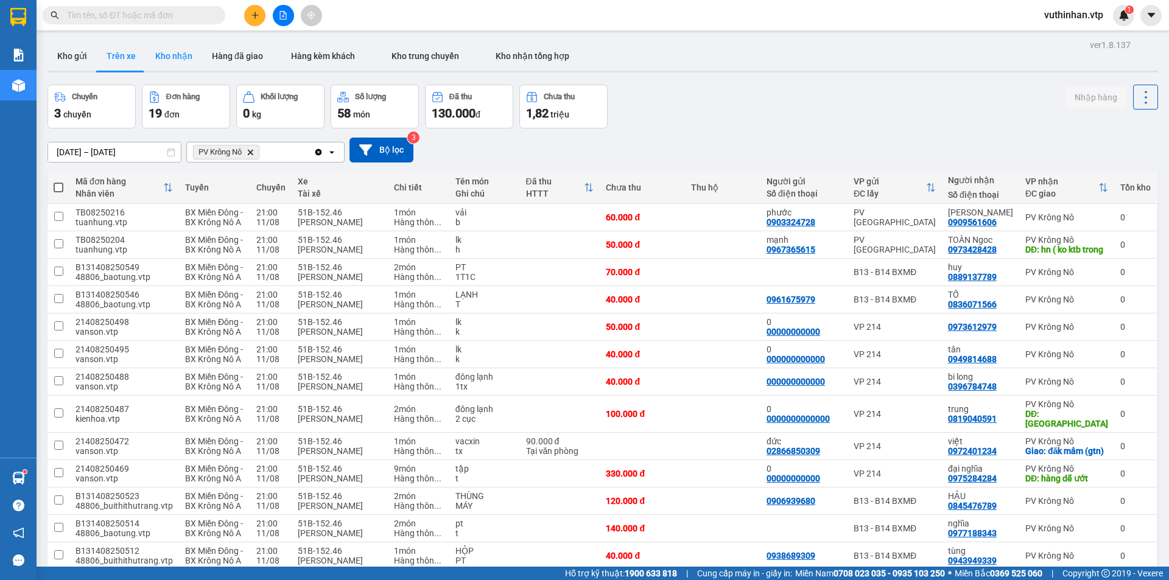
drag, startPoint x: 187, startPoint y: 56, endPoint x: 192, endPoint y: 63, distance: 8.7
click at [187, 56] on button "Kho nhận" at bounding box center [173, 55] width 57 height 29
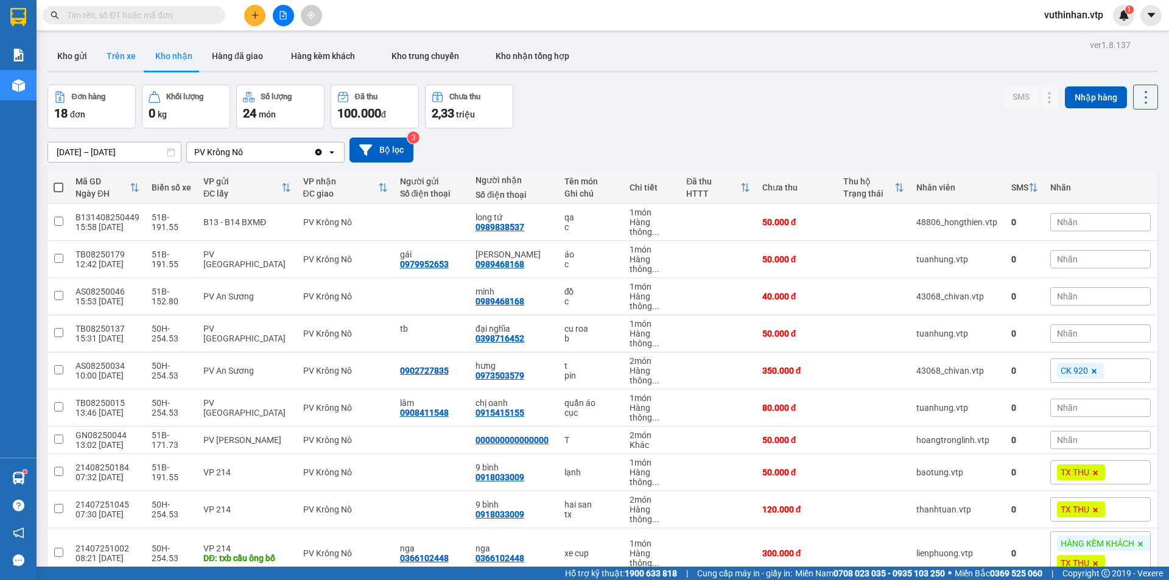
click at [97, 51] on button "Trên xe" at bounding box center [121, 55] width 49 height 29
type input "[DATE] – [DATE]"
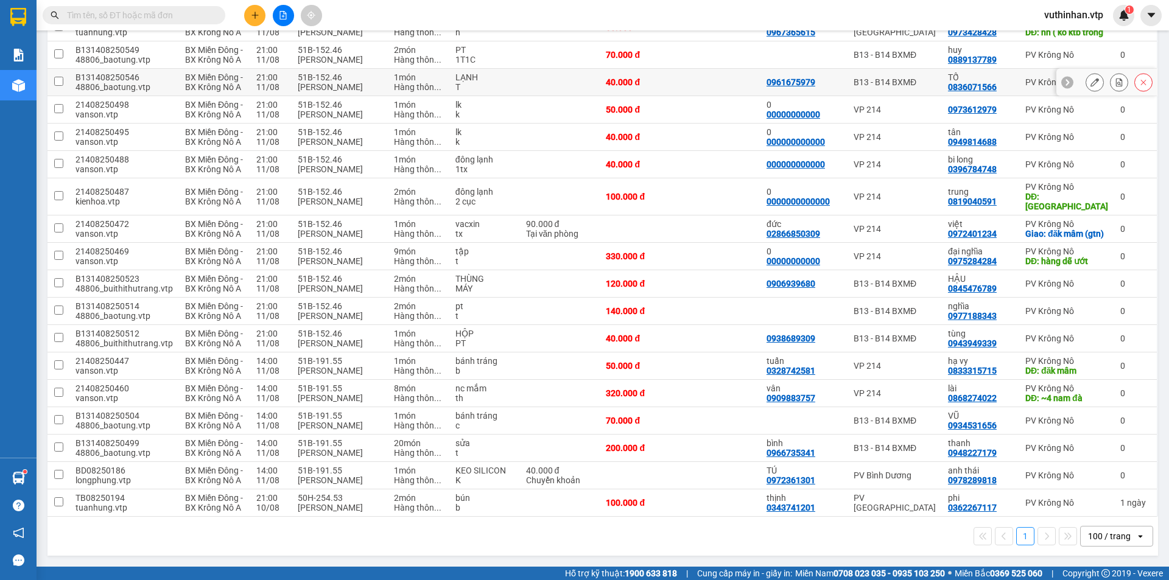
scroll to position [393, 0]
drag, startPoint x: 239, startPoint y: 499, endPoint x: 247, endPoint y: 496, distance: 8.5
click at [240, 499] on div "BX Miền Đông - BX Krông Nô A" at bounding box center [214, 502] width 58 height 19
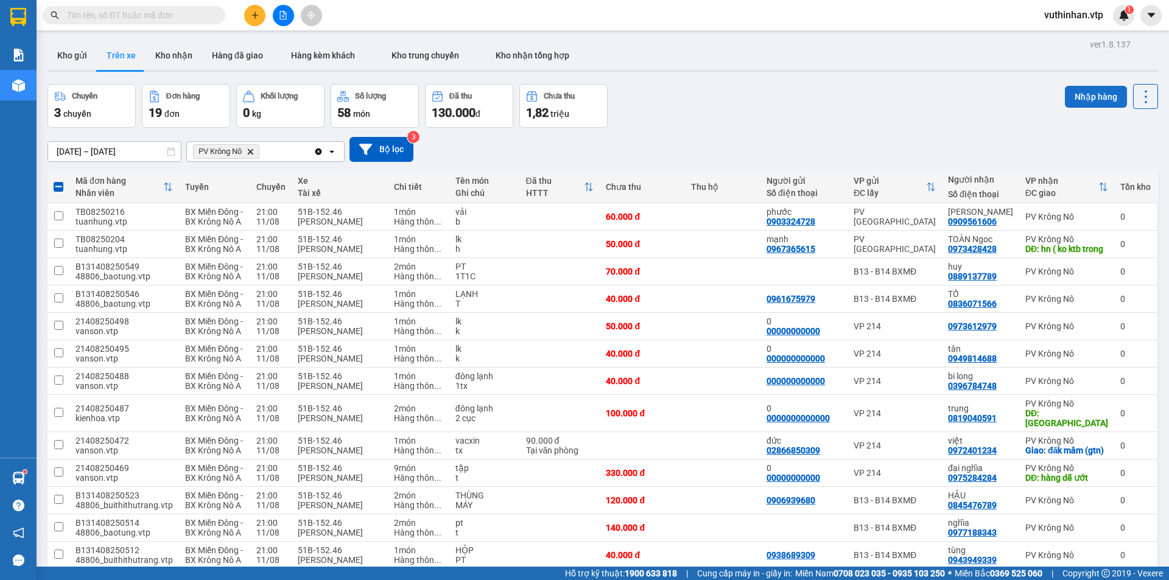
scroll to position [0, 0]
drag, startPoint x: 1060, startPoint y: 99, endPoint x: 989, endPoint y: 122, distance: 74.3
click at [1065, 100] on button "Nhập hàng" at bounding box center [1096, 97] width 62 height 22
checkbox input "false"
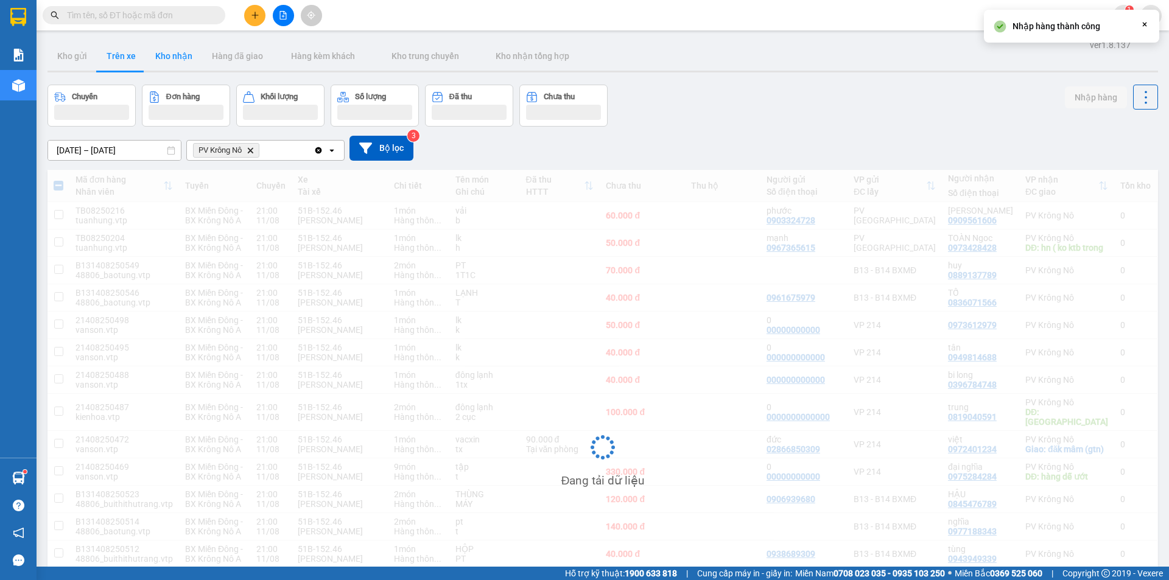
click at [156, 65] on button "Kho nhận" at bounding box center [173, 55] width 57 height 29
type input "[DATE] – [DATE]"
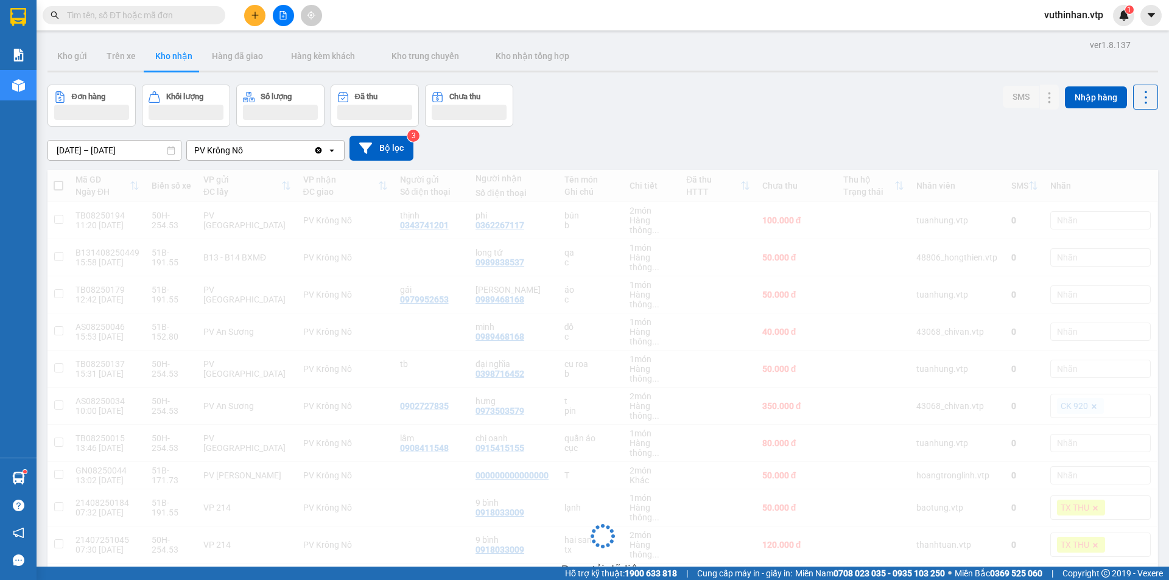
click at [169, 57] on button "Kho nhận" at bounding box center [173, 55] width 57 height 29
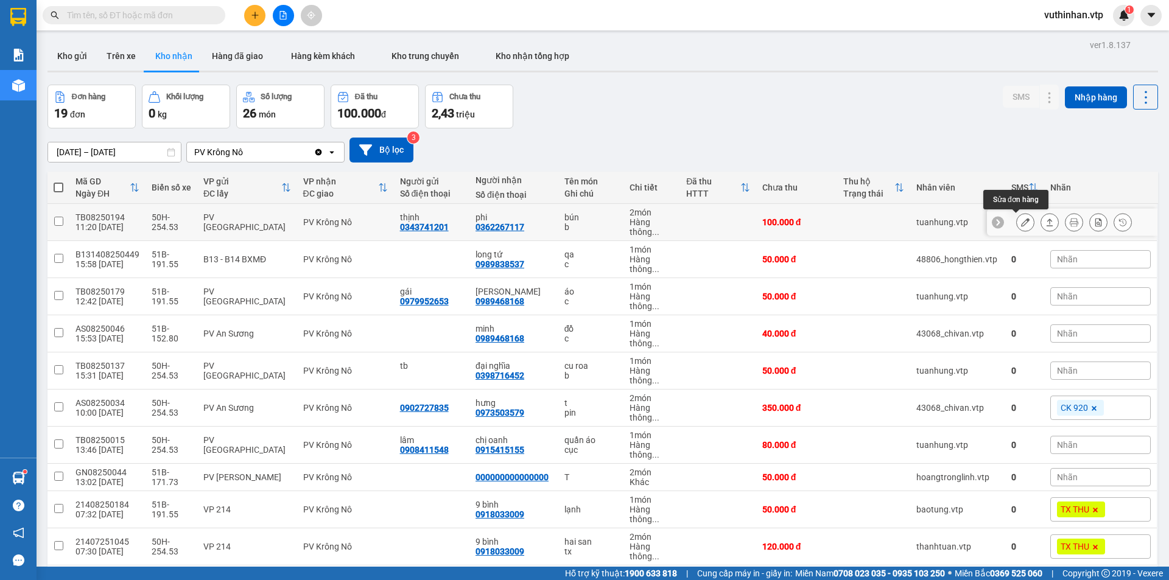
click at [1017, 217] on button at bounding box center [1025, 222] width 17 height 21
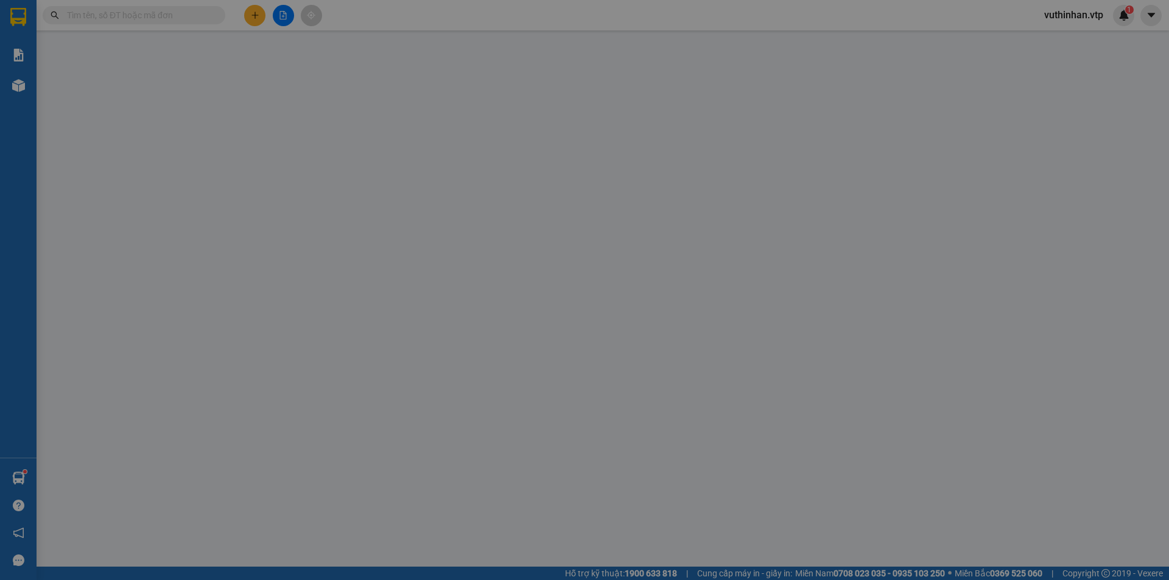
type input "0343741201"
type input "thịnh"
type input "0362267117"
type input "phi"
type input "100.000"
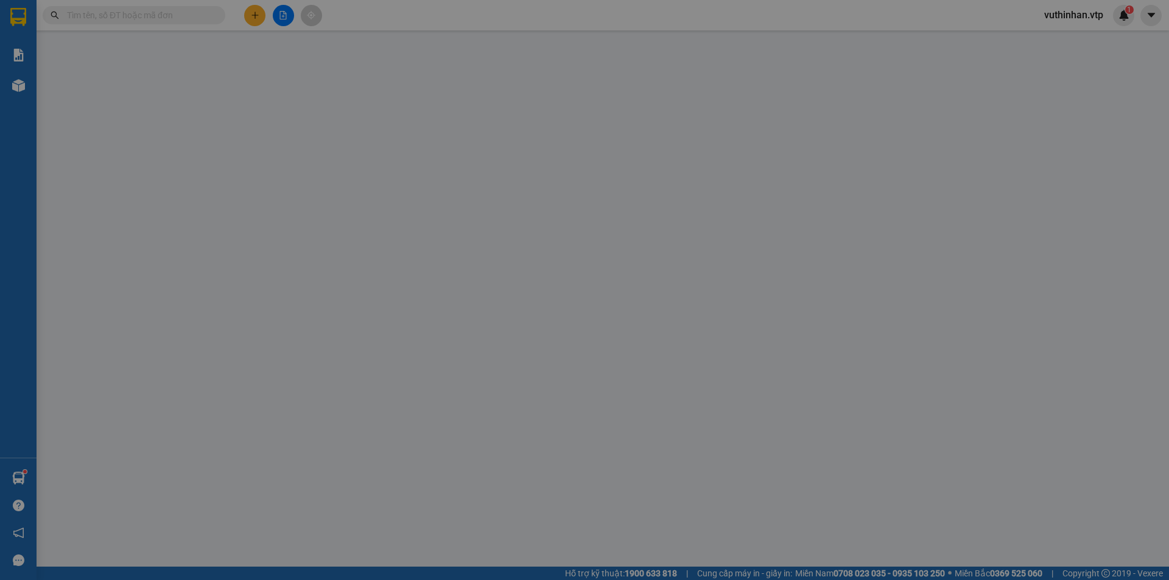
type input "100.000"
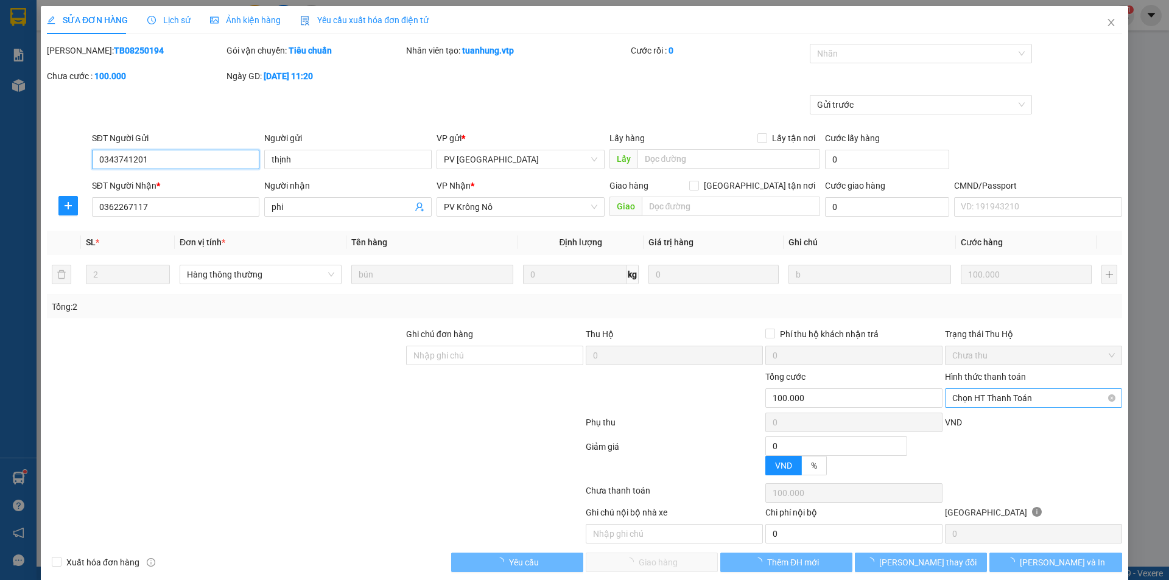
type input "5.000"
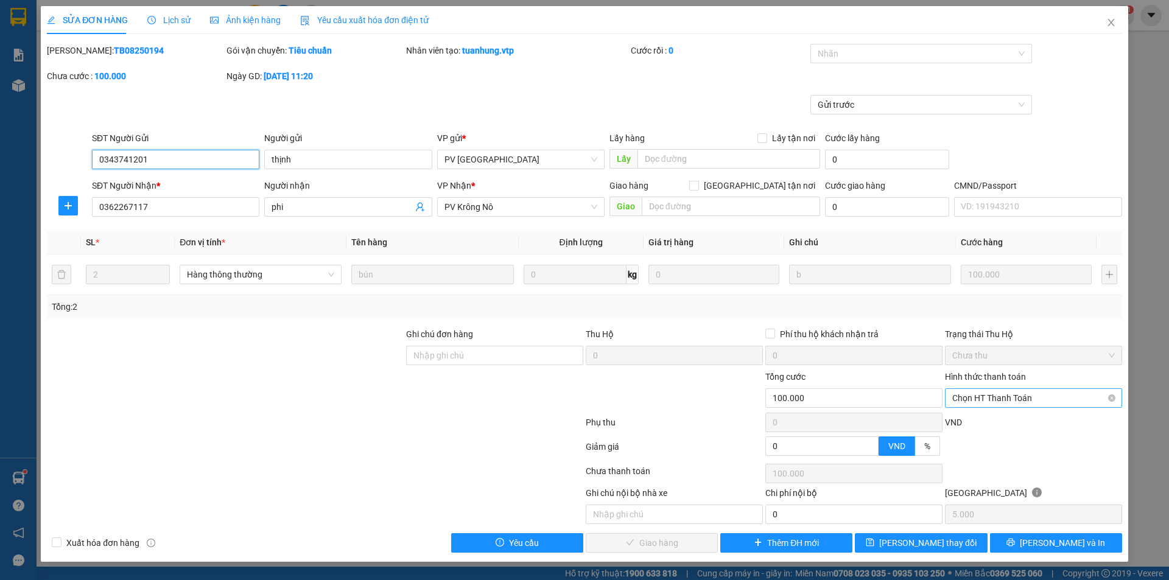
drag, startPoint x: 1012, startPoint y: 393, endPoint x: 1010, endPoint y: 404, distance: 11.7
click at [1012, 394] on span "Chọn HT Thanh Toán" at bounding box center [1033, 398] width 163 height 18
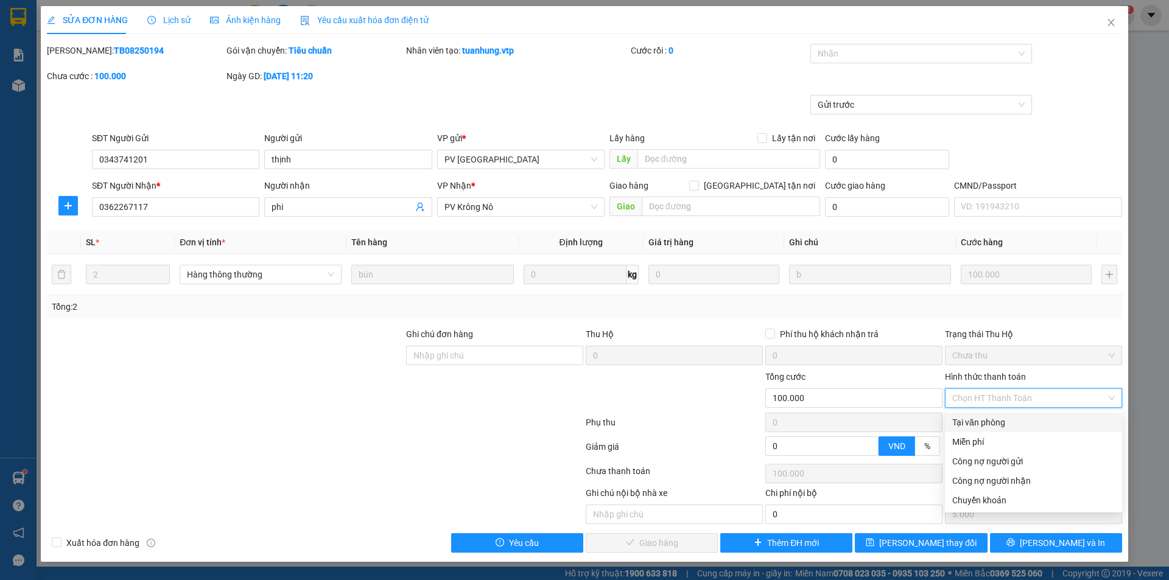
click at [982, 427] on div "Tại văn phòng" at bounding box center [1033, 422] width 163 height 13
type input "0"
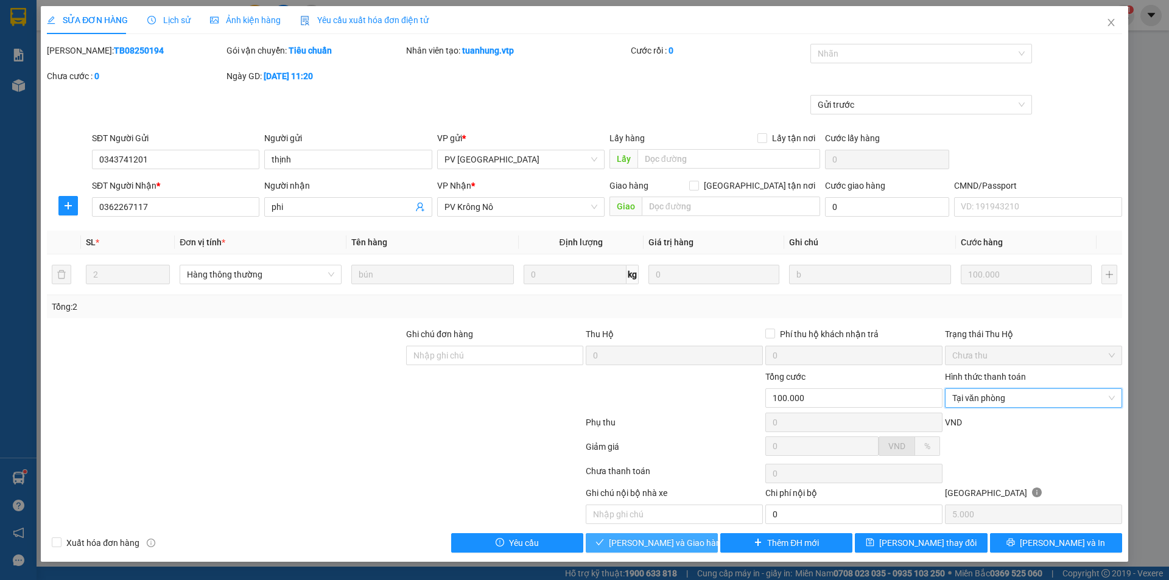
click at [643, 545] on span "[PERSON_NAME] và Giao hàng" at bounding box center [667, 542] width 117 height 13
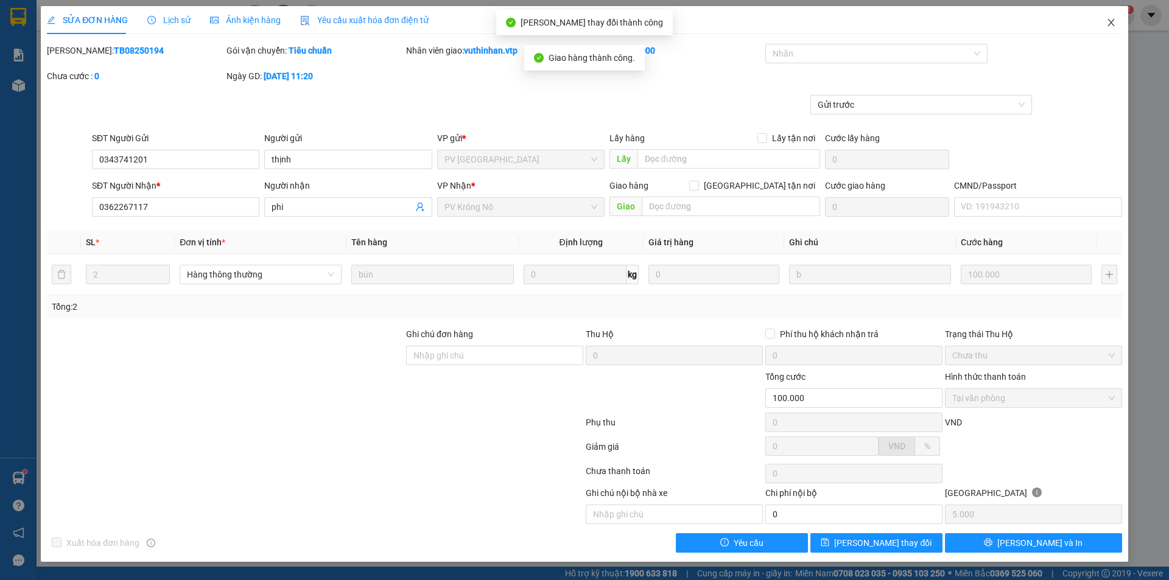
click at [1110, 26] on icon "close" at bounding box center [1111, 23] width 10 height 10
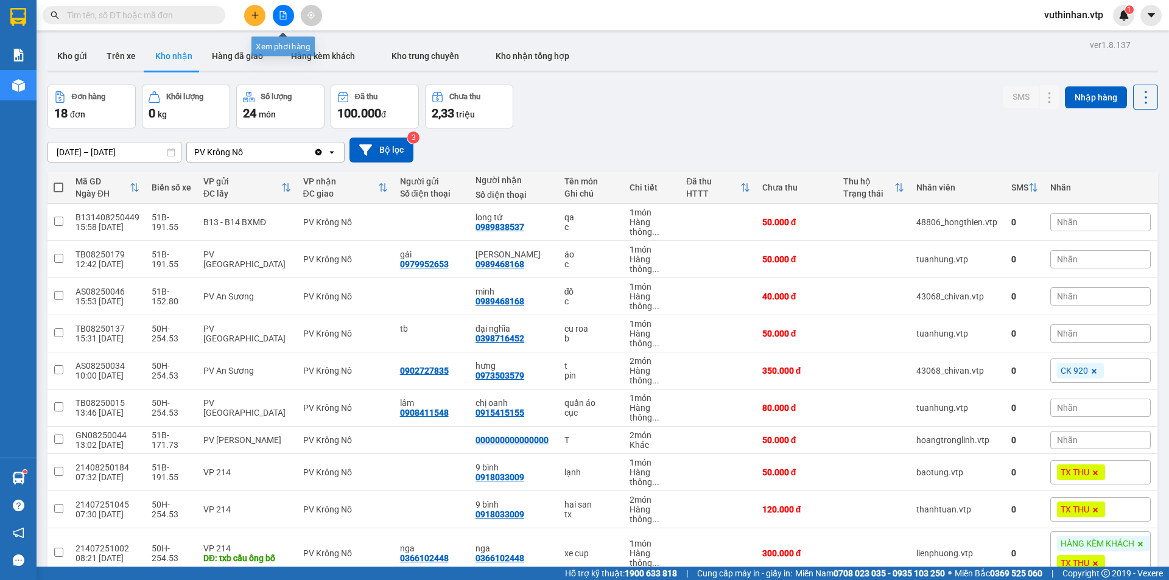
click at [282, 18] on icon "file-add" at bounding box center [283, 15] width 9 height 9
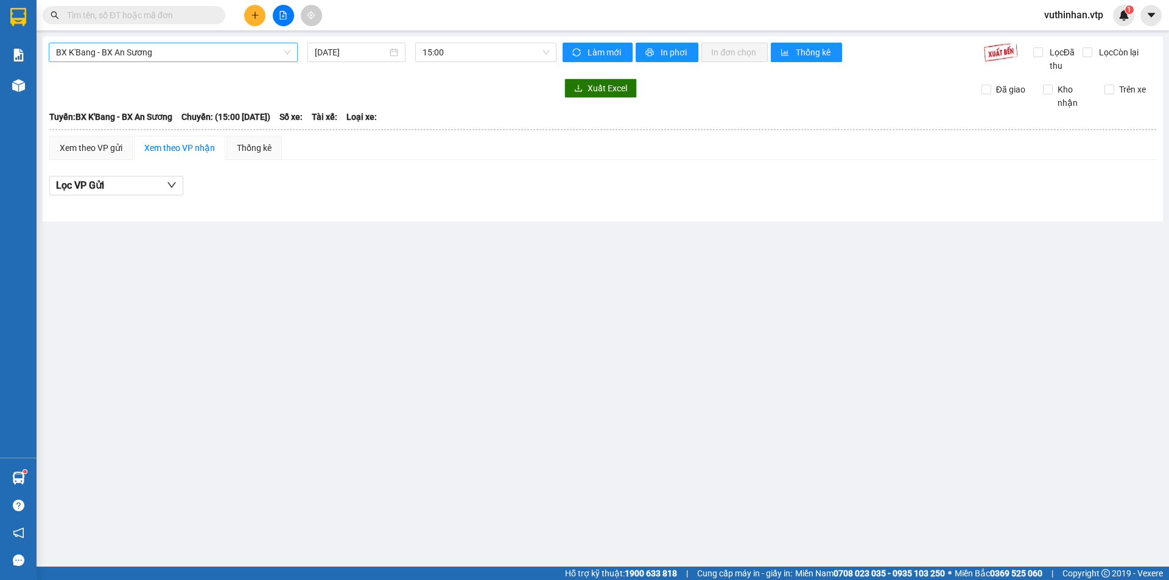
click at [141, 55] on span "BX K'Bang - BX An Sương" at bounding box center [173, 52] width 234 height 18
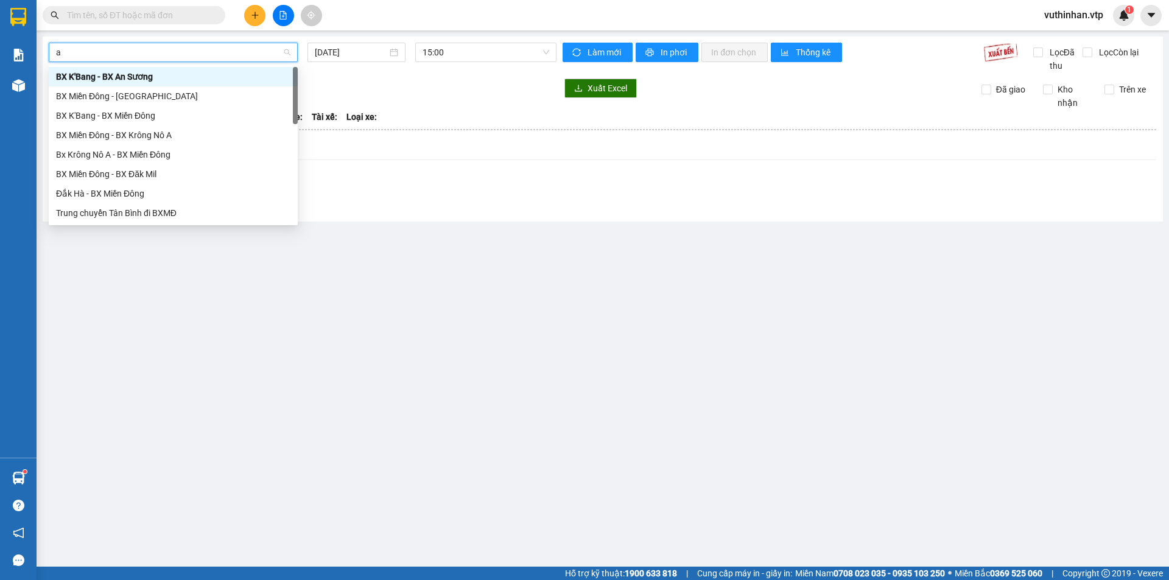
type input "a"
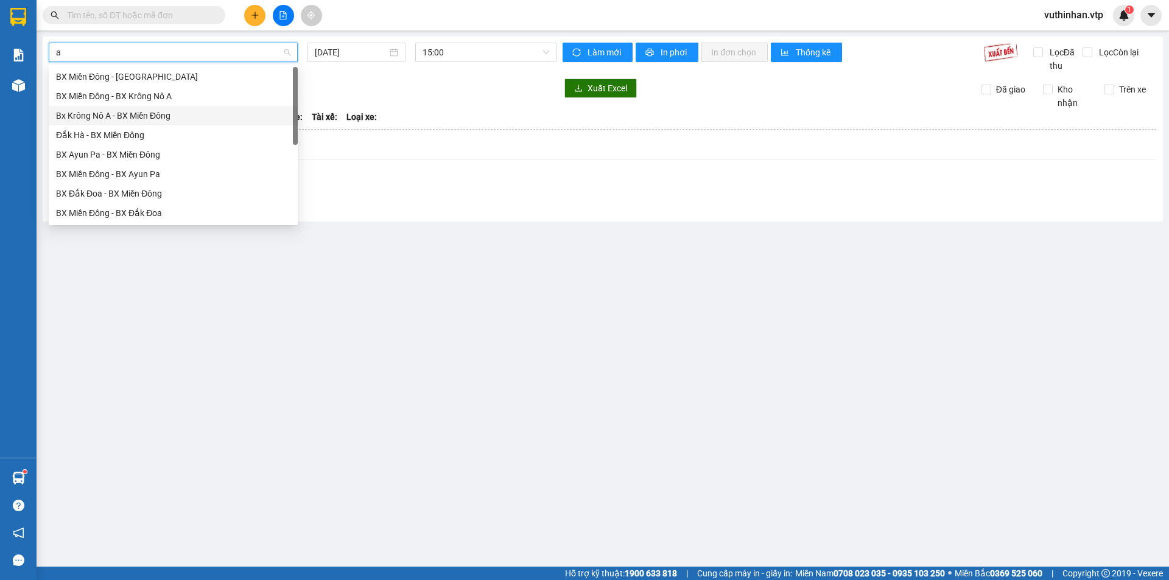
click at [135, 112] on div "Bx Krông Nô A - BX Miền Đông" at bounding box center [173, 115] width 234 height 13
type input "[DATE]"
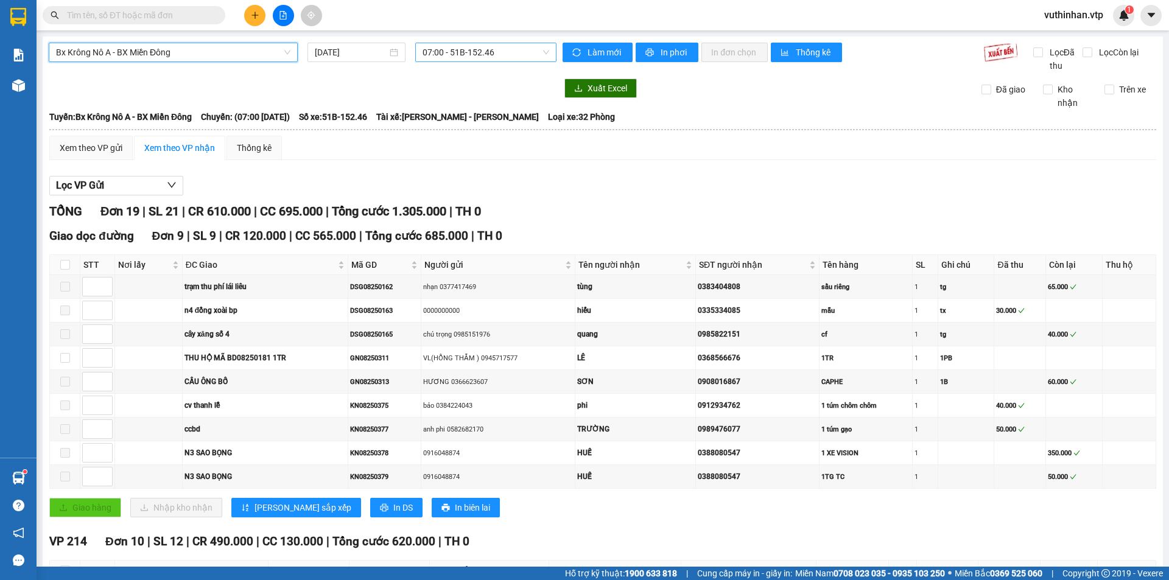
click at [511, 58] on span "07:00 - 51B-152.46" at bounding box center [485, 52] width 127 height 18
click at [485, 111] on div "20:00 - 50H-807.80" at bounding box center [466, 115] width 95 height 13
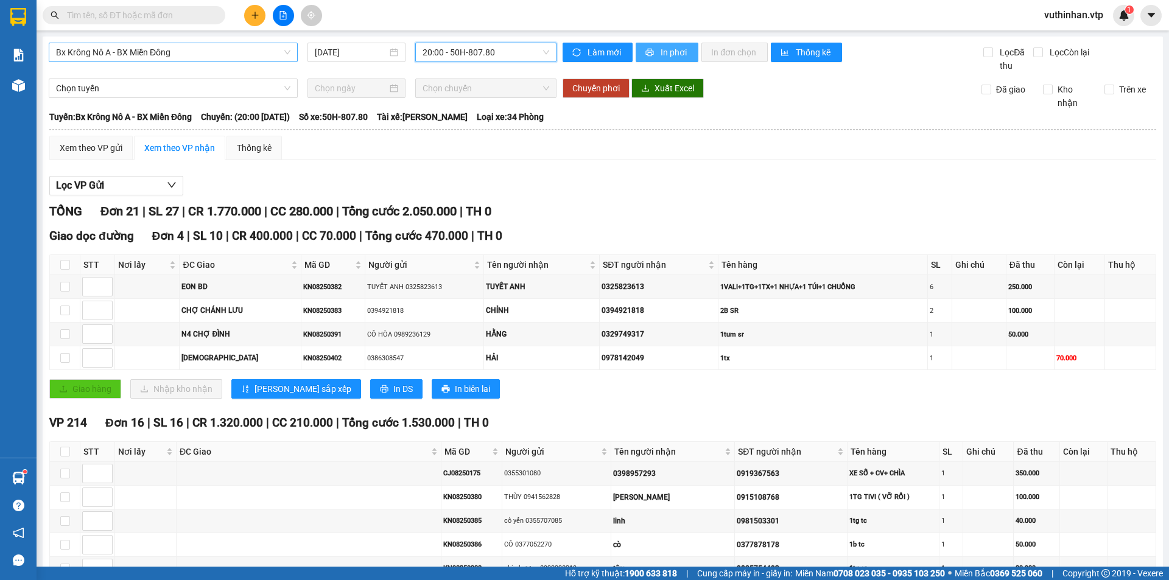
click at [661, 53] on span "In phơi" at bounding box center [674, 52] width 28 height 13
click at [667, 55] on span "In phơi" at bounding box center [674, 52] width 28 height 13
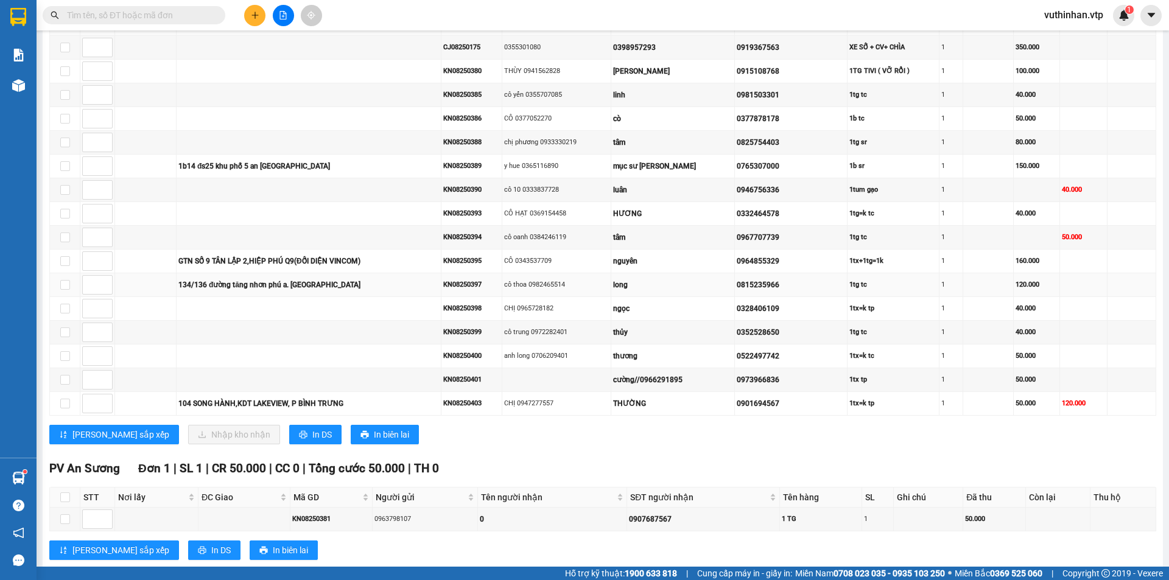
scroll to position [454, 0]
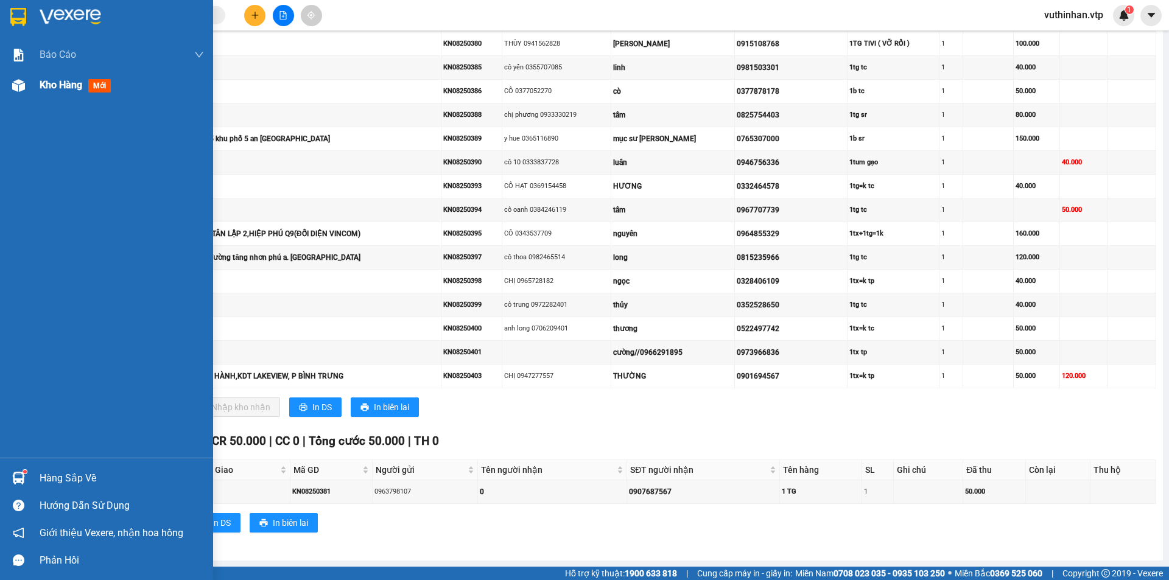
click at [34, 92] on div "Kho hàng mới" at bounding box center [106, 85] width 213 height 30
click at [55, 62] on span "Báo cáo" at bounding box center [58, 54] width 37 height 15
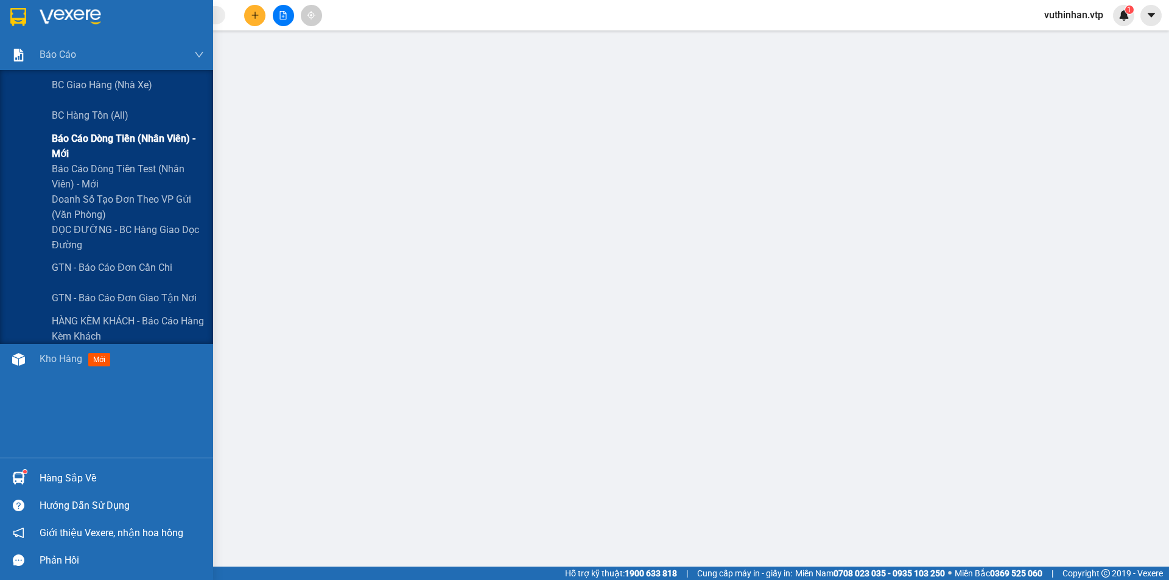
click at [70, 147] on span "Báo cáo dòng tiền (nhân viên) - mới" at bounding box center [128, 146] width 152 height 30
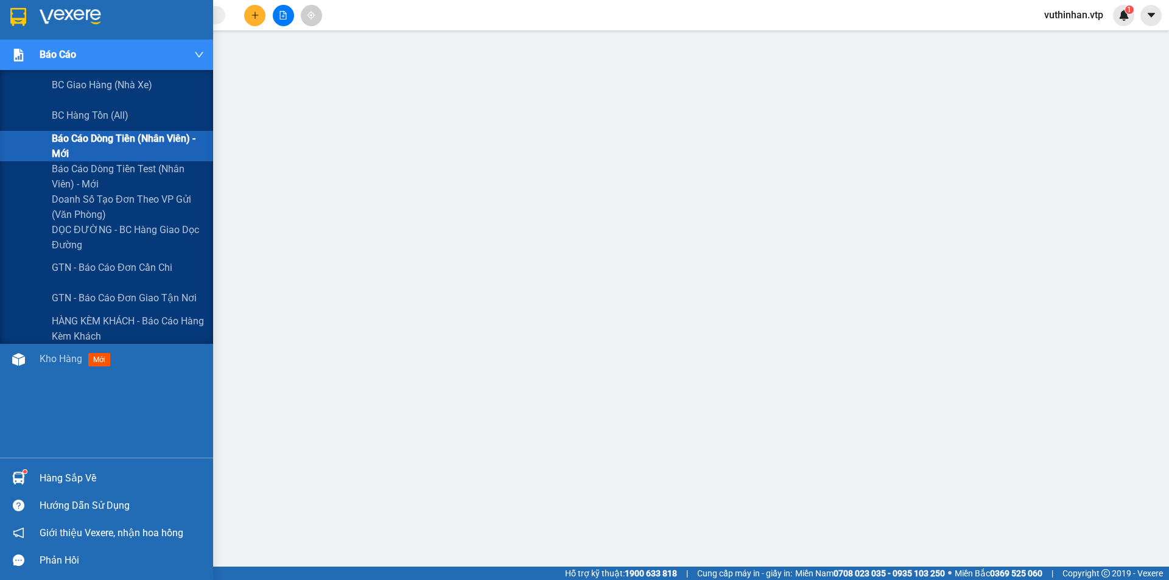
click at [48, 47] on span "Báo cáo" at bounding box center [58, 54] width 37 height 15
